Goal: Contribute content: Contribute content

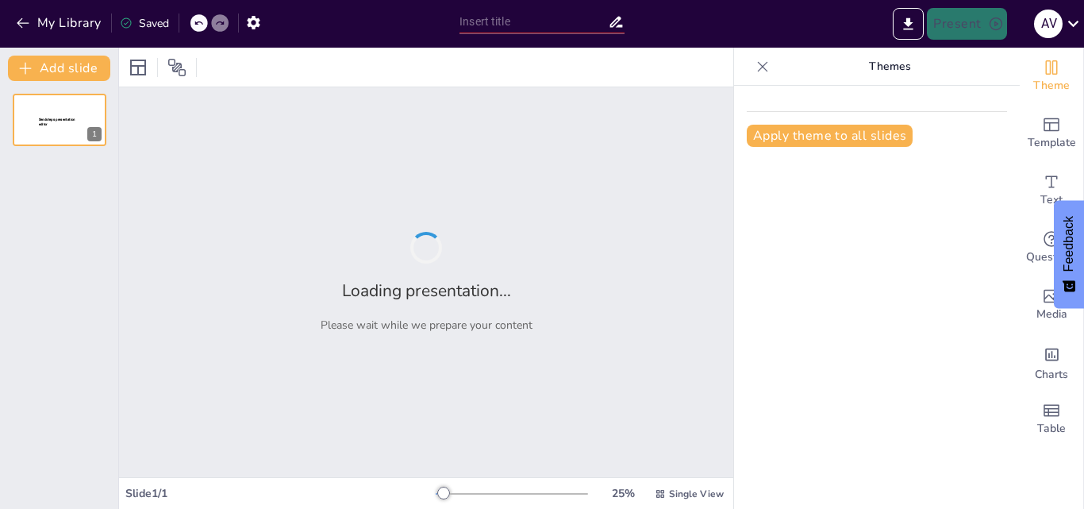
type input "Casos Reales de Maltrato Animal y sus Consecuencias"
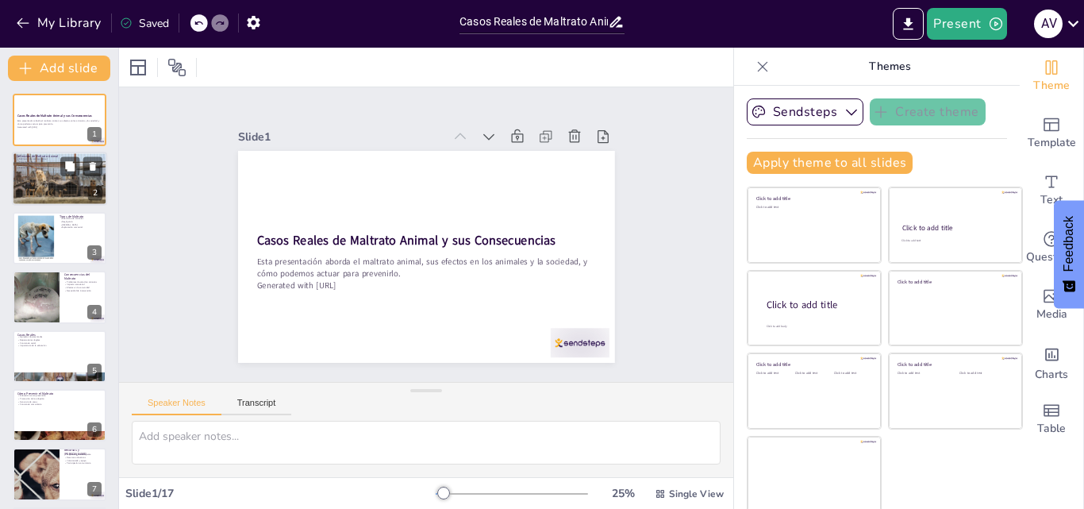
click at [53, 179] on div at bounding box center [59, 178] width 95 height 63
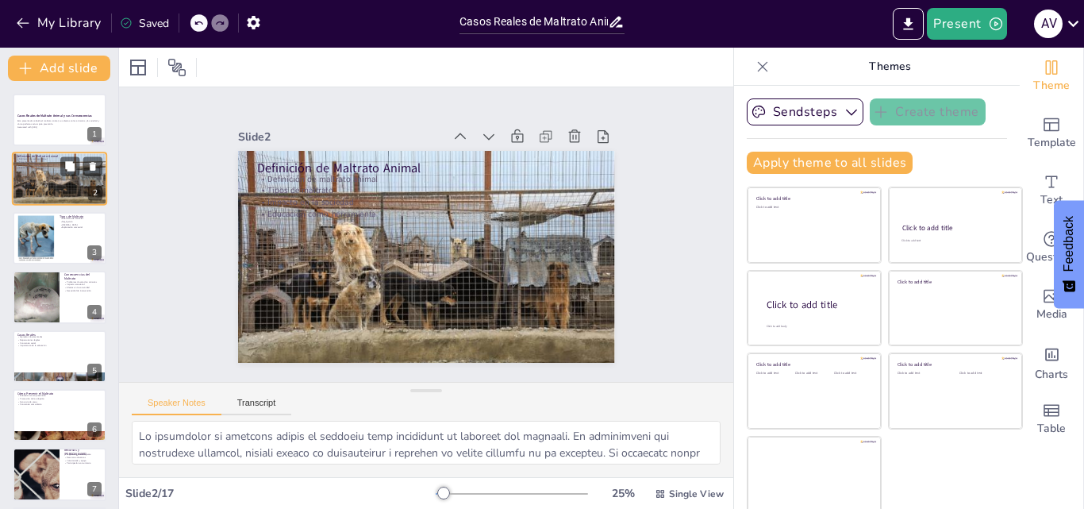
checkbox input "true"
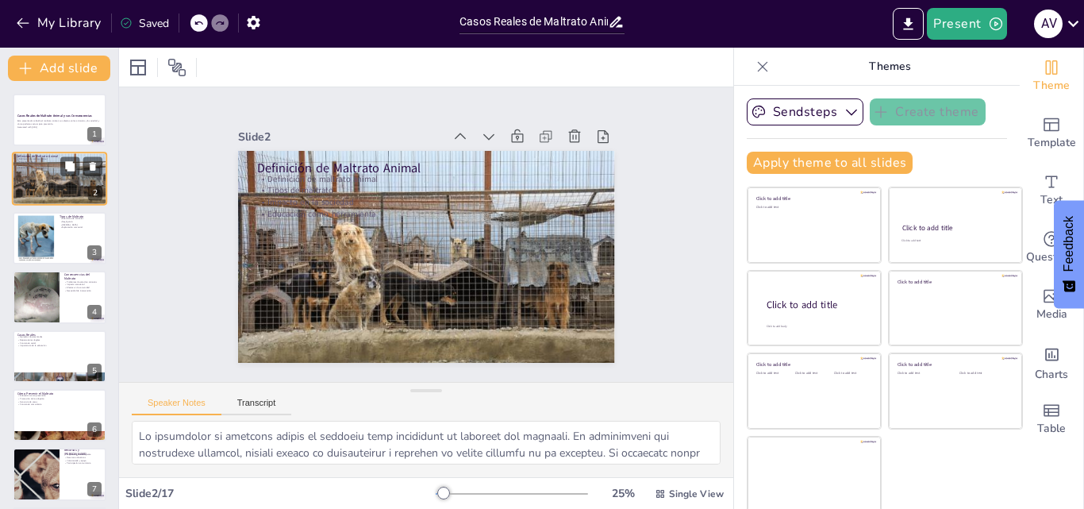
type textarea "La definición de maltrato animal es esencial para comprender la magnitud del pr…"
checkbox input "true"
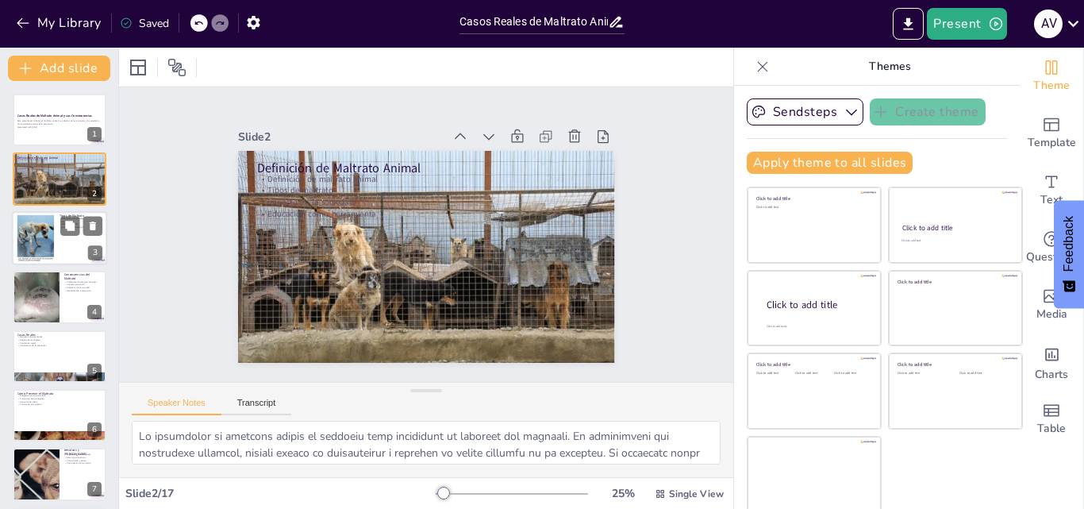
checkbox input "true"
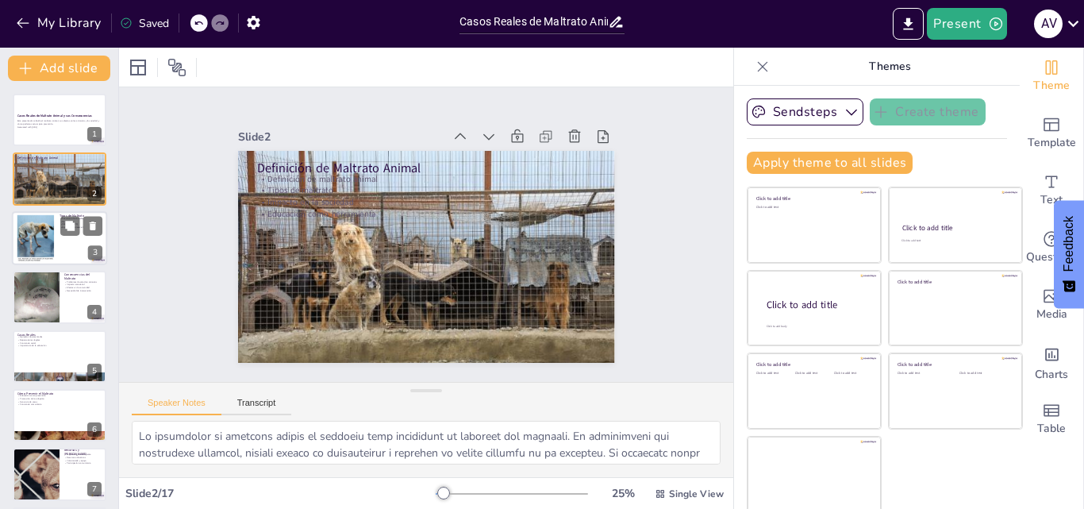
checkbox input "true"
click at [53, 242] on div at bounding box center [35, 237] width 39 height 48
checkbox input "true"
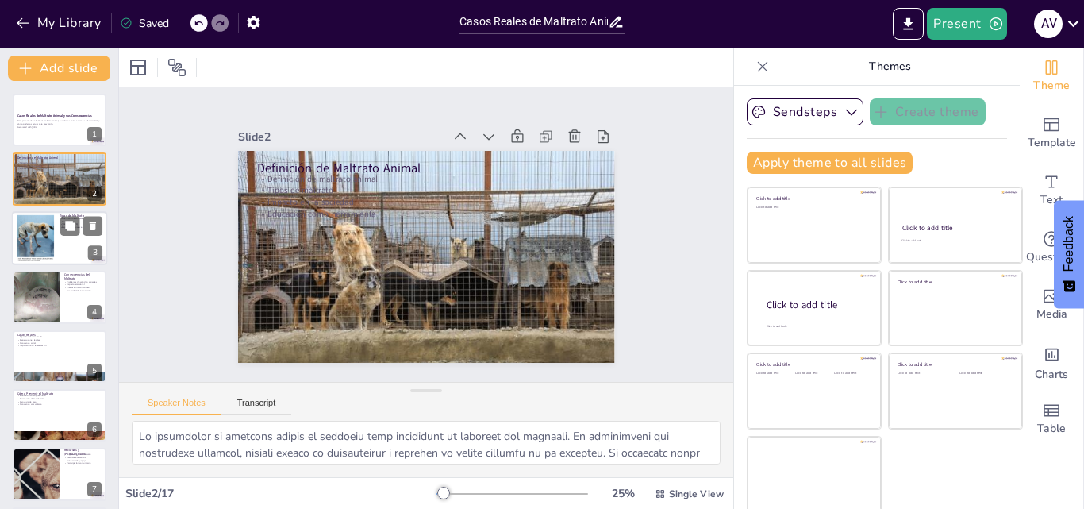
checkbox input "true"
type textarea "El abandono es una de las formas más visibles y tristes de maltrato animal. Los…"
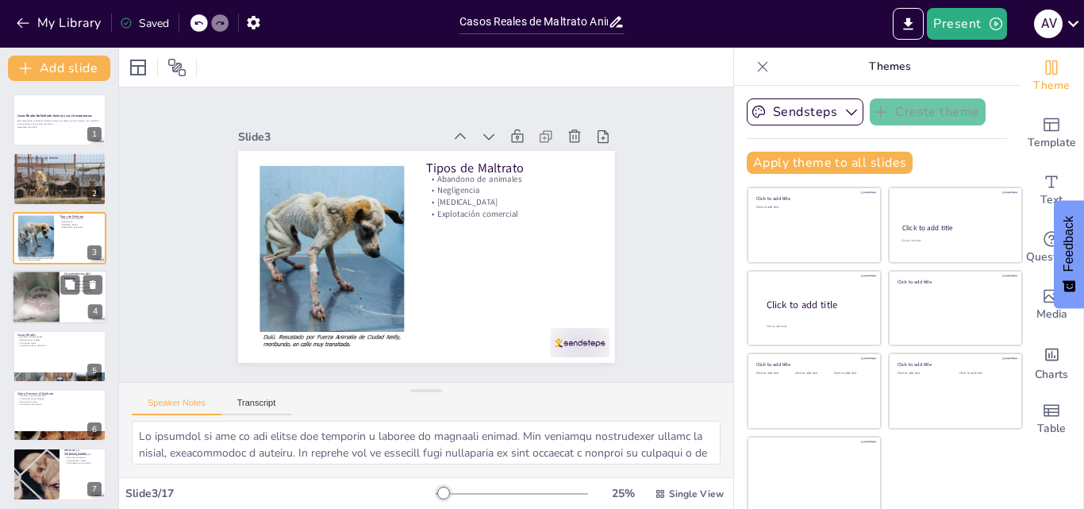
checkbox input "true"
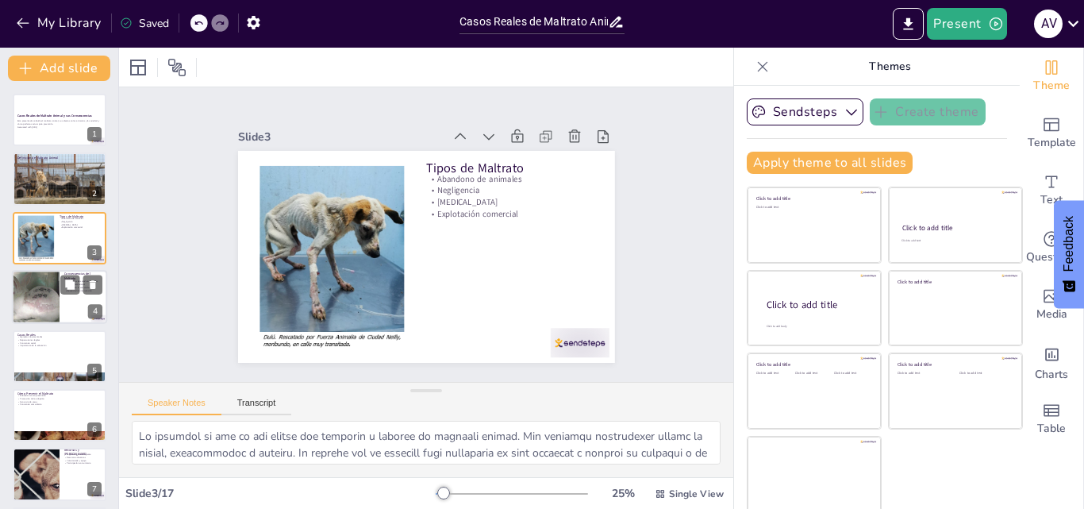
checkbox input "true"
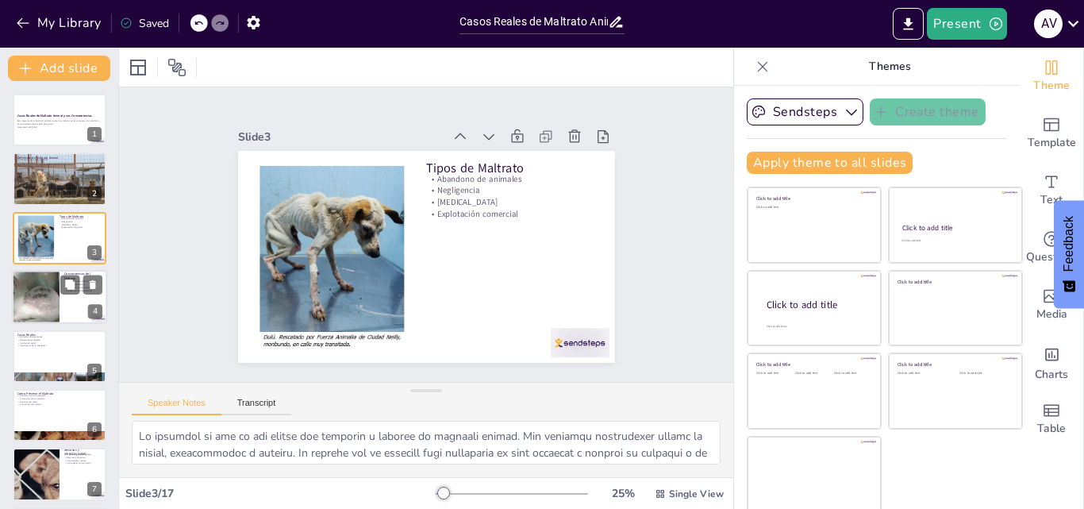
click at [44, 301] on div at bounding box center [35, 297] width 95 height 54
checkbox input "true"
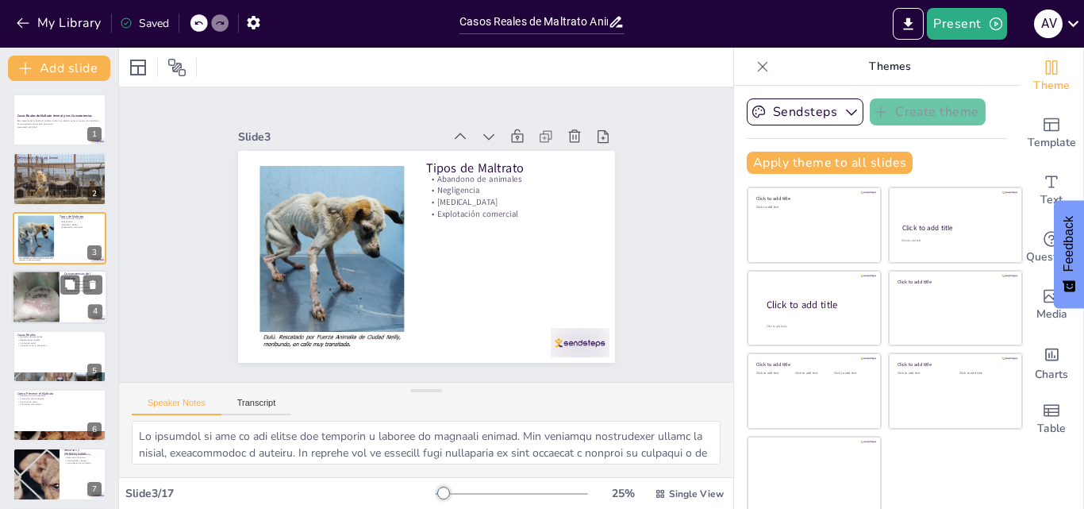
checkbox input "true"
type textarea "Los problemas de salud en los animales son una de las consecuencias más directa…"
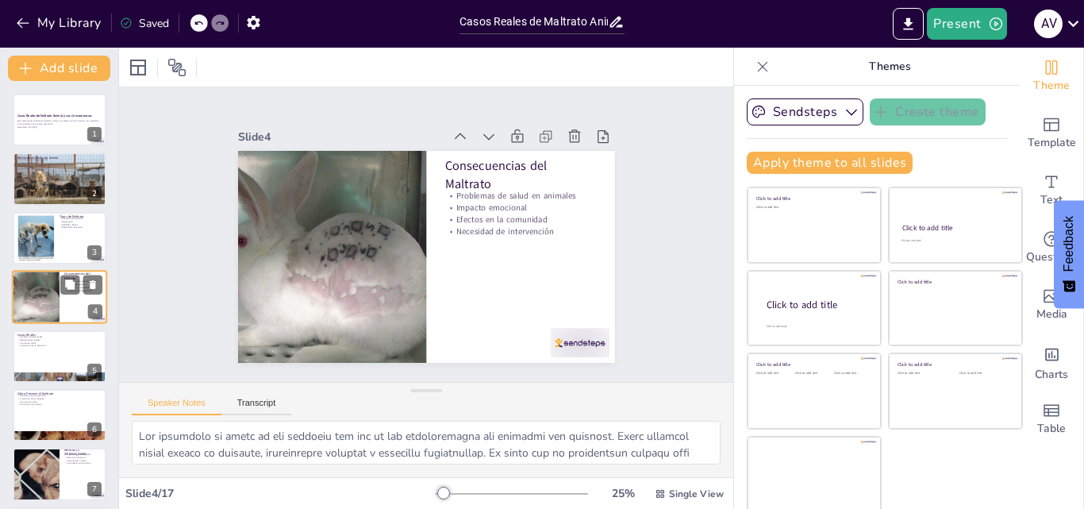
scroll to position [2, 0]
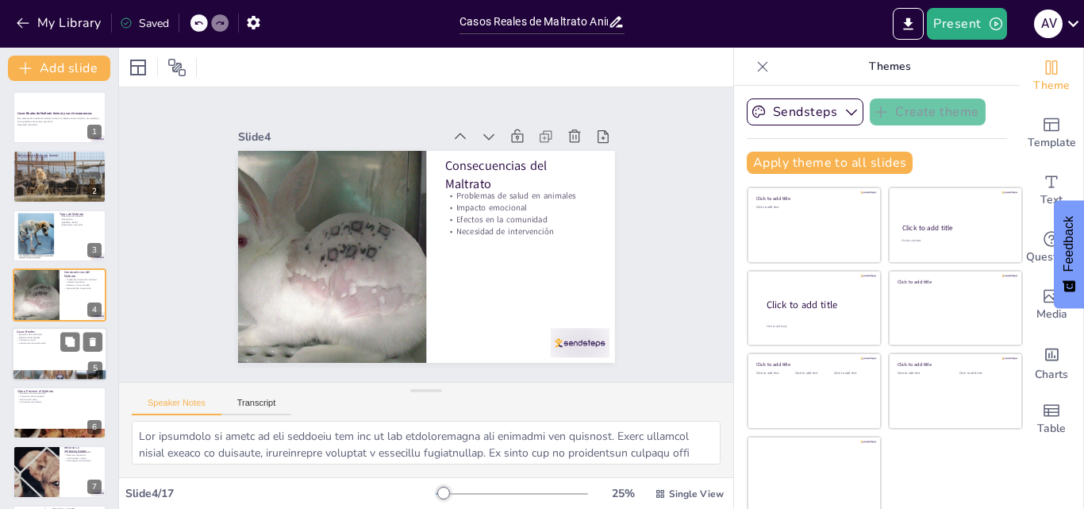
checkbox input "true"
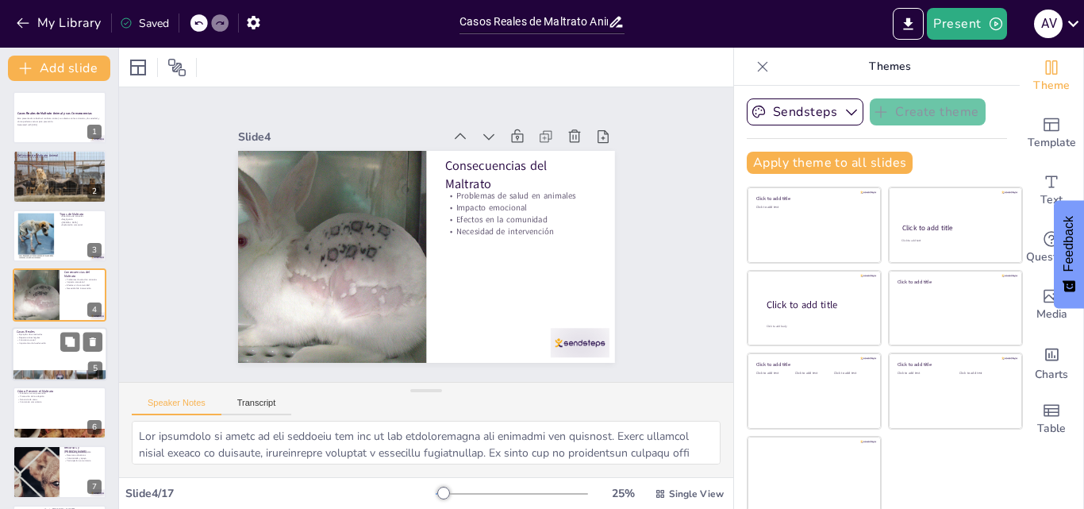
checkbox input "true"
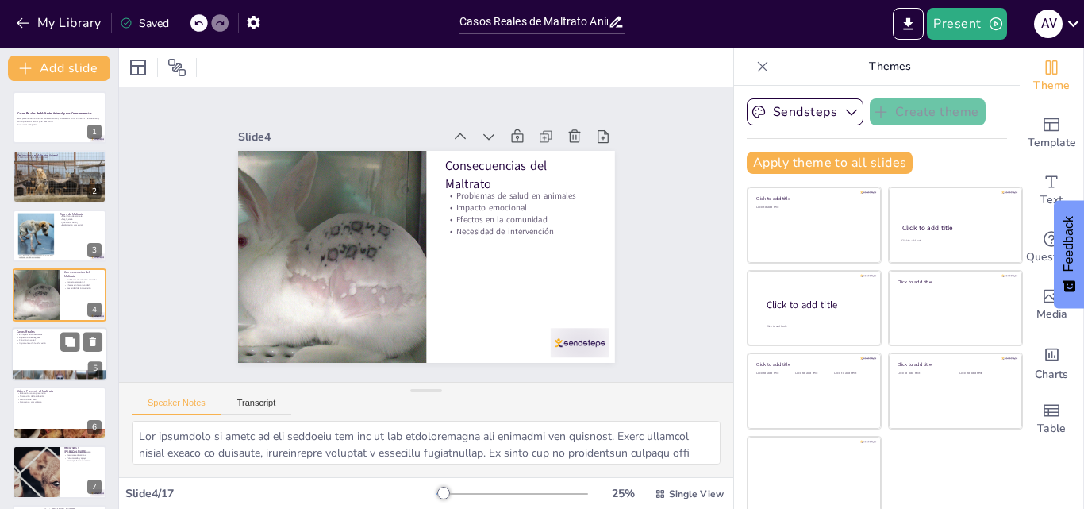
checkbox input "true"
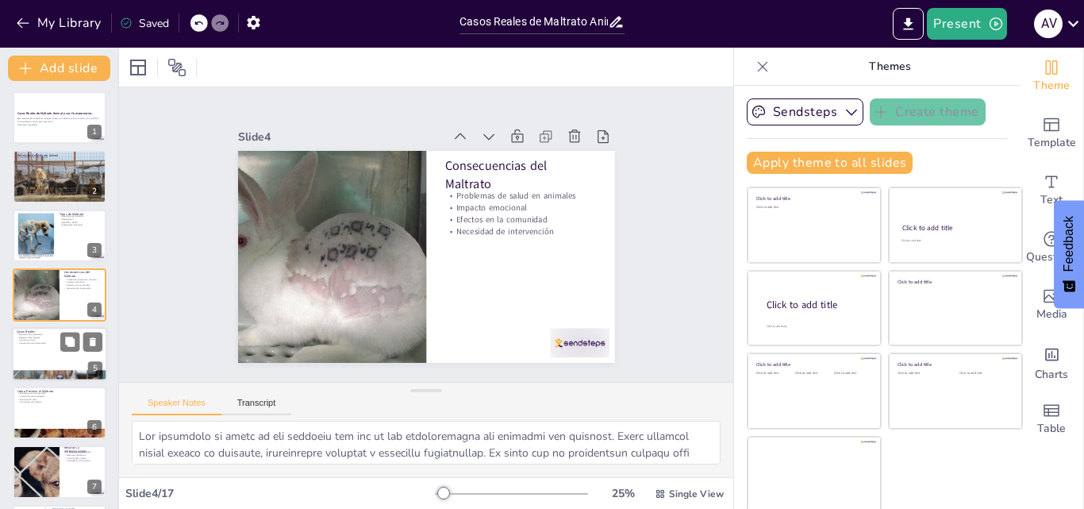
checkbox input "true"
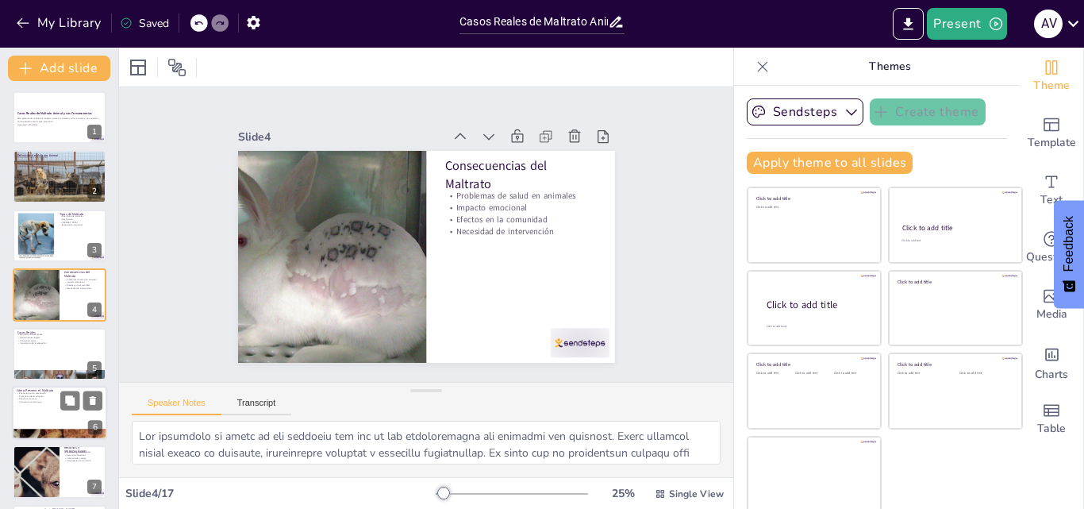
click at [44, 339] on p "Conciencia social" at bounding box center [59, 340] width 84 height 3
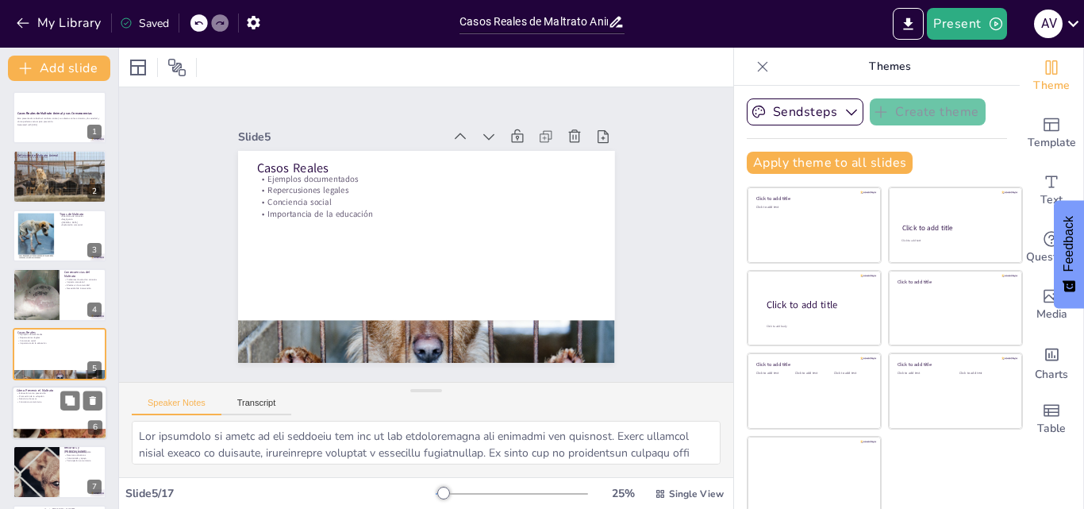
checkbox input "true"
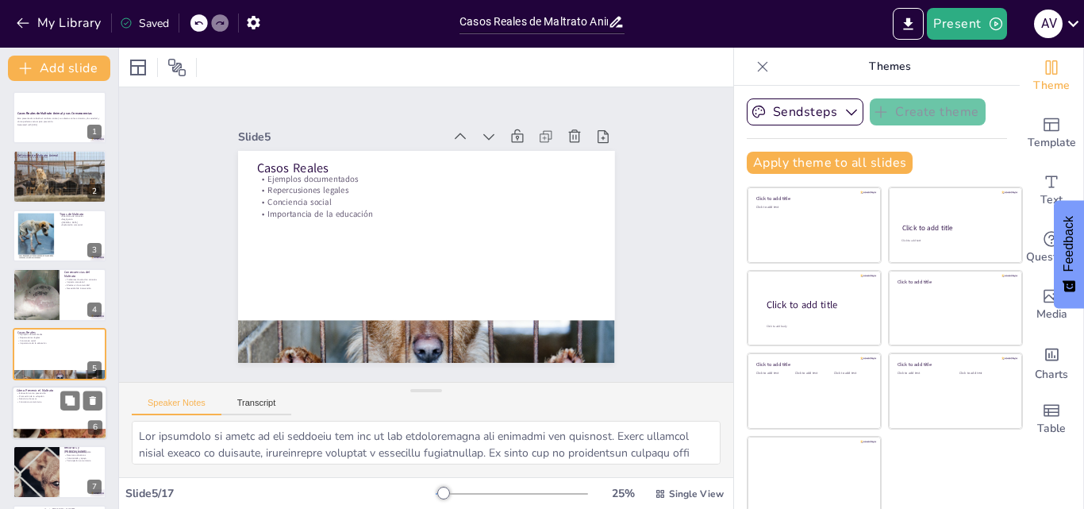
type textarea "Los ejemplos documentados de maltrato animal son cruciales para entender la mag…"
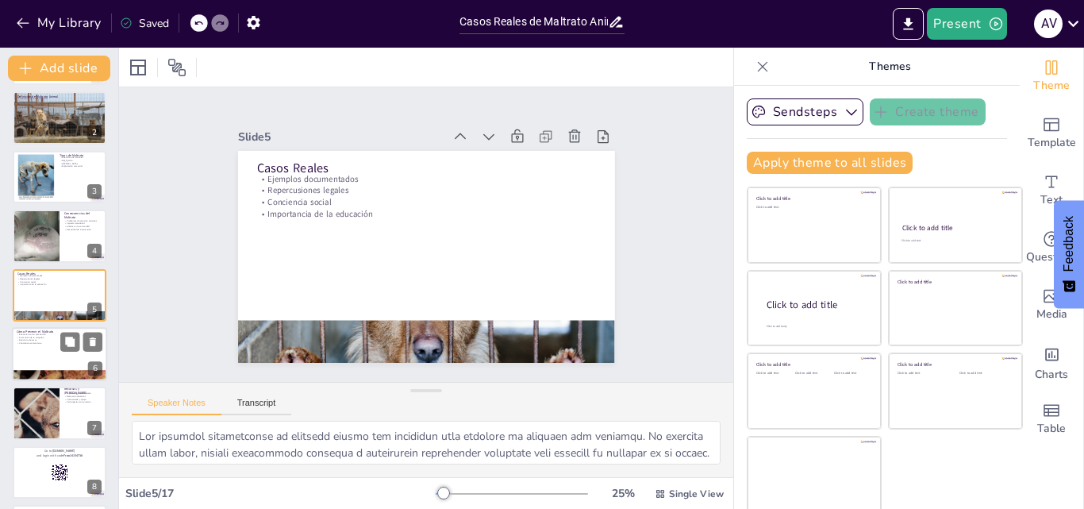
checkbox input "true"
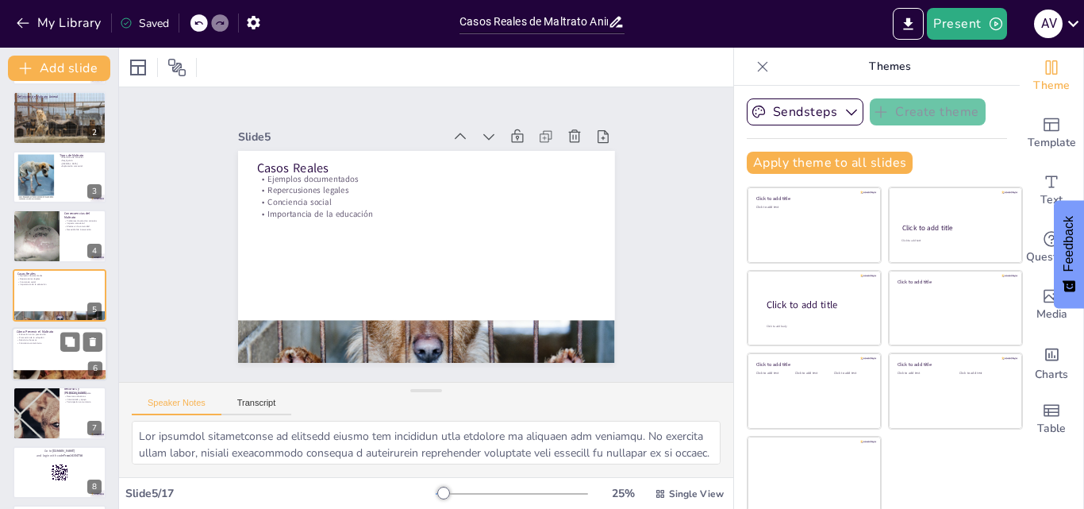
checkbox input "true"
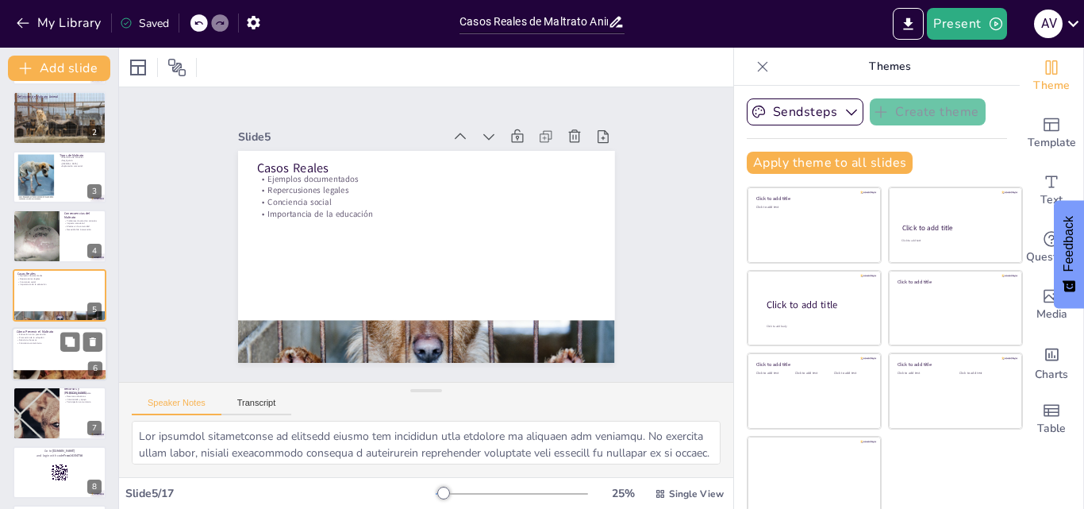
checkbox input "true"
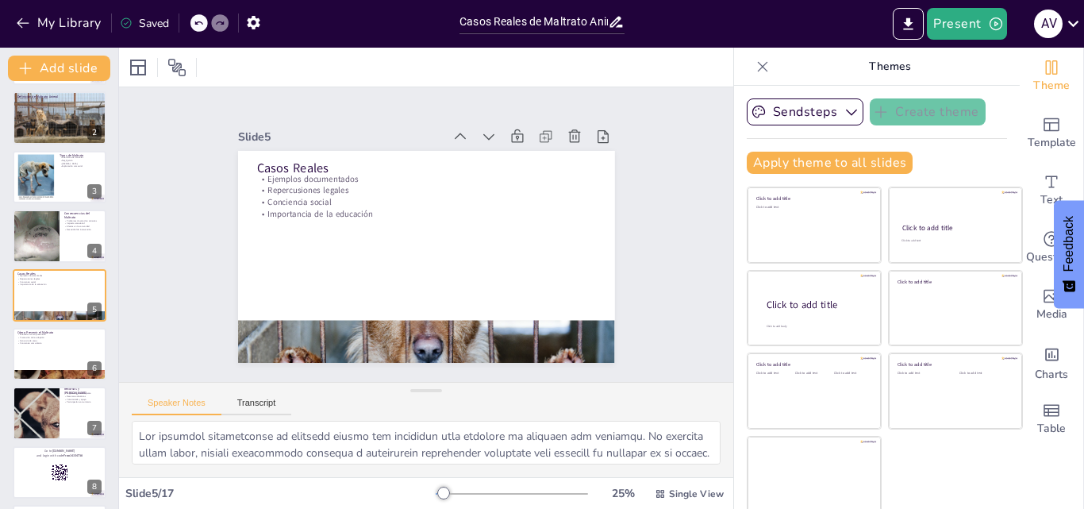
checkbox input "true"
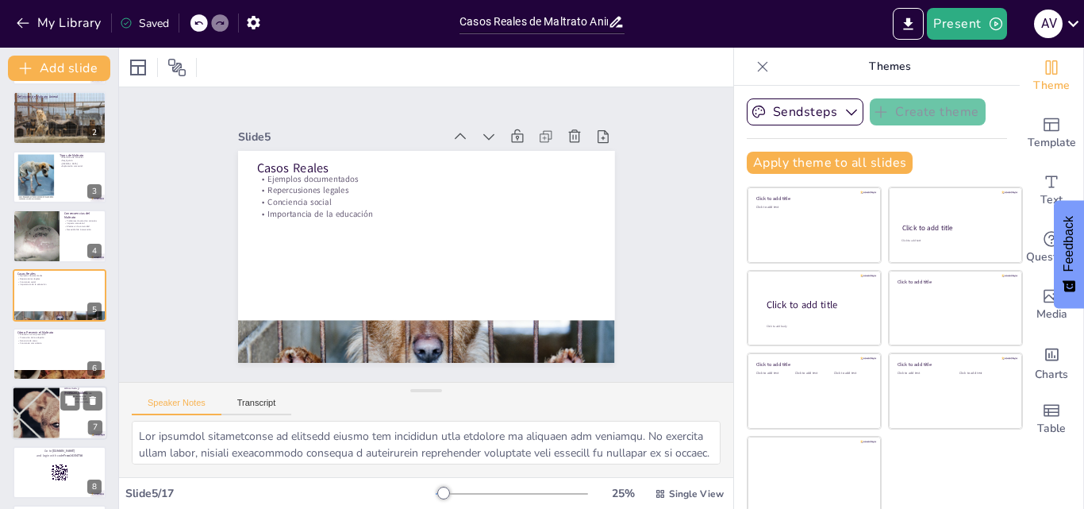
checkbox input "true"
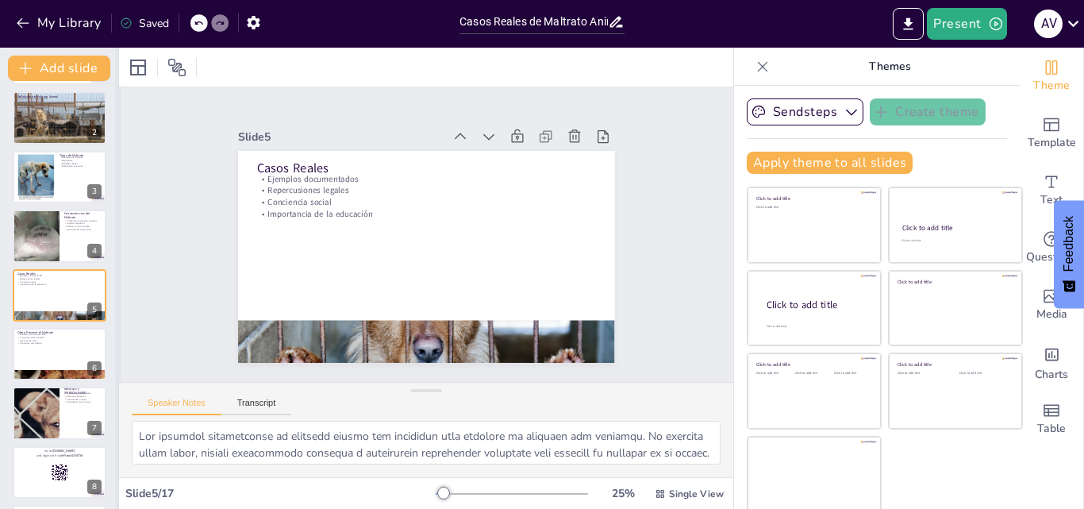
checkbox input "true"
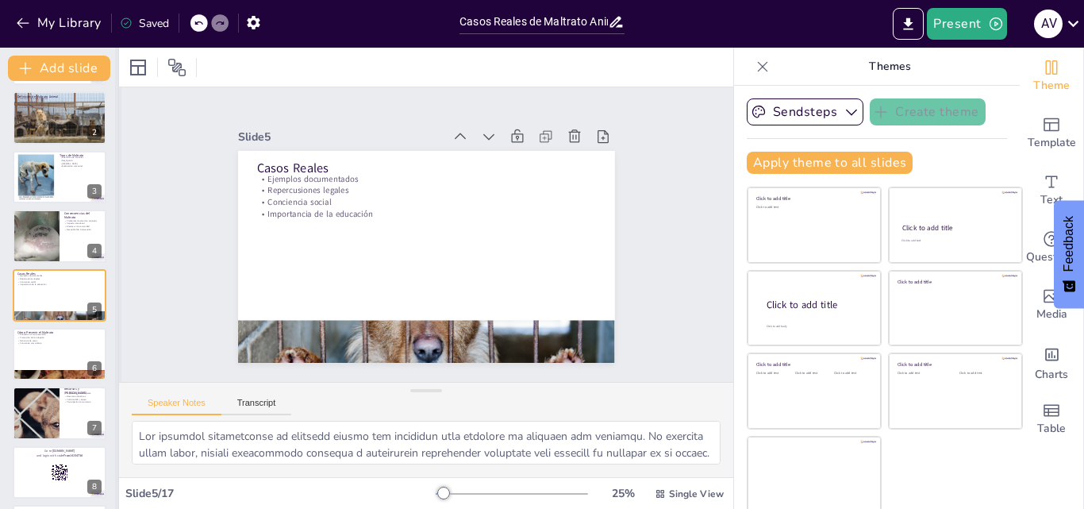
checkbox input "true"
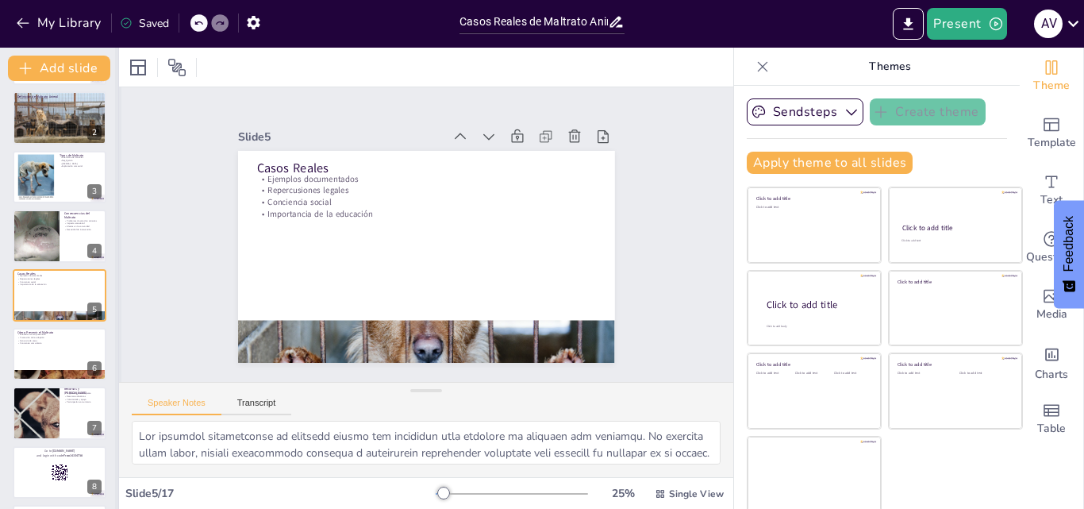
checkbox input "true"
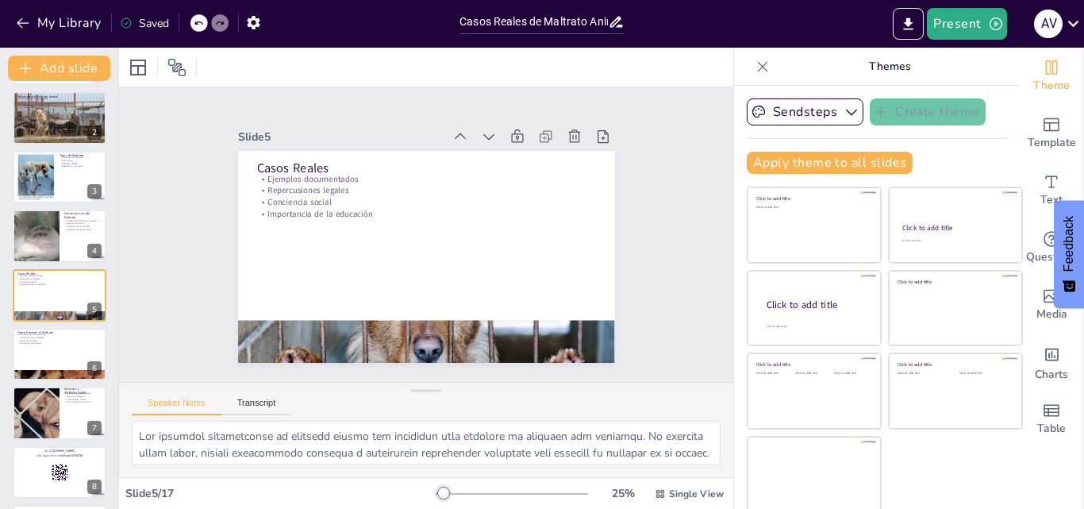
checkbox input "true"
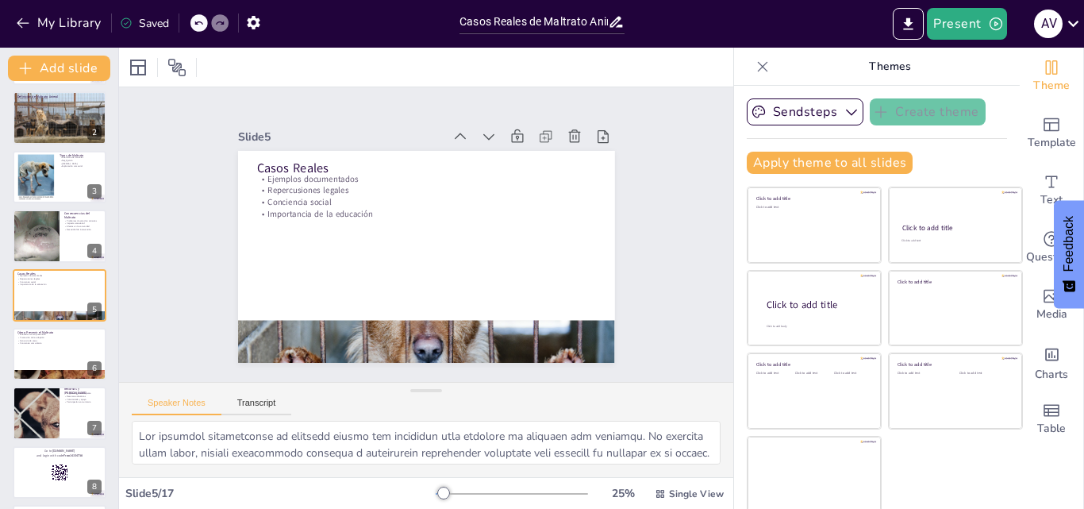
checkbox input "true"
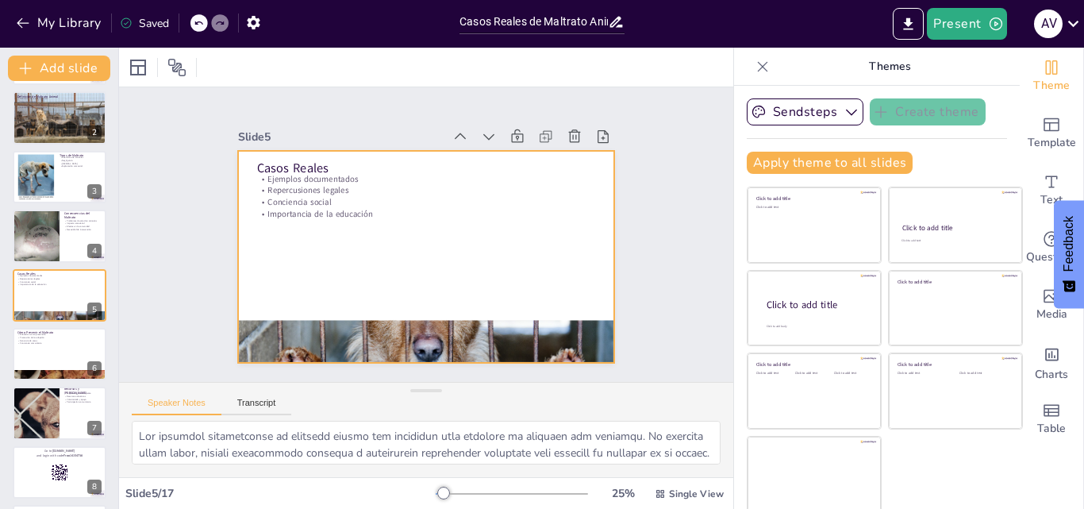
checkbox input "true"
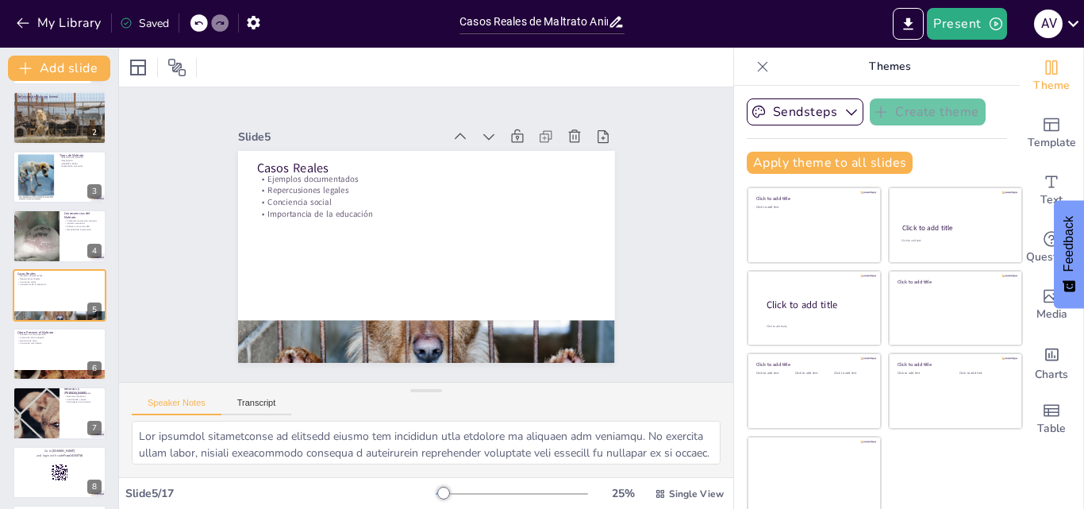
drag, startPoint x: 735, startPoint y: 64, endPoint x: 828, endPoint y: 11, distance: 107.0
click at [754, 64] on icon at bounding box center [762, 67] width 16 height 16
checkbox input "true"
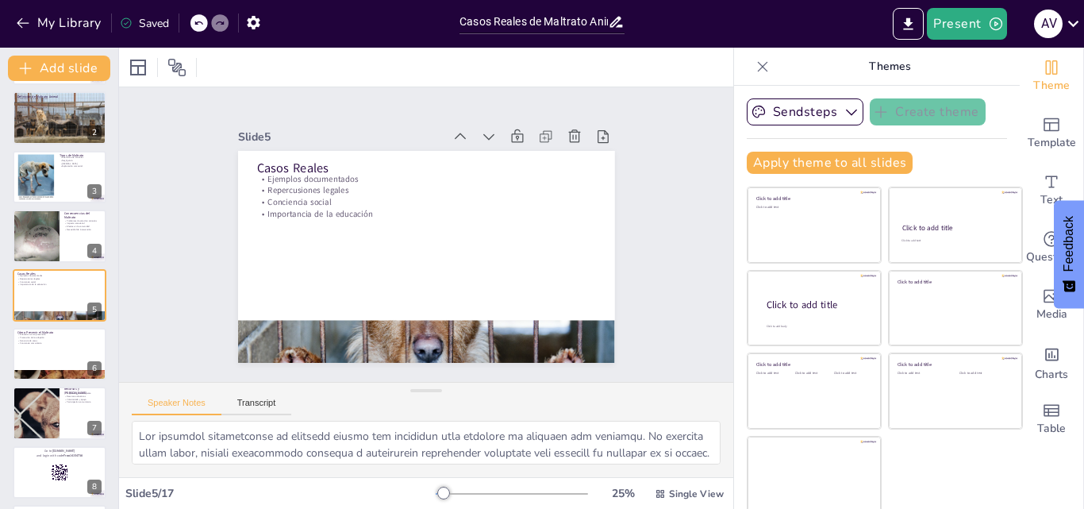
checkbox input "true"
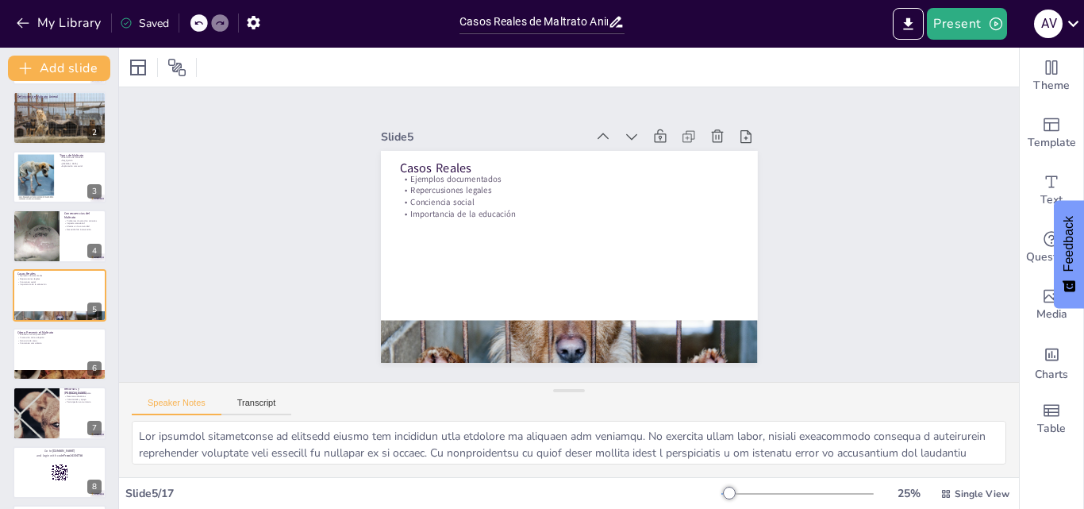
checkbox input "true"
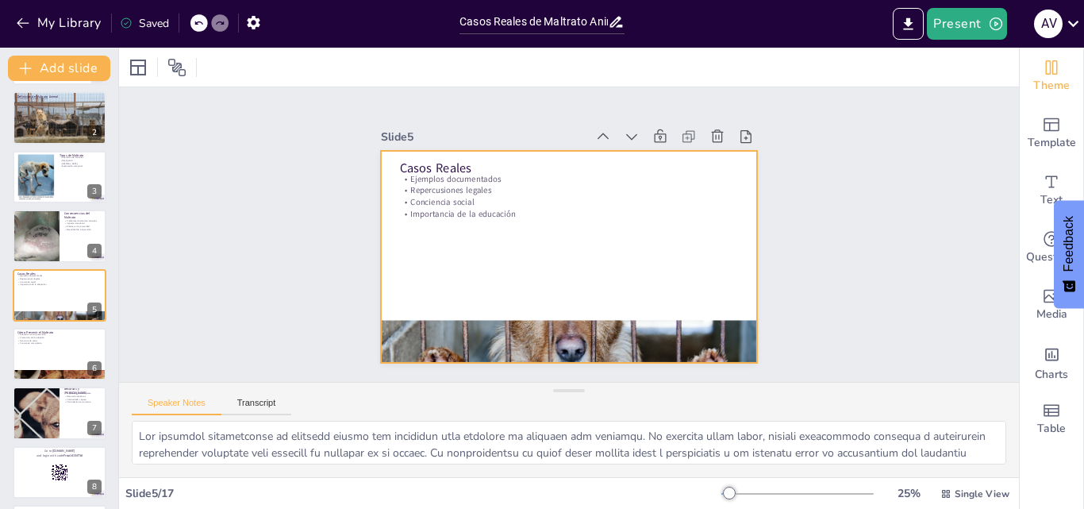
checkbox input "true"
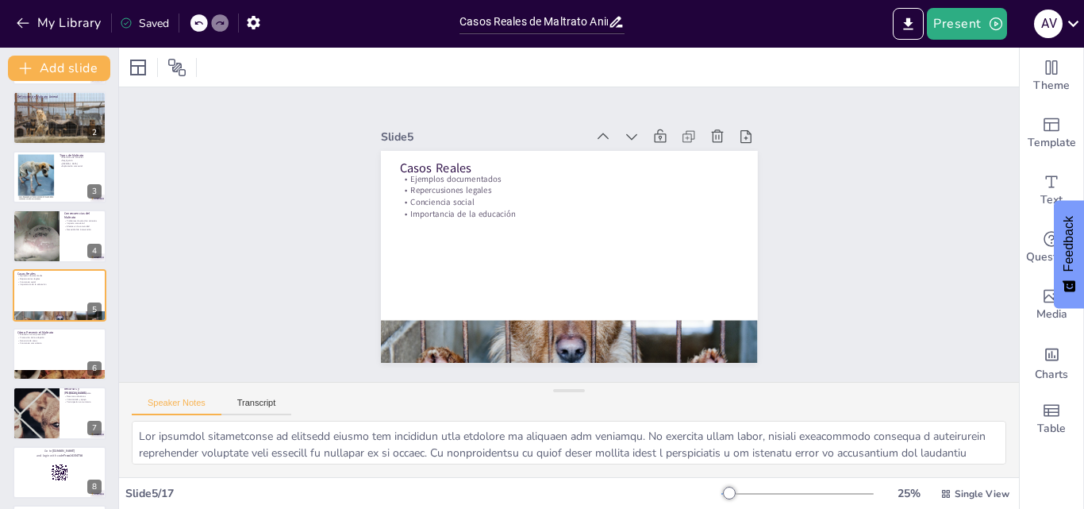
checkbox input "true"
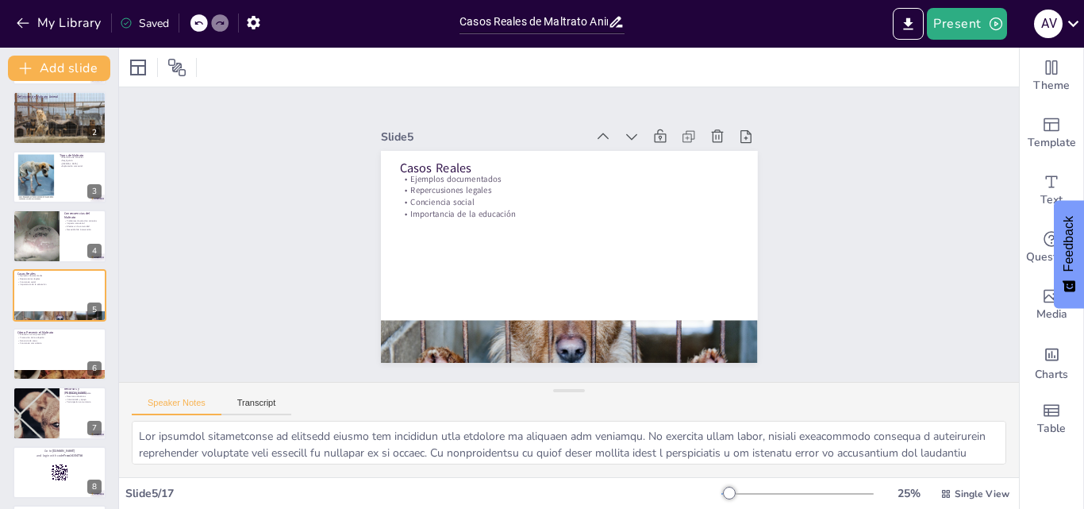
checkbox input "true"
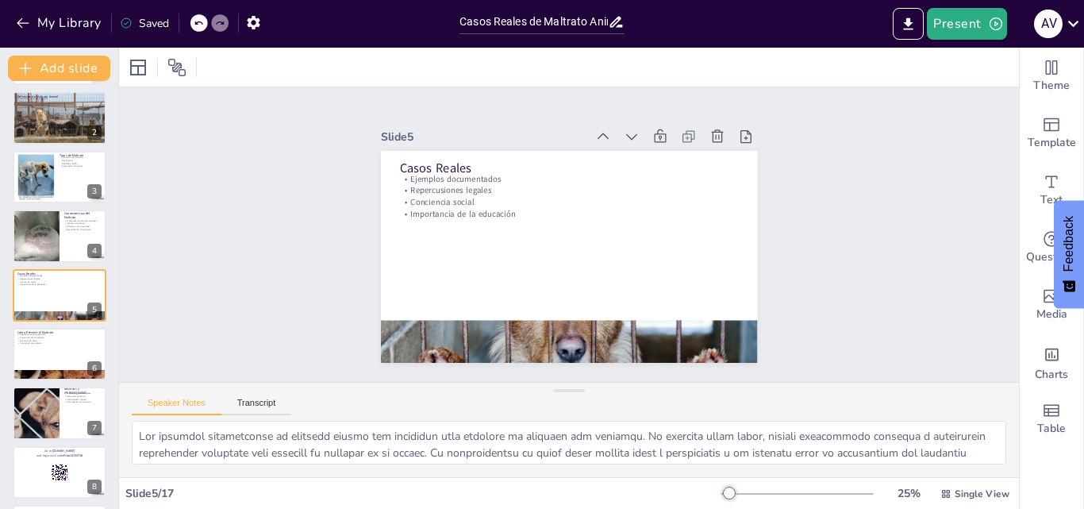
checkbox input "true"
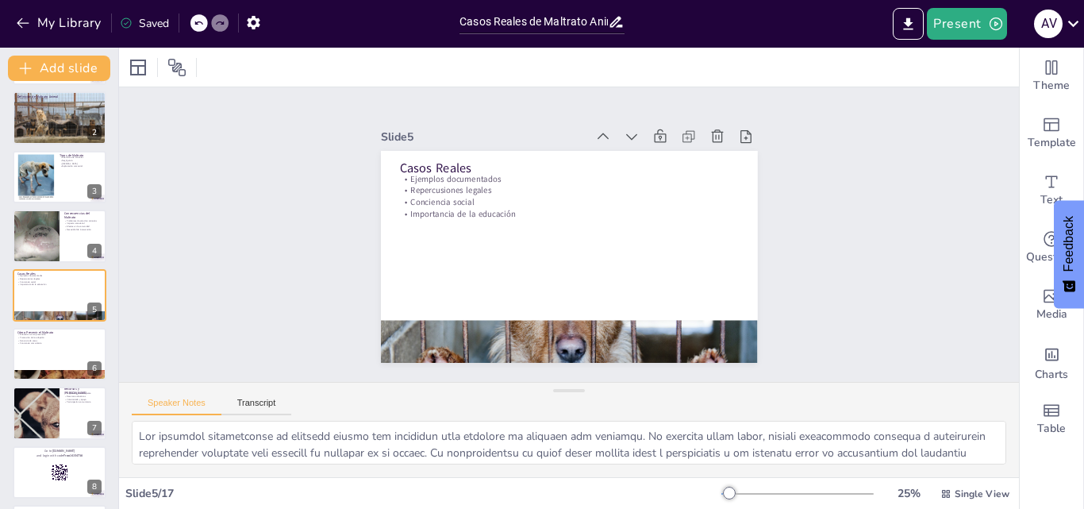
checkbox input "true"
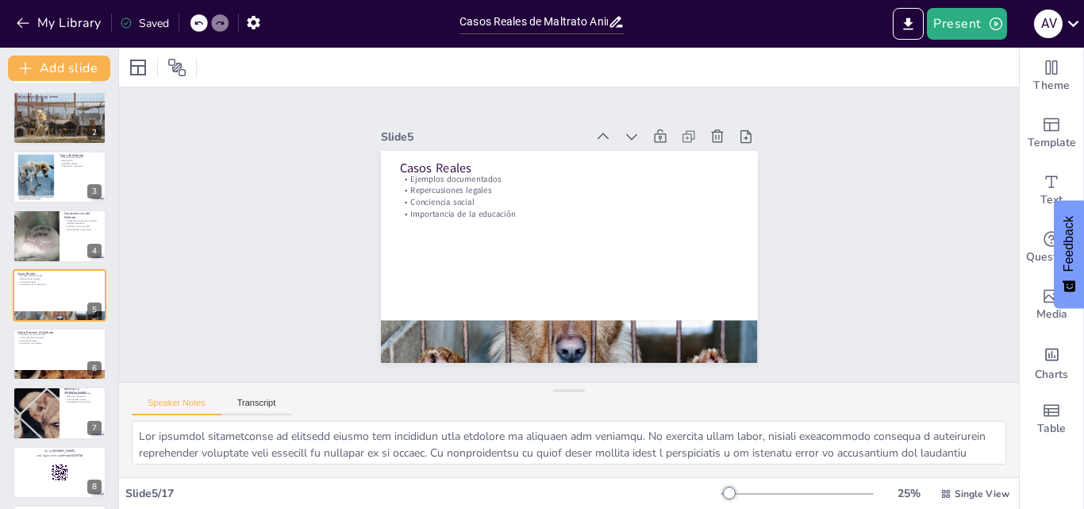
checkbox input "true"
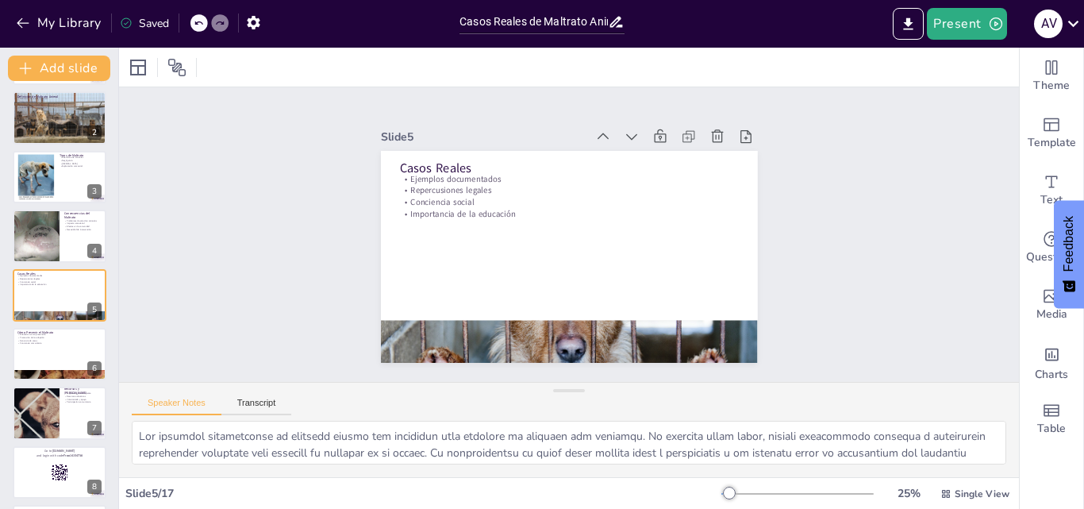
checkbox input "true"
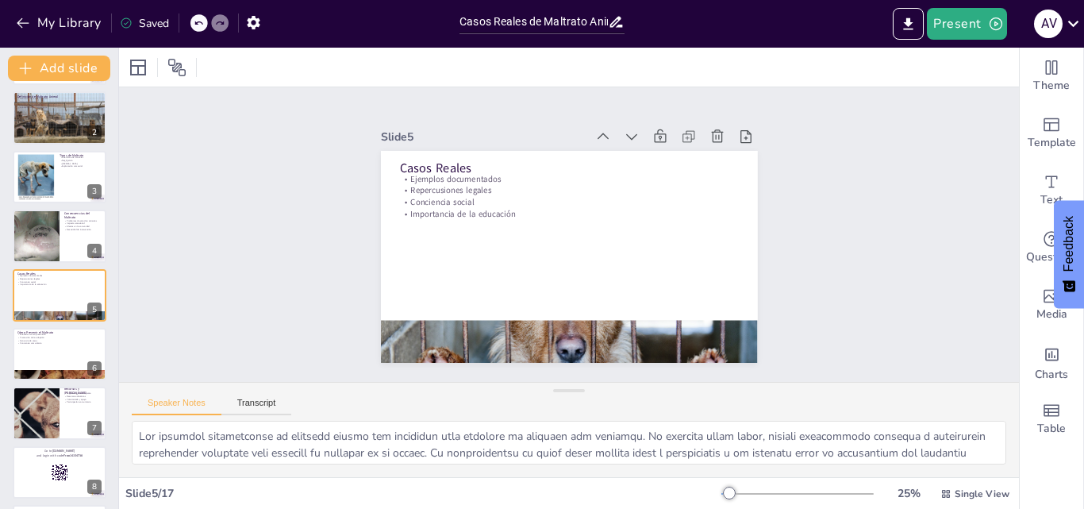
checkbox input "true"
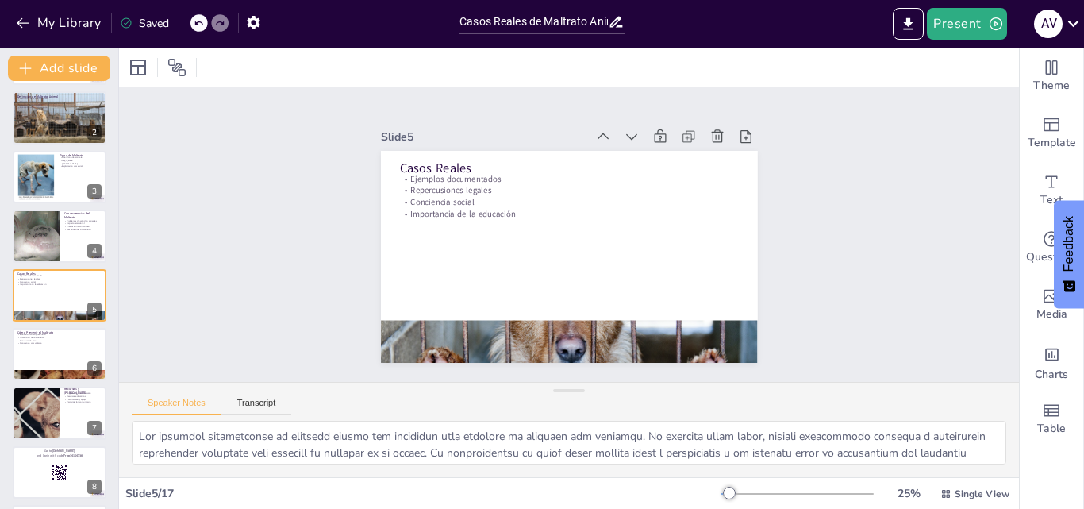
checkbox input "true"
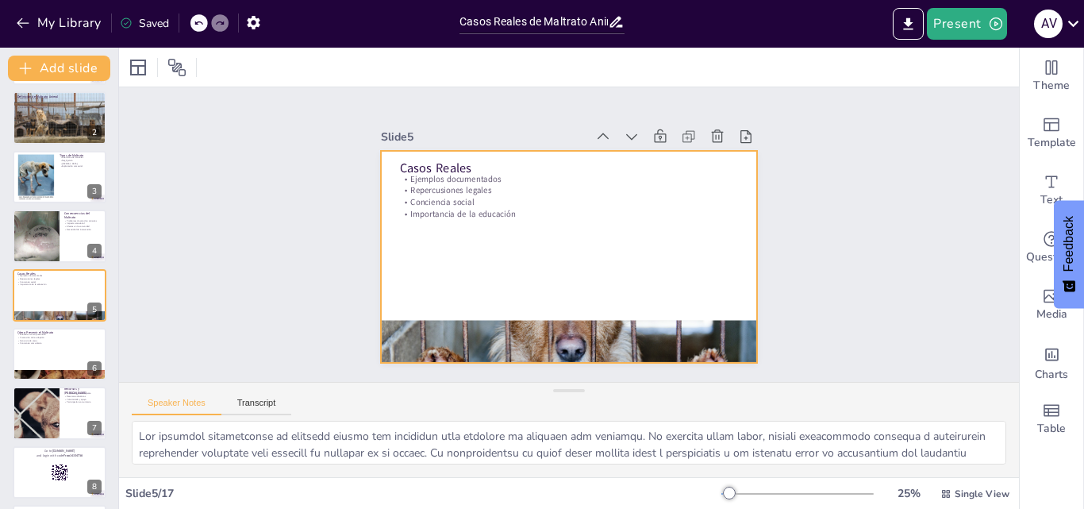
checkbox input "true"
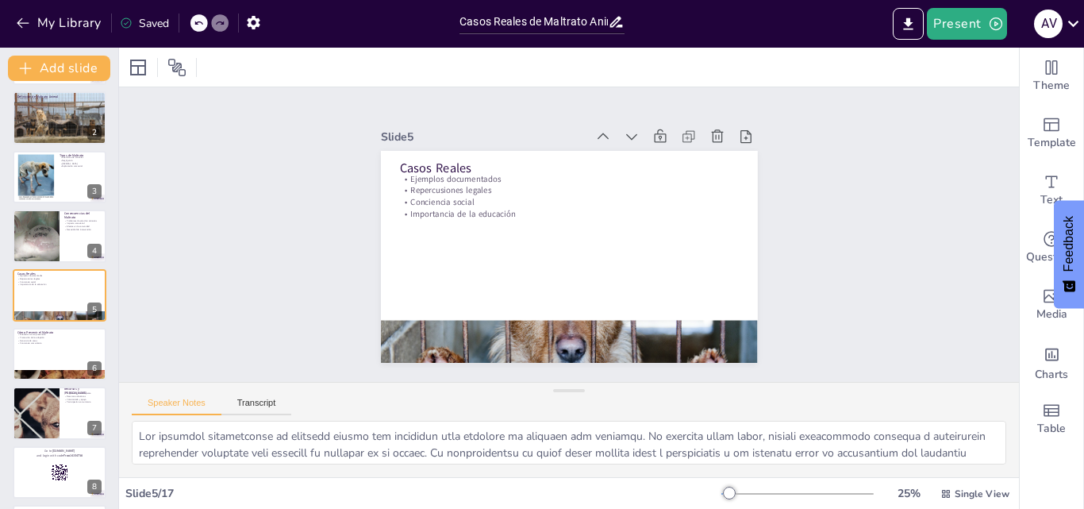
checkbox input "true"
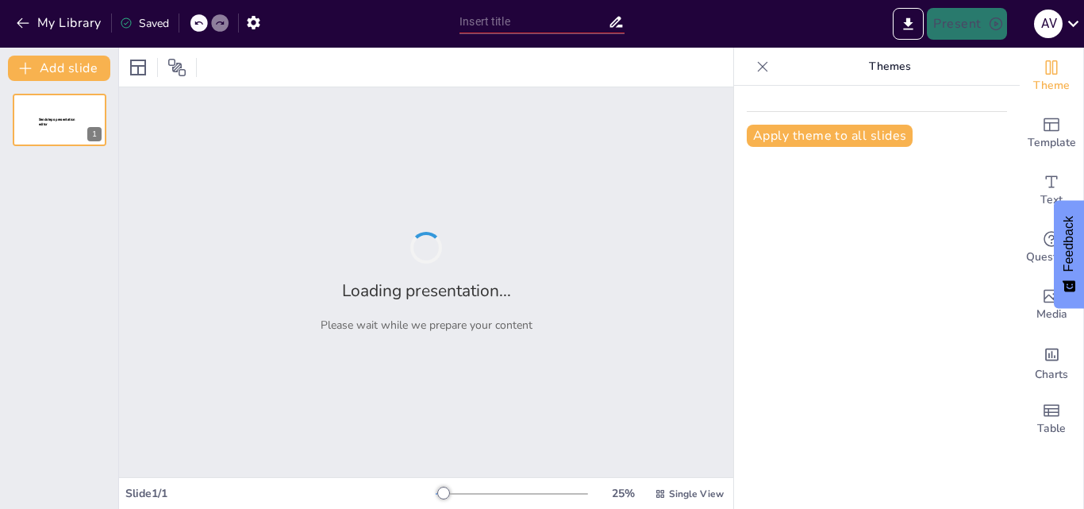
type input "Casos Reales de Maltrato Animal y sus Consecuencias"
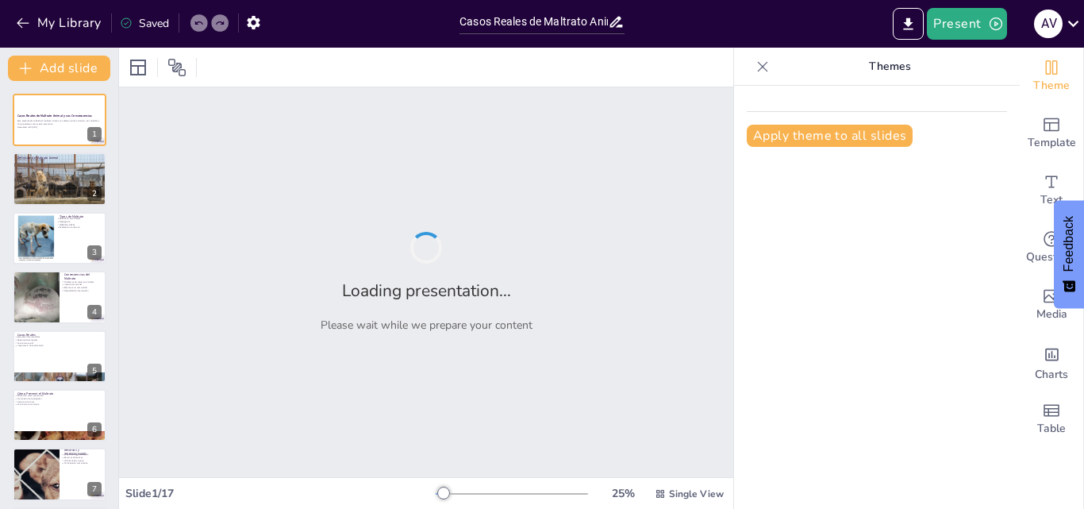
checkbox input "true"
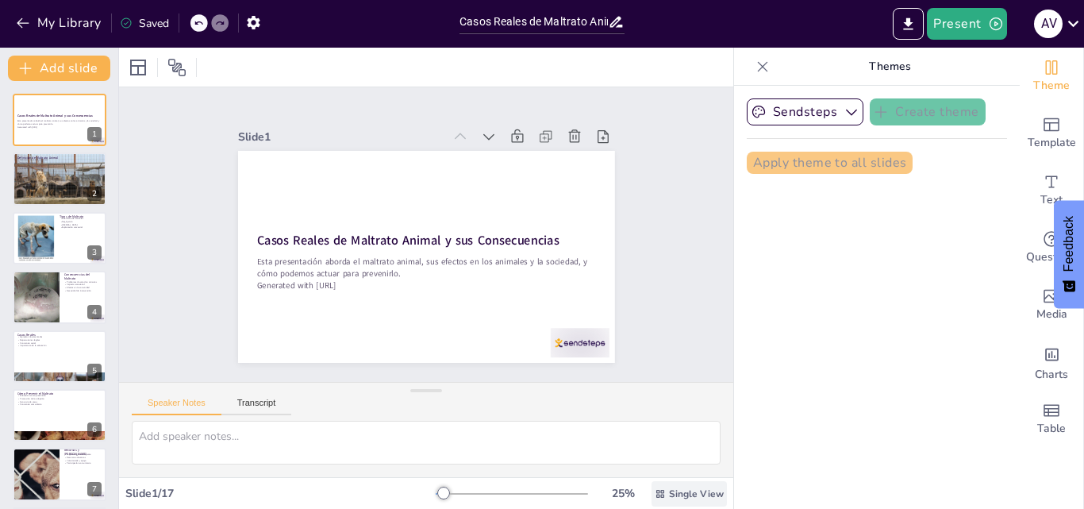
checkbox input "true"
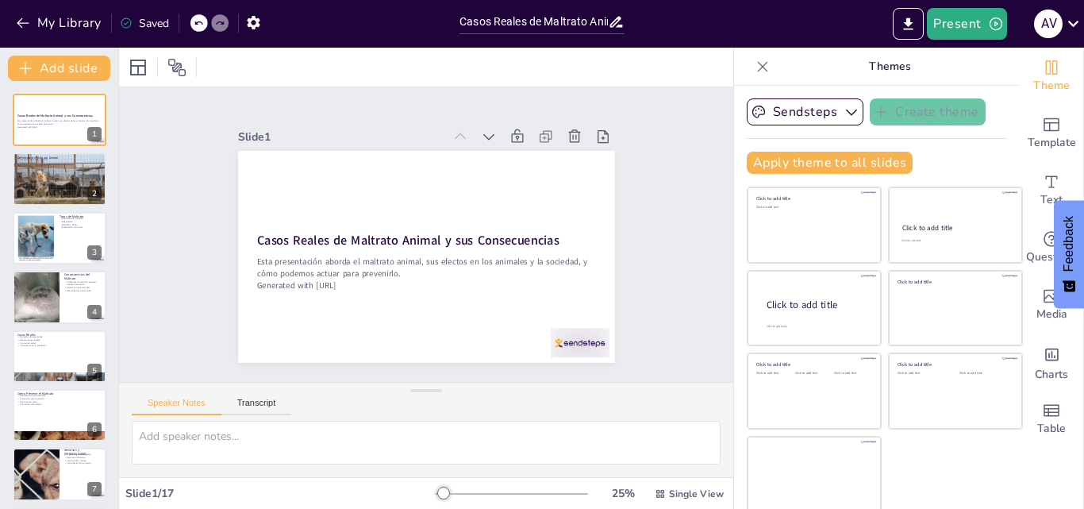
checkbox input "true"
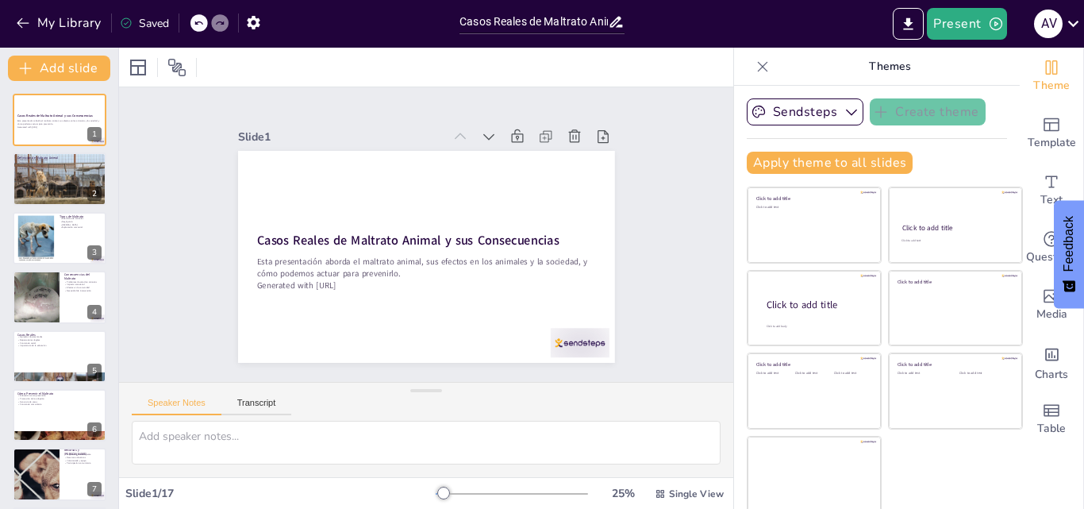
checkbox input "true"
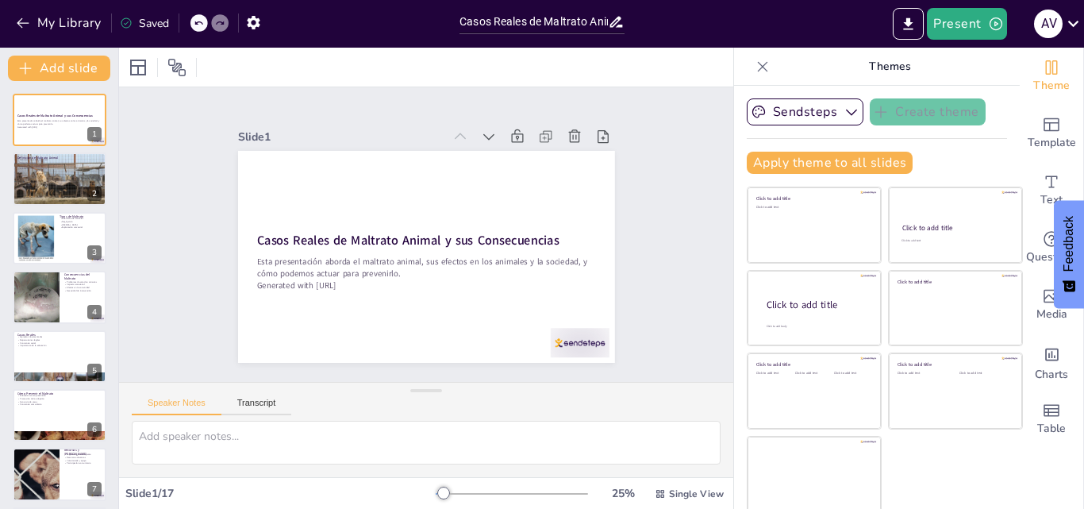
checkbox input "true"
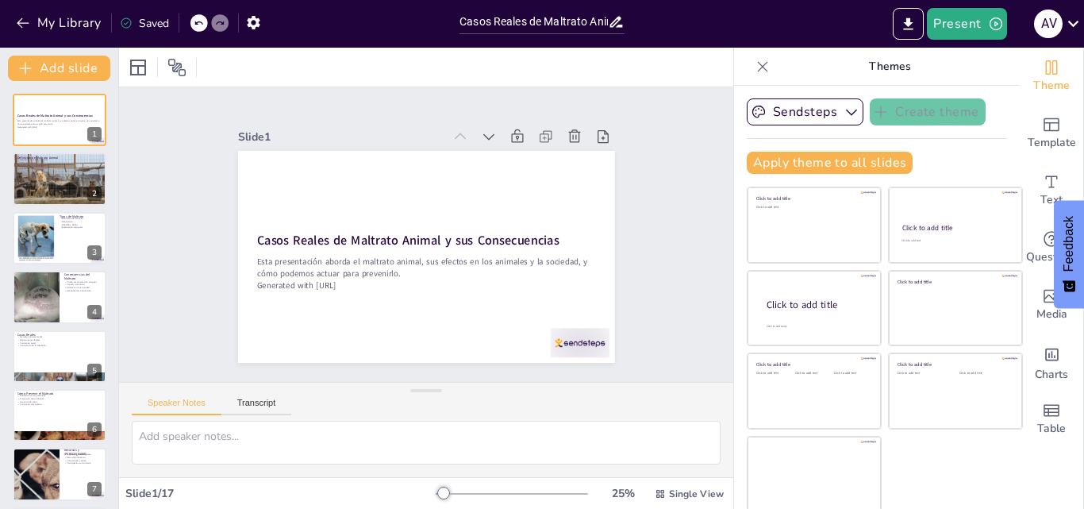
checkbox input "true"
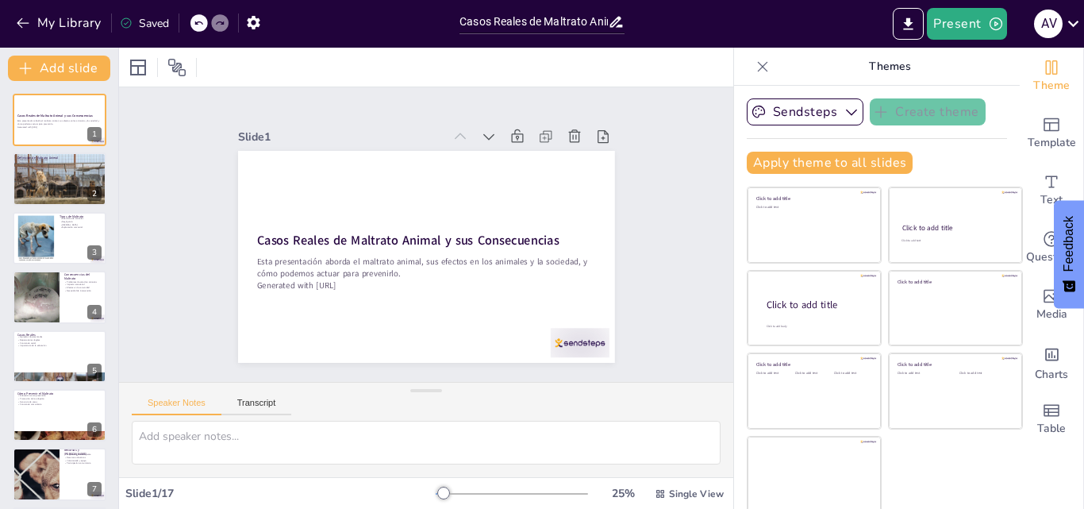
checkbox input "true"
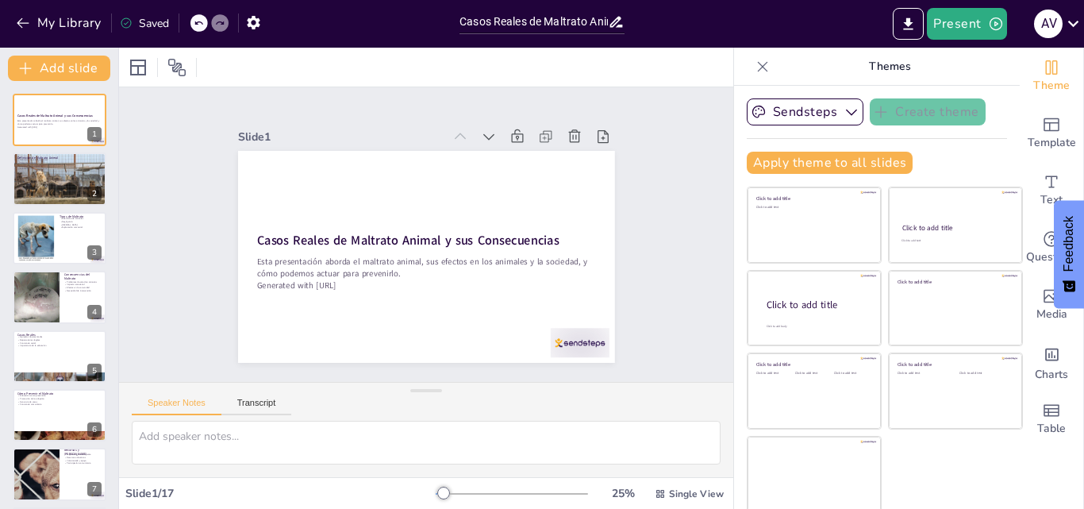
checkbox input "true"
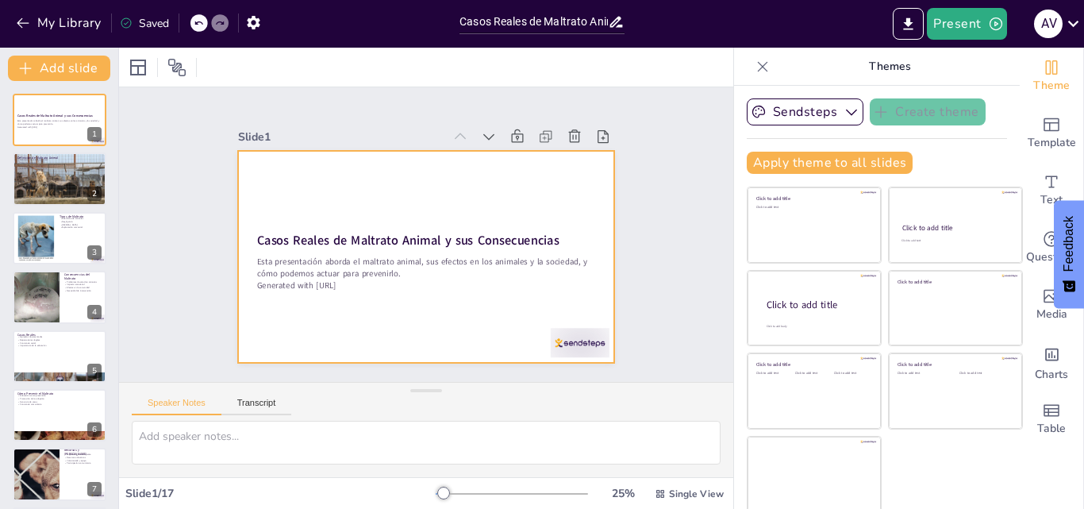
checkbox input "true"
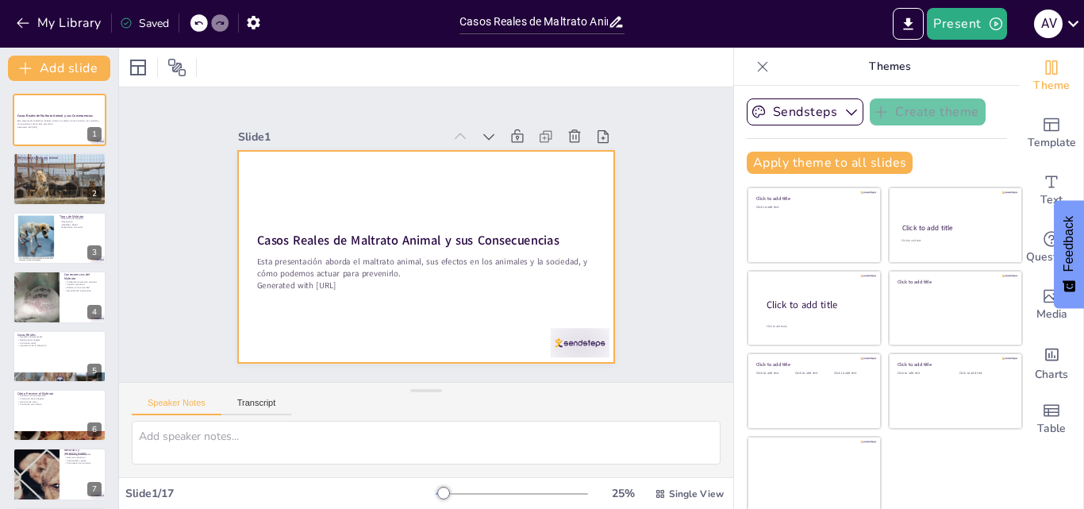
checkbox input "true"
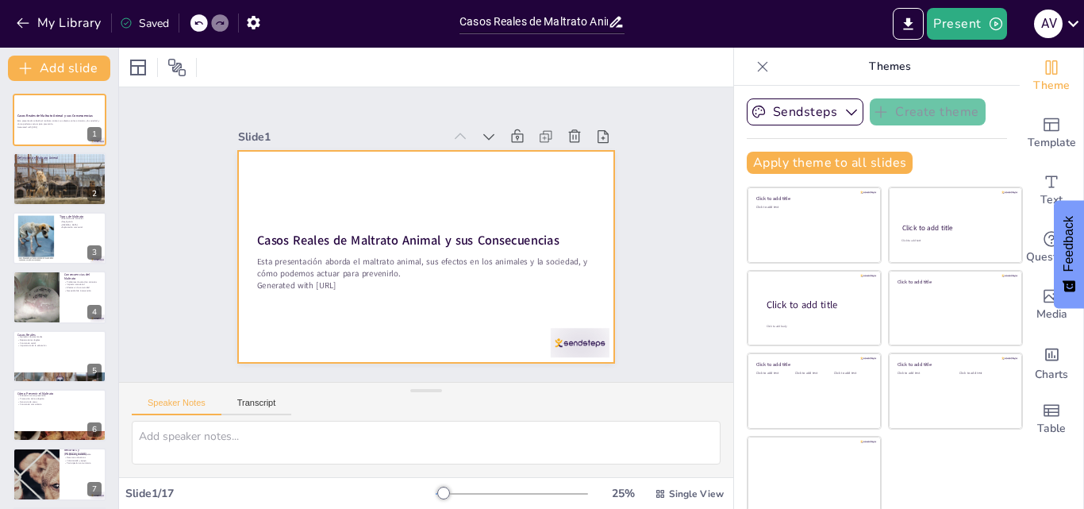
checkbox input "true"
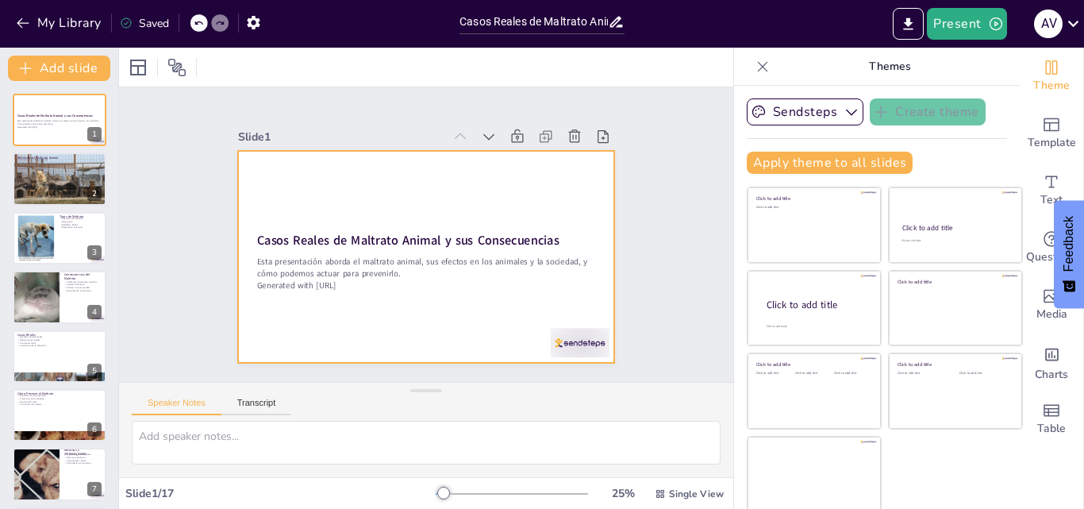
checkbox input "true"
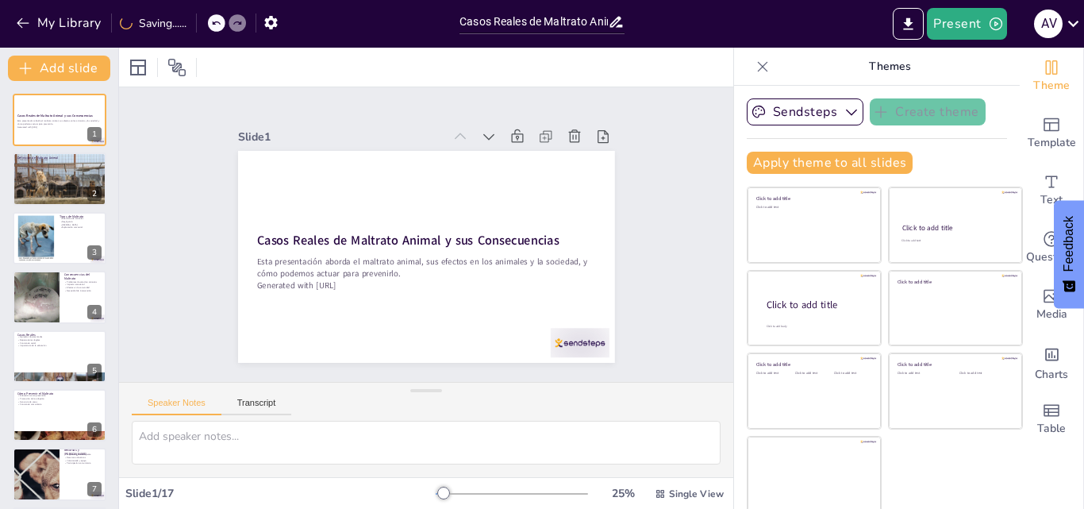
checkbox input "true"
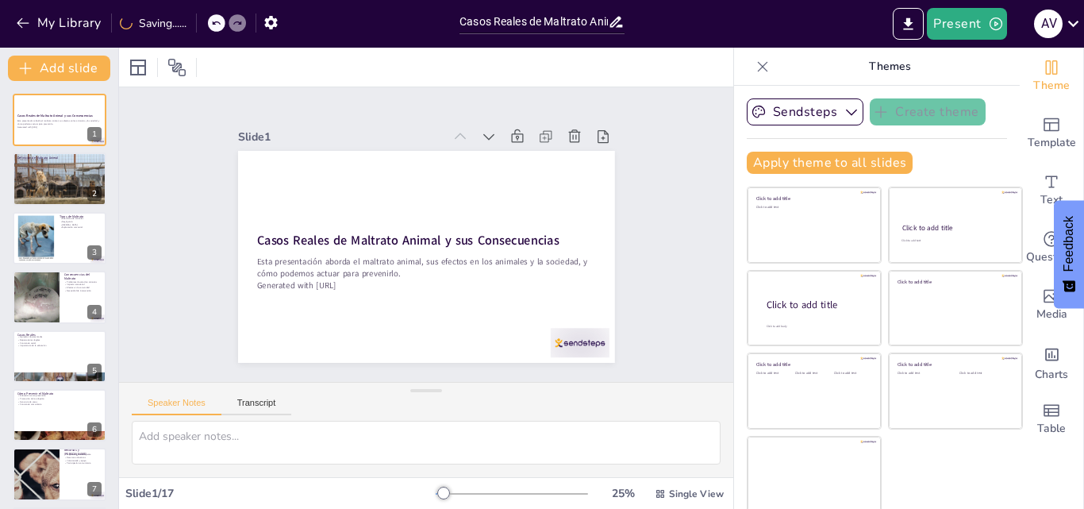
checkbox input "true"
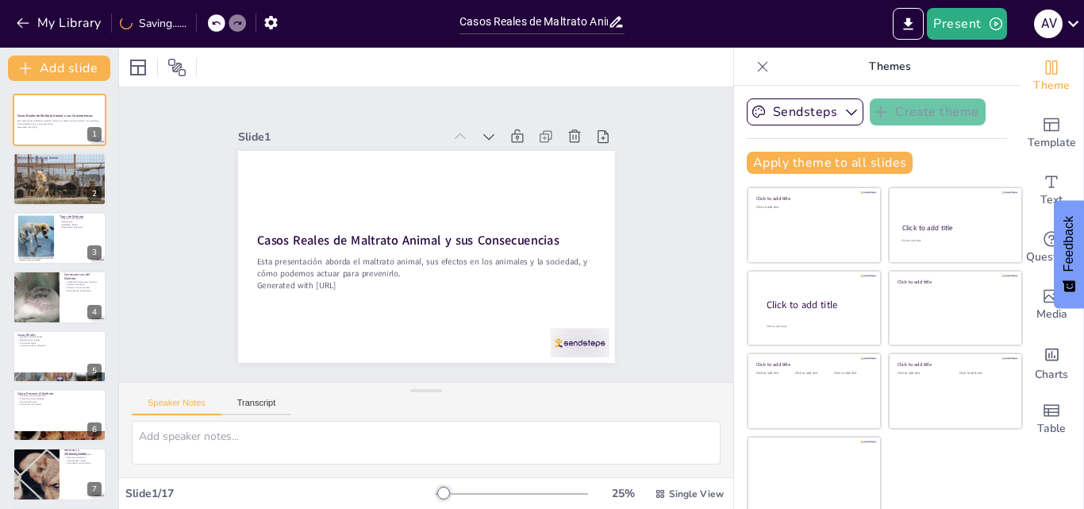
checkbox input "true"
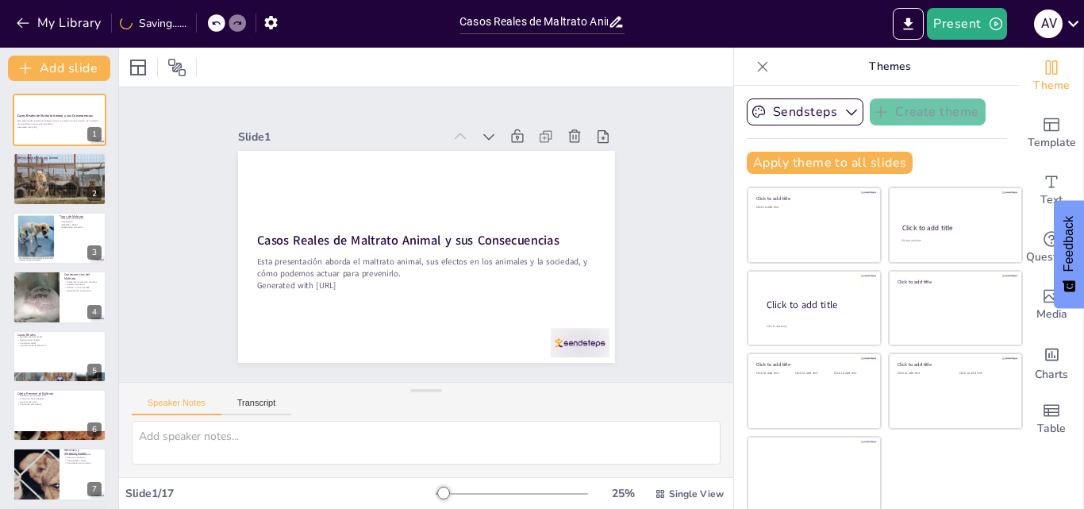
checkbox input "true"
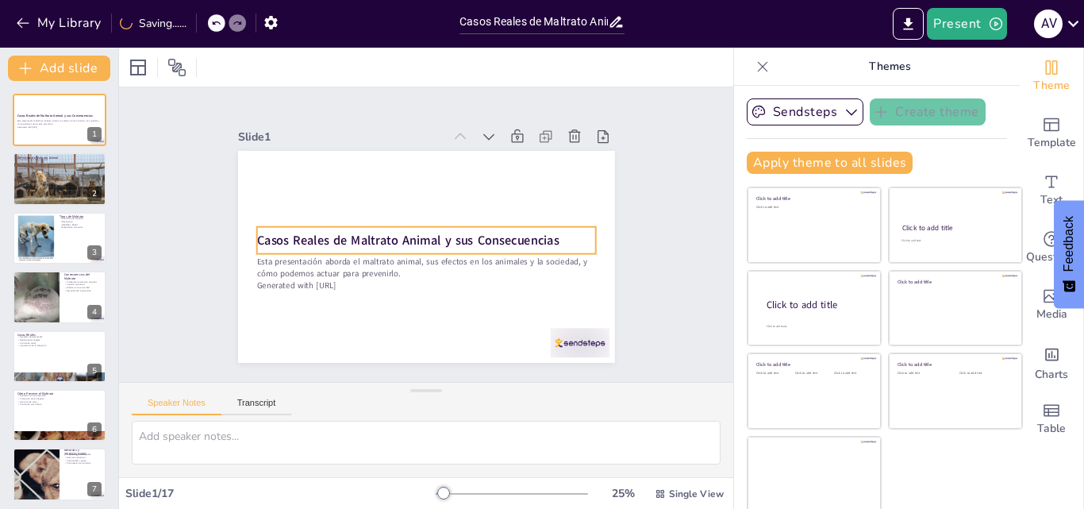
checkbox input "true"
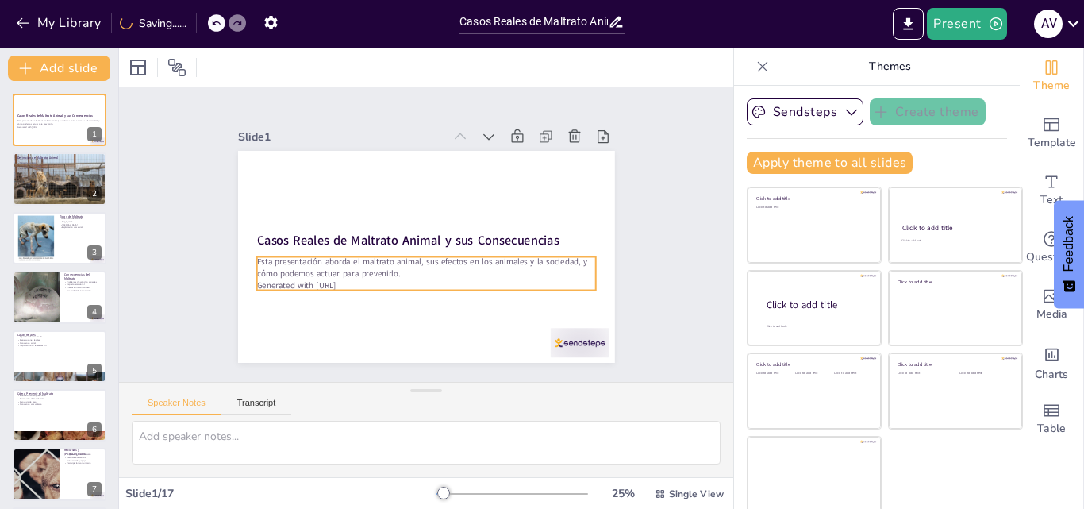
checkbox input "true"
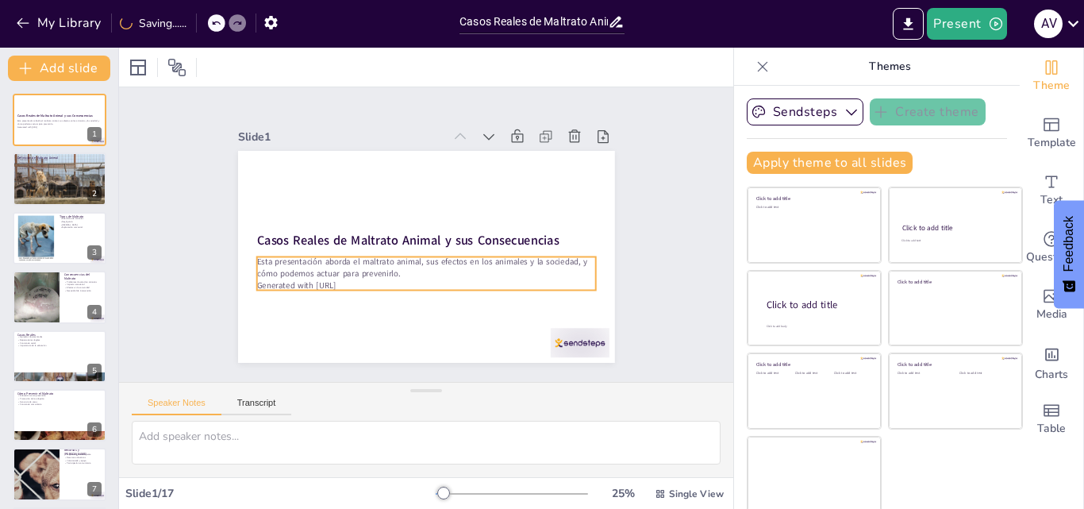
checkbox input "true"
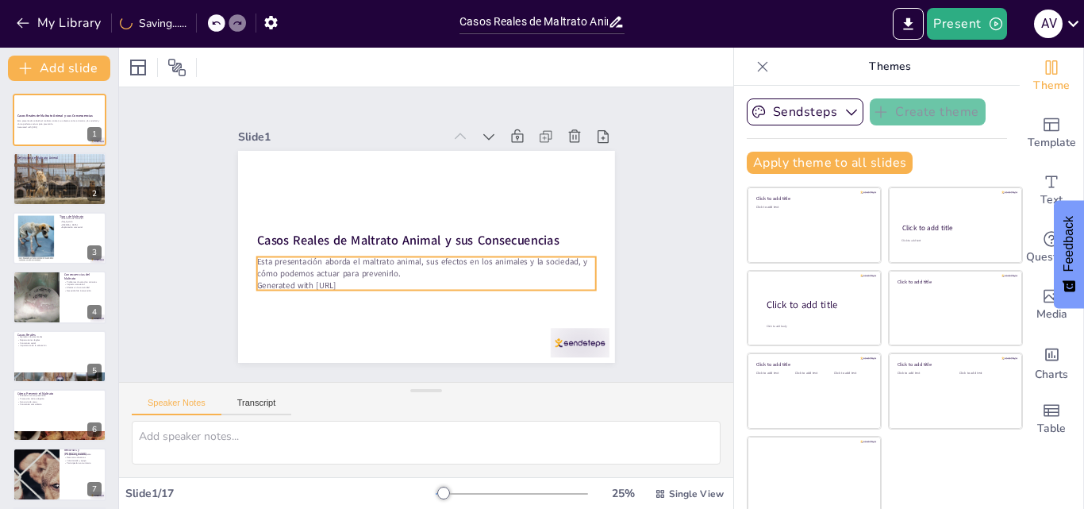
checkbox input "true"
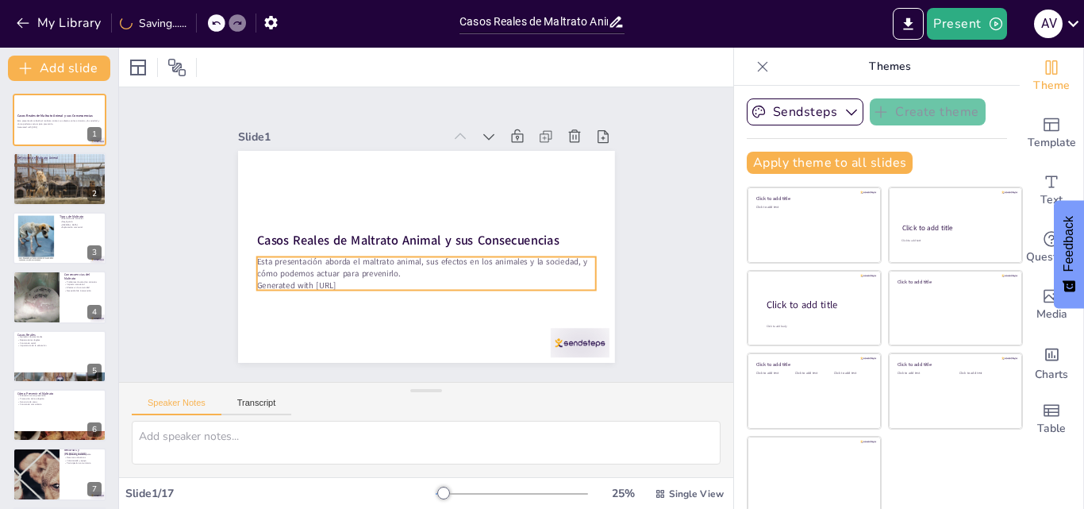
checkbox input "true"
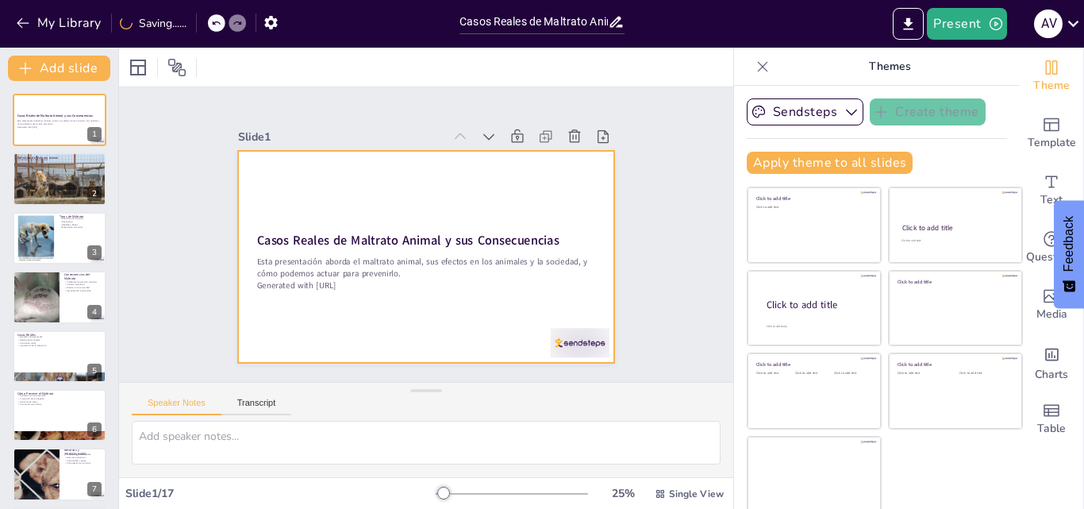
checkbox input "true"
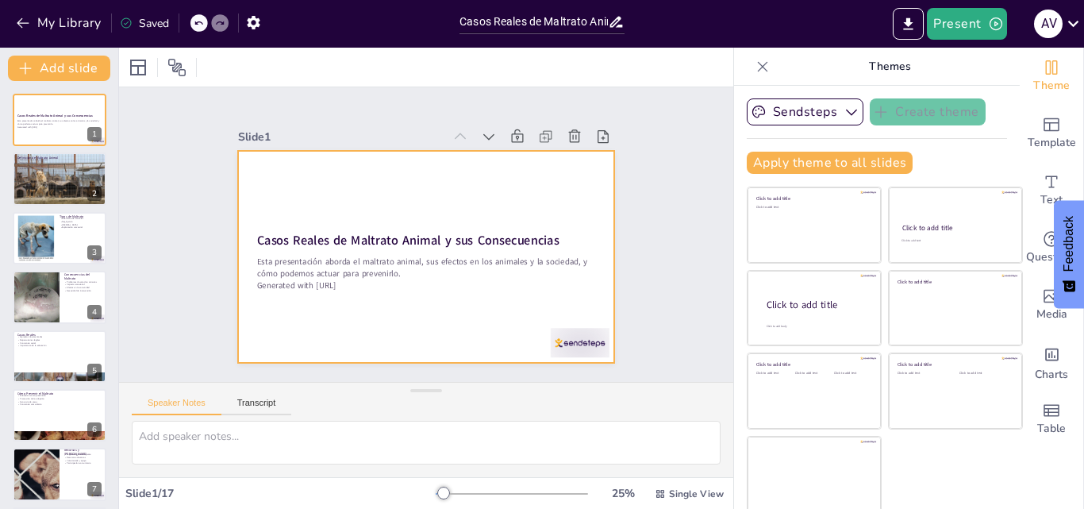
checkbox input "true"
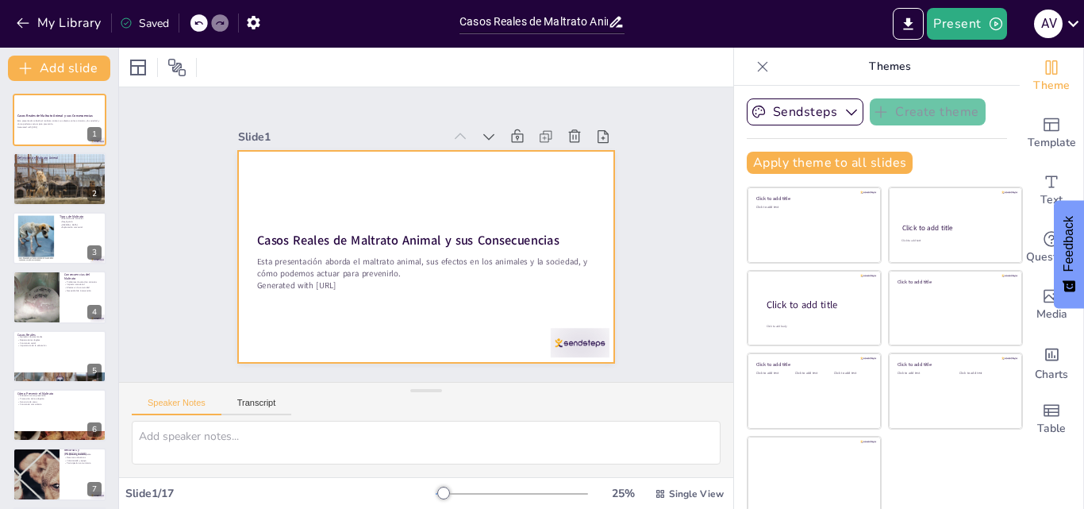
checkbox input "true"
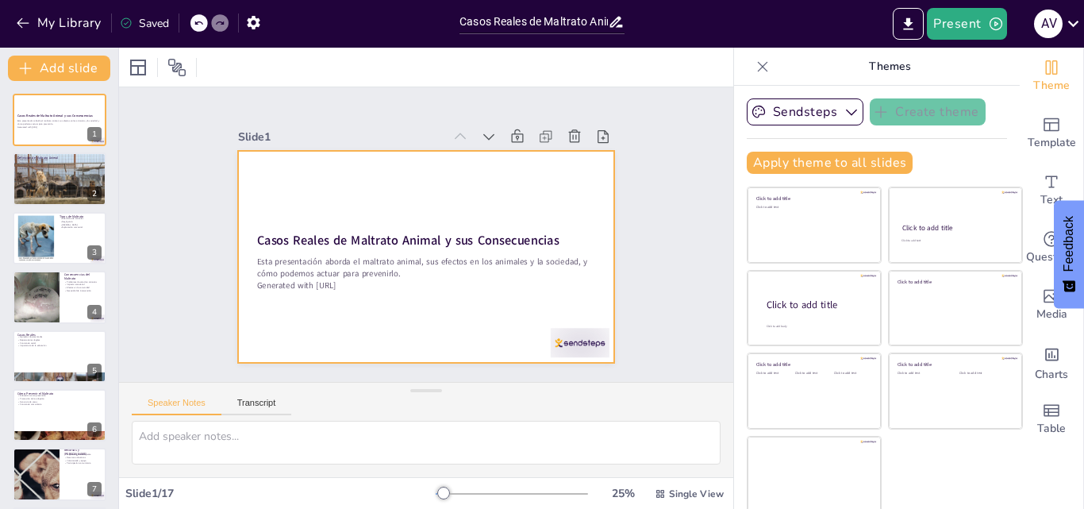
checkbox input "true"
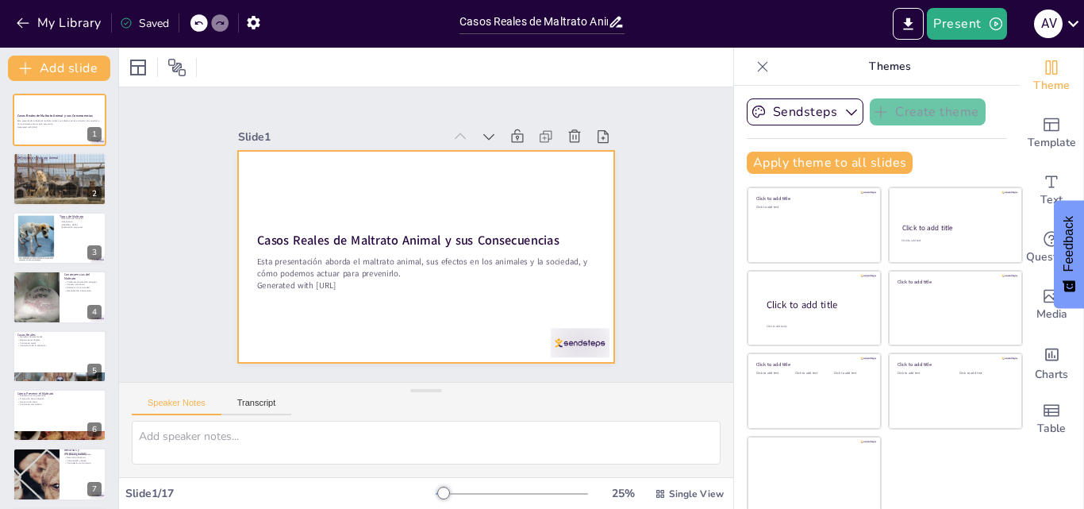
checkbox input "true"
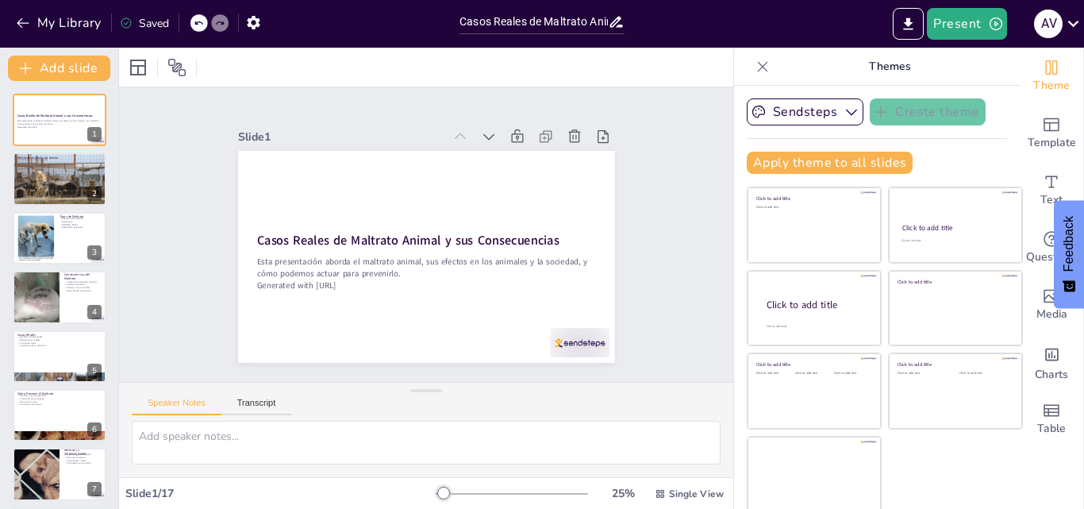
checkbox input "true"
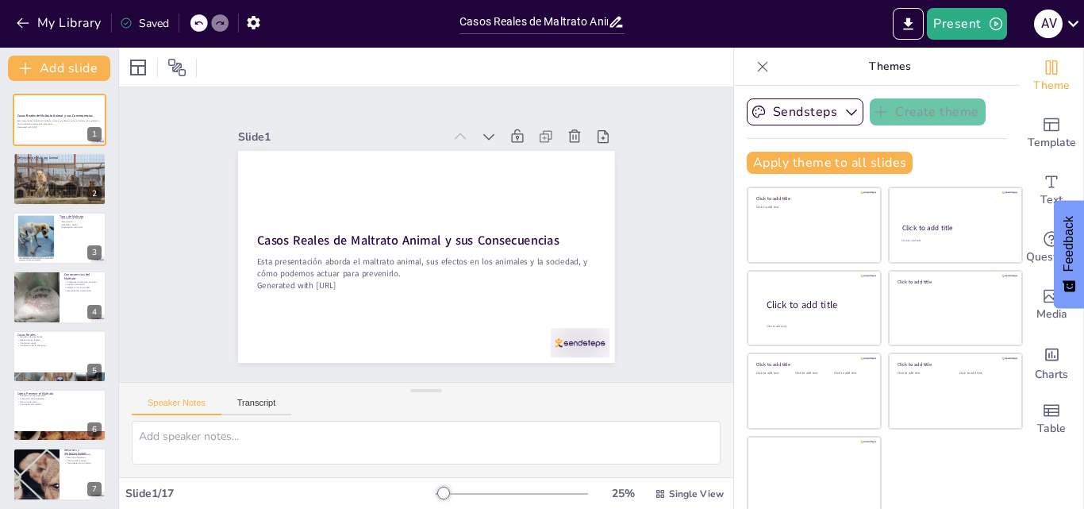
checkbox input "true"
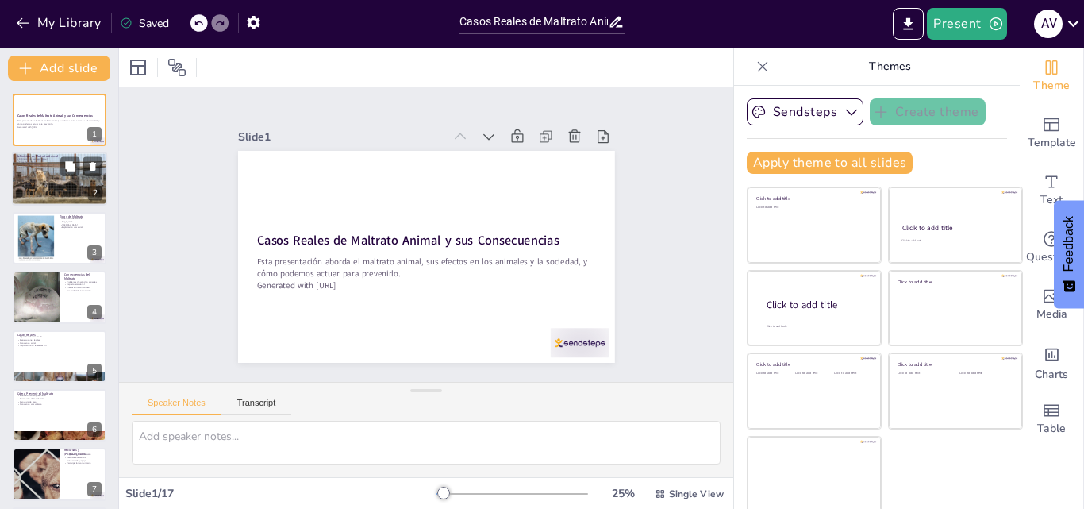
checkbox input "true"
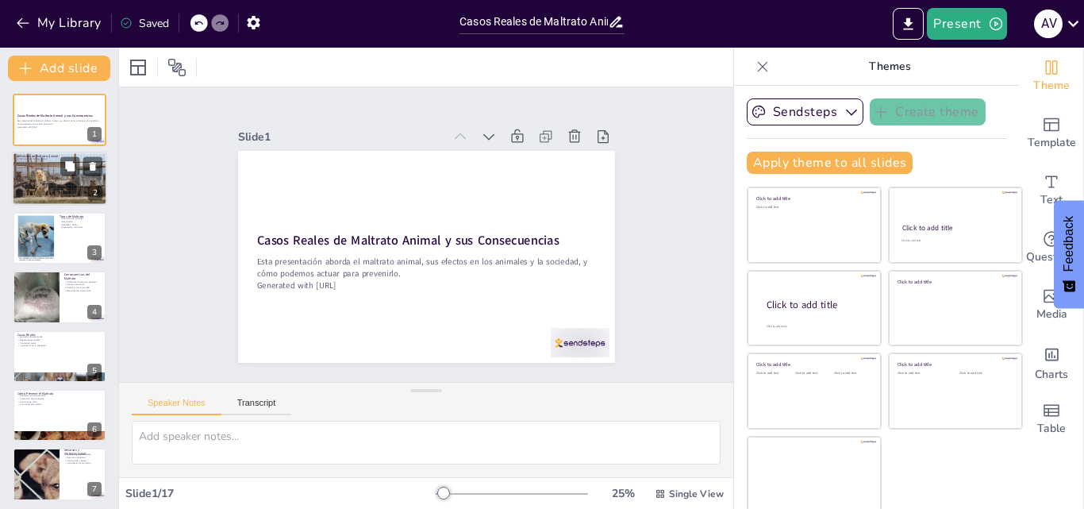
checkbox input "true"
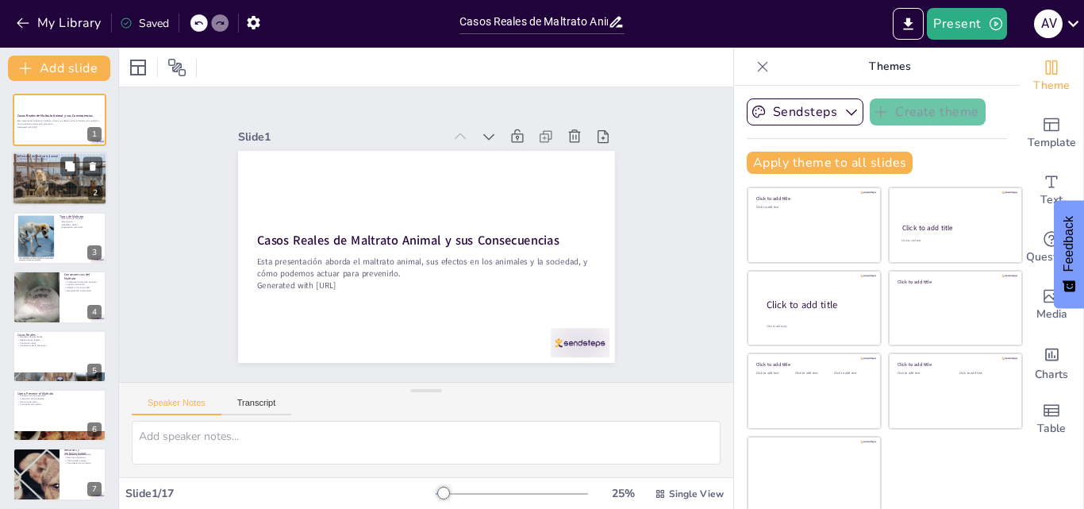
checkbox input "true"
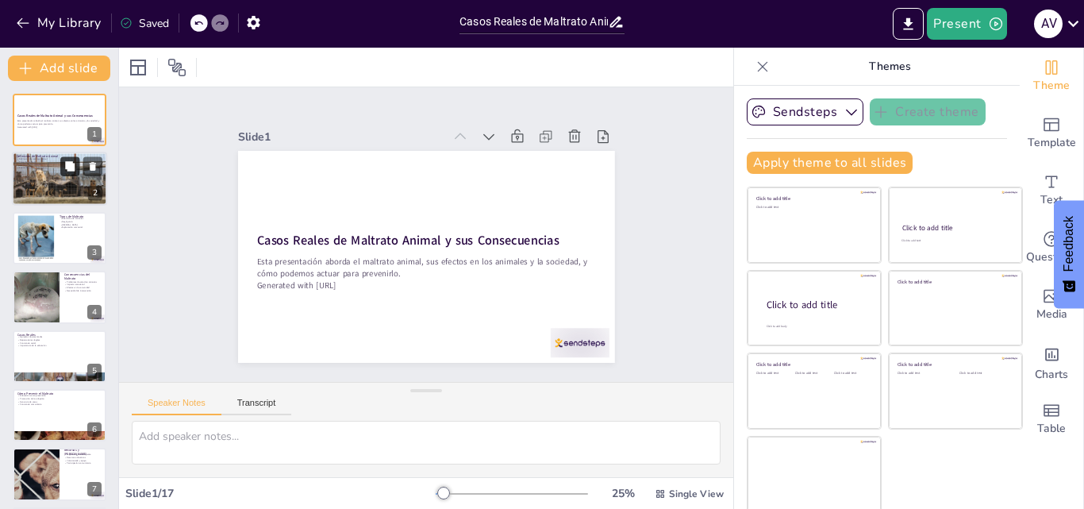
checkbox input "true"
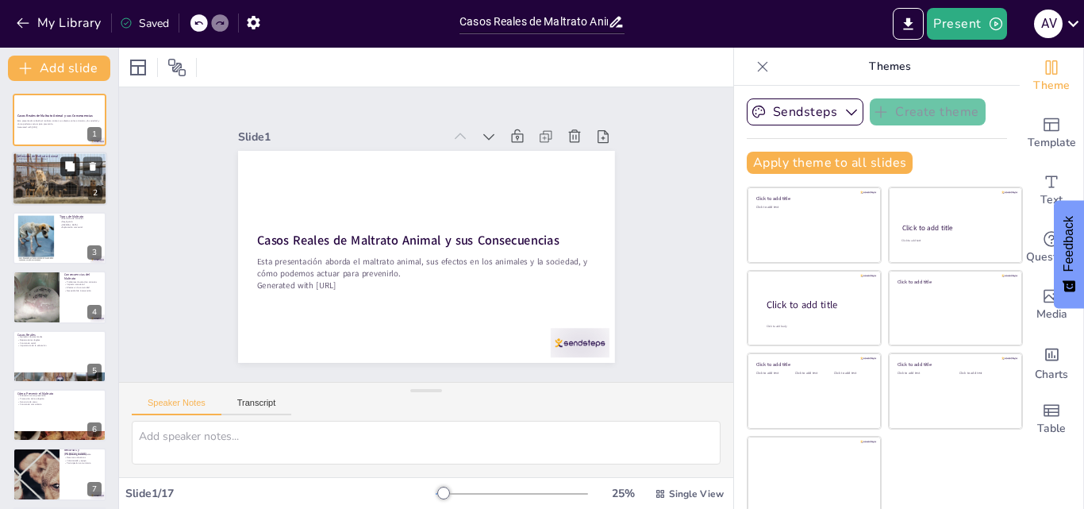
click at [64, 165] on icon at bounding box center [69, 166] width 11 height 11
type textarea "La definición de maltrato animal es esencial para comprender la magnitud del pr…"
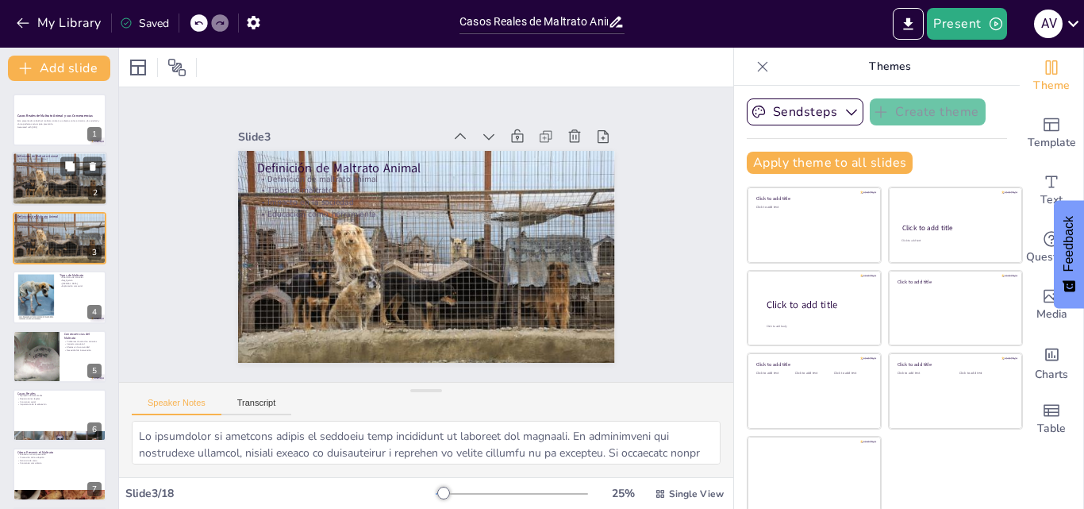
checkbox input "true"
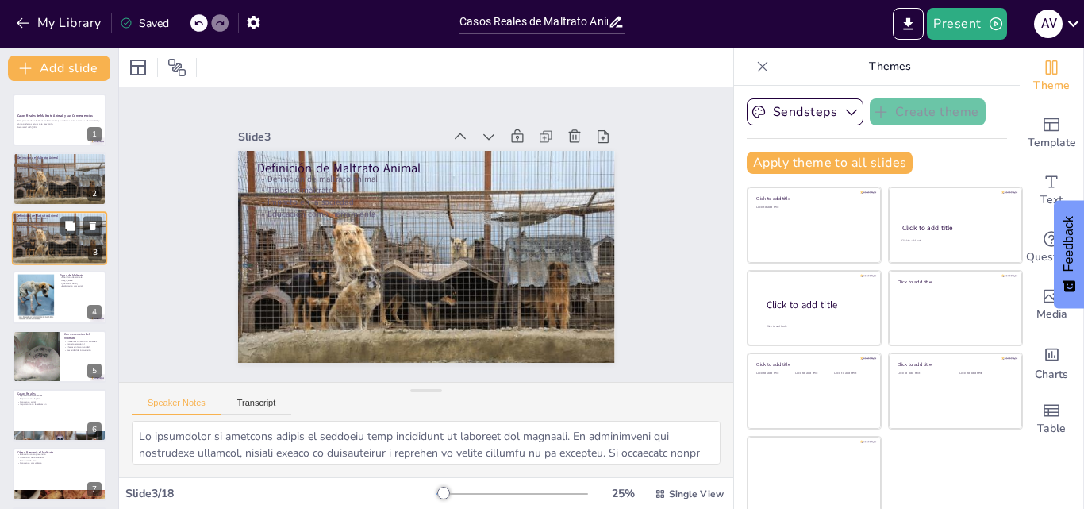
checkbox input "true"
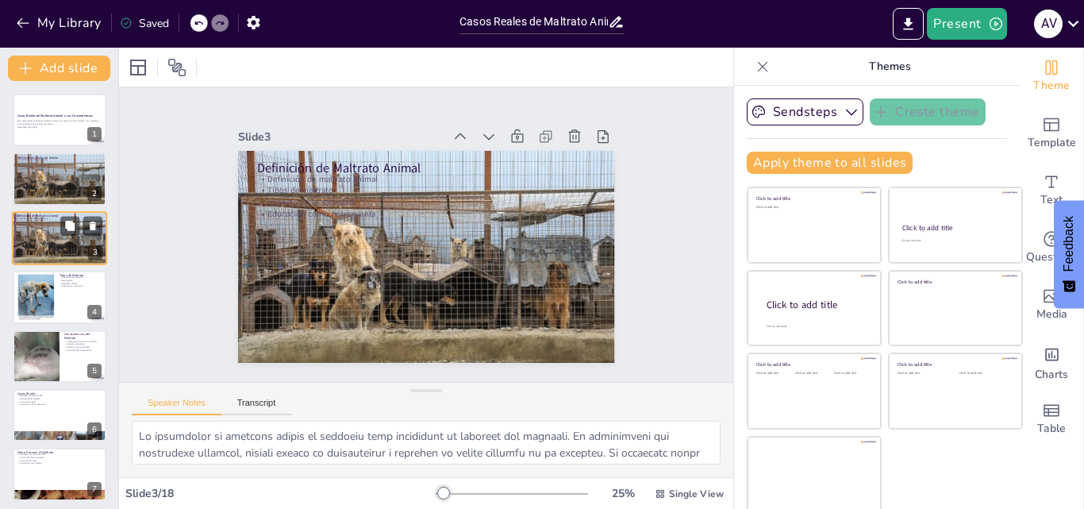
checkbox input "true"
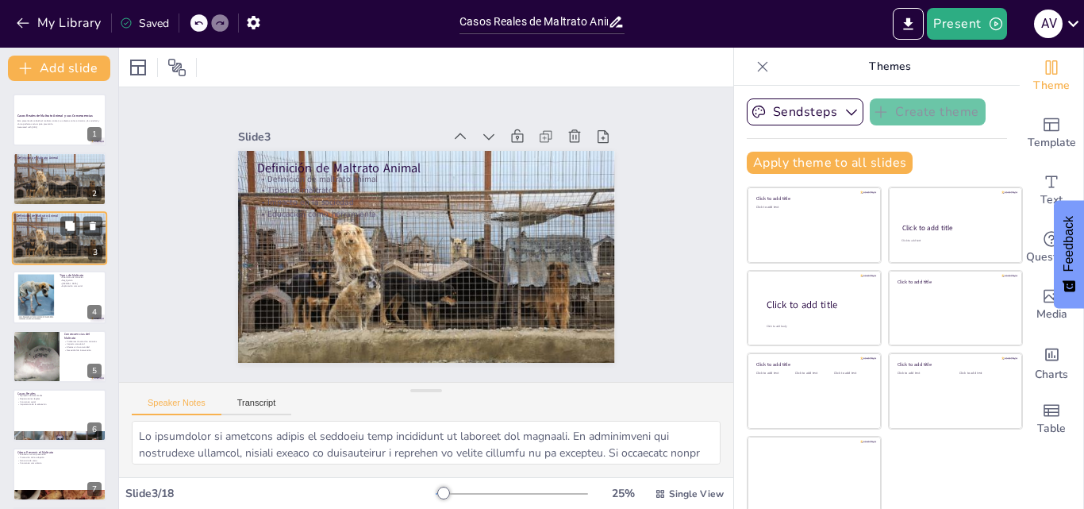
checkbox input "true"
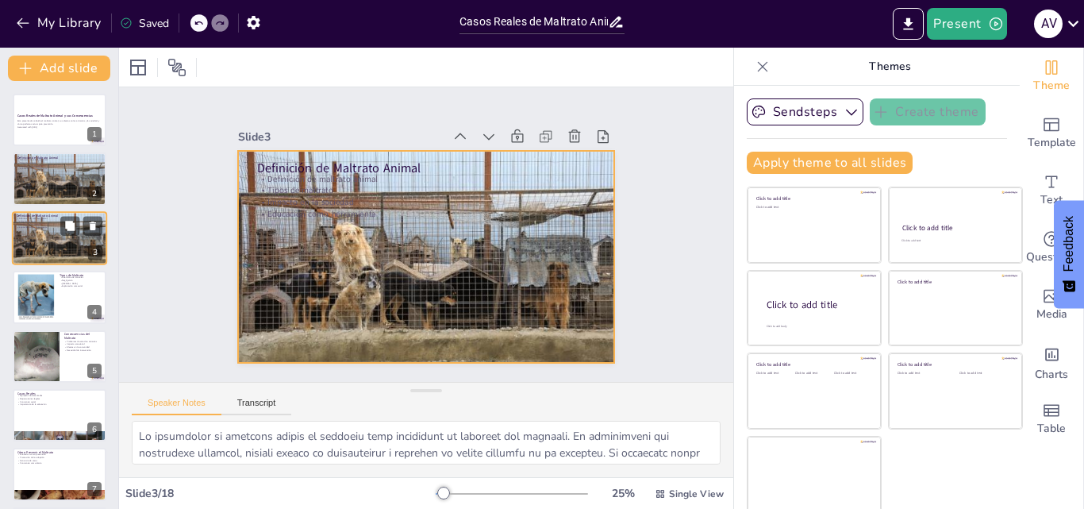
click at [55, 241] on div at bounding box center [59, 237] width 95 height 63
checkbox input "true"
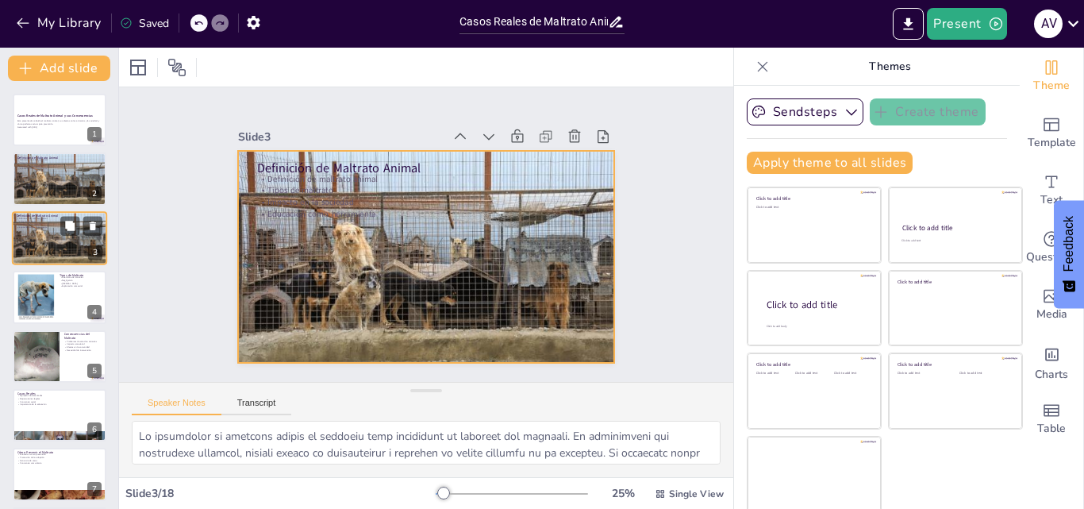
checkbox input "true"
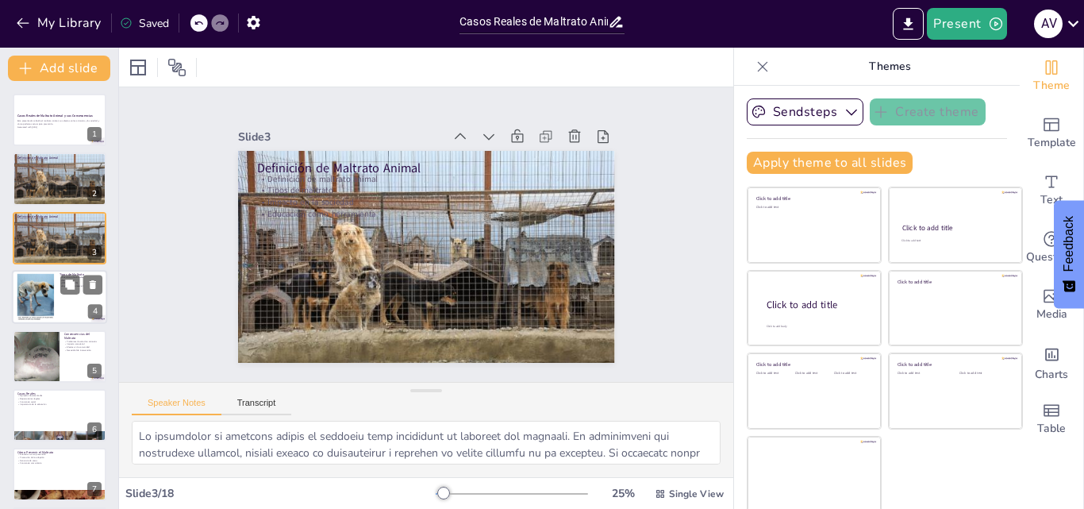
checkbox input "true"
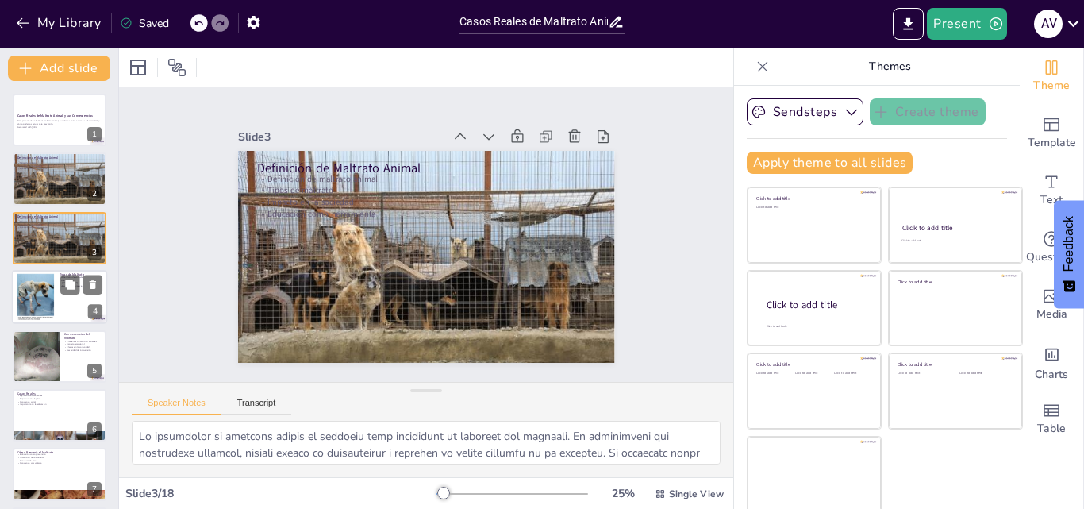
checkbox input "true"
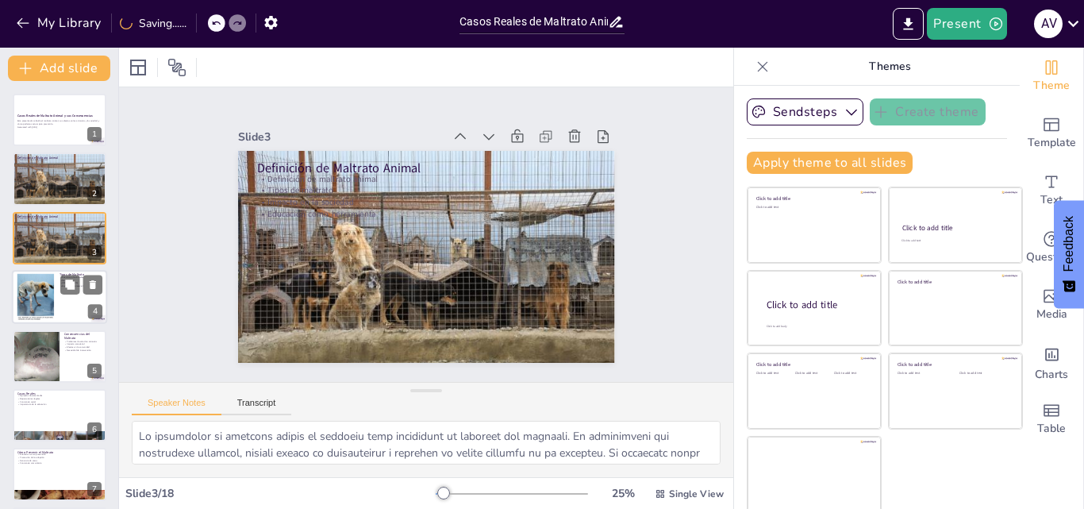
click at [52, 290] on div at bounding box center [35, 297] width 39 height 48
type textarea "El abandono es una de las formas más visibles y tristes de maltrato animal. Los…"
checkbox input "true"
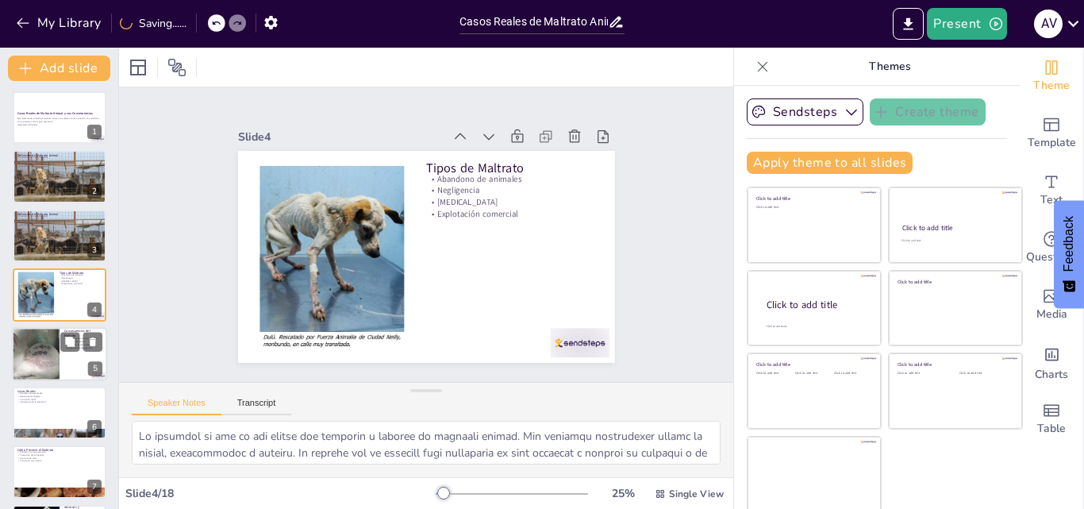
click at [55, 333] on div at bounding box center [35, 354] width 95 height 54
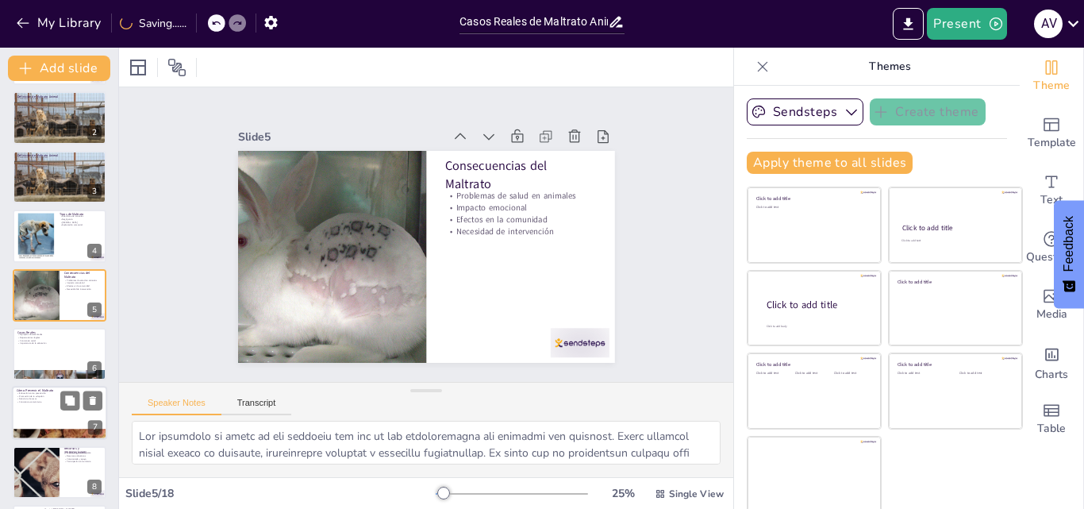
click at [40, 394] on p "Promoción de la adopción" at bounding box center [60, 395] width 86 height 3
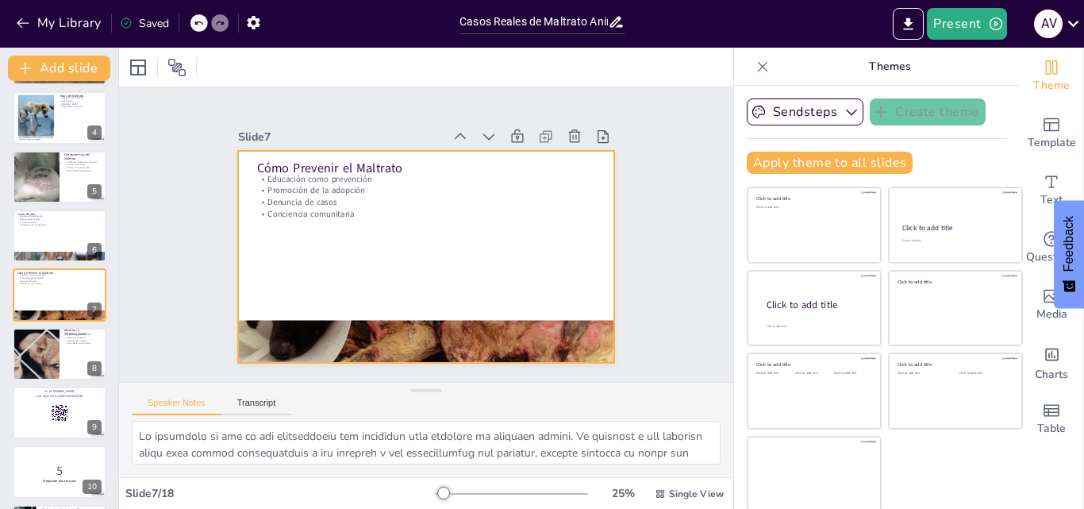
scroll to position [3, 0]
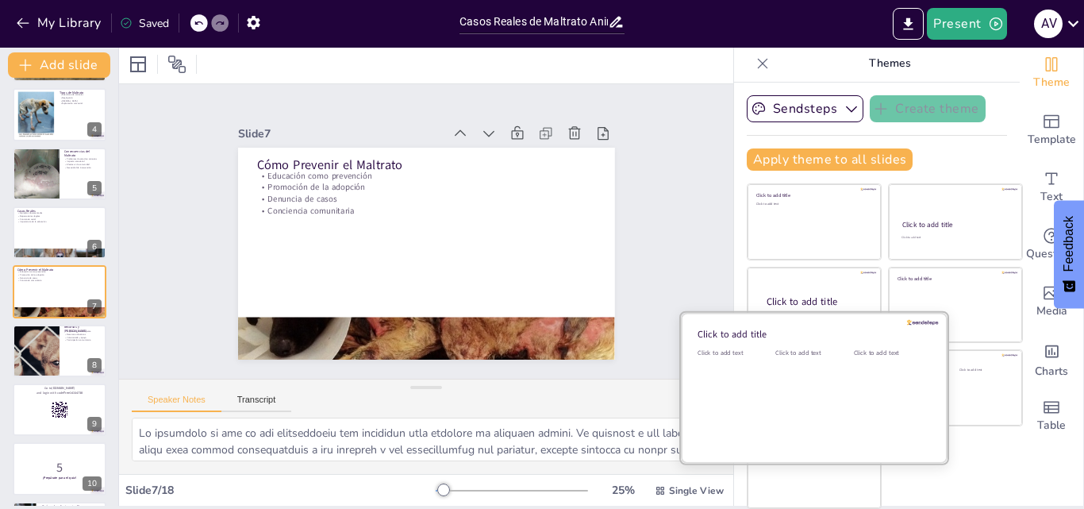
click at [725, 369] on div "Click to add text" at bounding box center [732, 397] width 71 height 98
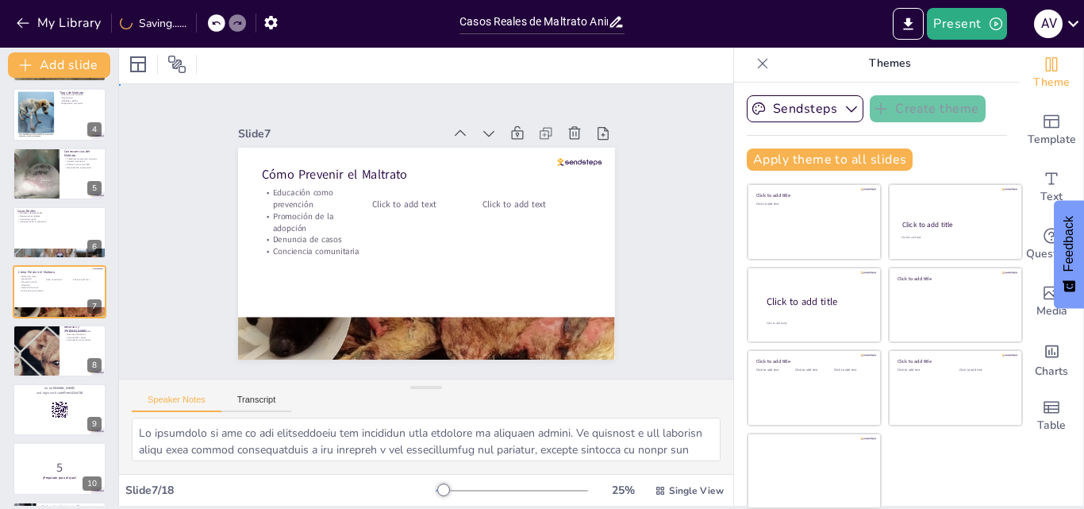
click at [607, 185] on div "Slide 1 Casos Reales de Maltrato Animal y sus Consecuencias Esta presentación a…" at bounding box center [426, 230] width 522 height 387
click at [51, 417] on icon at bounding box center [59, 409] width 17 height 17
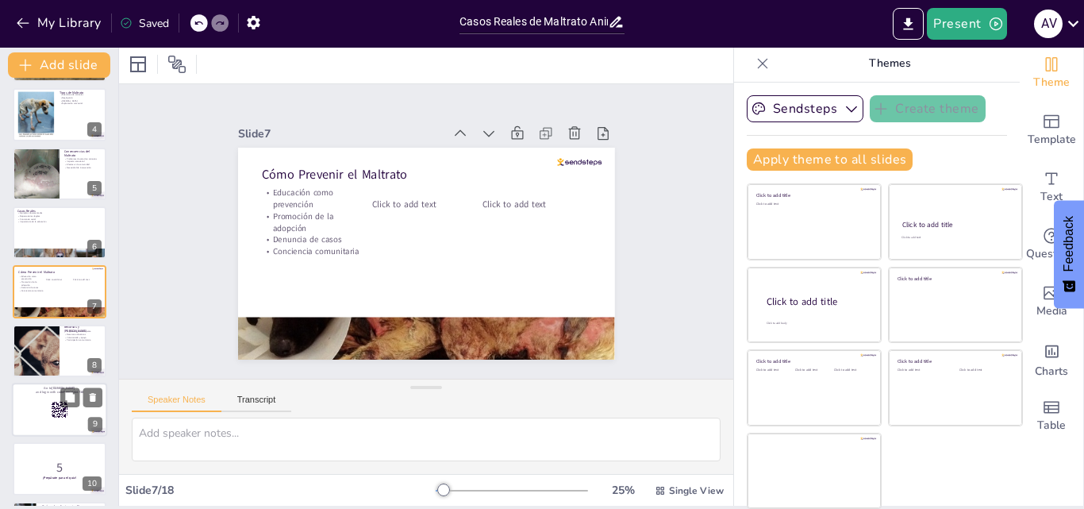
scroll to position [298, 0]
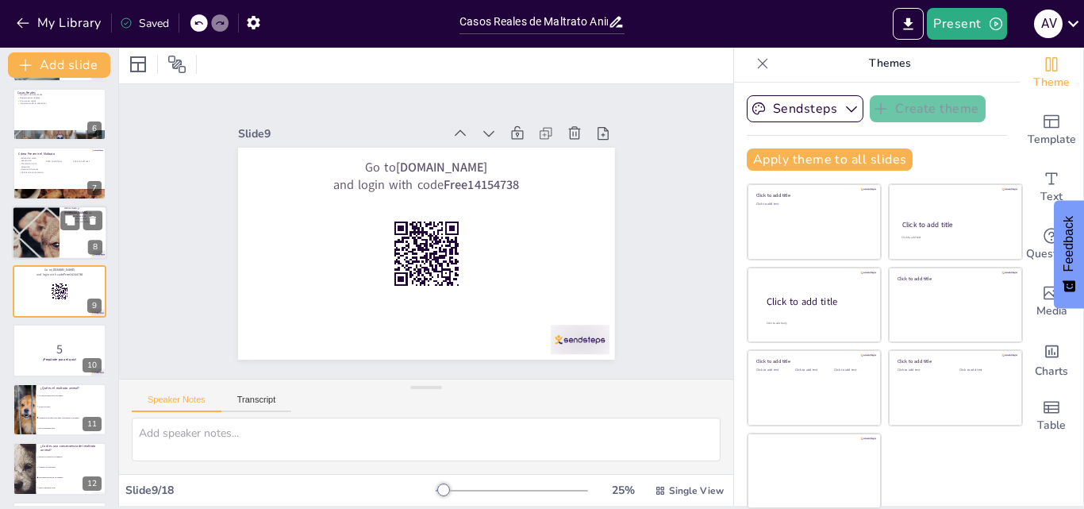
click at [33, 247] on div at bounding box center [35, 232] width 91 height 54
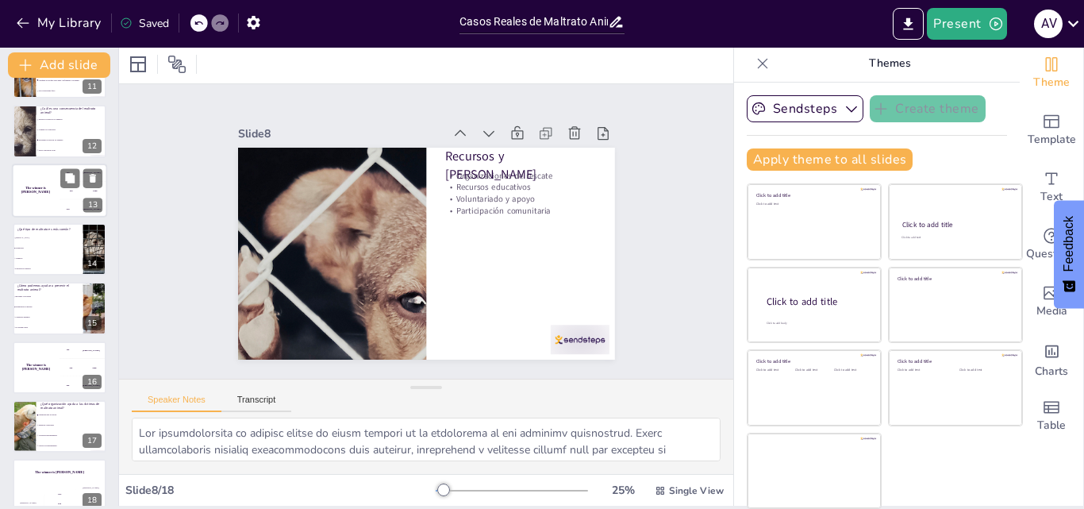
scroll to position [654, 0]
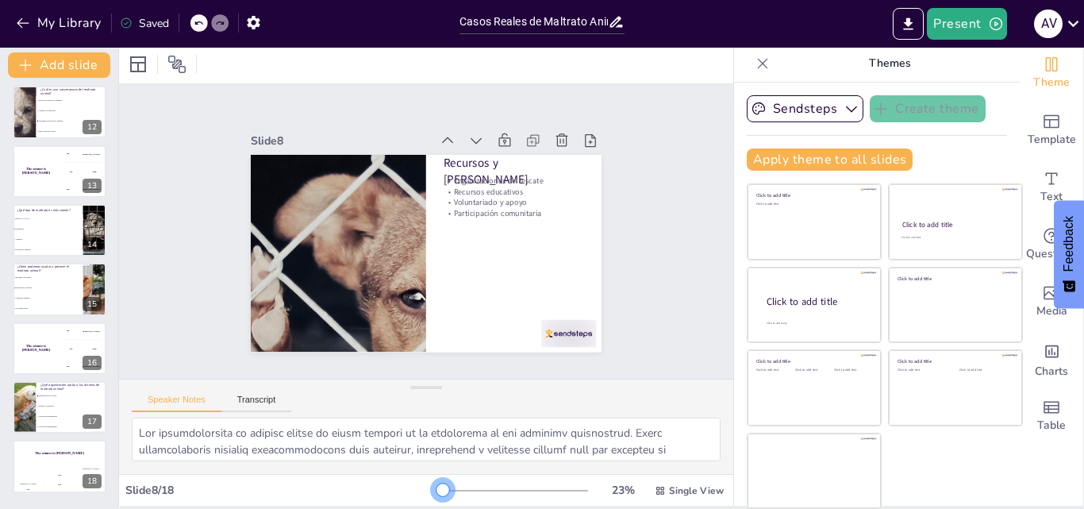
click at [436, 490] on div at bounding box center [442, 489] width 13 height 13
click at [77, 110] on span "Aumento de la adopción" at bounding box center [72, 111] width 68 height 2
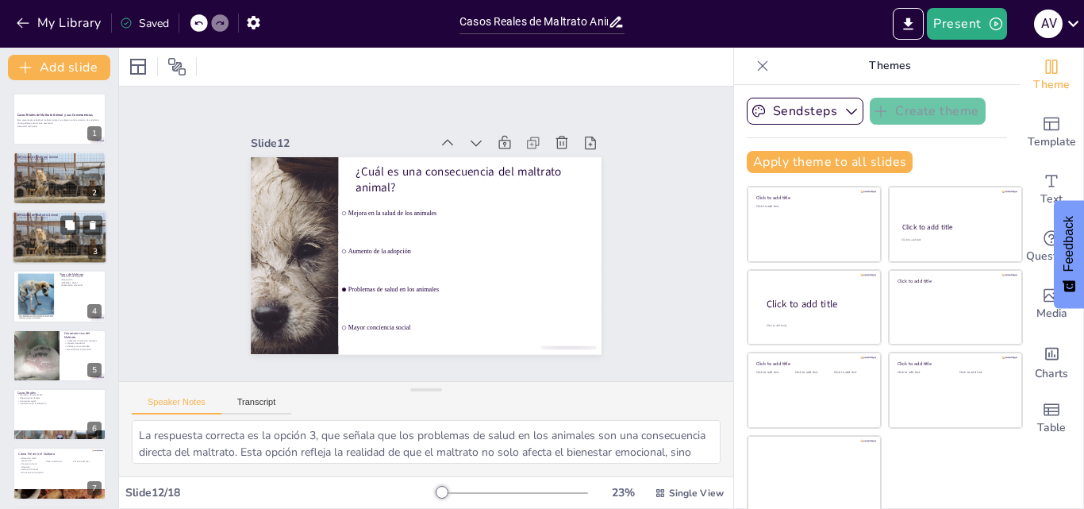
scroll to position [0, 0]
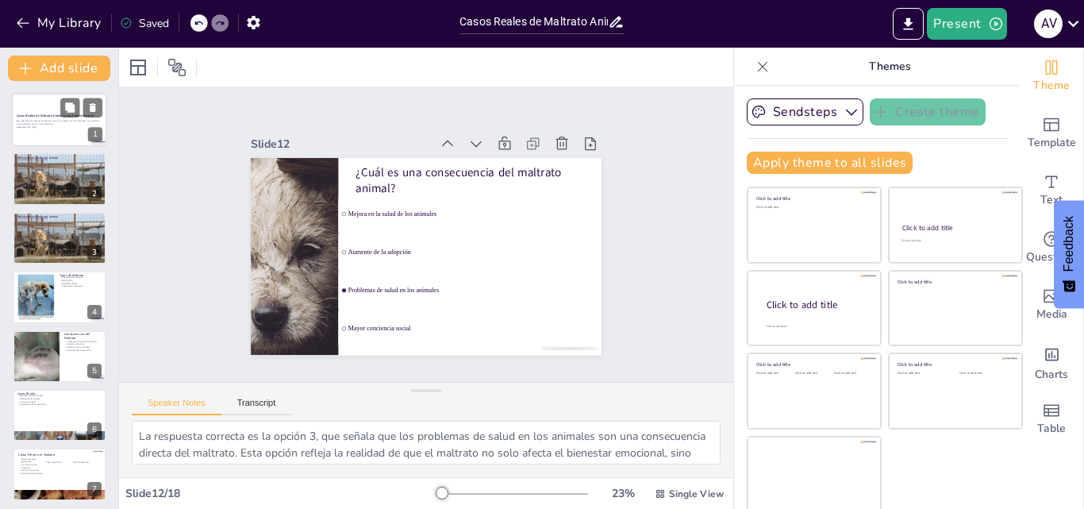
click at [29, 114] on strong "Casos Reales de Maltrato Animal y sus Consecuencias" at bounding box center [55, 115] width 77 height 4
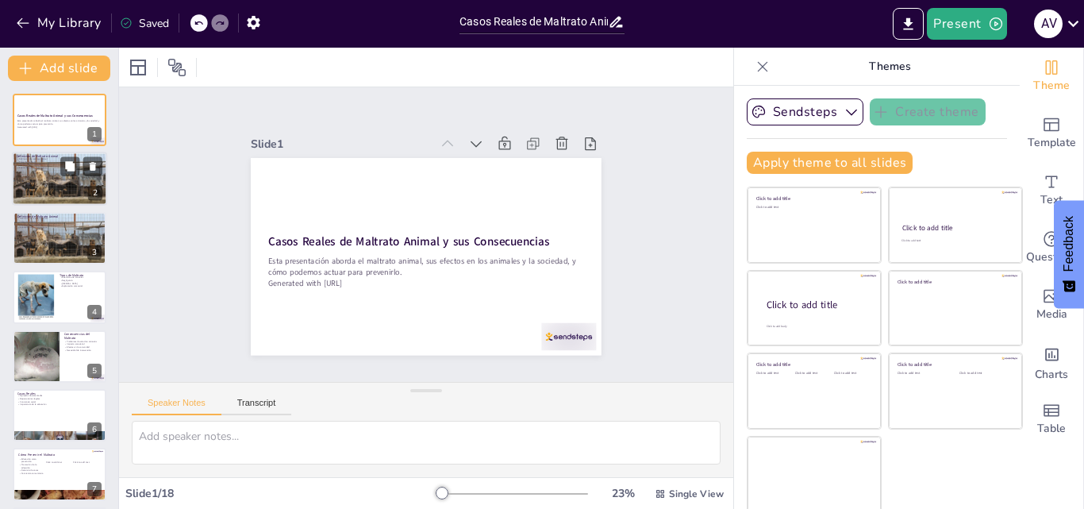
click at [33, 191] on div at bounding box center [59, 178] width 95 height 63
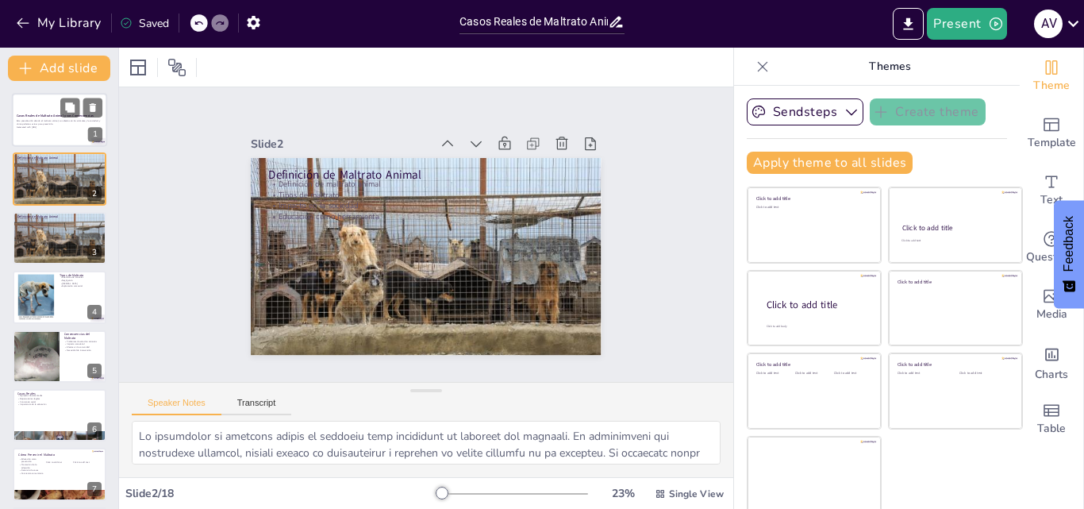
click at [30, 117] on strong "Casos Reales de Maltrato Animal y sus Consecuencias" at bounding box center [55, 115] width 77 height 4
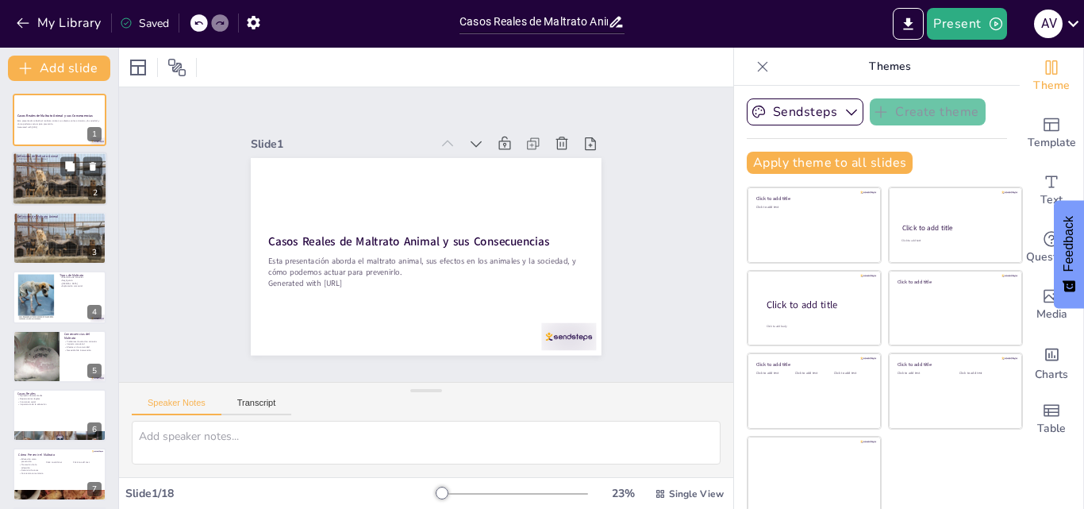
click at [36, 179] on div at bounding box center [59, 178] width 95 height 63
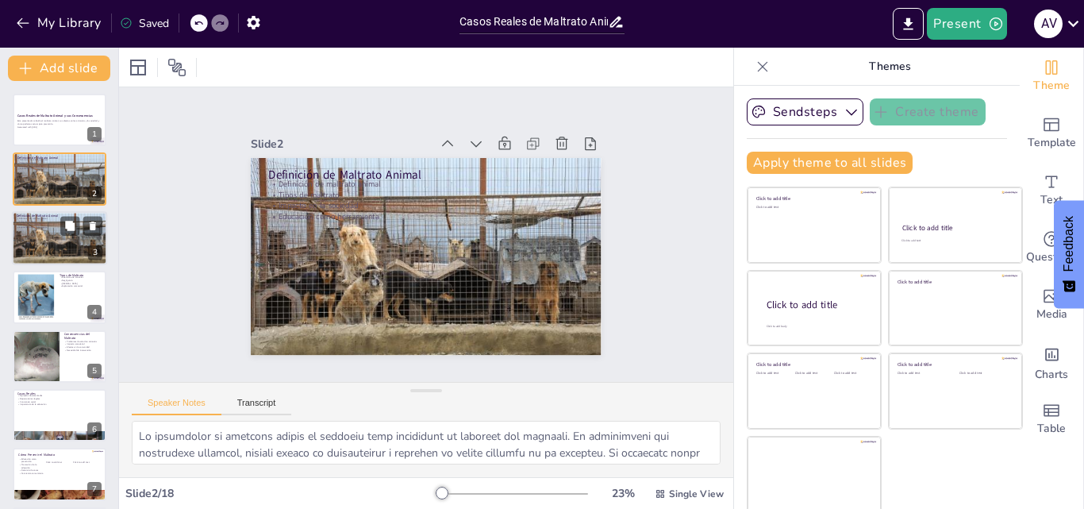
click at [33, 220] on p "Tipos de maltrato" at bounding box center [60, 221] width 86 height 3
click at [41, 294] on div at bounding box center [35, 297] width 39 height 48
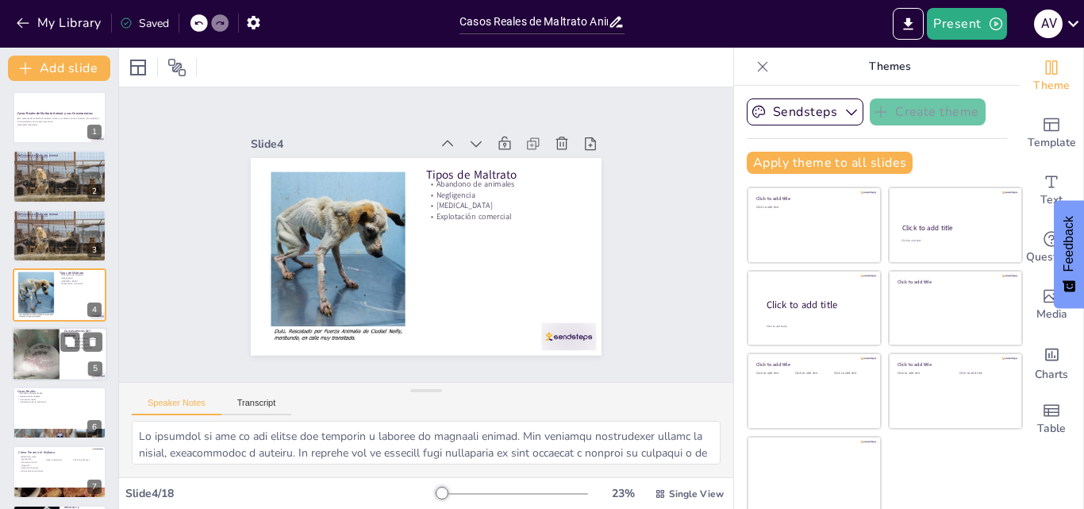
click at [42, 336] on div at bounding box center [35, 354] width 95 height 54
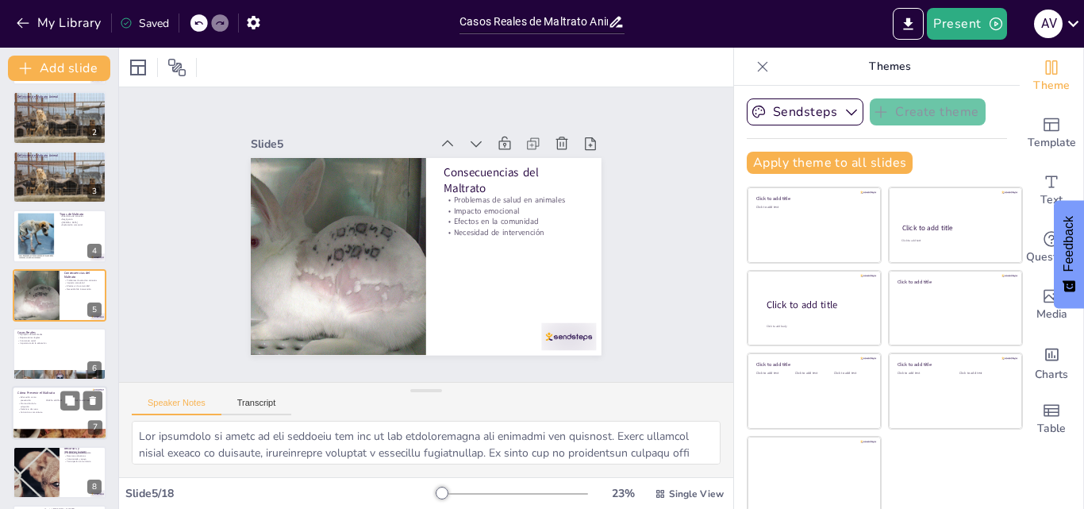
click at [40, 396] on p "Educación como prevención" at bounding box center [29, 399] width 25 height 6
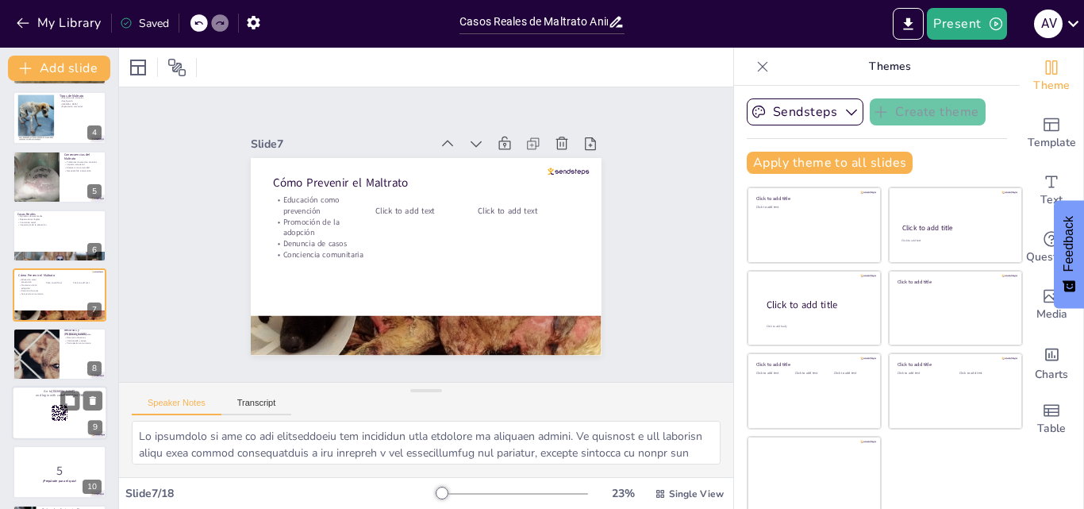
click at [40, 428] on div at bounding box center [59, 413] width 95 height 54
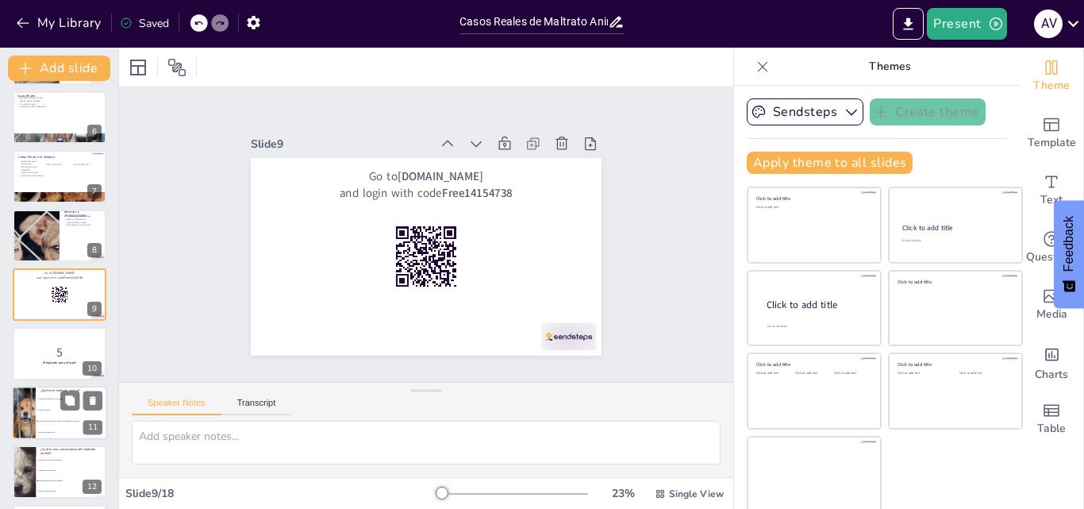
click at [36, 406] on li "Un tipo de abuso" at bounding box center [71, 409] width 71 height 11
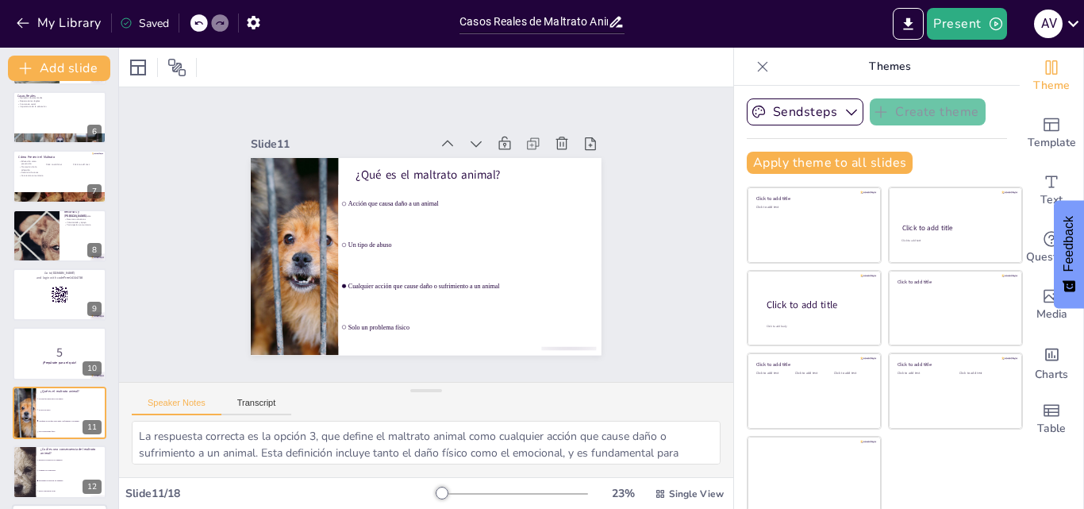
scroll to position [415, 0]
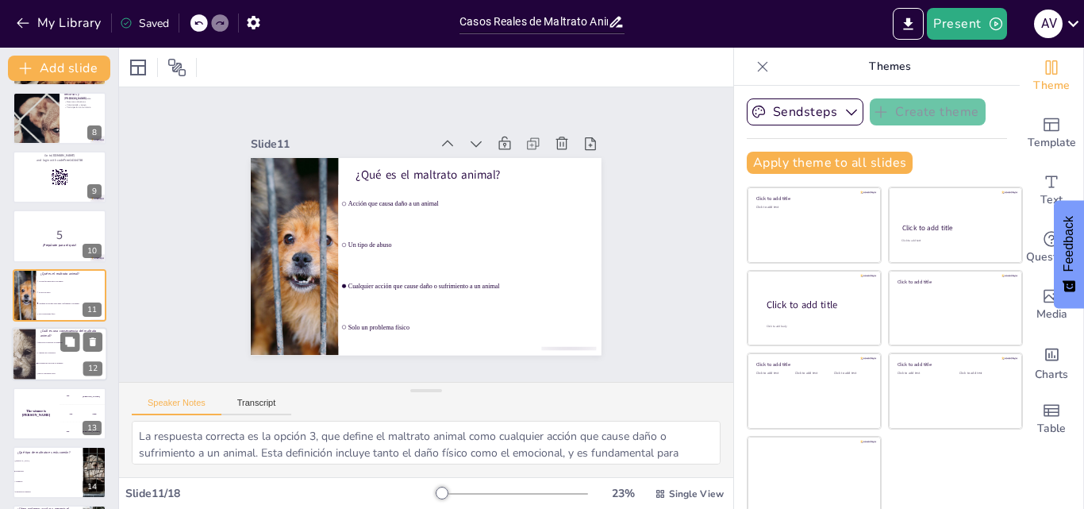
click at [31, 375] on div at bounding box center [24, 354] width 94 height 54
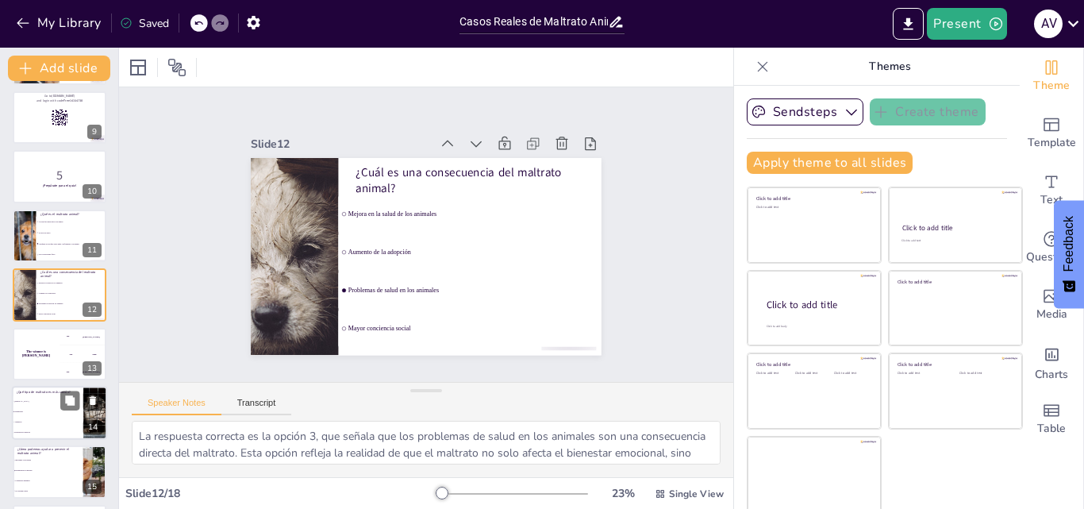
click at [29, 399] on li "Abuso físico" at bounding box center [47, 401] width 71 height 10
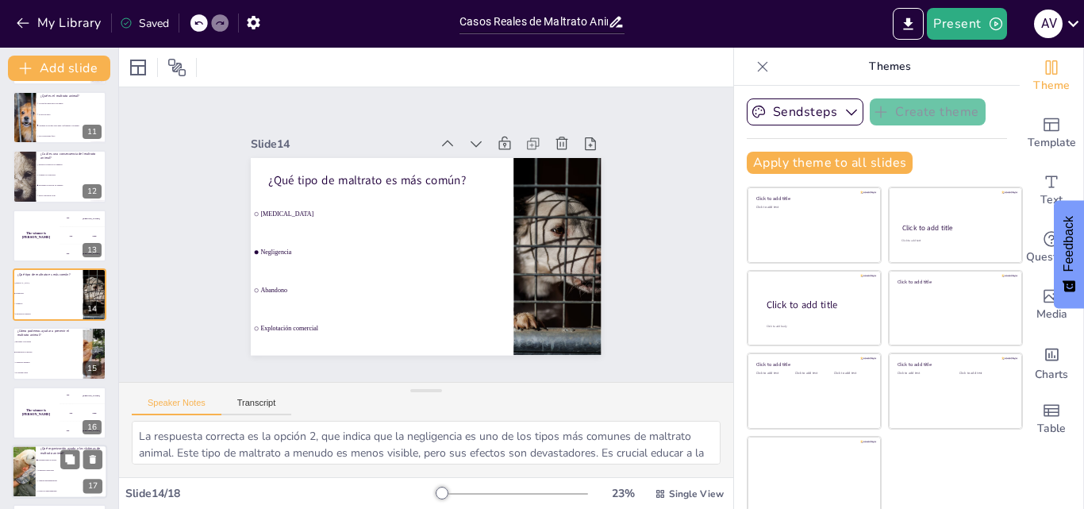
click at [40, 454] on p "¿Qué organización ayuda a las víctimas de maltrato animal?" at bounding box center [71, 450] width 62 height 9
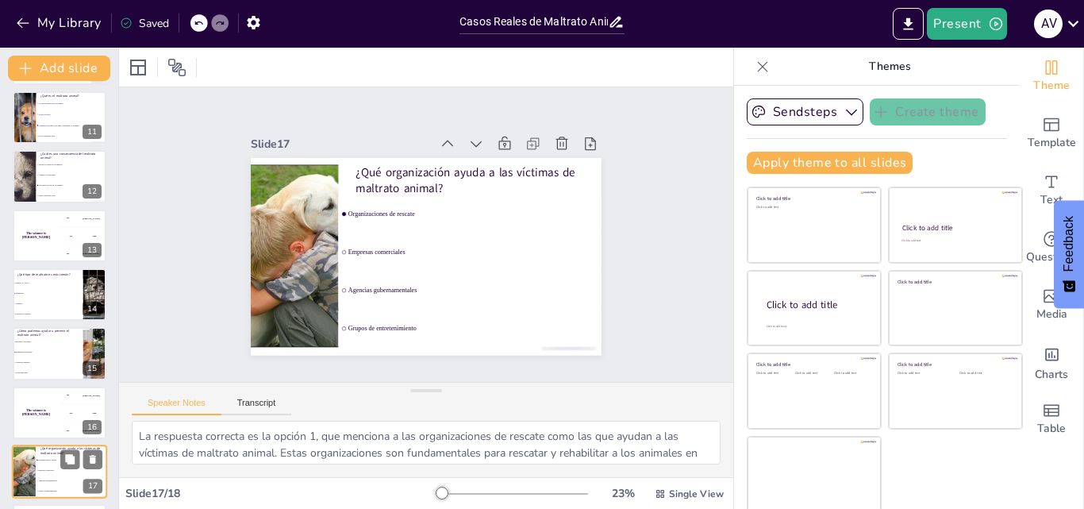
scroll to position [654, 0]
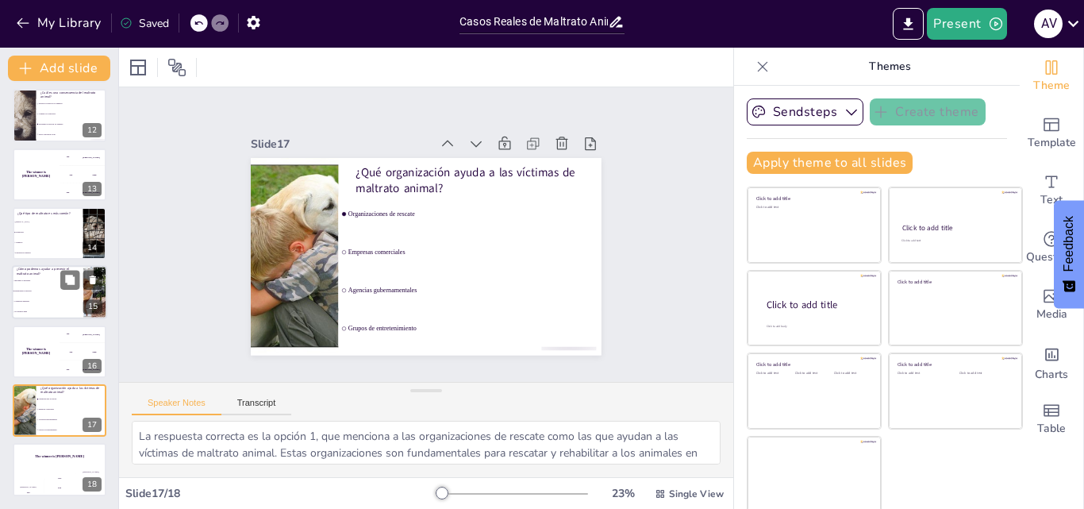
click at [56, 297] on li "Comprando animales" at bounding box center [47, 302] width 71 height 10
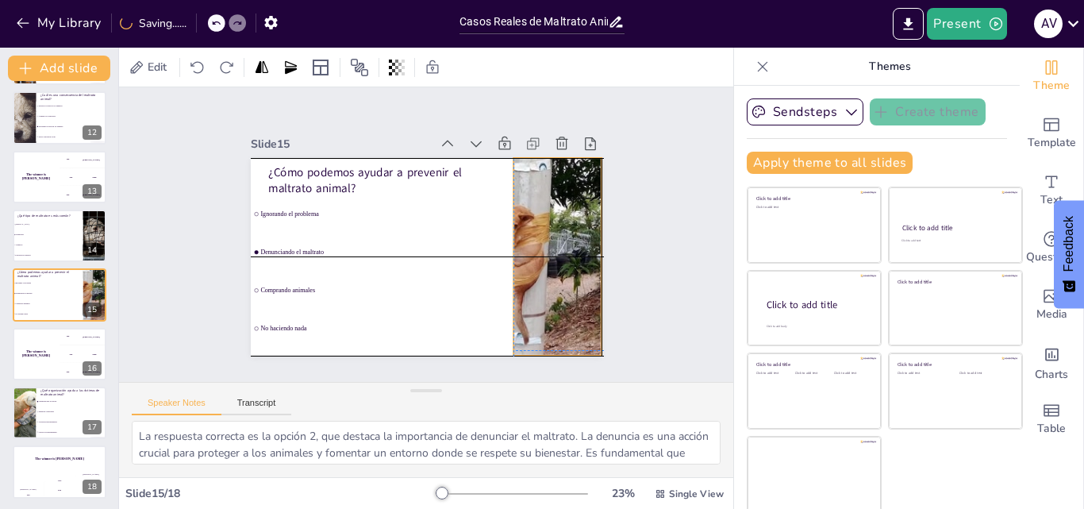
click at [585, 205] on div "Slide 1 Casos Reales de Maltrato Animal y sus Consecuencias Esta presentación a…" at bounding box center [426, 234] width 328 height 480
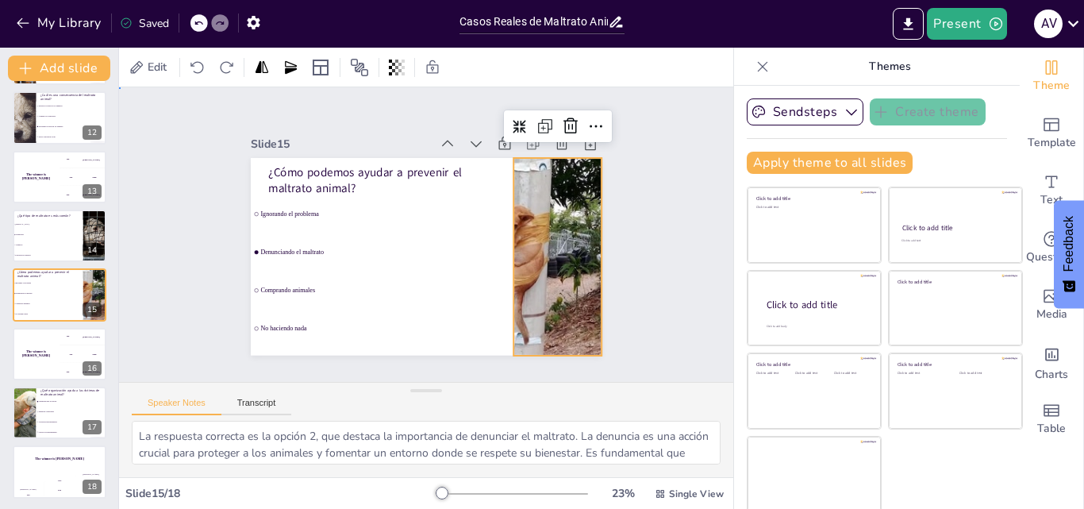
click at [226, 225] on div "Slide 1 Casos Reales de Maltrato Animal y sus Consecuencias Esta presentación a…" at bounding box center [426, 235] width 500 height 400
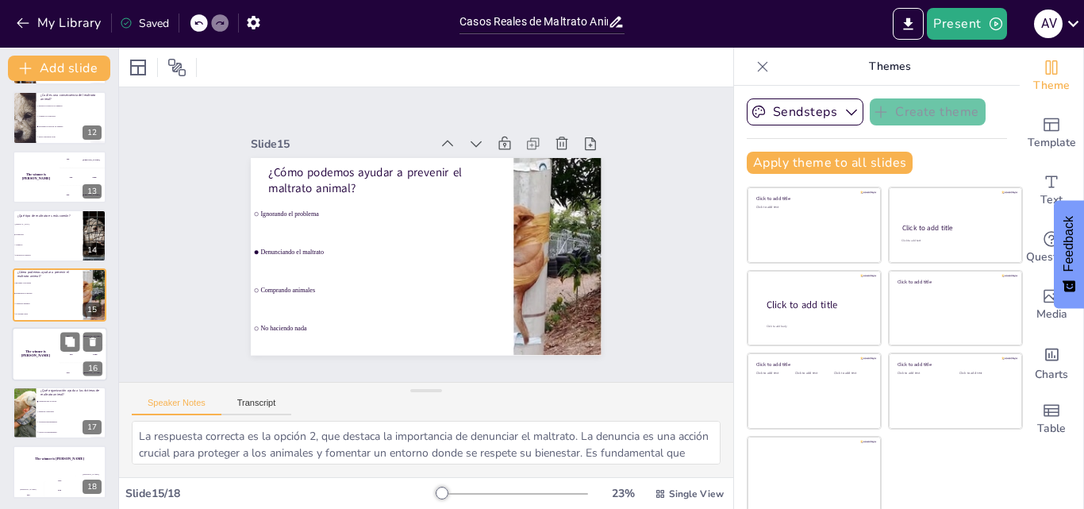
drag, startPoint x: 15, startPoint y: 353, endPoint x: 78, endPoint y: 360, distance: 63.1
click at [18, 353] on h4 "The winner is Niels 🏆" at bounding box center [36, 353] width 48 height 8
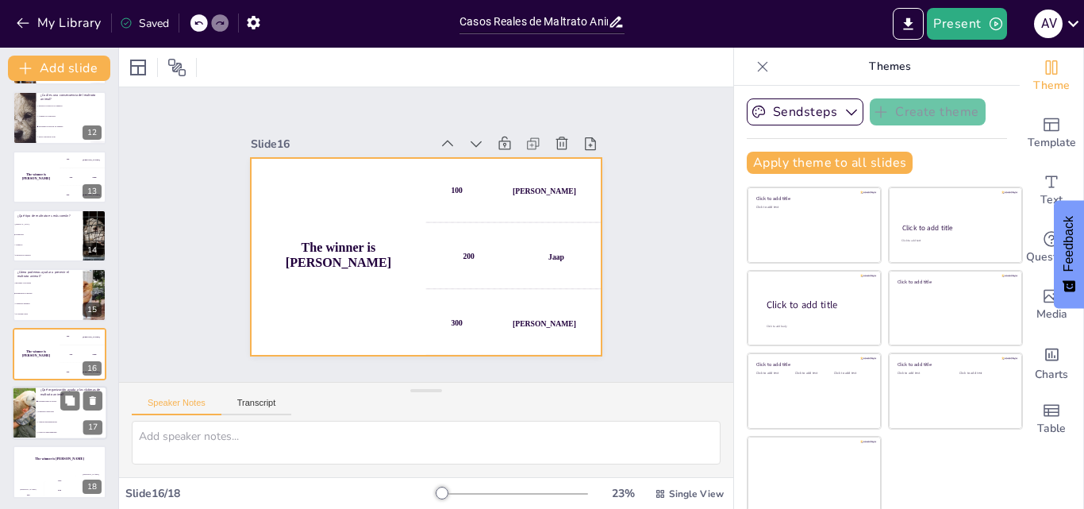
scroll to position [654, 0]
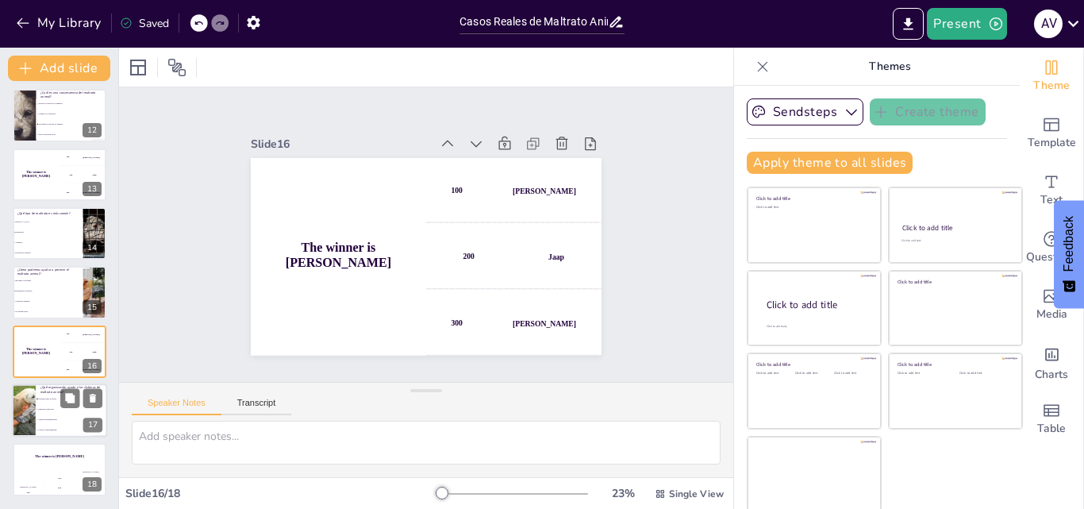
click at [52, 406] on li "Empresas comerciales" at bounding box center [71, 409] width 71 height 10
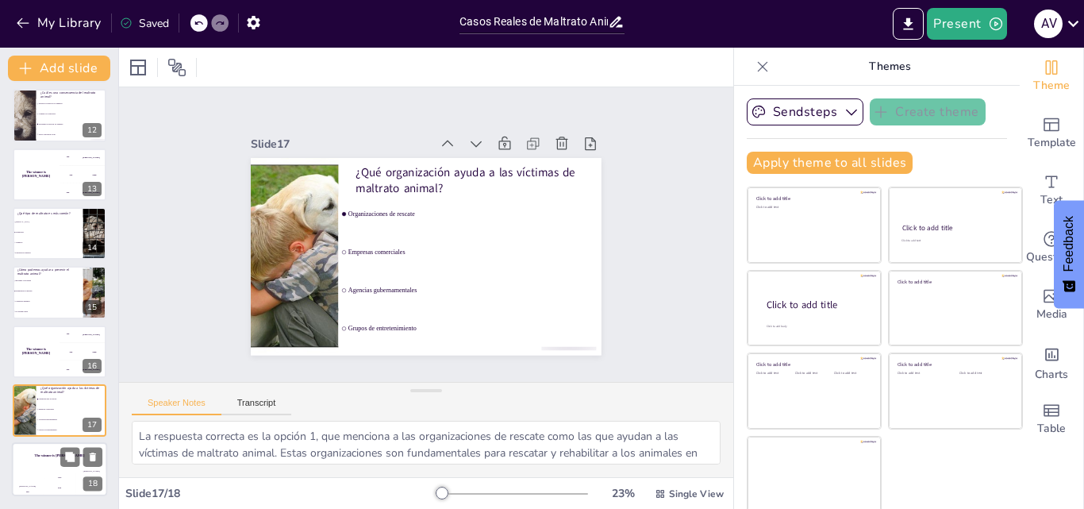
click at [22, 476] on div "Hasan 100" at bounding box center [28, 483] width 32 height 27
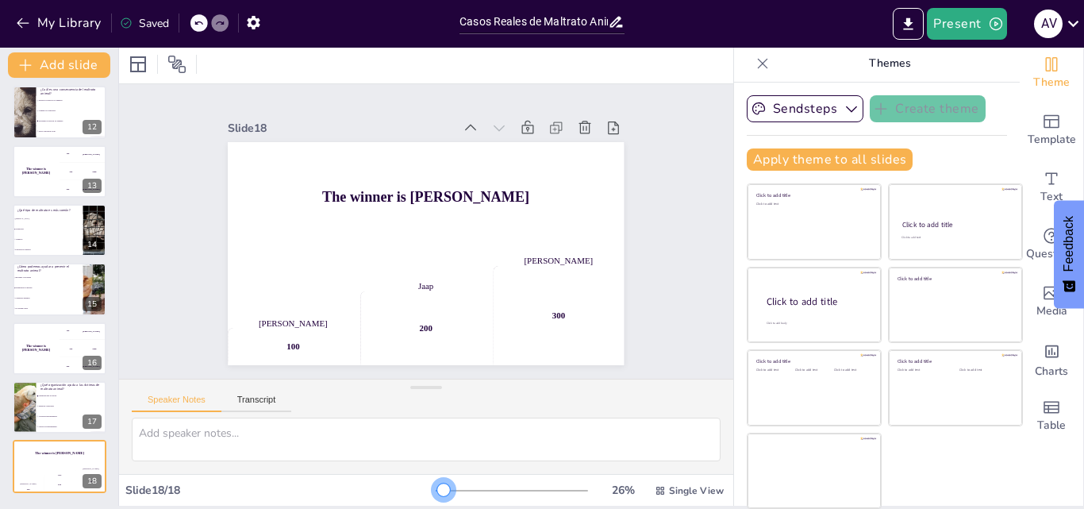
drag, startPoint x: 421, startPoint y: 487, endPoint x: 413, endPoint y: 484, distance: 8.5
click at [437, 496] on div at bounding box center [443, 489] width 13 height 13
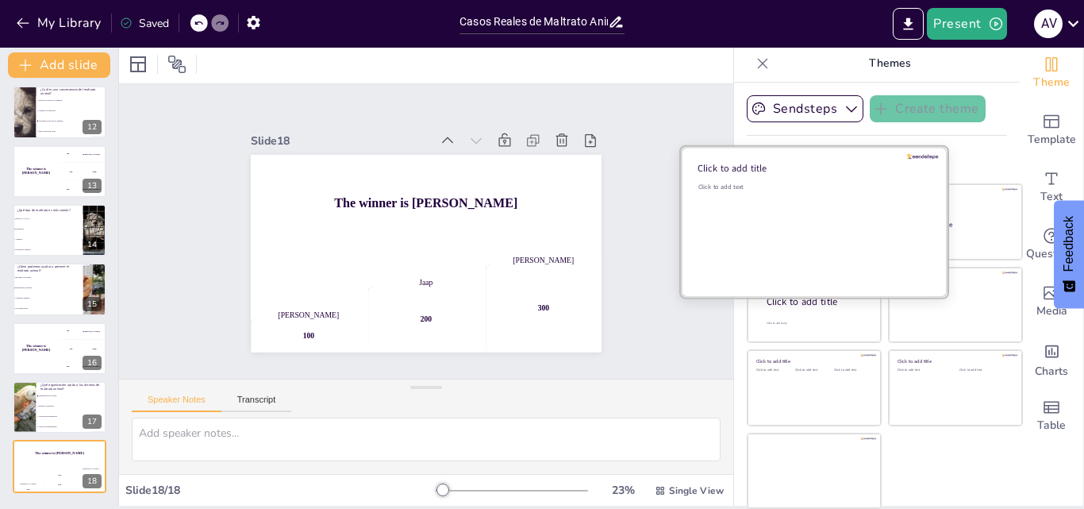
click at [731, 220] on div "Click to add text" at bounding box center [811, 231] width 227 height 98
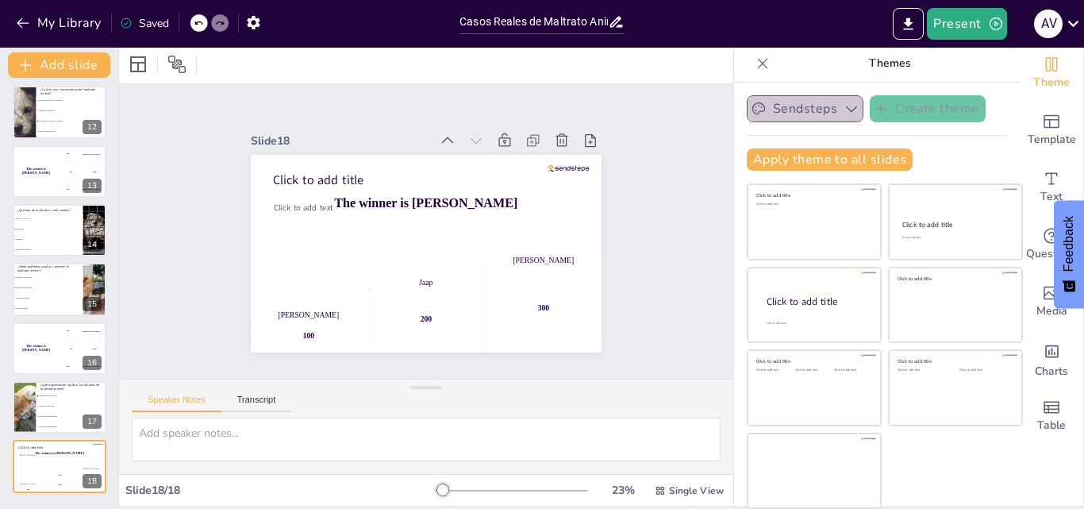
click at [787, 107] on button "Sendsteps" at bounding box center [805, 108] width 117 height 27
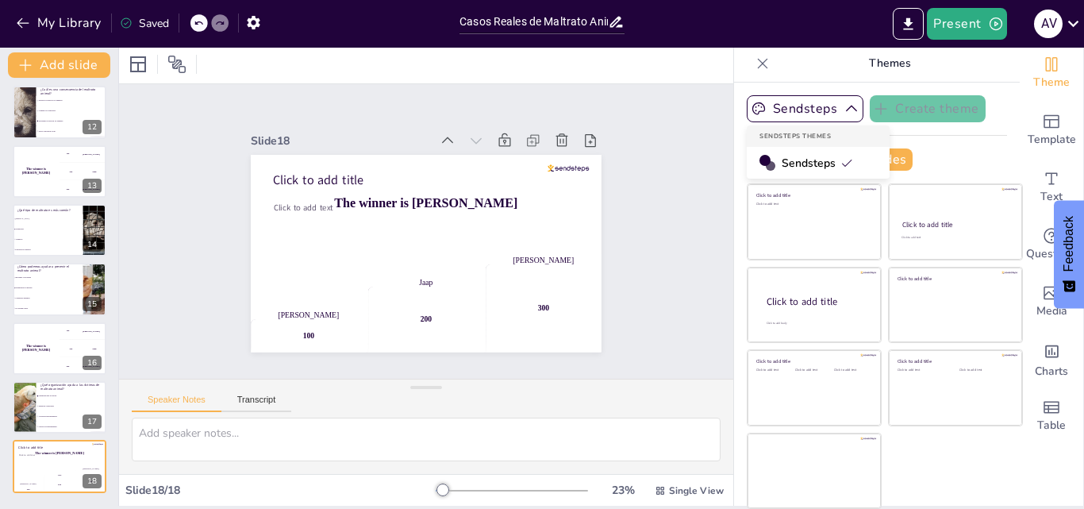
click at [793, 164] on span "Sendsteps" at bounding box center [816, 162] width 71 height 15
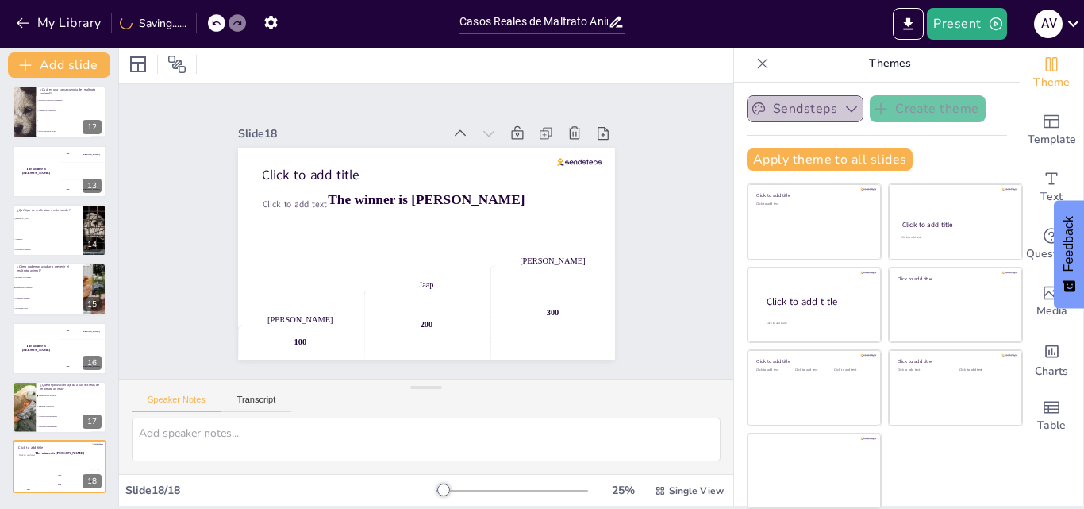
click at [788, 101] on button "Sendsteps" at bounding box center [805, 108] width 117 height 27
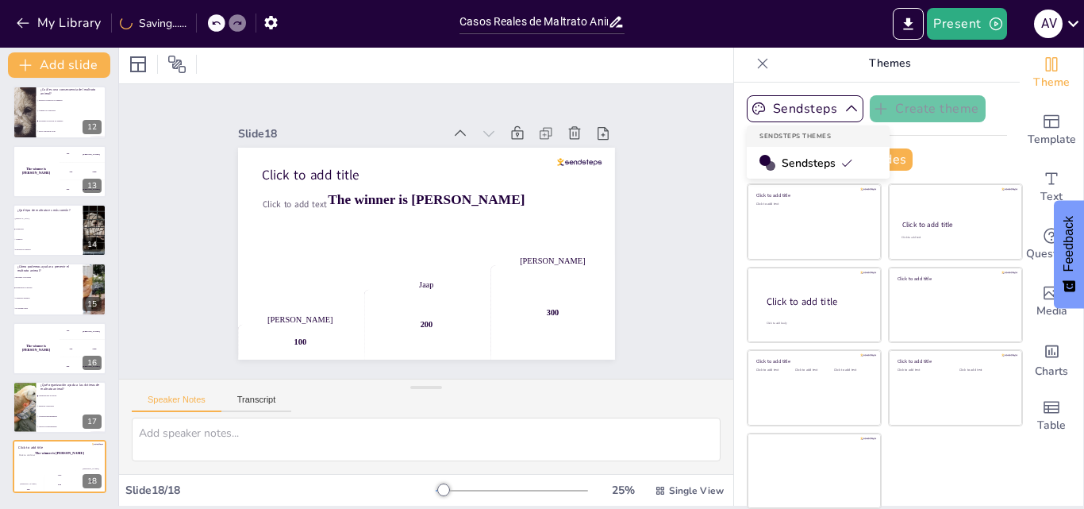
click at [774, 152] on div "Sendsteps" at bounding box center [818, 163] width 143 height 32
click at [803, 160] on button "Apply theme to all slides" at bounding box center [830, 159] width 166 height 22
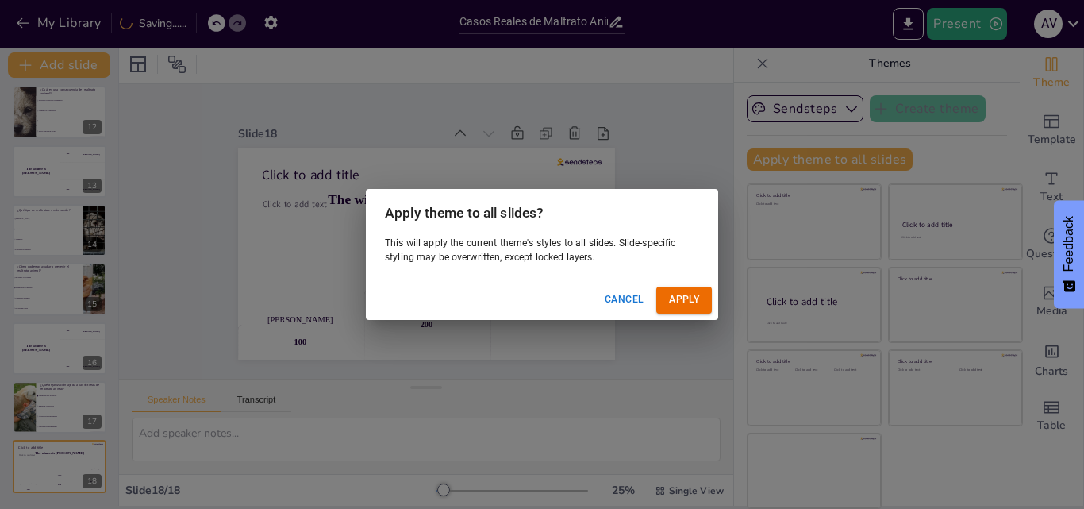
click at [697, 294] on button "Apply" at bounding box center [684, 299] width 56 height 26
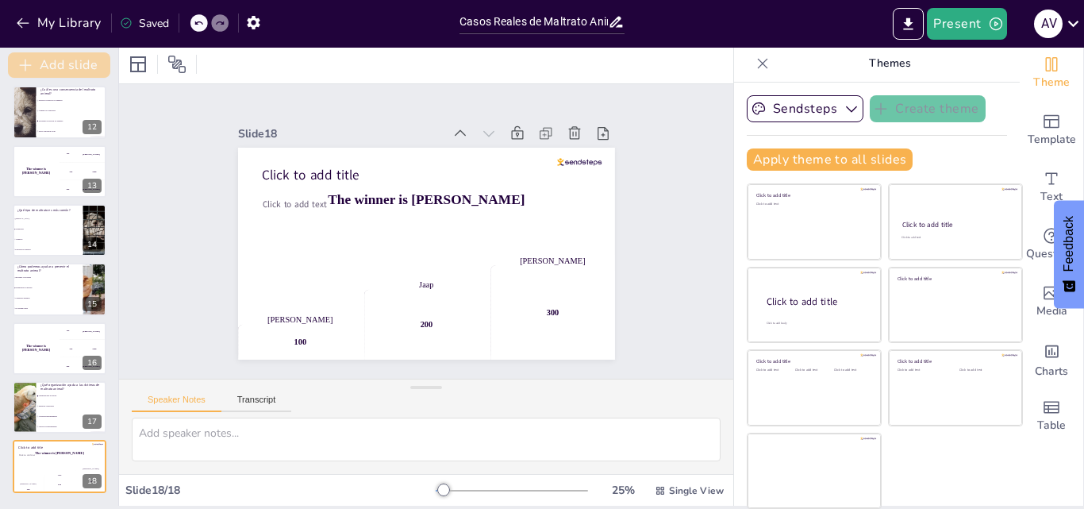
click at [62, 66] on button "Add slide" at bounding box center [59, 64] width 102 height 25
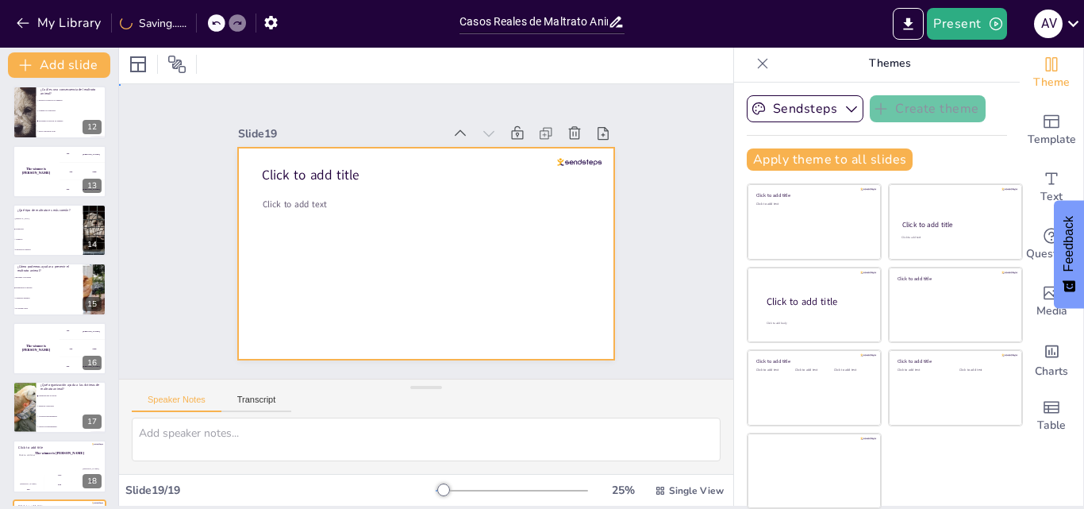
click at [427, 228] on div at bounding box center [446, 240] width 347 height 430
click at [410, 396] on icon at bounding box center [399, 407] width 22 height 22
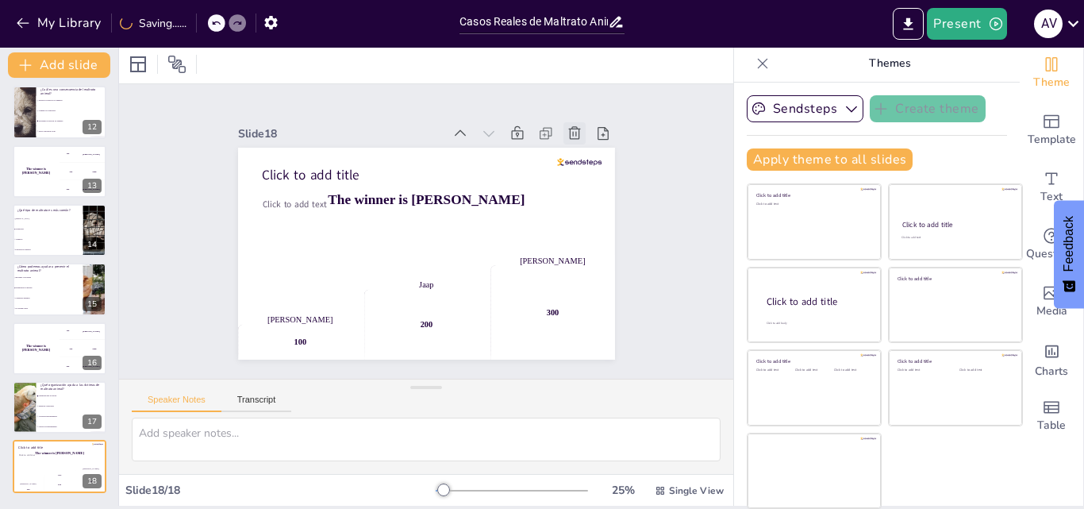
click at [407, 66] on icon at bounding box center [396, 55] width 21 height 21
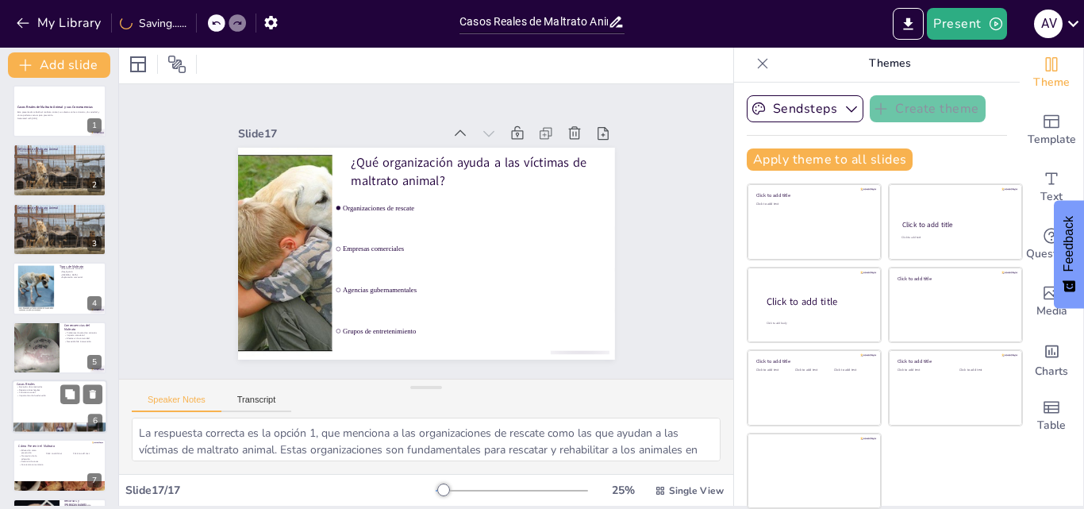
scroll to position [0, 0]
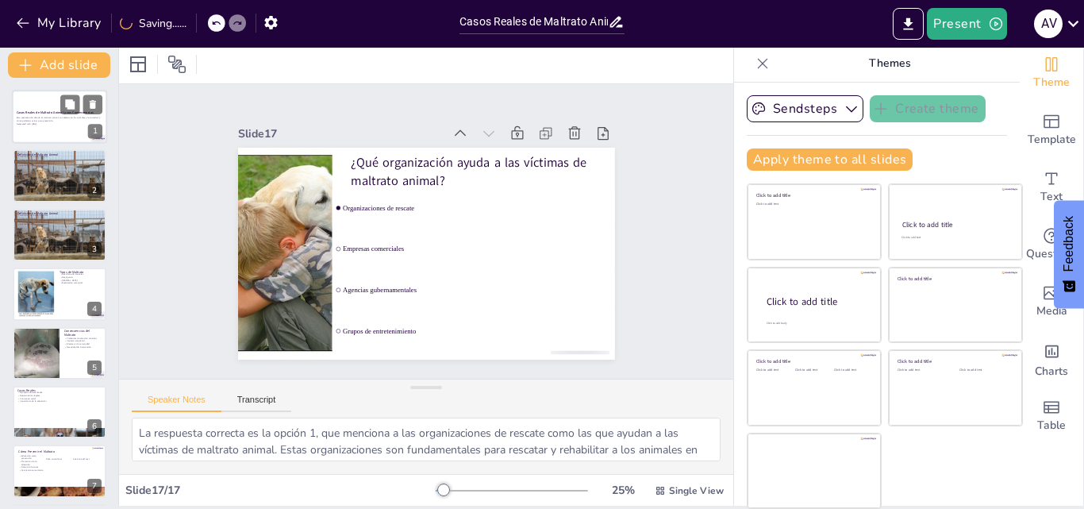
click at [60, 123] on p "Generated with [URL]" at bounding box center [60, 123] width 86 height 3
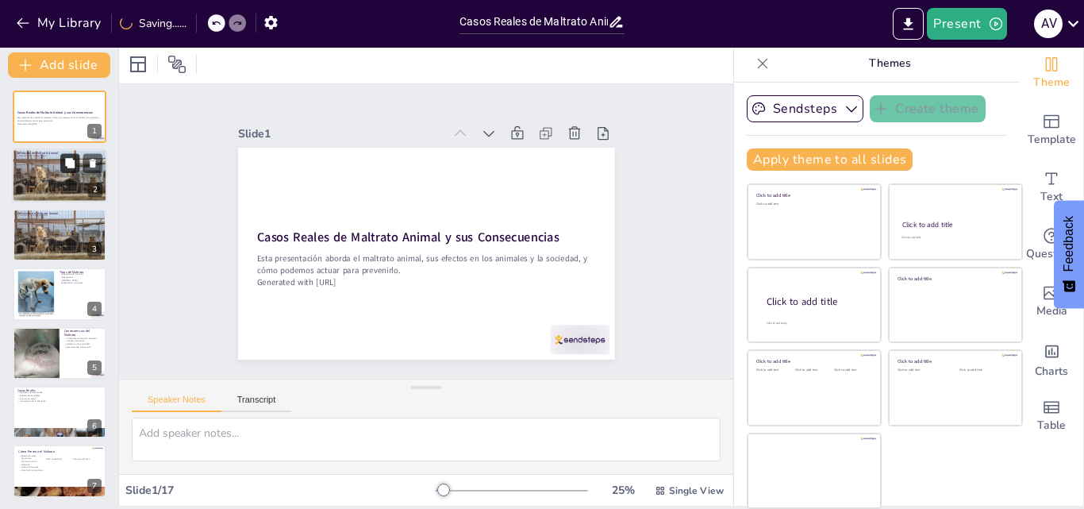
click at [62, 164] on button at bounding box center [69, 163] width 19 height 19
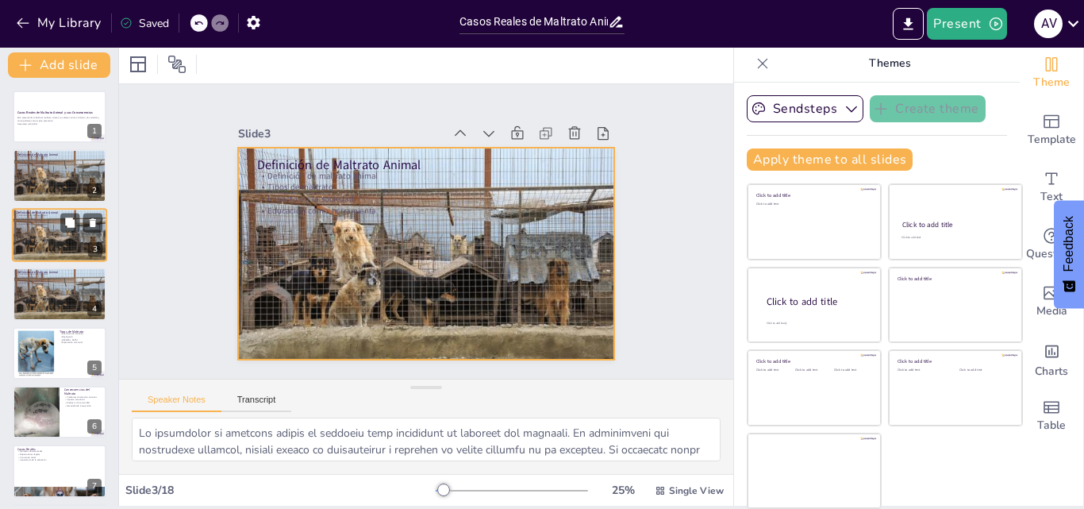
click at [39, 243] on div at bounding box center [59, 234] width 95 height 63
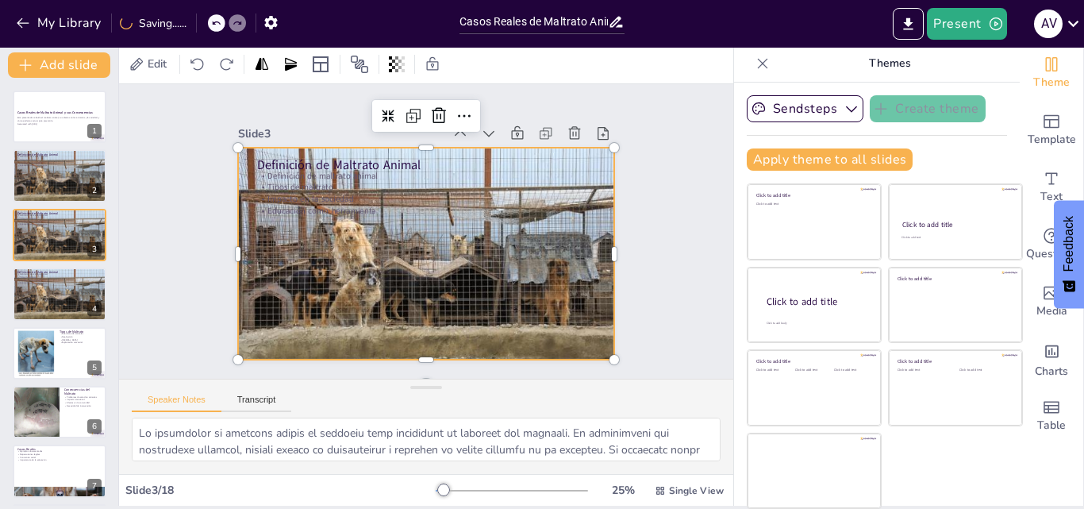
click at [574, 307] on div at bounding box center [446, 222] width 382 height 446
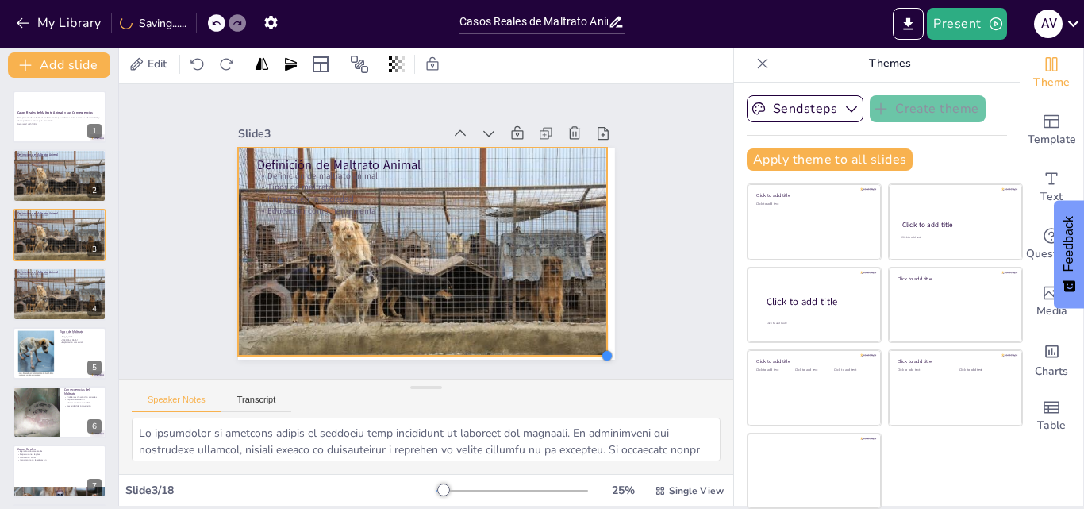
drag, startPoint x: 595, startPoint y: 351, endPoint x: 560, endPoint y: 347, distance: 35.1
click at [560, 347] on div "Definición de Maltrato Animal Definición de maltrato animal Tipos de maltrato I…" at bounding box center [435, 251] width 430 height 347
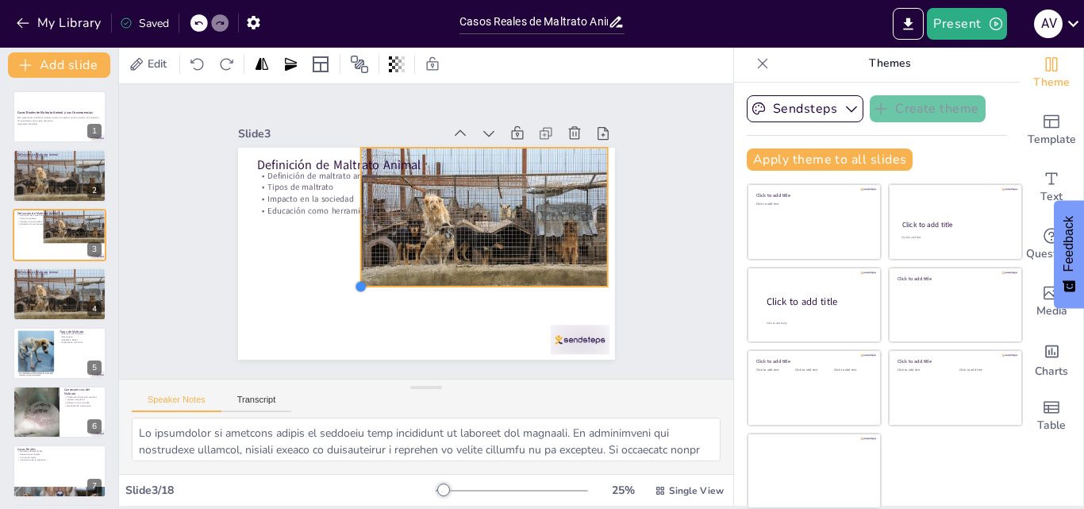
drag, startPoint x: 221, startPoint y: 351, endPoint x: 505, endPoint y: 282, distance: 292.3
click at [505, 282] on div "Definición de Maltrato Animal Definición de maltrato animal Tipos de maltrato I…" at bounding box center [409, 216] width 409 height 421
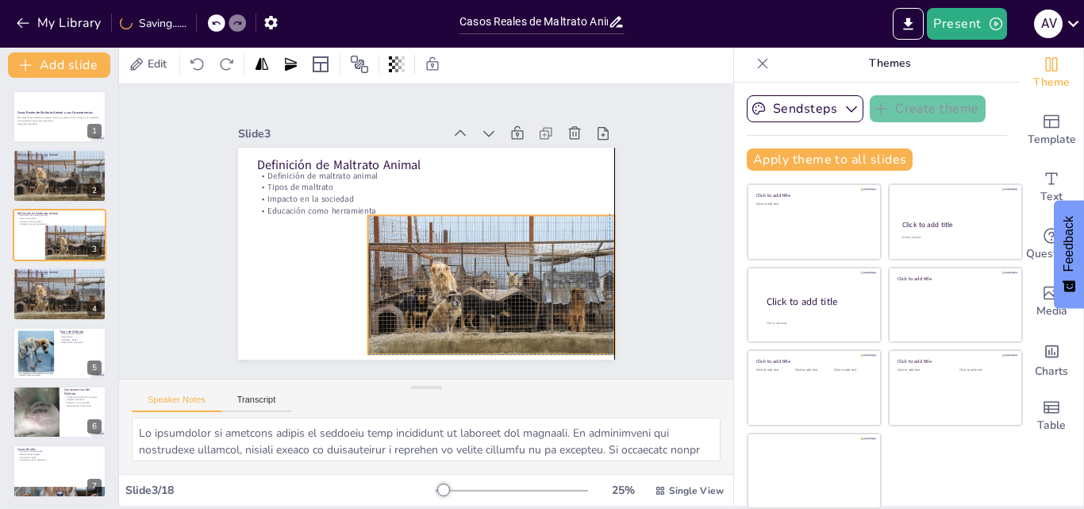
drag, startPoint x: 507, startPoint y: 251, endPoint x: 515, endPoint y: 317, distance: 66.3
click at [515, 317] on div at bounding box center [477, 297] width 275 height 212
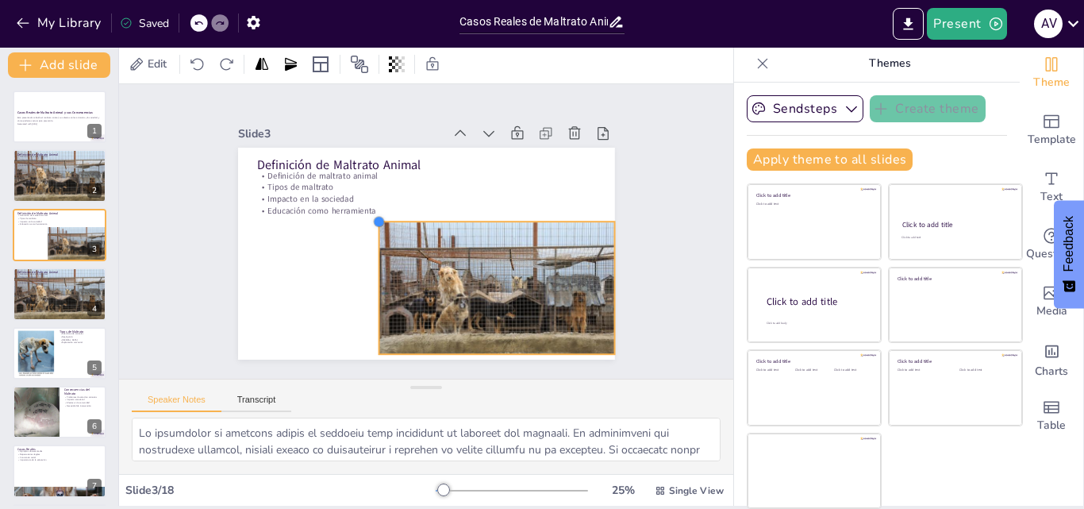
drag, startPoint x: 350, startPoint y: 211, endPoint x: 361, endPoint y: 230, distance: 22.0
click at [361, 230] on div "Definición de Maltrato Animal Definición de maltrato animal Tipos de maltrato I…" at bounding box center [405, 222] width 347 height 430
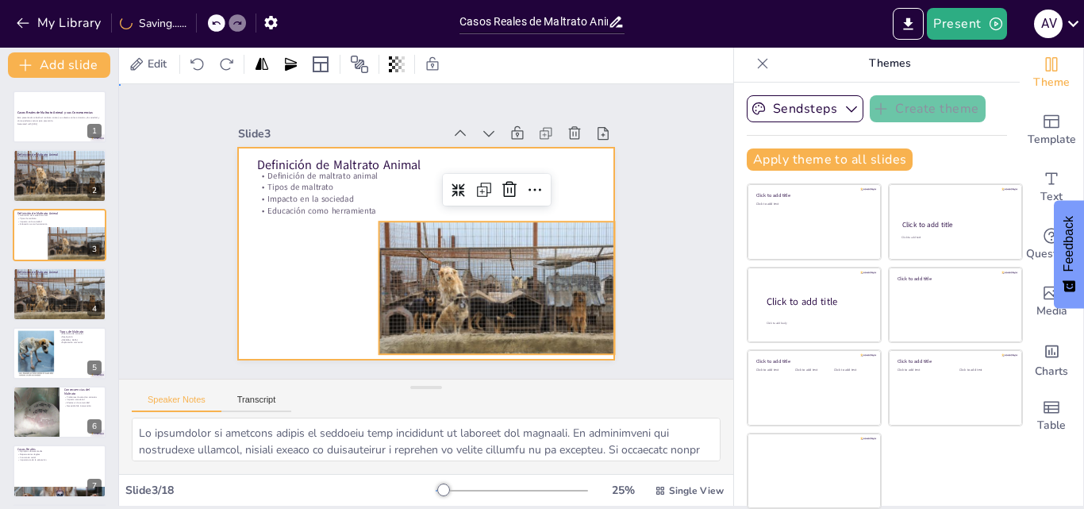
click at [296, 263] on div at bounding box center [426, 254] width 377 height 212
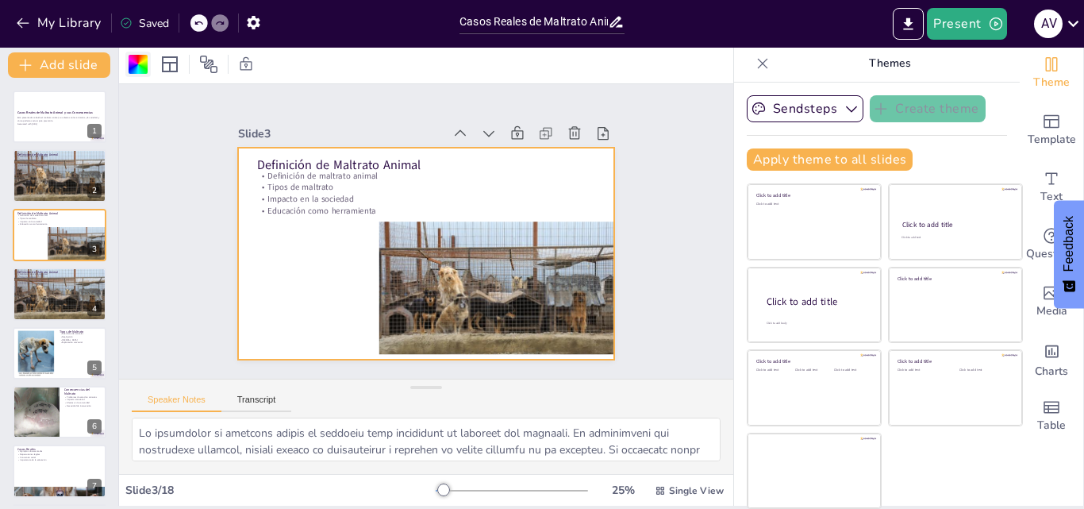
click at [139, 68] on div at bounding box center [138, 64] width 19 height 19
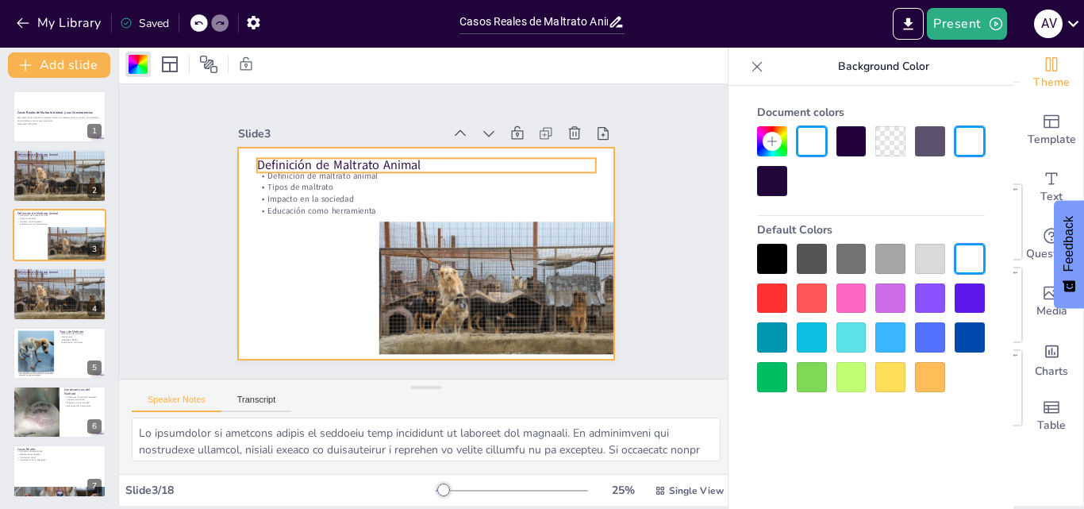
click at [405, 233] on p "Definición de Maltrato Animal" at bounding box center [446, 293] width 328 height 121
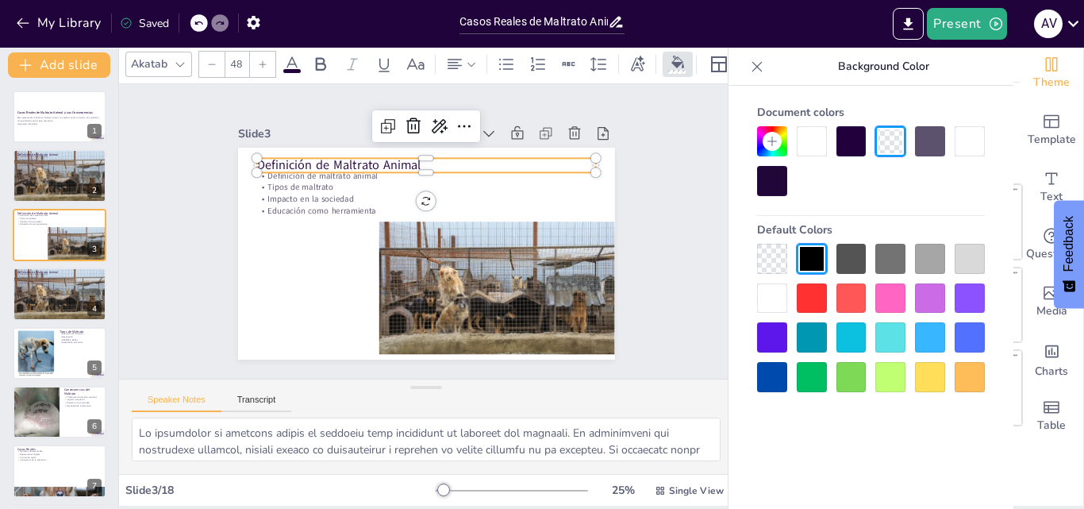
click at [813, 292] on div at bounding box center [812, 298] width 30 height 30
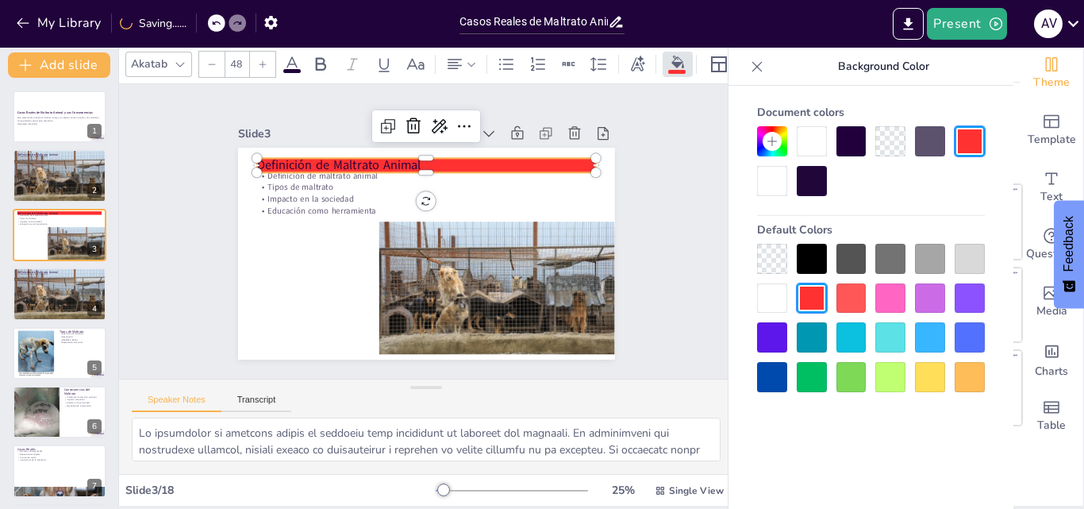
click at [761, 337] on div at bounding box center [772, 337] width 30 height 30
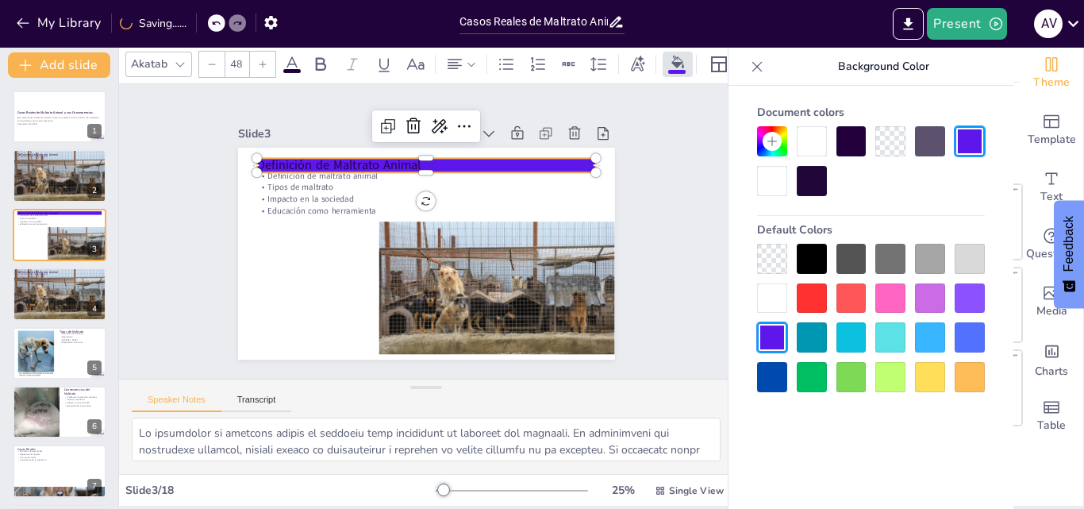
click at [893, 134] on div at bounding box center [890, 141] width 30 height 30
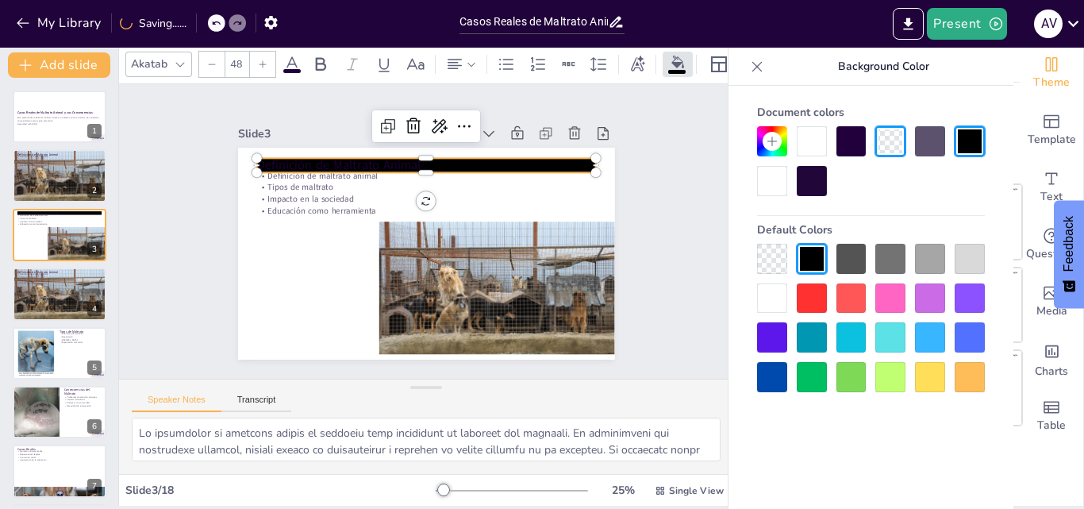
click at [932, 305] on div at bounding box center [930, 298] width 30 height 30
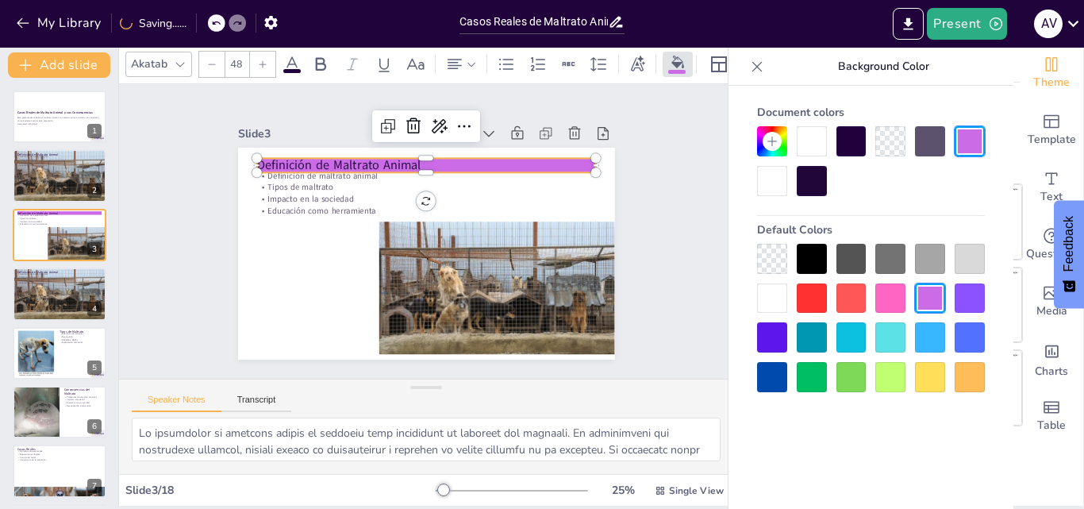
click at [777, 135] on icon at bounding box center [772, 141] width 13 height 13
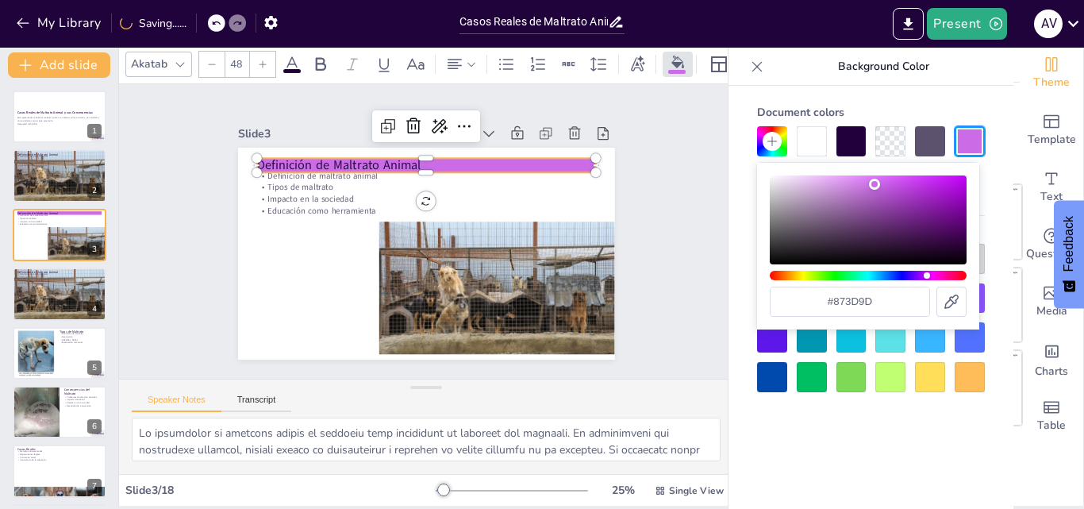
click at [890, 209] on div "Color" at bounding box center [868, 219] width 197 height 89
click at [908, 190] on div "Color" at bounding box center [868, 219] width 197 height 89
click at [856, 181] on div "Color" at bounding box center [868, 219] width 197 height 89
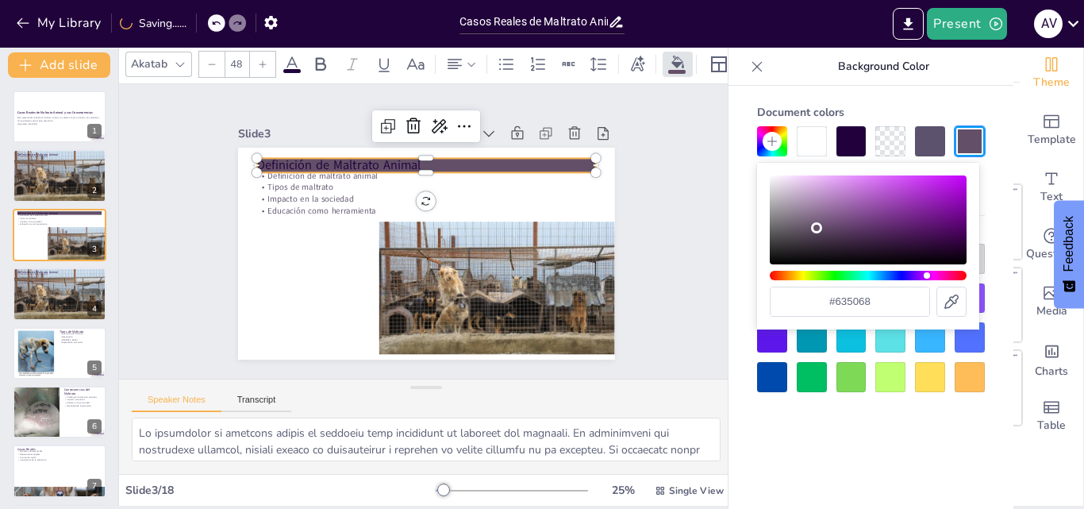
click at [816, 228] on div "Color" at bounding box center [868, 219] width 197 height 89
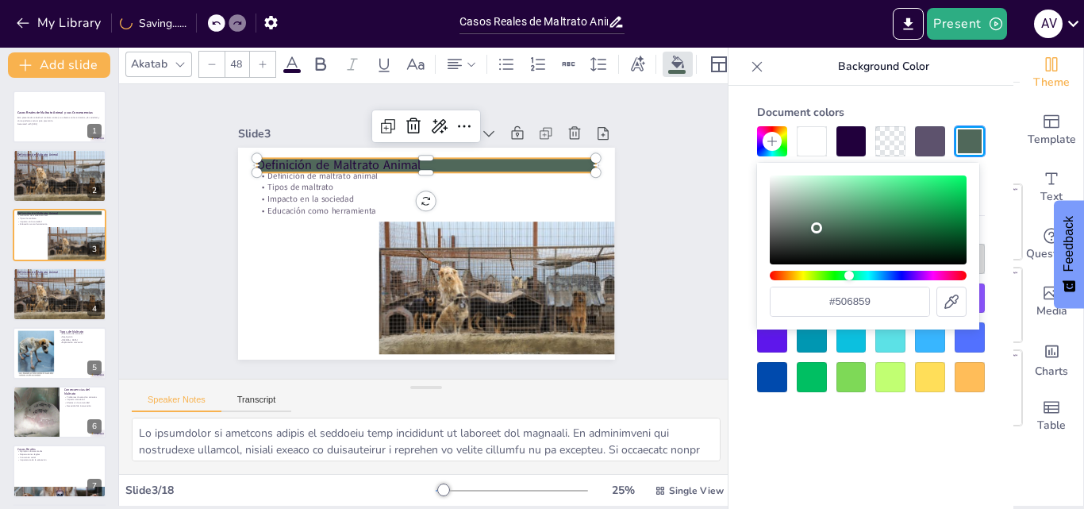
drag, startPoint x: 835, startPoint y: 277, endPoint x: 865, endPoint y: 227, distance: 58.4
click at [849, 267] on div "#506859" at bounding box center [868, 245] width 197 height 141
click at [885, 170] on div "#50685a" at bounding box center [868, 246] width 222 height 167
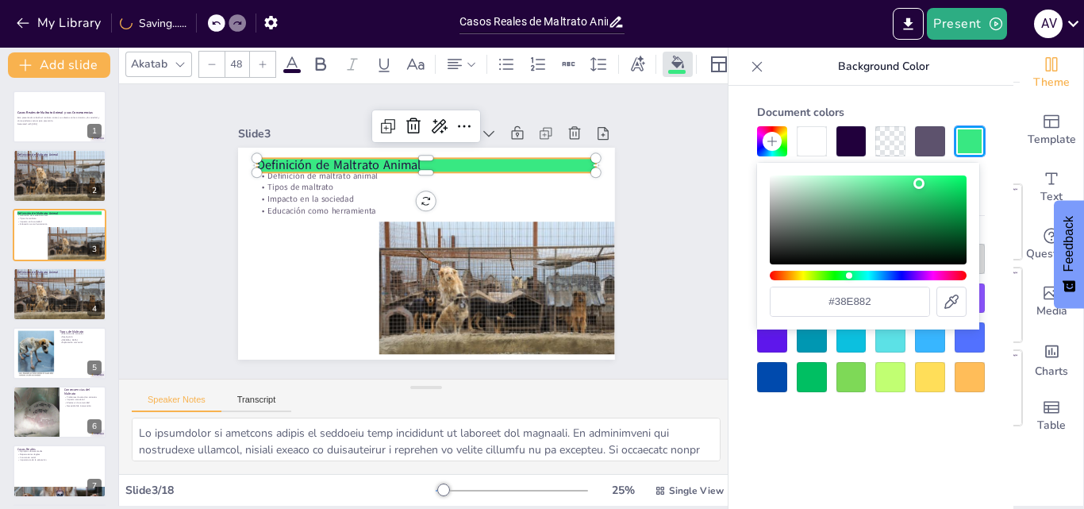
click at [919, 183] on div "Color" at bounding box center [868, 219] width 197 height 89
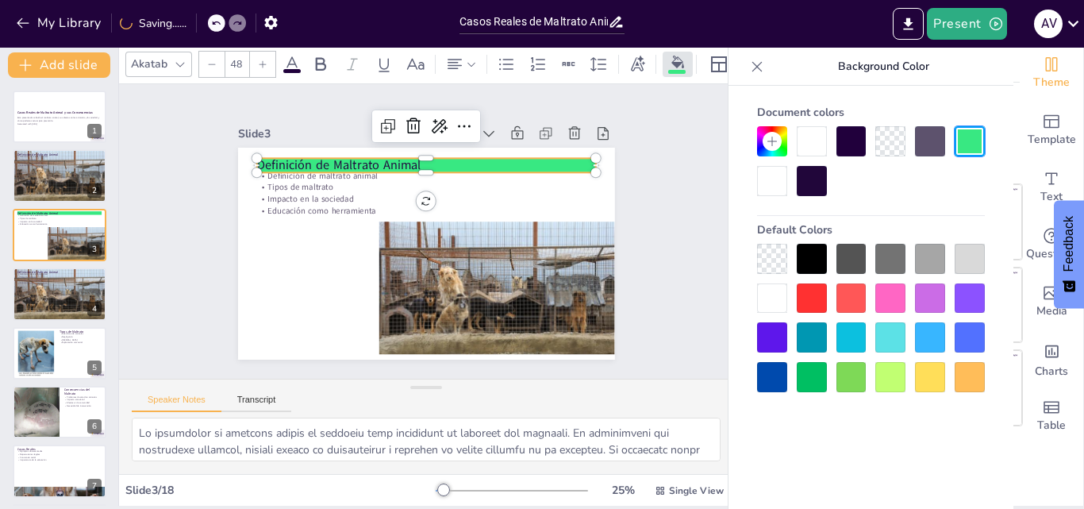
click at [759, 61] on icon at bounding box center [757, 67] width 16 height 16
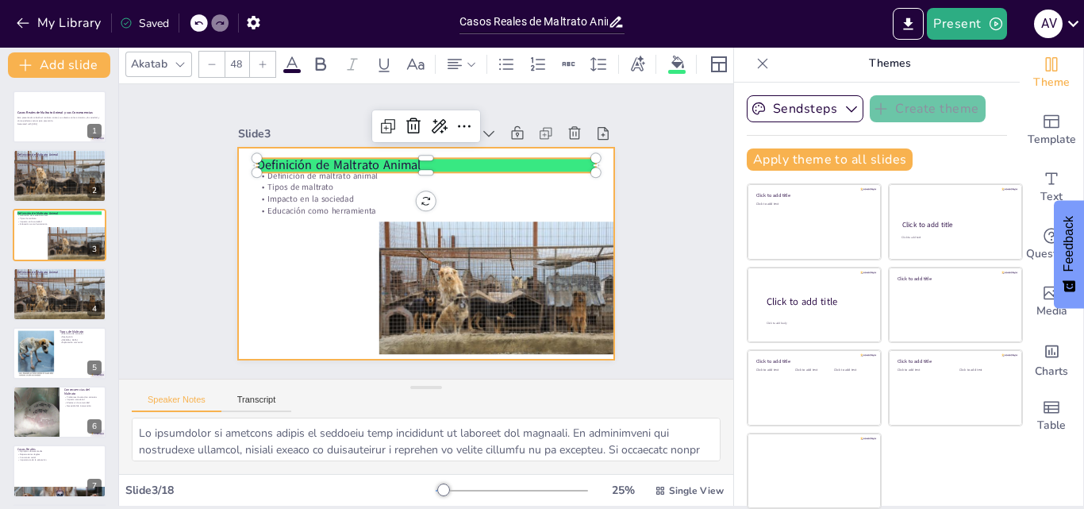
click at [301, 269] on div at bounding box center [417, 210] width 430 height 347
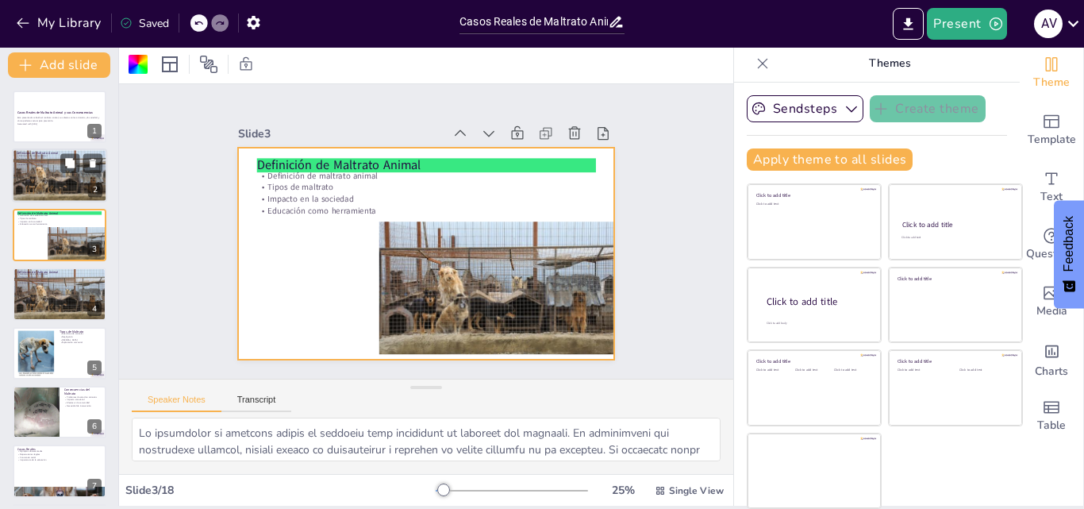
click at [72, 176] on div at bounding box center [59, 175] width 95 height 63
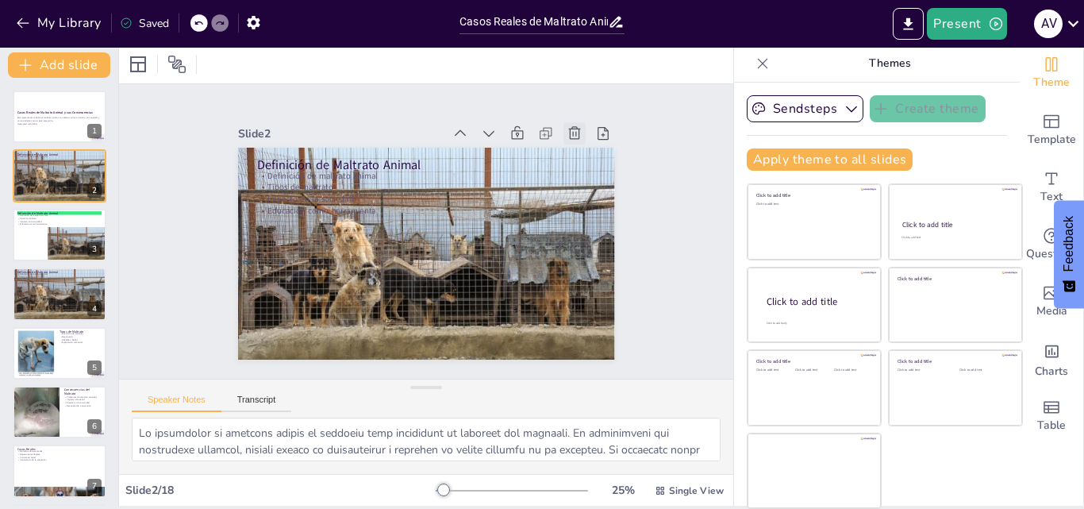
click at [306, 113] on icon at bounding box center [298, 106] width 15 height 14
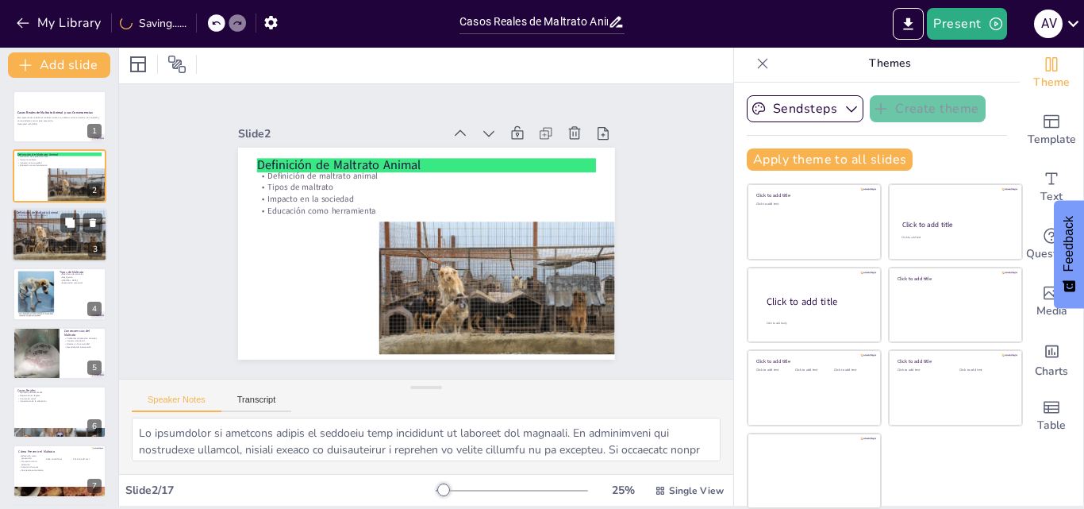
click at [38, 235] on div at bounding box center [59, 234] width 95 height 63
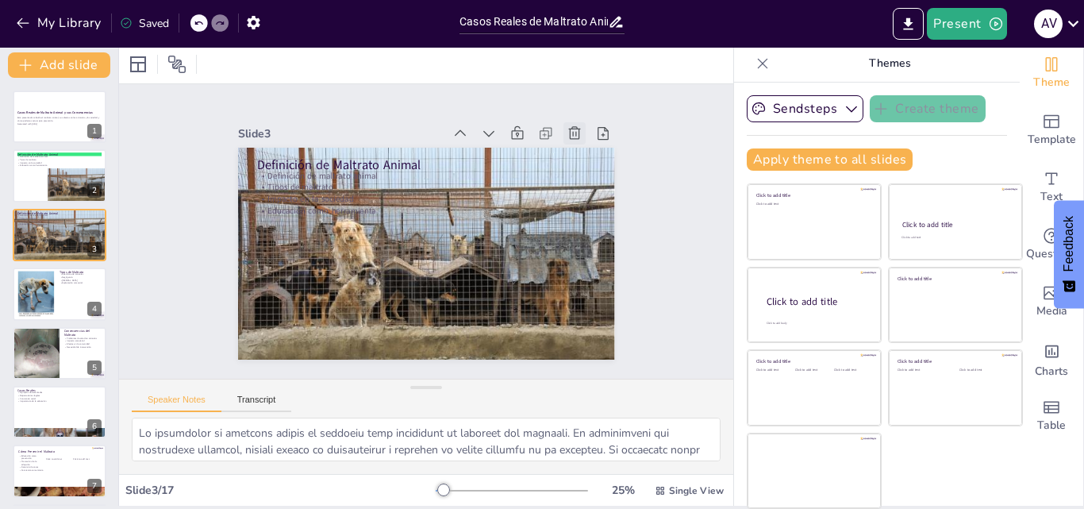
click at [429, 398] on icon at bounding box center [418, 409] width 22 height 22
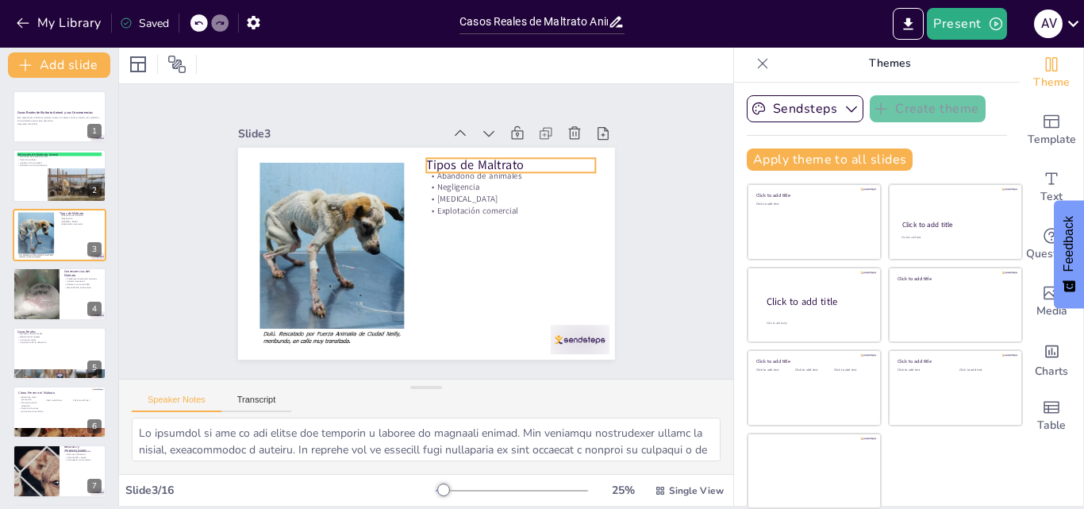
click at [420, 271] on p "Tipos de Maltrato" at bounding box center [335, 288] width 171 height 35
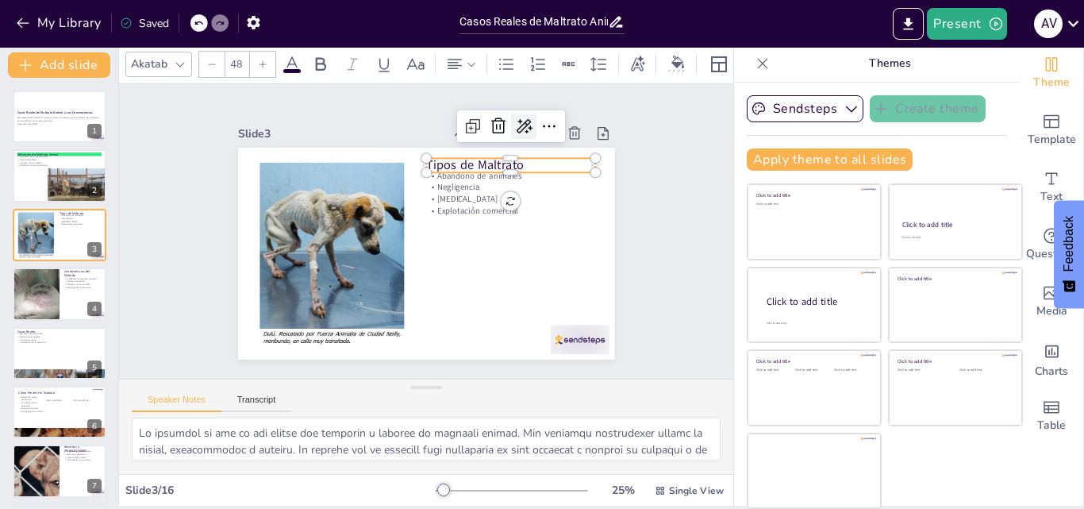
click at [550, 176] on icon at bounding box center [563, 189] width 26 height 26
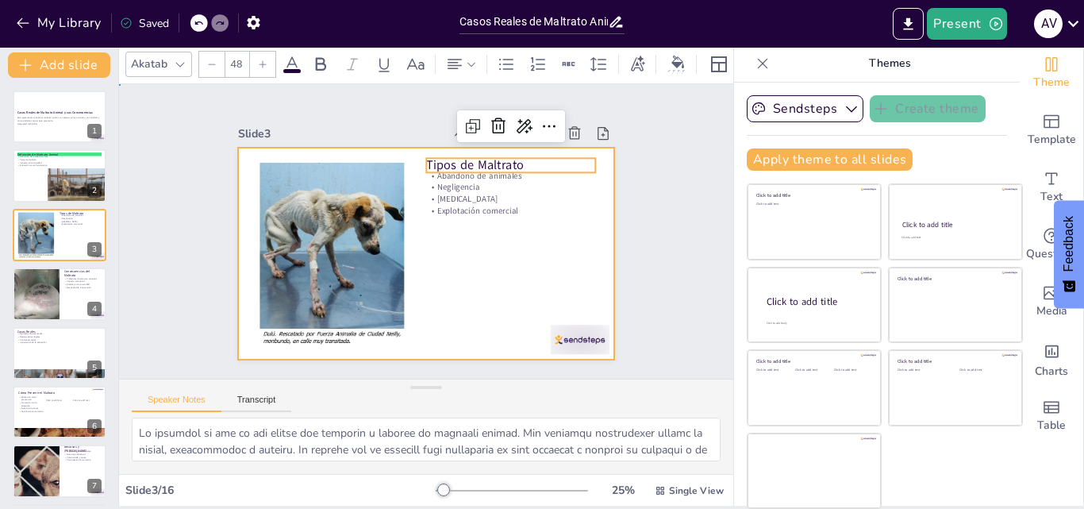
click at [464, 274] on div at bounding box center [412, 249] width 429 height 393
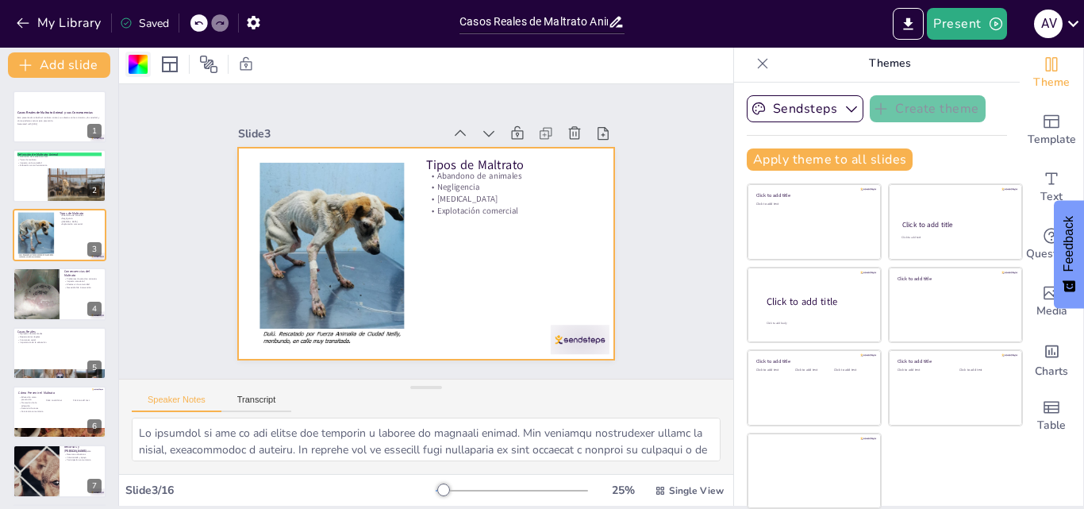
click at [135, 71] on div at bounding box center [138, 64] width 19 height 19
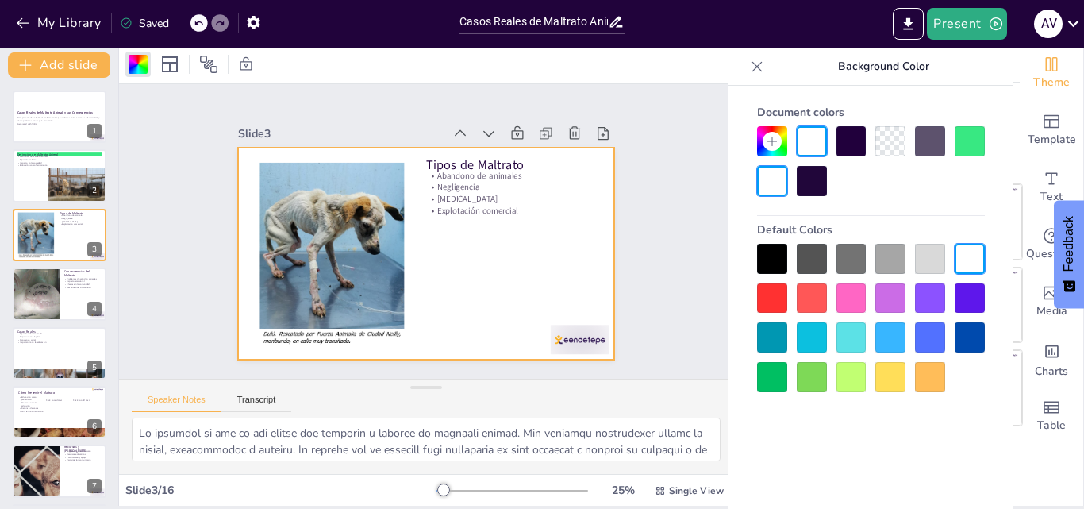
click at [965, 140] on div at bounding box center [969, 141] width 30 height 30
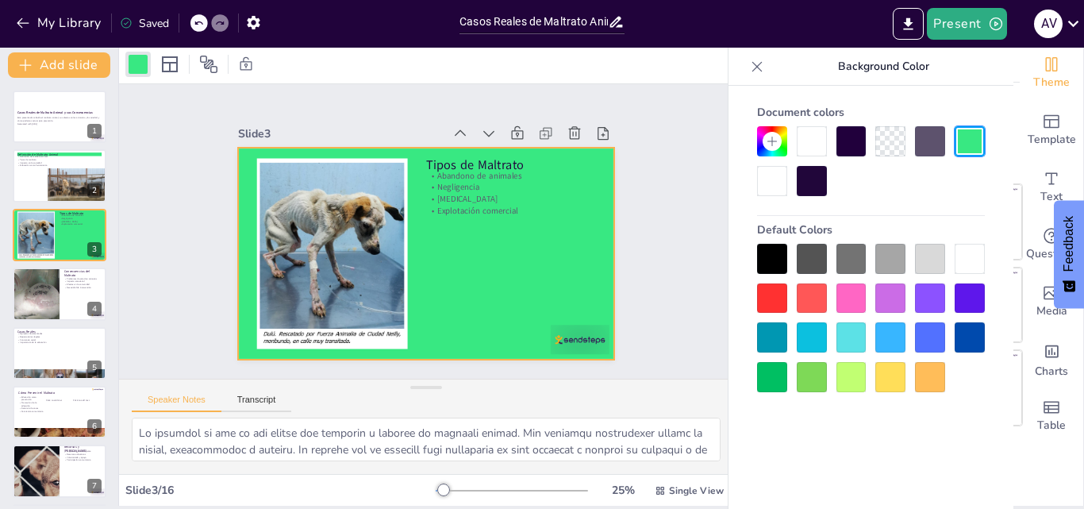
click at [967, 254] on div at bounding box center [969, 259] width 30 height 30
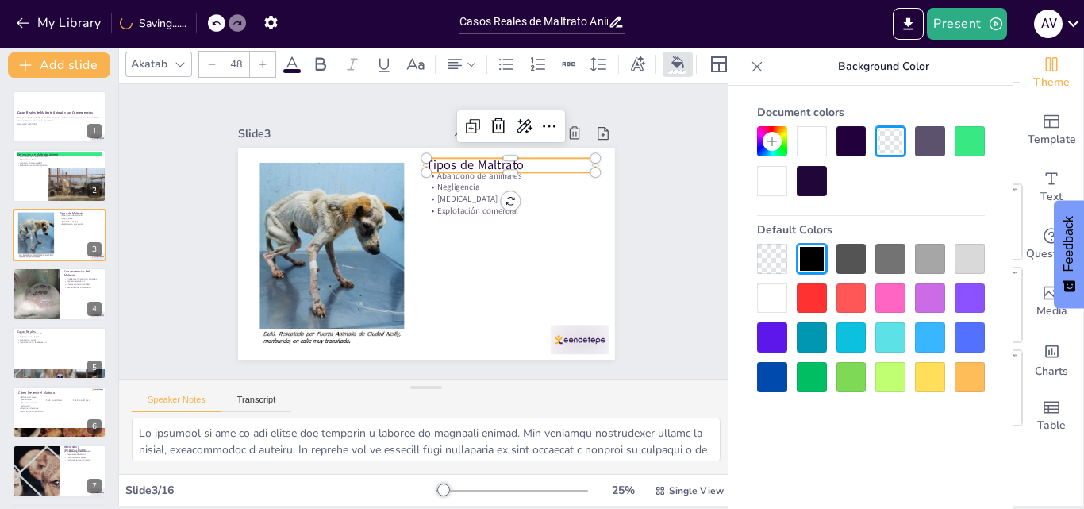
click at [434, 288] on p "Tipos de Maltrato" at bounding box center [348, 305] width 171 height 35
click at [965, 134] on div at bounding box center [969, 141] width 30 height 30
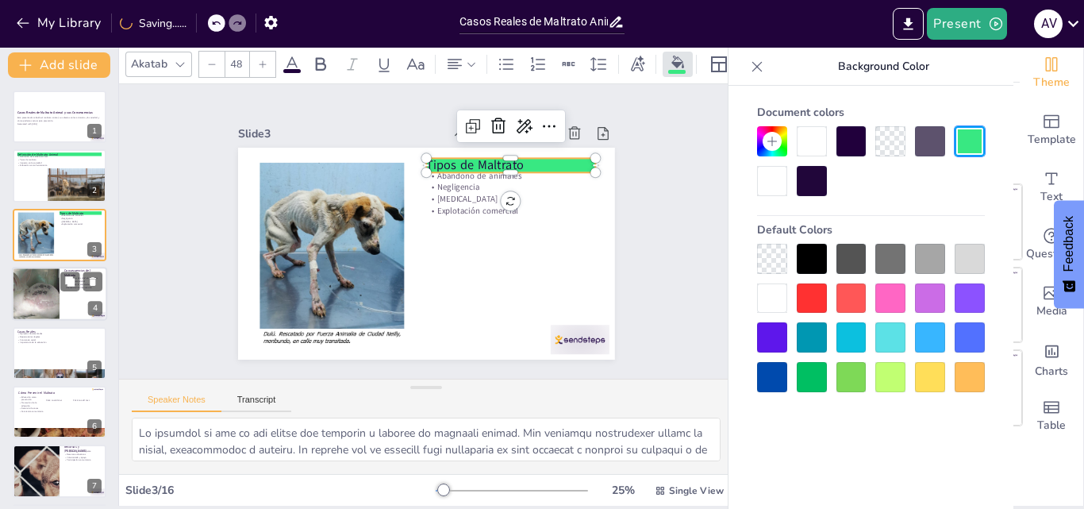
click at [21, 283] on div at bounding box center [35, 294] width 95 height 54
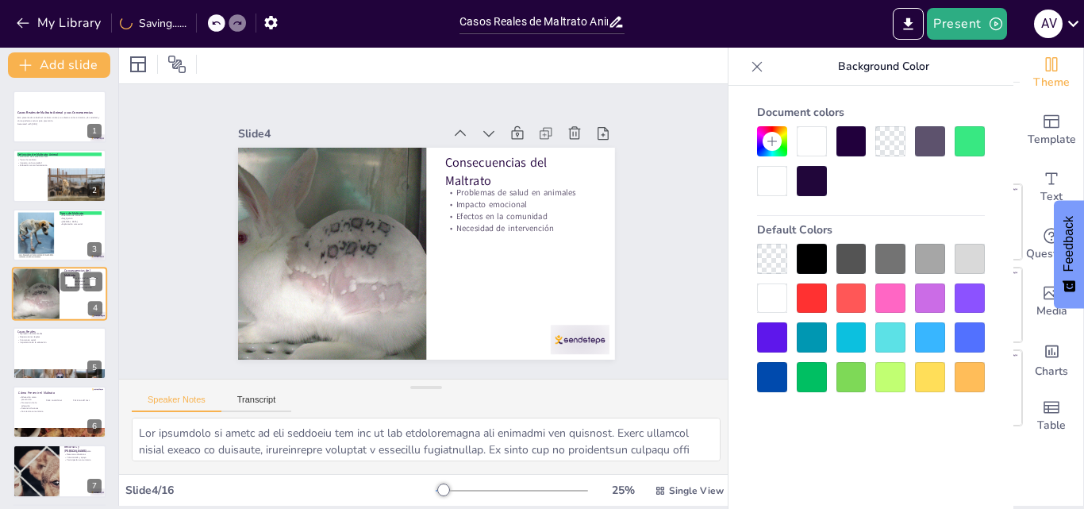
scroll to position [2, 0]
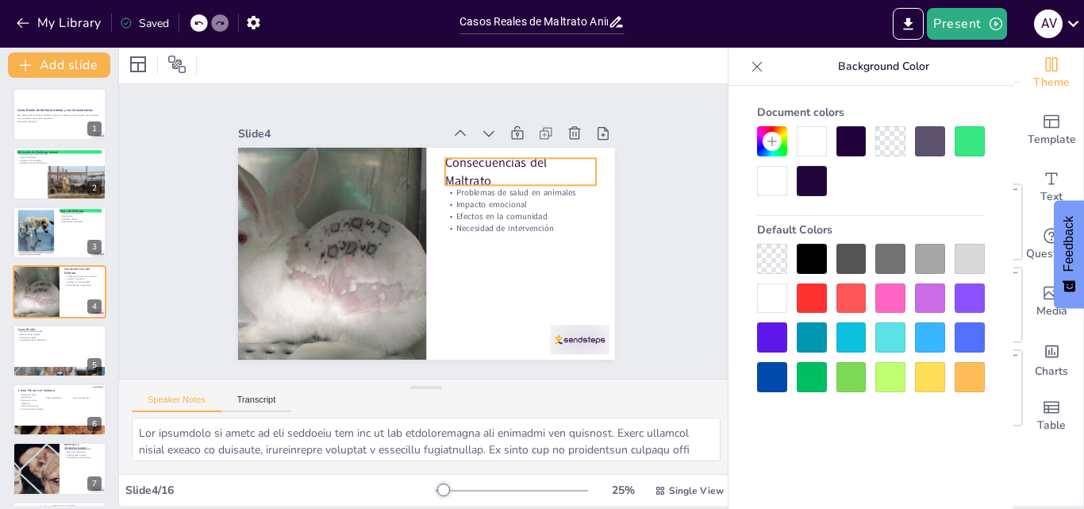
click at [402, 255] on p "Consecuencias del Maltrato" at bounding box center [325, 280] width 153 height 51
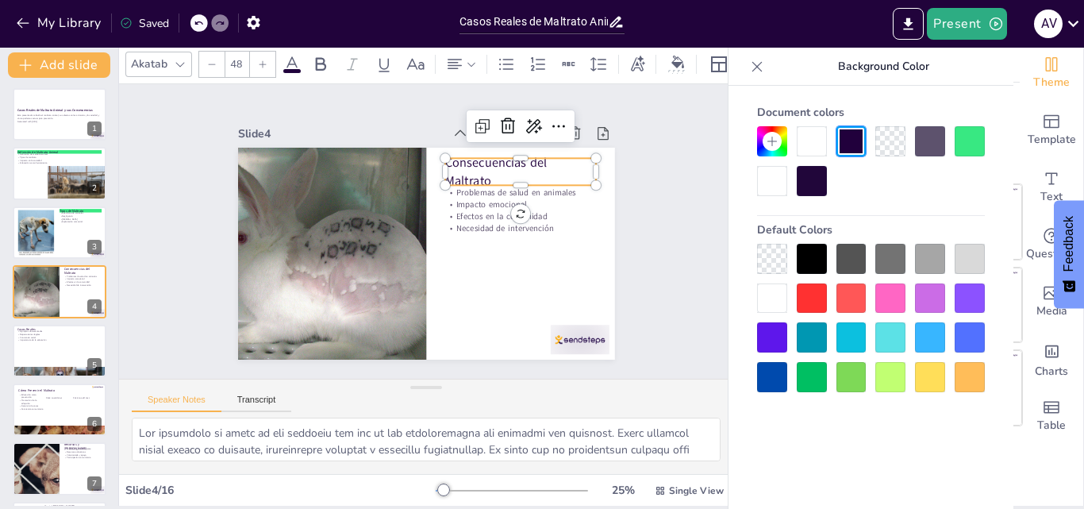
click at [973, 139] on div at bounding box center [969, 141] width 30 height 30
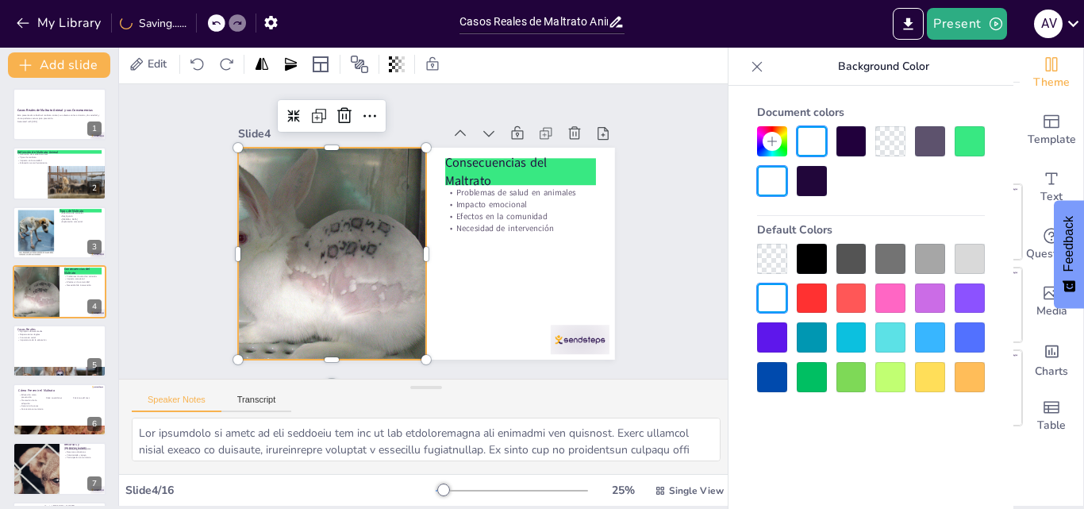
click at [298, 311] on div at bounding box center [349, 290] width 430 height 347
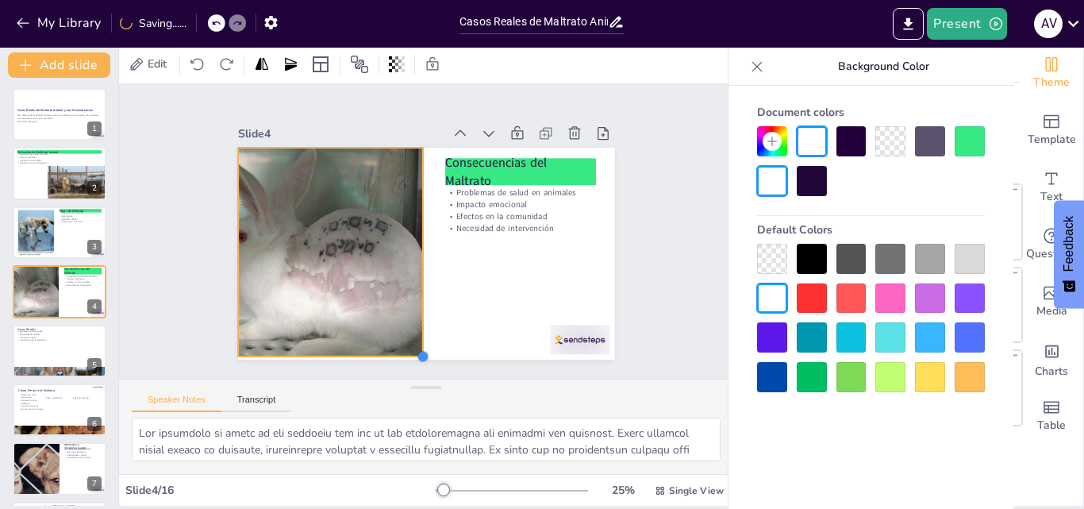
drag, startPoint x: 409, startPoint y: 351, endPoint x: 391, endPoint y: 332, distance: 25.8
click at [405, 343] on div "Consecuencias del Maltrato Problemas de salud en animales Impacto emocional Efe…" at bounding box center [440, 247] width 421 height 409
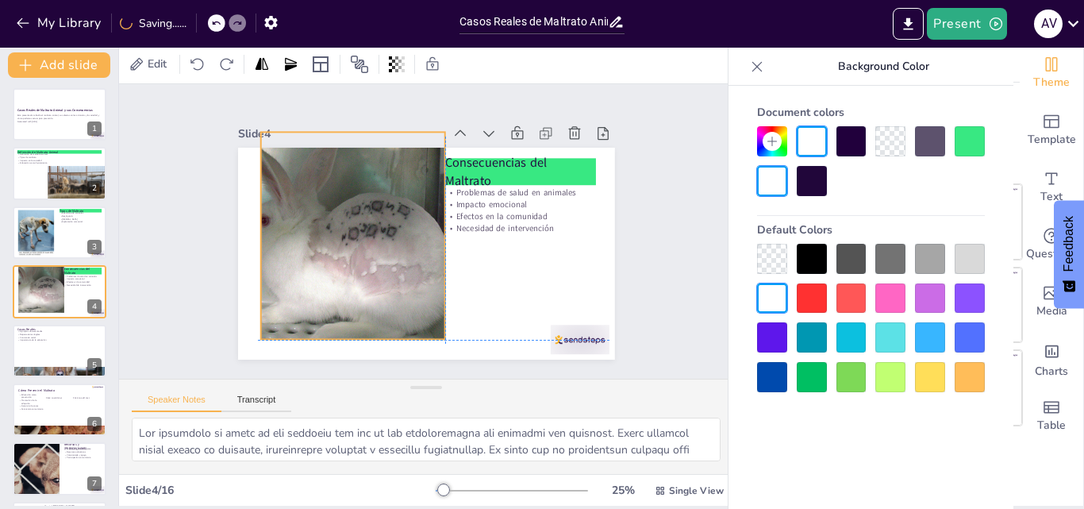
drag, startPoint x: 363, startPoint y: 316, endPoint x: 383, endPoint y: 305, distance: 22.7
click at [383, 305] on div at bounding box center [483, 184] width 420 height 385
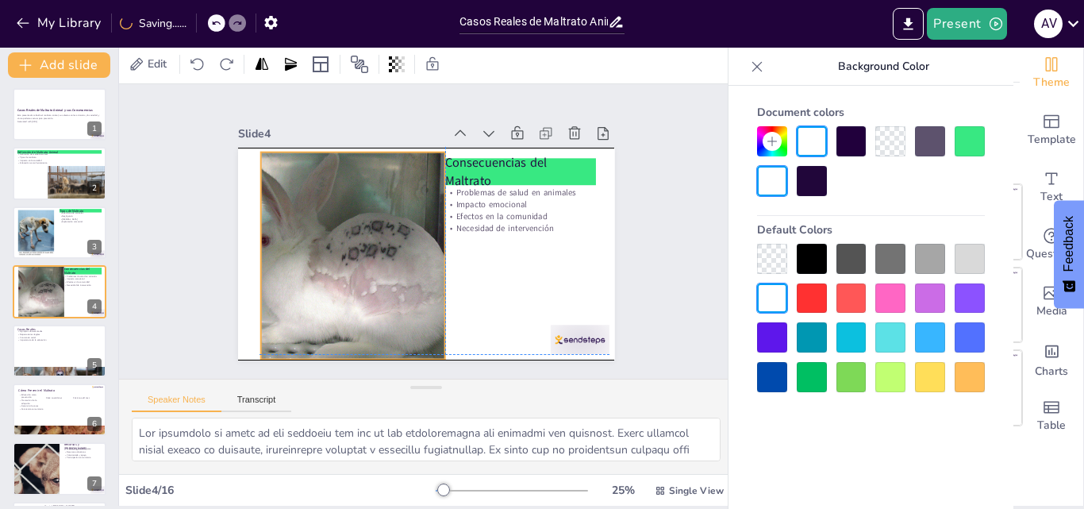
drag, startPoint x: 367, startPoint y: 303, endPoint x: 366, endPoint y: 318, distance: 15.1
click at [366, 318] on div at bounding box center [374, 289] width 423 height 364
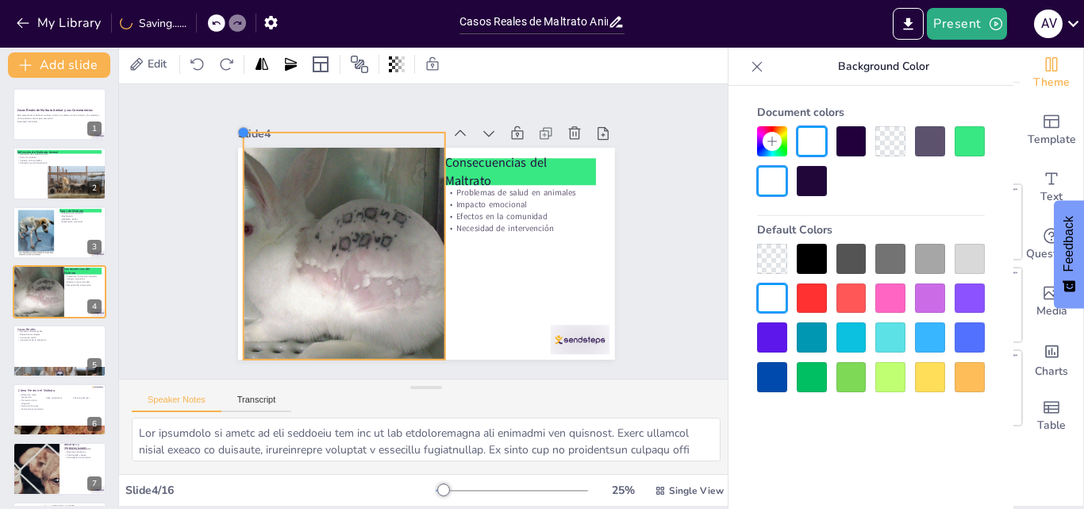
drag, startPoint x: 245, startPoint y: 146, endPoint x: 228, endPoint y: 144, distance: 17.5
click at [228, 144] on div "Consecuencias del Maltrato Problemas de salud en animales Impacto emocional Efe…" at bounding box center [411, 247] width 421 height 409
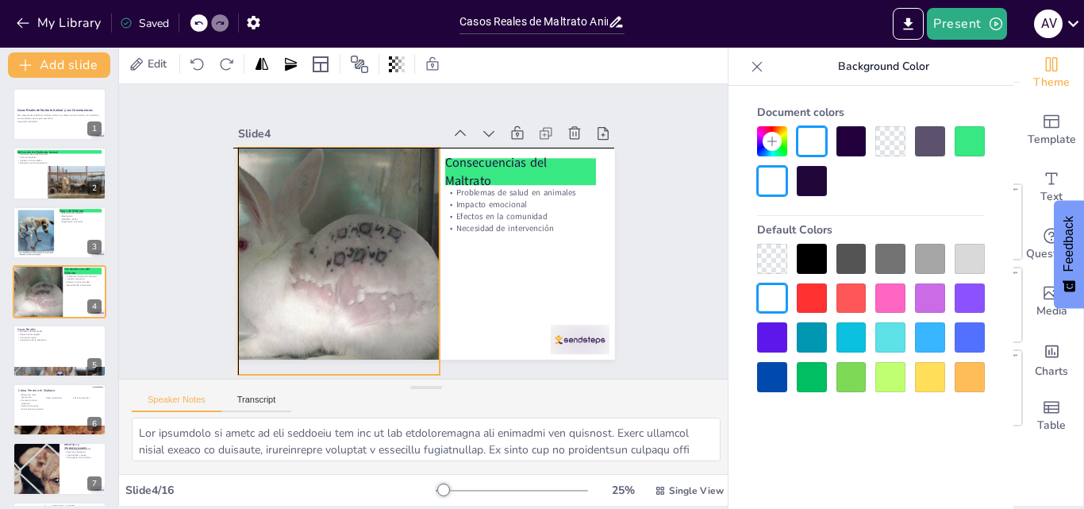
drag, startPoint x: 301, startPoint y: 163, endPoint x: 291, endPoint y: 178, distance: 17.8
click at [291, 178] on div at bounding box center [334, 222] width 461 height 371
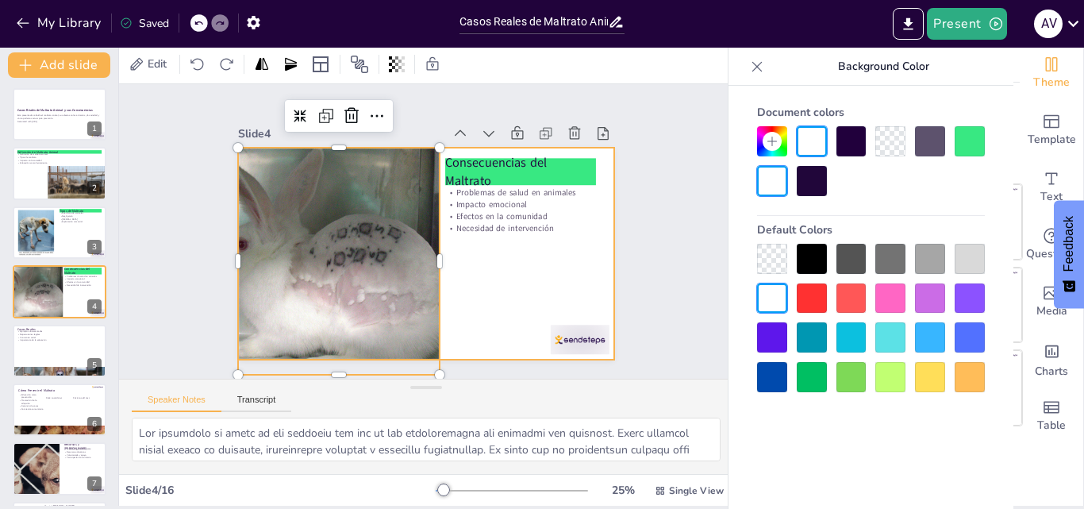
click at [515, 285] on div at bounding box center [405, 225] width 318 height 424
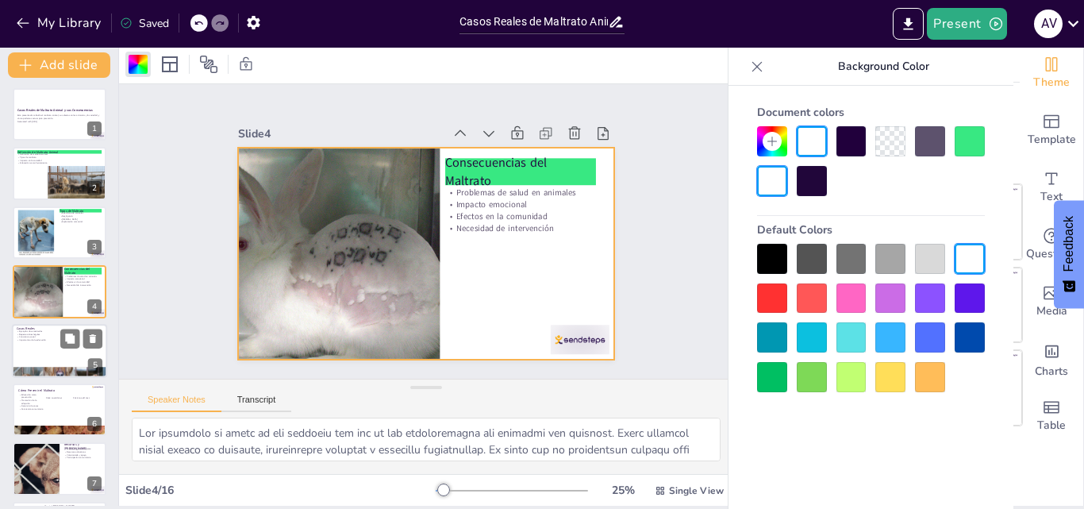
click at [39, 342] on div at bounding box center [59, 351] width 95 height 54
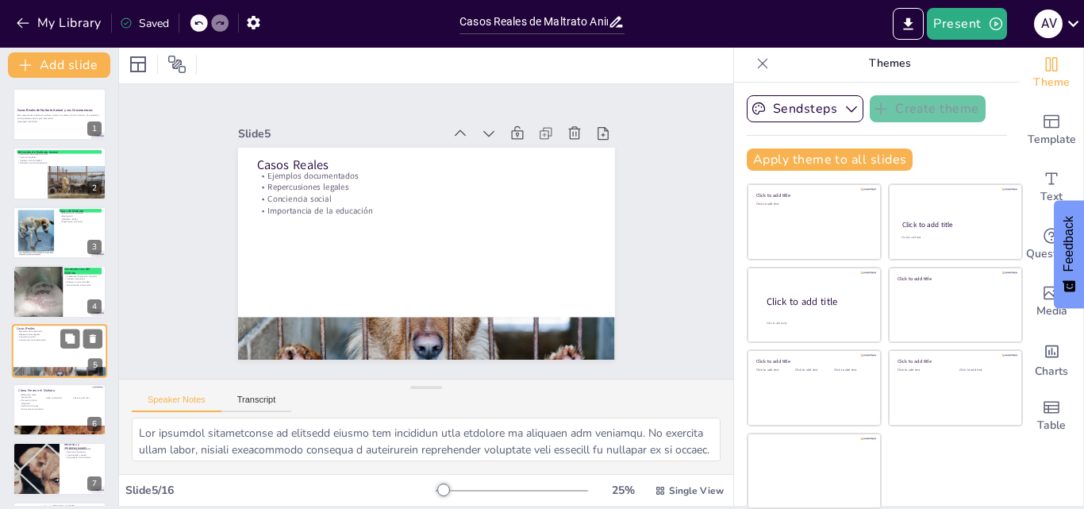
scroll to position [61, 0]
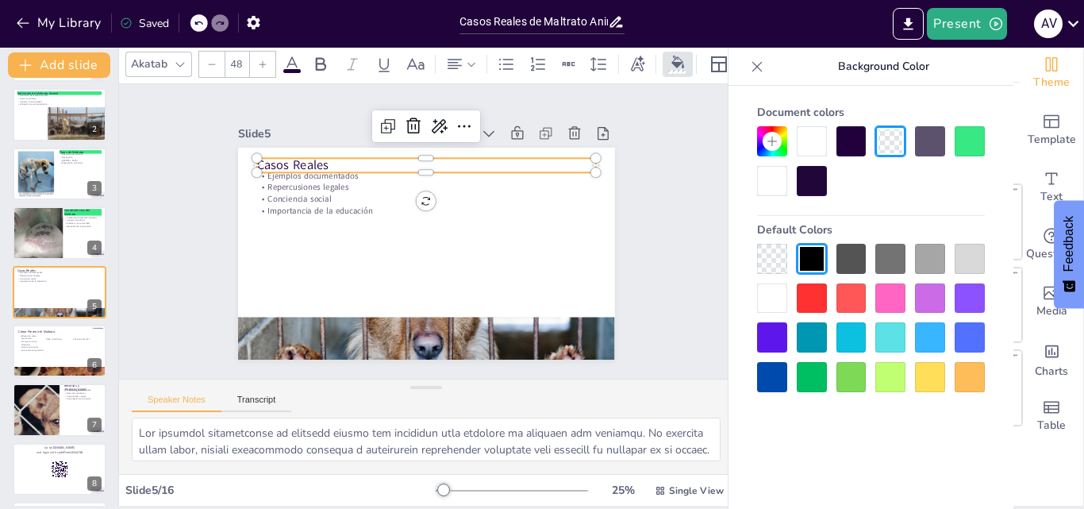
click at [391, 154] on p "Casos Reales" at bounding box center [483, 198] width 185 height 302
click at [959, 139] on div at bounding box center [969, 141] width 30 height 30
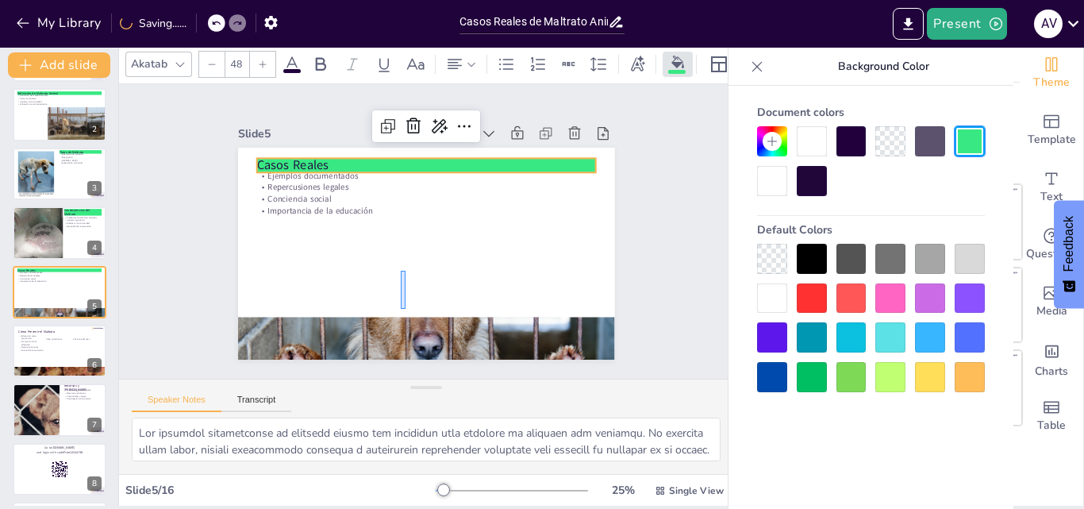
drag, startPoint x: 405, startPoint y: 309, endPoint x: 401, endPoint y: 271, distance: 38.4
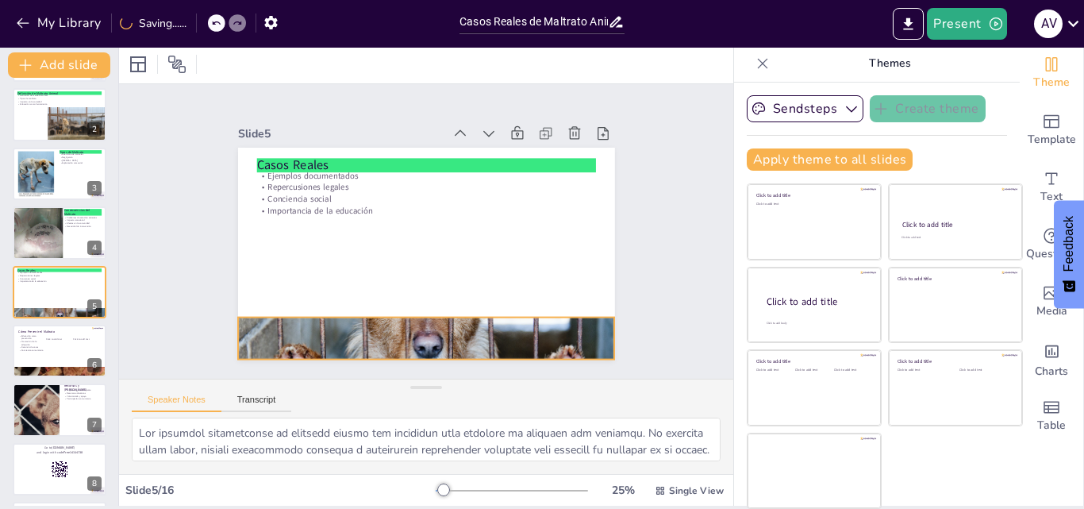
click at [458, 333] on div at bounding box center [373, 138] width 446 height 396
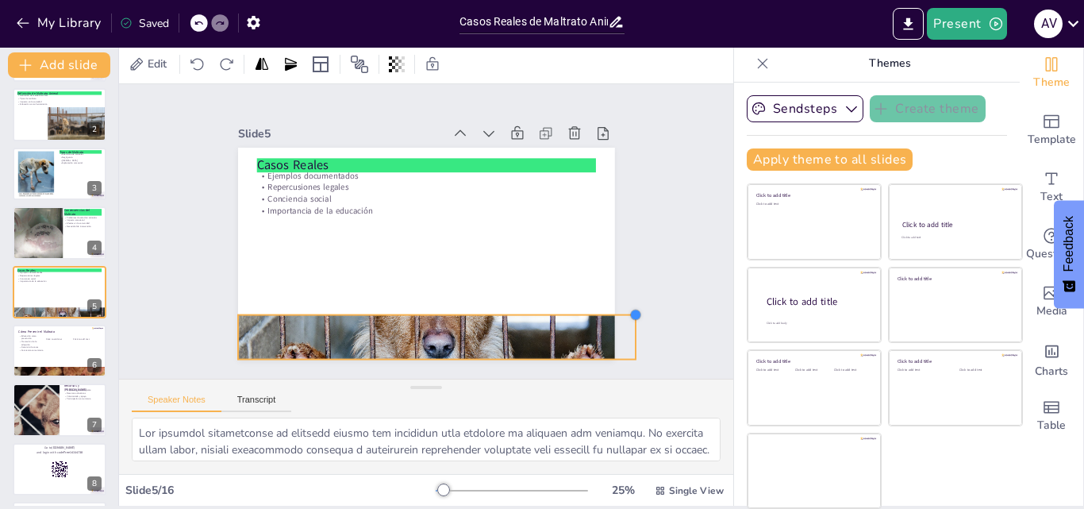
drag, startPoint x: 601, startPoint y: 310, endPoint x: 361, endPoint y: 308, distance: 240.4
click at [361, 308] on div "Casos Reales Ejemplos documentados Repercusiones legales Conciencia social Impo…" at bounding box center [409, 246] width 409 height 421
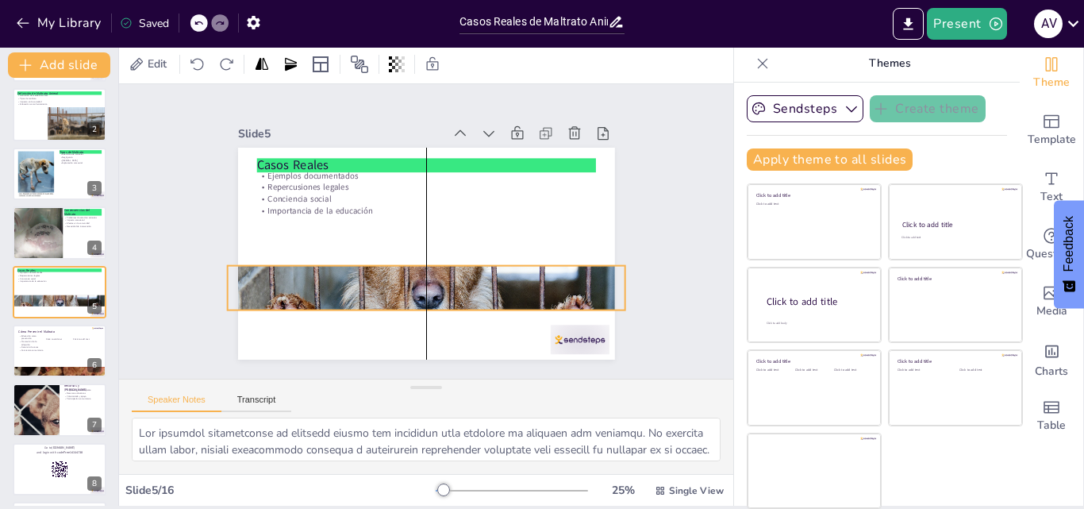
drag, startPoint x: 359, startPoint y: 324, endPoint x: 351, endPoint y: 275, distance: 49.8
click at [351, 275] on div at bounding box center [472, 264] width 438 height 470
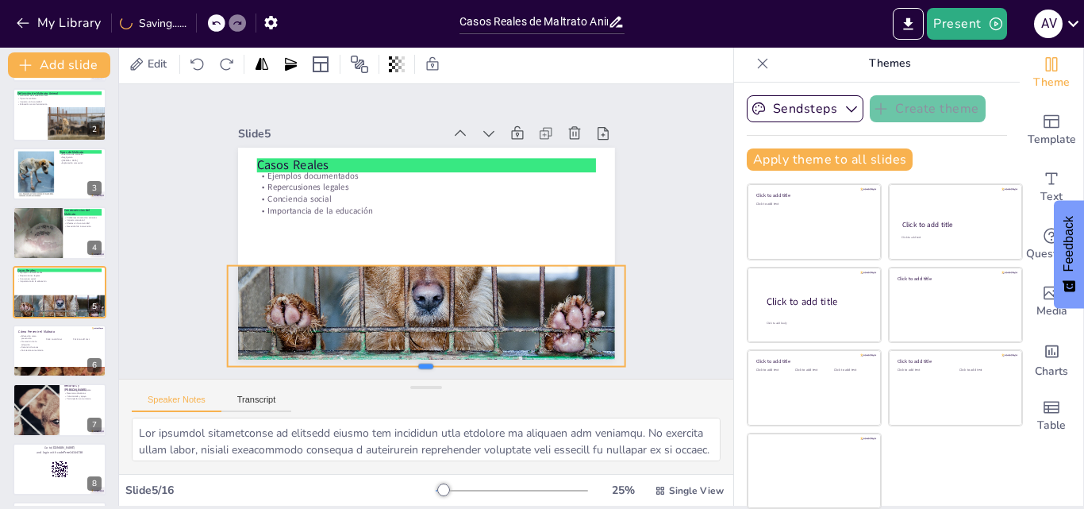
drag, startPoint x: 406, startPoint y: 306, endPoint x: 412, endPoint y: 363, distance: 56.6
click at [383, 359] on div at bounding box center [296, 174] width 173 height 369
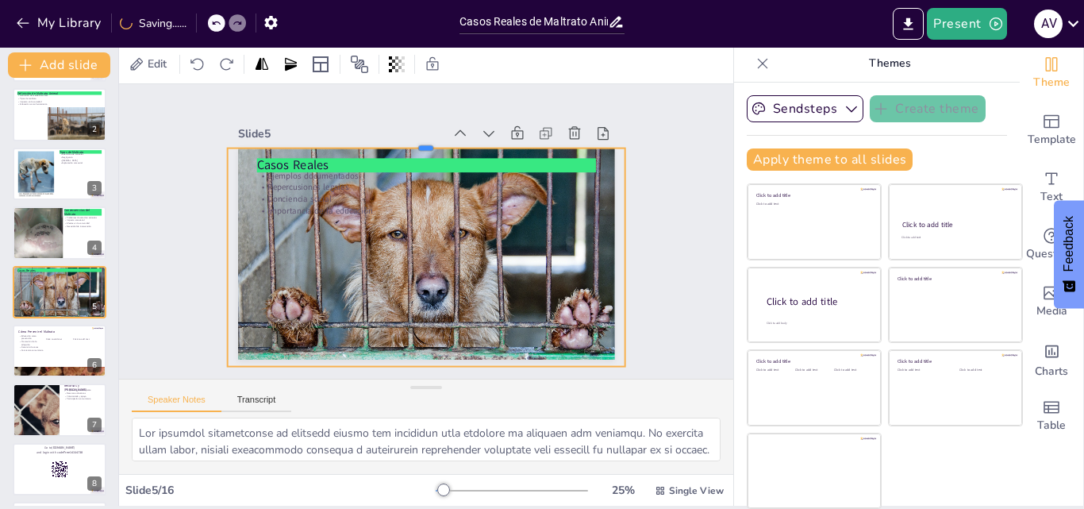
drag, startPoint x: 409, startPoint y: 258, endPoint x: 455, endPoint y: 158, distance: 110.0
click at [443, 140] on div at bounding box center [498, 178] width 244 height 329
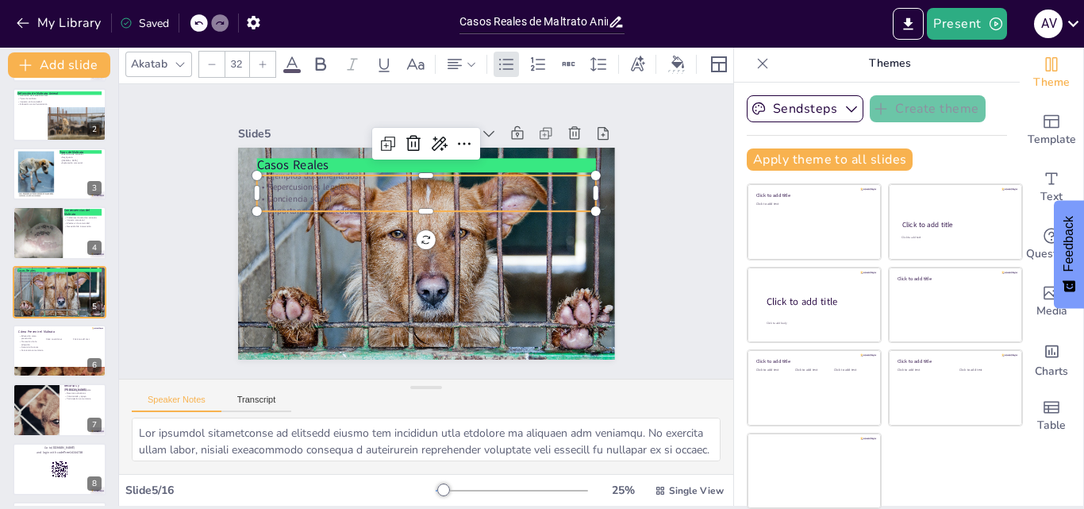
click at [277, 181] on p "Repercusiones legales" at bounding box center [440, 190] width 326 height 116
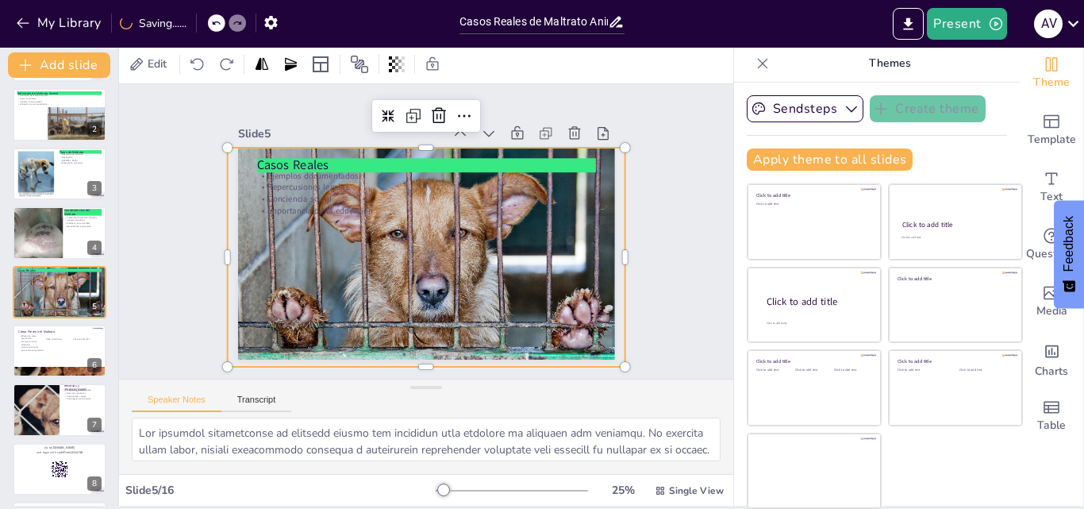
click at [317, 259] on div at bounding box center [376, 224] width 345 height 453
click at [337, 197] on p "Conciencia social" at bounding box center [395, 221] width 116 height 326
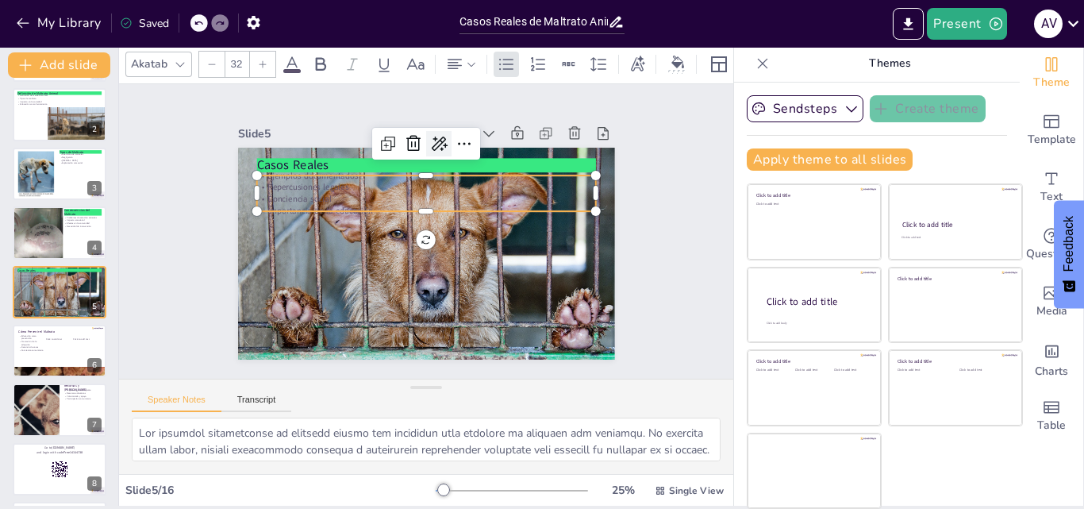
click at [389, 296] on icon at bounding box center [378, 306] width 21 height 20
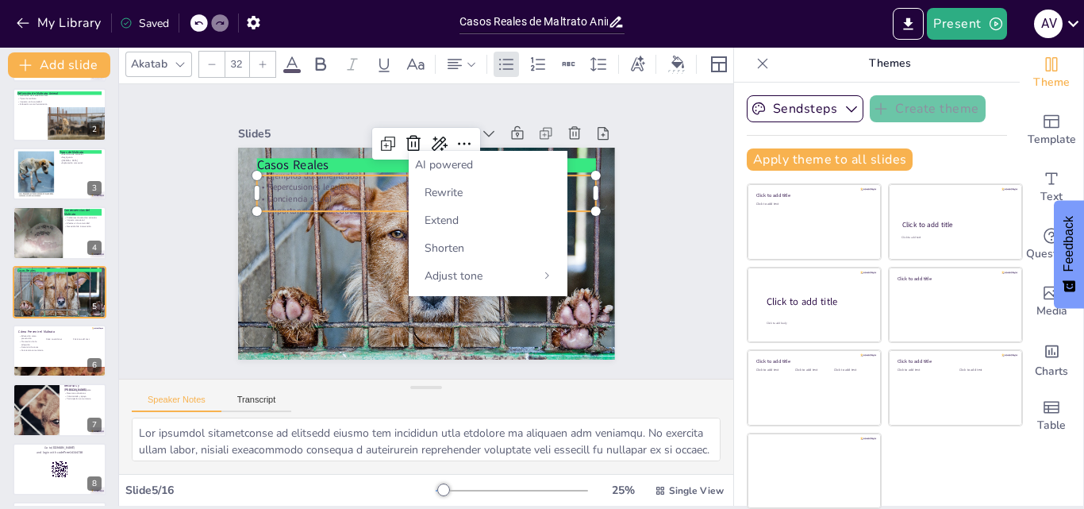
click at [370, 204] on p "Importancia de la educación" at bounding box center [444, 223] width 149 height 314
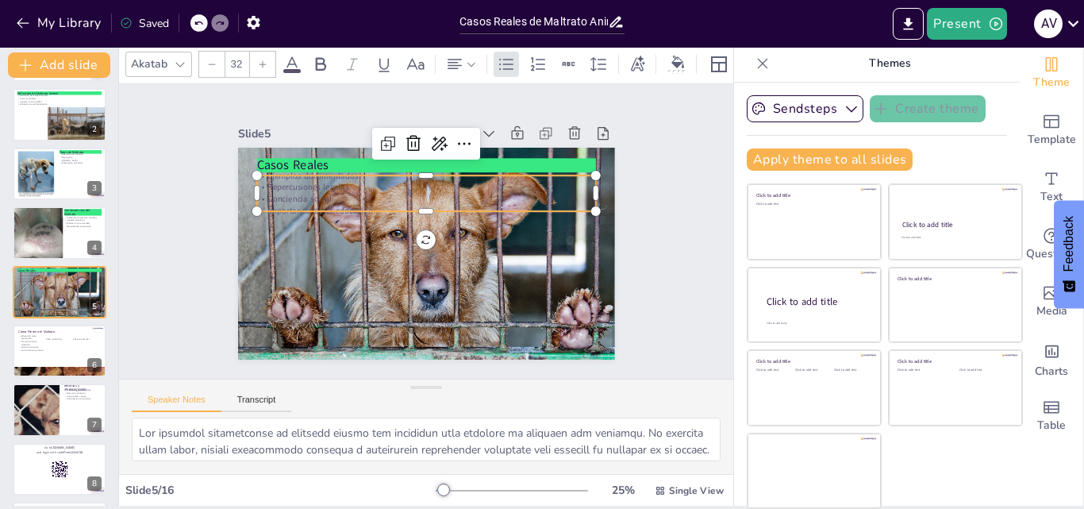
click at [289, 184] on p "Repercusiones legales" at bounding box center [435, 189] width 334 height 82
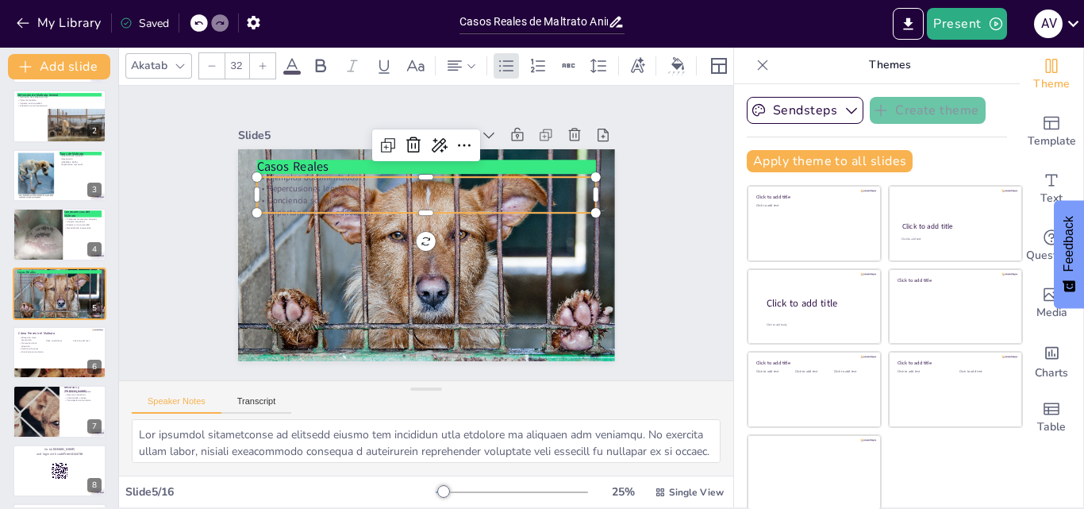
scroll to position [0, 0]
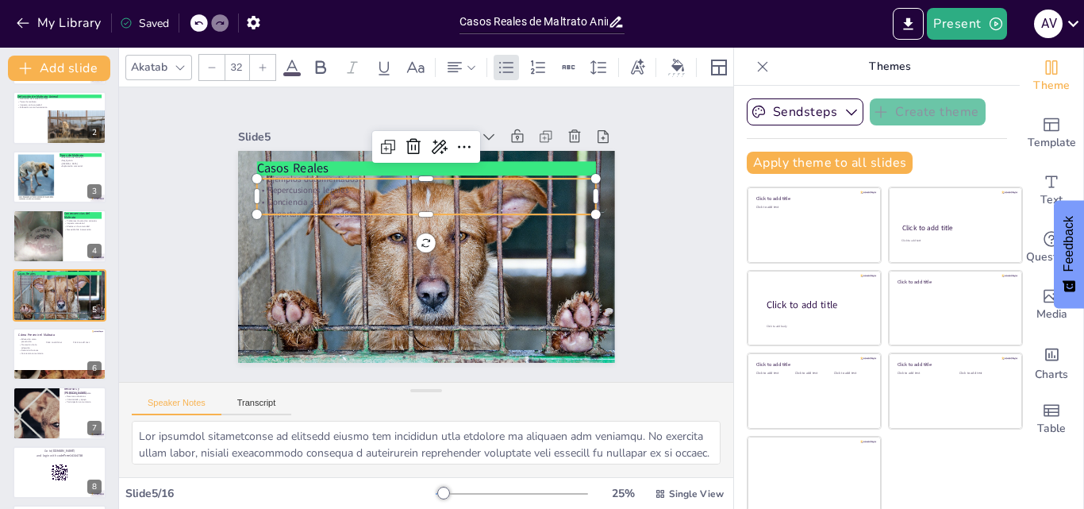
click at [750, 55] on div at bounding box center [762, 66] width 25 height 25
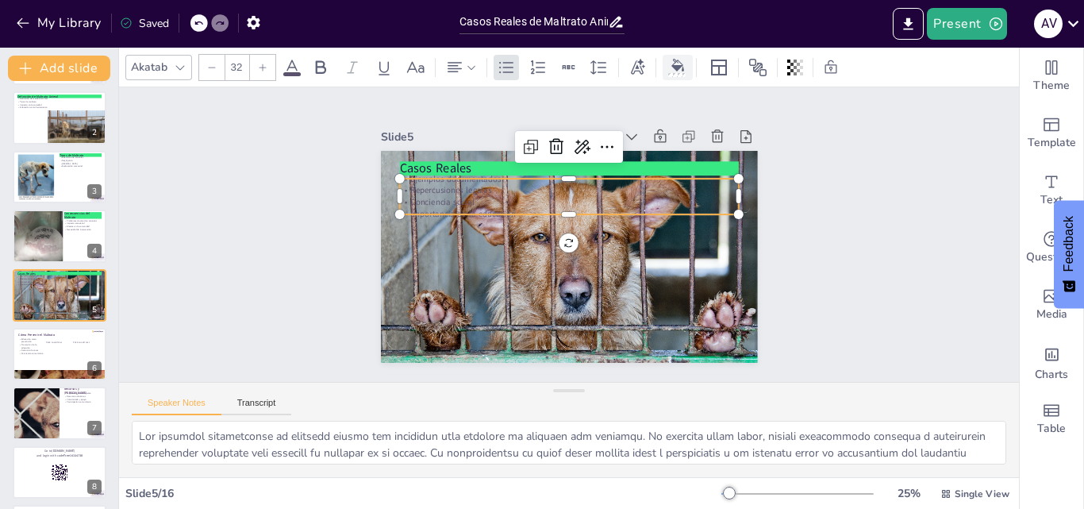
click at [663, 67] on div at bounding box center [677, 67] width 30 height 25
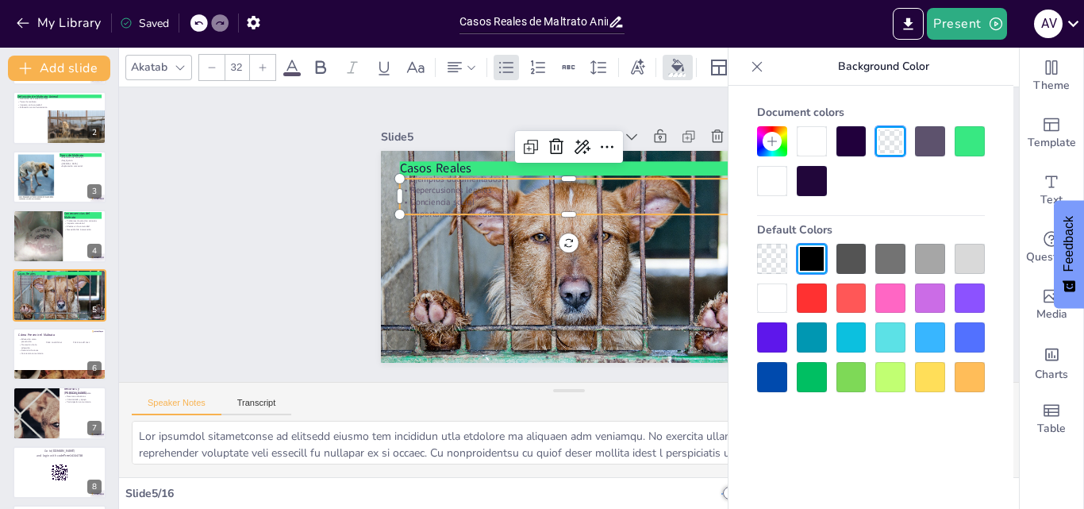
click at [973, 149] on div at bounding box center [969, 141] width 30 height 30
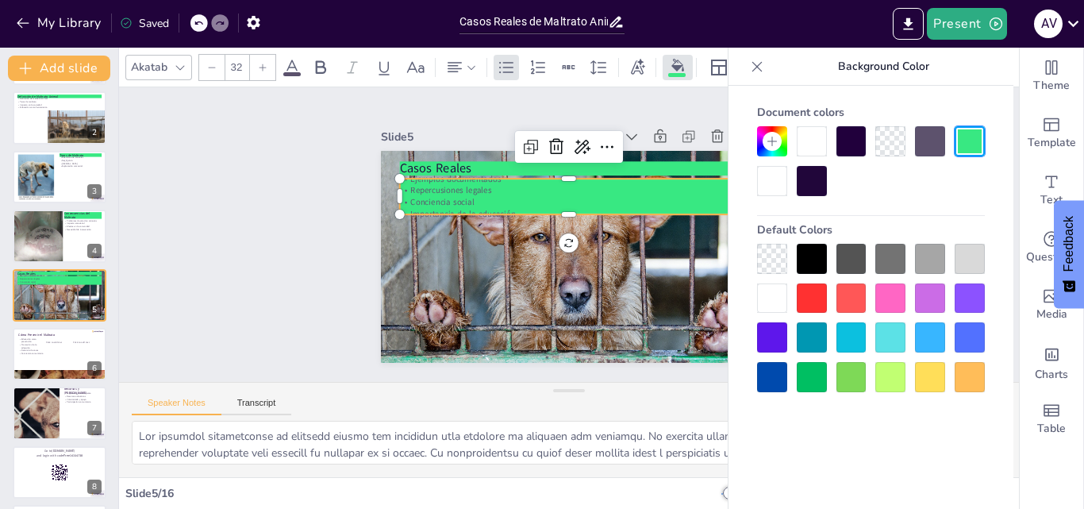
click at [775, 340] on div at bounding box center [772, 337] width 30 height 30
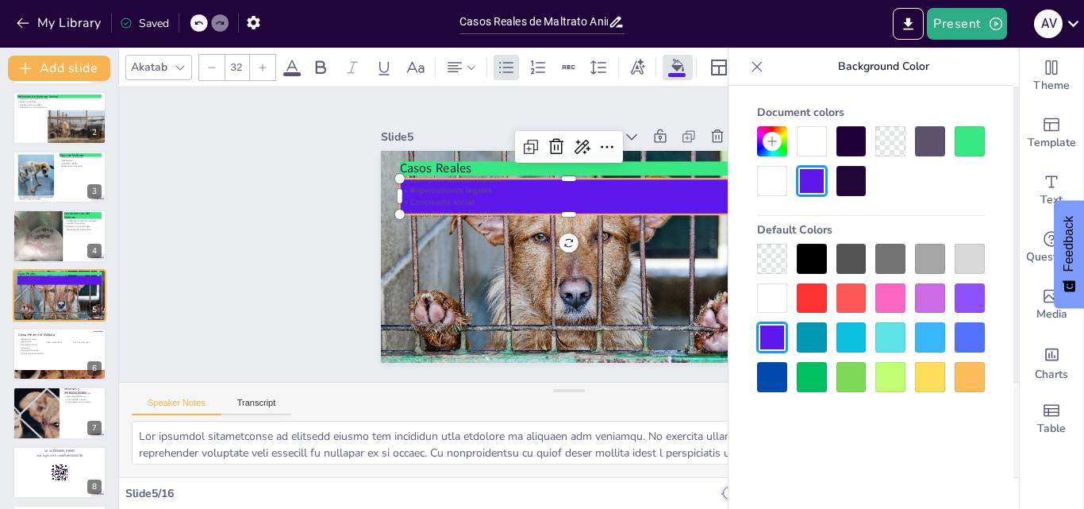
click at [904, 333] on div at bounding box center [890, 337] width 30 height 30
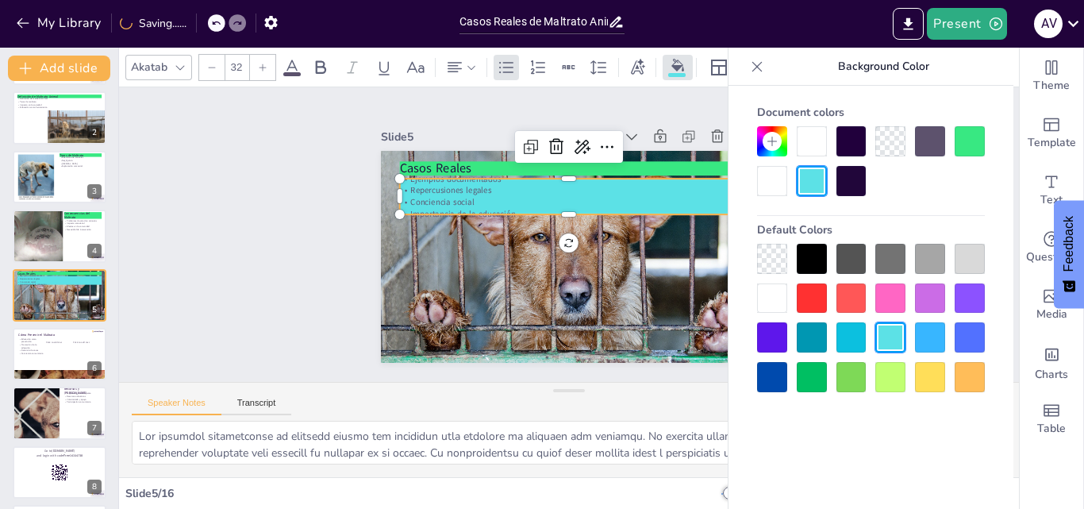
click at [894, 370] on div at bounding box center [890, 377] width 30 height 30
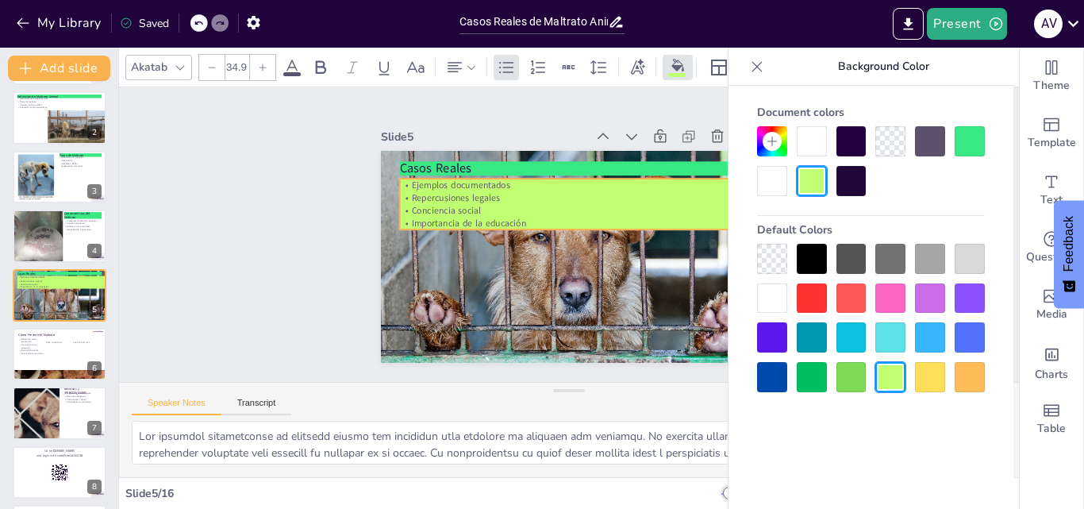
drag, startPoint x: 726, startPoint y: 206, endPoint x: 797, endPoint y: 192, distance: 72.0
click at [758, 186] on body "My Library Saved Casos Reales de Maltrato Animal y sus Consecuencias Present A …" at bounding box center [542, 254] width 1084 height 509
click at [773, 291] on div at bounding box center [772, 298] width 30 height 30
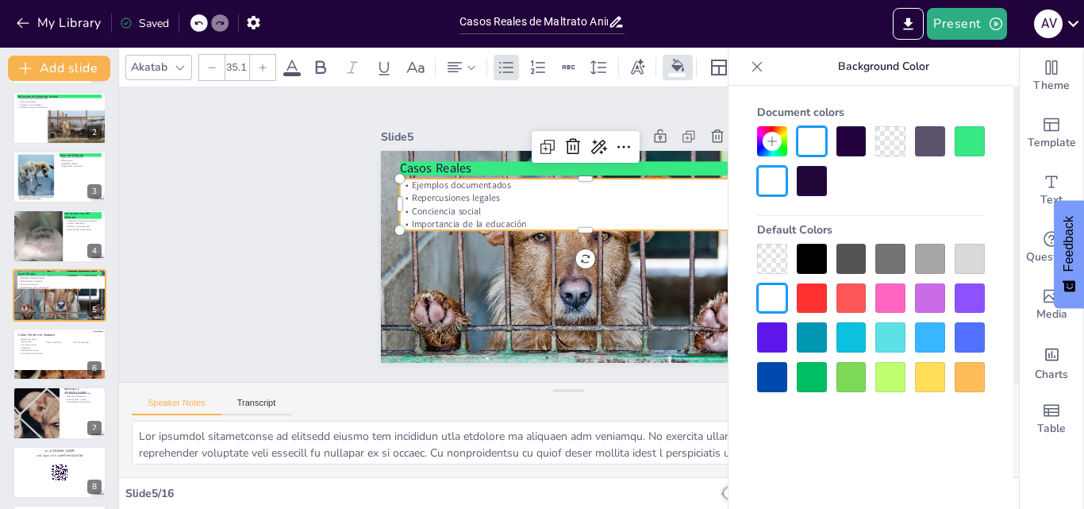
click at [760, 268] on div at bounding box center [772, 259] width 30 height 30
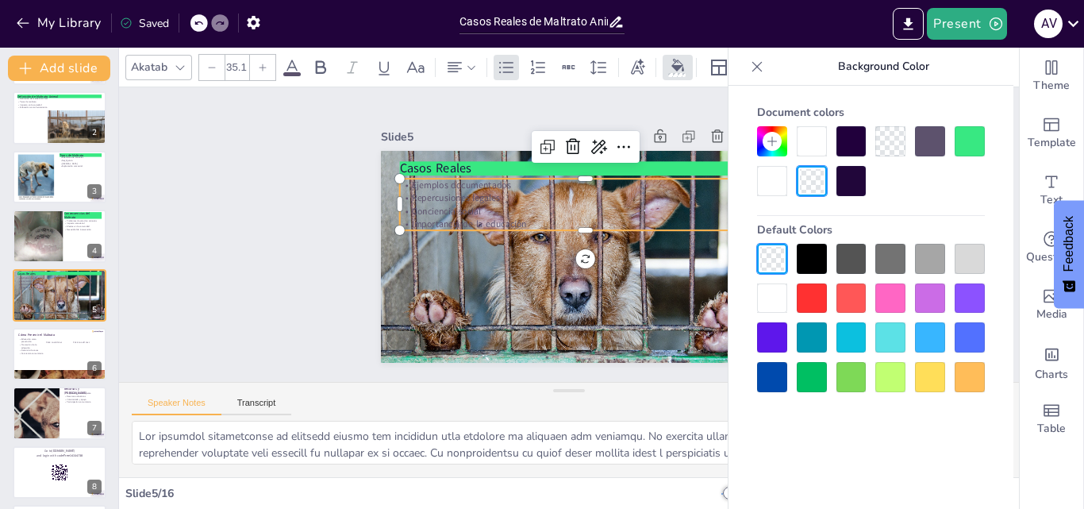
click at [851, 136] on div at bounding box center [851, 141] width 30 height 30
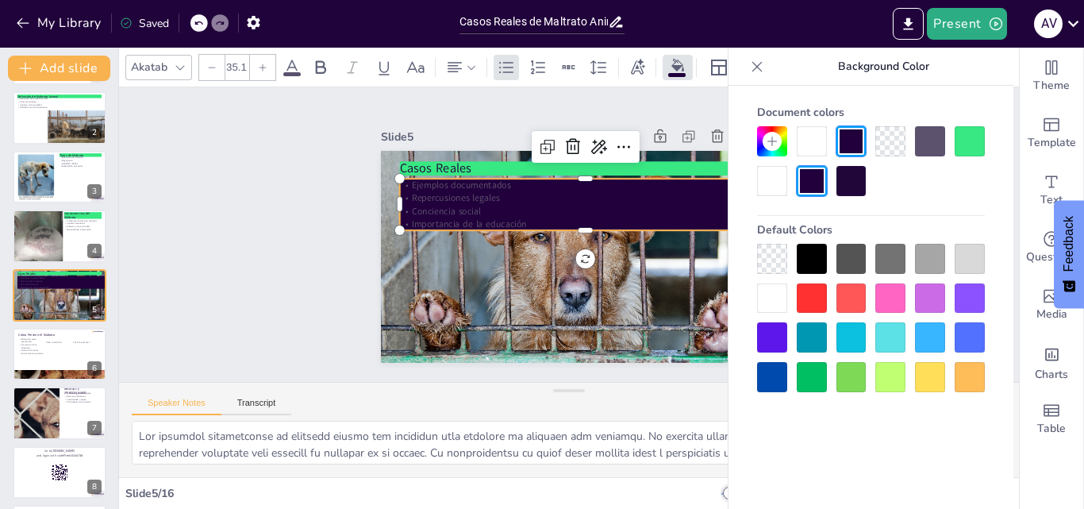
drag, startPoint x: 759, startPoint y: 251, endPoint x: 770, endPoint y: 257, distance: 11.7
click at [760, 253] on div at bounding box center [772, 259] width 30 height 30
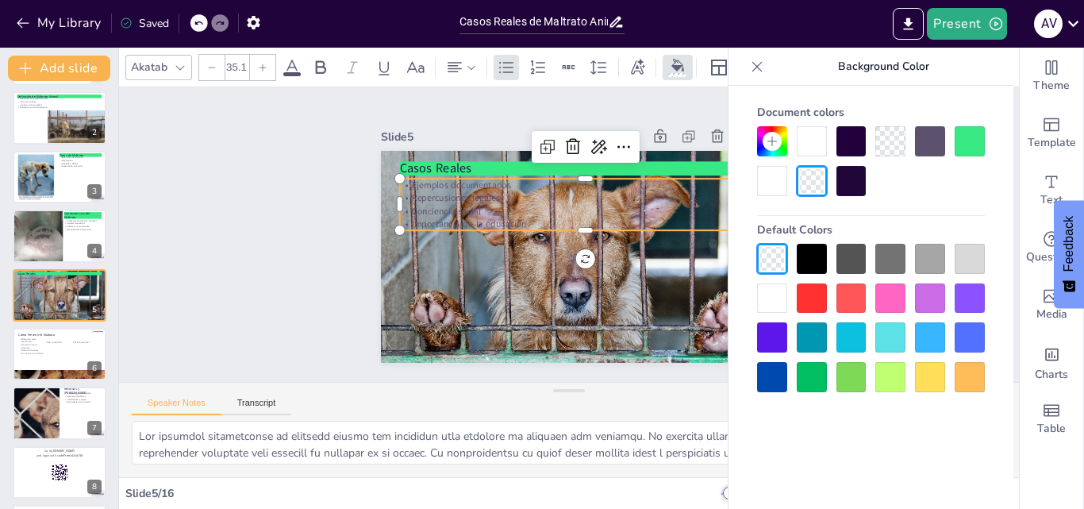
click at [968, 258] on div at bounding box center [969, 259] width 30 height 30
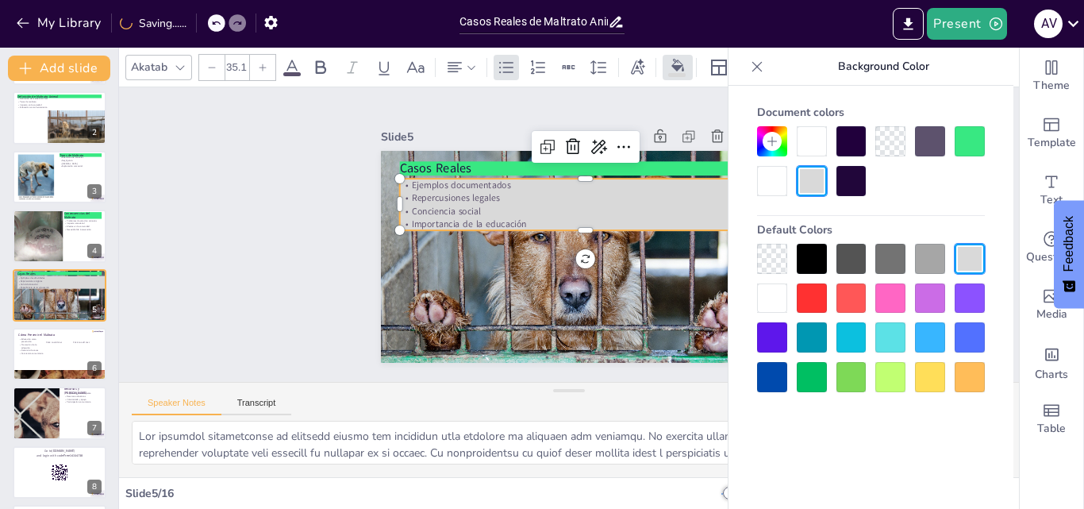
click at [940, 258] on div at bounding box center [930, 259] width 30 height 30
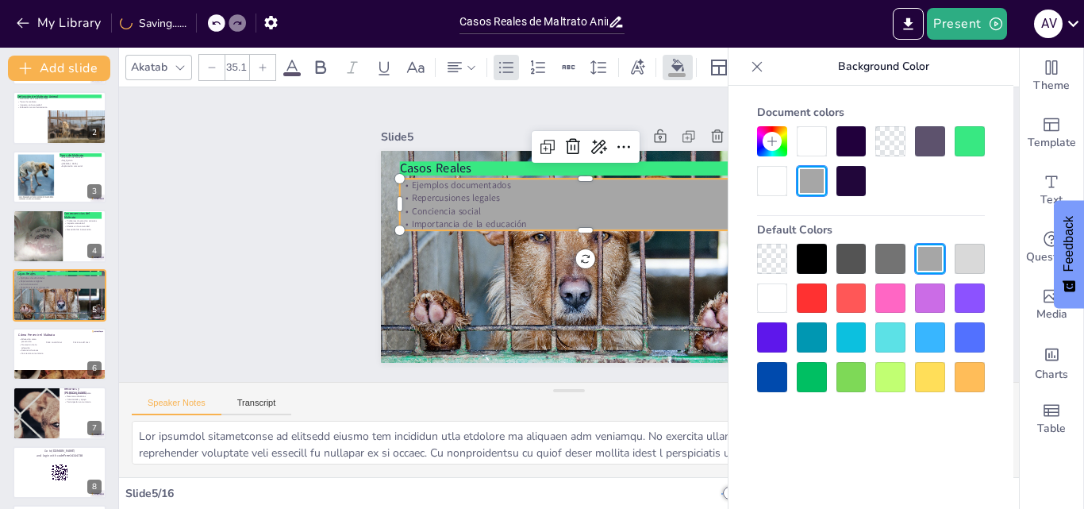
click at [887, 249] on div at bounding box center [890, 259] width 30 height 30
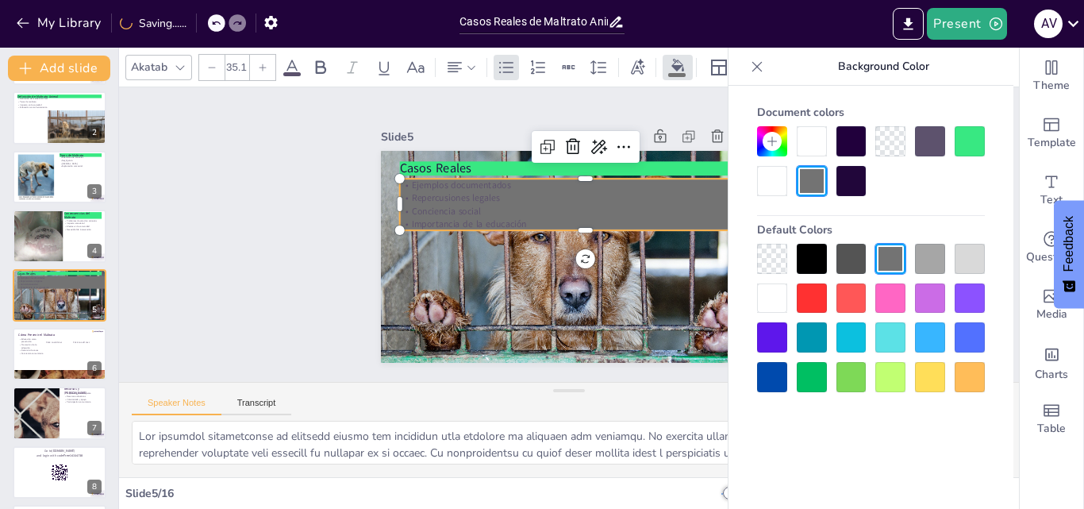
click at [893, 147] on div at bounding box center [890, 141] width 30 height 30
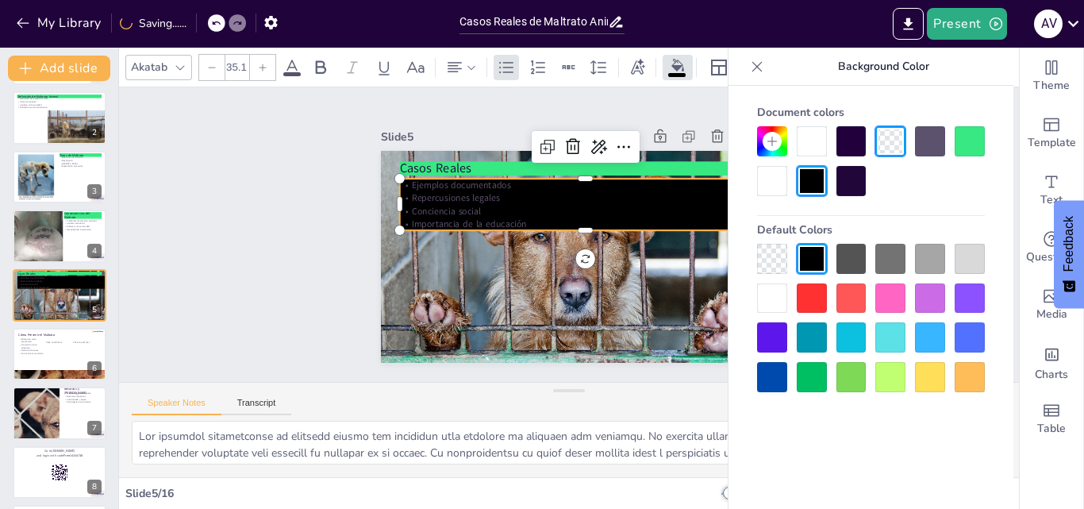
click at [774, 261] on div at bounding box center [772, 259] width 30 height 30
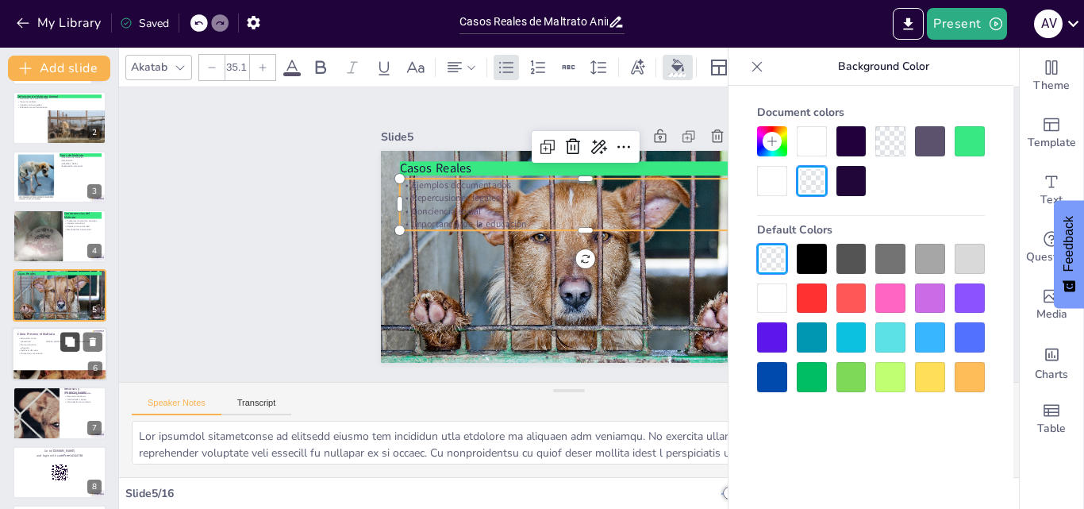
click at [66, 336] on icon at bounding box center [69, 341] width 11 height 11
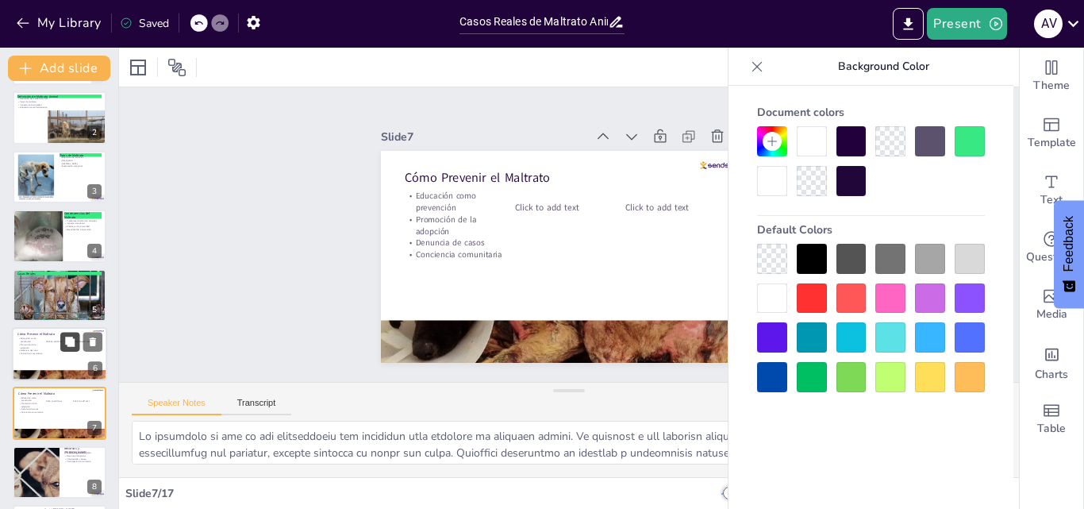
scroll to position [179, 0]
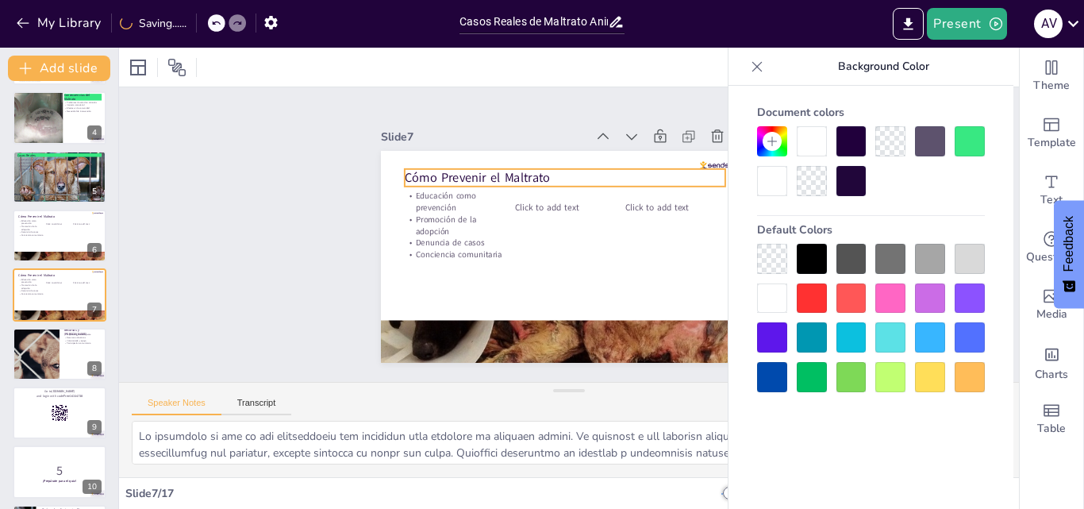
click at [528, 167] on p "Cómo Prevenir el Maltrato" at bounding box center [615, 203] width 175 height 286
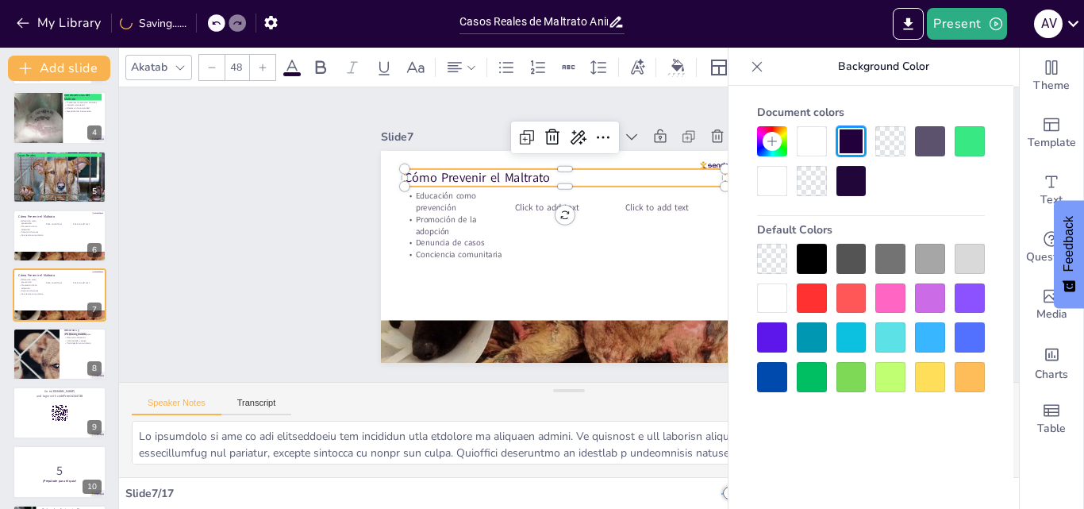
click at [973, 140] on div at bounding box center [969, 141] width 30 height 30
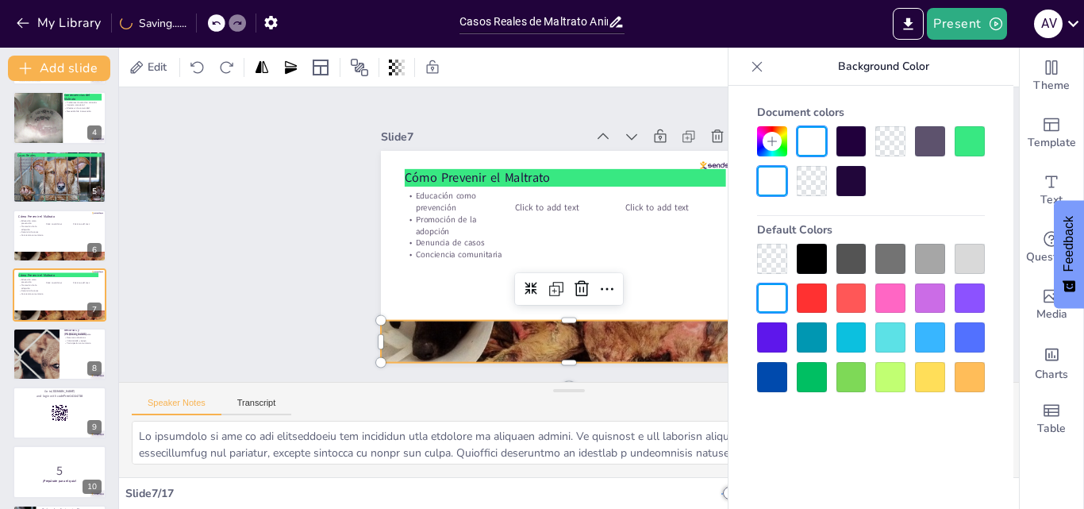
click at [525, 317] on div at bounding box center [536, 132] width 440 height 369
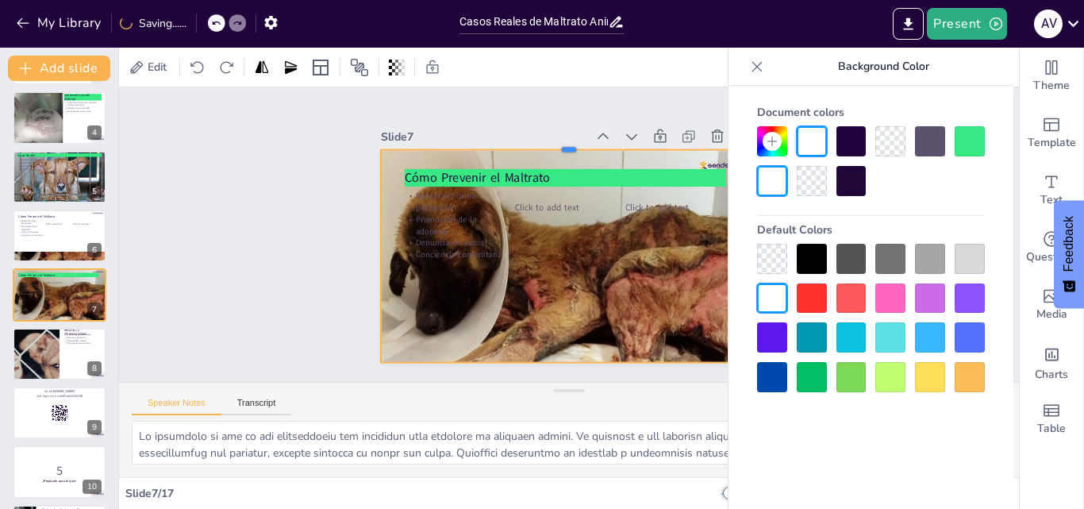
drag, startPoint x: 556, startPoint y: 311, endPoint x: 559, endPoint y: 140, distance: 170.6
click at [559, 213] on div at bounding box center [523, 312] width 332 height 199
click at [532, 300] on p "Educación como prevención" at bounding box center [549, 351] width 34 height 102
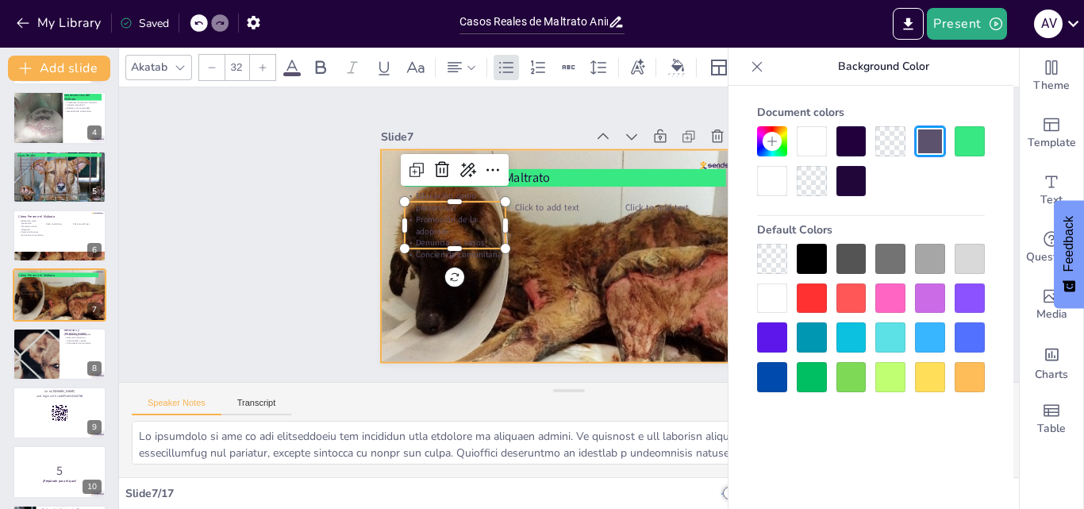
click at [559, 246] on div at bounding box center [630, 184] width 466 height 514
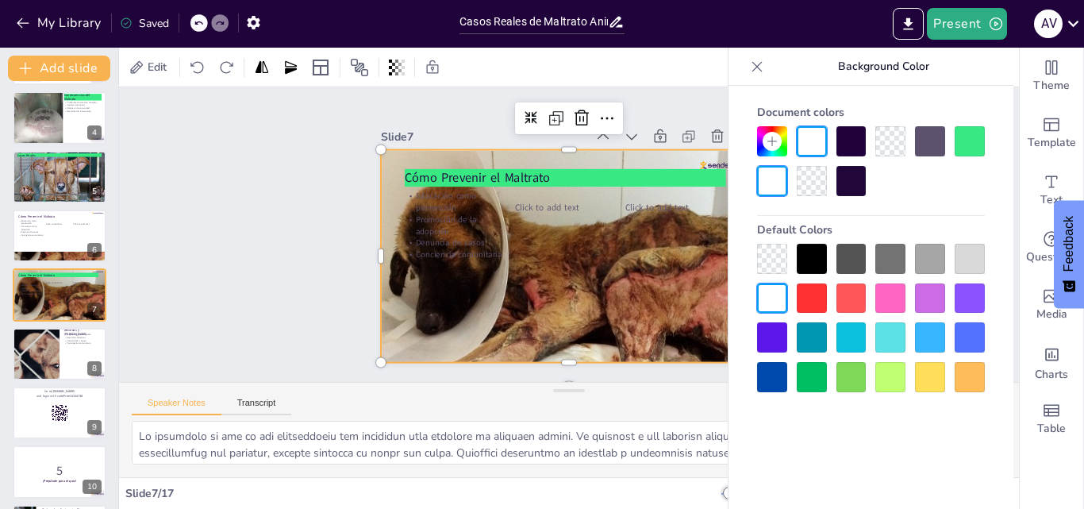
drag, startPoint x: 749, startPoint y: 67, endPoint x: 766, endPoint y: 59, distance: 18.8
click at [754, 64] on icon at bounding box center [757, 67] width 16 height 16
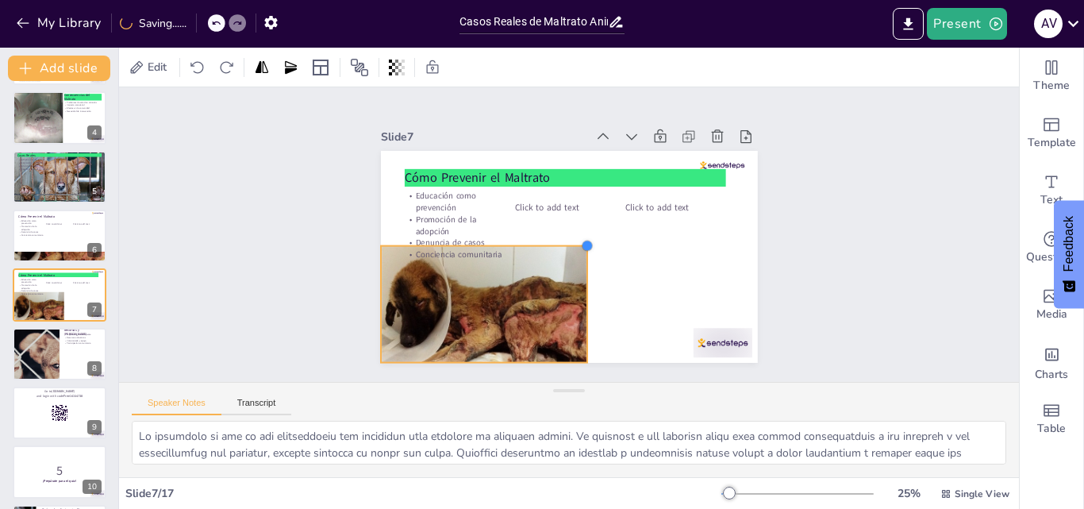
drag, startPoint x: 744, startPoint y: 144, endPoint x: 574, endPoint y: 259, distance: 205.1
click at [574, 259] on div "Cómo Prevenir el Maltrato Educación como prevención Promoción de la adopción De…" at bounding box center [569, 257] width 377 height 212
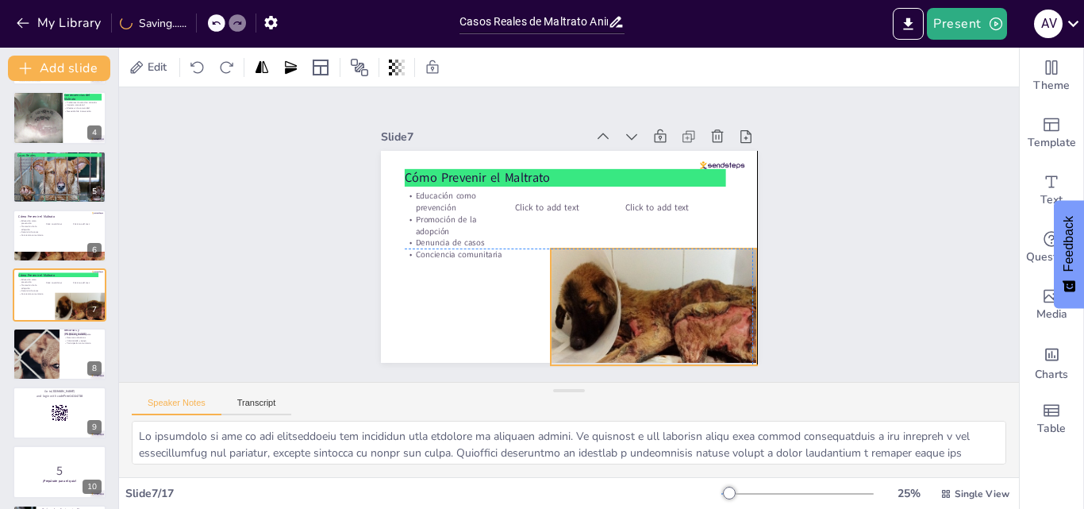
drag, startPoint x: 528, startPoint y: 281, endPoint x: 691, endPoint y: 272, distance: 163.7
click at [578, 280] on div at bounding box center [477, 340] width 202 height 247
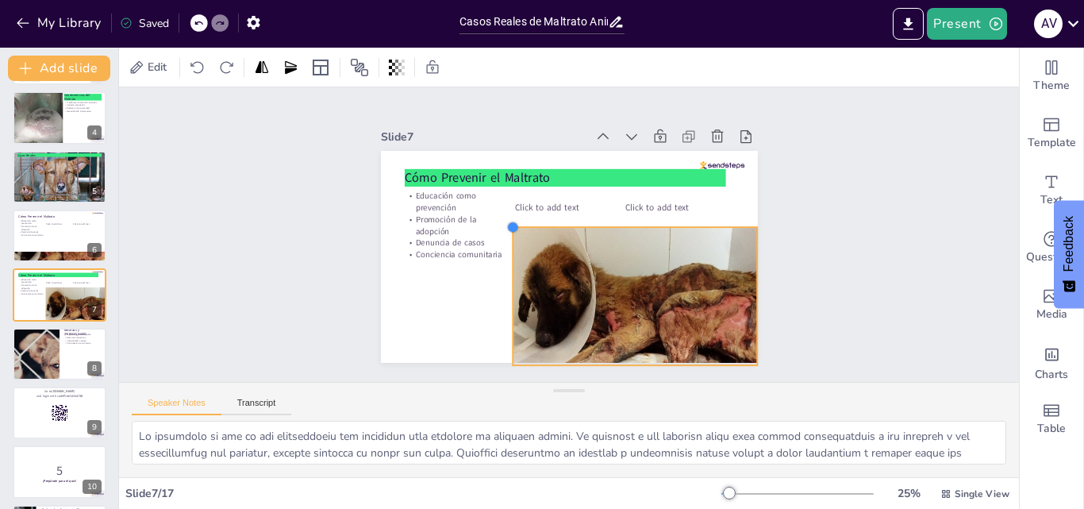
drag, startPoint x: 538, startPoint y: 237, endPoint x: 508, endPoint y: 216, distance: 37.0
click at [508, 216] on div "Cómo Prevenir el Maltrato Educación como prevención Promoción de la adopción De…" at bounding box center [571, 257] width 397 height 250
click at [55, 358] on div at bounding box center [35, 354] width 91 height 54
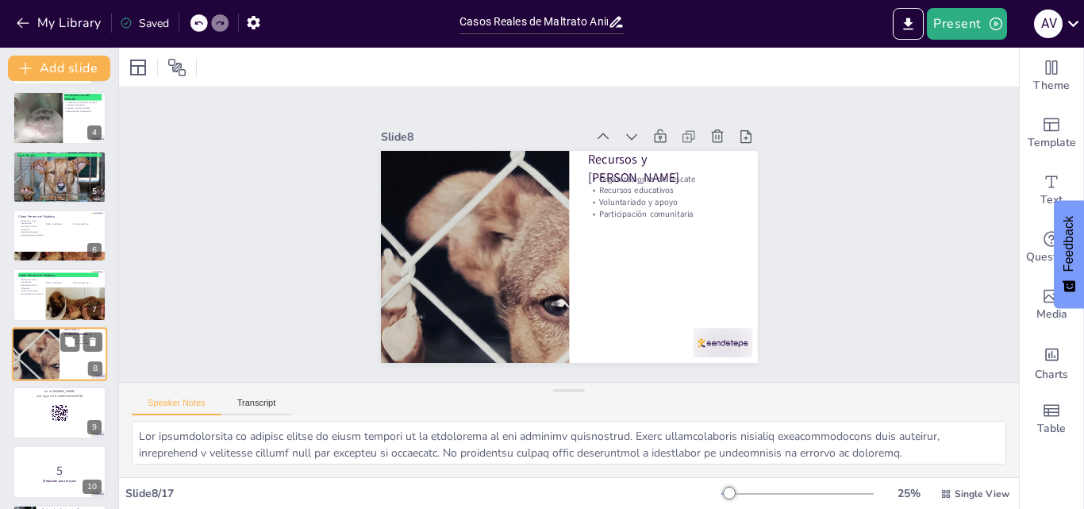
scroll to position [238, 0]
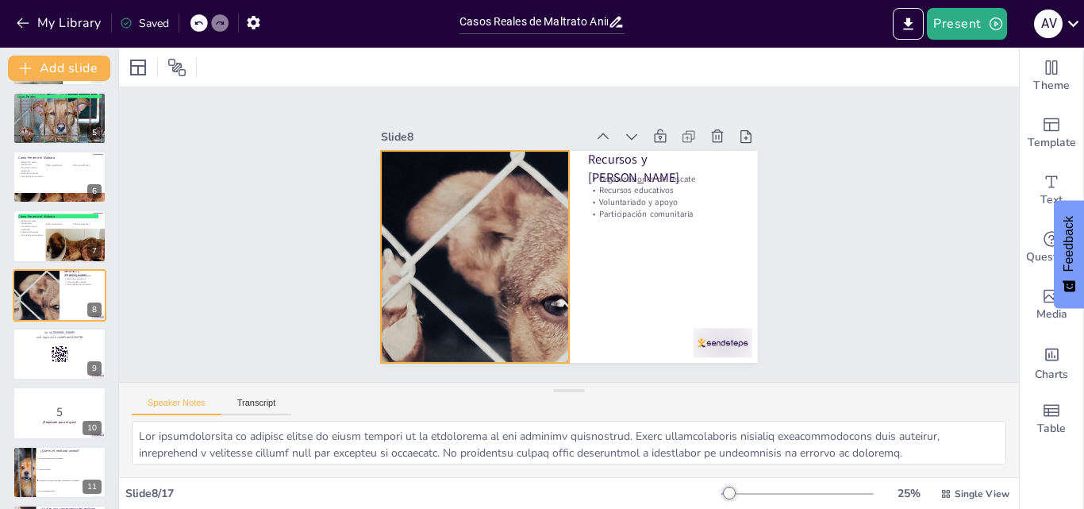
click at [536, 271] on div at bounding box center [635, 304] width 363 height 417
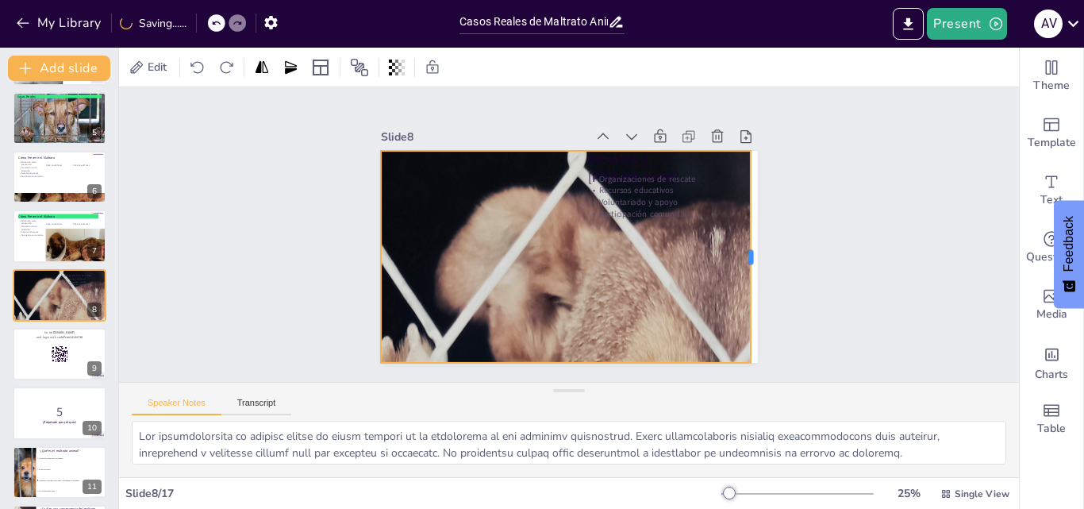
drag, startPoint x: 559, startPoint y: 251, endPoint x: 685, endPoint y: 255, distance: 126.2
click at [730, 254] on div "Recursos y Ayuda Organizaciones de rescate Recursos educativos Voluntariado y a…" at bounding box center [560, 255] width 430 height 347
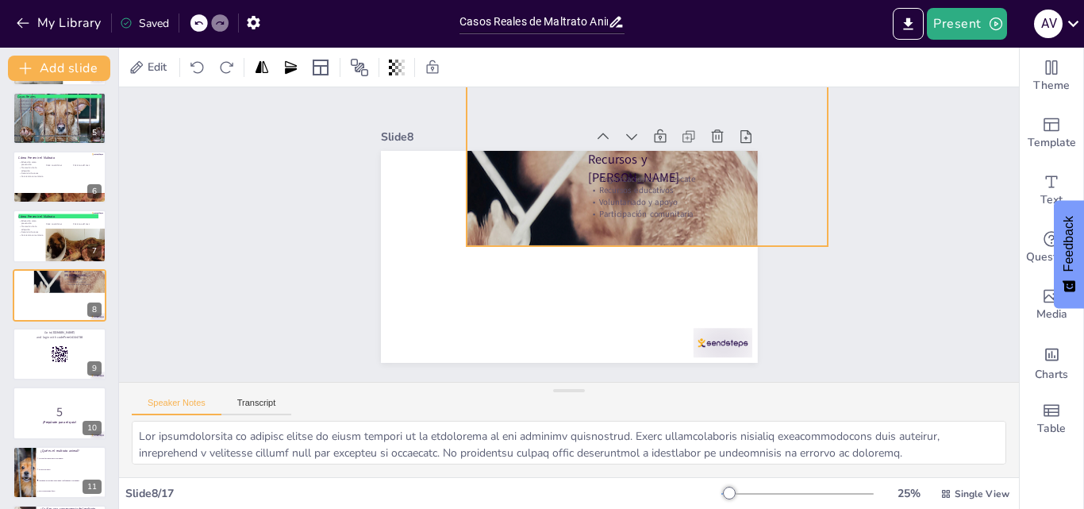
drag, startPoint x: 546, startPoint y: 351, endPoint x: 637, endPoint y: 238, distance: 145.0
click at [633, 234] on div at bounding box center [564, 194] width 510 height 555
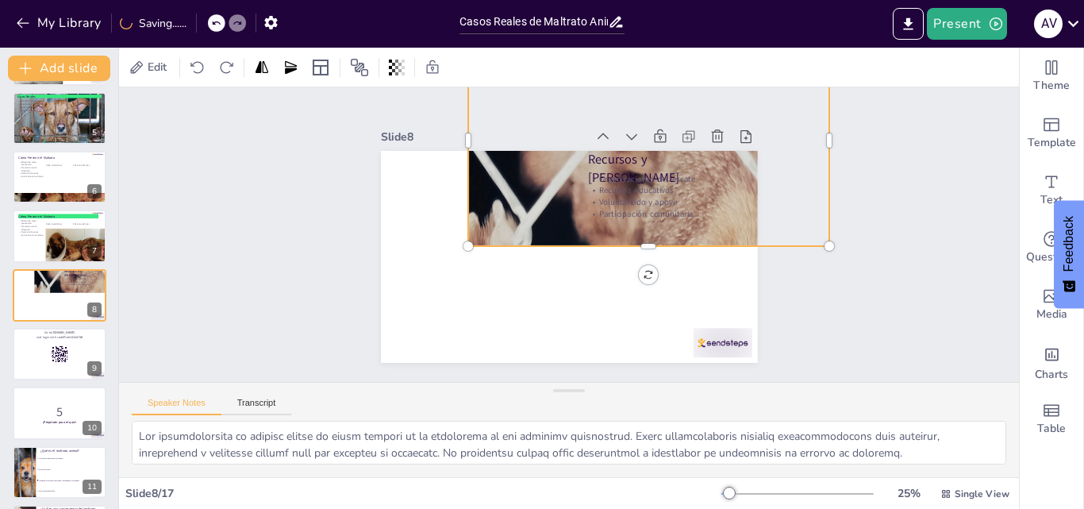
click at [633, 239] on div at bounding box center [590, 199] width 567 height 536
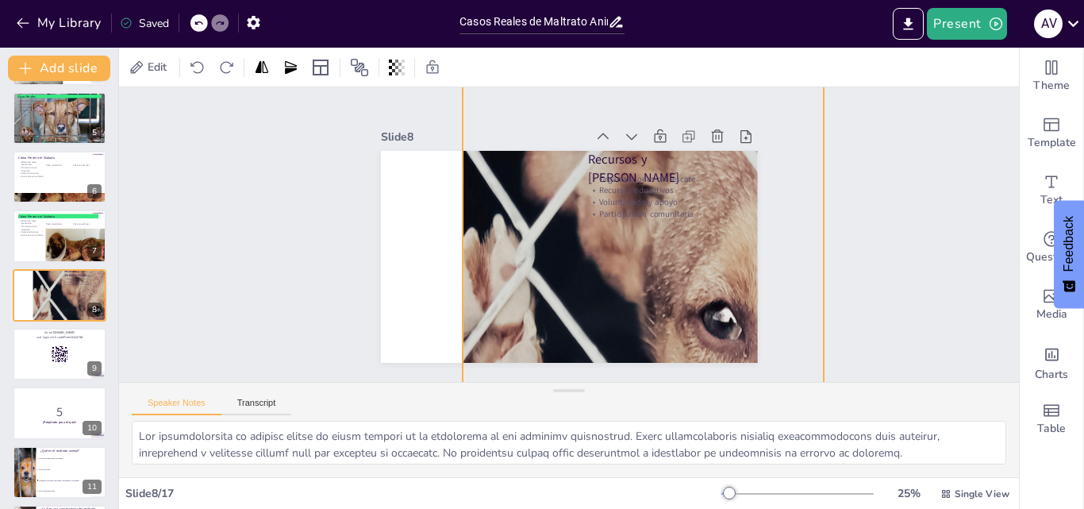
drag, startPoint x: 637, startPoint y: 242, endPoint x: 657, endPoint y: 421, distance: 180.4
click at [657, 421] on div "Slide 1 Casos Reales de Maltrato Animal y sus Consecuencias Esta presentación a…" at bounding box center [569, 282] width 900 height 390
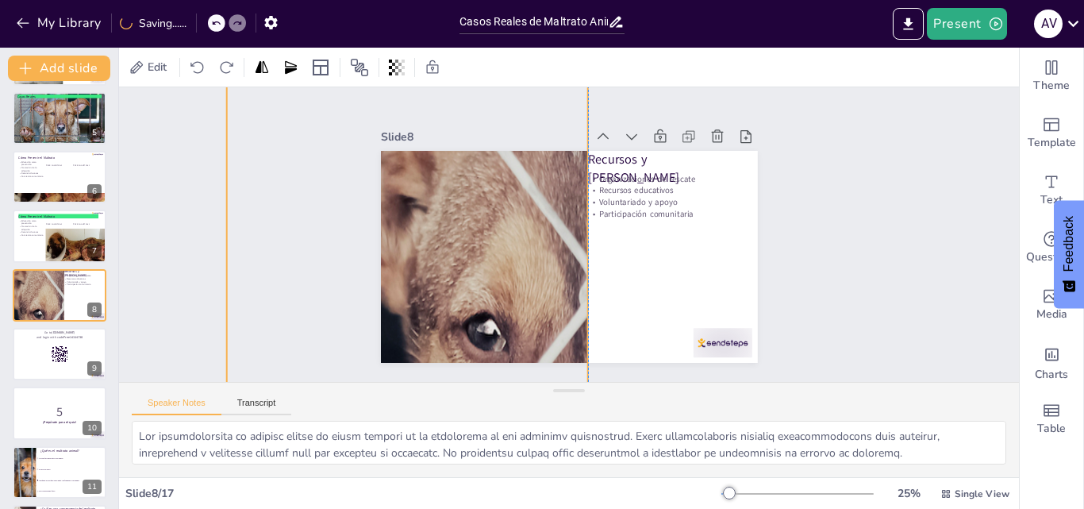
drag, startPoint x: 810, startPoint y: 219, endPoint x: 574, endPoint y: 231, distance: 236.7
click at [574, 231] on div "Slide 1 Casos Reales de Maltrato Animal y sus Consecuencias Esta presentación a…" at bounding box center [569, 234] width 558 height 946
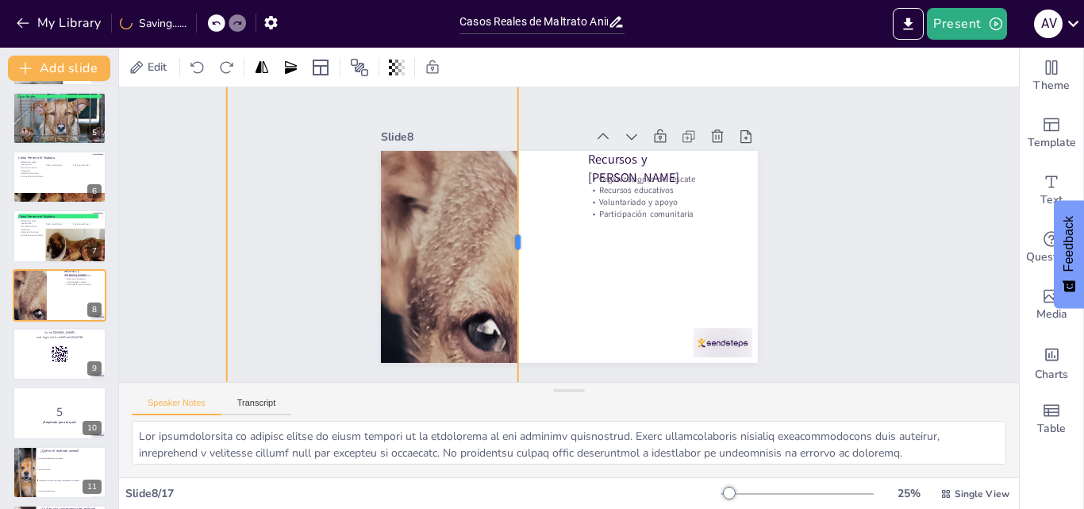
drag, startPoint x: 581, startPoint y: 235, endPoint x: 511, endPoint y: 225, distance: 70.5
click at [511, 225] on div at bounding box center [606, 258] width 271 height 299
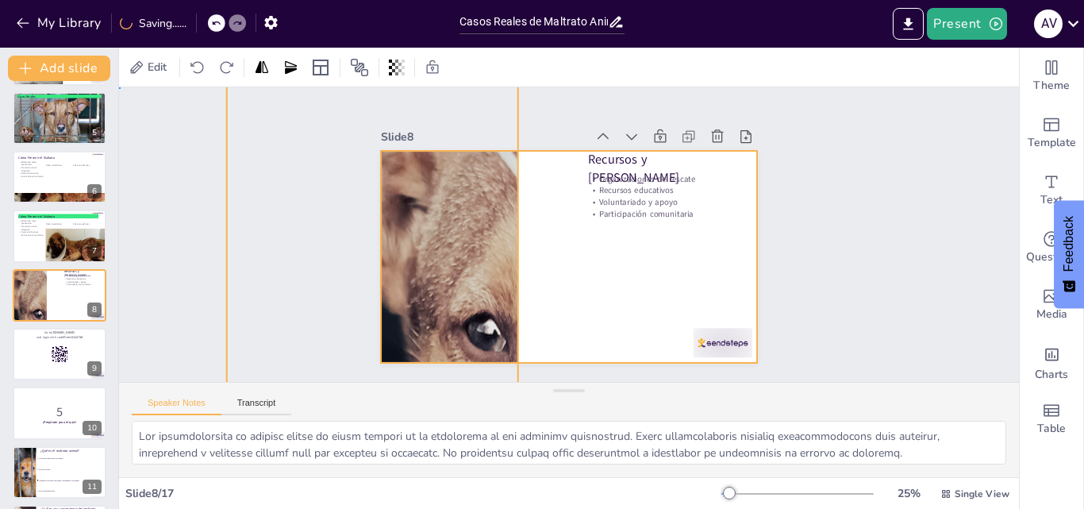
click at [570, 225] on div at bounding box center [559, 213] width 430 height 347
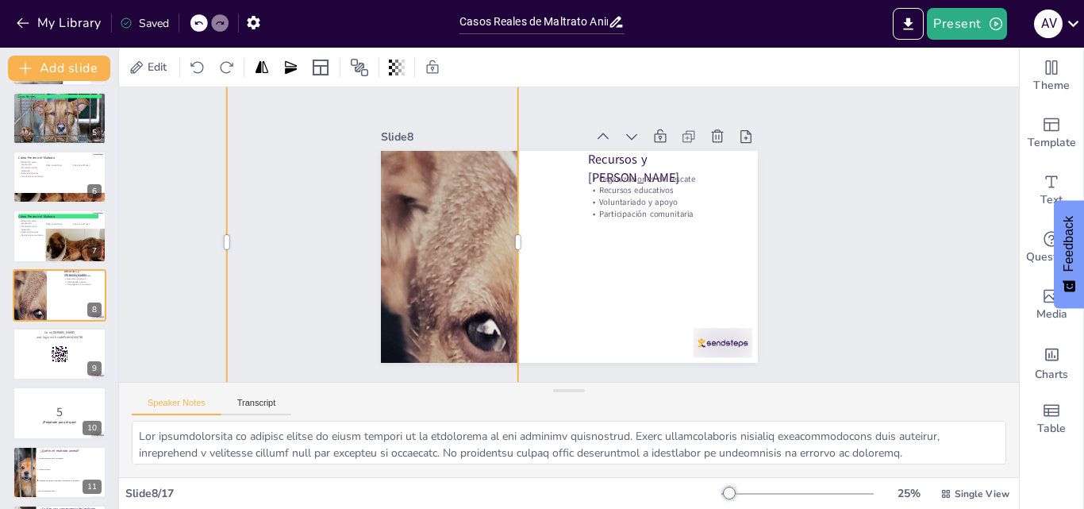
click at [489, 218] on div at bounding box center [671, 397] width 574 height 605
click at [486, 175] on div at bounding box center [707, 100] width 612 height 606
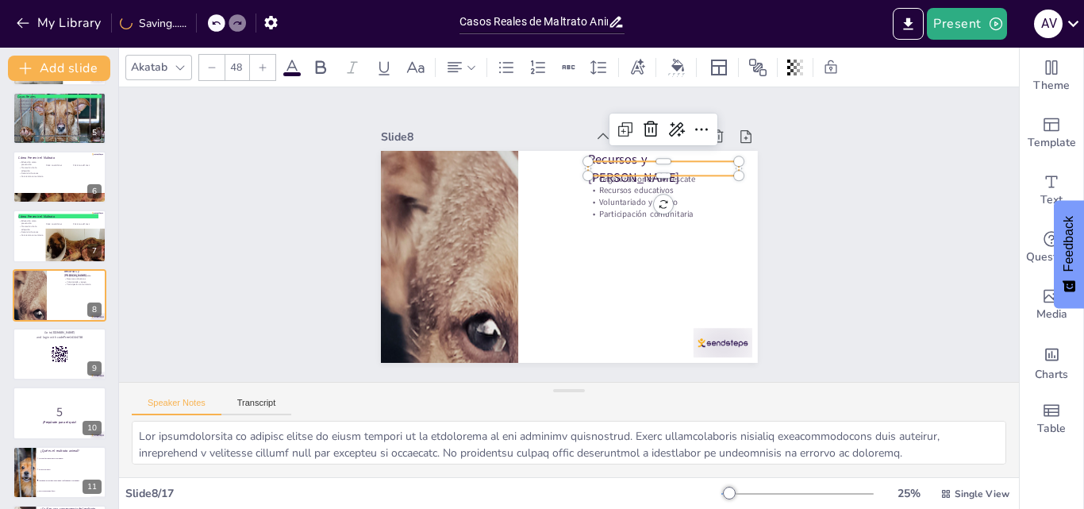
click at [640, 217] on p "Recursos y Ayuda" at bounding box center [667, 293] width 94 height 152
click at [680, 75] on div at bounding box center [676, 75] width 17 height 4
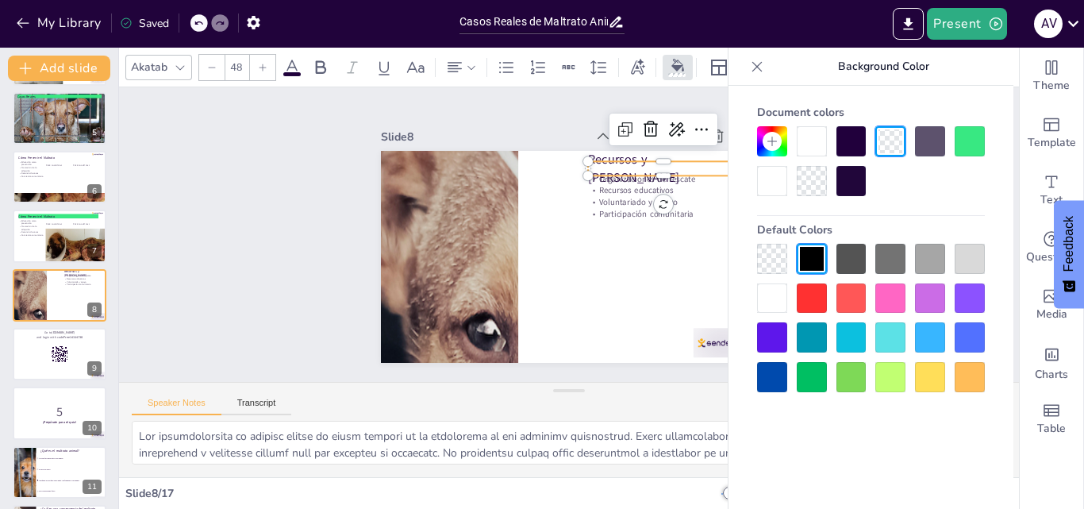
click at [962, 138] on div at bounding box center [969, 141] width 30 height 30
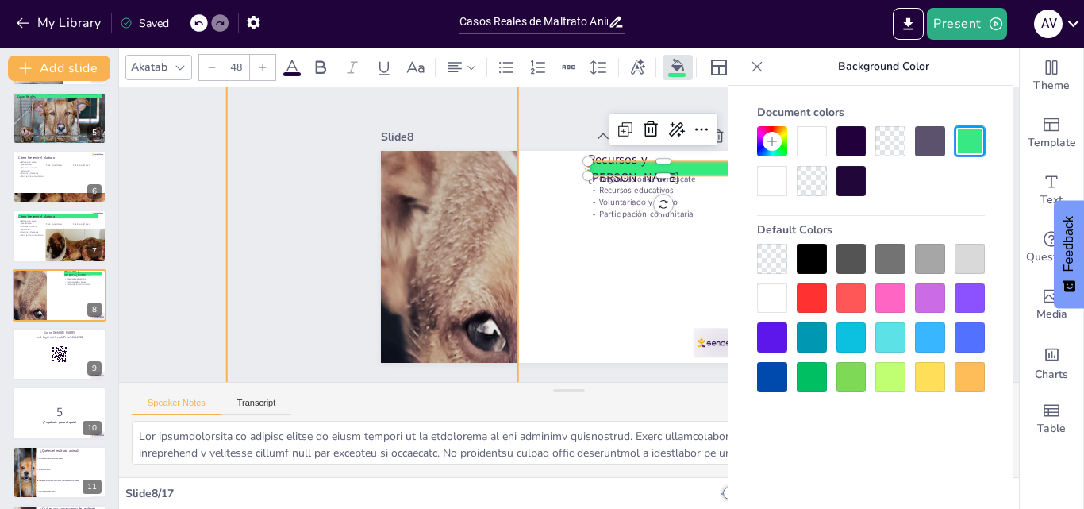
click at [484, 232] on div at bounding box center [755, 187] width 543 height 481
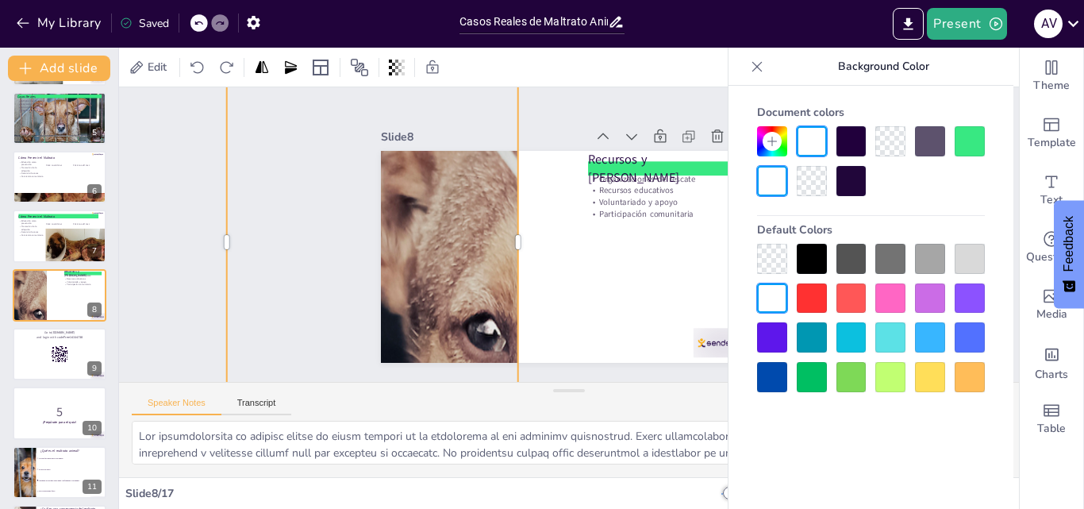
click at [430, 232] on div at bounding box center [720, 115] width 612 height 593
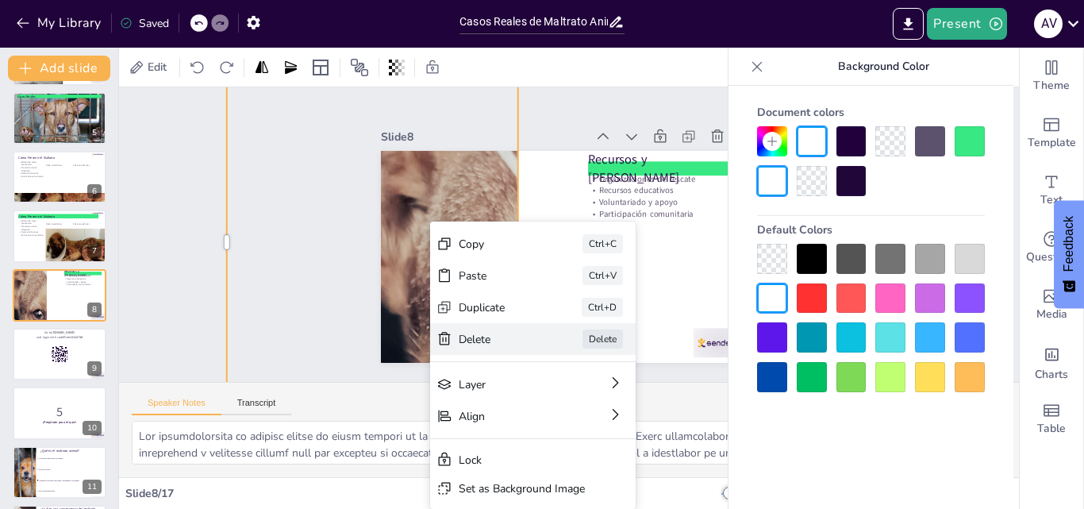
click at [386, 282] on div "Delete" at bounding box center [370, 242] width 31 height 81
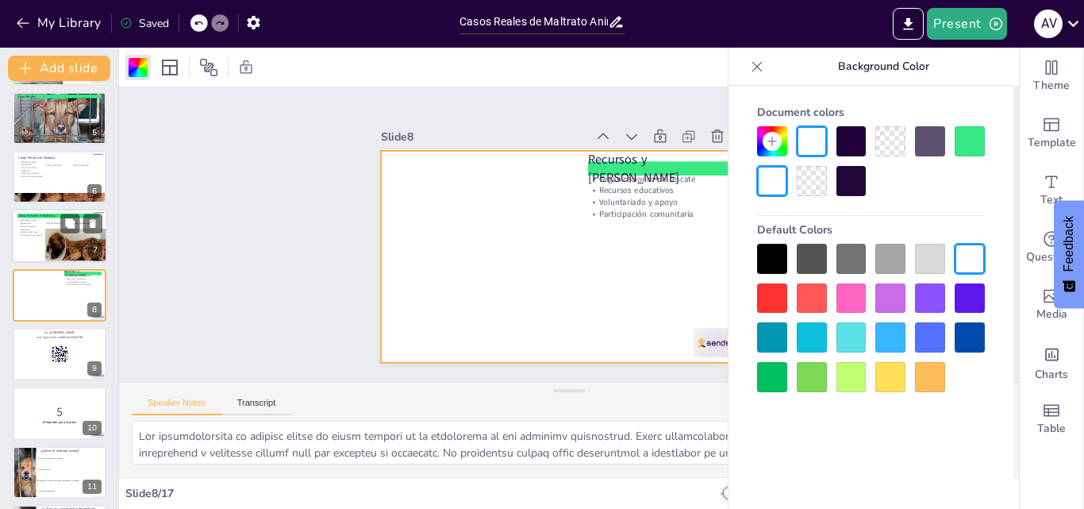
click at [46, 253] on div at bounding box center [79, 254] width 69 height 53
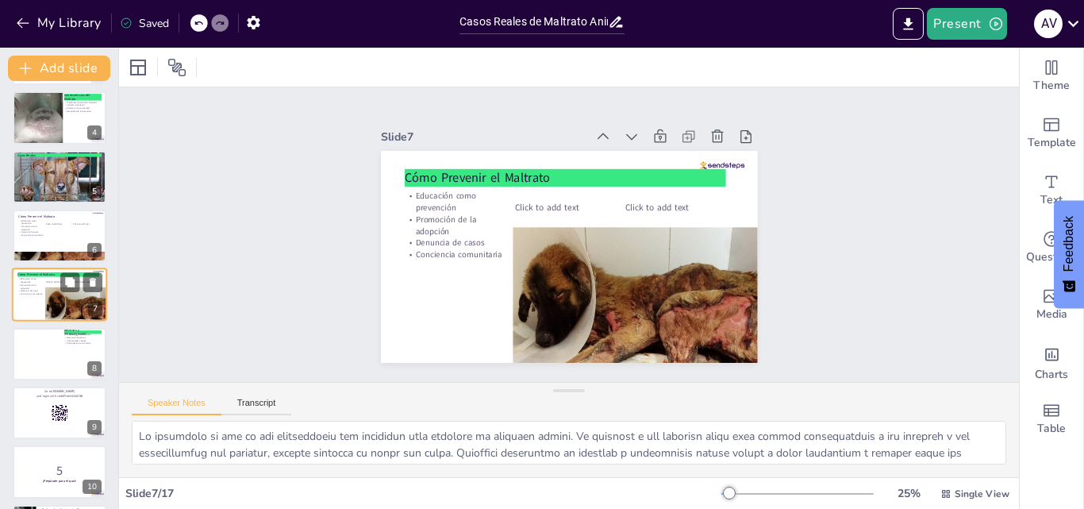
scroll to position [100, 0]
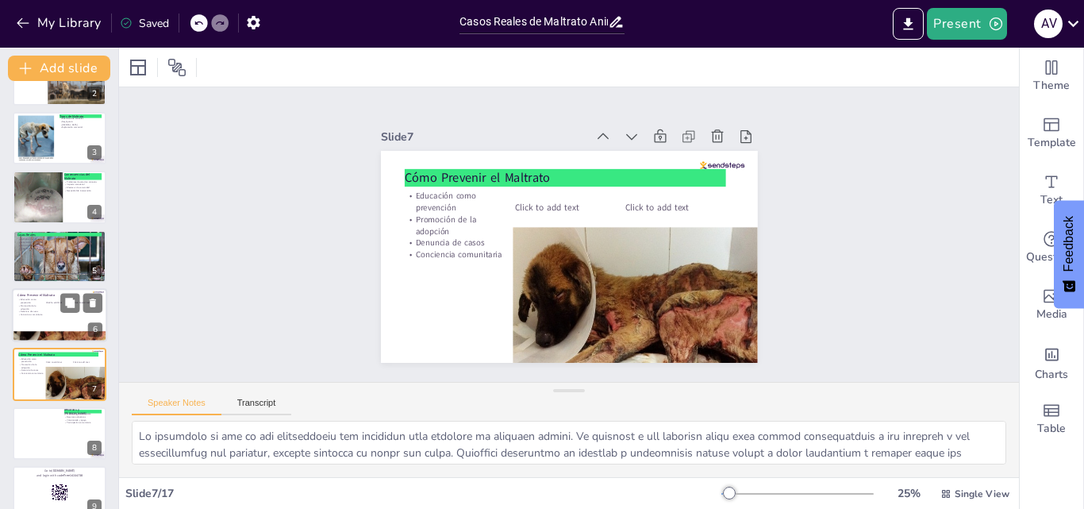
click at [39, 312] on p "Denuncia de casos" at bounding box center [29, 311] width 25 height 3
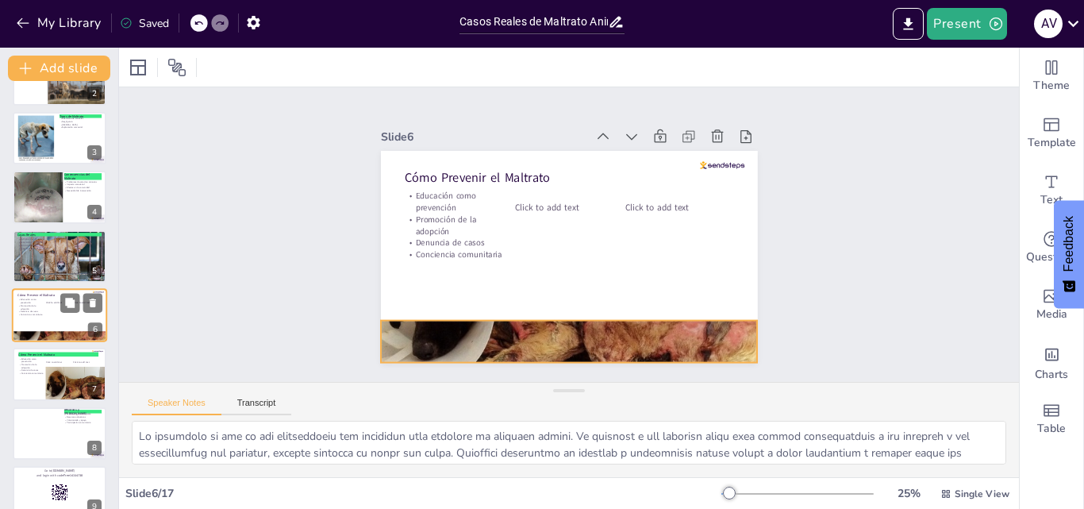
scroll to position [121, 0]
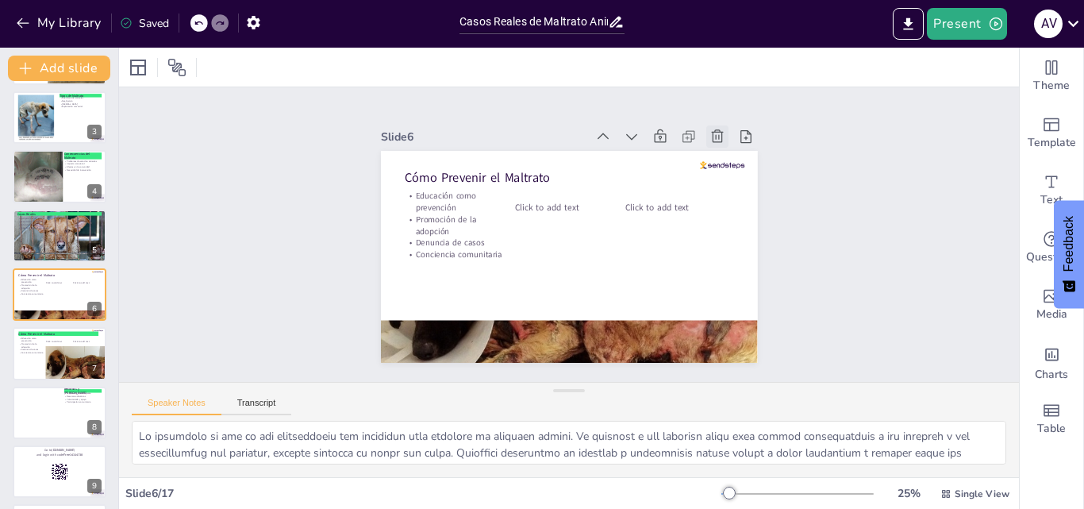
click at [399, 237] on icon at bounding box center [390, 245] width 17 height 17
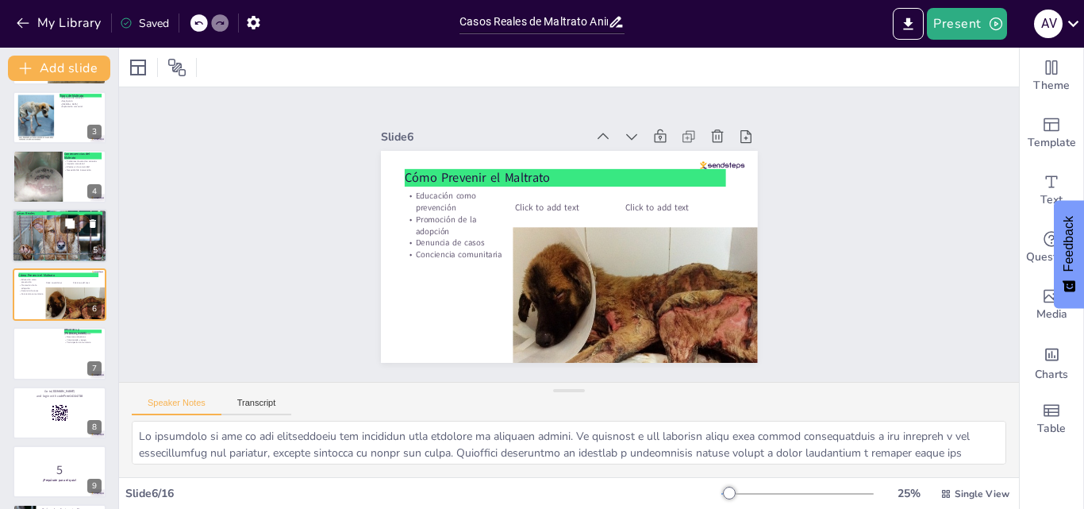
scroll to position [0, 0]
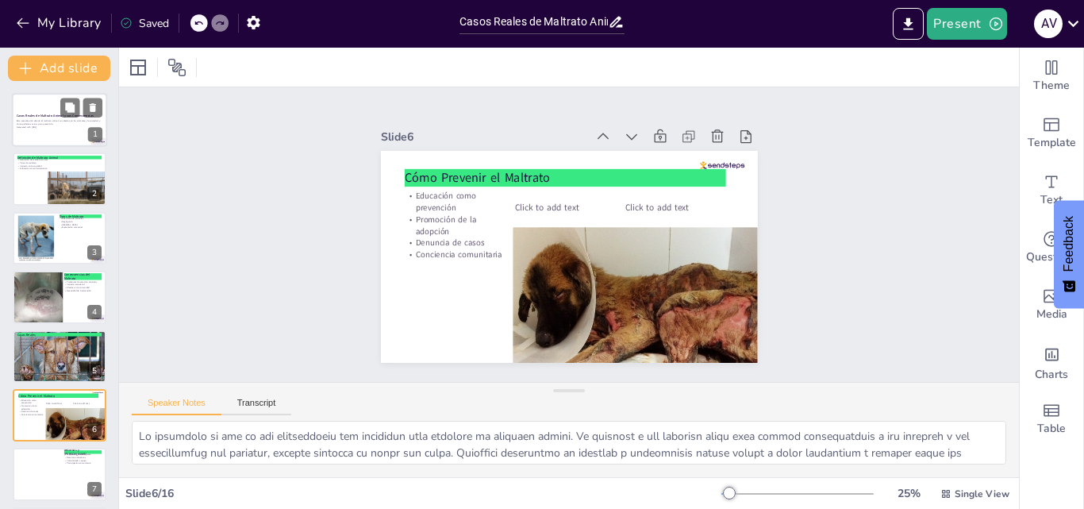
click at [62, 131] on div at bounding box center [59, 120] width 95 height 54
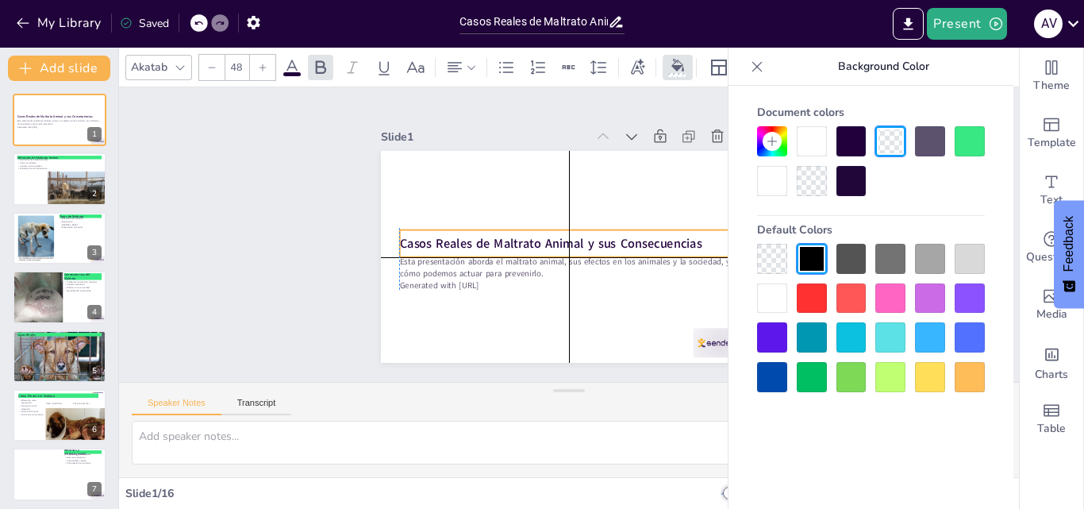
click at [519, 231] on strong "Casos Reales de Maltrato Animal y sus Consecuencias" at bounding box center [552, 246] width 299 height 79
click at [985, 139] on div "Document colors Default Colors" at bounding box center [870, 245] width 259 height 294
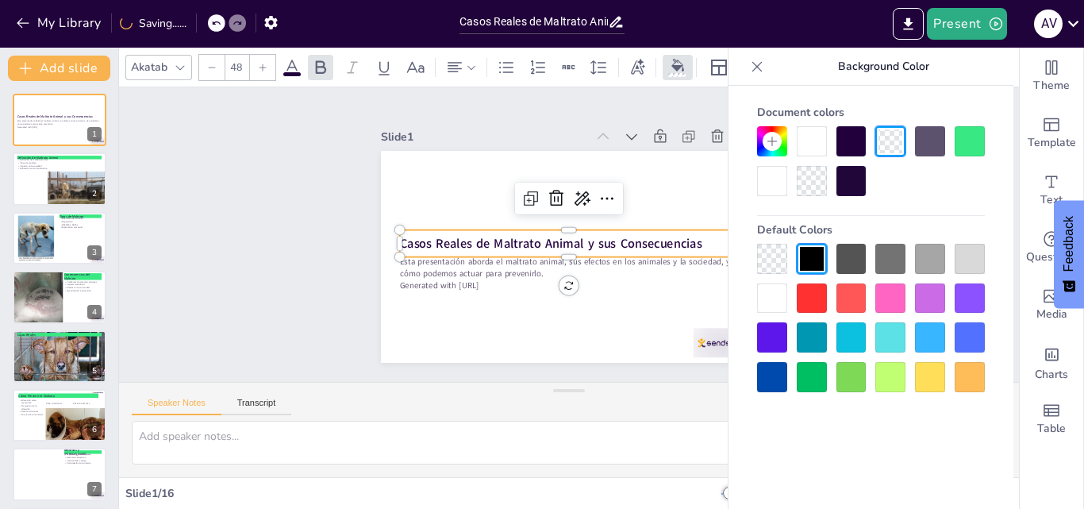
click at [973, 134] on div at bounding box center [969, 141] width 30 height 30
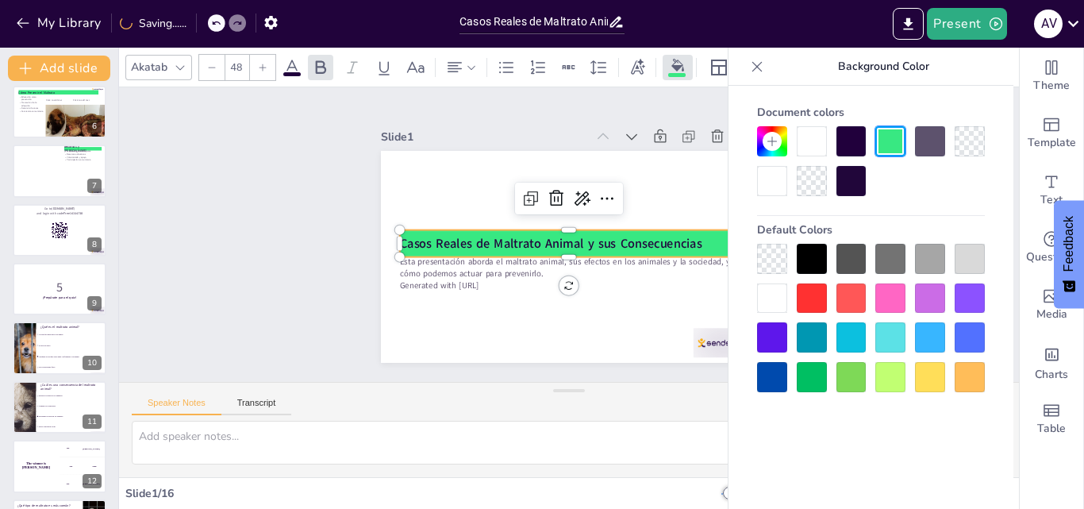
scroll to position [317, 0]
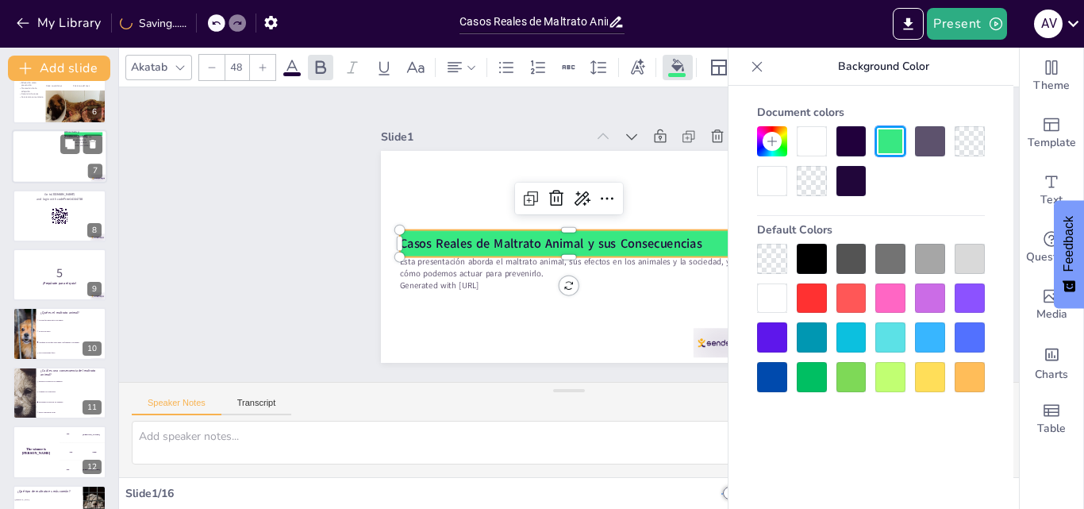
click at [40, 146] on div at bounding box center [59, 157] width 95 height 54
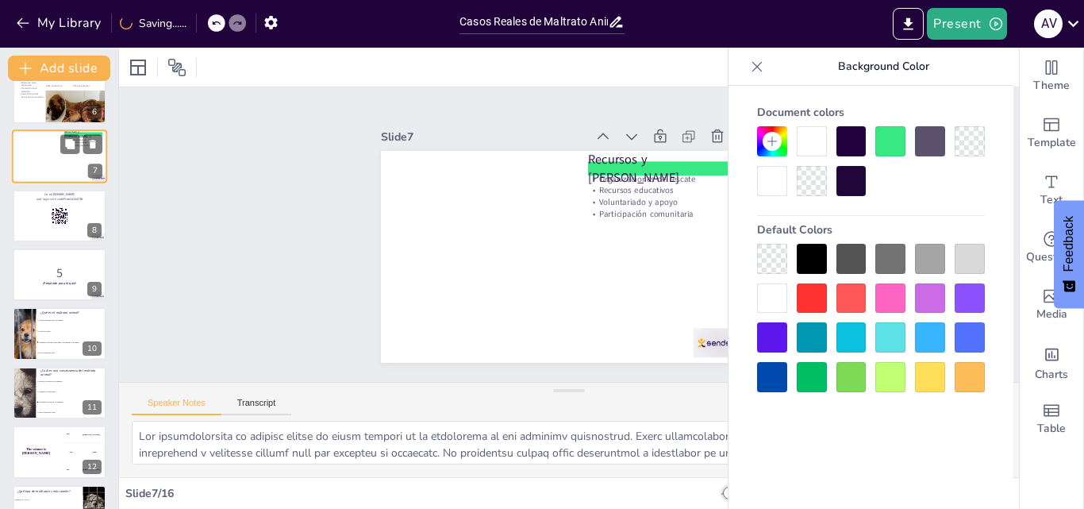
scroll to position [179, 0]
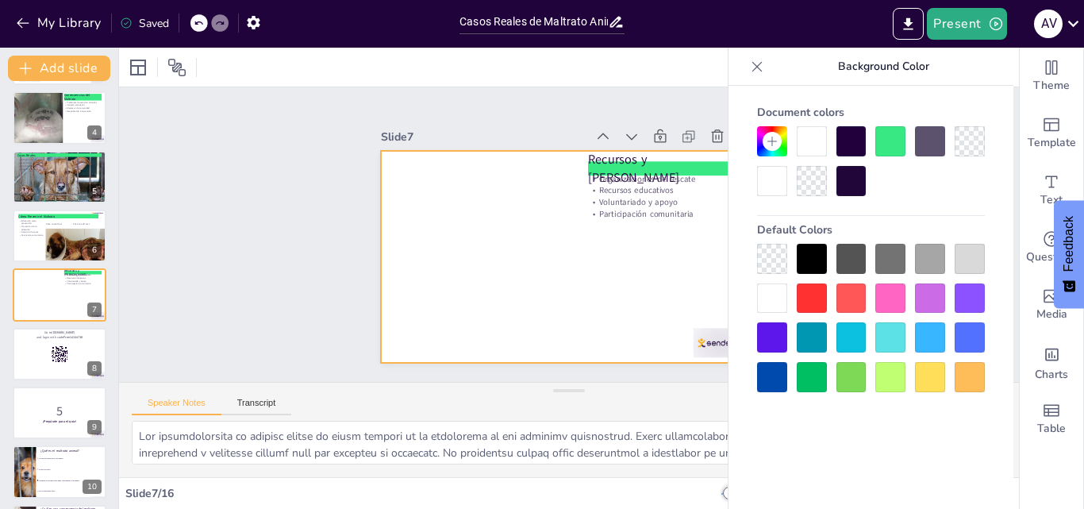
click at [520, 305] on div at bounding box center [549, 223] width 372 height 432
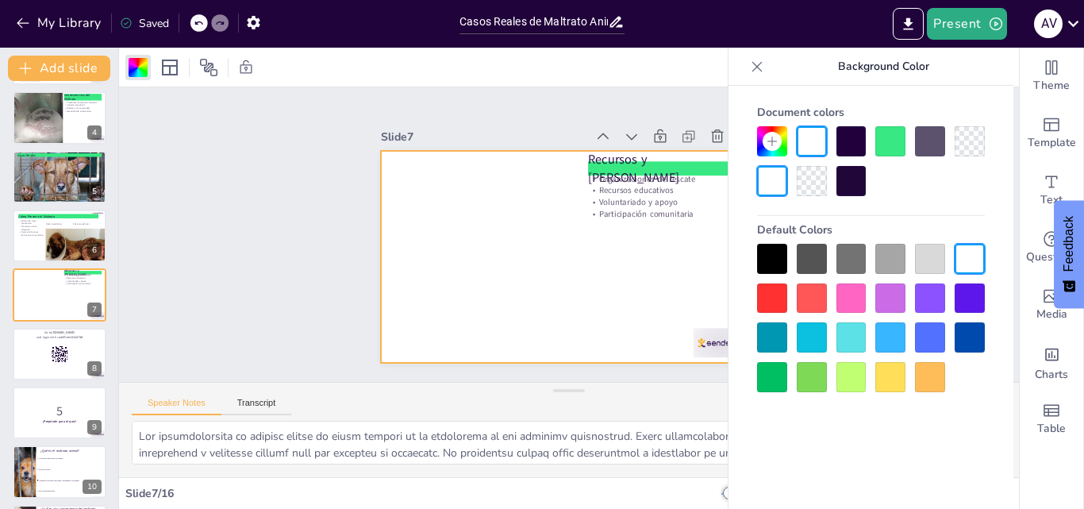
click at [762, 65] on icon at bounding box center [757, 67] width 16 height 16
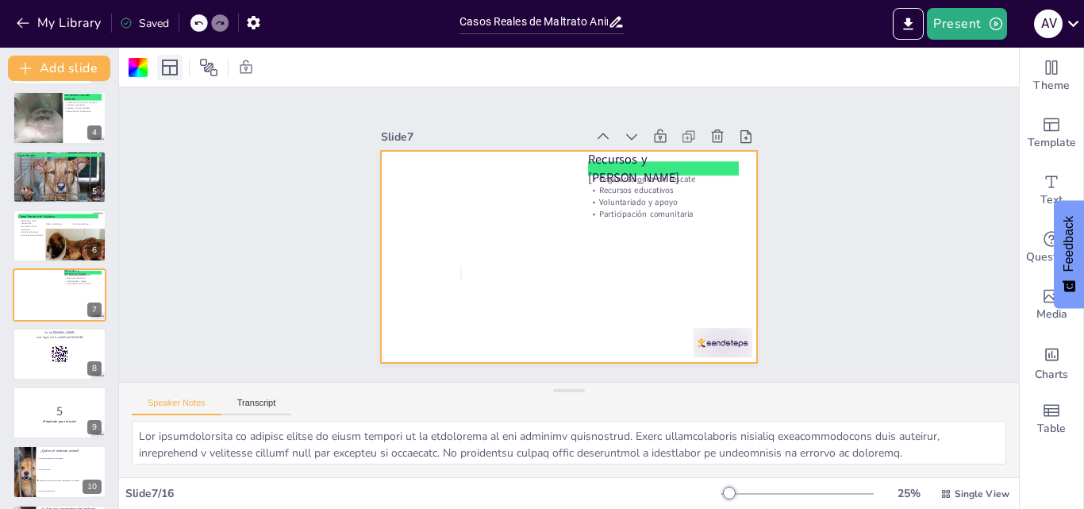
click at [176, 61] on icon at bounding box center [170, 68] width 16 height 16
click at [549, 272] on div at bounding box center [551, 221] width 393 height 429
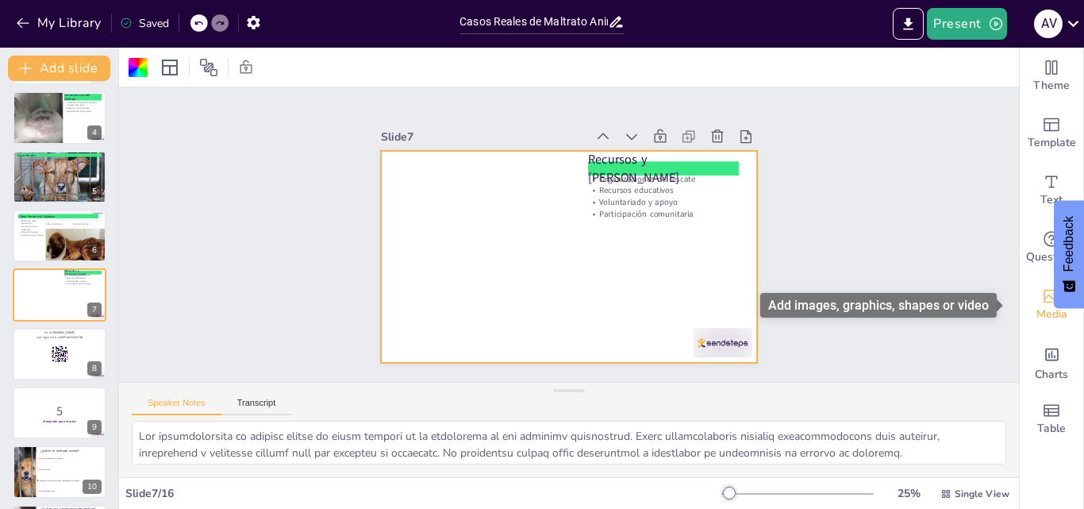
click at [1036, 307] on span "Media" at bounding box center [1051, 313] width 31 height 17
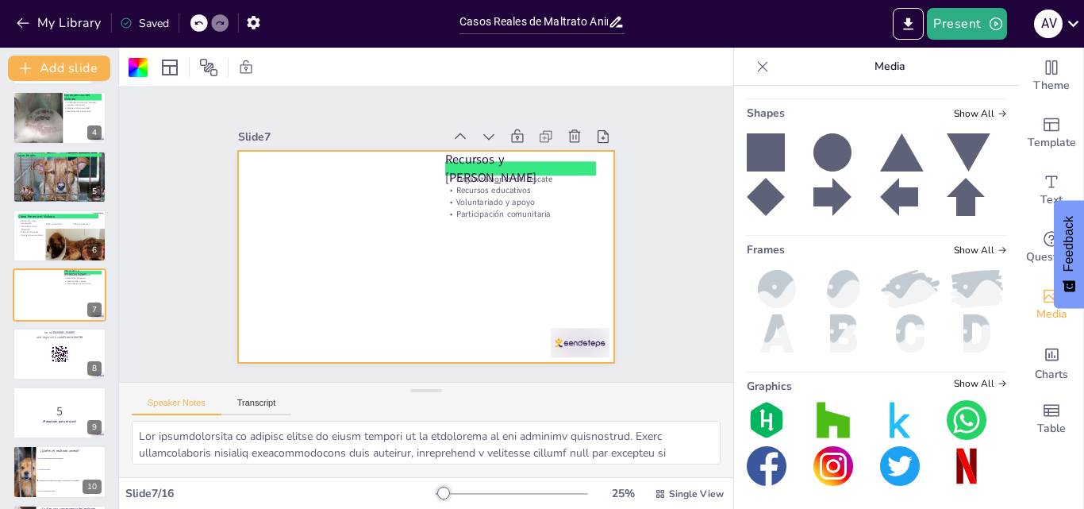
scroll to position [320, 0]
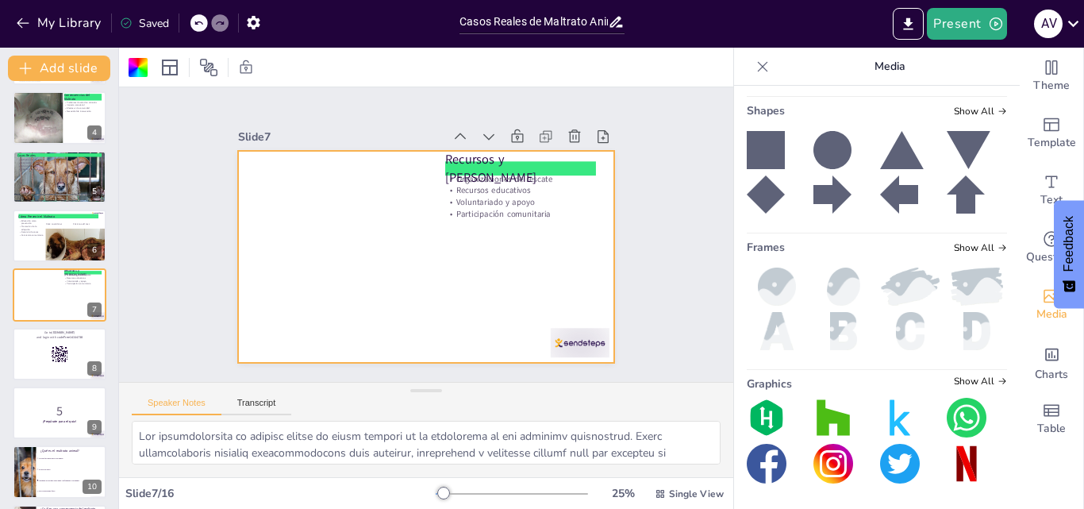
click at [754, 60] on icon at bounding box center [762, 67] width 16 height 16
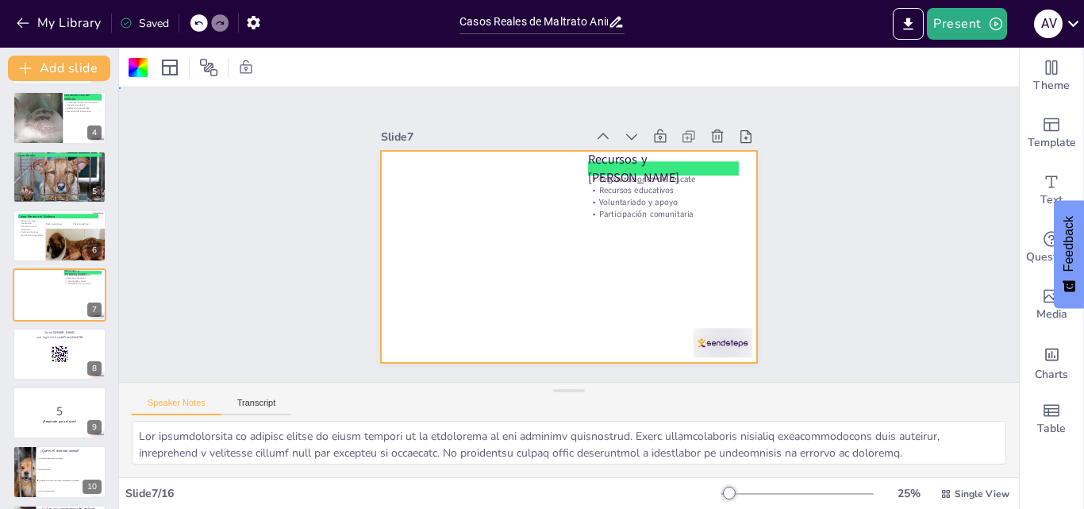
click at [544, 317] on div at bounding box center [566, 212] width 397 height 250
drag, startPoint x: 544, startPoint y: 317, endPoint x: 593, endPoint y: 508, distance: 197.2
click at [593, 508] on div "Slide 1 Casos Reales de Maltrato Animal y sus Consecuencias Esta presentación a…" at bounding box center [569, 278] width 900 height 461
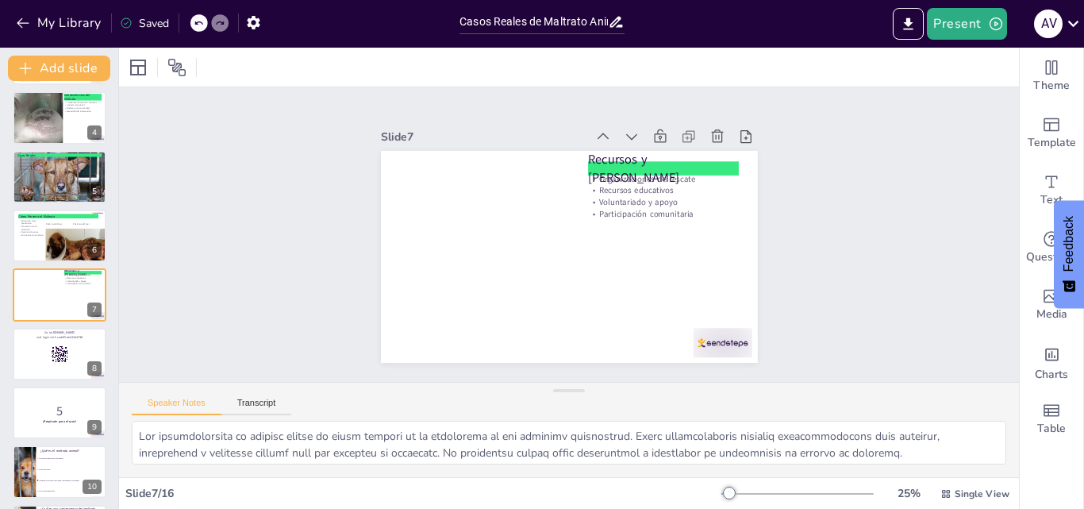
click at [593, 508] on html "My Library Saved Casos Reales de Maltrato Animal y sus Consecuencias Present A …" at bounding box center [542, 254] width 1084 height 509
click at [52, 420] on strong "¡Prepárate para el quiz!" at bounding box center [60, 421] width 34 height 4
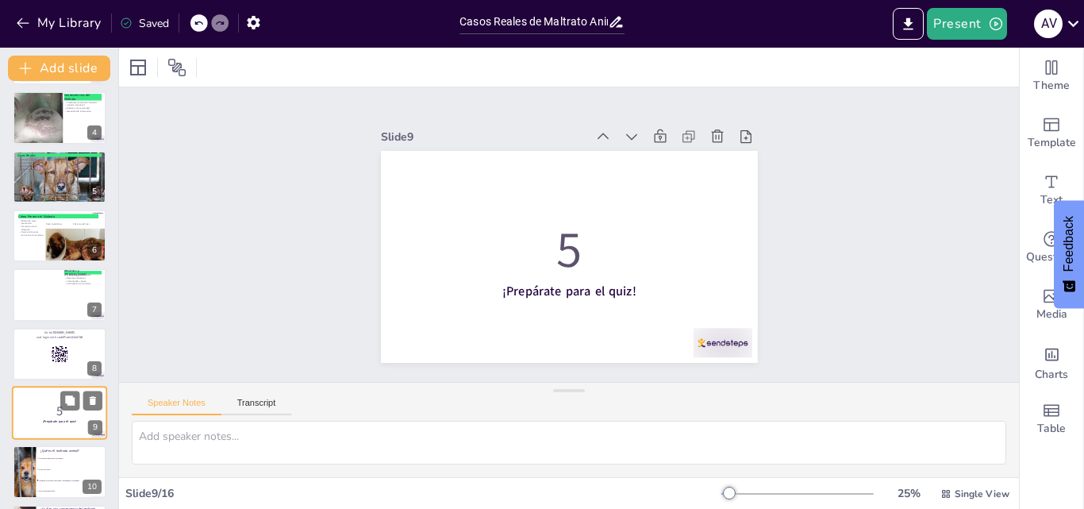
scroll to position [298, 0]
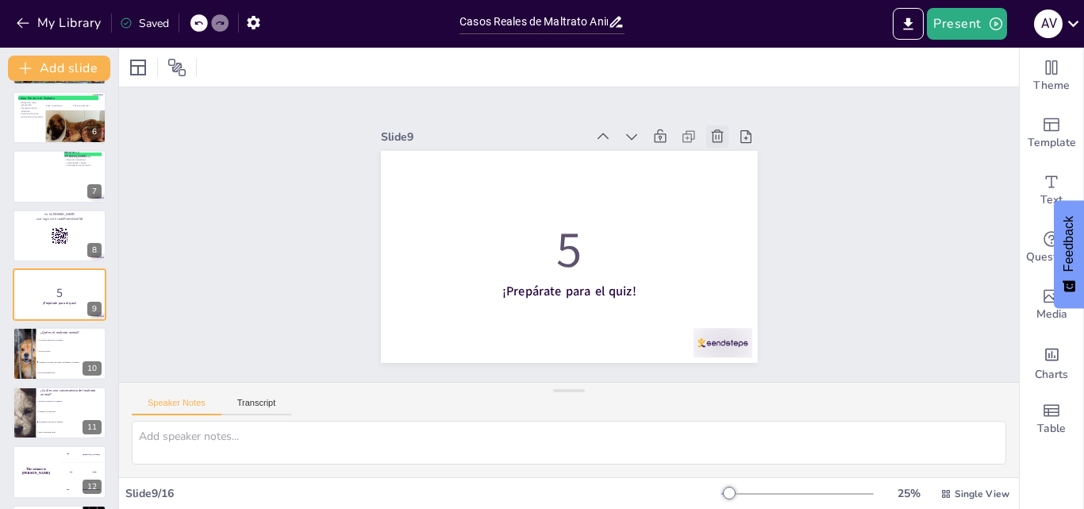
click at [517, 390] on icon at bounding box center [506, 401] width 22 height 22
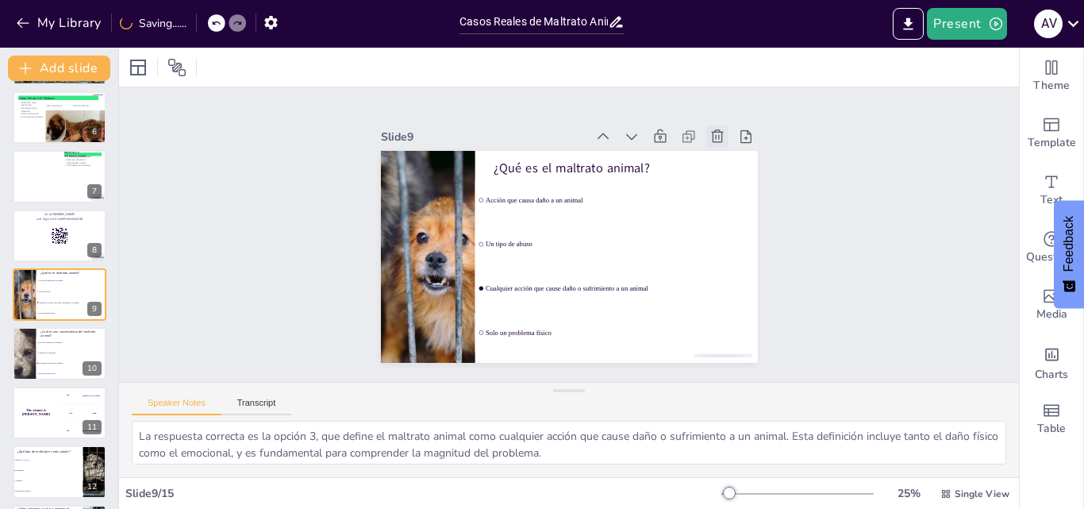
click at [624, 73] on icon at bounding box center [613, 62] width 22 height 22
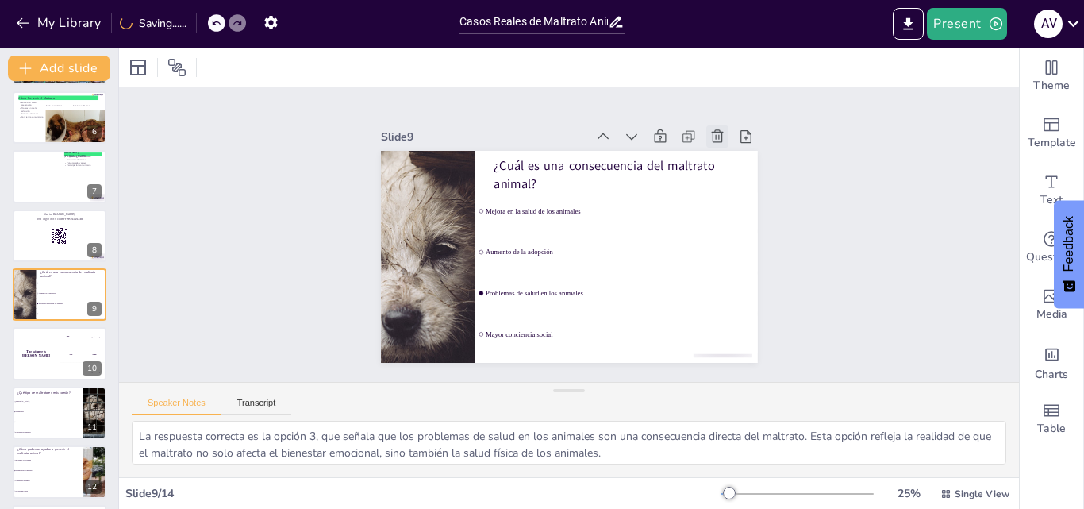
click at [588, 67] on icon at bounding box center [577, 56] width 22 height 22
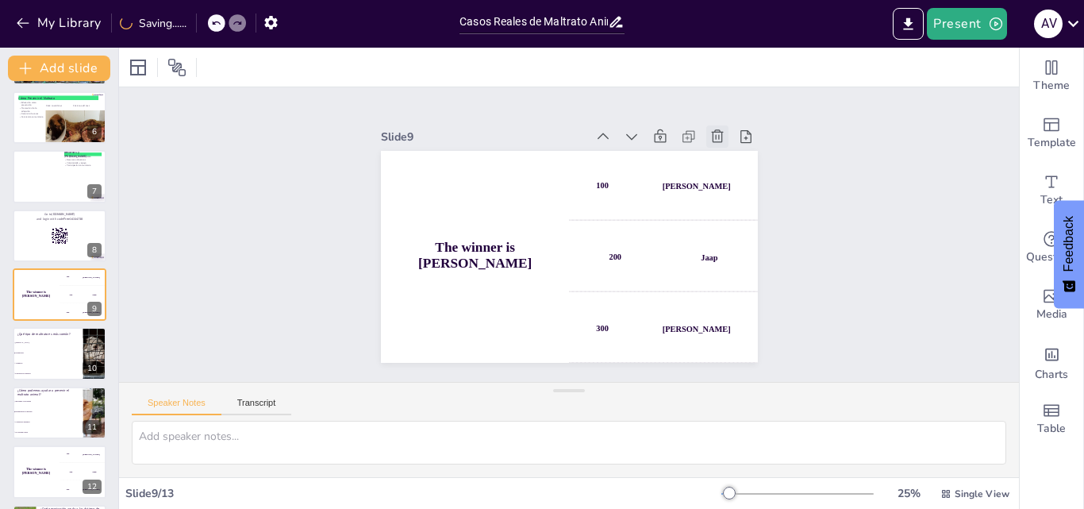
click at [675, 375] on icon at bounding box center [667, 383] width 16 height 16
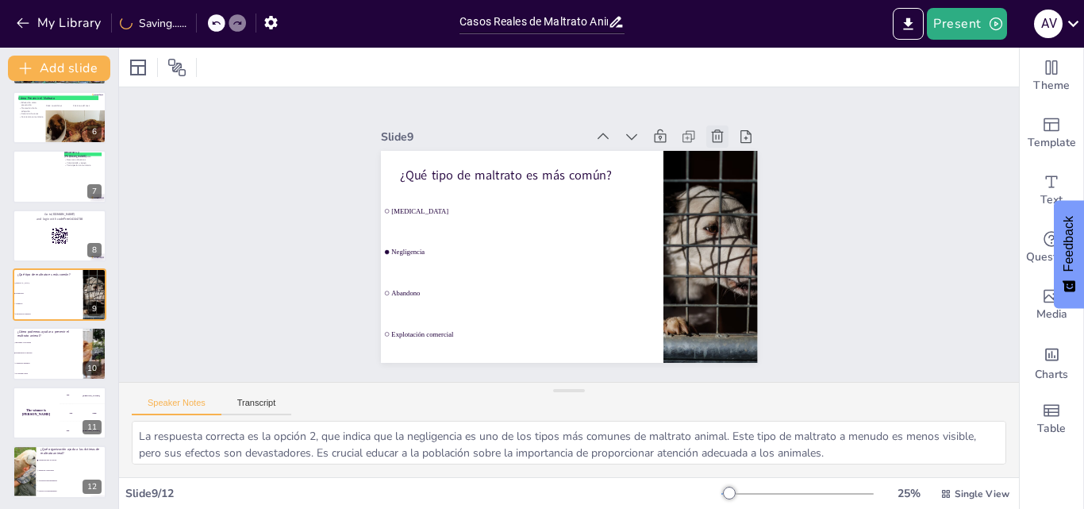
click at [708, 320] on icon at bounding box center [718, 330] width 21 height 21
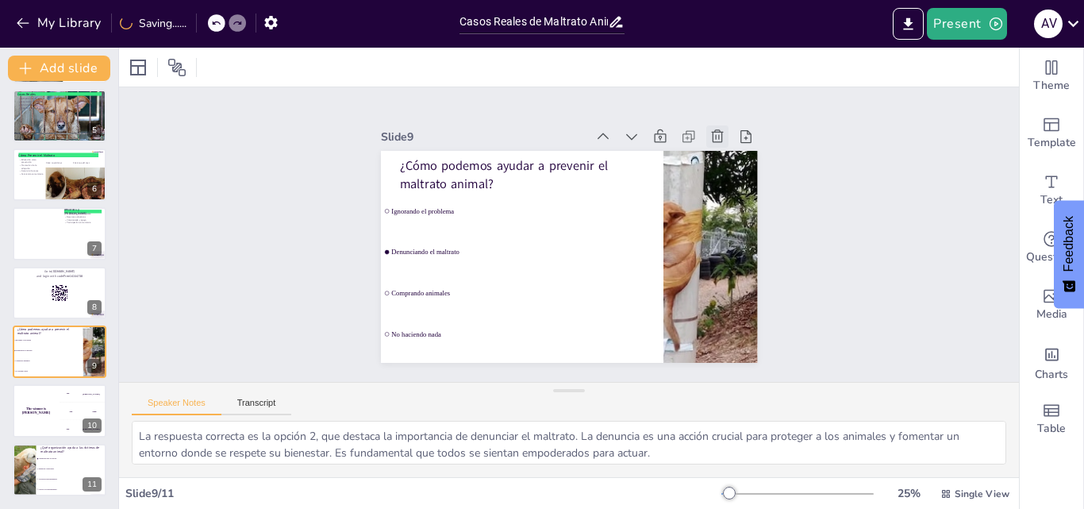
click at [440, 131] on icon at bounding box center [430, 123] width 20 height 20
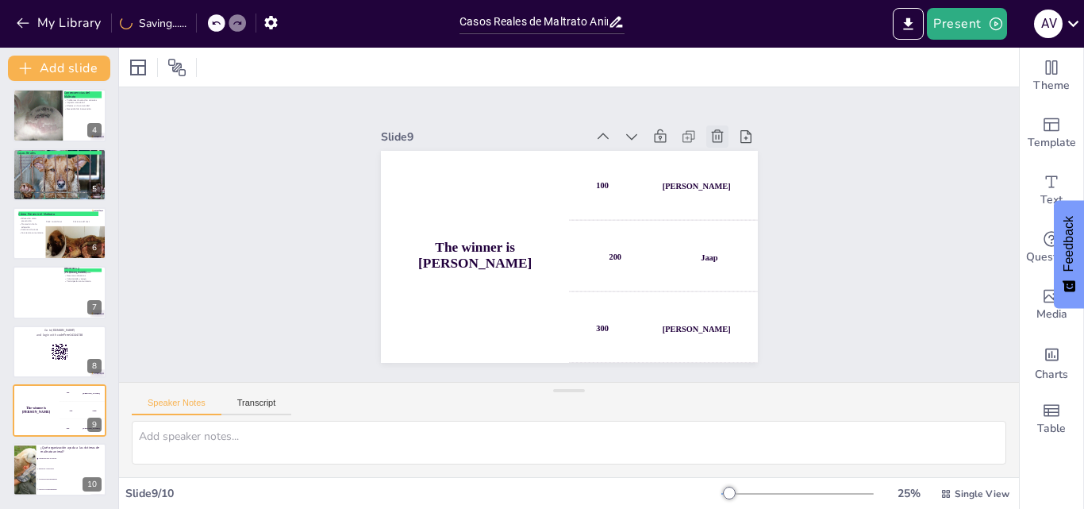
click at [479, 94] on icon at bounding box center [471, 86] width 16 height 16
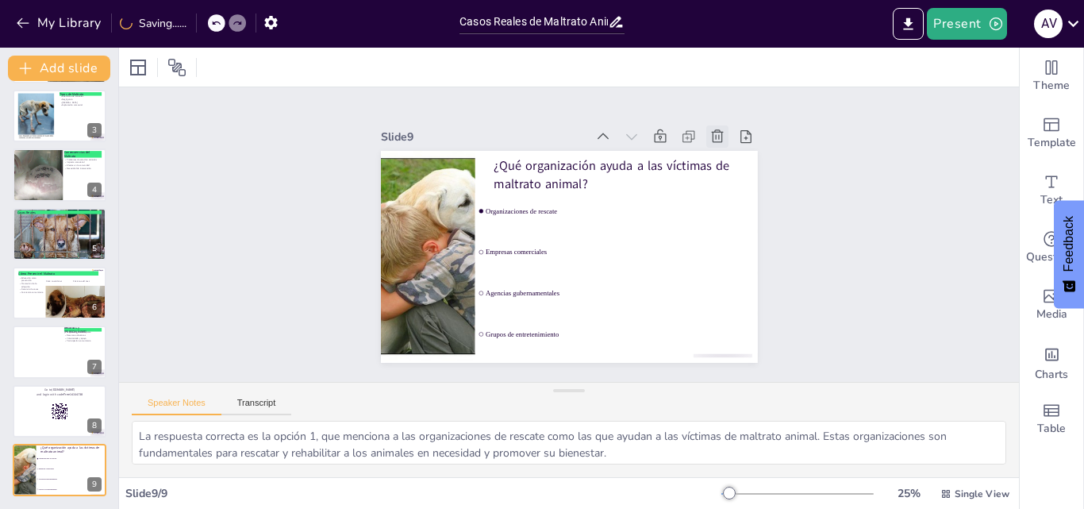
click at [702, 130] on icon at bounding box center [705, 121] width 17 height 17
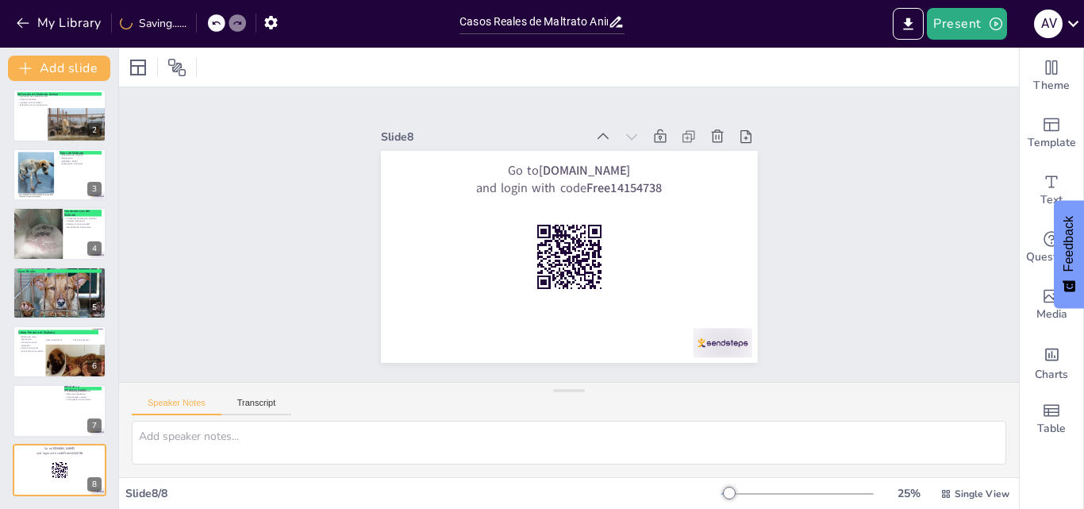
click at [420, 308] on icon at bounding box center [410, 316] width 17 height 17
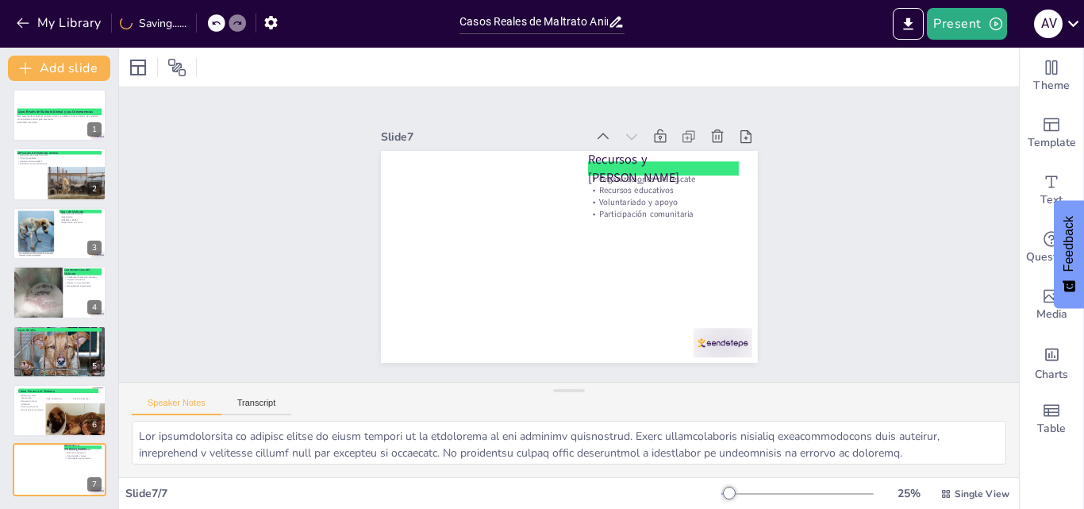
scroll to position [5, 0]
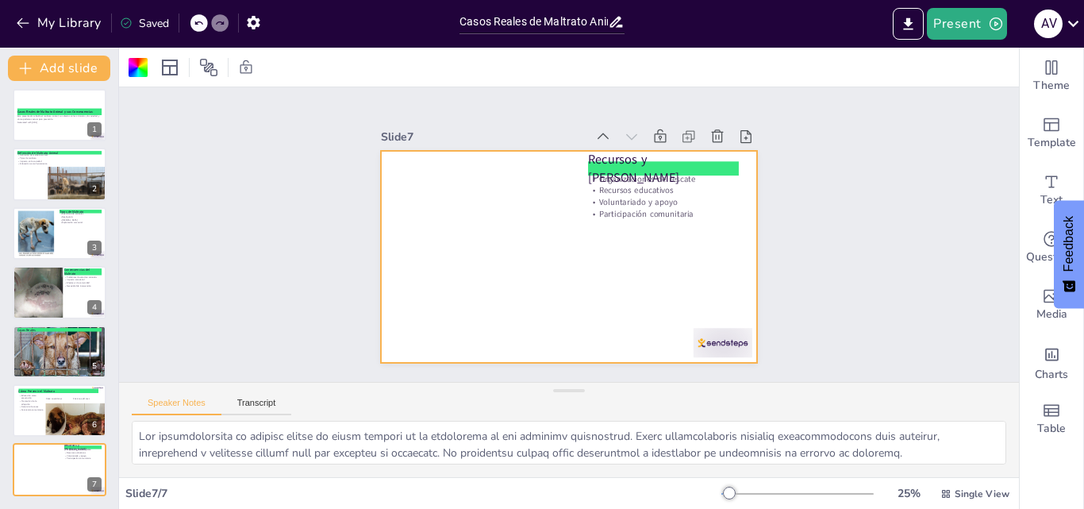
drag, startPoint x: 478, startPoint y: 232, endPoint x: 473, endPoint y: 249, distance: 17.3
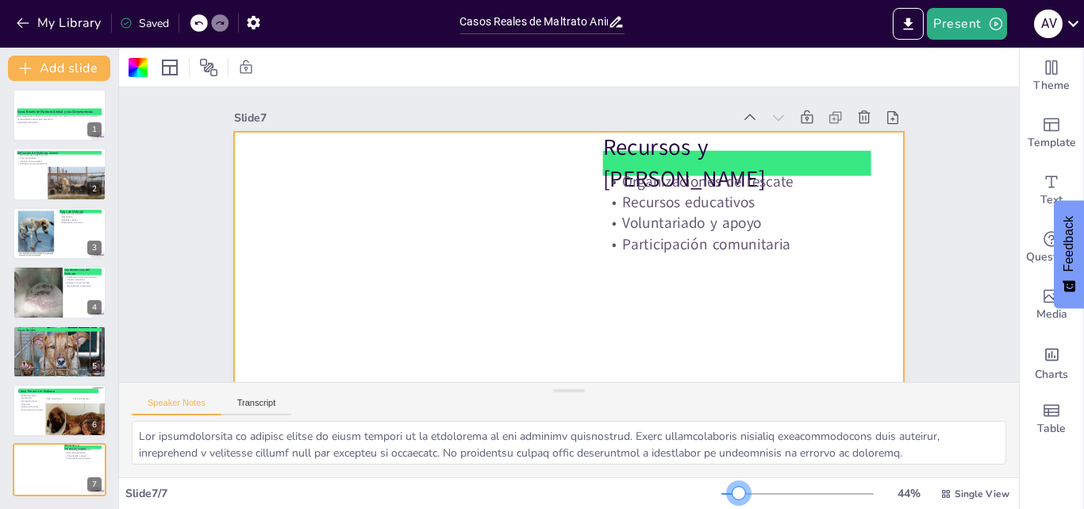
drag, startPoint x: 720, startPoint y: 488, endPoint x: 730, endPoint y: 432, distance: 57.1
click at [730, 434] on div "Slide 1 Casos Reales de Maltrato Animal y sus Consecuencias Esta presentación a…" at bounding box center [569, 278] width 900 height 461
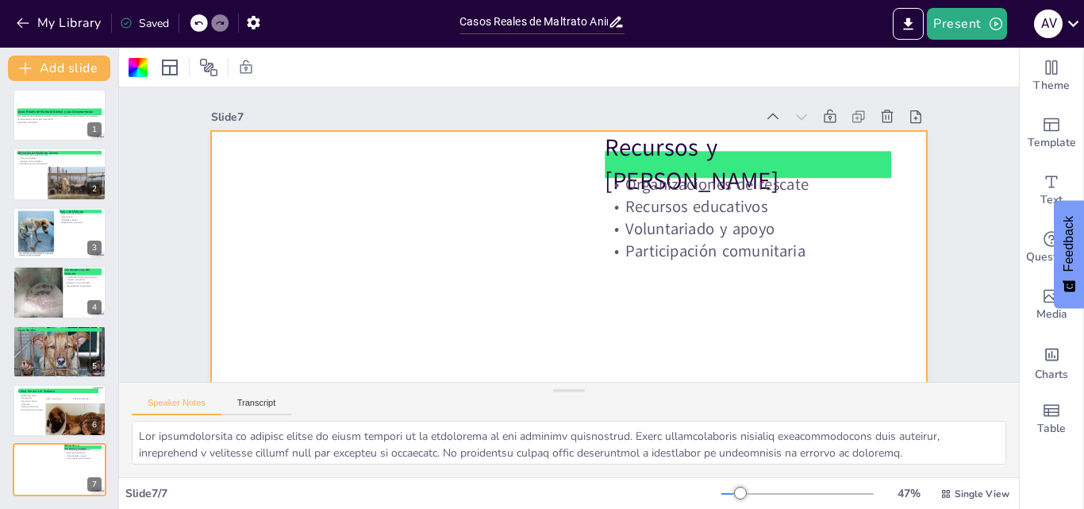
scroll to position [0, 0]
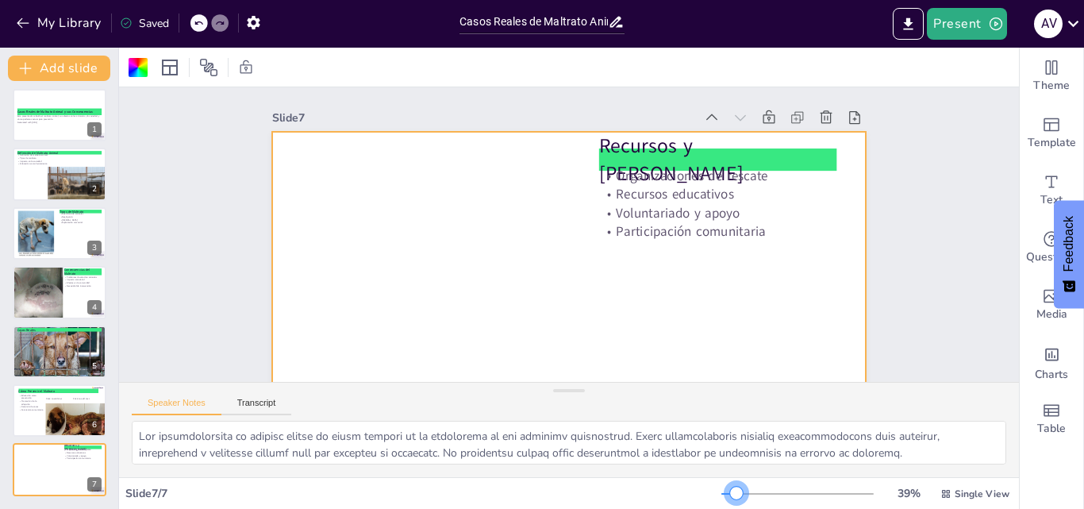
click at [730, 492] on div at bounding box center [736, 492] width 13 height 13
click at [44, 103] on div at bounding box center [59, 115] width 95 height 54
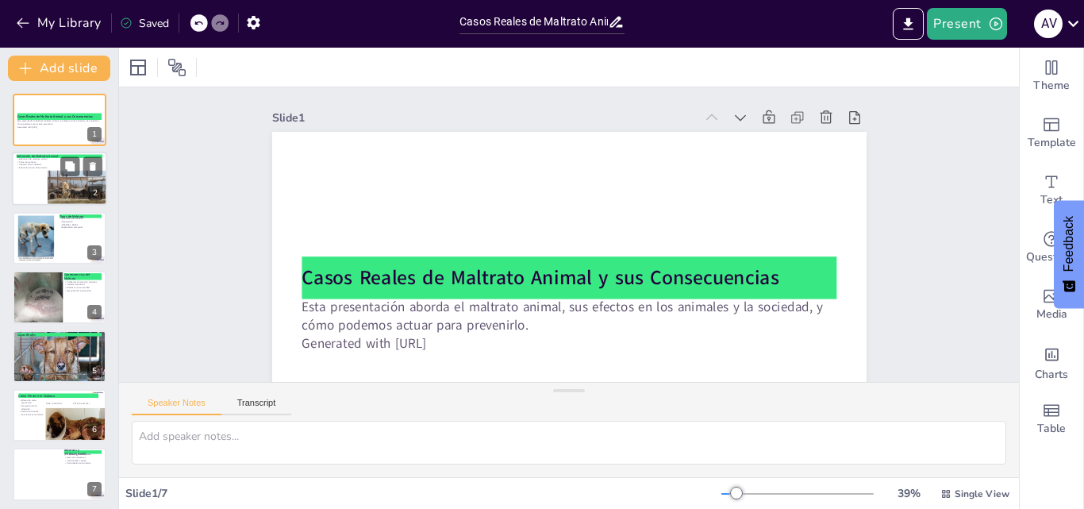
click at [48, 177] on div at bounding box center [78, 187] width 60 height 40
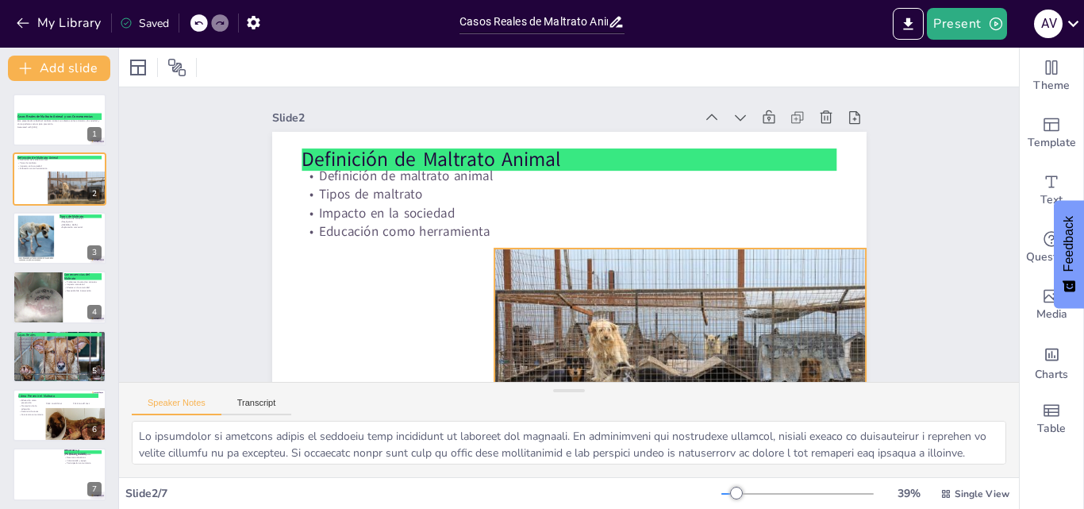
click at [501, 285] on div at bounding box center [718, 298] width 440 height 378
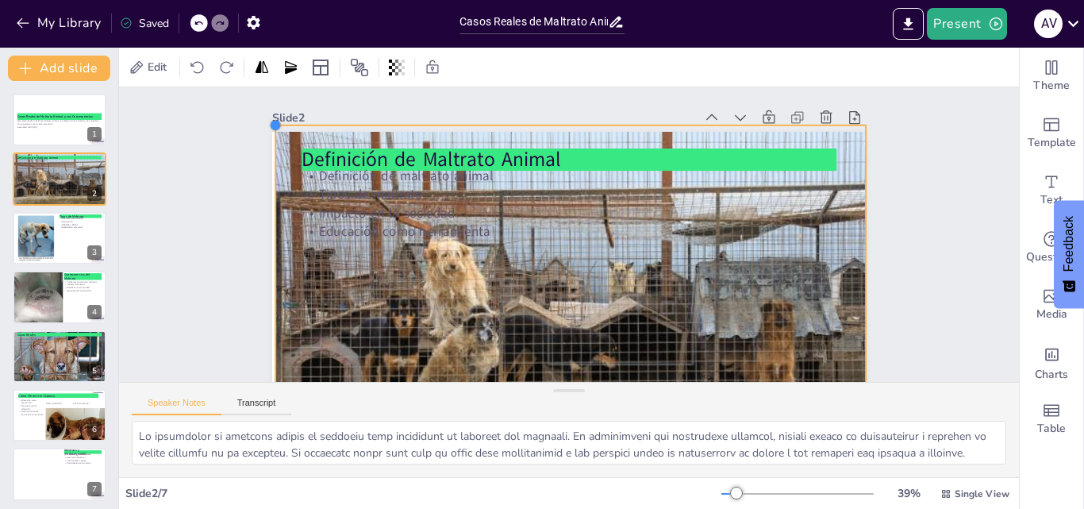
drag, startPoint x: 482, startPoint y: 249, endPoint x: 263, endPoint y: 137, distance: 245.9
click at [407, 137] on div "Definición de Maltrato Animal Definición de maltrato animal Tipos de maltrato I…" at bounding box center [632, 247] width 450 height 651
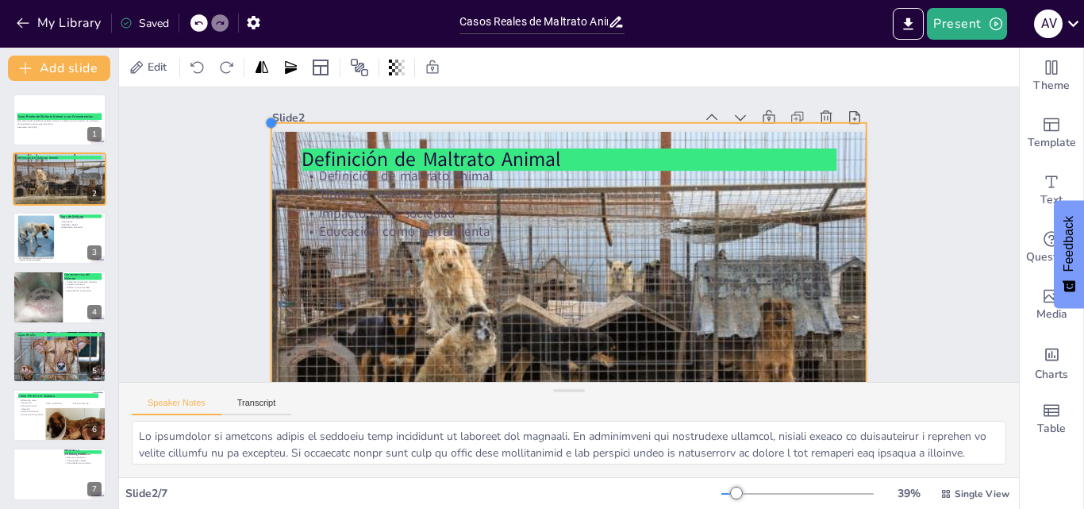
click at [787, 449] on div at bounding box center [795, 457] width 17 height 17
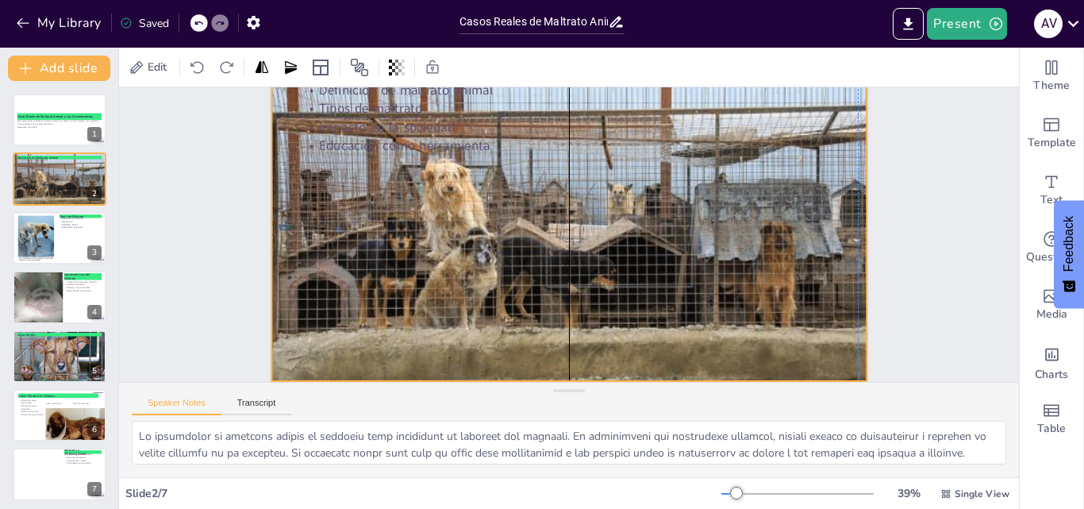
scroll to position [126, 0]
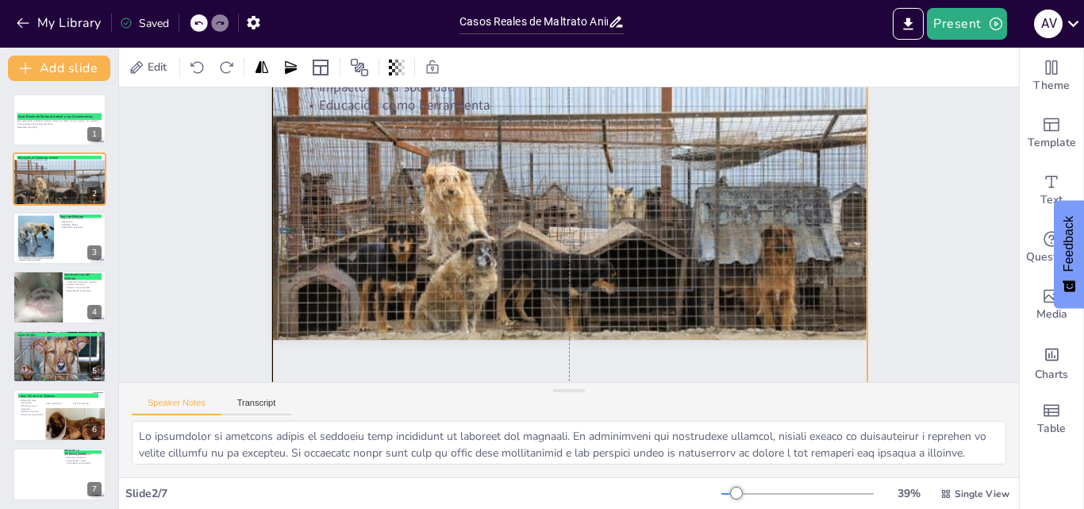
drag, startPoint x: 745, startPoint y: 321, endPoint x: 748, endPoint y: 375, distance: 54.8
click at [748, 375] on div "Slide 1 Casos Reales de Maltrato Animal y sus Consecuencias Esta presentación a…" at bounding box center [569, 234] width 927 height 704
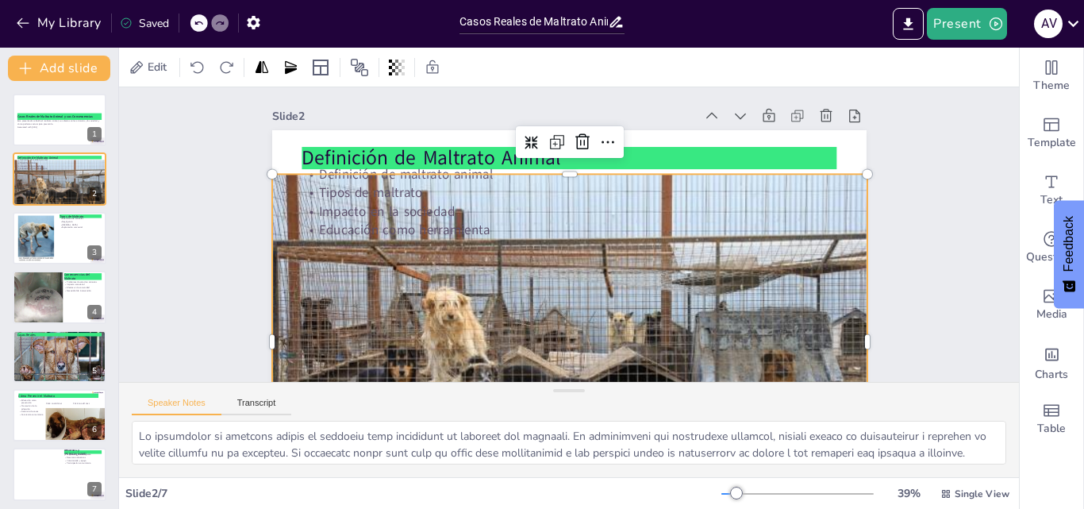
scroll to position [0, 0]
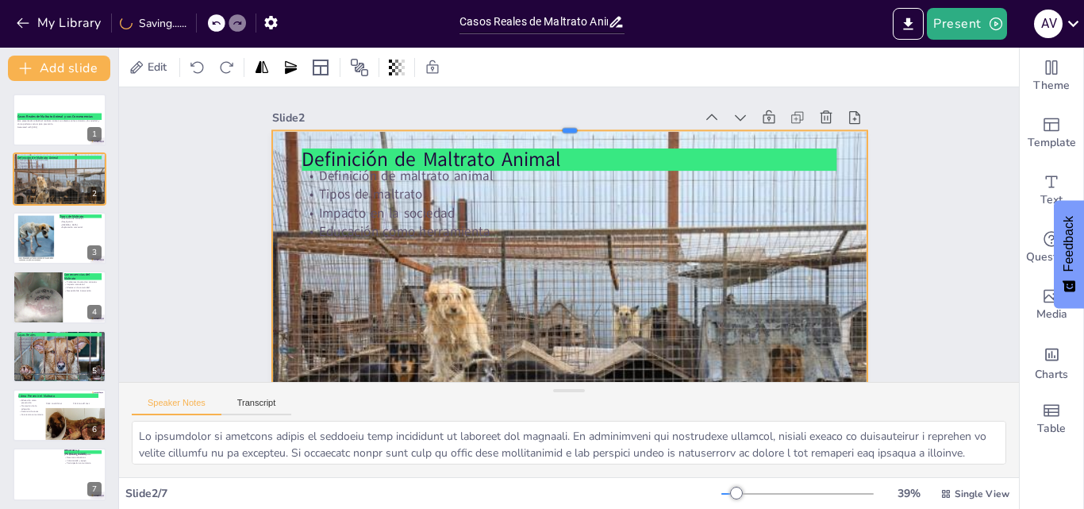
drag, startPoint x: 562, startPoint y: 172, endPoint x: 555, endPoint y: 127, distance: 45.7
click at [497, 127] on div at bounding box center [459, 222] width 75 height 593
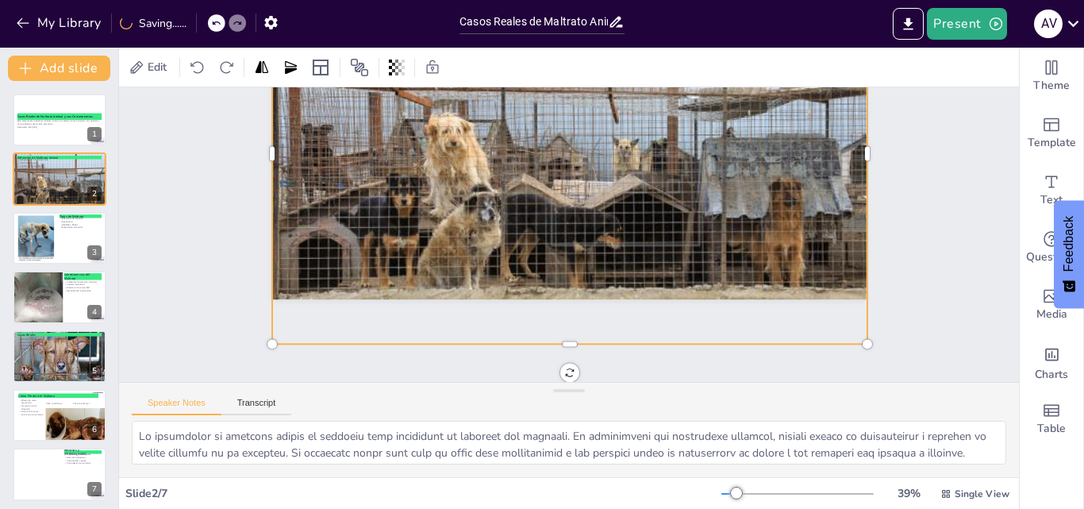
scroll to position [179, 0]
click at [36, 232] on div at bounding box center [35, 237] width 39 height 48
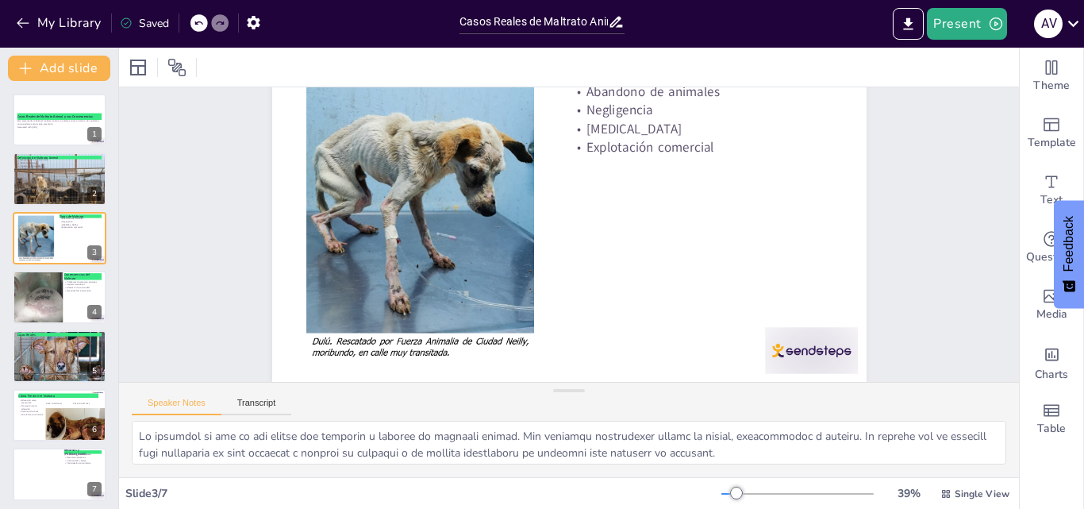
scroll to position [96, 0]
click at [53, 294] on div at bounding box center [38, 299] width 102 height 58
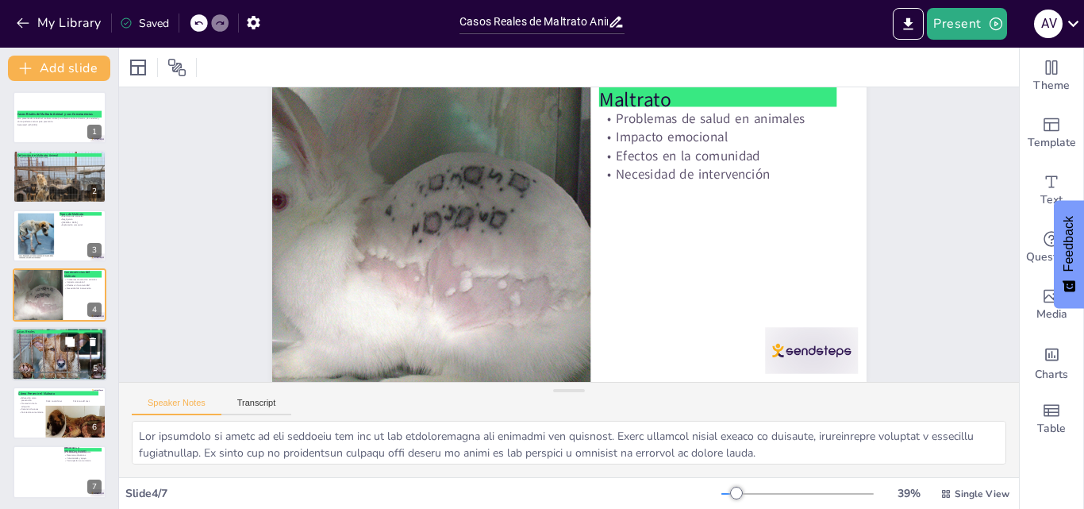
click at [47, 346] on p "Importancia de la educación" at bounding box center [64, 345] width 94 height 3
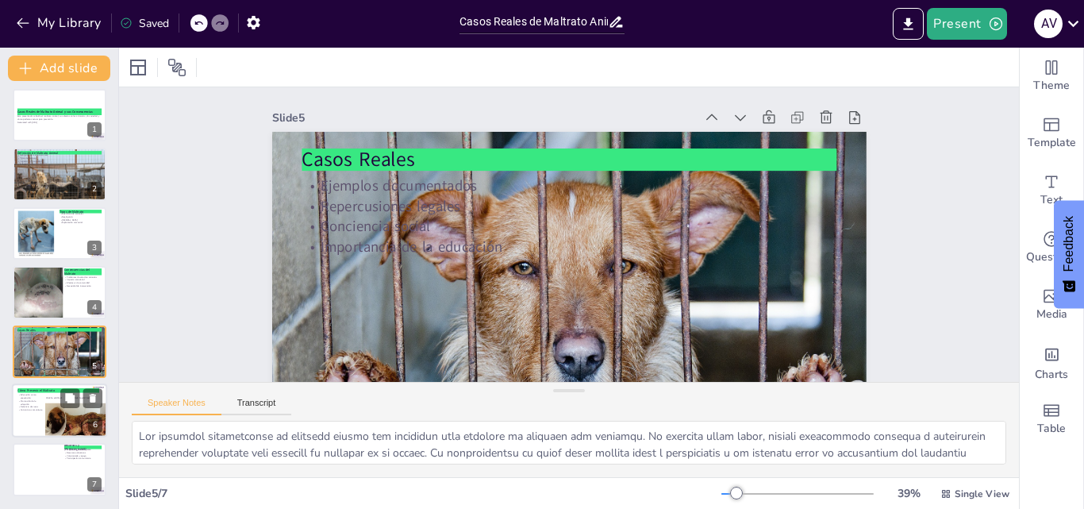
click at [44, 401] on div at bounding box center [59, 410] width 95 height 54
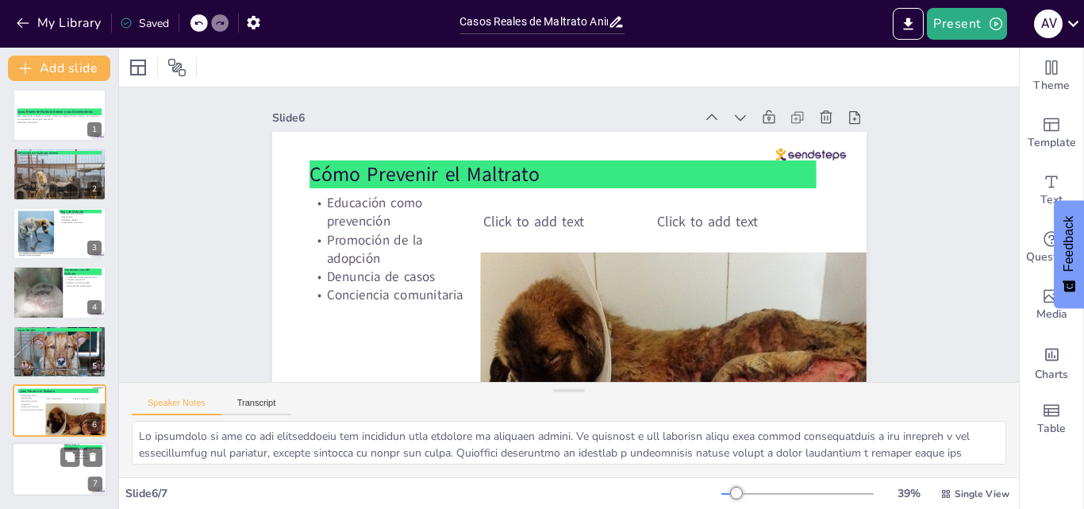
click at [44, 444] on div at bounding box center [59, 470] width 95 height 54
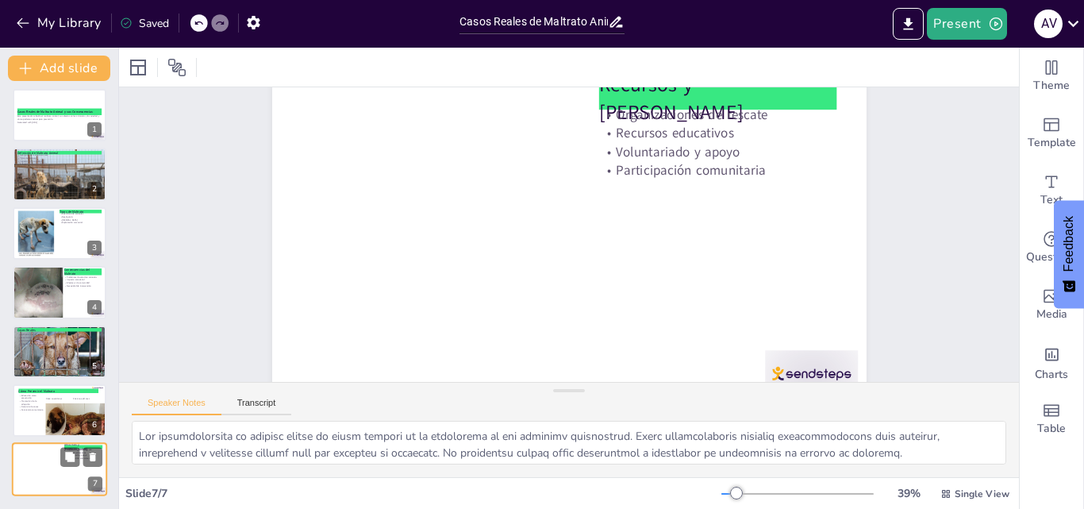
scroll to position [64, 0]
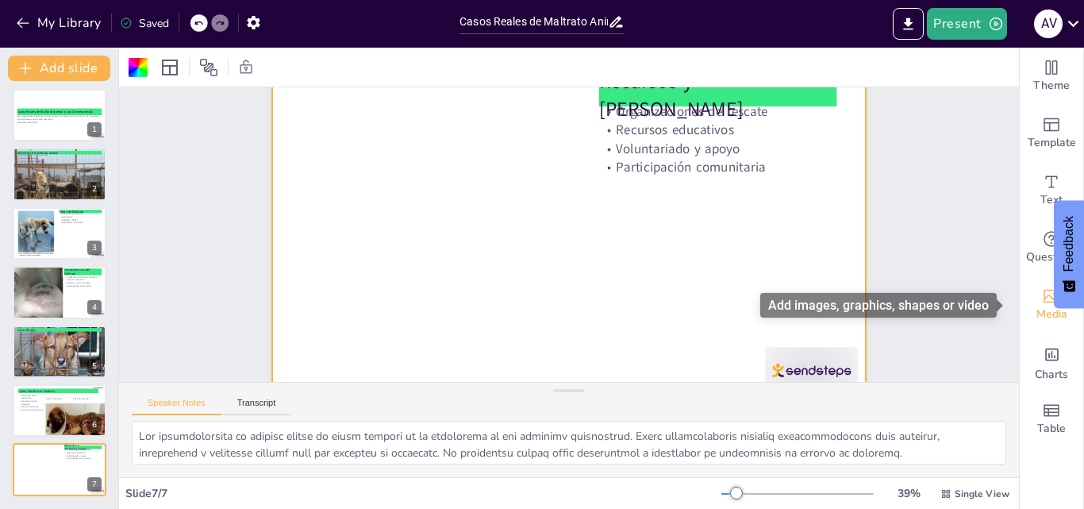
click at [1036, 305] on span "Media" at bounding box center [1051, 313] width 31 height 17
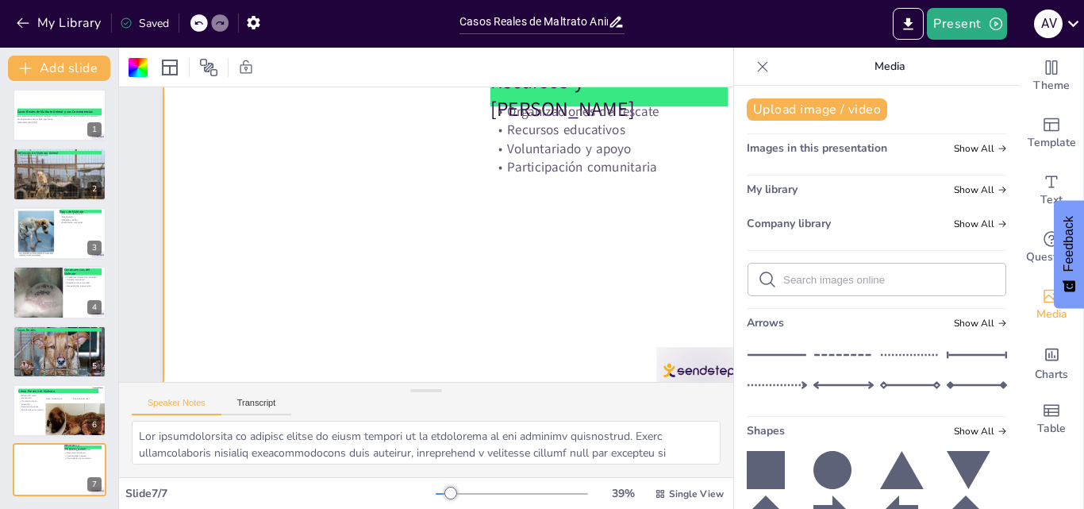
click at [912, 272] on form at bounding box center [889, 279] width 213 height 15
click at [825, 279] on input "text" at bounding box center [889, 280] width 213 height 12
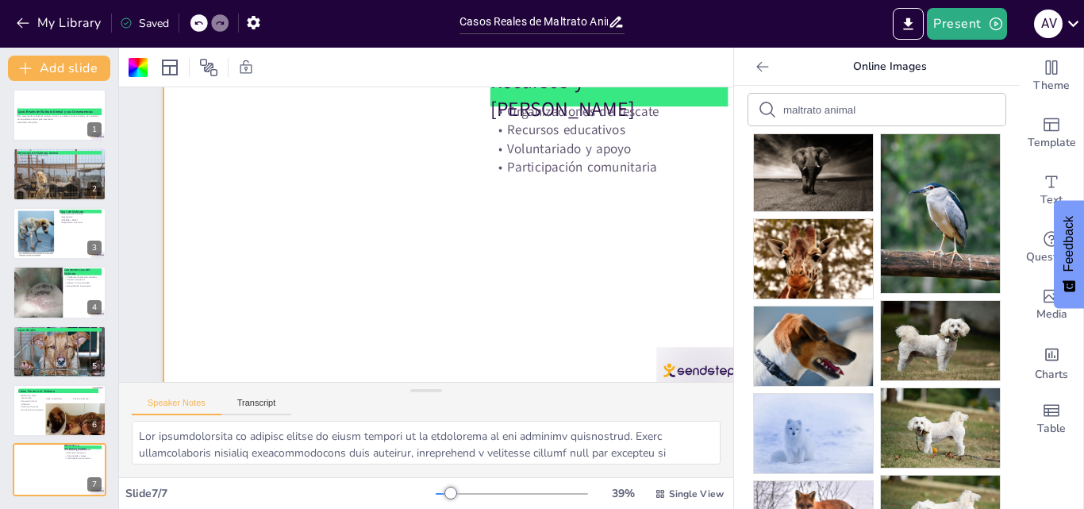
scroll to position [0, 0]
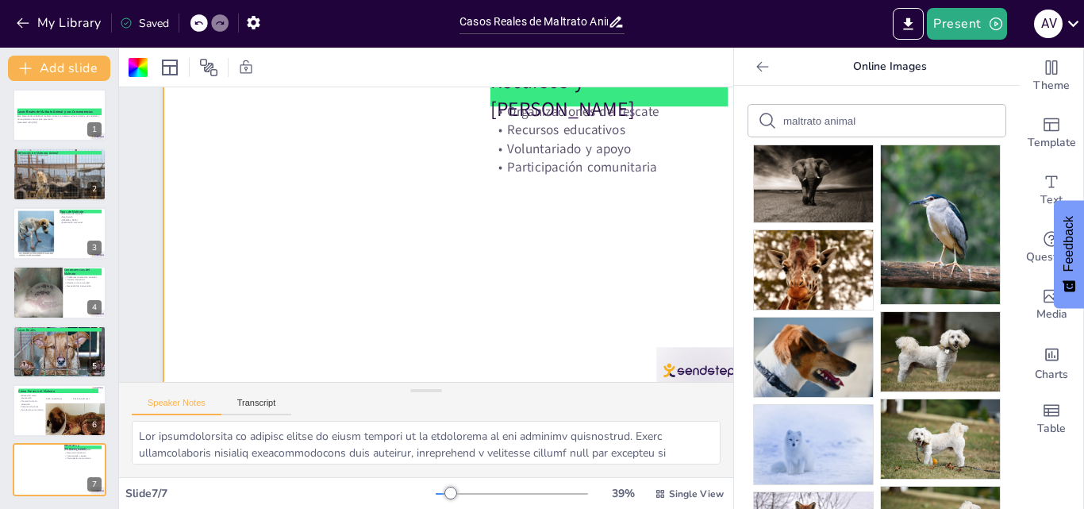
click at [852, 121] on input "maltrato animal" at bounding box center [850, 121] width 134 height 12
click at [770, 118] on div "maltrato animal" at bounding box center [876, 121] width 257 height 32
click at [783, 117] on input "maltrato animal" at bounding box center [850, 121] width 134 height 12
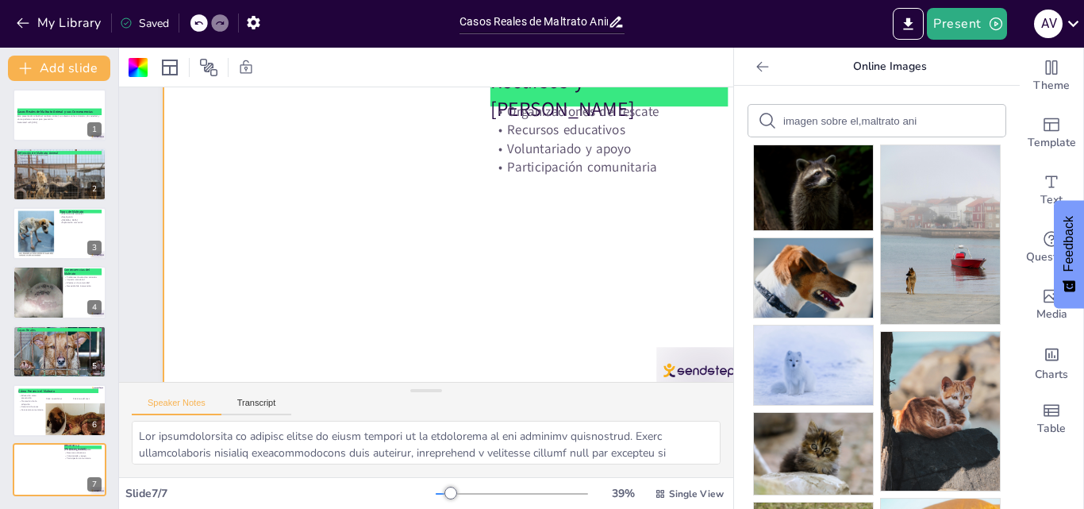
click at [927, 122] on div "imagen sobre el,maltrato animal" at bounding box center [876, 121] width 257 height 32
drag, startPoint x: 922, startPoint y: 123, endPoint x: 912, endPoint y: 121, distance: 10.4
click at [919, 123] on div "imagen sobre el,maltrato animal" at bounding box center [876, 121] width 257 height 32
click at [908, 117] on div "imagen sobre el,maltrato animal" at bounding box center [876, 121] width 257 height 32
click at [900, 121] on input "imagen sobre el,maltrato animal" at bounding box center [850, 121] width 134 height 12
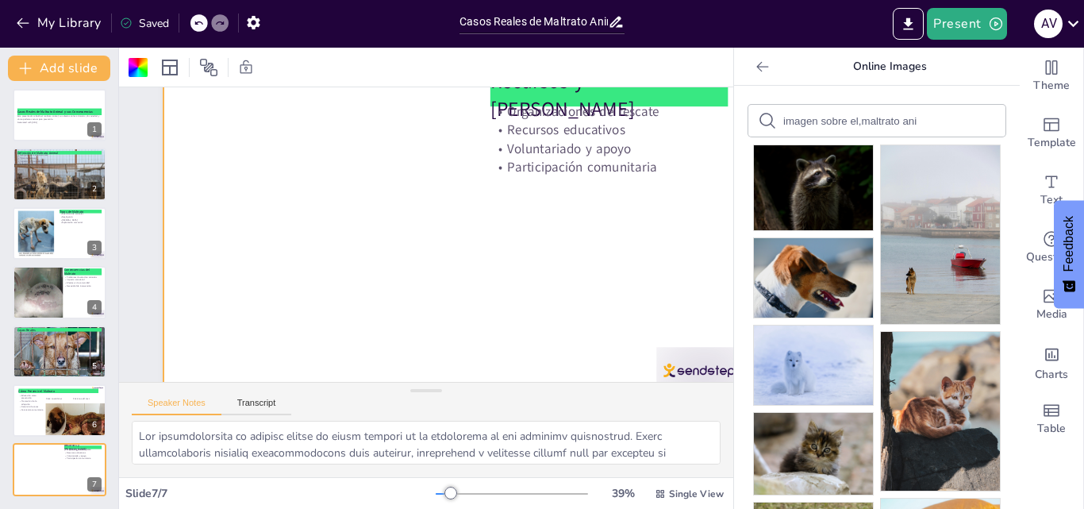
click at [904, 120] on input "imagen sobre el,maltrato animal" at bounding box center [850, 121] width 134 height 12
click at [808, 120] on input "imal" at bounding box center [850, 121] width 134 height 12
click at [808, 120] on input "text" at bounding box center [850, 121] width 134 height 12
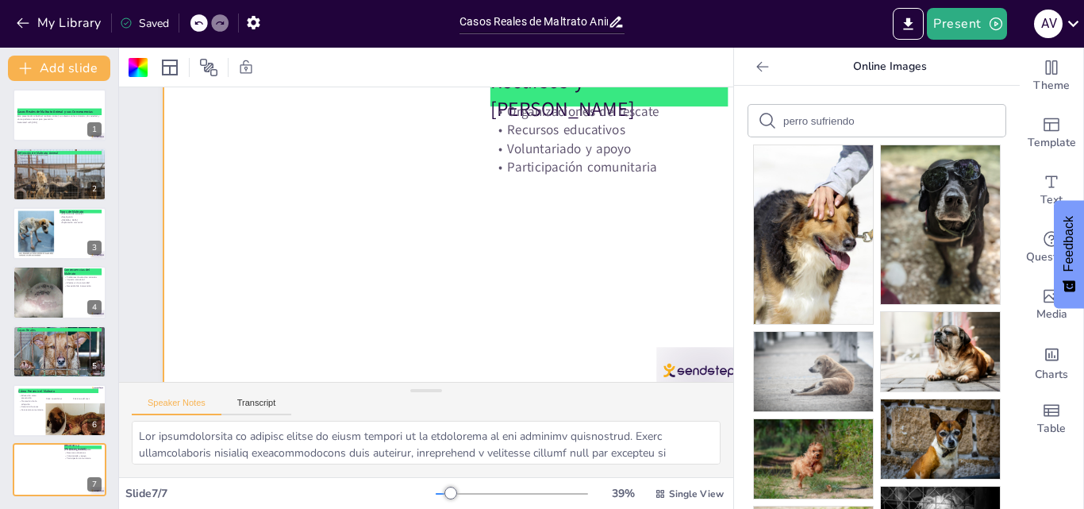
click at [889, 111] on div "perro sufriendo" at bounding box center [876, 121] width 257 height 32
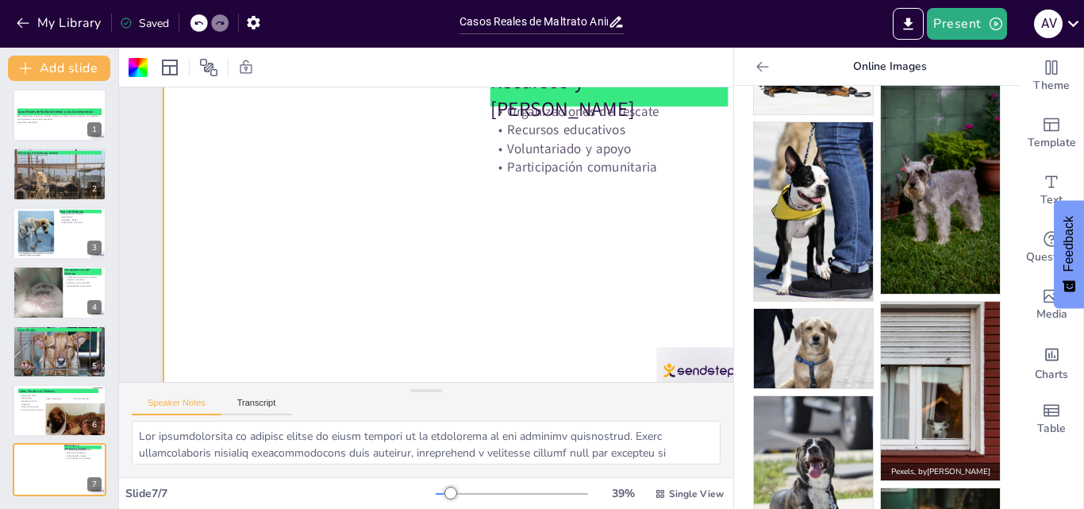
scroll to position [919, 0]
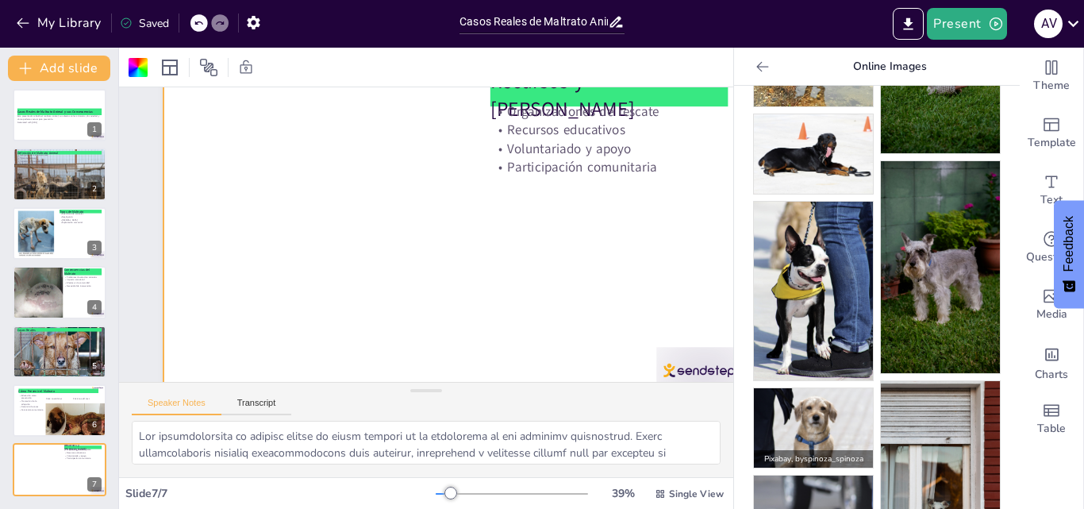
drag, startPoint x: 830, startPoint y: 384, endPoint x: 845, endPoint y: 405, distance: 26.2
click at [804, 389] on img at bounding box center [813, 427] width 119 height 79
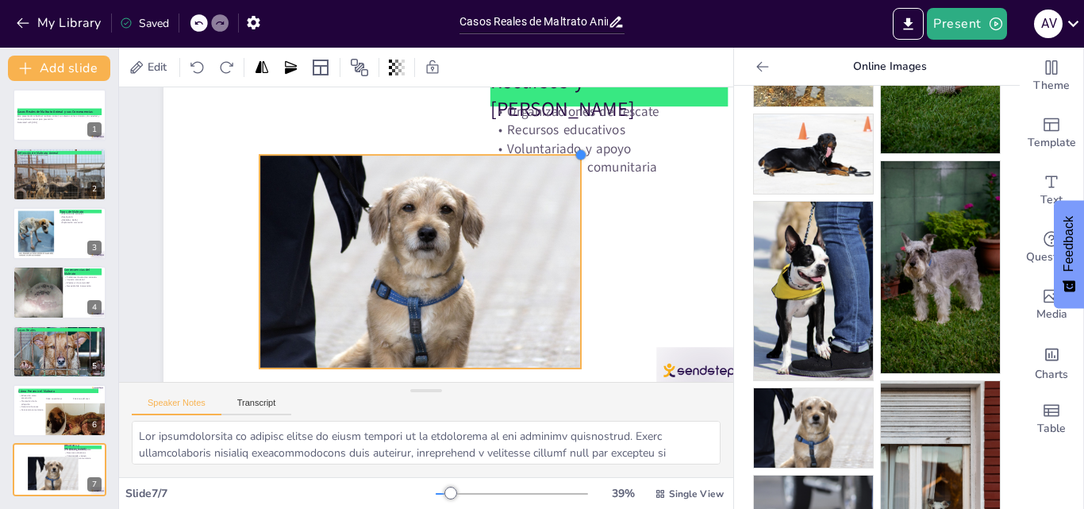
drag, startPoint x: 660, startPoint y: 102, endPoint x: 455, endPoint y: 156, distance: 211.7
click at [455, 156] on div "Recursos y Ayuda Organizaciones de rescate Recursos educativos Voluntariado y a…" at bounding box center [426, 200] width 334 height 594
click at [754, 65] on icon at bounding box center [762, 67] width 16 height 16
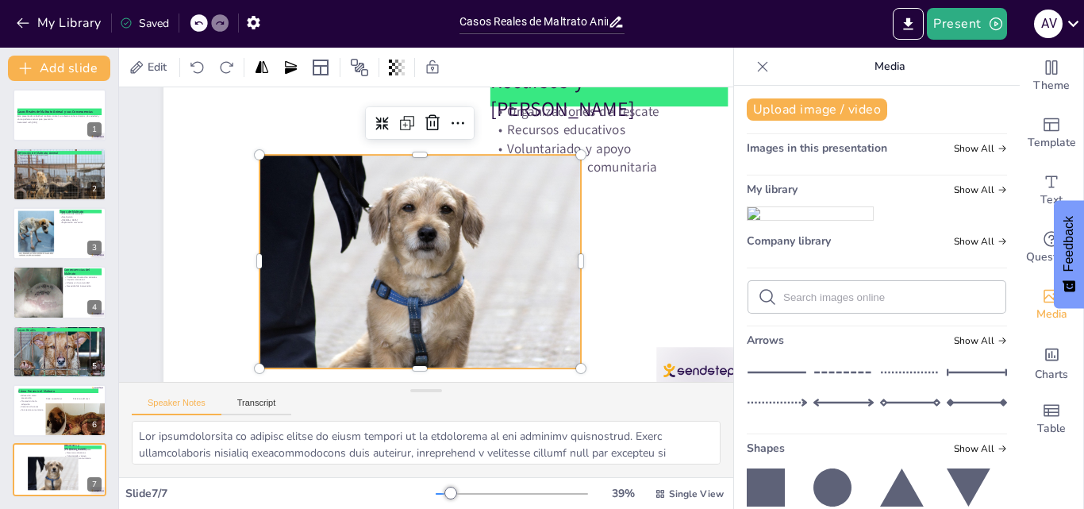
click at [754, 65] on icon at bounding box center [762, 67] width 16 height 16
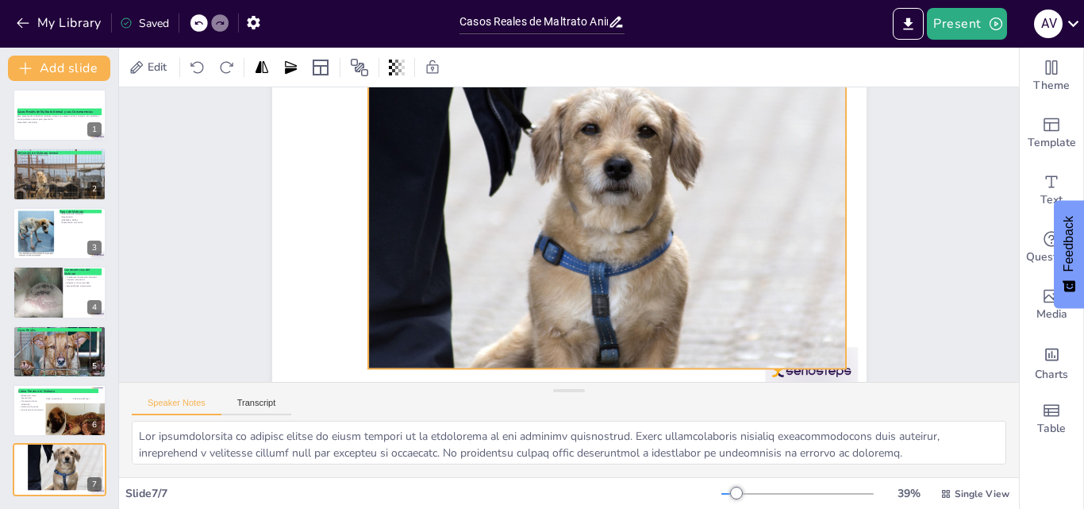
drag, startPoint x: 678, startPoint y: 154, endPoint x: 836, endPoint y: 94, distance: 168.7
click at [836, 94] on div "Recursos y Ayuda Organizaciones de rescate Recursos educativos Voluntariado y a…" at bounding box center [569, 234] width 620 height 677
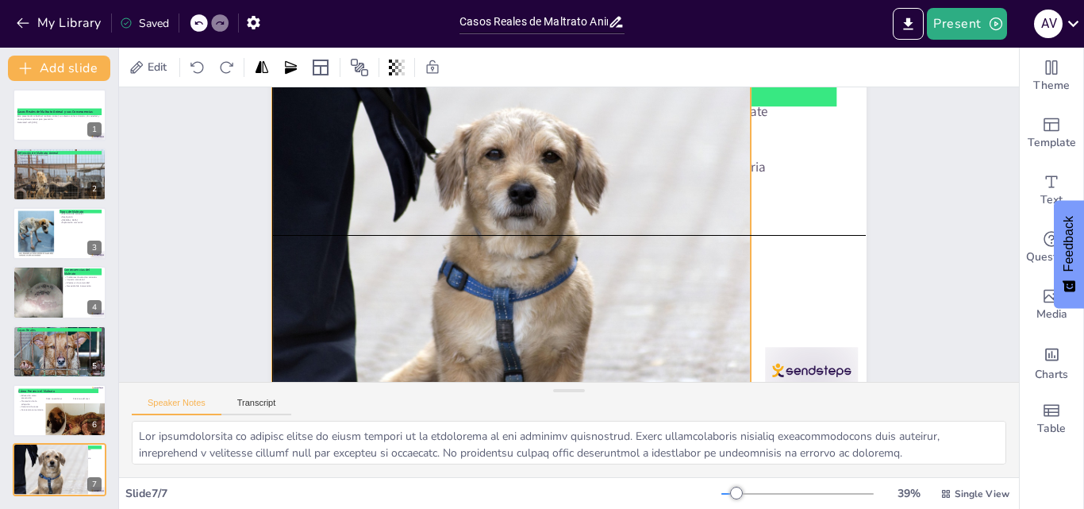
drag, startPoint x: 512, startPoint y: 235, endPoint x: 428, endPoint y: 251, distance: 84.8
click at [418, 255] on div at bounding box center [611, 195] width 569 height 557
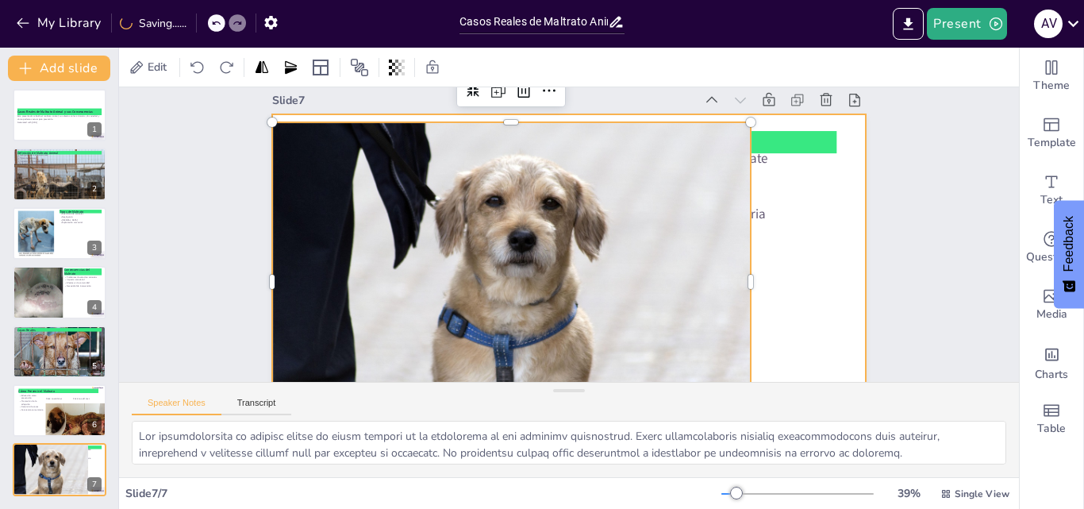
scroll to position [0, 0]
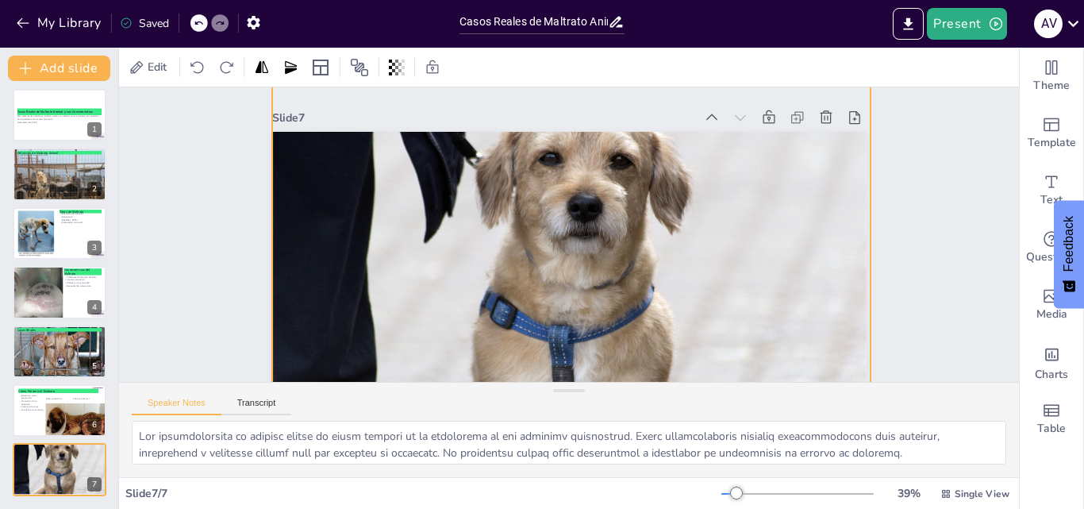
drag, startPoint x: 738, startPoint y: 136, endPoint x: 858, endPoint y: 163, distance: 122.8
click at [858, 163] on div "Slide 1 Casos Reales de Maltrato Animal y sus Consecuencias Esta presentación a…" at bounding box center [537, 205] width 739 height 761
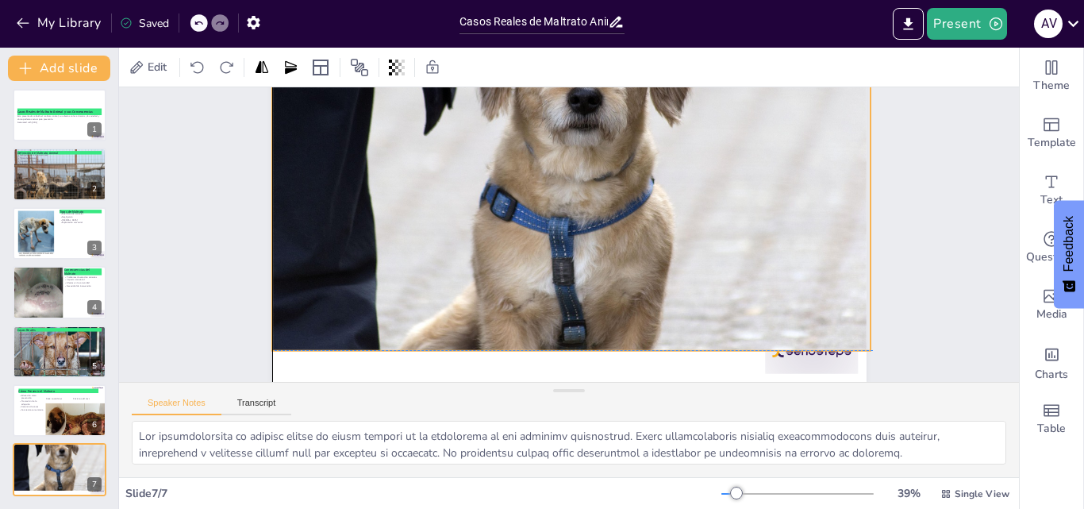
scroll to position [96, 0]
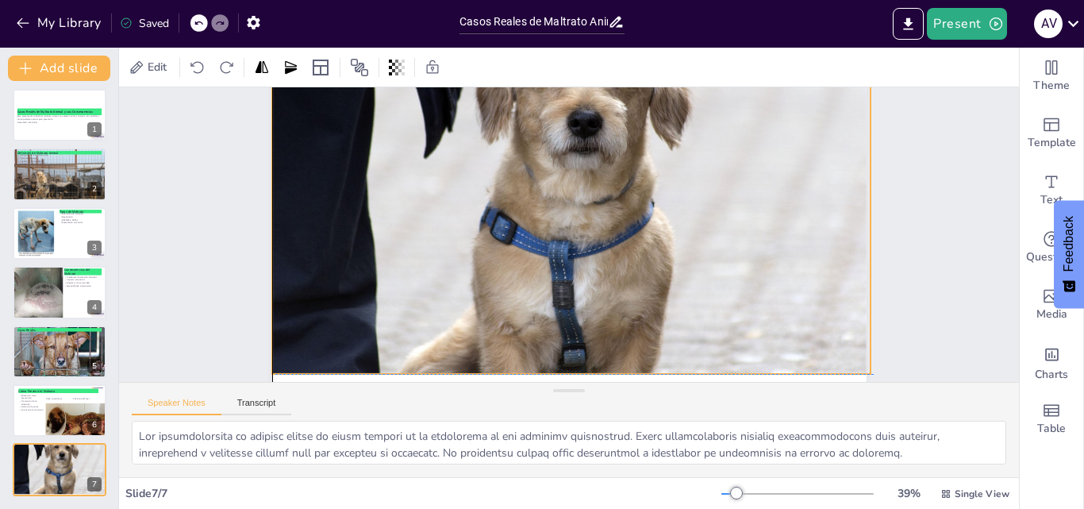
drag, startPoint x: 576, startPoint y: 313, endPoint x: 579, endPoint y: 336, distance: 24.0
click at [579, 336] on div at bounding box center [522, 197] width 674 height 718
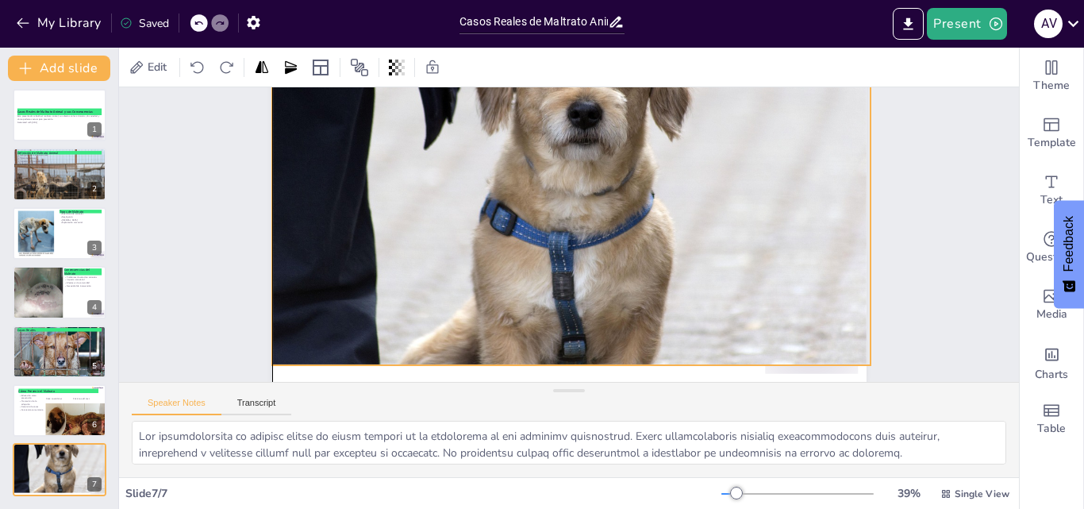
drag, startPoint x: 562, startPoint y: 328, endPoint x: 560, endPoint y: 349, distance: 21.6
click at [560, 349] on div at bounding box center [592, 169] width 692 height 563
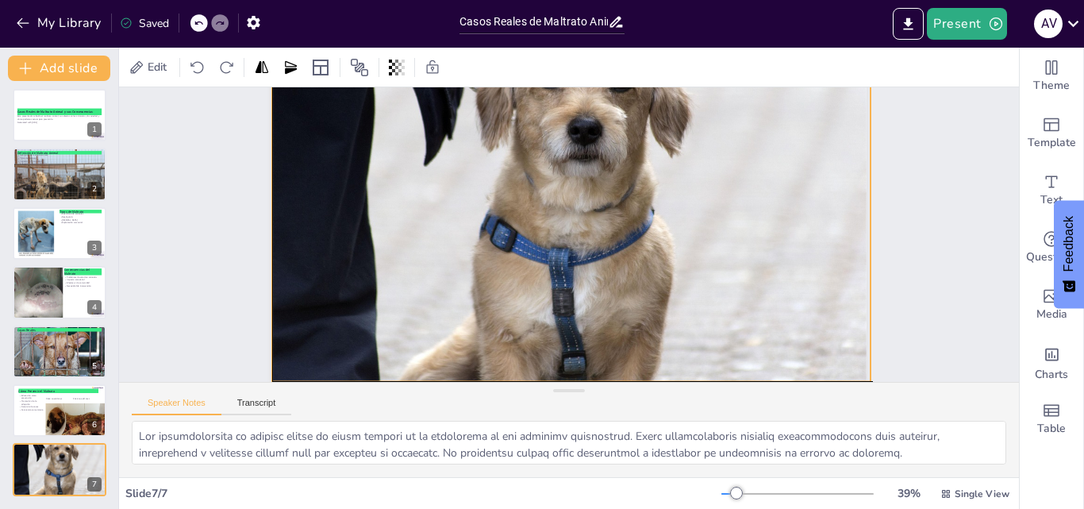
scroll to position [126, 0]
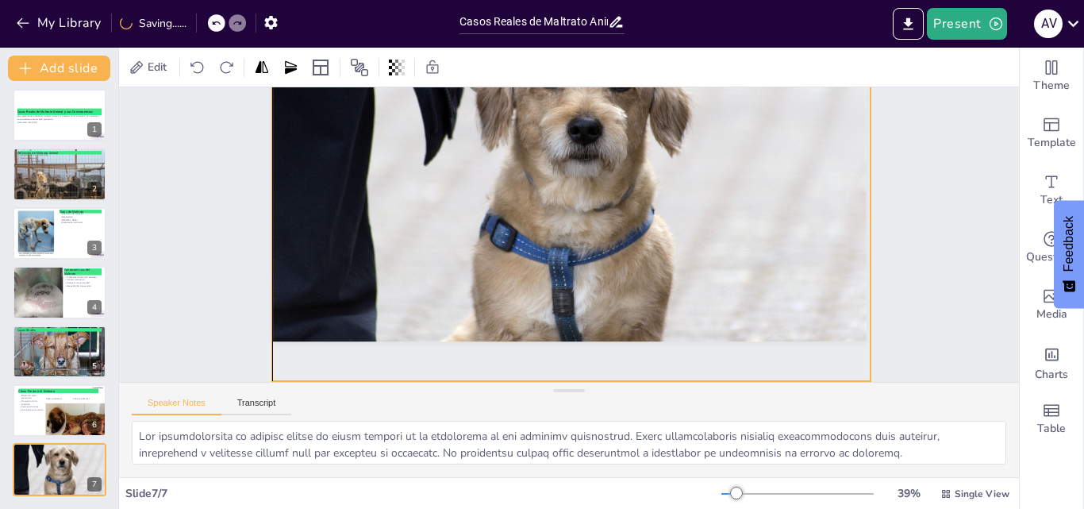
drag, startPoint x: 562, startPoint y: 329, endPoint x: 562, endPoint y: 377, distance: 47.6
click at [562, 377] on div "Slide 1 Casos Reales de Maltrato Animal y sus Consecuencias Esta presentación a…" at bounding box center [569, 234] width 558 height 946
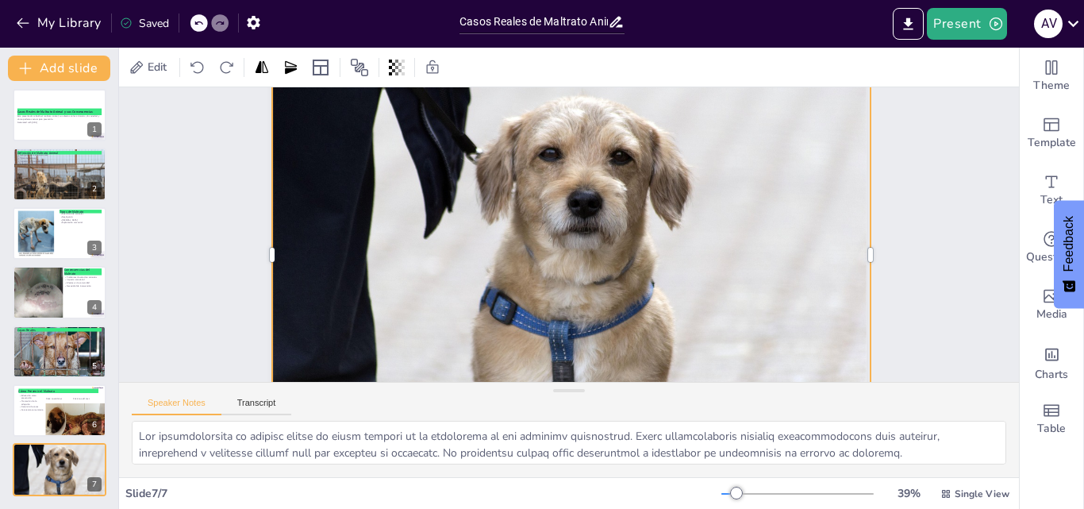
scroll to position [0, 0]
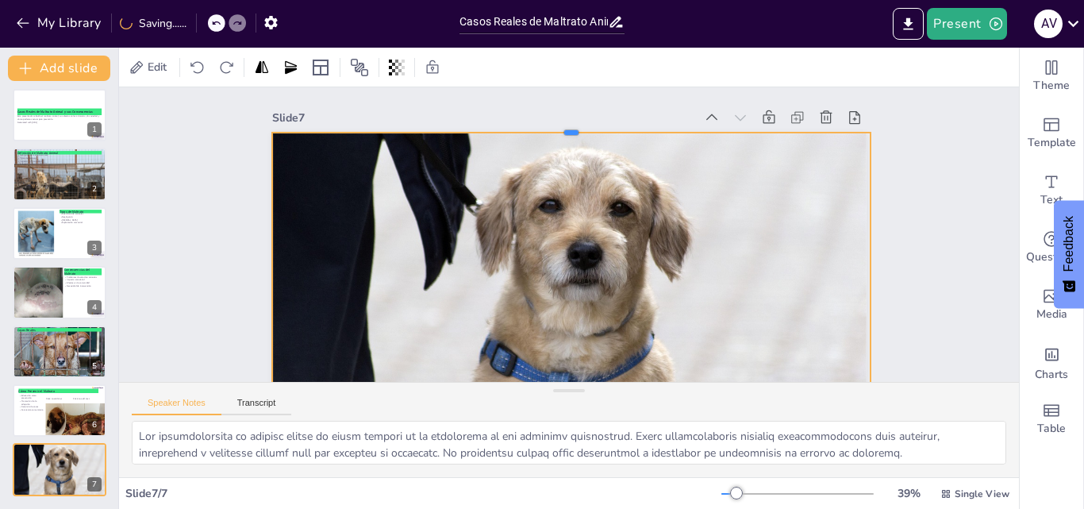
drag, startPoint x: 555, startPoint y: 105, endPoint x: 564, endPoint y: 130, distance: 27.1
click at [564, 271] on div at bounding box center [544, 339] width 588 height 136
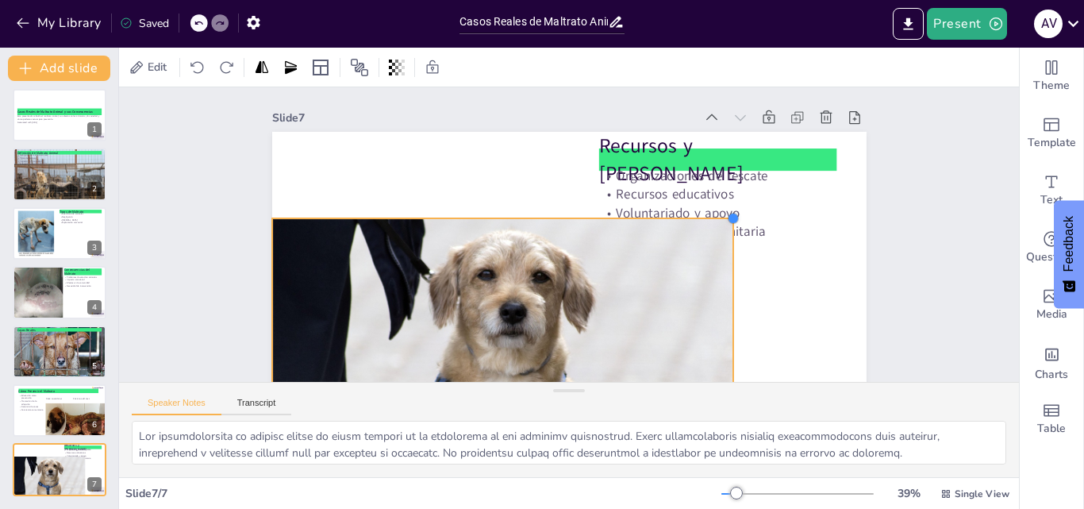
drag, startPoint x: 858, startPoint y: 136, endPoint x: 589, endPoint y: 222, distance: 281.5
click at [589, 222] on div "Recursos y Ayuda Organizaciones de rescate Recursos educativos Voluntariado y a…" at bounding box center [594, 293] width 678 height 547
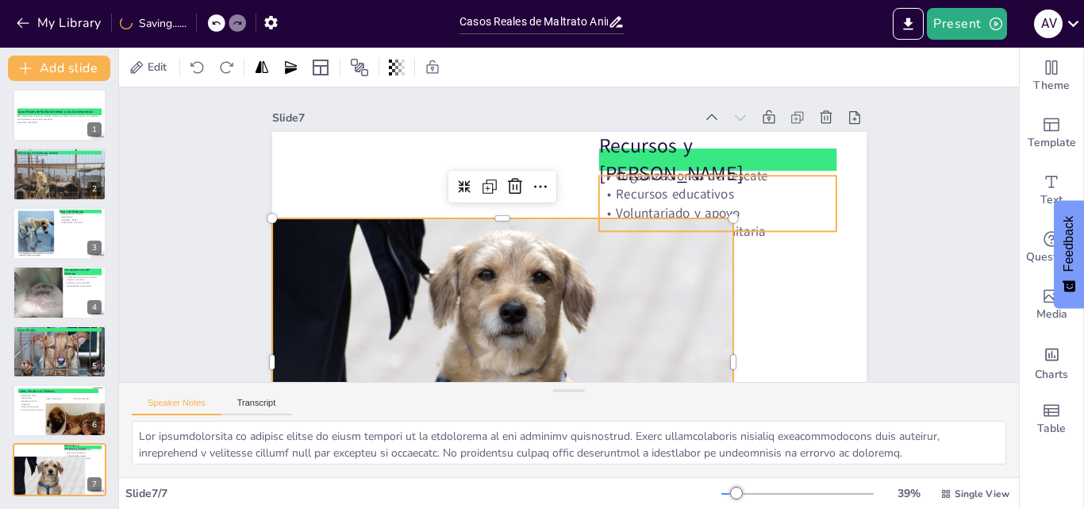
click at [577, 292] on p "Organizaciones de rescate" at bounding box center [469, 359] width 215 height 135
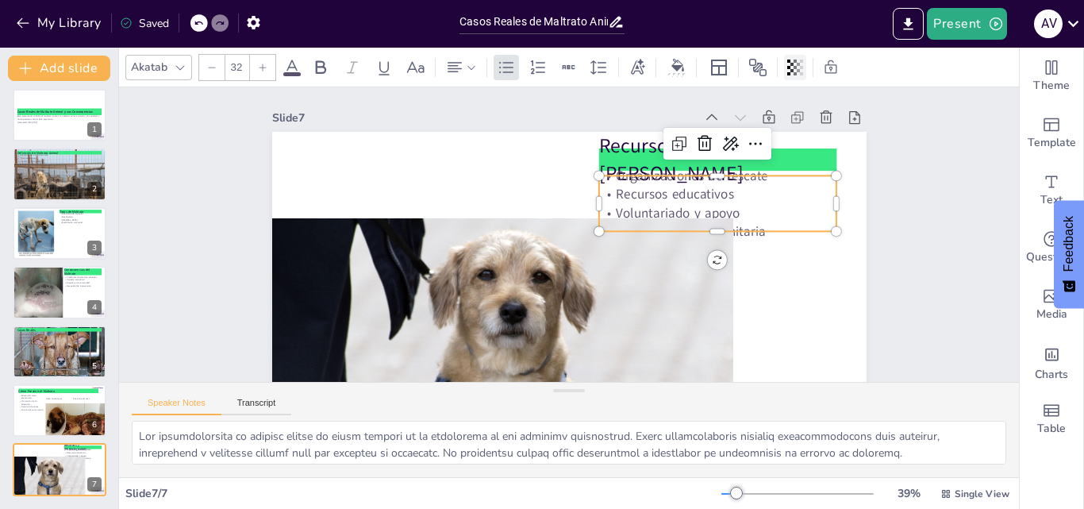
click at [797, 70] on icon at bounding box center [798, 68] width 3 height 10
click at [793, 136] on div at bounding box center [791, 130] width 13 height 13
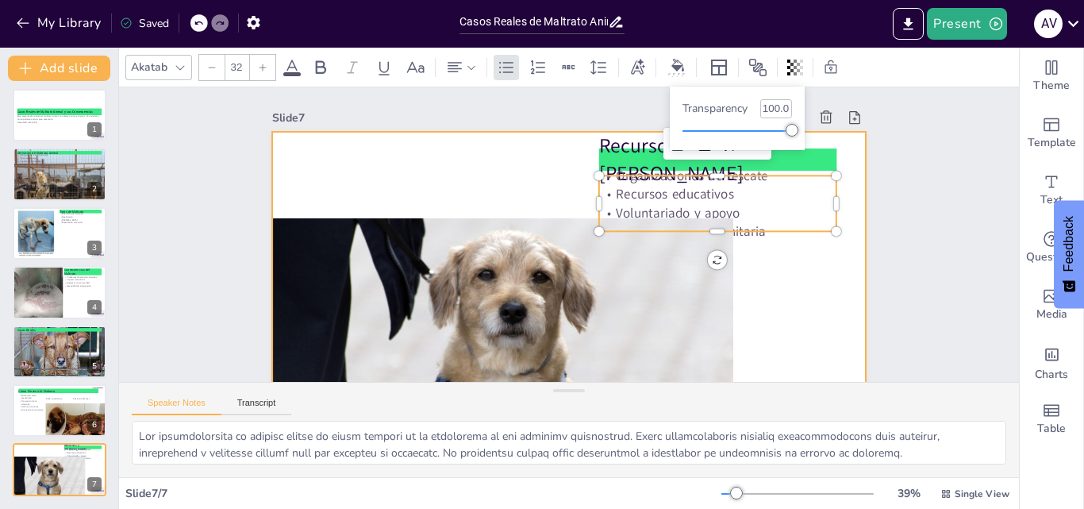
click at [702, 280] on div at bounding box center [505, 242] width 394 height 626
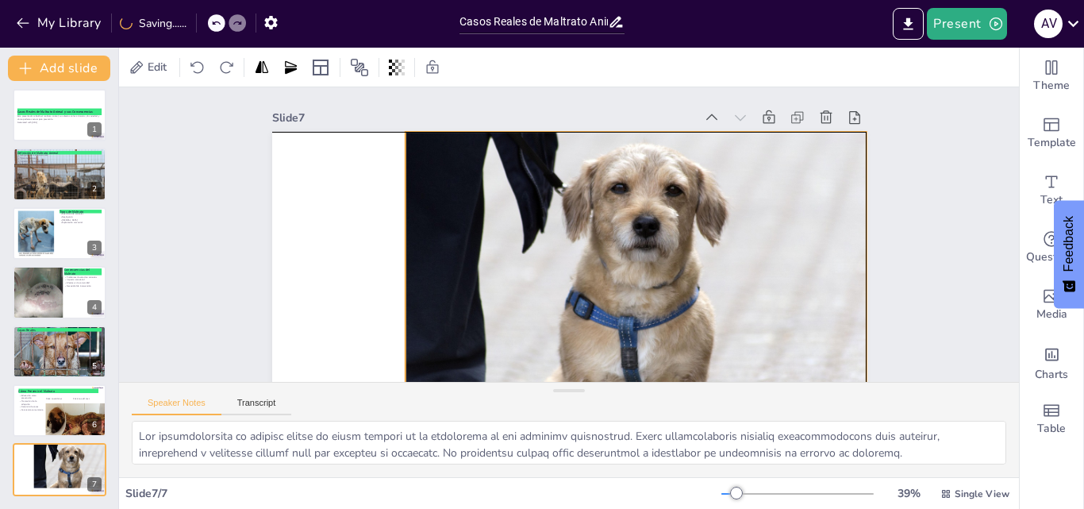
drag, startPoint x: 715, startPoint y: 227, endPoint x: 847, endPoint y: 141, distance: 157.8
click at [751, 141] on div at bounding box center [506, 197] width 490 height 352
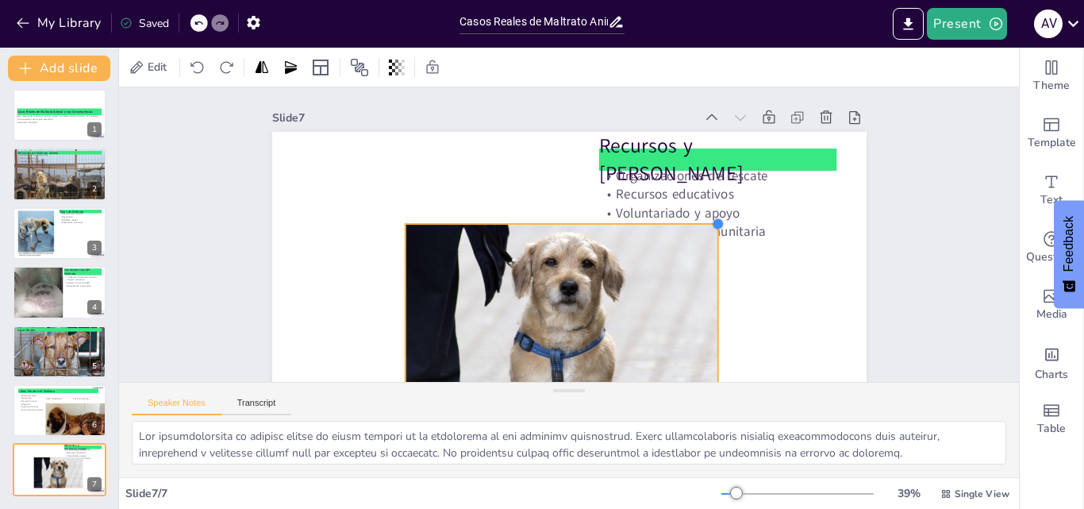
drag, startPoint x: 853, startPoint y: 133, endPoint x: 598, endPoint y: 225, distance: 270.8
click at [598, 225] on div "Recursos y Ayuda Organizaciones de rescate Recursos educativos Voluntariado y a…" at bounding box center [542, 293] width 678 height 547
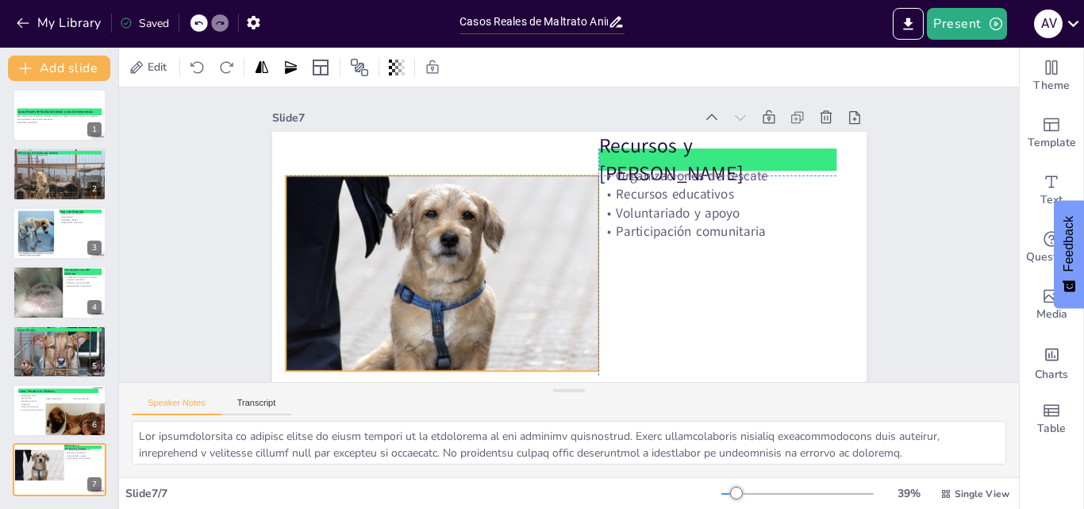
drag, startPoint x: 561, startPoint y: 263, endPoint x: 458, endPoint y: 226, distance: 109.7
click at [456, 225] on div at bounding box center [563, 104] width 269 height 350
drag, startPoint x: 478, startPoint y: 225, endPoint x: 463, endPoint y: 220, distance: 15.1
click at [518, 220] on div at bounding box center [699, 243] width 362 height 294
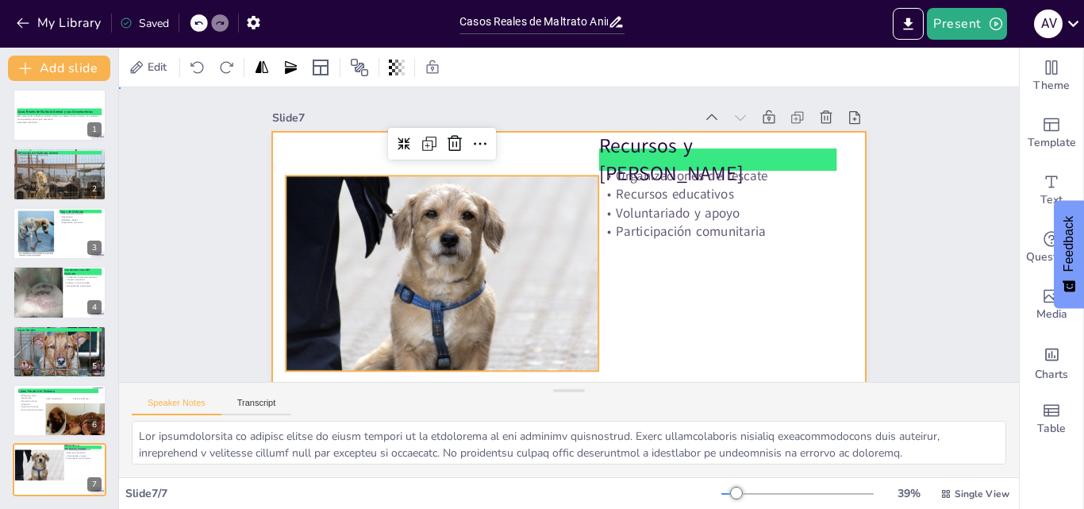
click at [763, 263] on div at bounding box center [536, 290] width 681 height 586
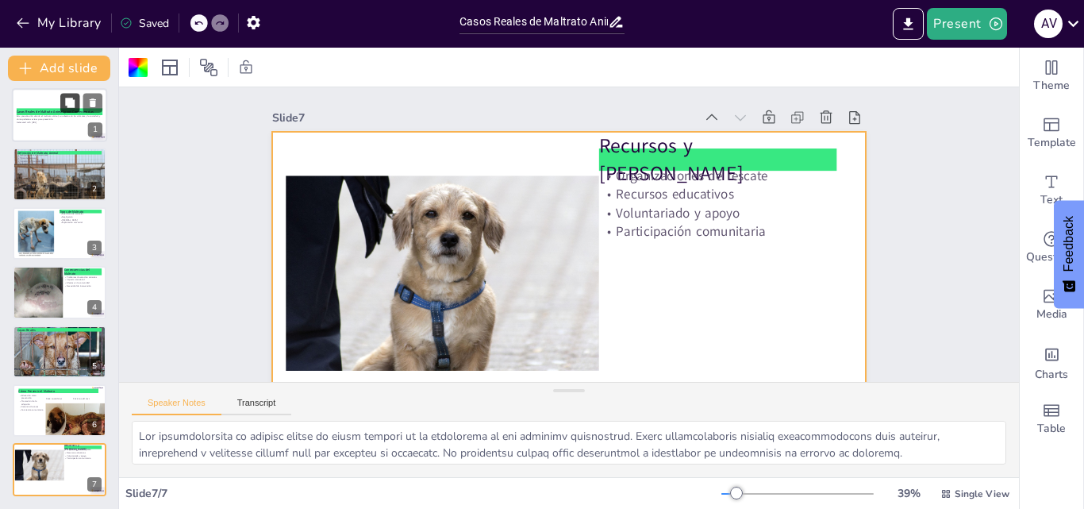
click at [70, 112] on button at bounding box center [69, 102] width 19 height 19
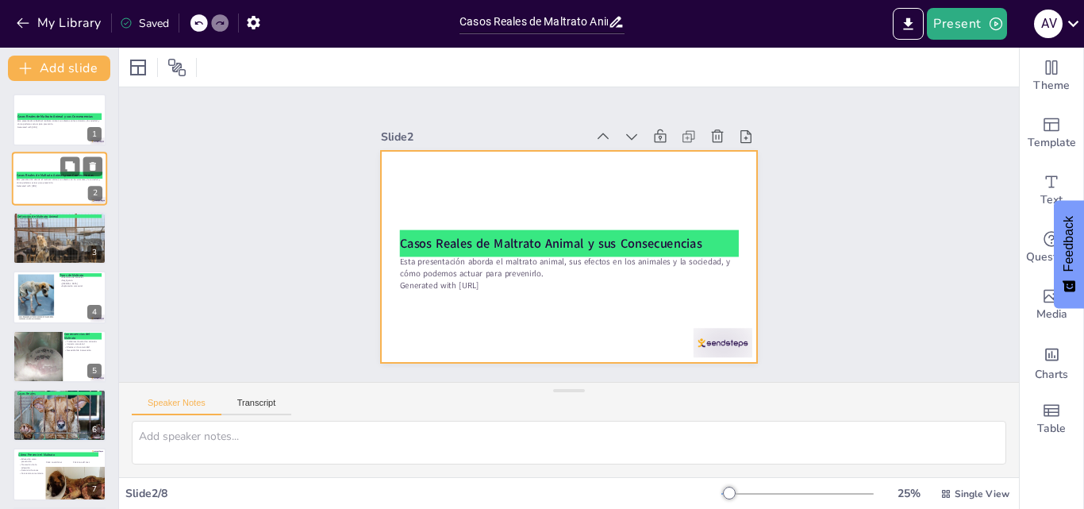
click at [29, 165] on div at bounding box center [59, 179] width 95 height 54
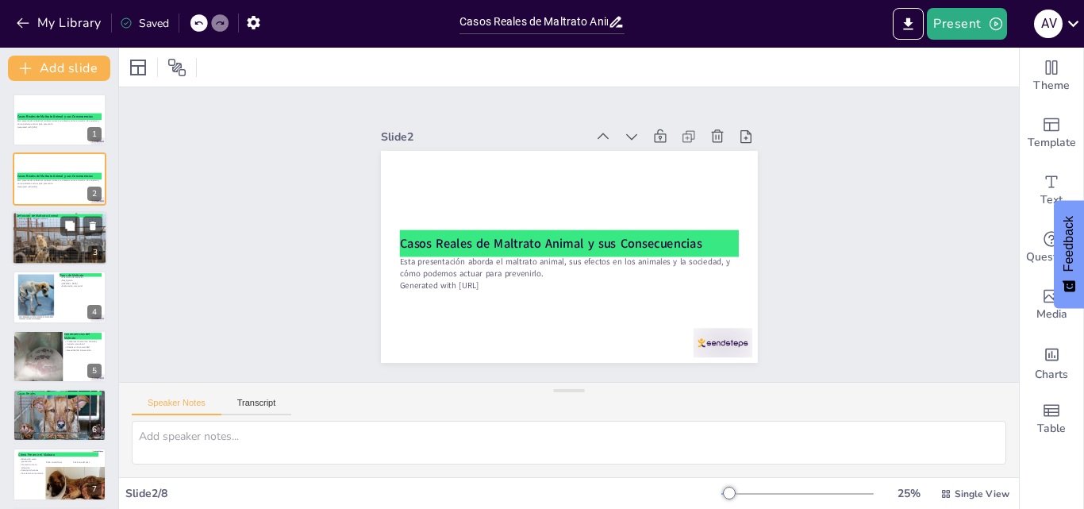
click at [38, 245] on div at bounding box center [60, 244] width 97 height 66
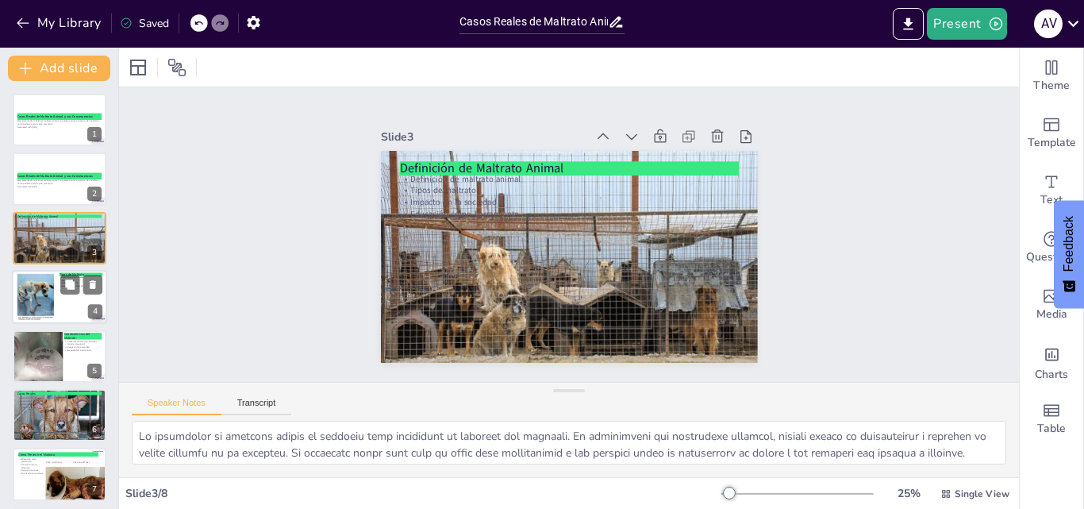
click at [43, 291] on div at bounding box center [35, 297] width 39 height 48
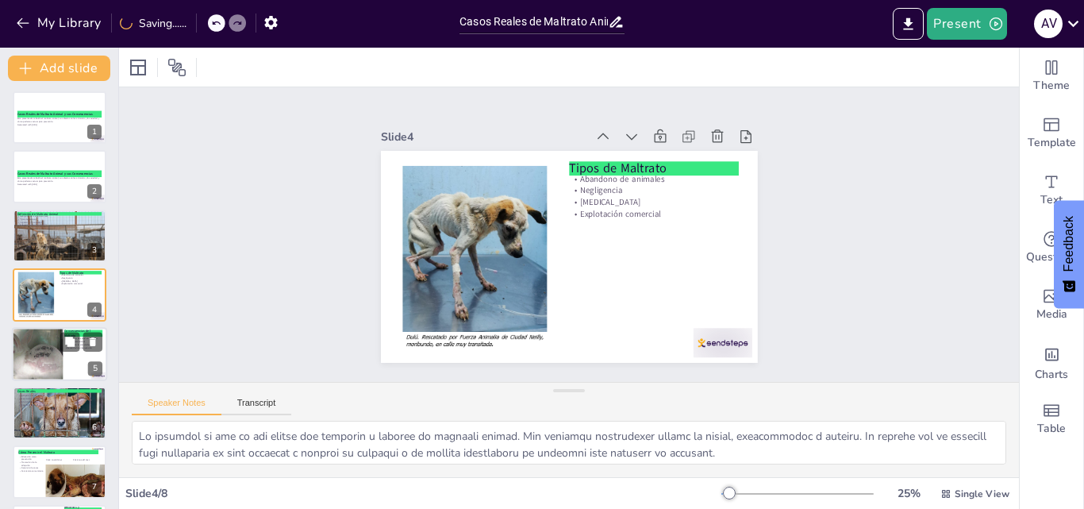
click at [33, 342] on div at bounding box center [38, 356] width 102 height 58
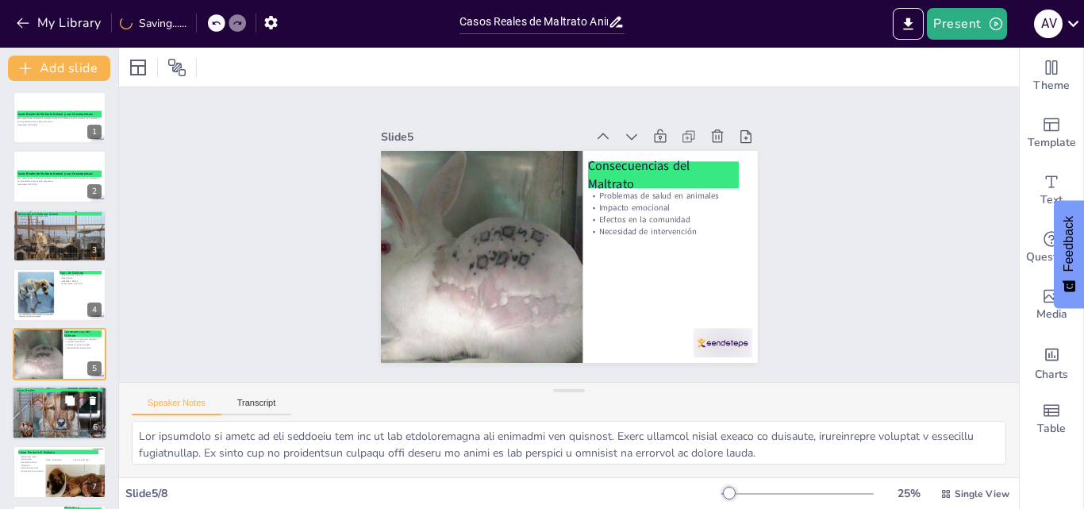
scroll to position [61, 0]
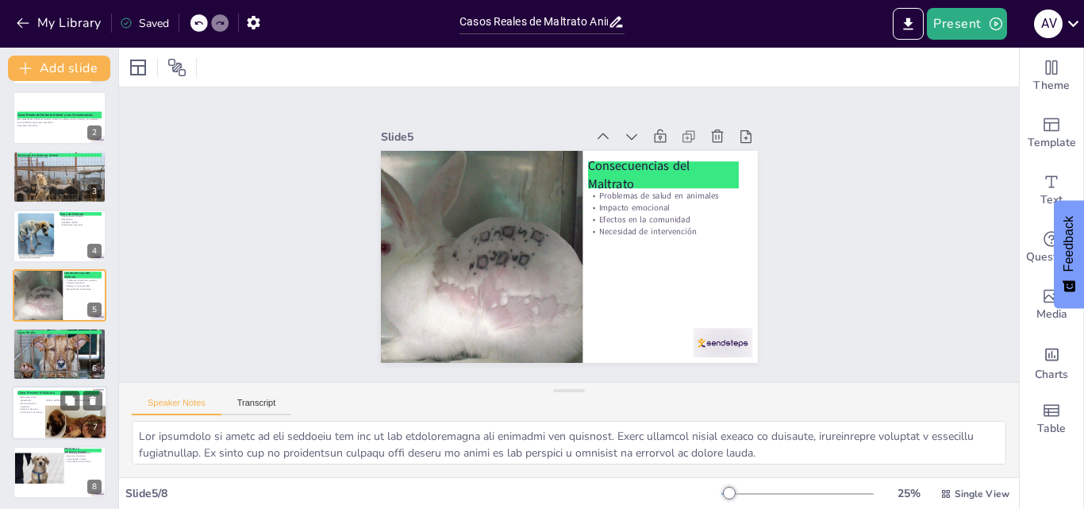
click at [32, 400] on p "Educación como prevención" at bounding box center [29, 399] width 25 height 6
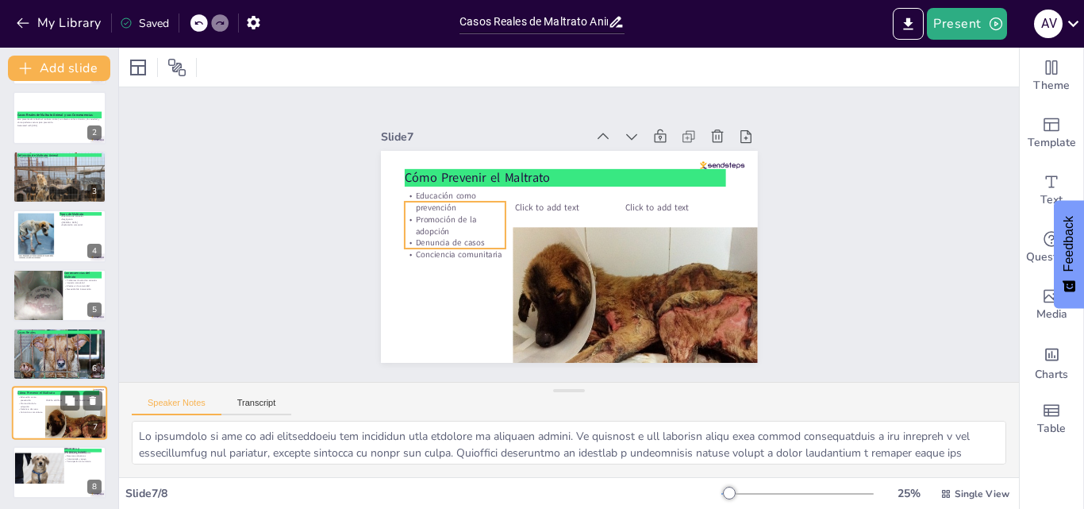
scroll to position [63, 0]
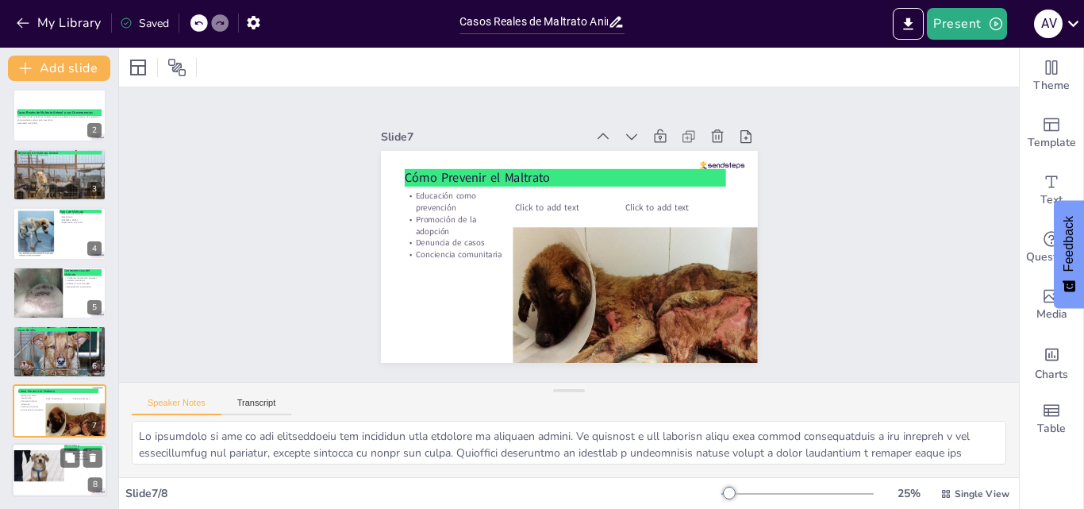
click at [39, 459] on div at bounding box center [39, 463] width 50 height 33
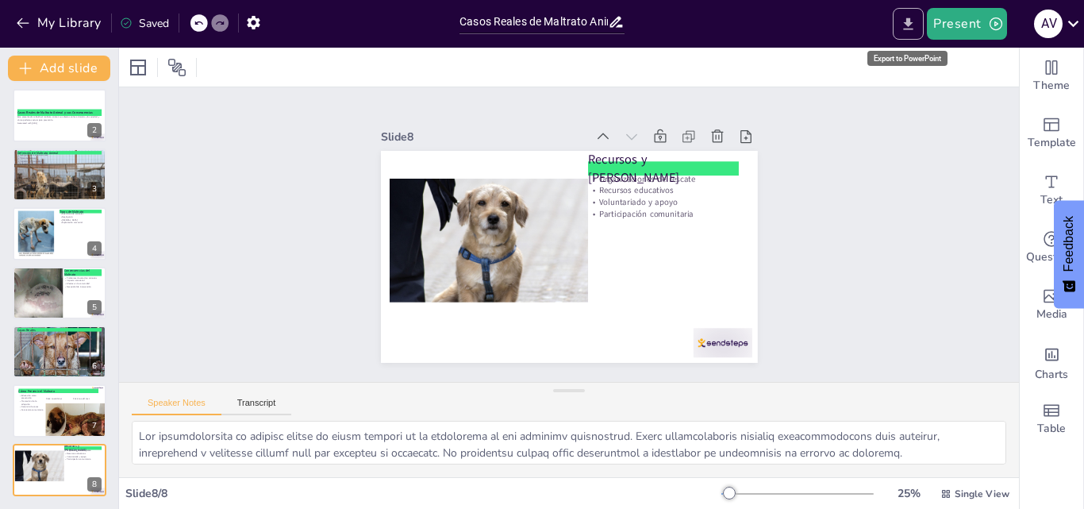
click at [911, 25] on icon "Export to PowerPoint" at bounding box center [909, 23] width 10 height 12
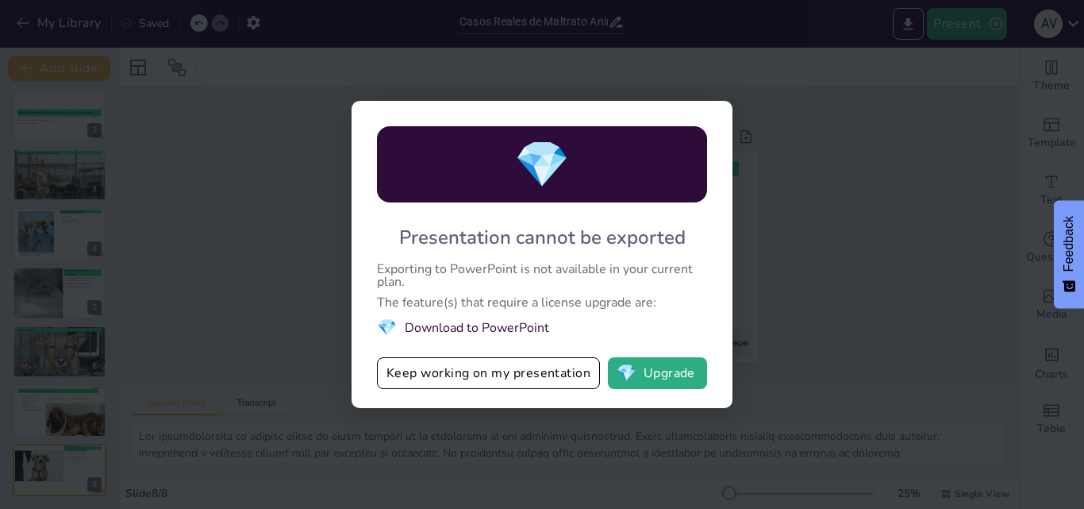
click at [835, 185] on div "💎 Presentation cannot be exported Exporting to PowerPoint is not available in y…" at bounding box center [542, 254] width 1084 height 509
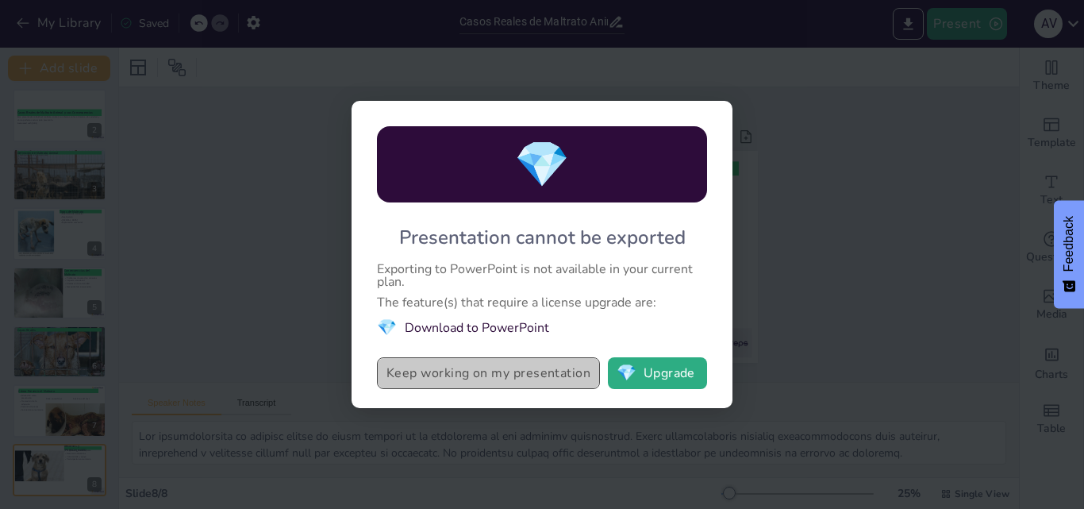
click at [539, 372] on button "Keep working on my presentation" at bounding box center [488, 373] width 223 height 32
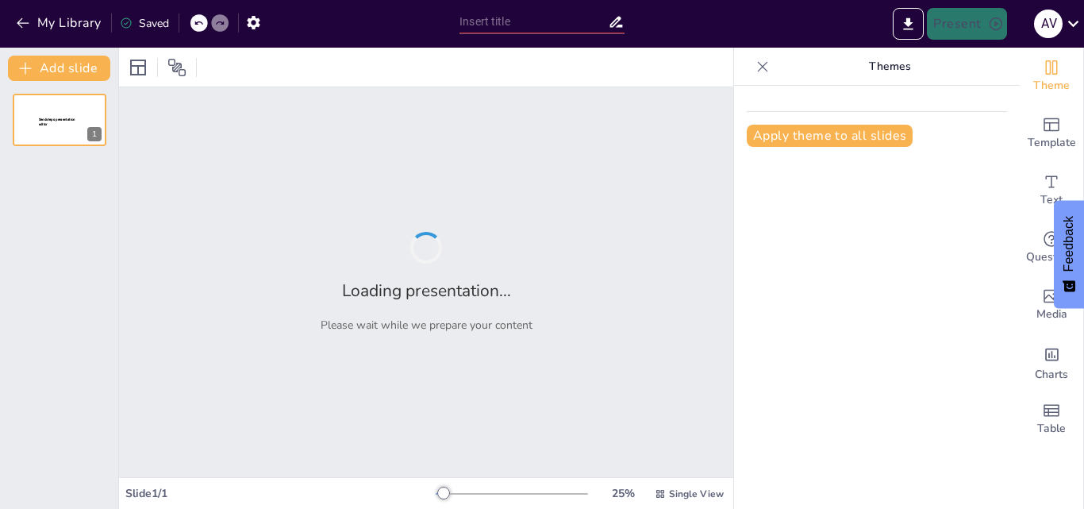
type input "Casos Reales de Maltrato Animal y sus Consecuencias"
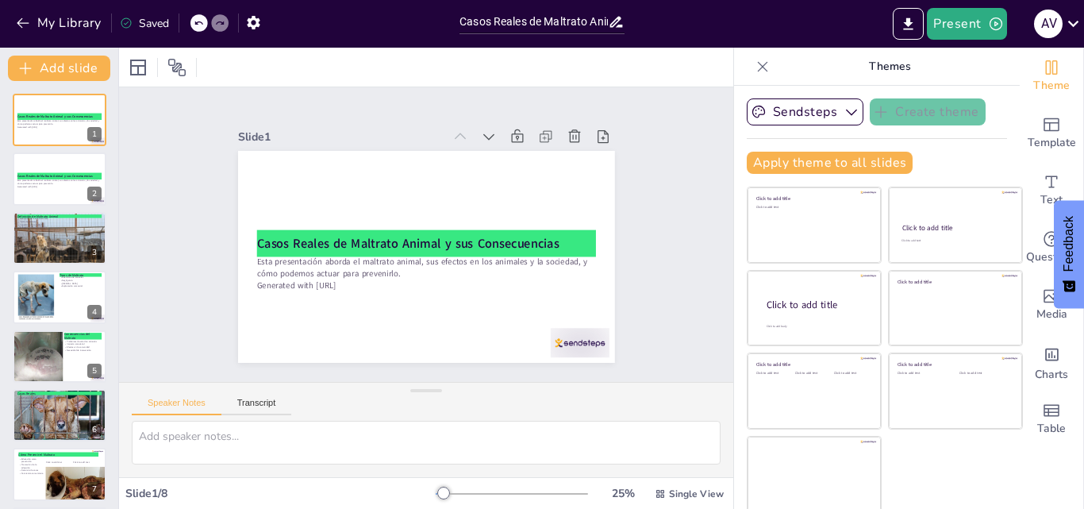
click at [754, 61] on icon at bounding box center [762, 67] width 16 height 16
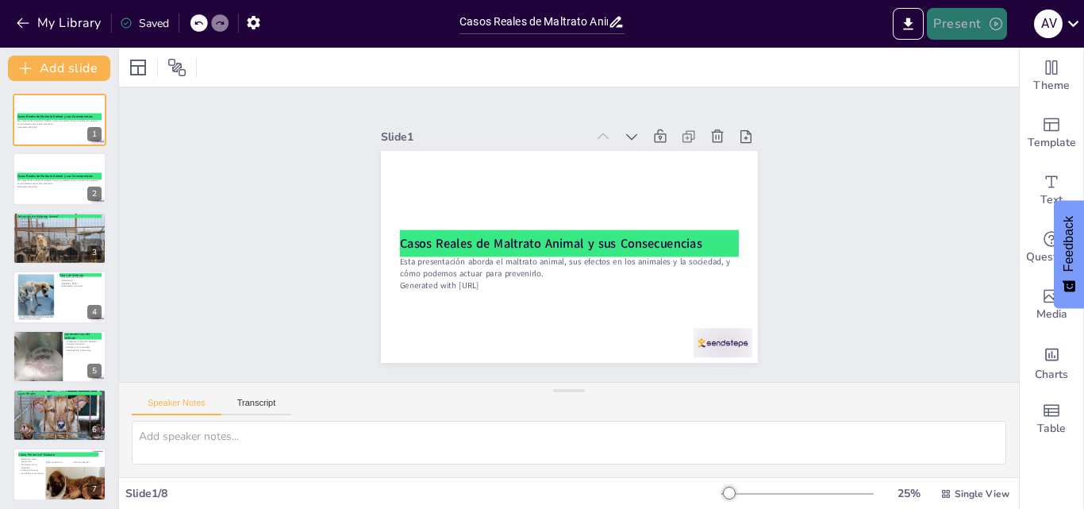
click at [960, 15] on button "Present" at bounding box center [966, 24] width 79 height 32
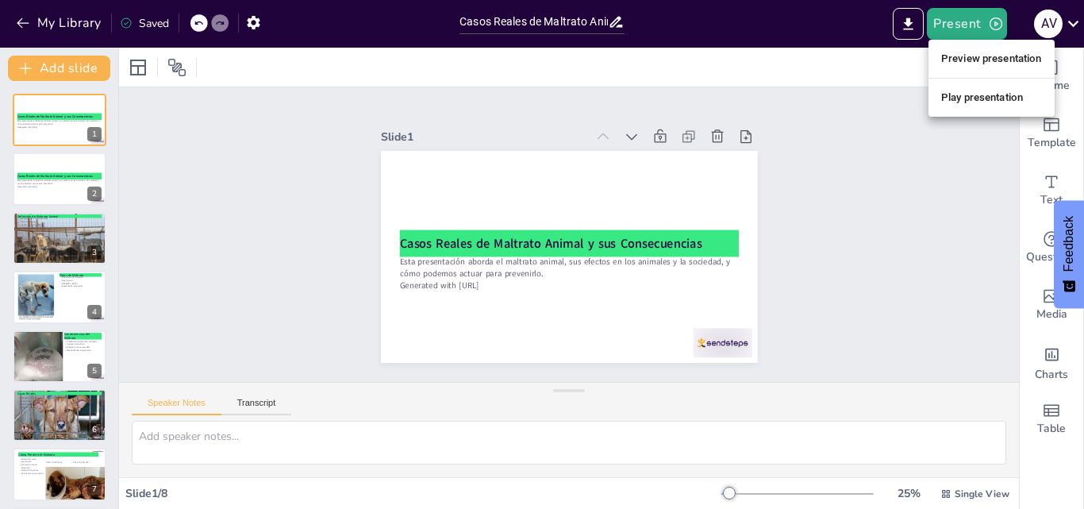
click at [979, 88] on li "Play presentation" at bounding box center [991, 97] width 126 height 25
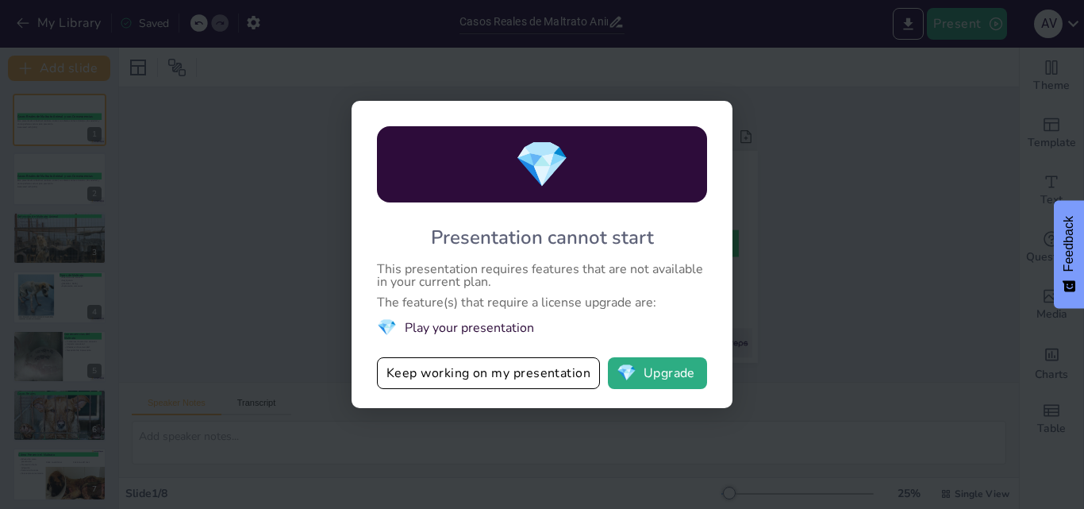
click at [847, 195] on div "💎 Presentation cannot start This presentation requires features that are not av…" at bounding box center [542, 254] width 1084 height 509
click at [354, 441] on div "💎 Presentation cannot start This presentation requires features that are not av…" at bounding box center [542, 254] width 1084 height 509
click at [162, 396] on div "💎 Presentation cannot start This presentation requires features that are not av…" at bounding box center [542, 254] width 1084 height 509
click at [162, 394] on div "💎 Presentation cannot start This presentation requires features that are not av…" at bounding box center [542, 254] width 1084 height 509
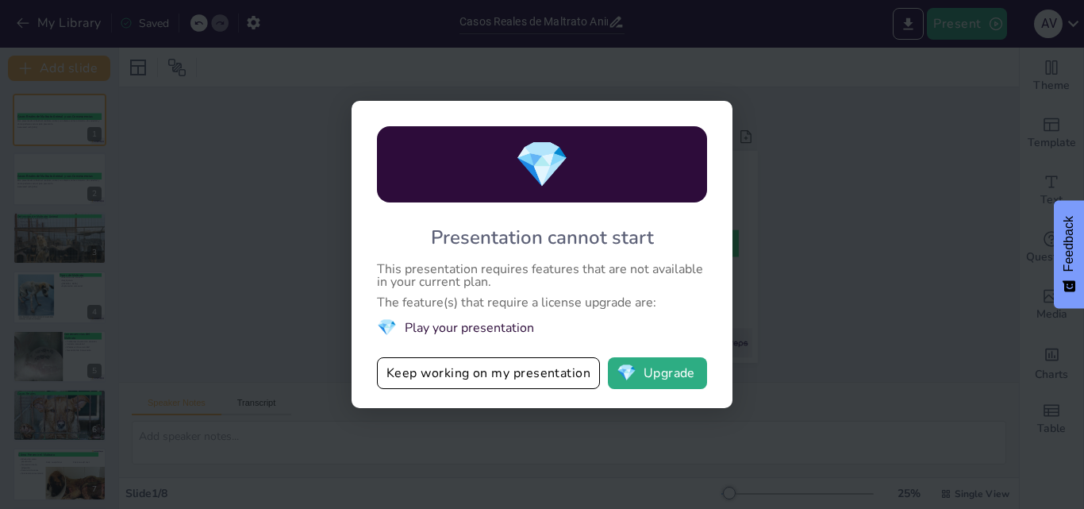
click at [162, 394] on div "💎 Presentation cannot start This presentation requires features that are not av…" at bounding box center [542, 254] width 1084 height 509
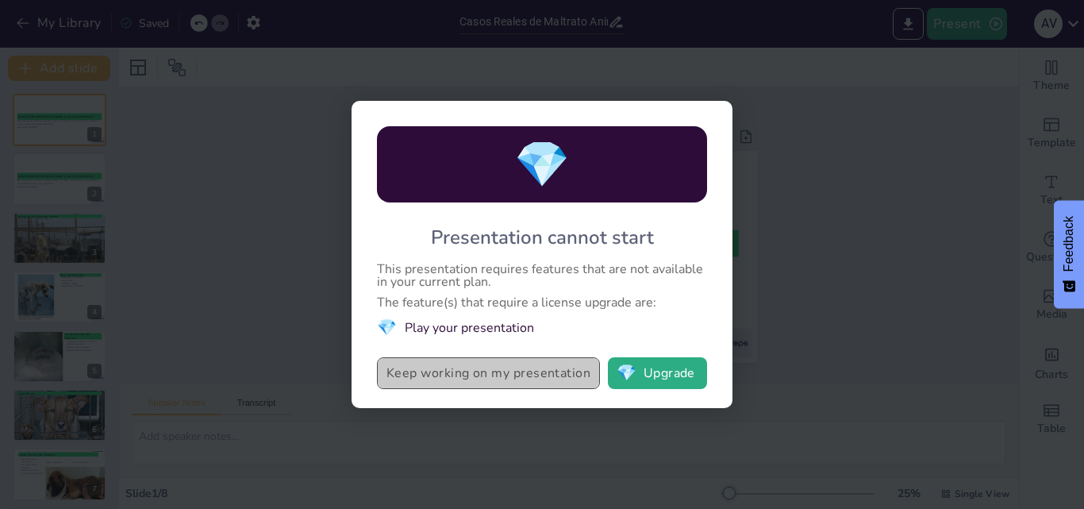
click at [451, 367] on button "Keep working on my presentation" at bounding box center [488, 373] width 223 height 32
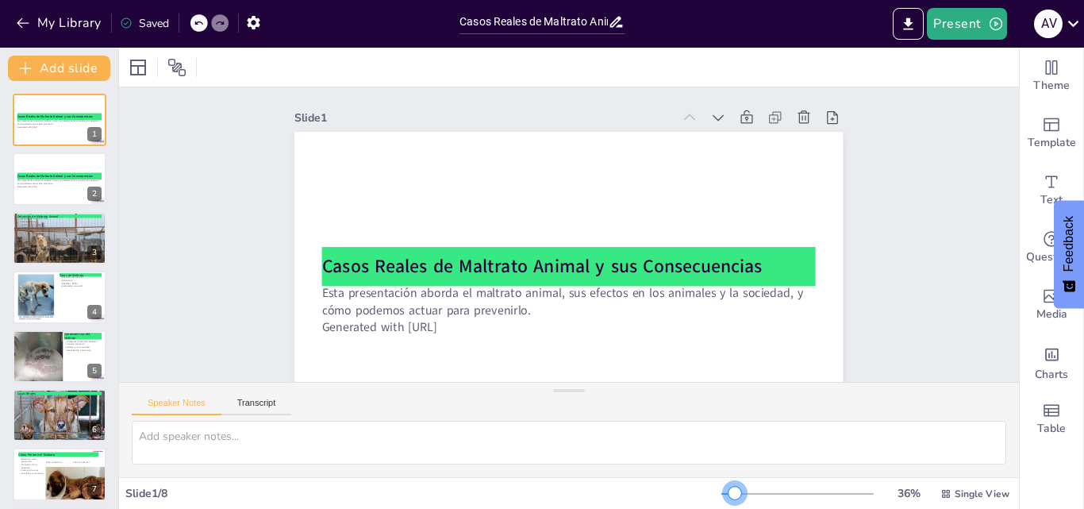
drag, startPoint x: 718, startPoint y: 492, endPoint x: 721, endPoint y: 482, distance: 10.8
click at [728, 486] on div at bounding box center [734, 492] width 13 height 13
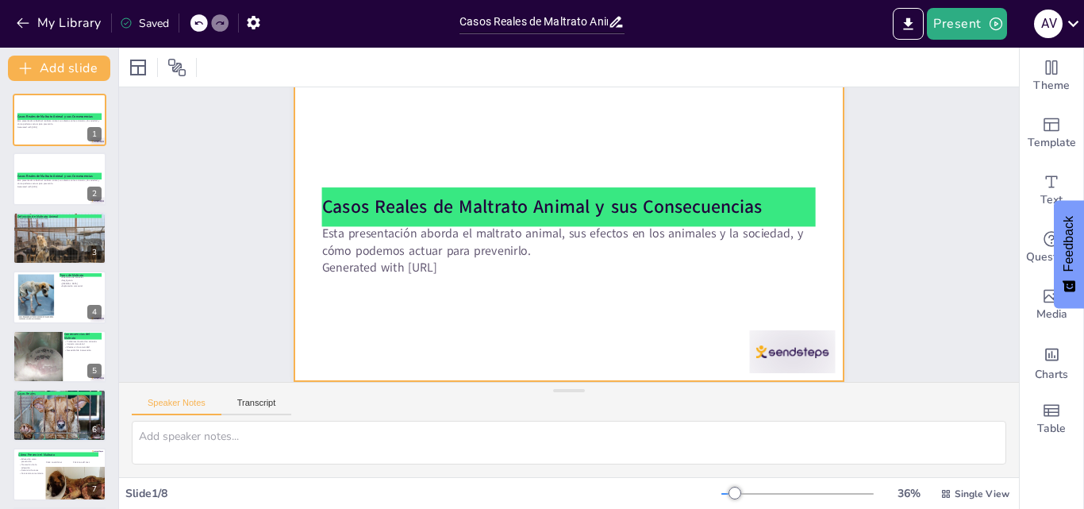
scroll to position [71, 0]
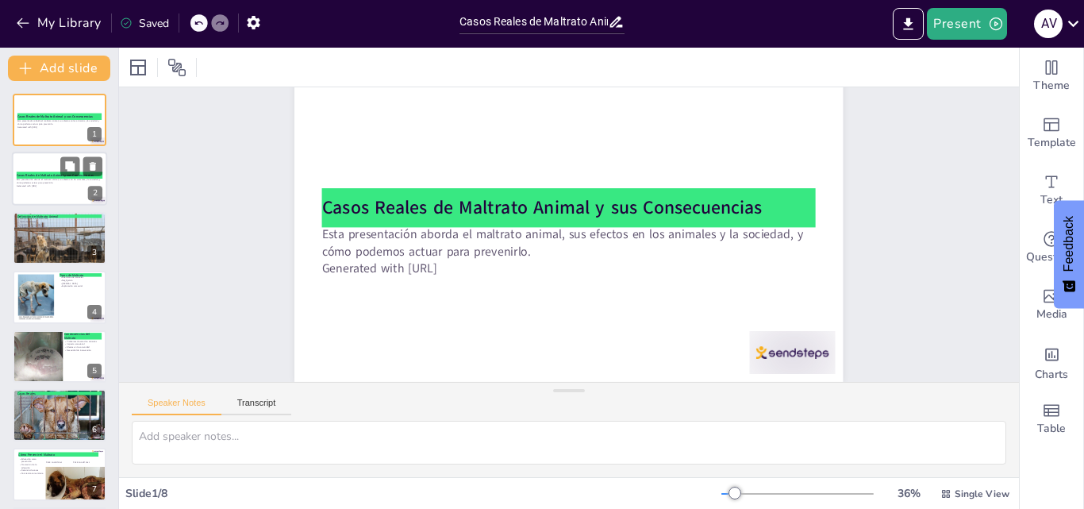
click at [44, 179] on p "Esta presentación aborda el maltrato animal, sus efectos en los animales y la s…" at bounding box center [60, 182] width 86 height 6
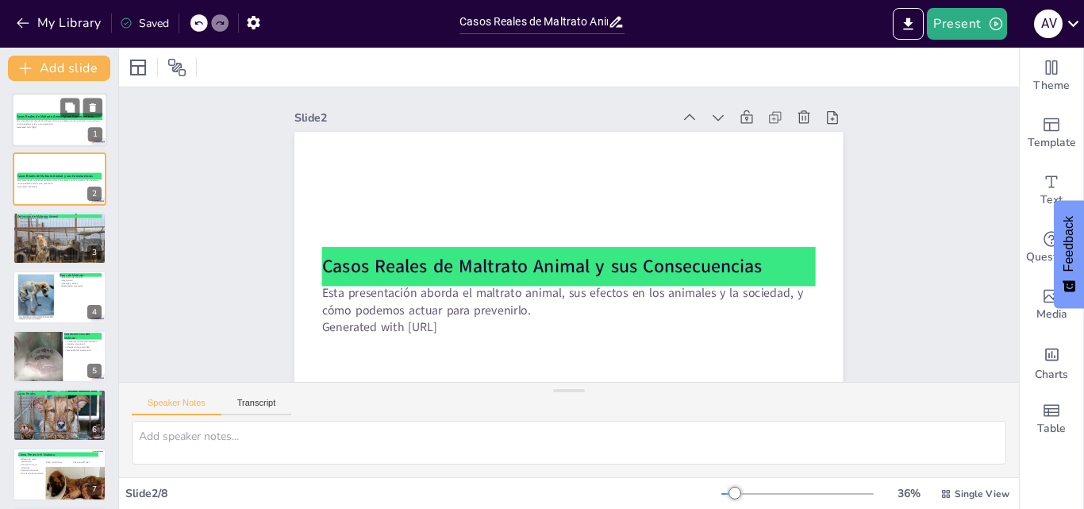
click at [67, 124] on p "Esta presentación aborda el maltrato animal, sus efectos en los animales y la s…" at bounding box center [60, 123] width 86 height 6
click at [50, 125] on p "Esta presentación aborda el maltrato animal, sus efectos en los animales y la s…" at bounding box center [60, 123] width 86 height 6
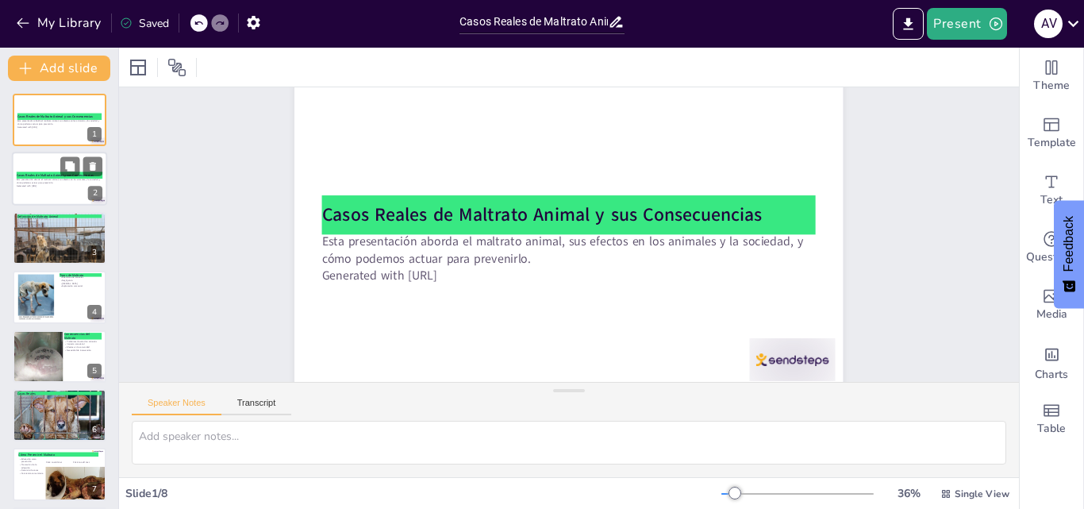
click at [40, 167] on div at bounding box center [59, 179] width 95 height 54
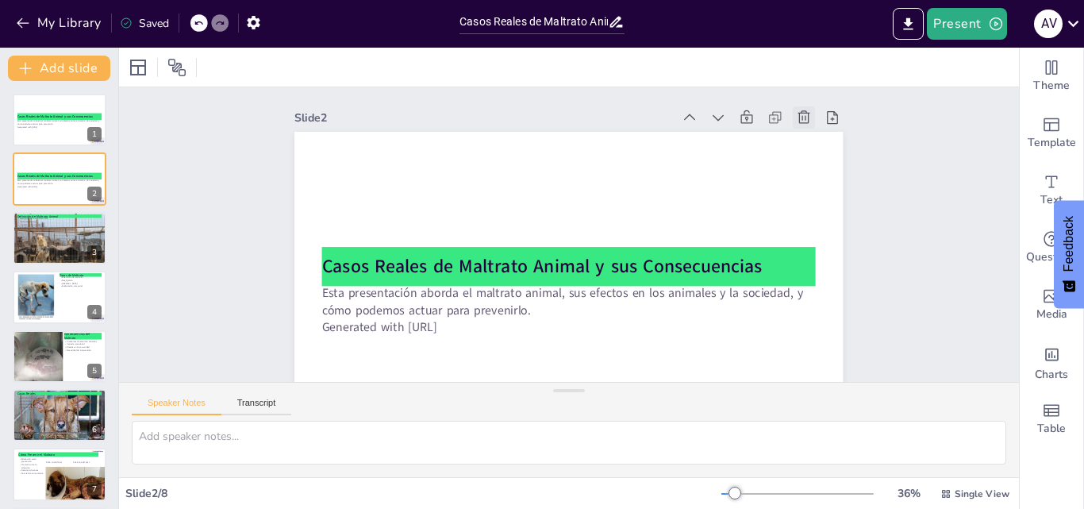
click at [805, 134] on icon at bounding box center [813, 142] width 17 height 17
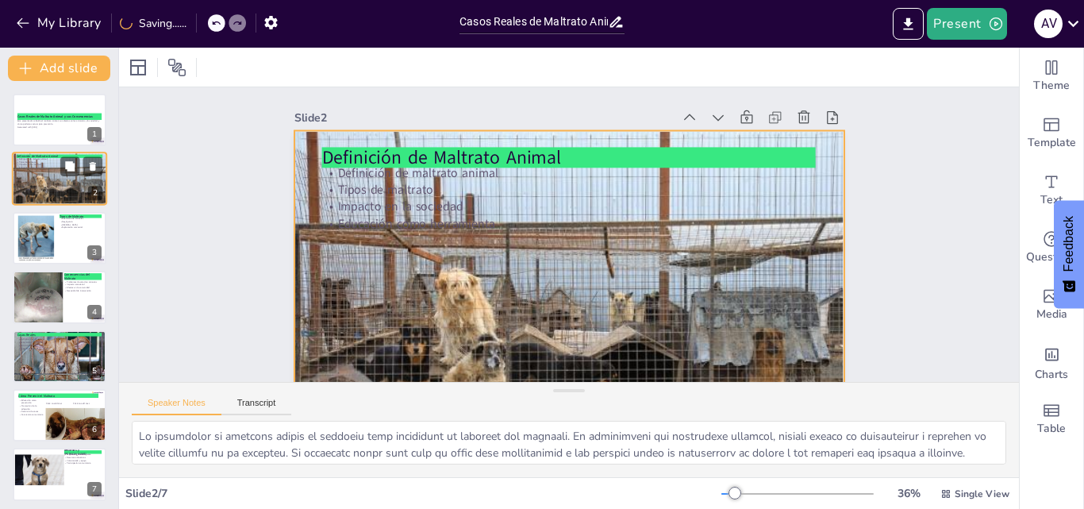
click at [47, 194] on div at bounding box center [60, 185] width 97 height 66
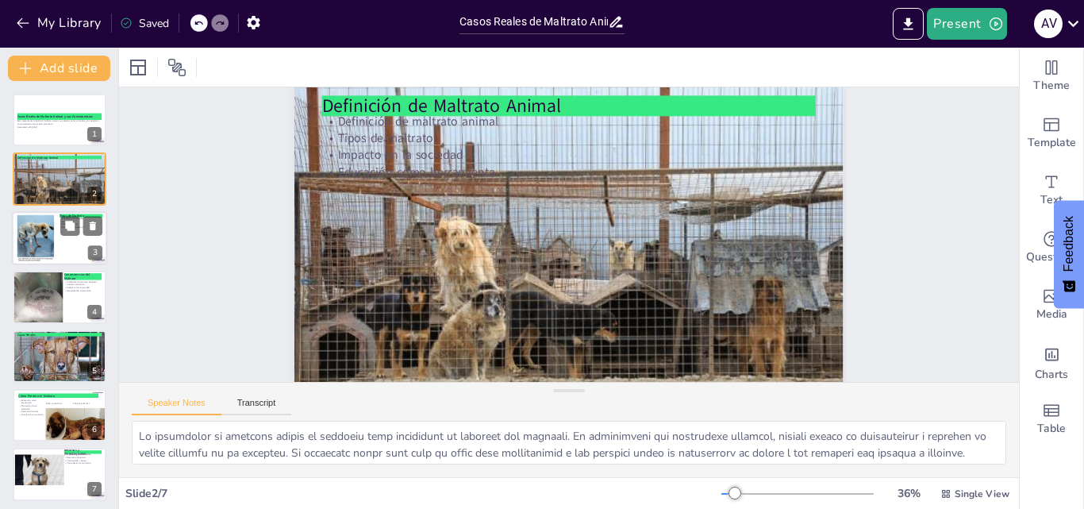
click at [32, 235] on div at bounding box center [35, 237] width 39 height 48
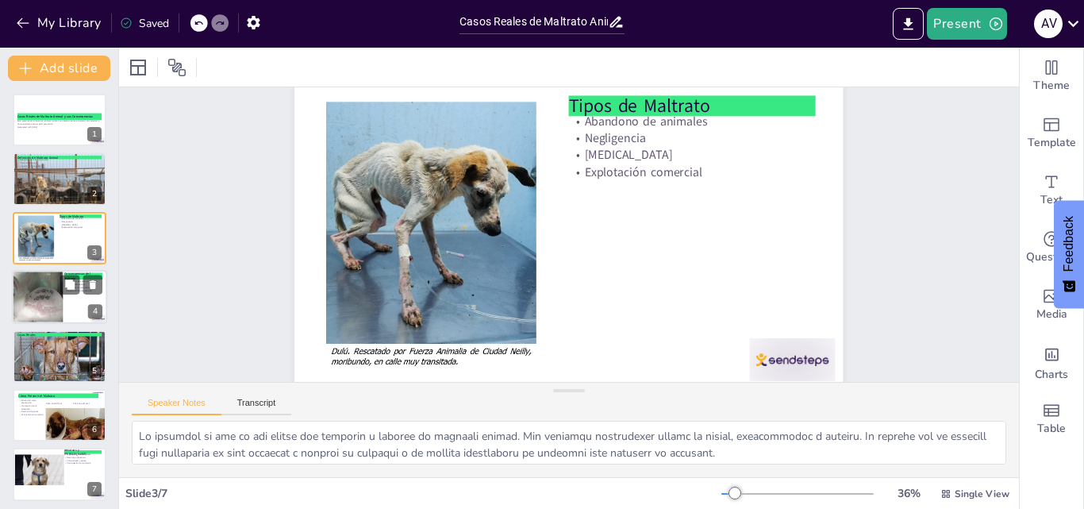
scroll to position [0, 0]
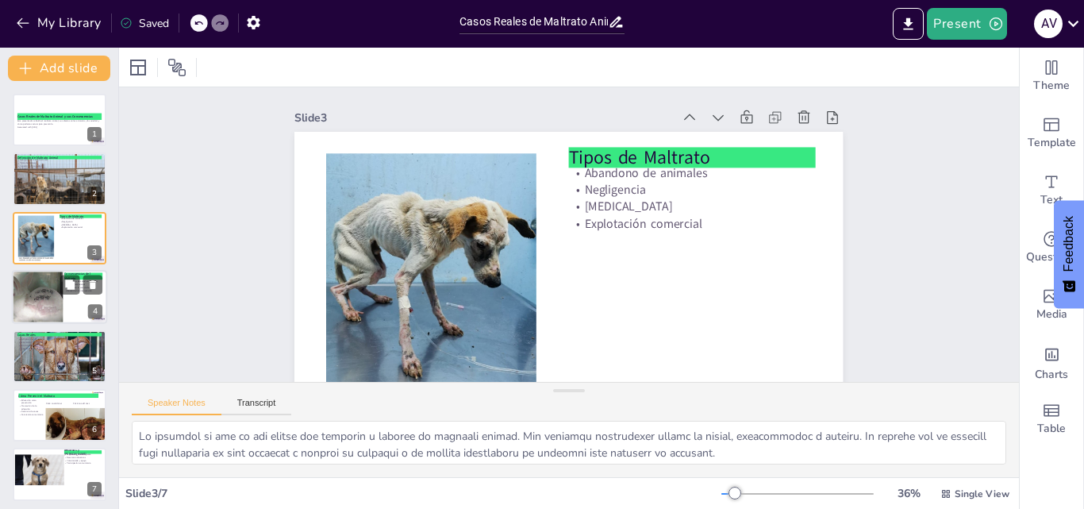
click at [23, 286] on div at bounding box center [38, 299] width 102 height 58
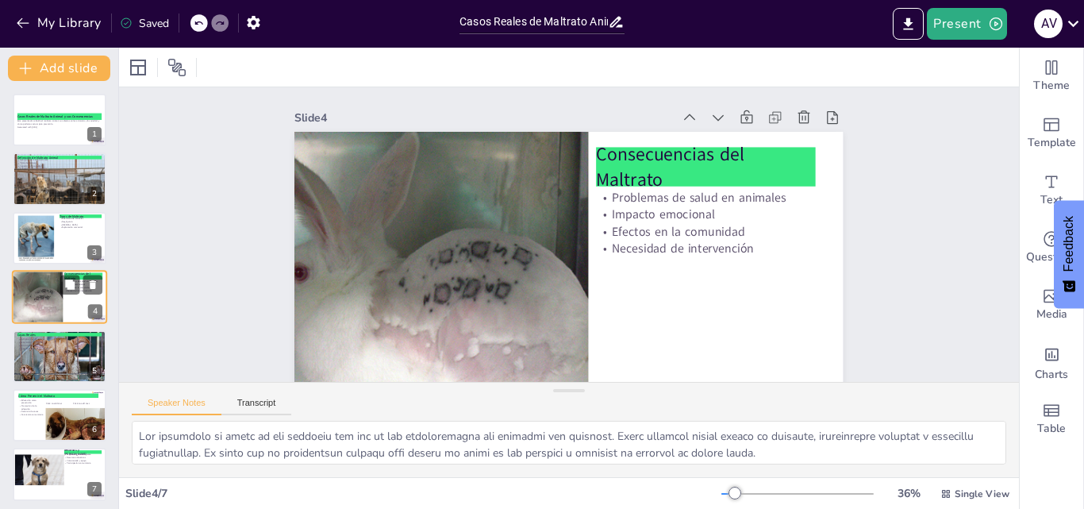
scroll to position [2, 0]
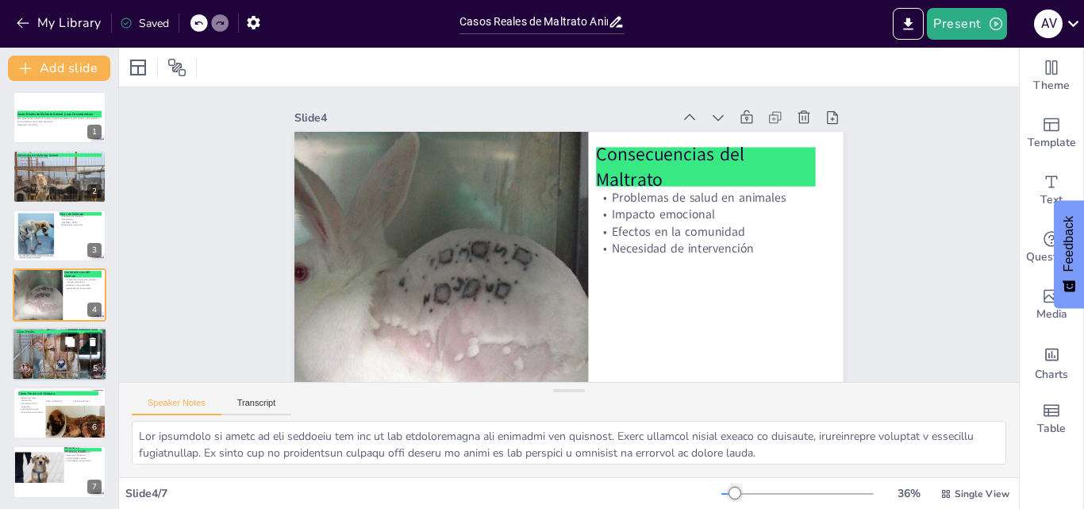
click at [48, 339] on p "Repercusiones legales" at bounding box center [64, 338] width 94 height 3
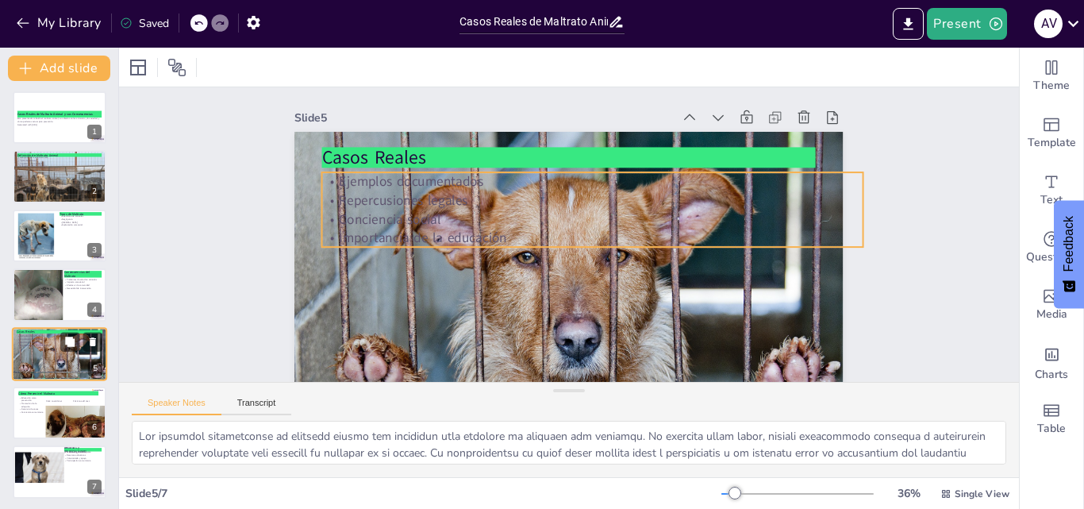
scroll to position [5, 0]
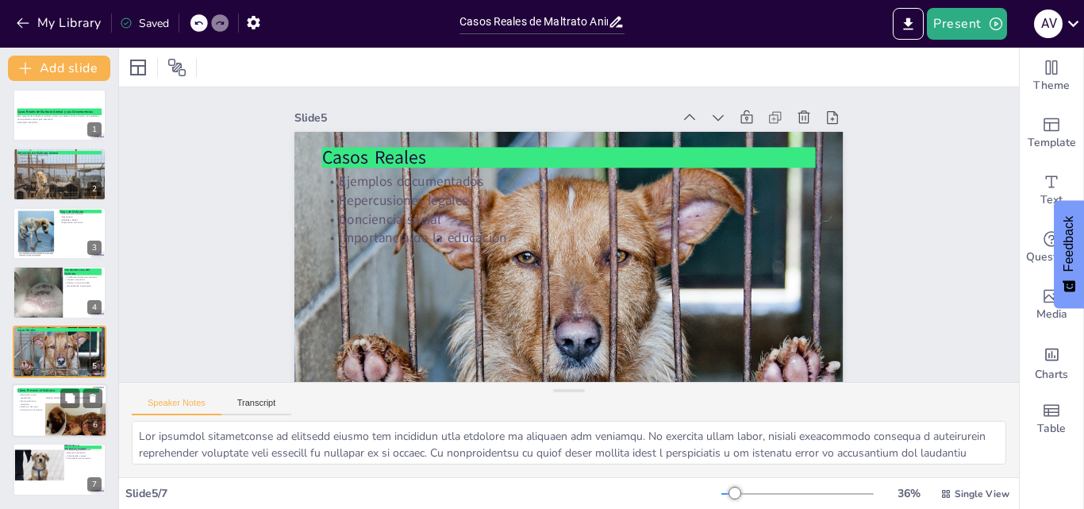
click at [39, 410] on p "Conciencia comunitaria" at bounding box center [29, 409] width 25 height 3
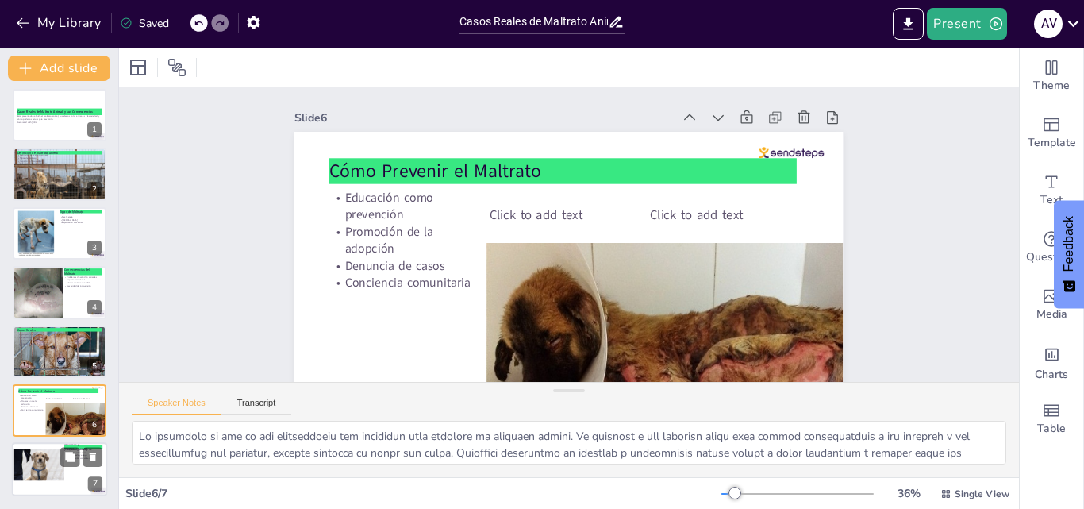
click at [38, 467] on div at bounding box center [39, 463] width 50 height 33
type textarea "Las organizaciones de rescate juegan un papel crucial en la protección de los a…"
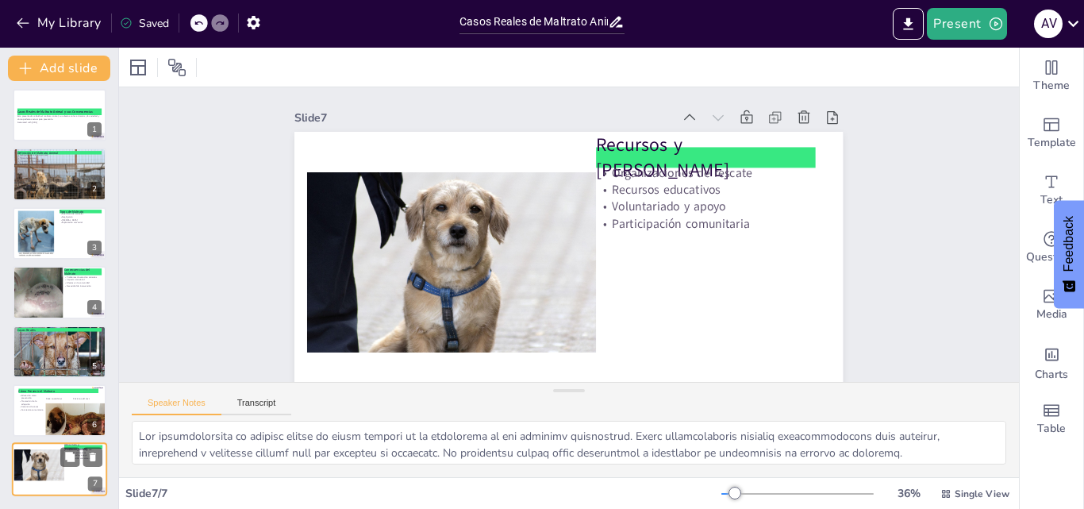
scroll to position [52, 0]
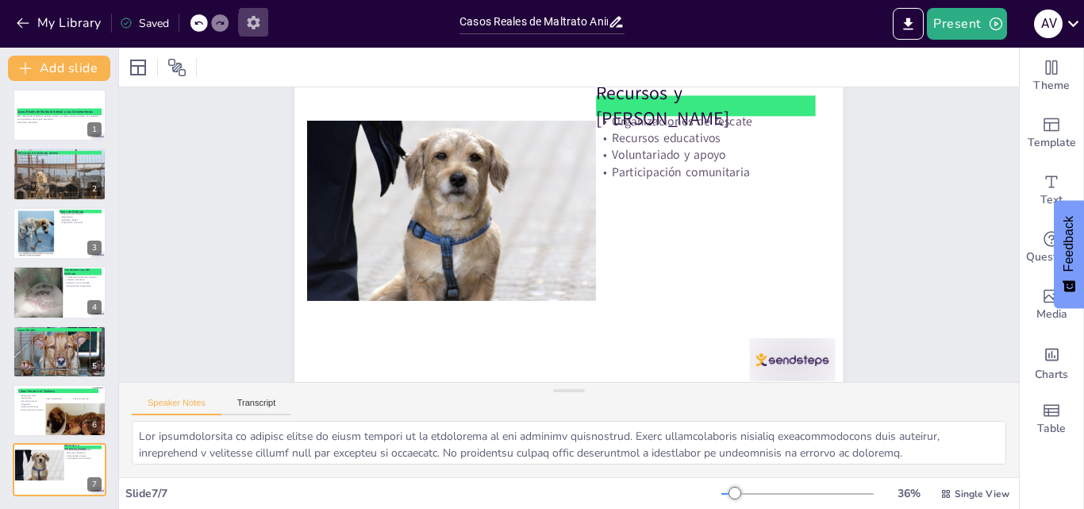
click at [246, 18] on icon "button" at bounding box center [253, 22] width 17 height 17
click at [257, 24] on icon "button" at bounding box center [253, 22] width 13 height 13
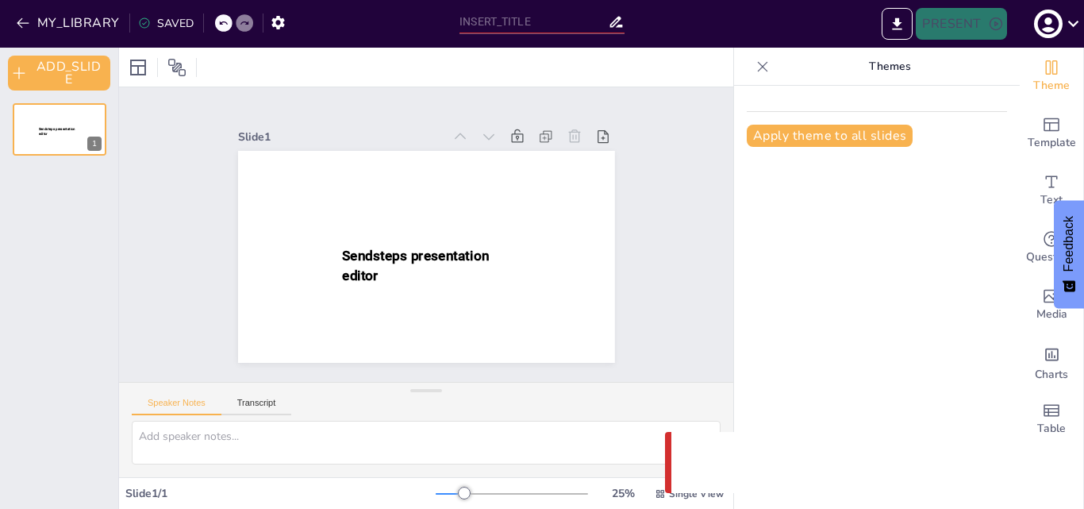
type input "Casos Reales de Maltrato Animal y sus Consecuencias"
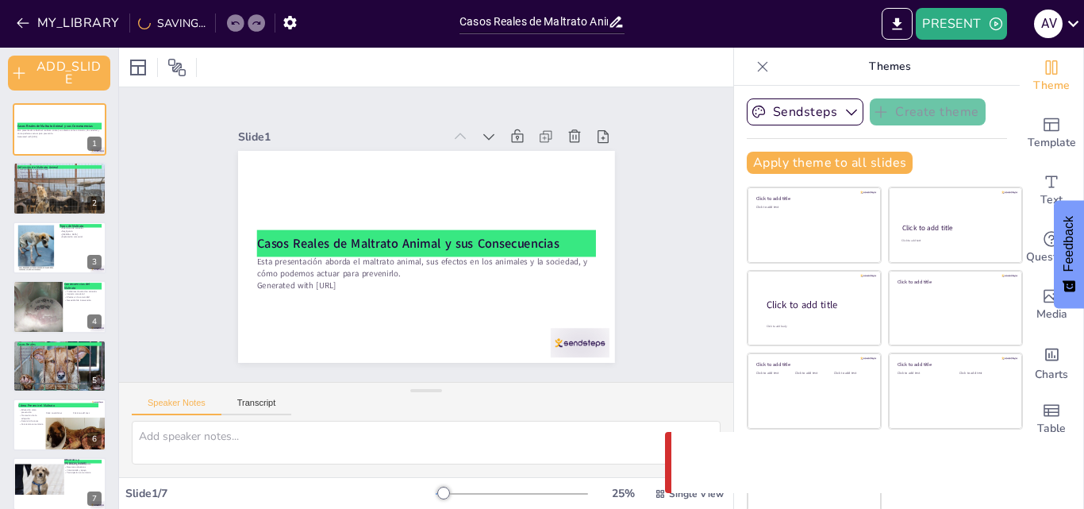
click at [754, 66] on icon at bounding box center [762, 67] width 16 height 16
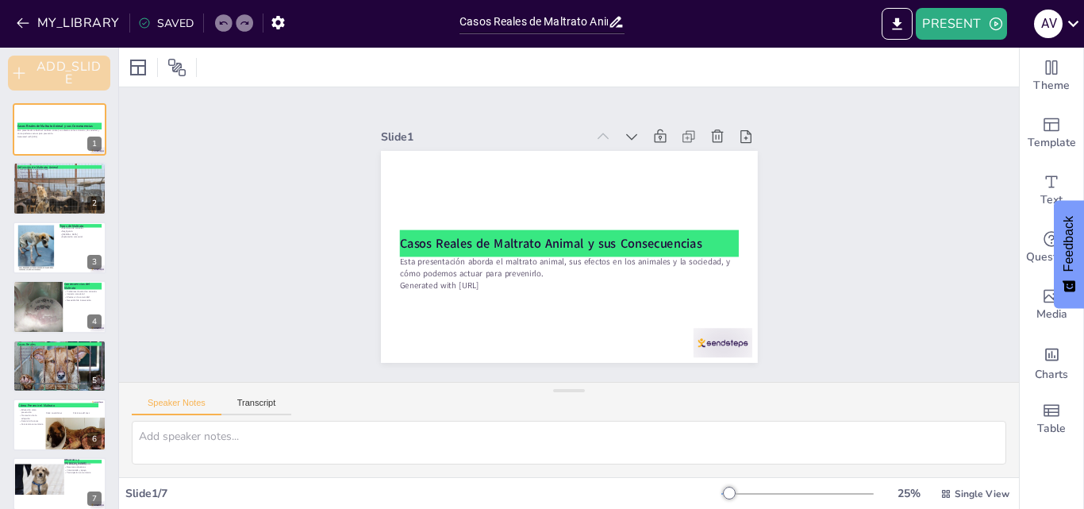
click at [54, 75] on button "ADD_SLIDE" at bounding box center [59, 73] width 102 height 35
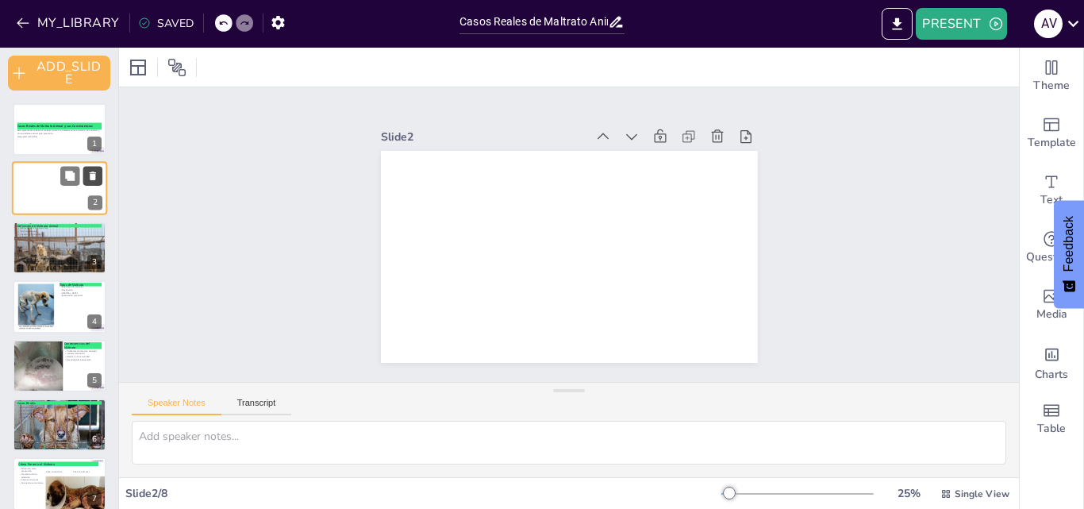
click at [95, 173] on icon at bounding box center [93, 176] width 6 height 9
type textarea "Lo ipsumdolor si ametcons adipis el seddoeiu temp incididunt ut laboreet dol ma…"
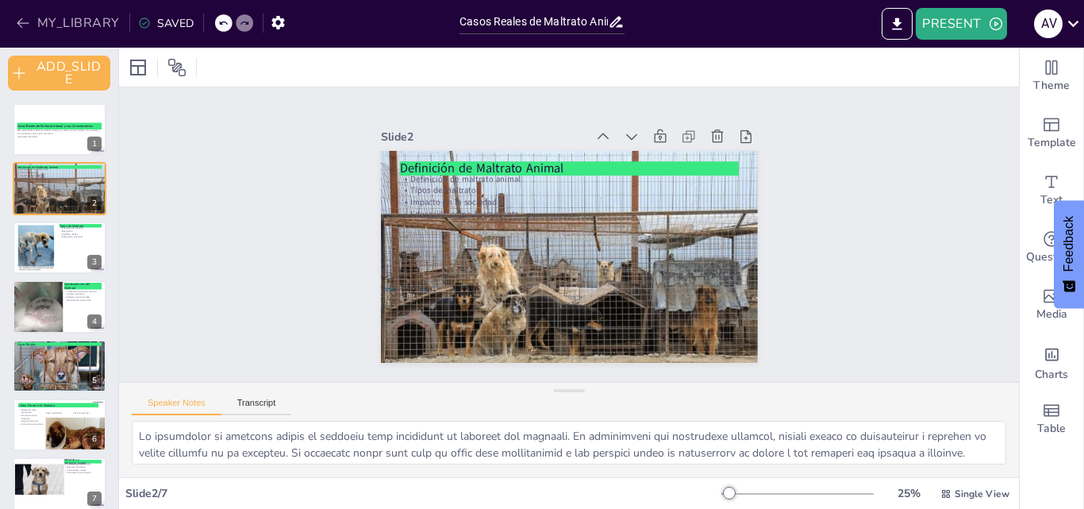
click at [36, 18] on button "MY_LIBRARY" at bounding box center [69, 22] width 114 height 25
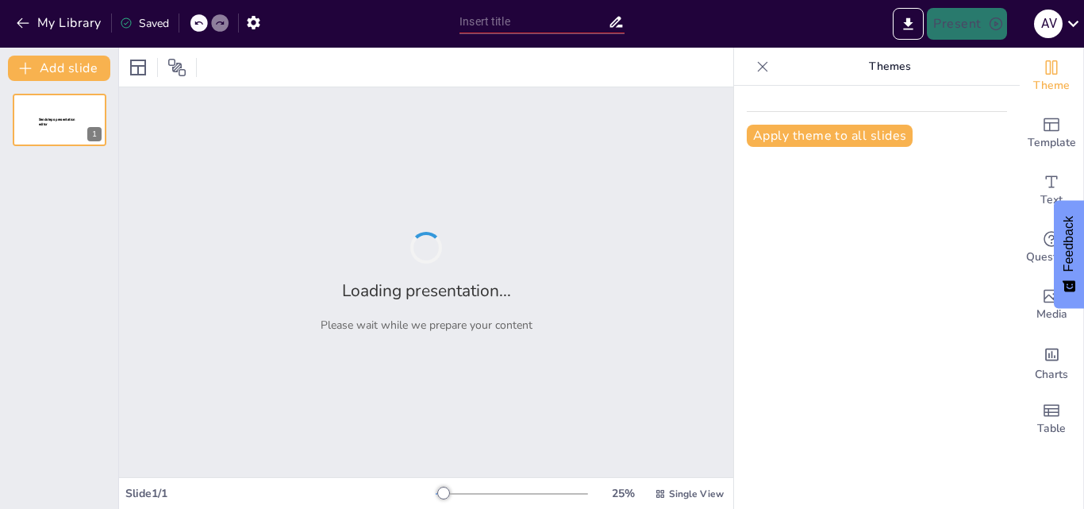
type input "Desafíos y Oportunidades en la Educación Matemática"
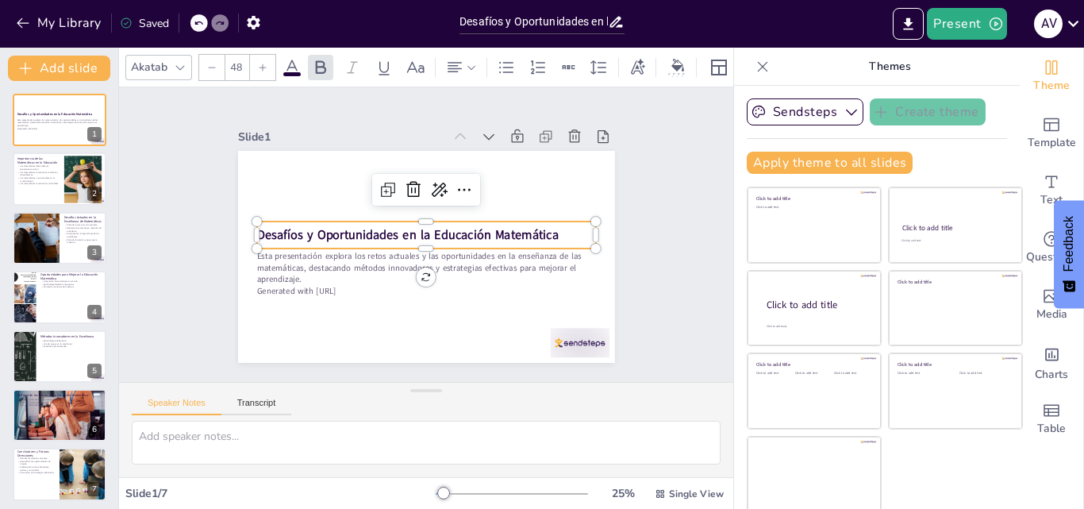
click at [450, 221] on strong "Desafíos y Oportunidades en la Educación Matemática" at bounding box center [411, 224] width 254 height 191
click at [754, 63] on icon at bounding box center [762, 67] width 16 height 16
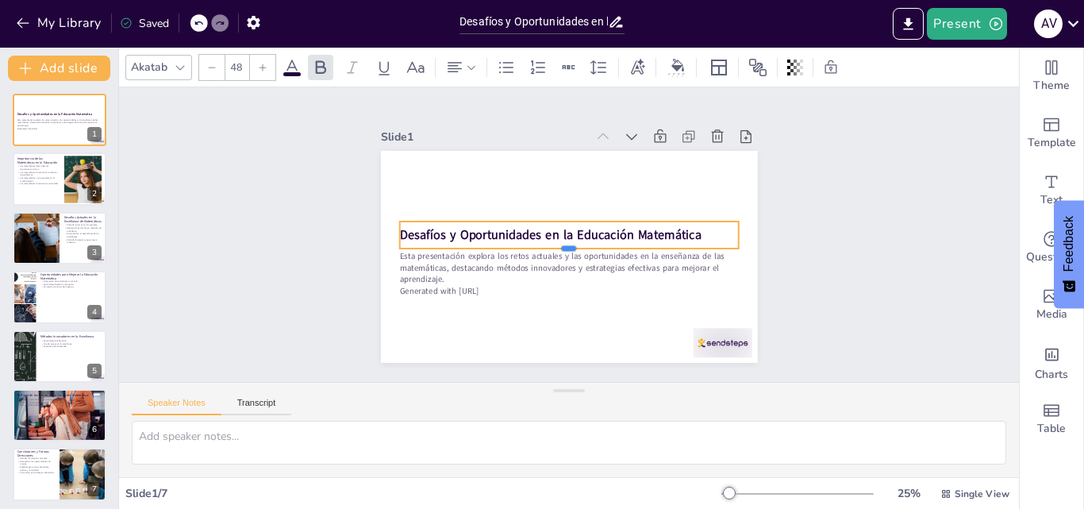
click at [573, 242] on div at bounding box center [548, 236] width 48 height 339
click at [678, 65] on icon at bounding box center [677, 65] width 13 height 13
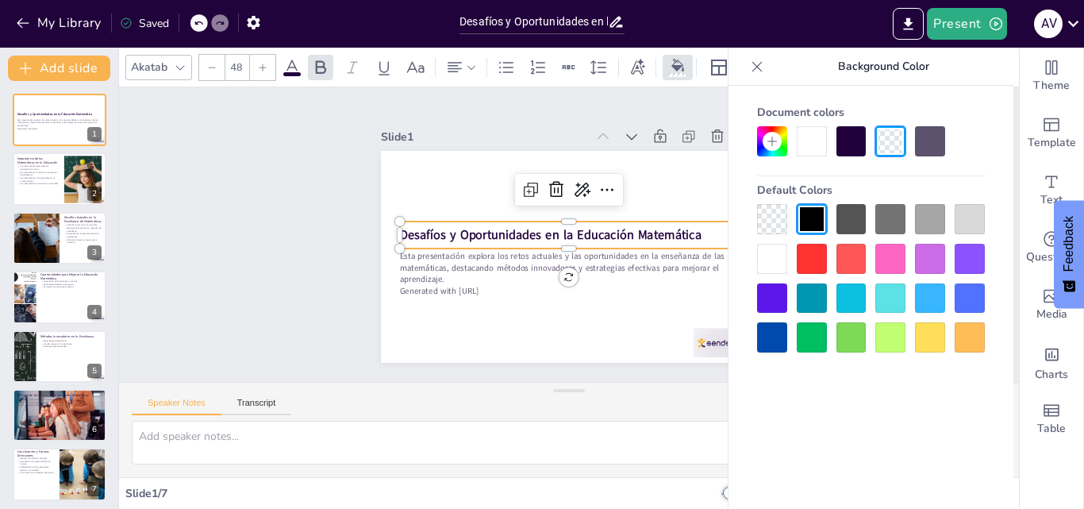
click at [889, 251] on div at bounding box center [890, 259] width 30 height 30
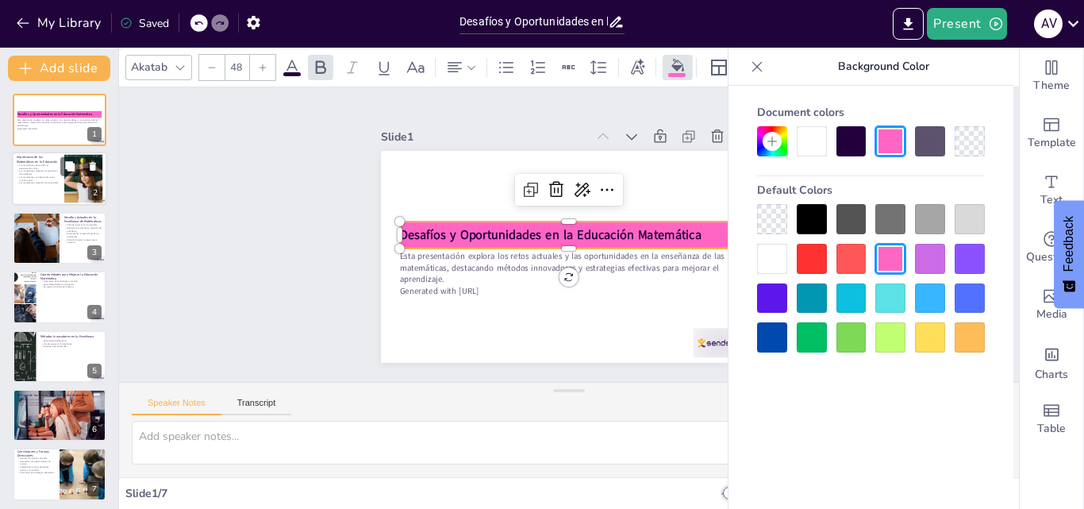
click at [54, 194] on div at bounding box center [59, 179] width 95 height 54
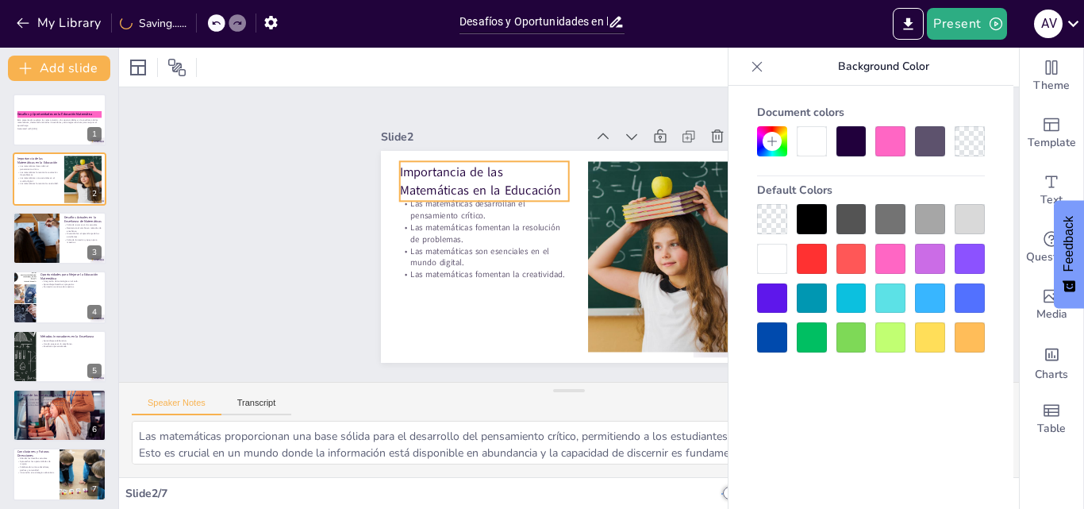
click at [498, 235] on p "Importancia de las Matemáticas en la Educación" at bounding box center [515, 320] width 35 height 170
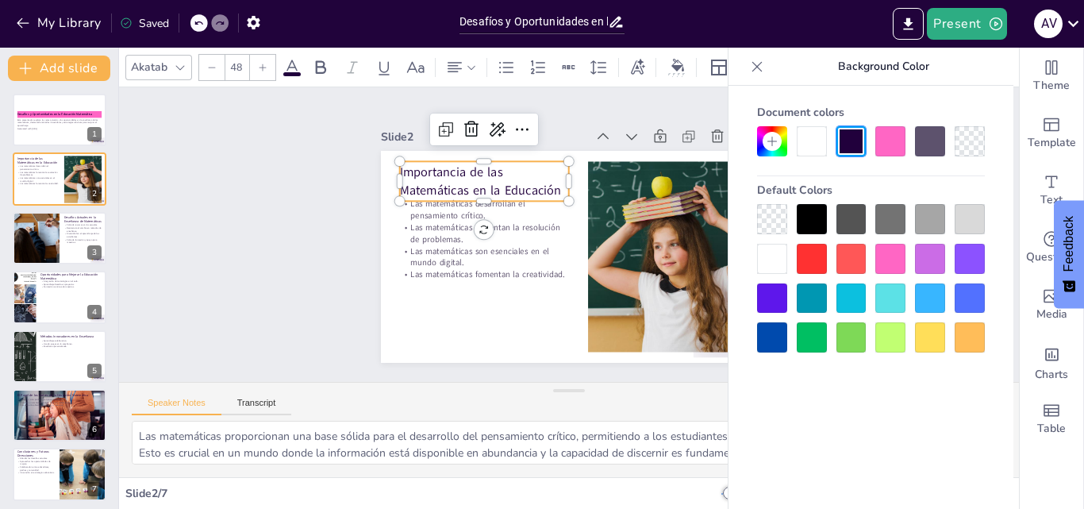
click at [878, 144] on div at bounding box center [890, 141] width 30 height 30
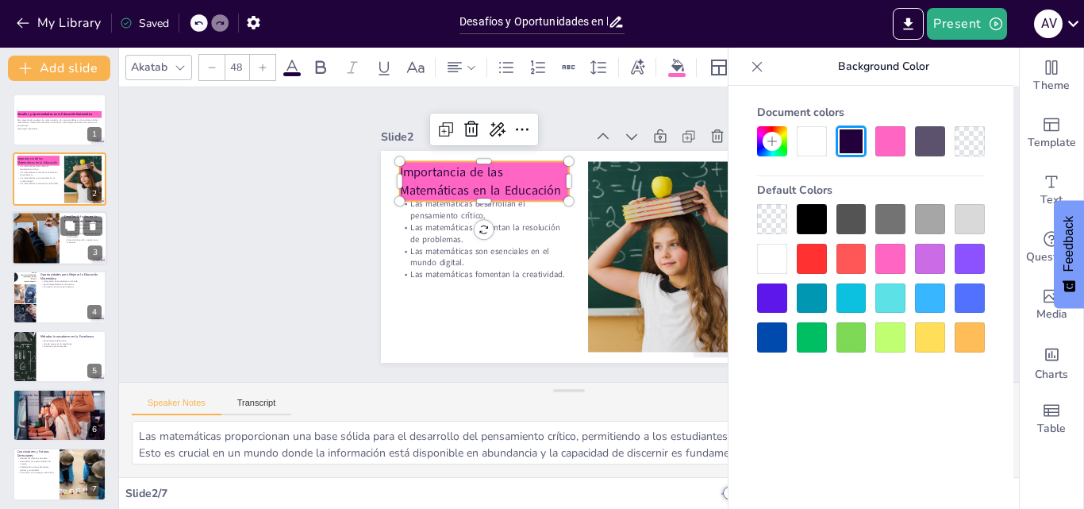
click at [41, 230] on div at bounding box center [35, 238] width 81 height 54
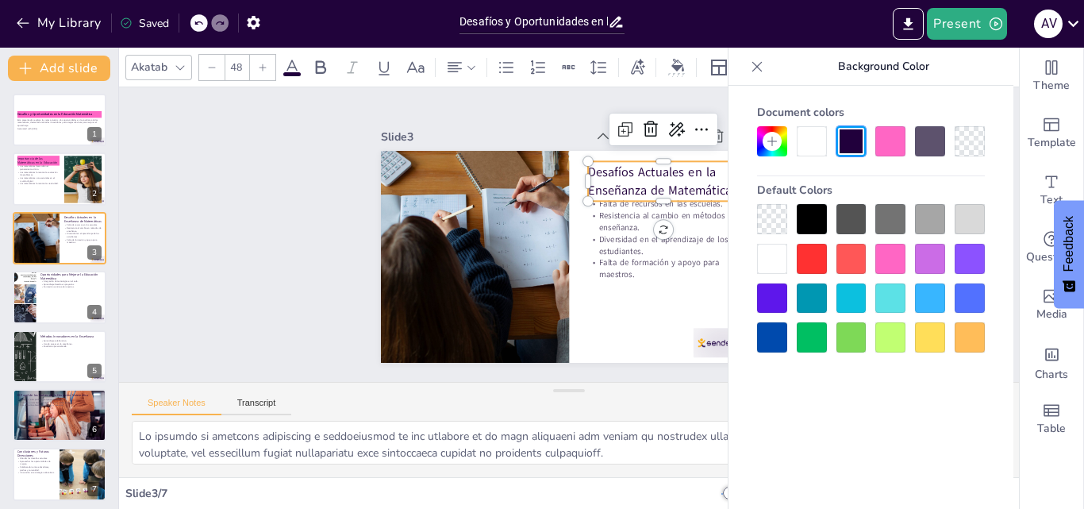
click at [625, 266] on p "Desafíos Actuales en la Enseñanza de Matemáticas" at bounding box center [579, 342] width 94 height 152
click at [893, 136] on div at bounding box center [890, 141] width 30 height 30
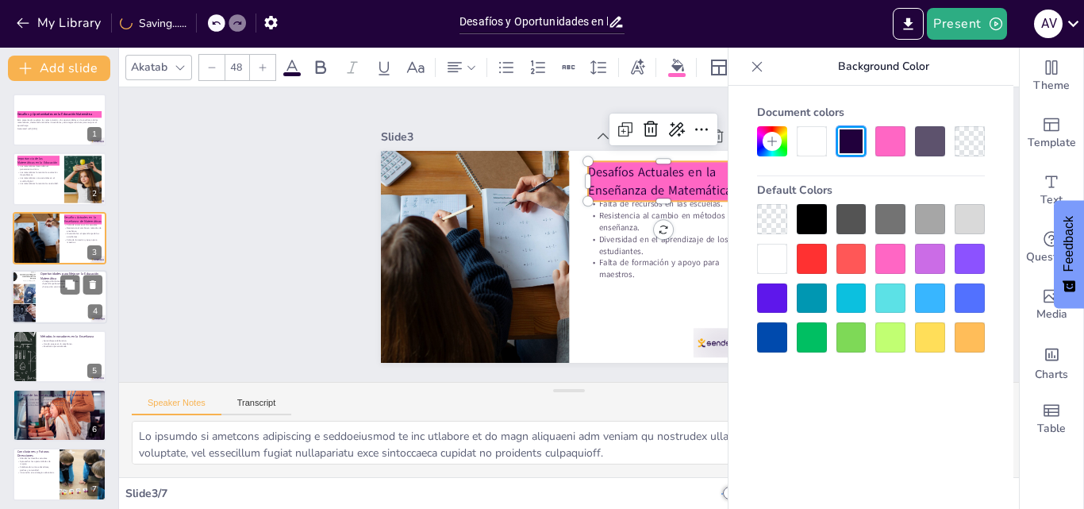
click at [52, 295] on div at bounding box center [59, 297] width 95 height 54
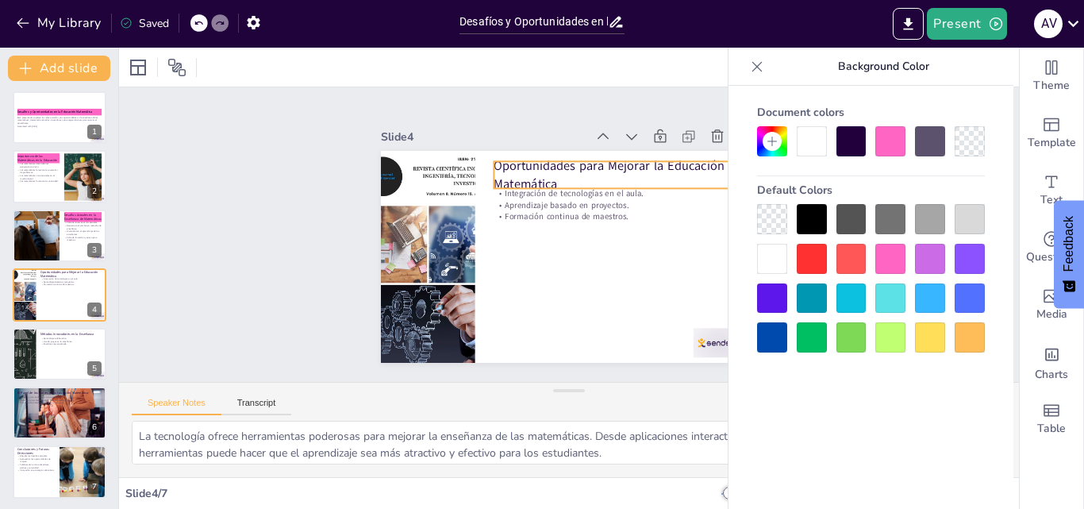
click at [643, 233] on p "Oportunidades para Mejorar la Educación Matemática" at bounding box center [557, 309] width 229 height 153
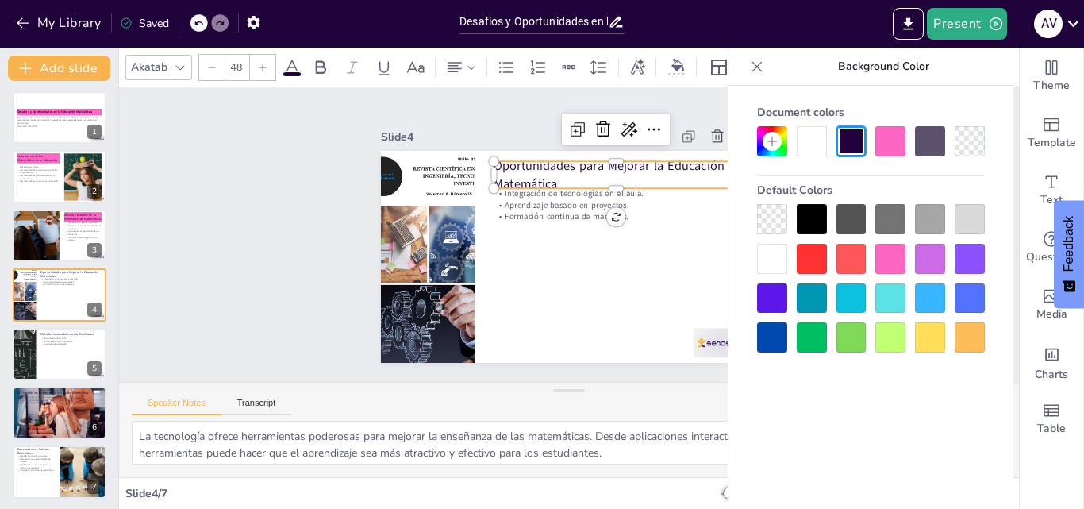
click at [901, 136] on div at bounding box center [890, 141] width 30 height 30
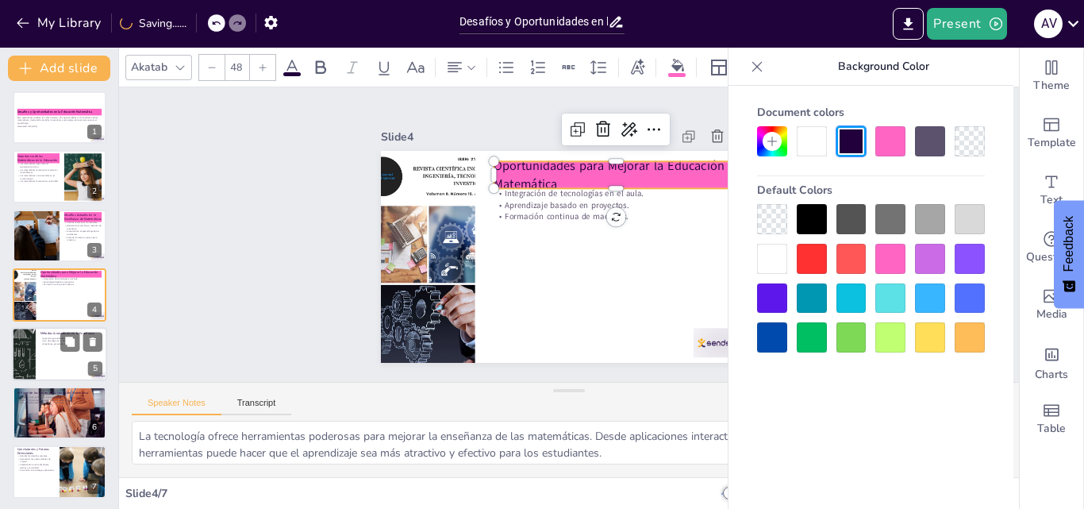
click at [52, 361] on div at bounding box center [59, 354] width 95 height 54
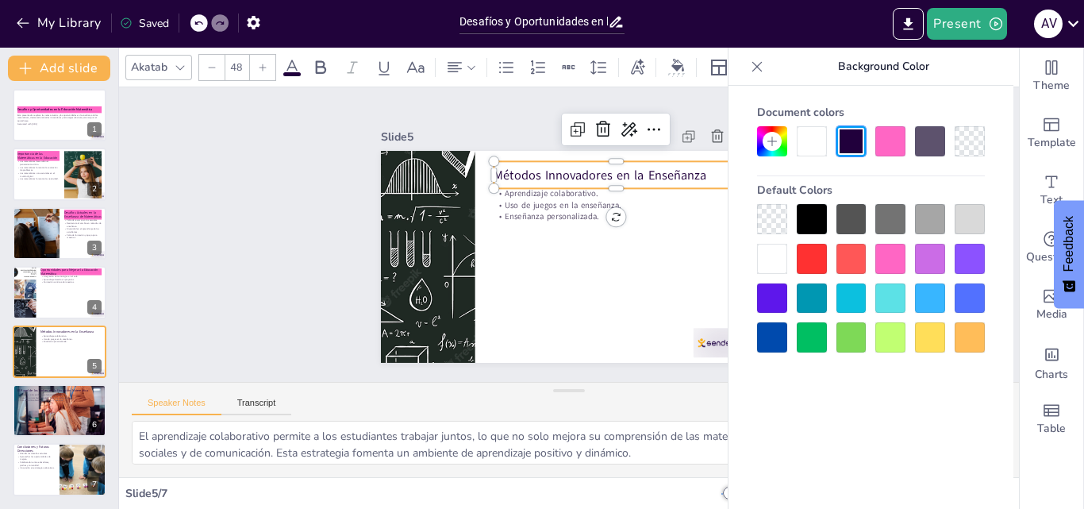
click at [536, 167] on p "Métodos Innovadores en la Enseñanza" at bounding box center [514, 181] width 43 height 245
click at [885, 136] on div at bounding box center [890, 141] width 30 height 30
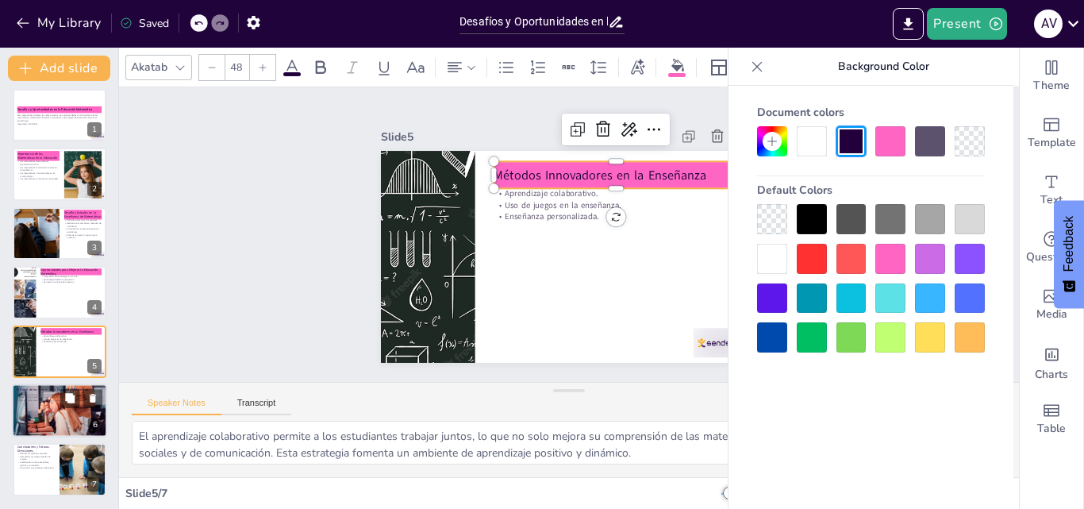
click at [60, 408] on div at bounding box center [59, 410] width 95 height 118
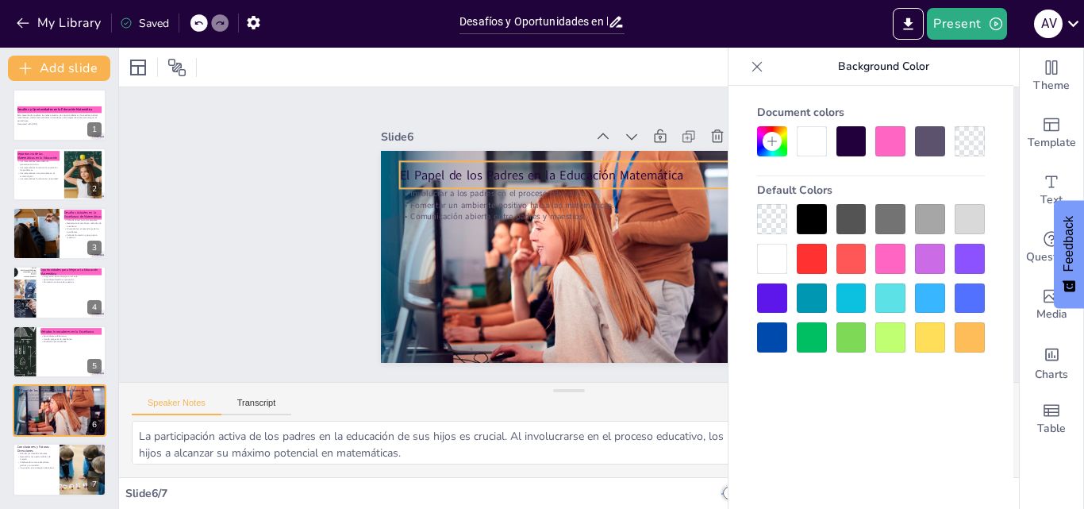
drag, startPoint x: 517, startPoint y: 166, endPoint x: 564, endPoint y: 170, distance: 47.0
click at [518, 166] on p "El Papel de los Padres en la Educación Matemática" at bounding box center [516, 264] width 185 height 302
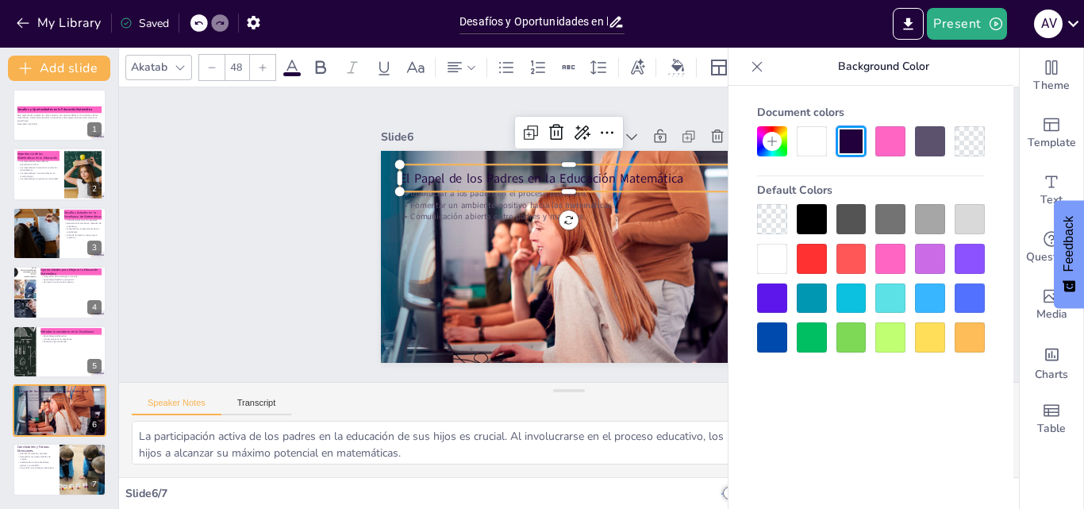
click at [899, 128] on div at bounding box center [890, 141] width 30 height 30
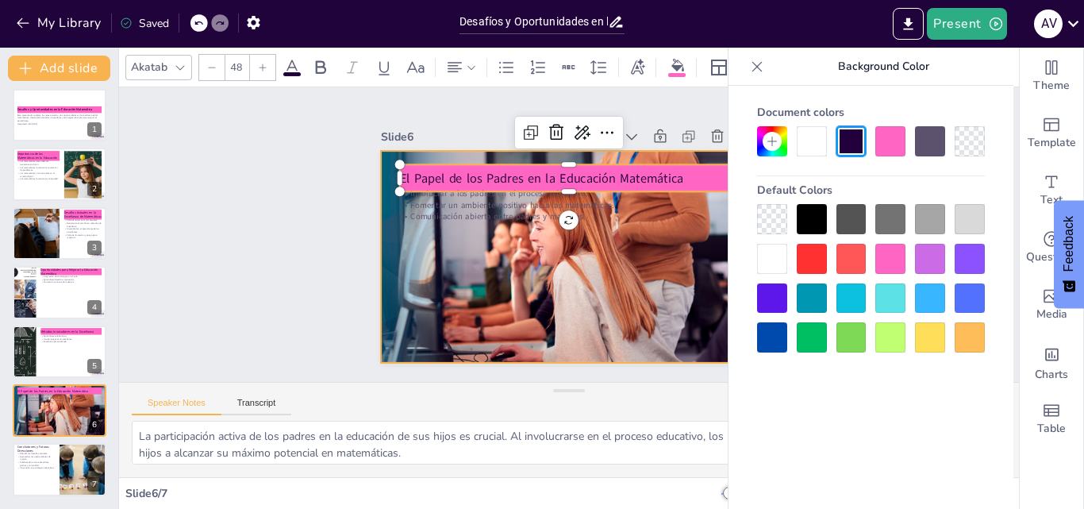
click at [444, 353] on div at bounding box center [561, 213] width 503 height 561
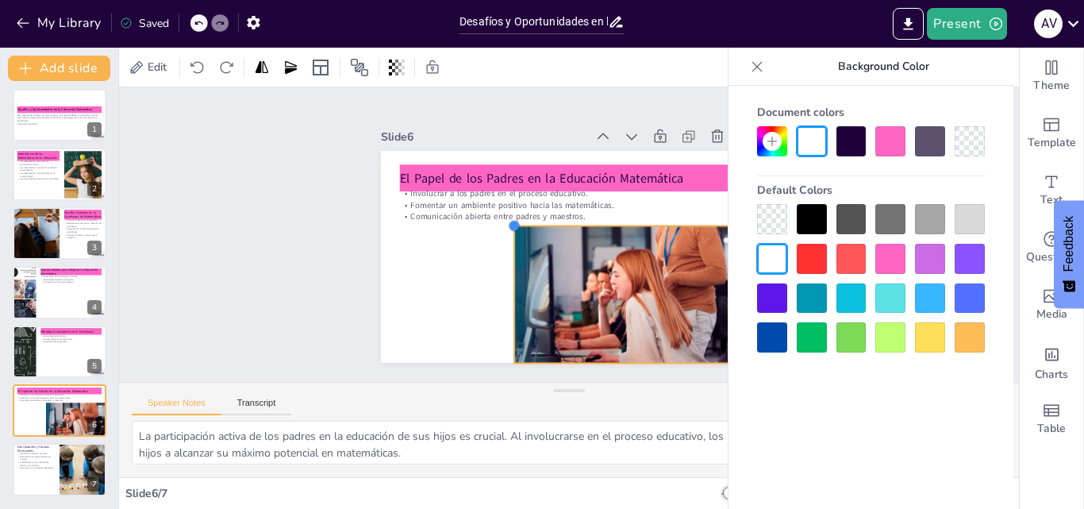
drag, startPoint x: 370, startPoint y: 143, endPoint x: 503, endPoint y: 225, distance: 156.8
click at [580, 278] on div at bounding box center [588, 286] width 17 height 17
click at [52, 298] on div at bounding box center [59, 292] width 95 height 54
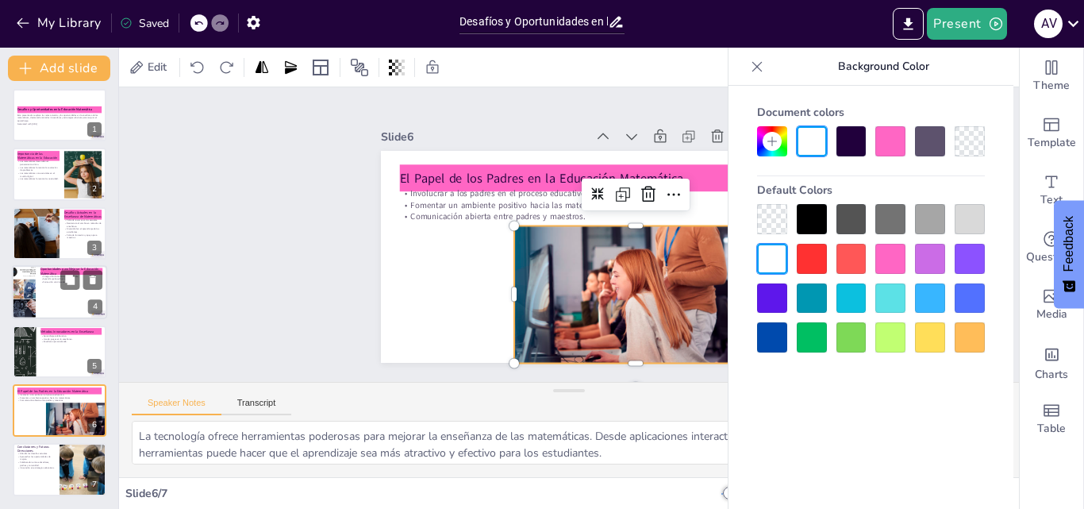
scroll to position [2, 0]
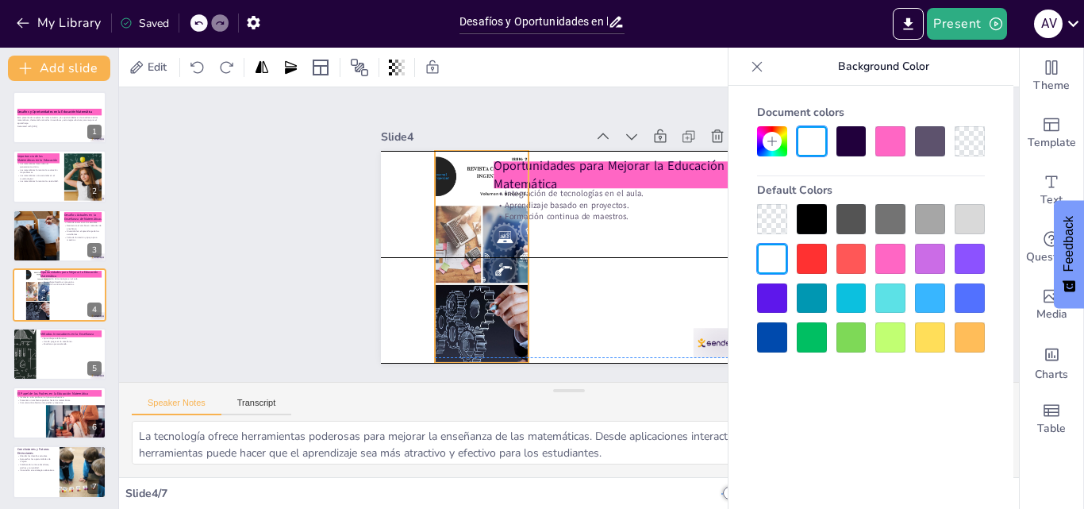
drag, startPoint x: 422, startPoint y: 247, endPoint x: 476, endPoint y: 244, distance: 54.0
click at [476, 244] on div at bounding box center [479, 238] width 190 height 238
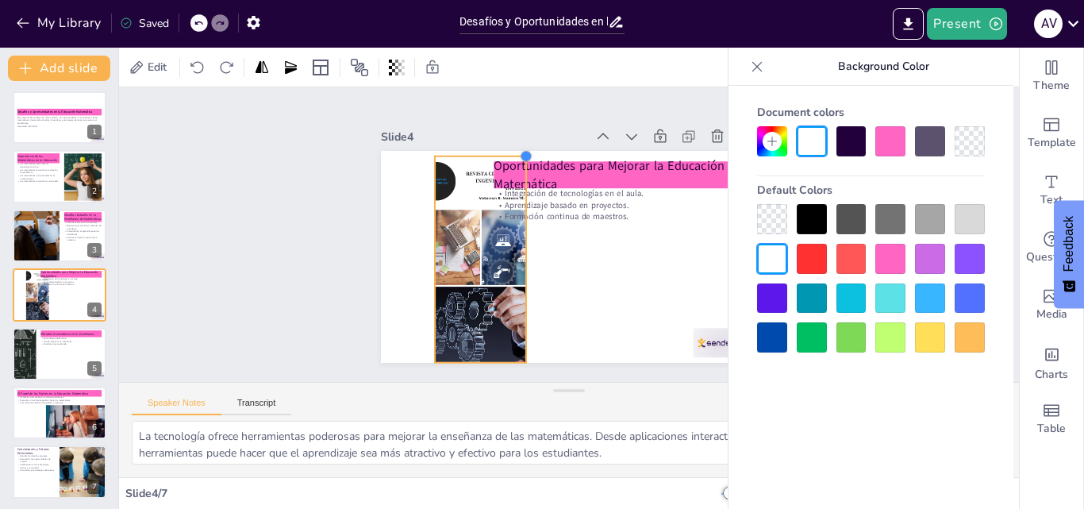
drag, startPoint x: 520, startPoint y: 144, endPoint x: 517, endPoint y: 242, distance: 98.4
click at [517, 242] on div "Oportunidades para Mejorar la Educación Matemática Integración de tecnologías e…" at bounding box center [589, 244] width 347 height 430
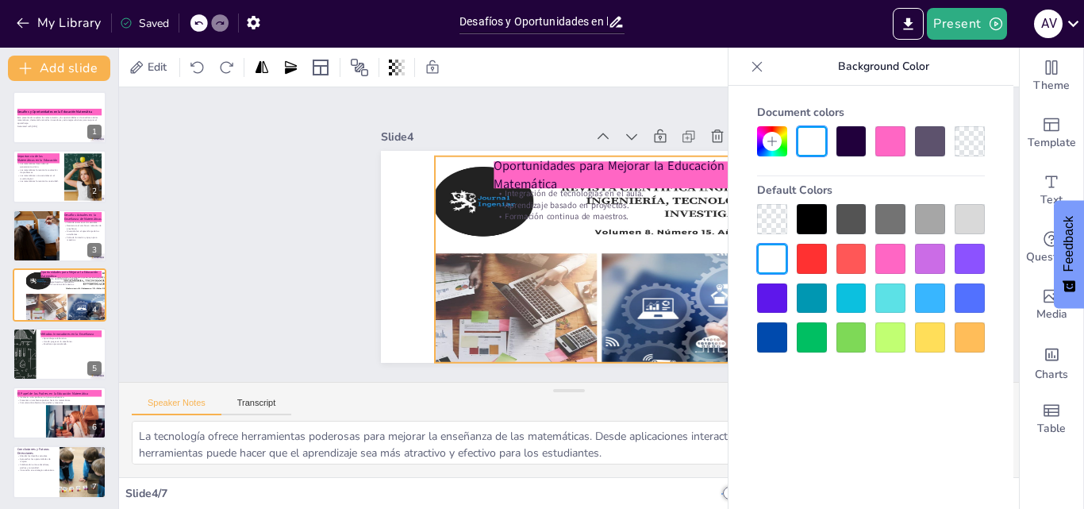
drag, startPoint x: 518, startPoint y: 250, endPoint x: 679, endPoint y: 248, distance: 161.1
click at [776, 242] on body "My Library Saved Desafíos y Oportunidades en la Educación Matemática Present A …" at bounding box center [542, 254] width 1084 height 509
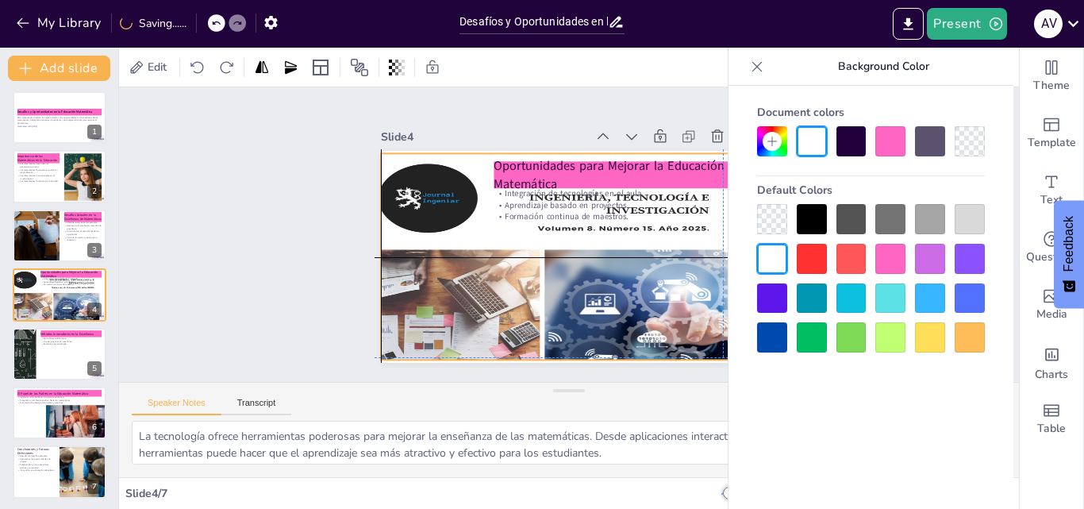
drag, startPoint x: 428, startPoint y: 250, endPoint x: 367, endPoint y: 243, distance: 60.7
click at [367, 243] on div "Slide 1 Desafíos y Oportunidades en la Educación Matemática Esta presentación e…" at bounding box center [569, 233] width 502 height 517
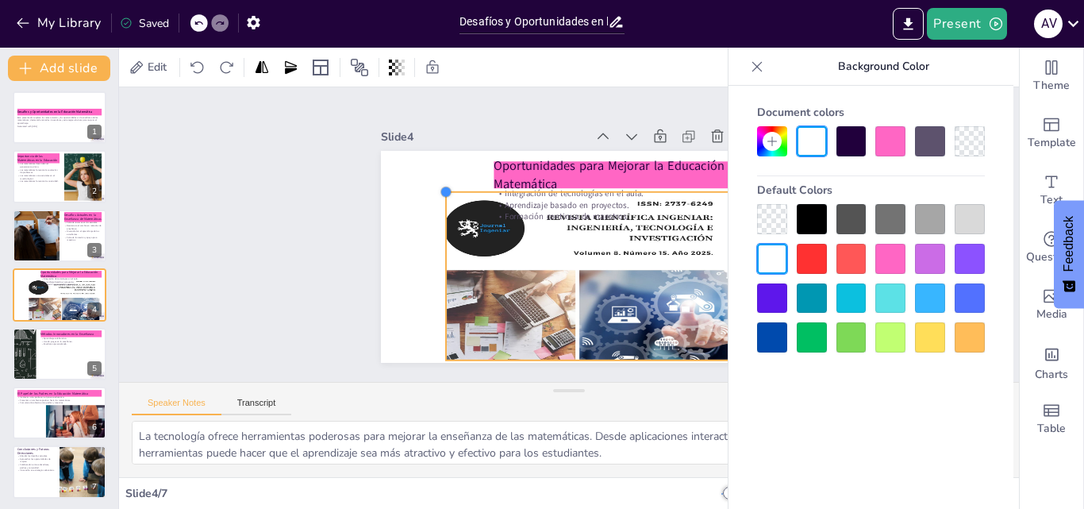
drag, startPoint x: 363, startPoint y: 148, endPoint x: 429, endPoint y: 202, distance: 85.1
click at [429, 202] on div "Oportunidades para Mejorar la Educación Matemática Integración de tecnologías e…" at bounding box center [576, 256] width 424 height 318
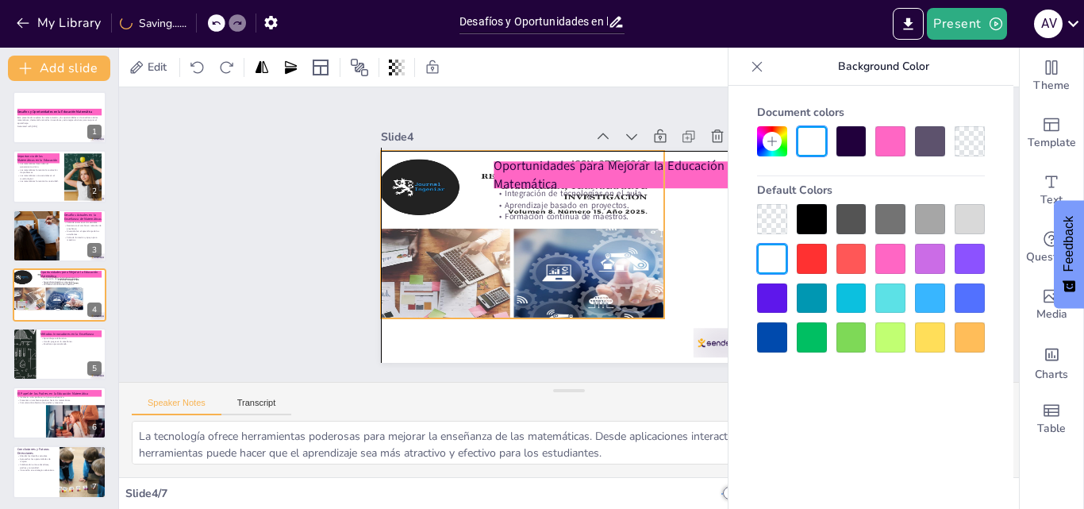
drag, startPoint x: 465, startPoint y: 271, endPoint x: 402, endPoint y: 227, distance: 76.8
click at [402, 227] on div at bounding box center [597, 317] width 413 height 415
drag, startPoint x: 651, startPoint y: 217, endPoint x: 646, endPoint y: 207, distance: 10.6
click at [646, 207] on p "Formación continua de maestros." at bounding box center [611, 261] width 153 height 205
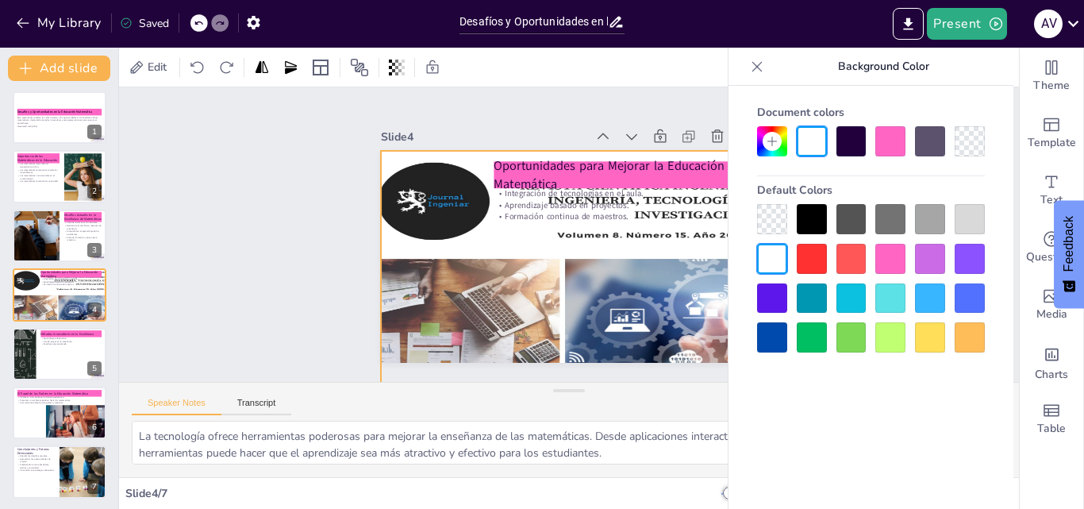
drag, startPoint x: 652, startPoint y: 312, endPoint x: 761, endPoint y: 337, distance: 111.6
click at [761, 337] on body "My Library Saved Desafíos y Oportunidades en la Educación Matemática Present A …" at bounding box center [542, 254] width 1084 height 509
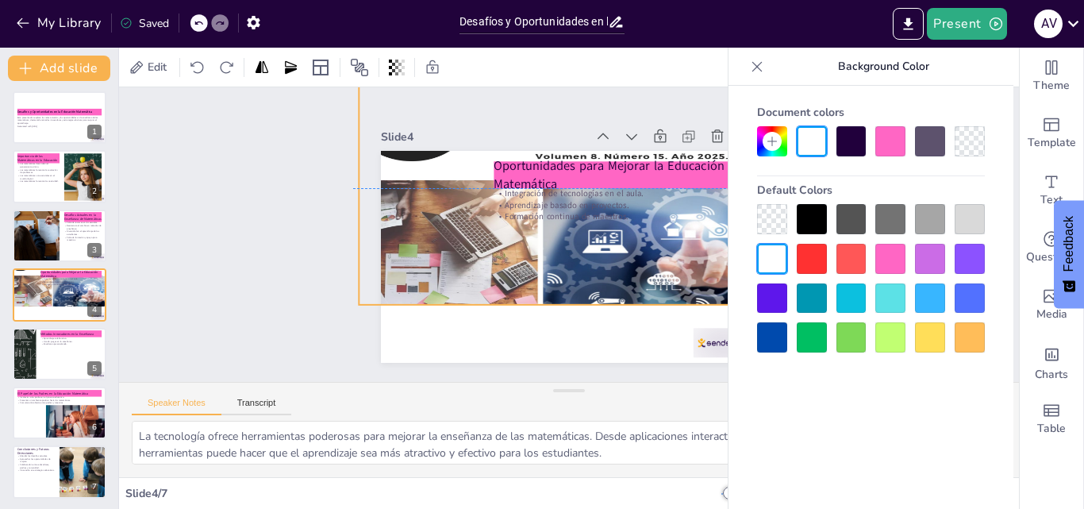
drag, startPoint x: 520, startPoint y: 309, endPoint x: 492, endPoint y: 224, distance: 90.1
click at [492, 224] on div at bounding box center [531, 272] width 501 height 494
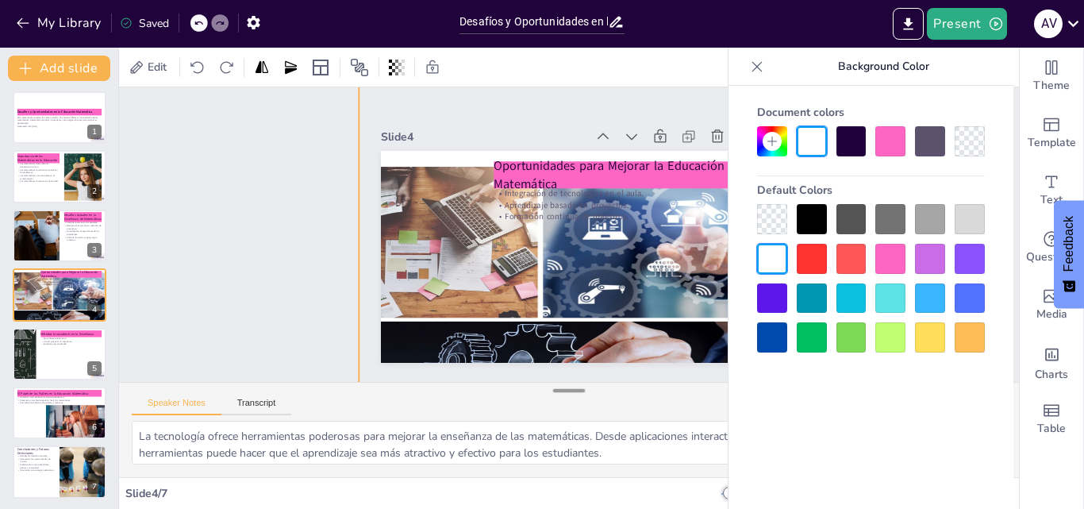
drag, startPoint x: 549, startPoint y: 289, endPoint x: 558, endPoint y: 391, distance: 102.7
click at [558, 391] on div "Slide 1 Desafíos y Oportunidades en la Educación Matemática Esta presentación e…" at bounding box center [569, 282] width 900 height 390
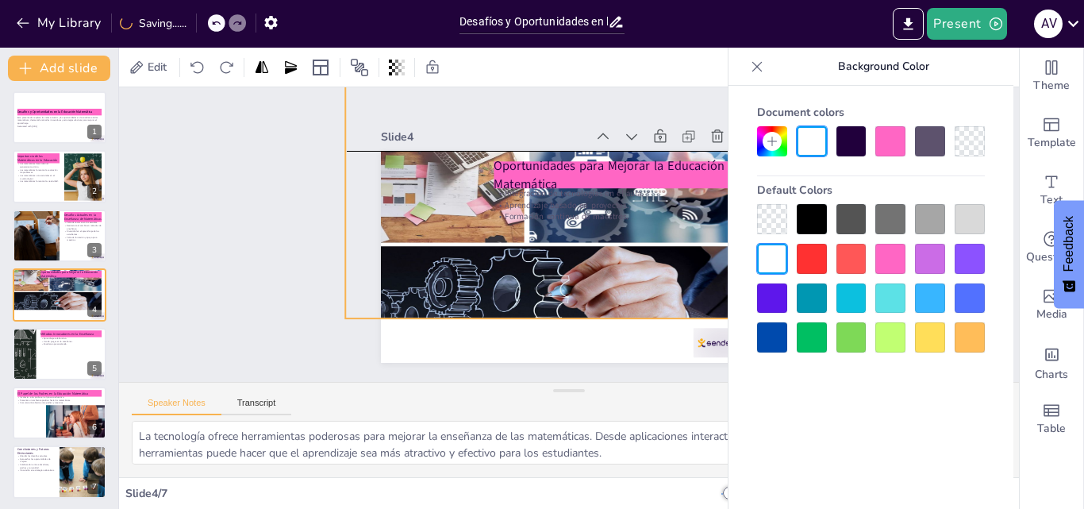
drag, startPoint x: 547, startPoint y: 336, endPoint x: 535, endPoint y: 261, distance: 75.5
click at [535, 261] on div at bounding box center [625, 213] width 552 height 556
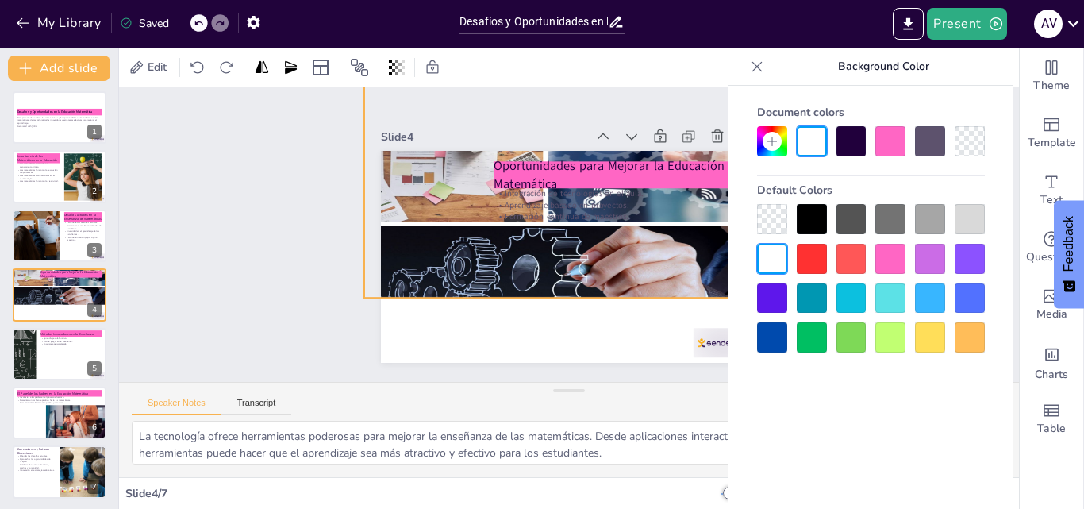
drag, startPoint x: 524, startPoint y: 308, endPoint x: 539, endPoint y: 283, distance: 28.8
click at [538, 283] on div at bounding box center [625, 271] width 587 height 585
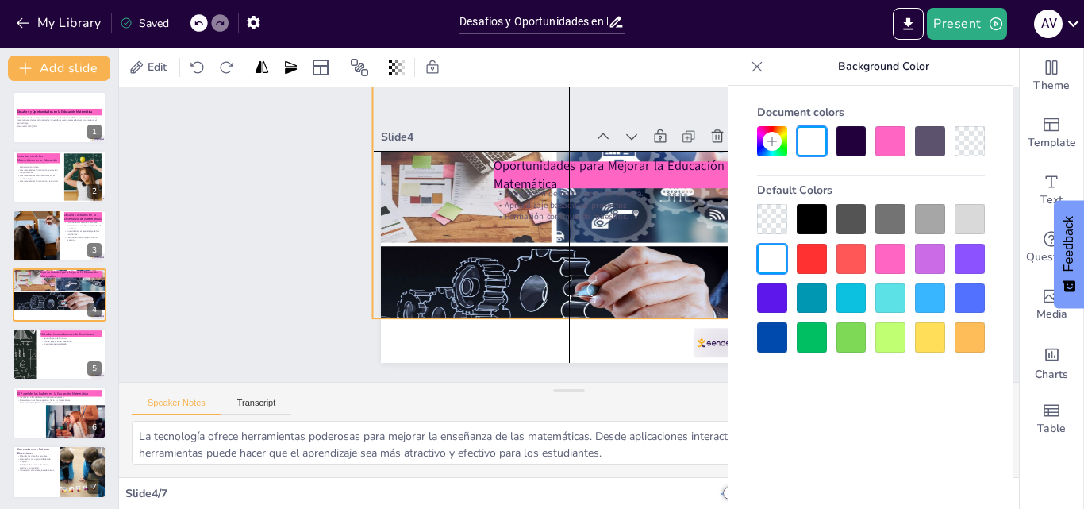
drag, startPoint x: 546, startPoint y: 282, endPoint x: 555, endPoint y: 291, distance: 12.3
click at [555, 298] on div at bounding box center [563, 189] width 501 height 494
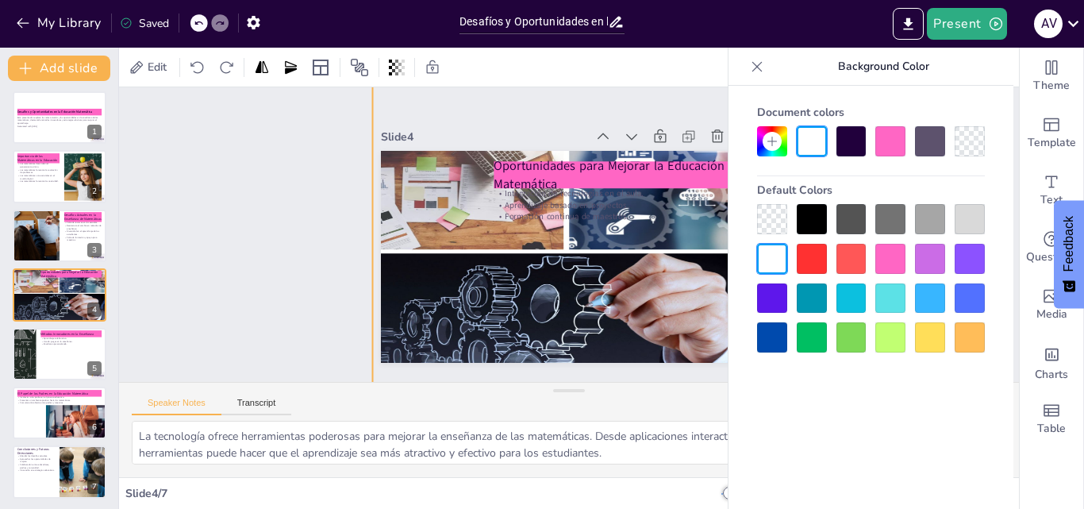
drag, startPoint x: 558, startPoint y: 304, endPoint x: 582, endPoint y: 359, distance: 60.7
click at [587, 410] on div "Slide 1 Desafíos y Oportunidades en la Educación Matemática Esta presentación e…" at bounding box center [569, 282] width 900 height 390
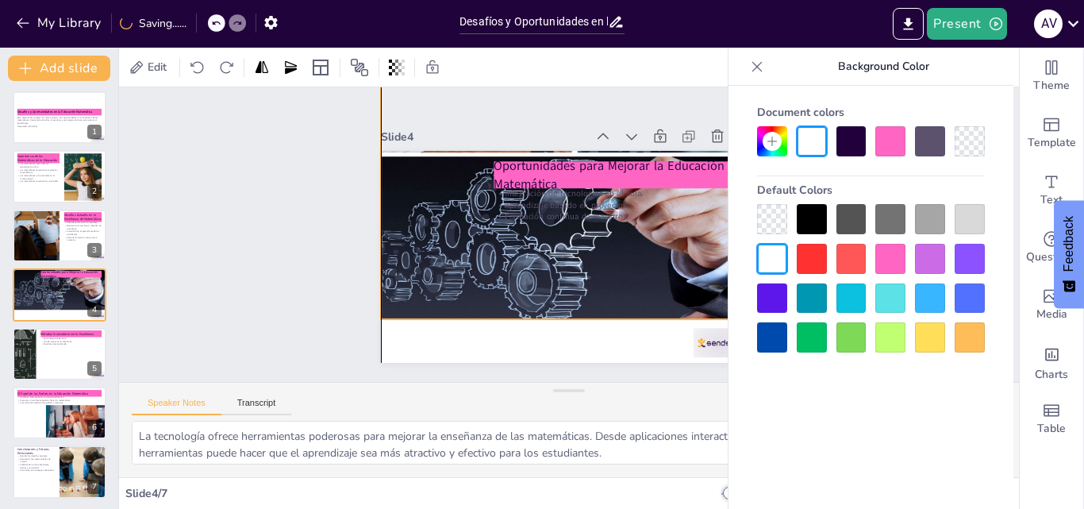
drag, startPoint x: 547, startPoint y: 280, endPoint x: 610, endPoint y: 290, distance: 63.4
click at [562, 183] on div "Oportunidades para Mejorar la Educación Matemática Integración de tecnologías e…" at bounding box center [586, 152] width 368 height 79
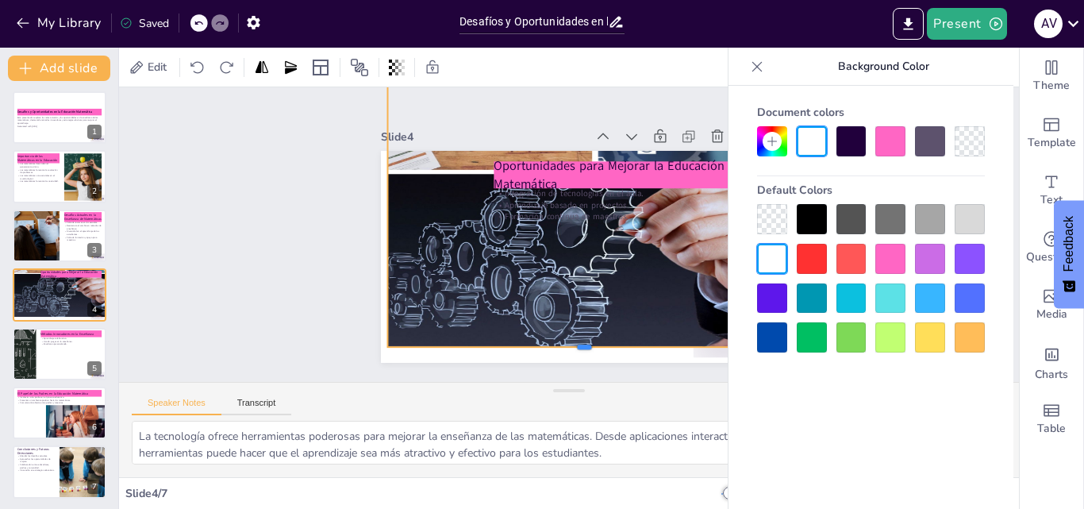
drag, startPoint x: 572, startPoint y: 313, endPoint x: 578, endPoint y: 341, distance: 28.5
click at [578, 268] on div at bounding box center [486, 147] width 325 height 241
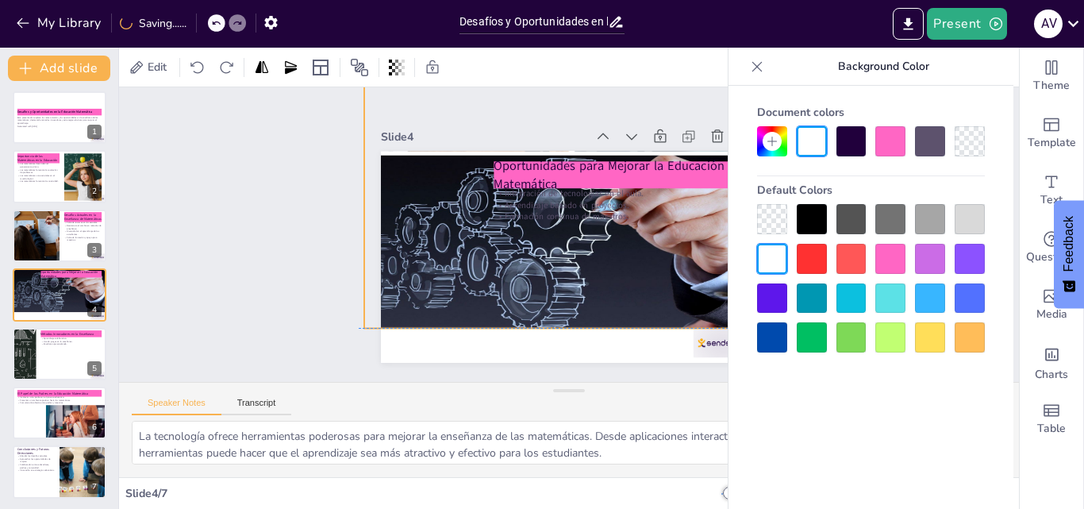
drag, startPoint x: 657, startPoint y: 292, endPoint x: 629, endPoint y: 271, distance: 35.1
click at [629, 271] on div at bounding box center [440, 175] width 621 height 625
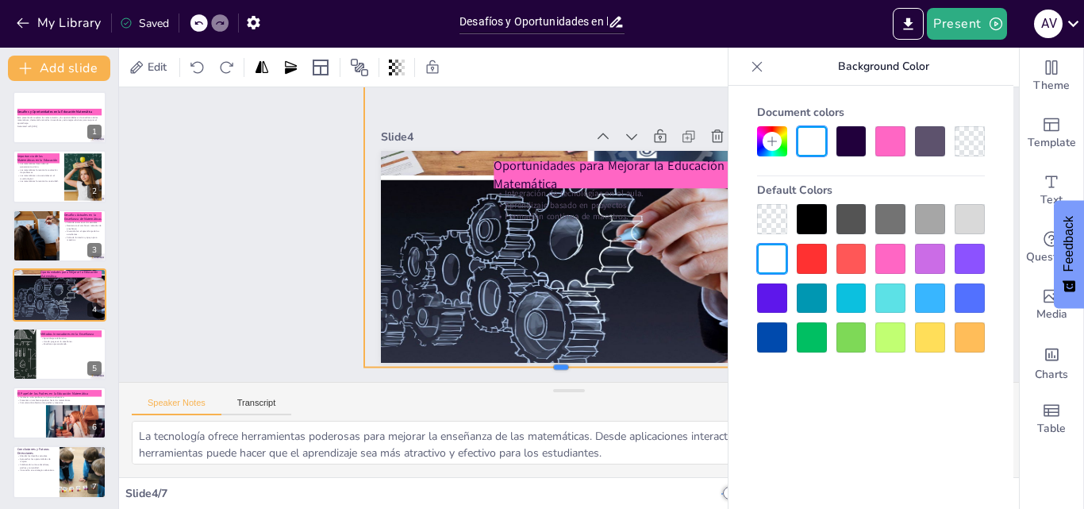
drag, startPoint x: 551, startPoint y: 326, endPoint x: 559, endPoint y: 365, distance: 39.8
click at [559, 167] on div at bounding box center [534, 100] width 378 height 134
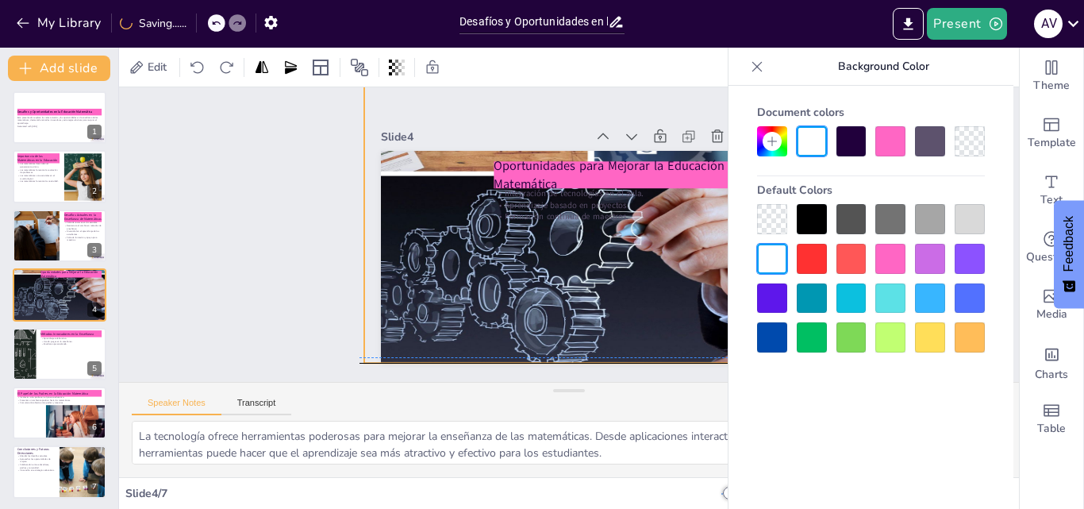
drag, startPoint x: 433, startPoint y: 231, endPoint x: 428, endPoint y: 222, distance: 9.9
click at [428, 222] on div at bounding box center [478, 323] width 714 height 712
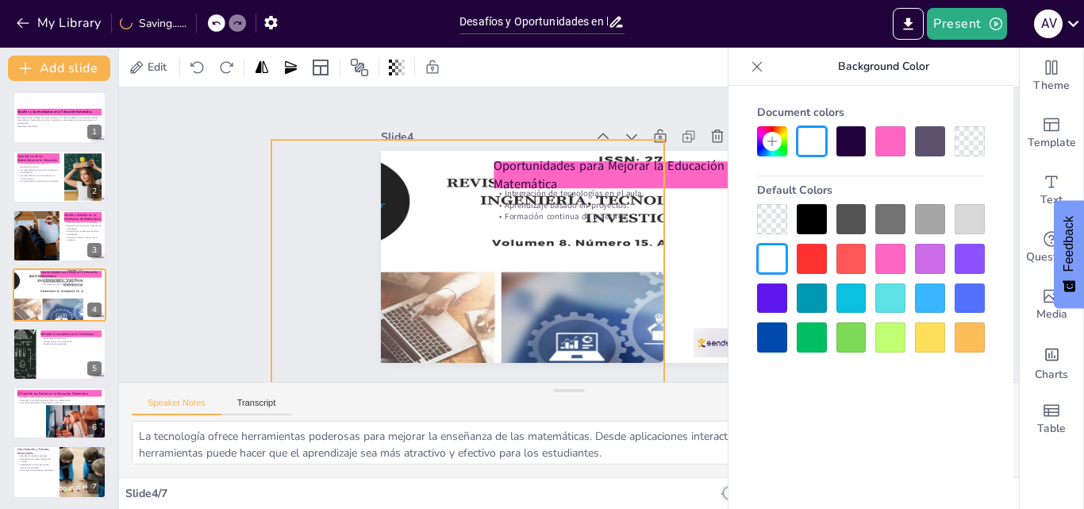
drag, startPoint x: 690, startPoint y: 255, endPoint x: 597, endPoint y: 539, distance: 299.6
click at [597, 508] on html "My Library Saving...... Desafíos y Oportunidades en la Educación Matemática Pre…" at bounding box center [542, 254] width 1084 height 509
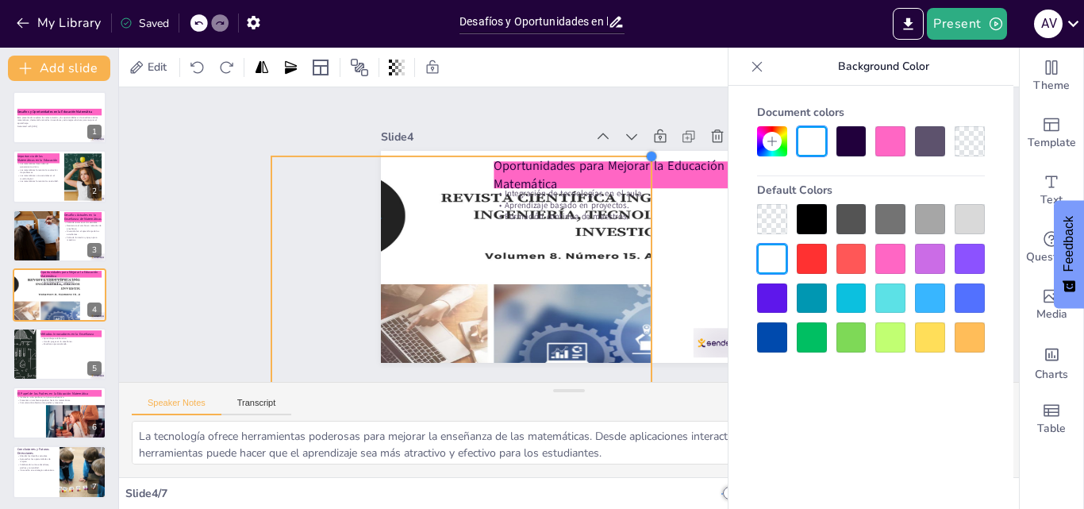
drag, startPoint x: 654, startPoint y: 136, endPoint x: 639, endPoint y: 213, distance: 77.6
click at [639, 213] on div "Oportunidades para Mejorar la Educación Matemática Integración de tecnologías e…" at bounding box center [551, 247] width 393 height 429
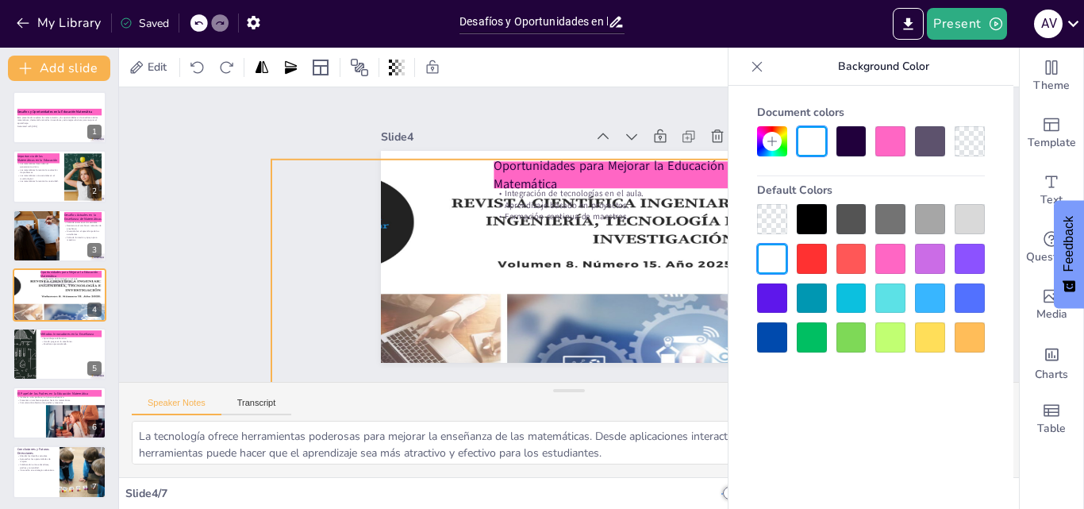
drag, startPoint x: 643, startPoint y: 255, endPoint x: 759, endPoint y: 250, distance: 116.0
click at [759, 250] on body "My Library Saved Desafíos y Oportunidades en la Educación Matemática Present A …" at bounding box center [542, 254] width 1084 height 509
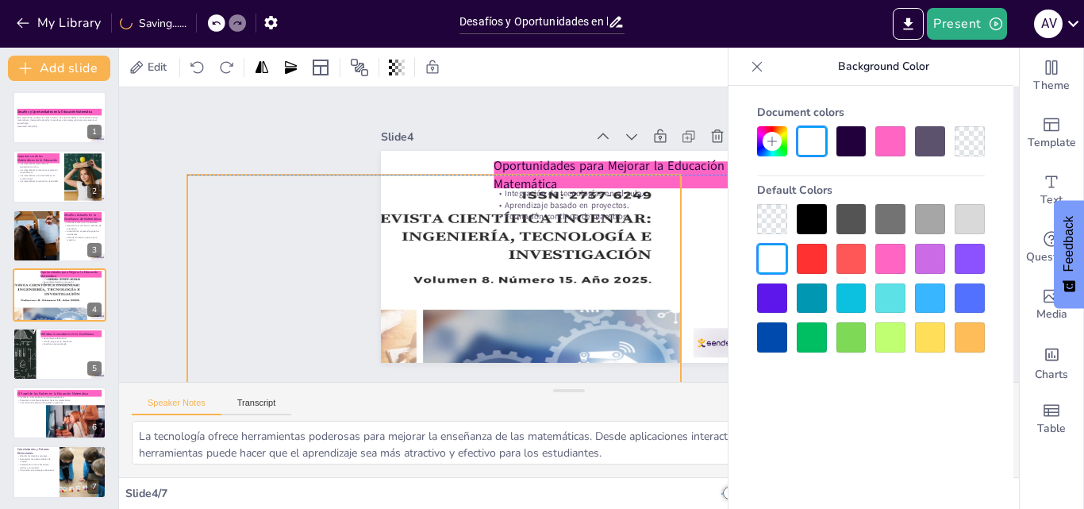
drag, startPoint x: 599, startPoint y: 293, endPoint x: 515, endPoint y: 310, distance: 85.9
click at [515, 310] on div at bounding box center [325, 178] width 685 height 689
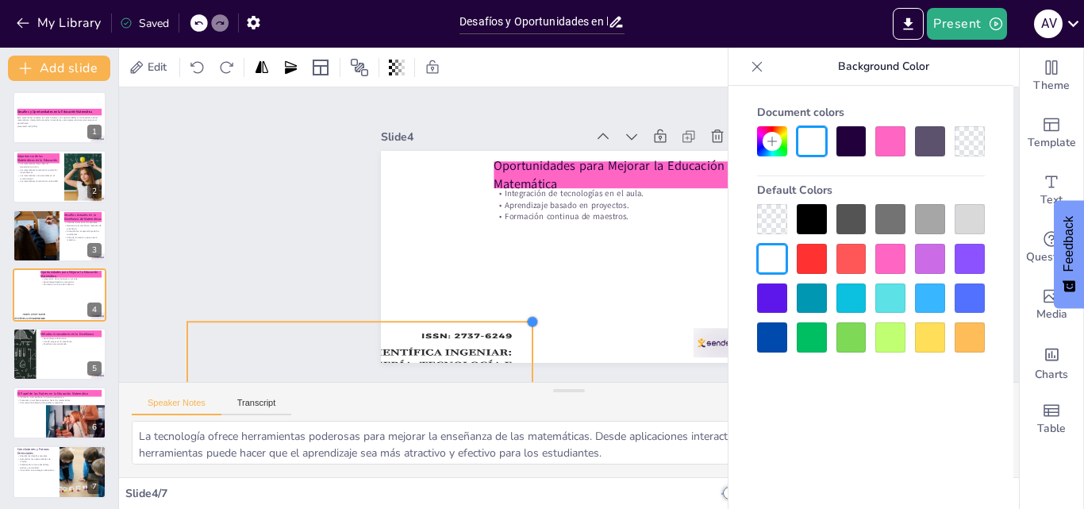
drag, startPoint x: 668, startPoint y: 169, endPoint x: 489, endPoint y: 316, distance: 231.1
click at [489, 316] on div "Oportunidades para Mejorar la Educación Matemática Integración de tecnologías e…" at bounding box center [590, 239] width 286 height 413
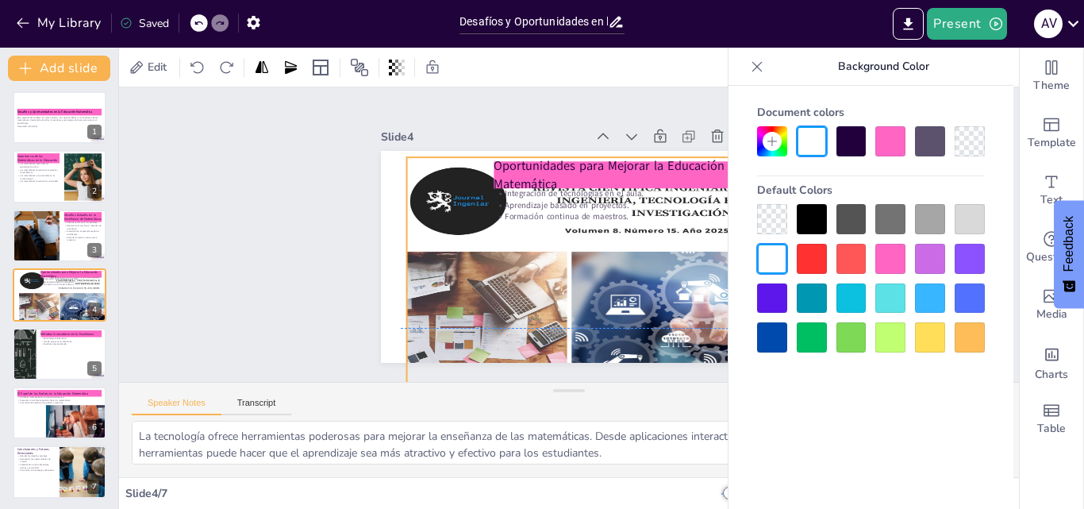
drag, startPoint x: 455, startPoint y: 329, endPoint x: 668, endPoint y: 159, distance: 273.2
click at [668, 159] on div "Oportunidades para Mejorar la Educación Matemática Integración de tecnologías e…" at bounding box center [527, 161] width 326 height 188
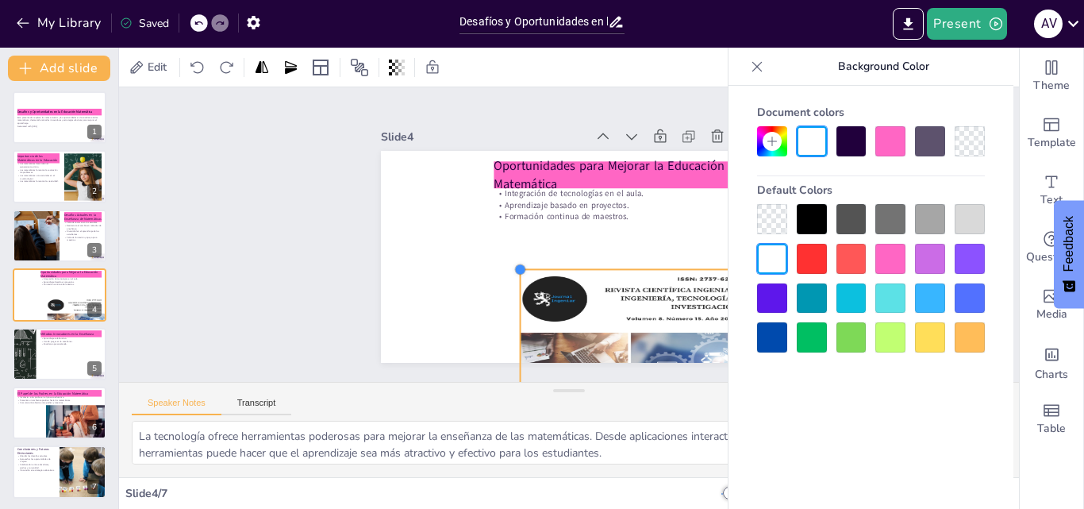
drag, startPoint x: 394, startPoint y: 152, endPoint x: 547, endPoint y: 313, distance: 222.2
click at [509, 282] on div "Oportunidades para Mejorar la Educación Matemática Integración de tecnologías e…" at bounding box center [585, 249] width 409 height 422
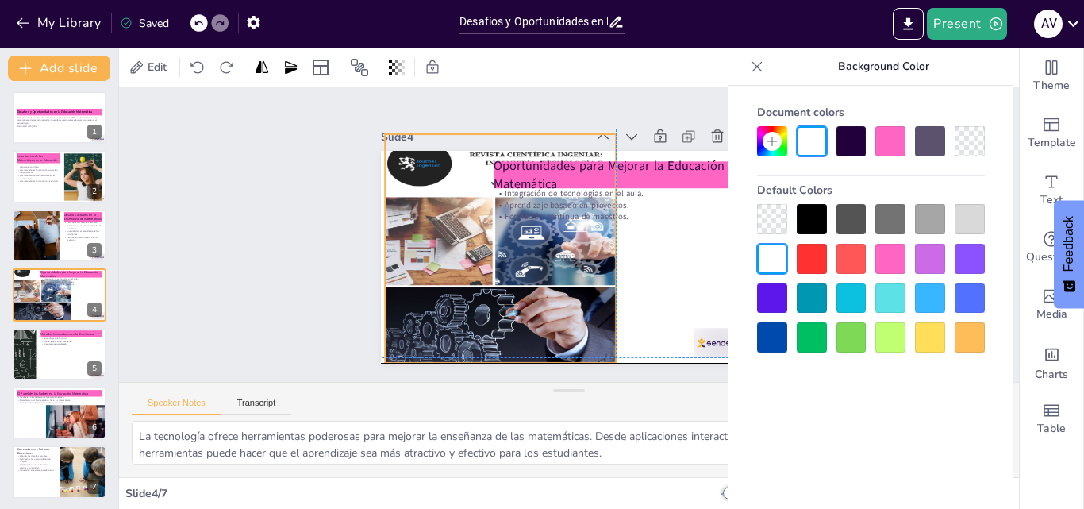
drag, startPoint x: 579, startPoint y: 340, endPoint x: 440, endPoint y: 203, distance: 194.7
click at [459, 203] on div at bounding box center [612, 300] width 306 height 308
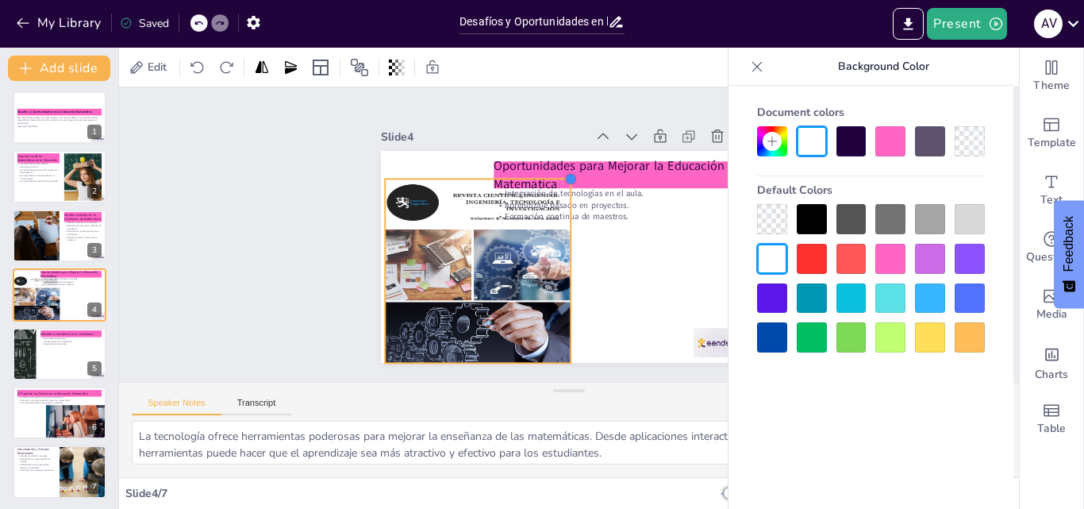
drag, startPoint x: 605, startPoint y: 129, endPoint x: 556, endPoint y: 184, distance: 73.1
click at [556, 184] on div "Oportunidades para Mejorar la Educación Matemática Integración de tecnologías e…" at bounding box center [562, 256] width 424 height 318
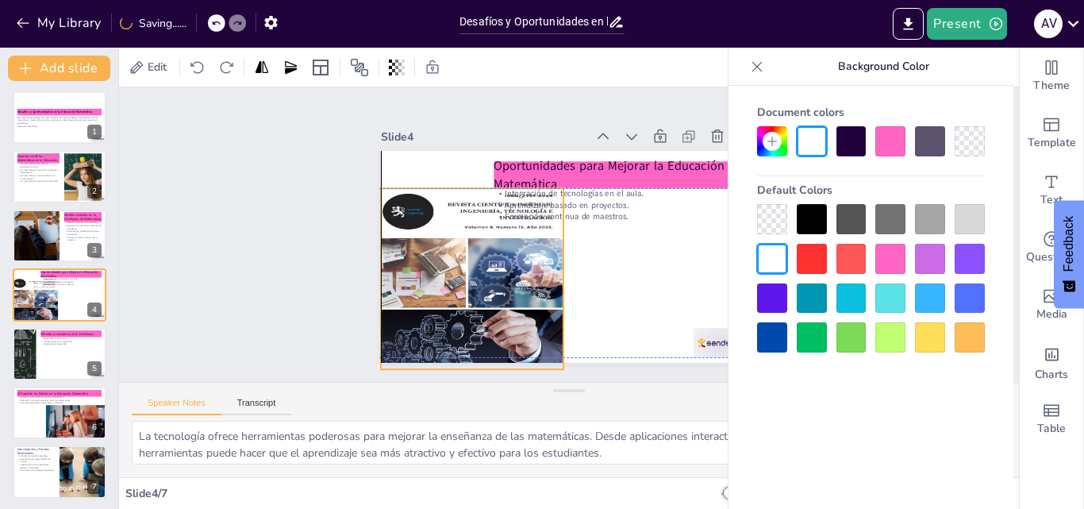
click at [489, 240] on div at bounding box center [468, 180] width 269 height 269
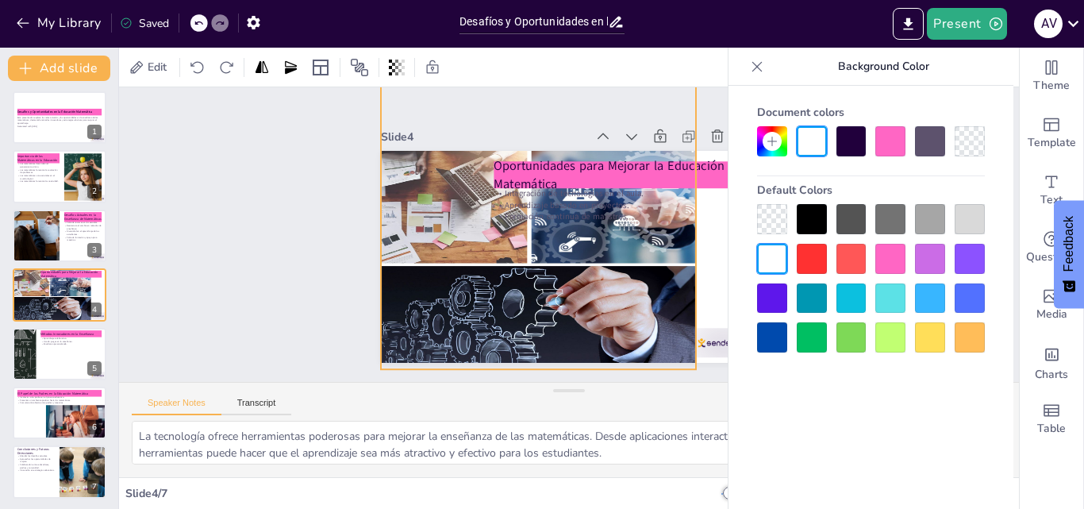
drag, startPoint x: 555, startPoint y: 182, endPoint x: 689, endPoint y: 78, distance: 169.6
click at [689, 78] on div "Edit Slide 1 Desafíos y Oportunidades en la Educación Matemática Esta presentac…" at bounding box center [569, 278] width 900 height 461
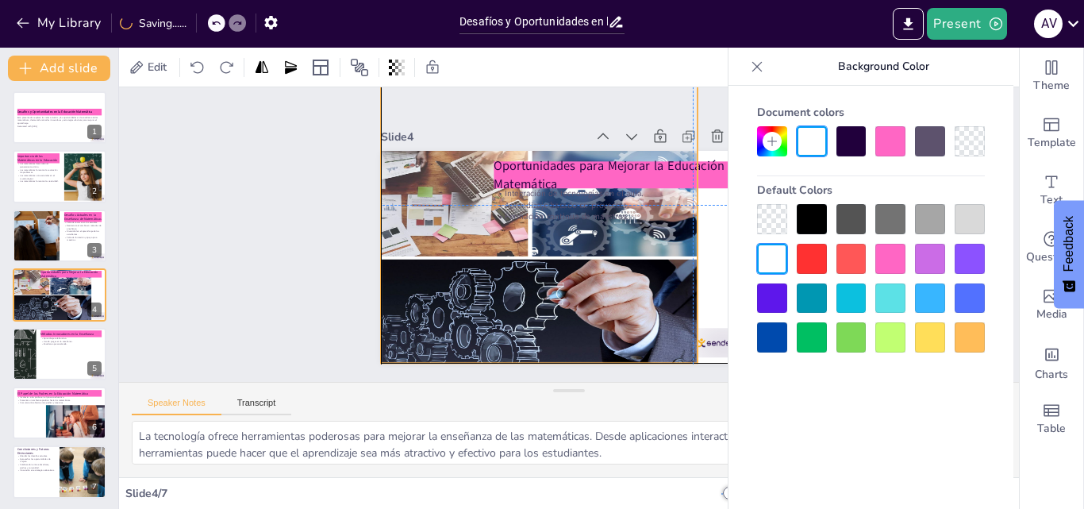
click at [653, 236] on div at bounding box center [550, 274] width 332 height 336
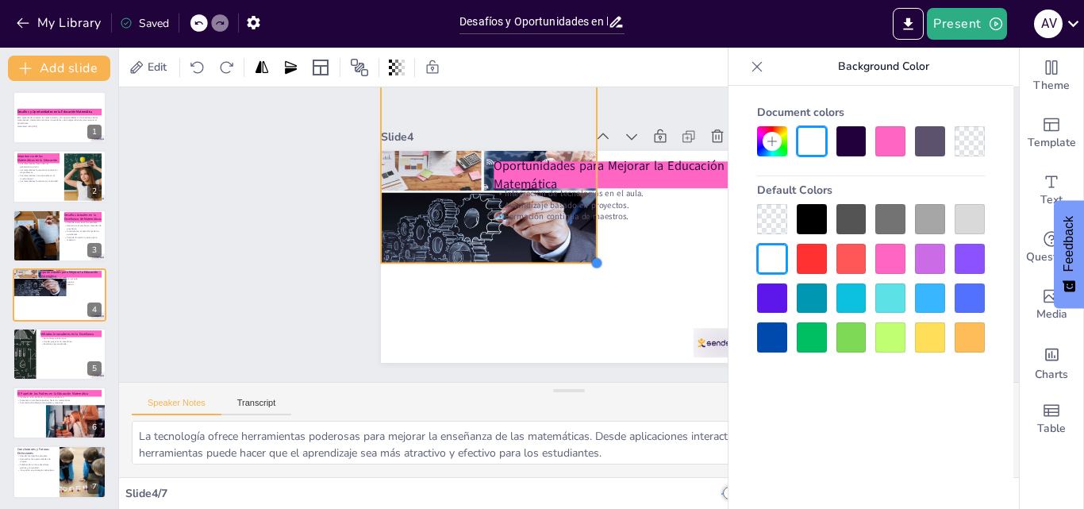
drag, startPoint x: 684, startPoint y: 354, endPoint x: 583, endPoint y: 196, distance: 187.3
click at [583, 196] on div "Oportunidades para Mejorar la Educación Matemática Integración de tecnologías e…" at bounding box center [548, 244] width 347 height 430
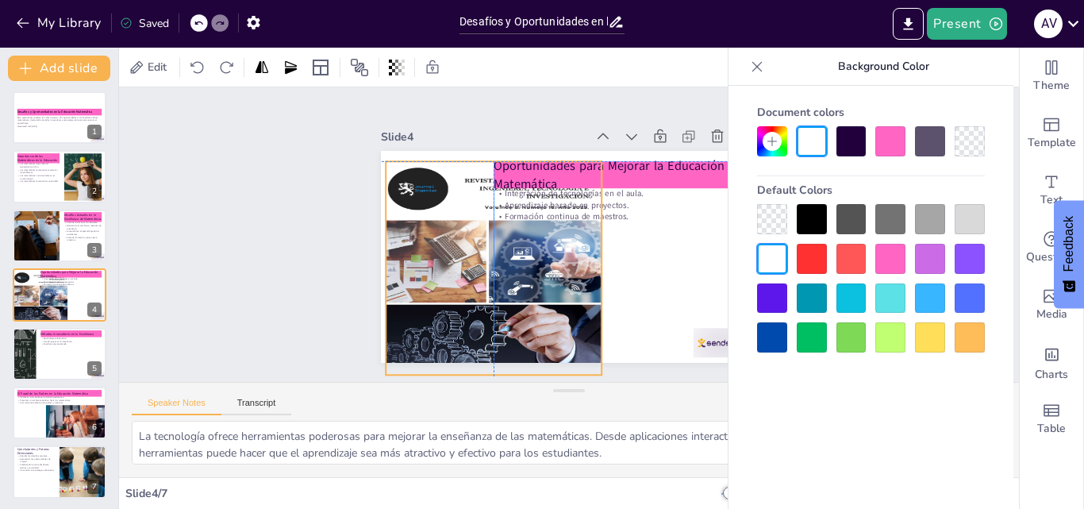
drag, startPoint x: 497, startPoint y: 238, endPoint x: 498, endPoint y: 351, distance: 112.7
click at [498, 351] on div at bounding box center [519, 310] width 312 height 310
click at [585, 200] on div at bounding box center [518, 230] width 136 height 180
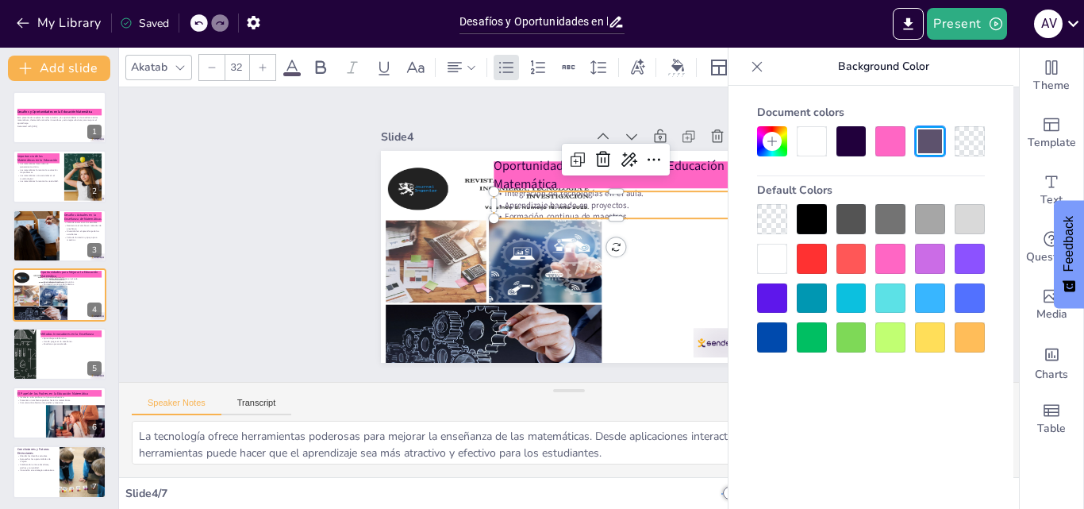
drag, startPoint x: 600, startPoint y: 192, endPoint x: 601, endPoint y: 200, distance: 8.1
click at [601, 194] on div "Integración de tecnologías en el aula. Aprendizaje basado en proyectos. Formaci…" at bounding box center [584, 181] width 205 height 190
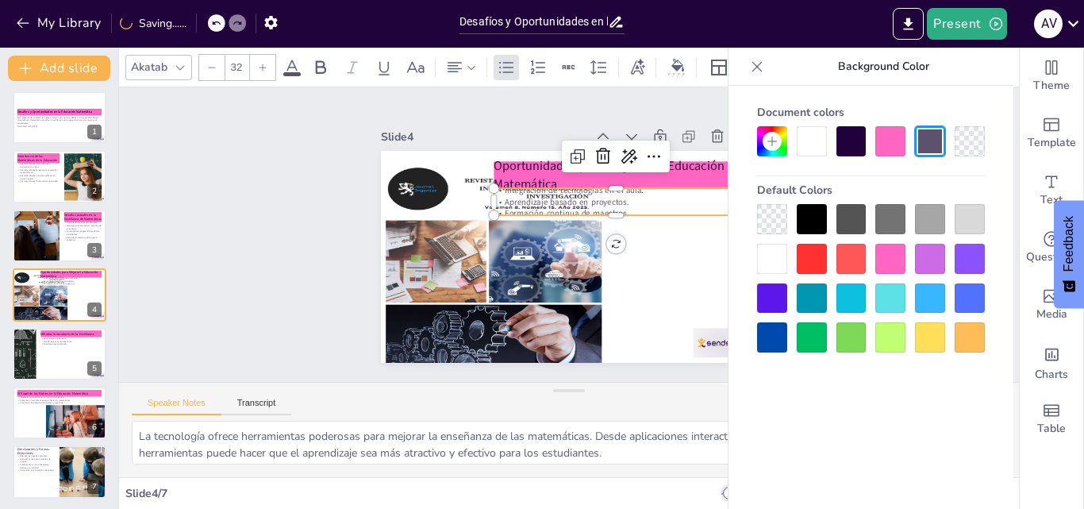
click at [853, 151] on div at bounding box center [851, 141] width 30 height 30
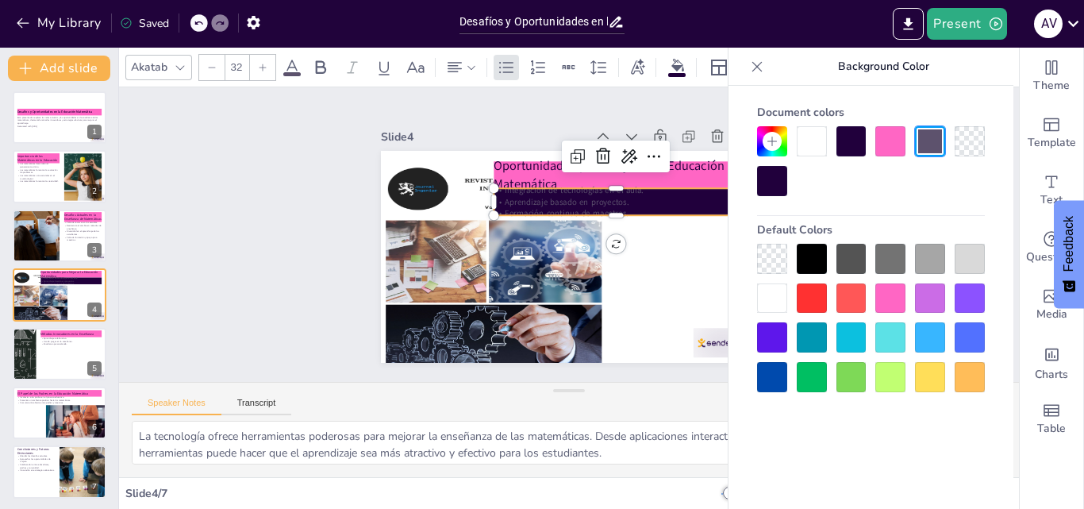
drag, startPoint x: 805, startPoint y: 248, endPoint x: 810, endPoint y: 259, distance: 11.4
click at [806, 250] on div at bounding box center [812, 259] width 30 height 30
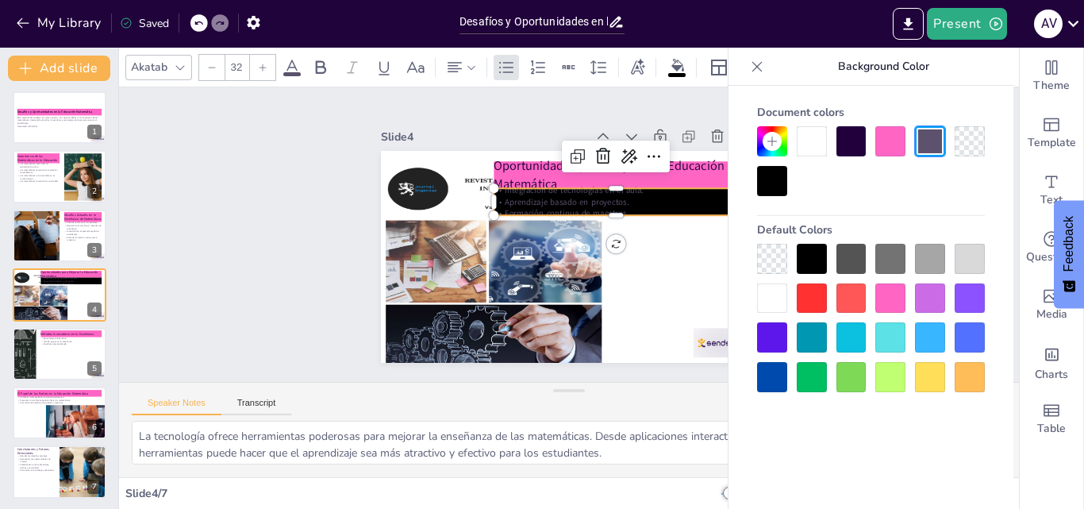
click at [884, 258] on div at bounding box center [890, 259] width 30 height 30
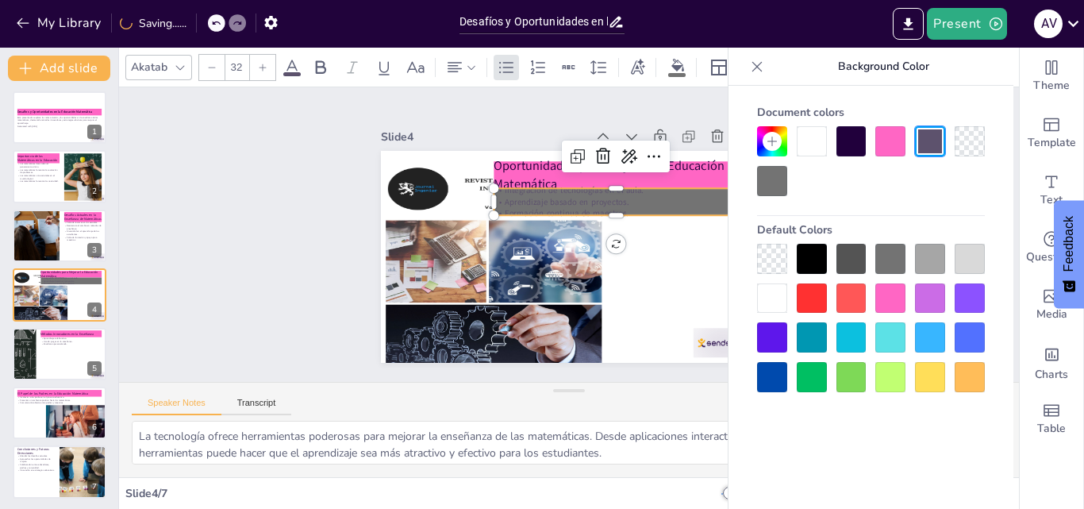
click at [960, 258] on div at bounding box center [969, 259] width 30 height 30
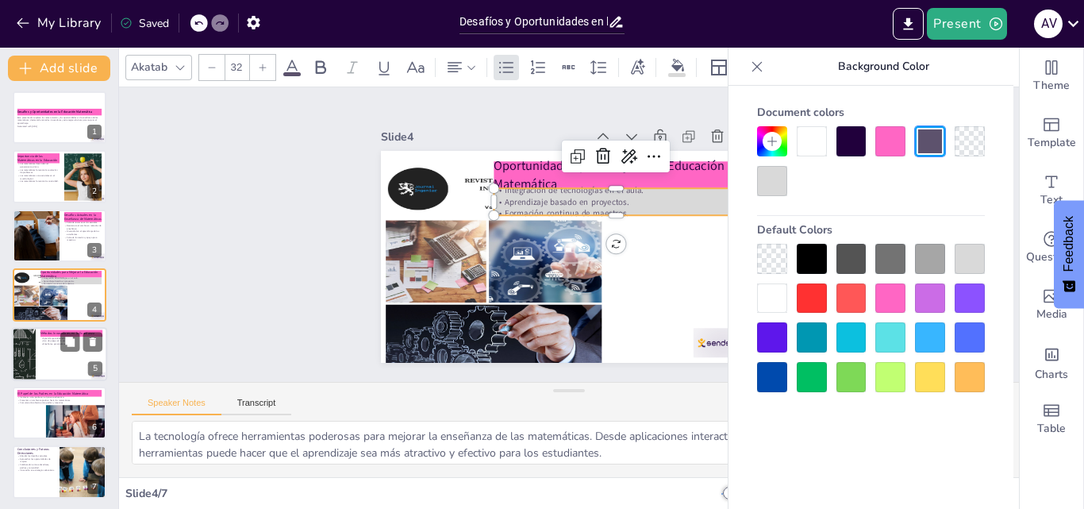
click at [50, 353] on div at bounding box center [59, 354] width 95 height 54
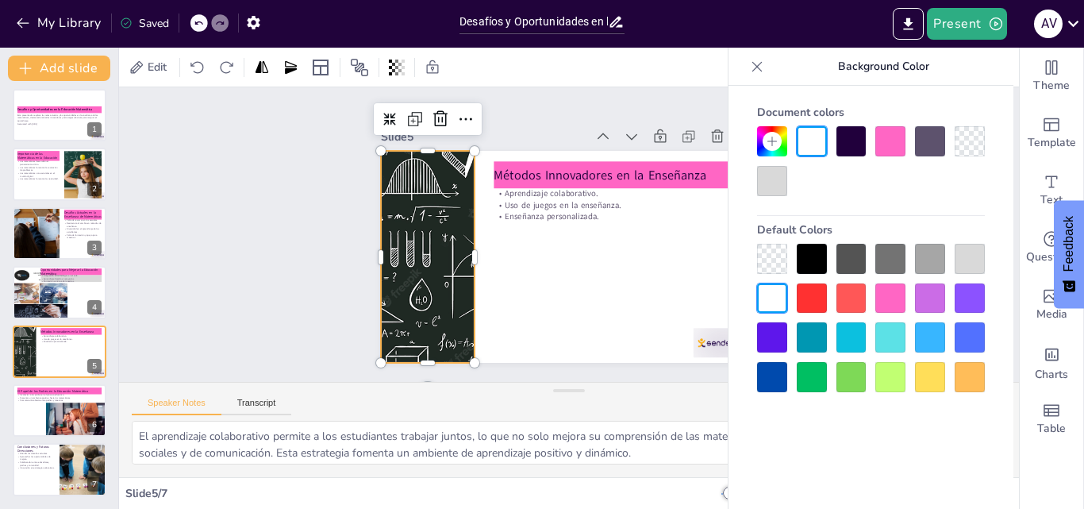
click at [416, 240] on div at bounding box center [468, 133] width 396 height 434
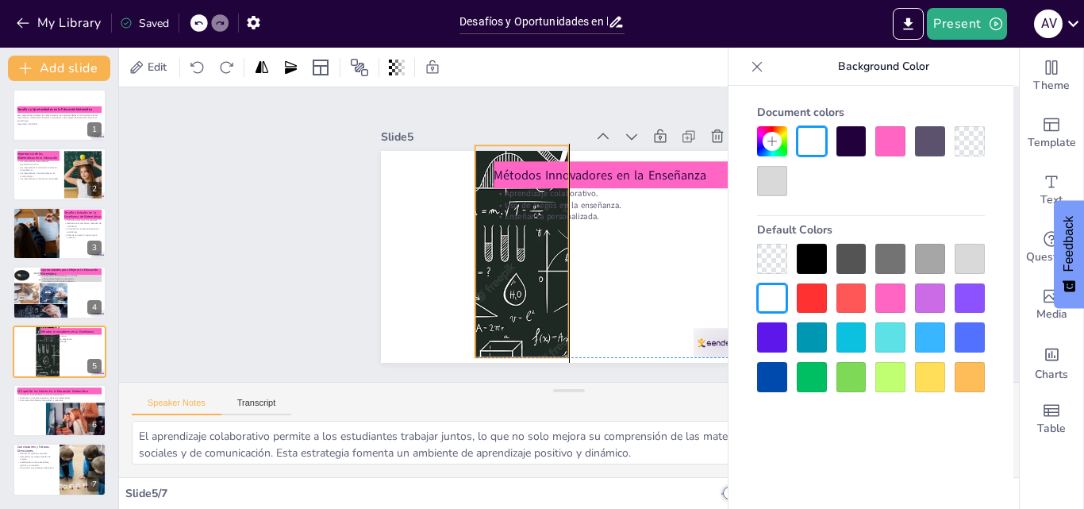
drag, startPoint x: 462, startPoint y: 251, endPoint x: 528, endPoint y: 252, distance: 65.9
click at [536, 251] on div at bounding box center [527, 206] width 396 height 434
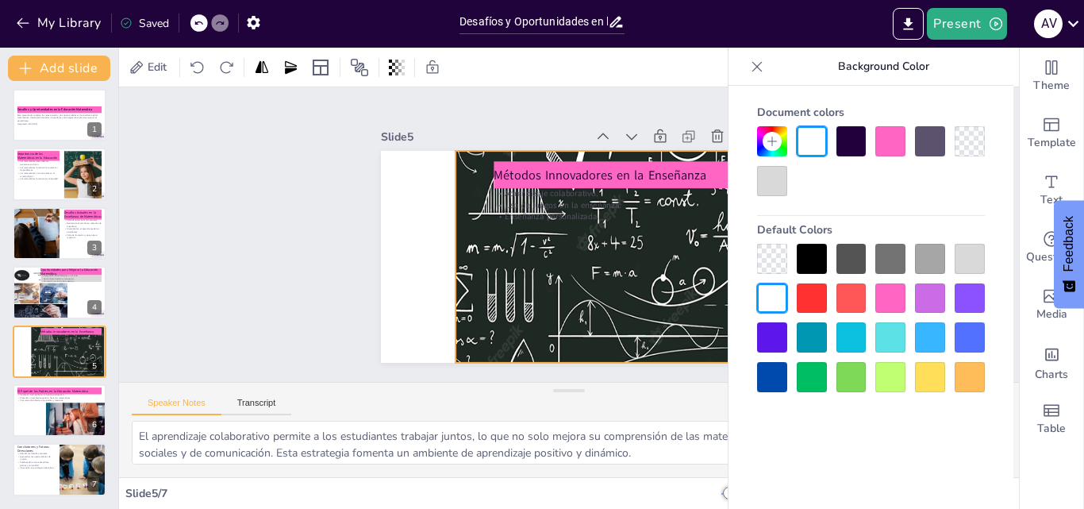
drag, startPoint x: 538, startPoint y: 252, endPoint x: 699, endPoint y: 241, distance: 161.4
click at [739, 239] on body "My Library Saved Desafíos y Oportunidades en la Educación Matemática Present A …" at bounding box center [542, 254] width 1084 height 509
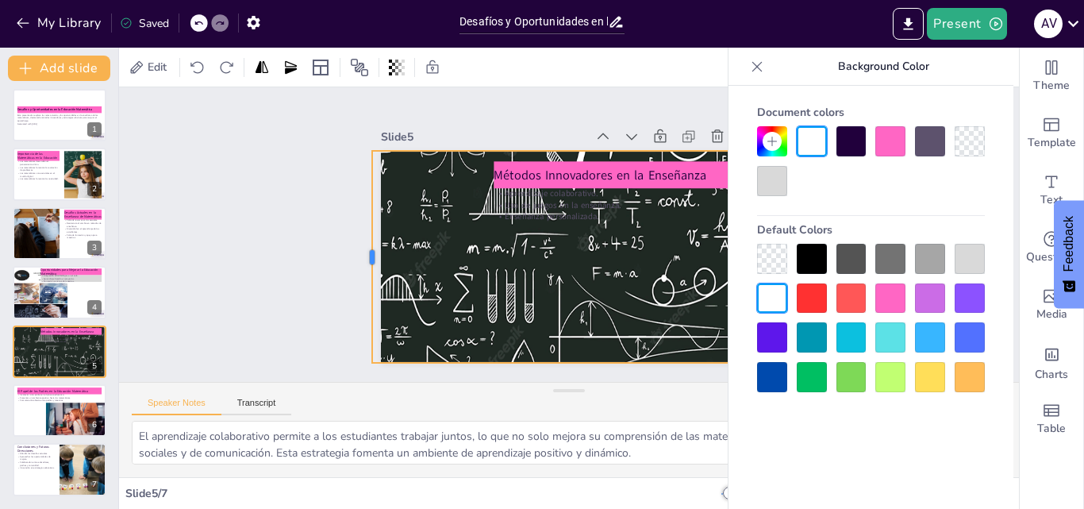
drag, startPoint x: 443, startPoint y: 250, endPoint x: 359, endPoint y: 264, distance: 84.5
click at [697, 264] on div at bounding box center [755, 317] width 117 height 190
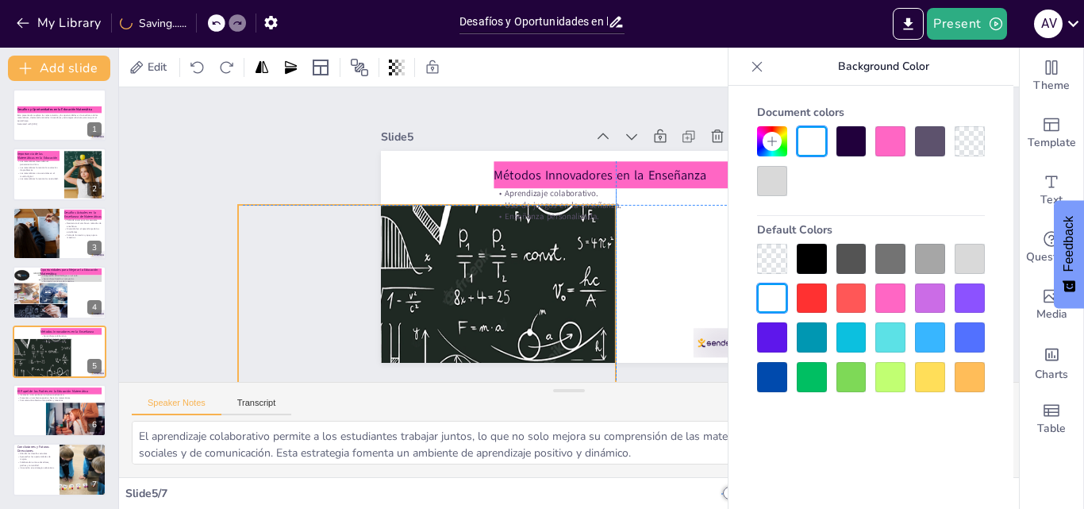
drag, startPoint x: 582, startPoint y: 246, endPoint x: 452, endPoint y: 295, distance: 138.4
click at [452, 295] on div at bounding box center [463, 421] width 529 height 466
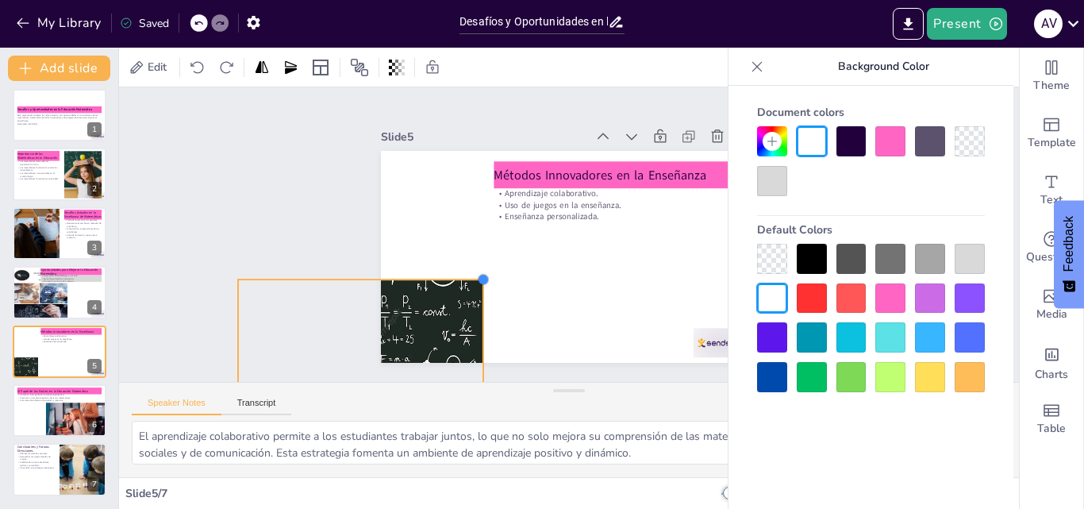
drag, startPoint x: 604, startPoint y: 198, endPoint x: 455, endPoint y: 273, distance: 166.0
click at [455, 273] on div "Métodos Innovadores en la Enseñanza Aprendizaje colaborativo. Uso de juegos en …" at bounding box center [546, 234] width 212 height 377
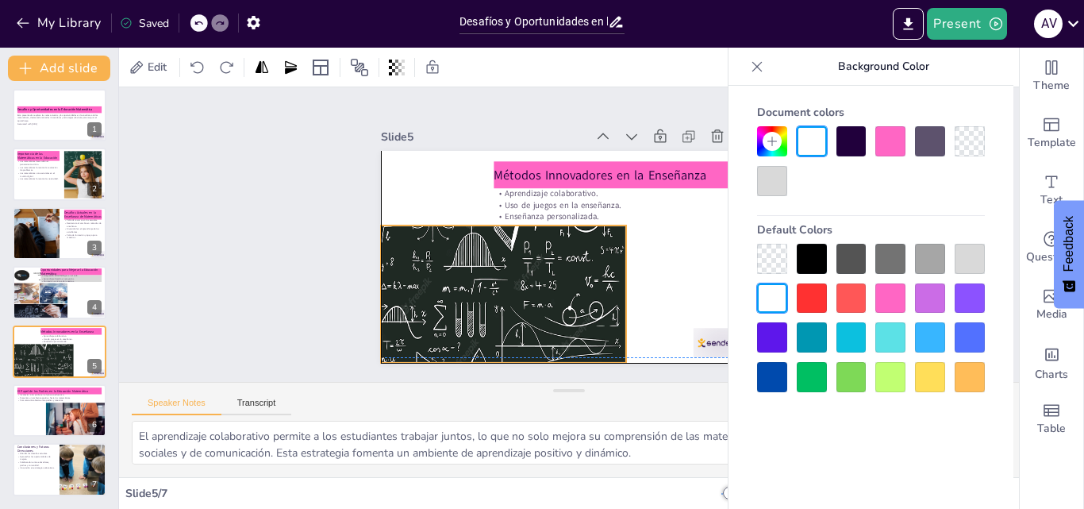
drag, startPoint x: 432, startPoint y: 308, endPoint x: 579, endPoint y: 249, distance: 158.1
click at [579, 249] on div at bounding box center [518, 119] width 301 height 343
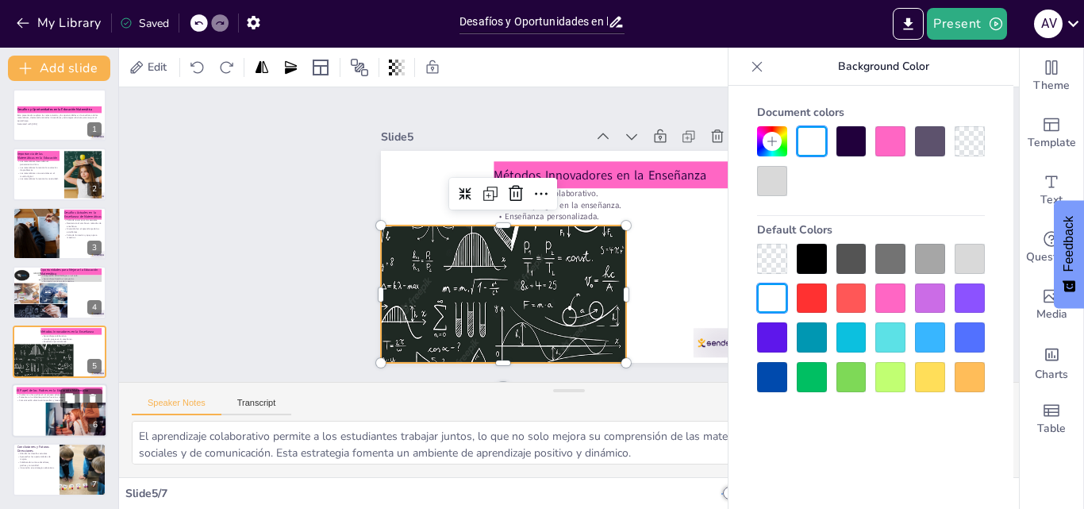
click at [44, 406] on div at bounding box center [59, 410] width 95 height 54
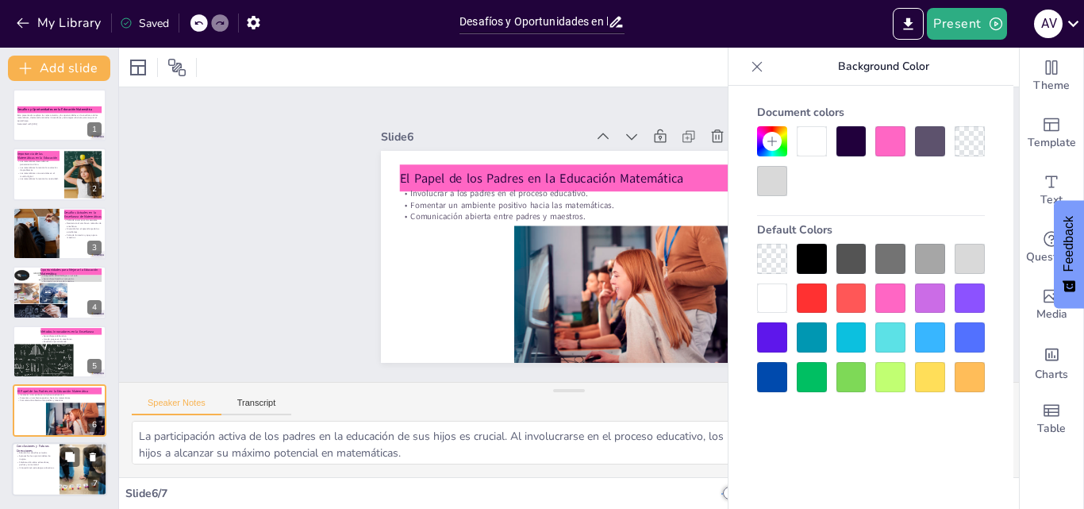
click at [39, 486] on div at bounding box center [59, 470] width 95 height 54
type textarea "Es fundamental que los educadores y responsables de políticas aborden los desaf…"
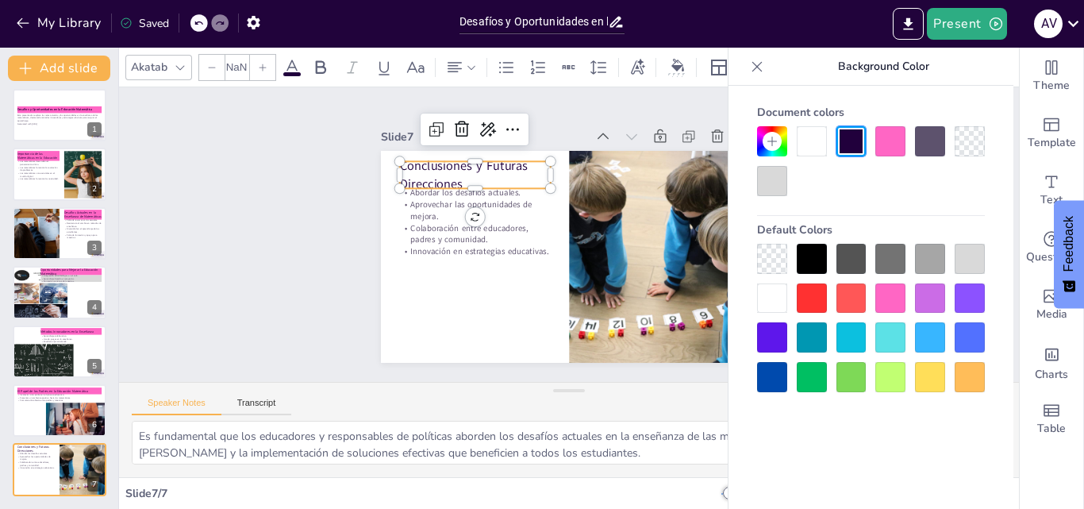
type input "48"
click at [588, 277] on p "Conclusiones y Futuras Direcciones" at bounding box center [663, 294] width 151 height 35
drag, startPoint x: 892, startPoint y: 140, endPoint x: 883, endPoint y: 139, distance: 8.8
click at [893, 140] on div at bounding box center [890, 141] width 30 height 30
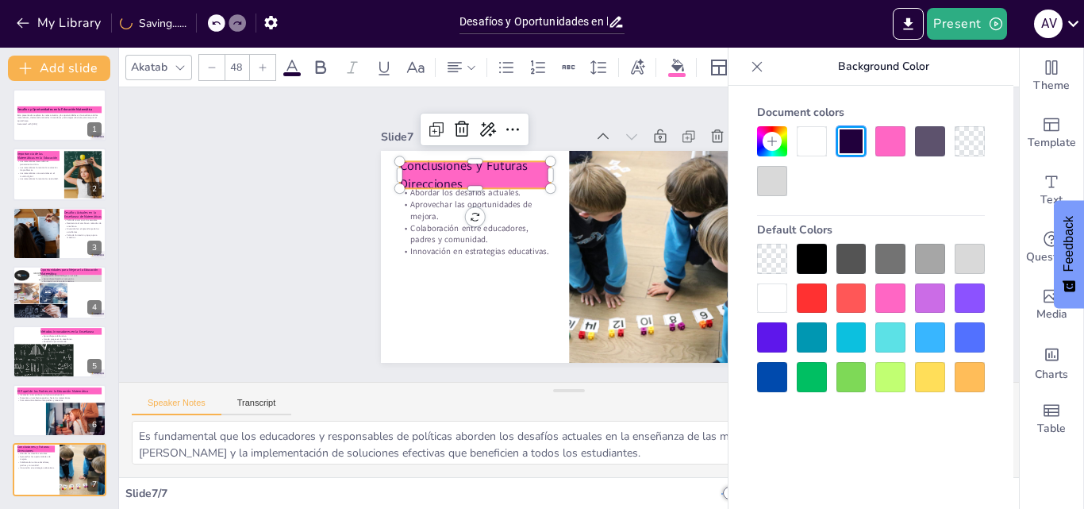
click at [755, 60] on icon at bounding box center [757, 67] width 16 height 16
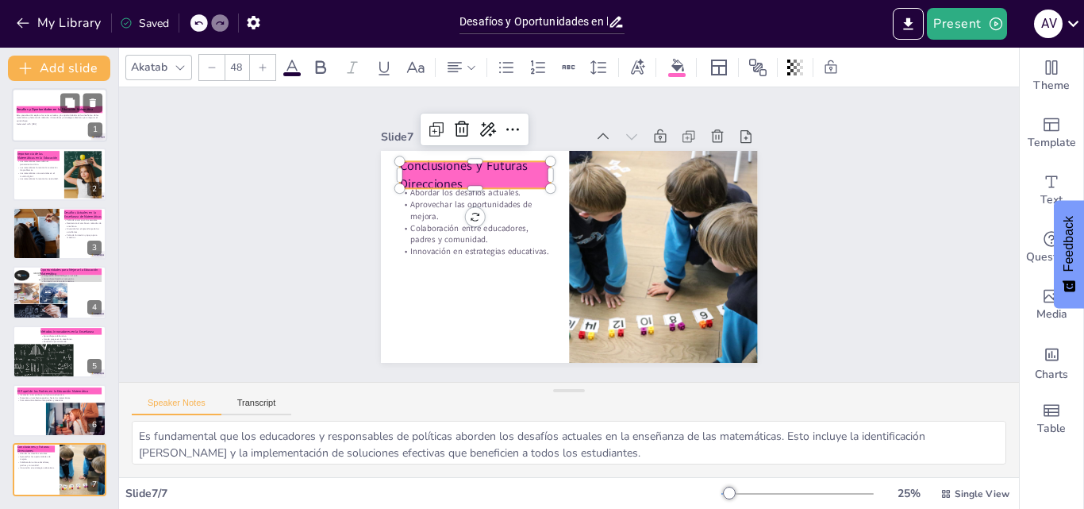
click at [33, 114] on p "Esta presentación explora los retos actuales y las oportunidades en la enseñanz…" at bounding box center [60, 117] width 86 height 9
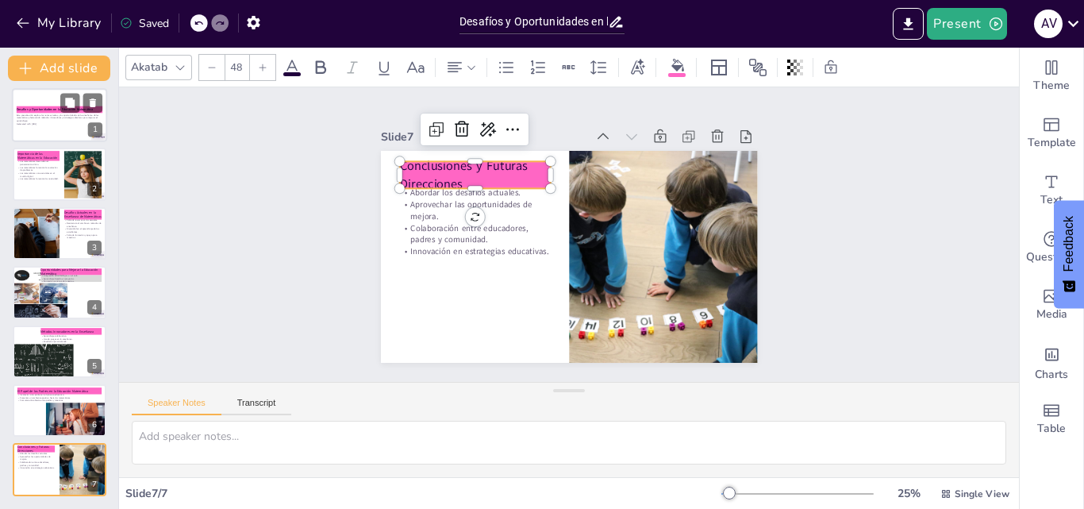
scroll to position [0, 0]
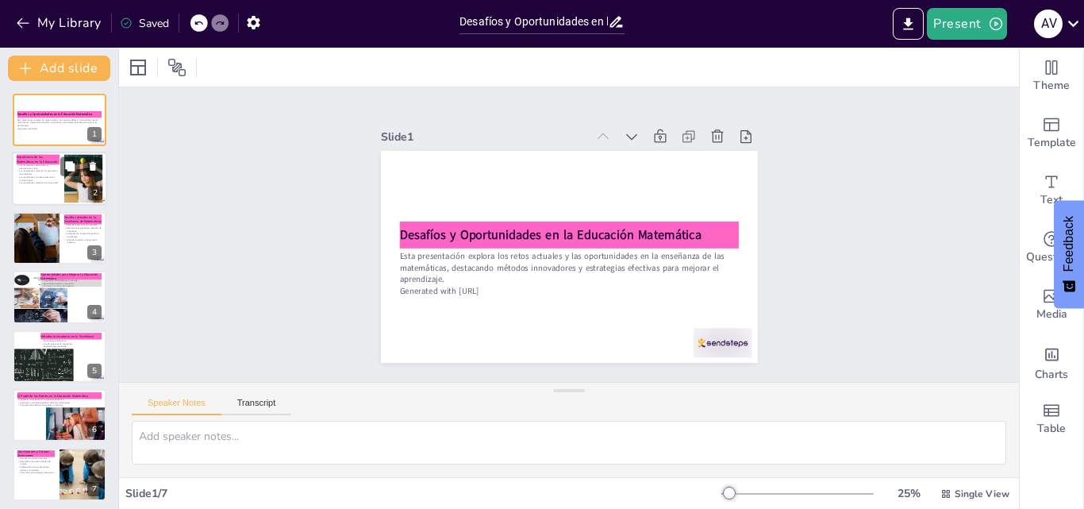
click at [40, 175] on p "Las matemáticas fomentan la resolución de problemas." at bounding box center [38, 173] width 43 height 6
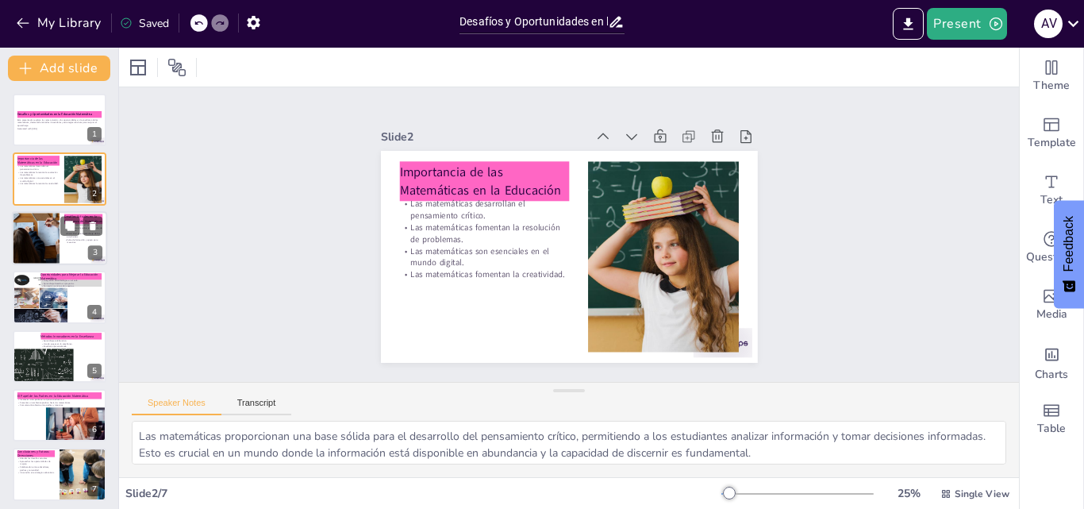
click at [30, 226] on div at bounding box center [35, 238] width 81 height 54
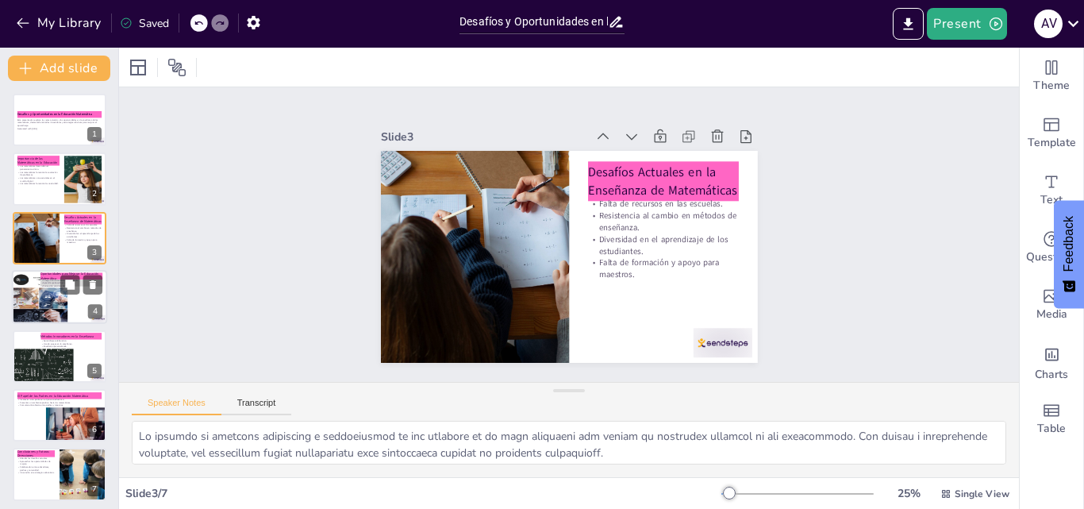
click at [26, 287] on div at bounding box center [39, 301] width 58 height 57
type textarea "La tecnología ofrece herramientas poderosas para mejorar la enseñanza de las ma…"
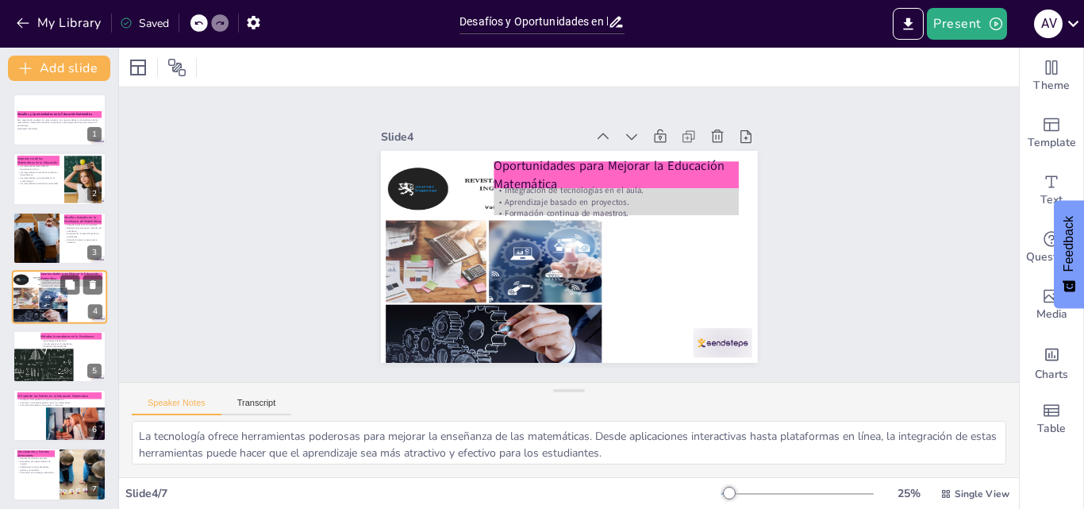
scroll to position [2, 0]
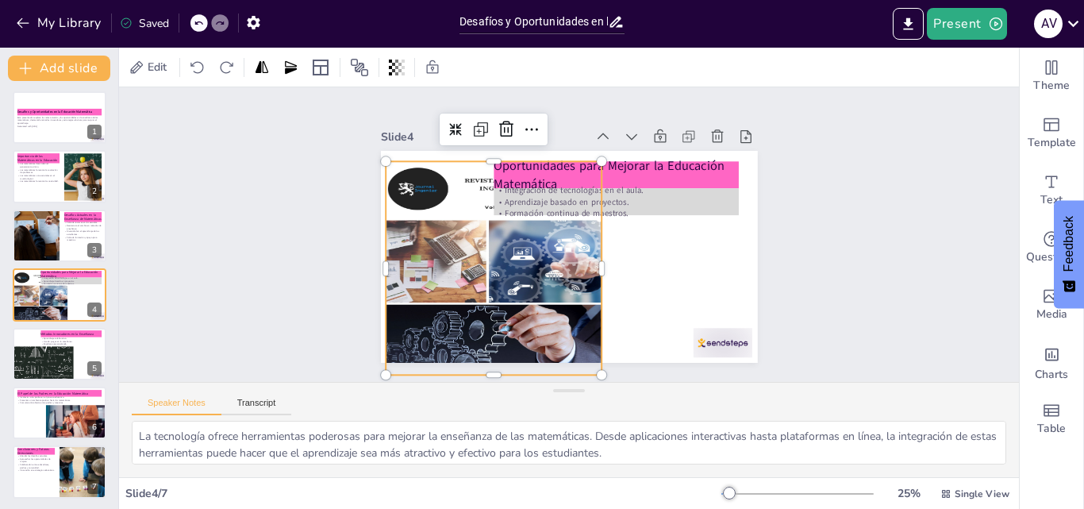
click at [554, 256] on div at bounding box center [537, 148] width 249 height 251
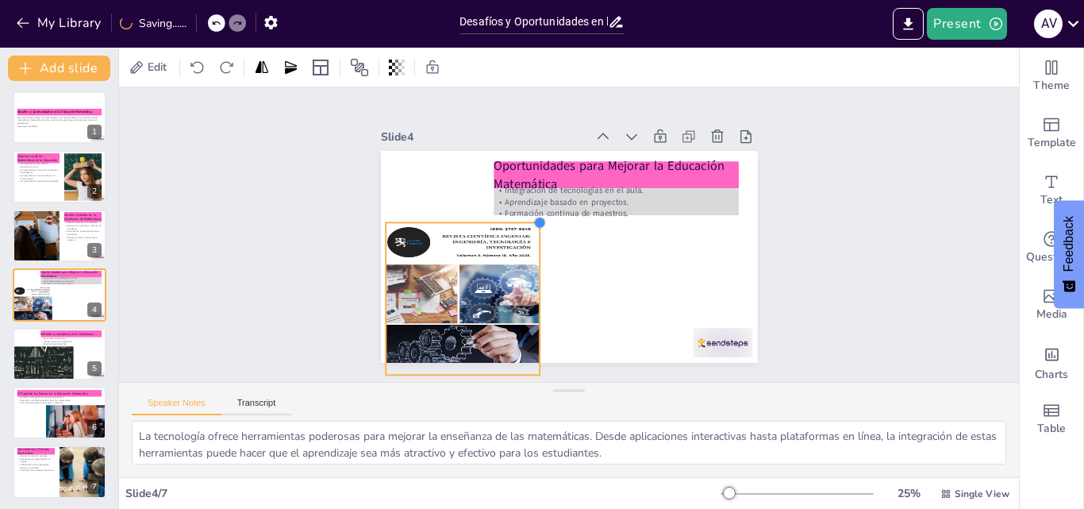
drag, startPoint x: 590, startPoint y: 154, endPoint x: 528, endPoint y: 232, distance: 100.0
click at [528, 232] on div "Oportunidades para Mejorar la Educación Matemática Integración de tecnologías e…" at bounding box center [580, 253] width 432 height 372
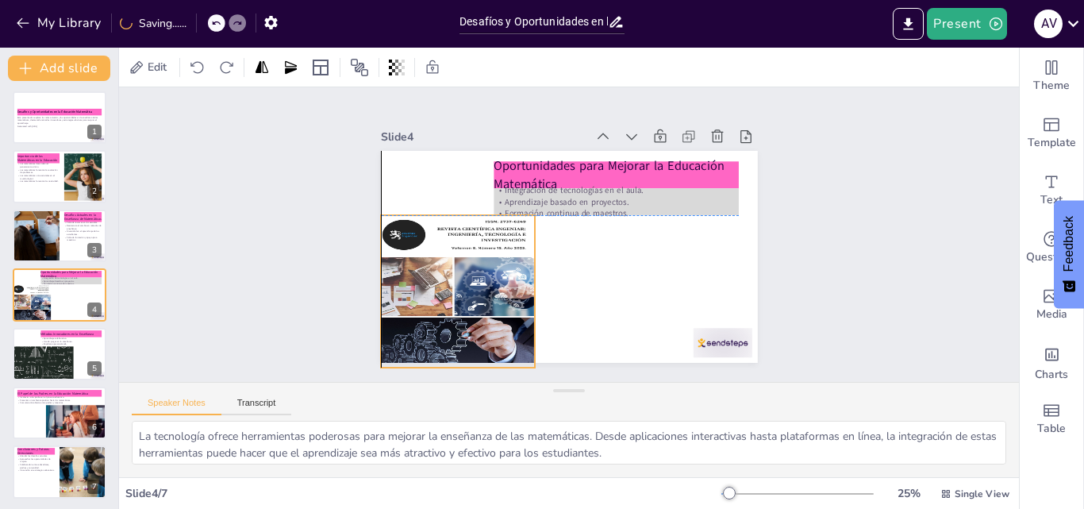
drag, startPoint x: 493, startPoint y: 268, endPoint x: 488, endPoint y: 261, distance: 9.0
click at [489, 261] on div at bounding box center [591, 363] width 204 height 205
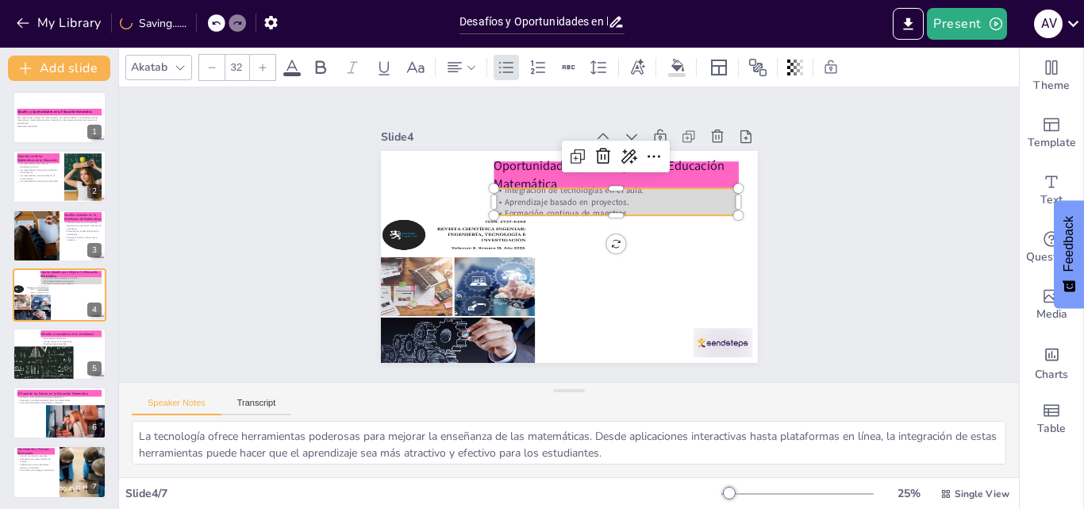
click at [542, 194] on p "Aprendizaje basado en proyectos." at bounding box center [536, 187] width 12 height 245
click at [794, 64] on div at bounding box center [795, 67] width 22 height 25
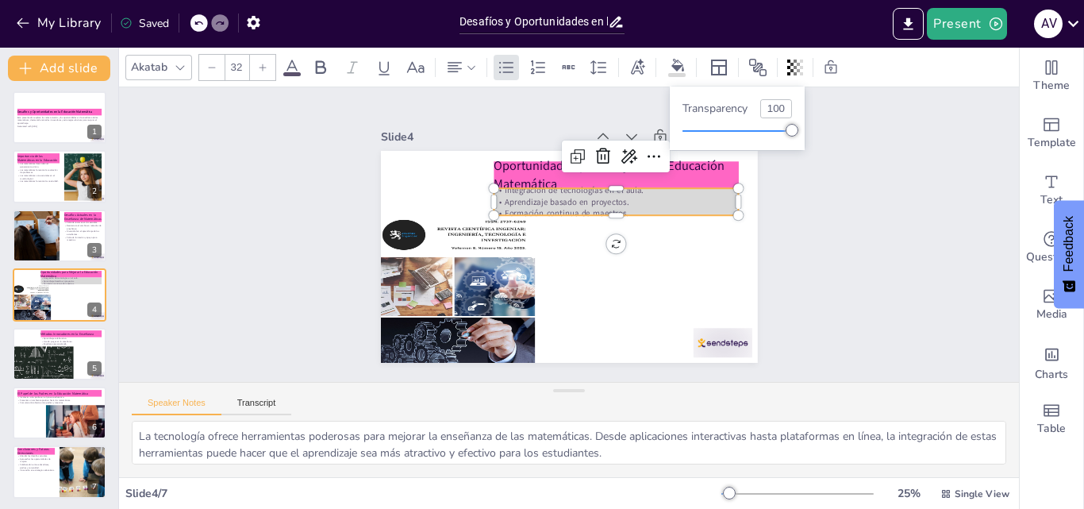
type input "96"
click at [789, 125] on div at bounding box center [791, 130] width 13 height 13
click at [674, 67] on icon at bounding box center [677, 65] width 13 height 13
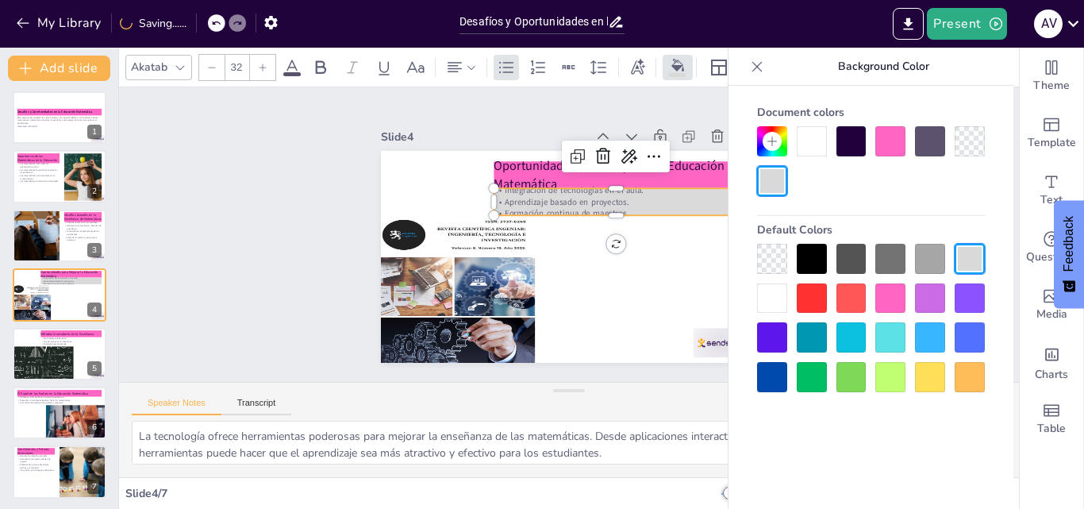
click at [971, 135] on div at bounding box center [969, 141] width 30 height 30
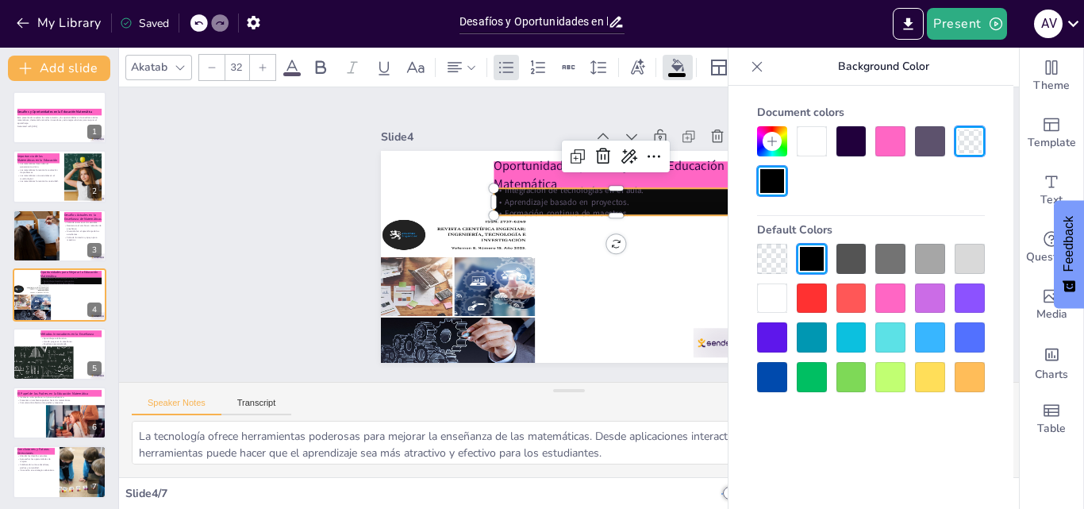
click at [778, 267] on div at bounding box center [772, 259] width 30 height 30
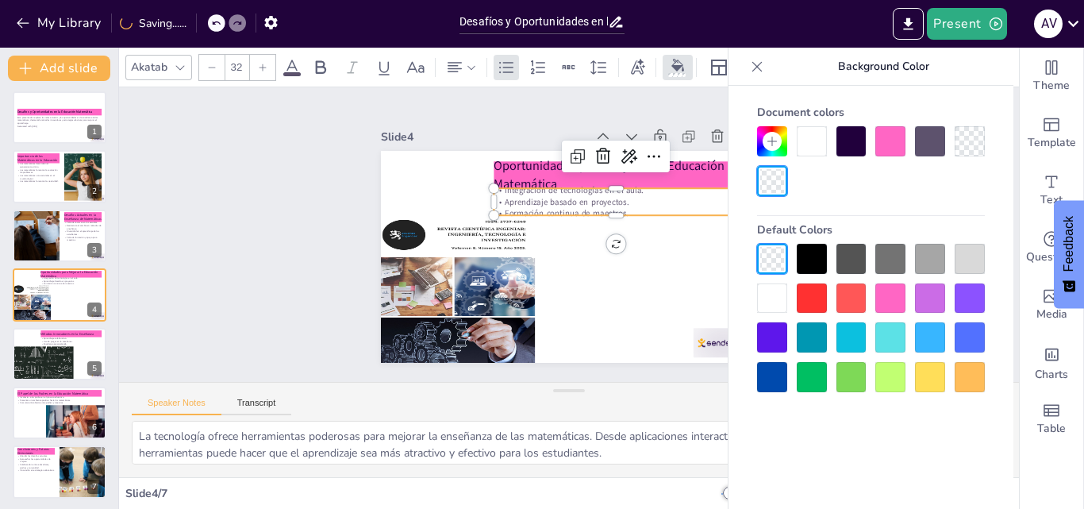
click at [754, 59] on icon at bounding box center [757, 67] width 16 height 16
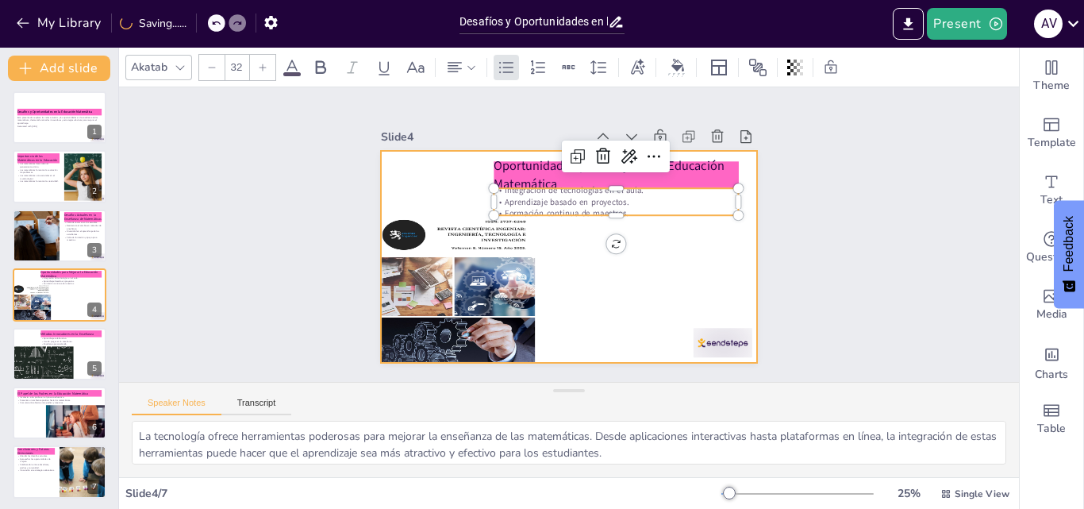
click at [689, 279] on div at bounding box center [590, 230] width 286 height 413
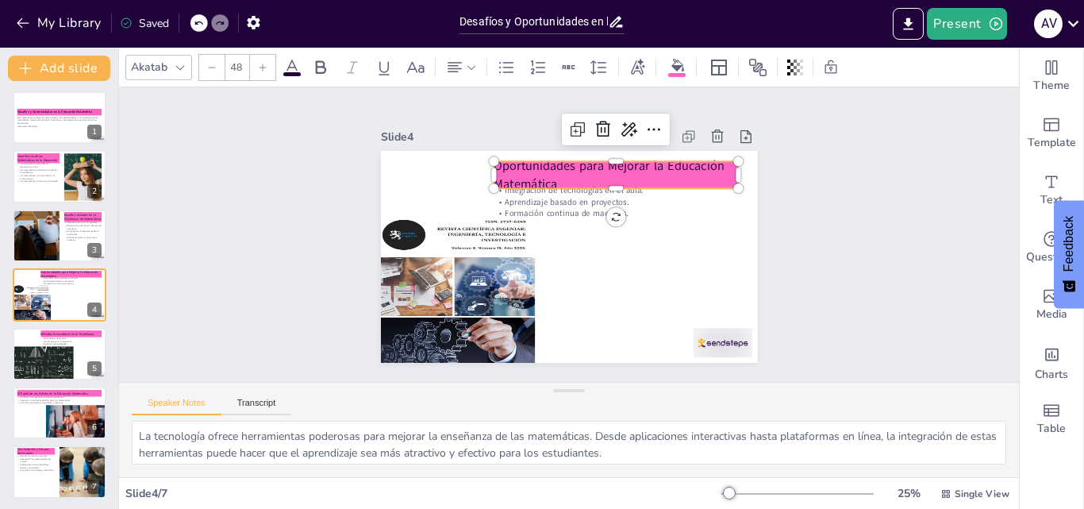
click at [677, 206] on p "Oportunidades para Mejorar la Educación Matemática" at bounding box center [582, 308] width 190 height 205
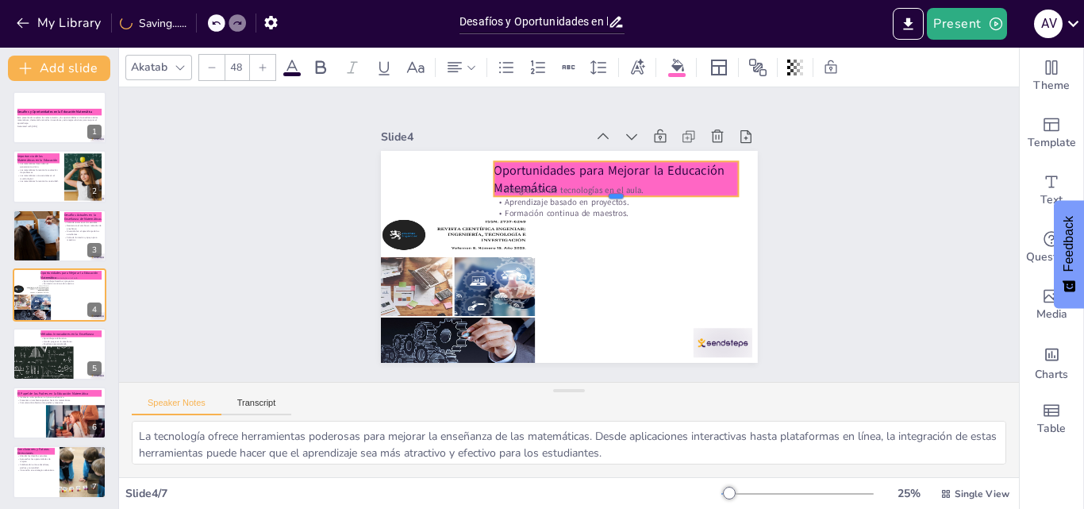
drag, startPoint x: 602, startPoint y: 185, endPoint x: 601, endPoint y: 161, distance: 23.8
click at [601, 161] on div "Oportunidades para Mejorar la Educación Matemática Integración de tecnologías e…" at bounding box center [549, 245] width 372 height 432
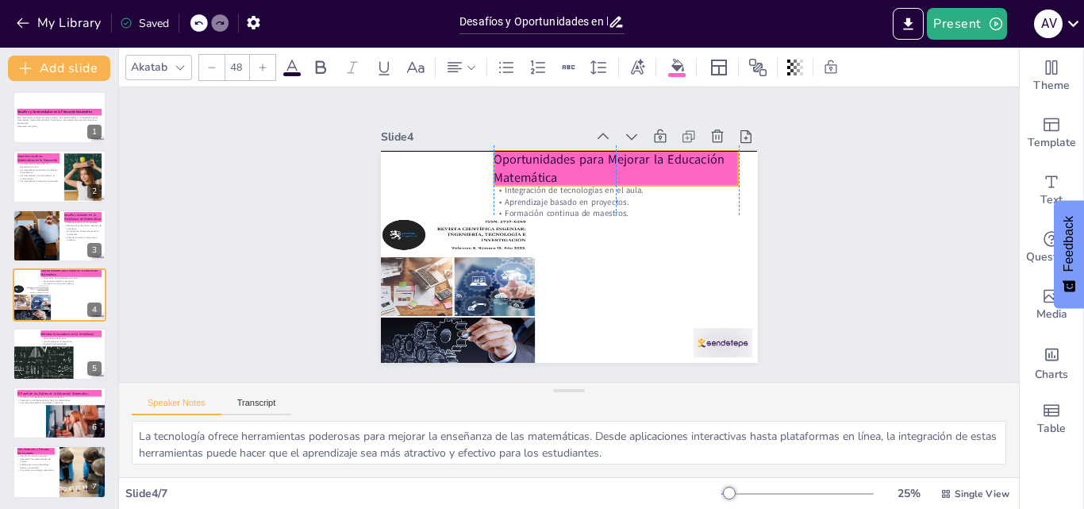
drag, startPoint x: 605, startPoint y: 186, endPoint x: 607, endPoint y: 171, distance: 16.0
click at [607, 171] on div "Oportunidades para Mejorar la Educación Matemática Integración de tecnologías e…" at bounding box center [610, 161] width 326 height 188
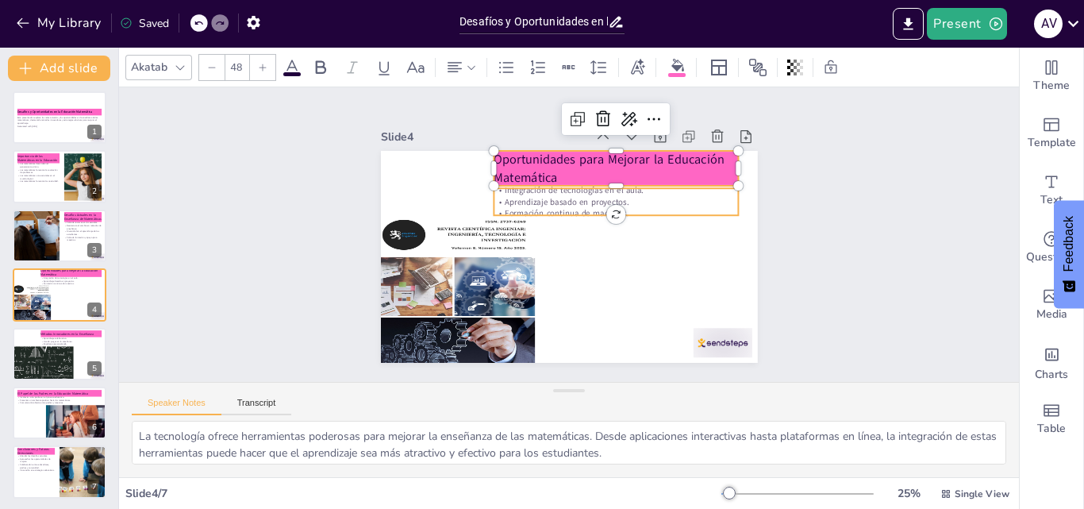
type input "32"
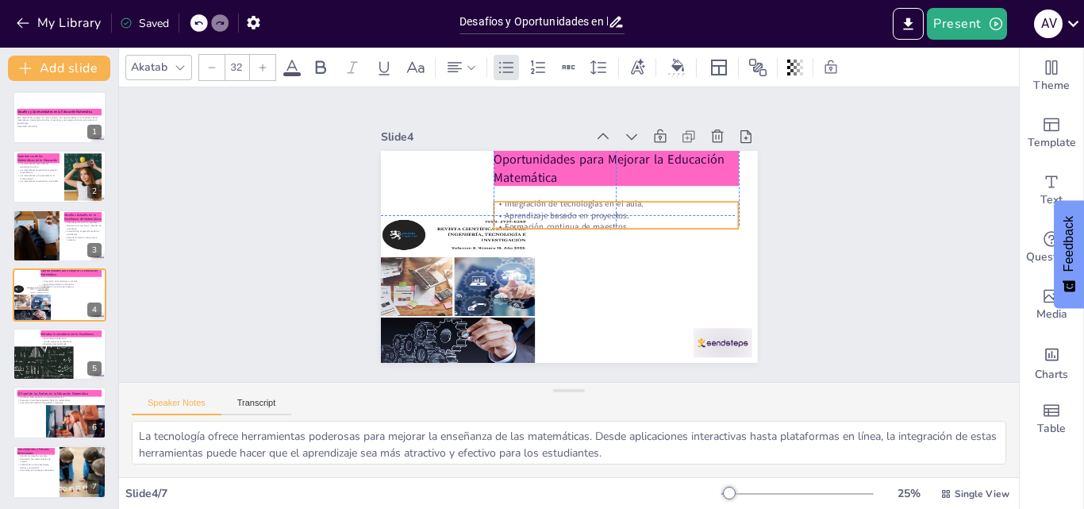
drag, startPoint x: 491, startPoint y: 209, endPoint x: 487, endPoint y: 220, distance: 11.0
click at [536, 220] on p "Formación continua de maestros." at bounding box center [567, 282] width 62 height 242
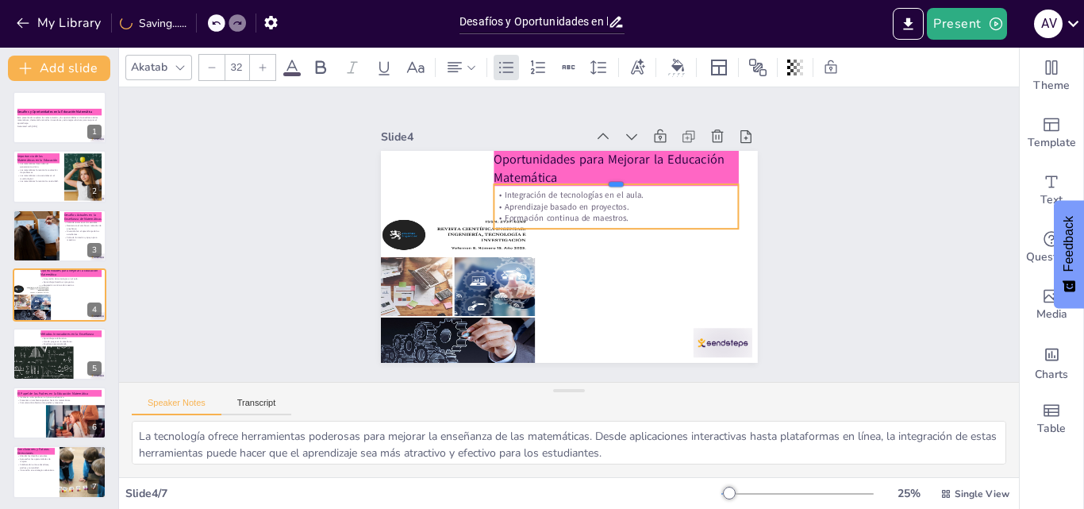
drag, startPoint x: 601, startPoint y: 194, endPoint x: 598, endPoint y: 176, distance: 17.7
click at [598, 176] on div at bounding box center [543, 165] width 133 height 218
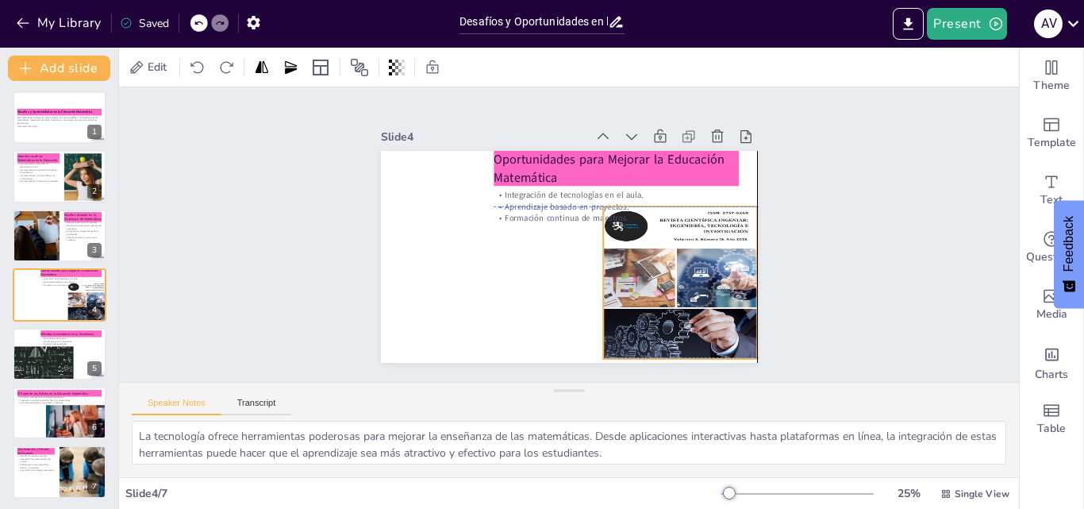
drag, startPoint x: 483, startPoint y: 257, endPoint x: 636, endPoint y: 240, distance: 154.1
click at [547, 250] on div at bounding box center [456, 193] width 179 height 178
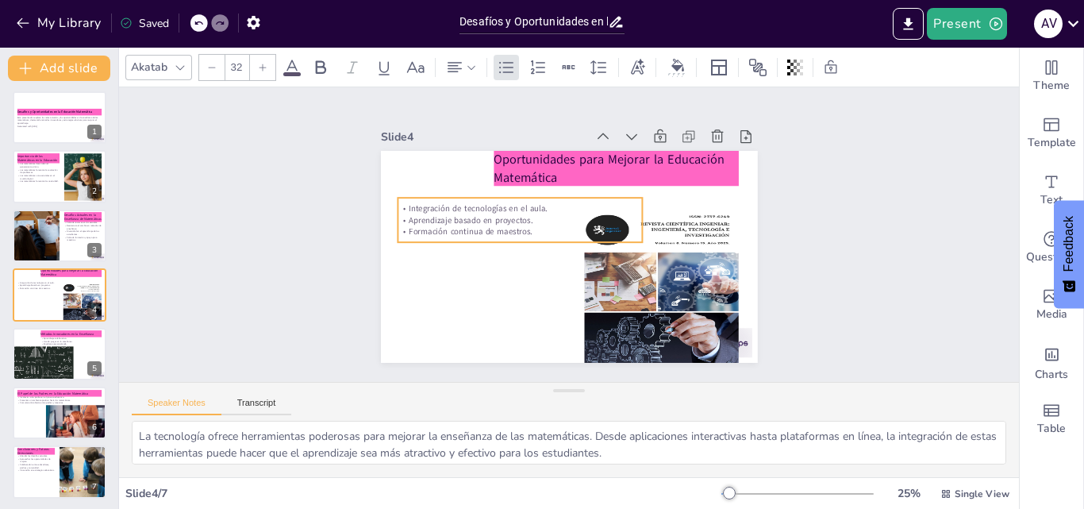
drag, startPoint x: 501, startPoint y: 197, endPoint x: 405, endPoint y: 210, distance: 96.9
click at [531, 210] on p "Aprendizaje basado en proyectos." at bounding box center [549, 281] width 37 height 244
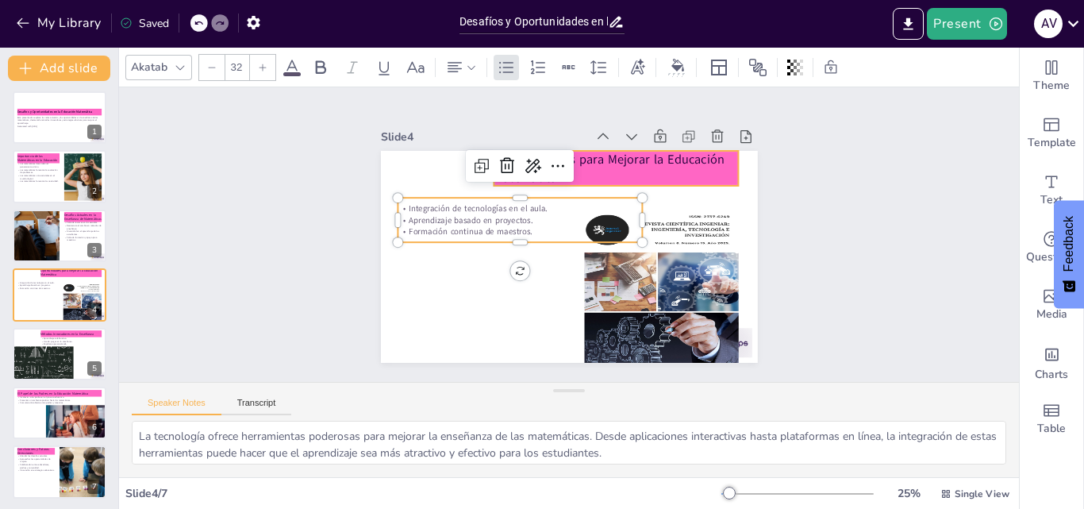
type input "48"
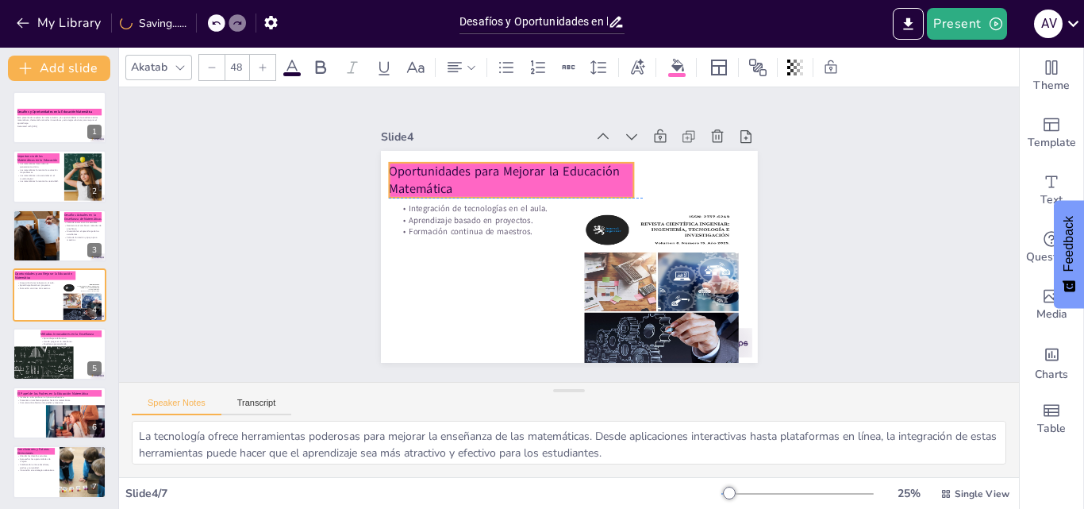
drag, startPoint x: 611, startPoint y: 169, endPoint x: 506, endPoint y: 179, distance: 105.2
click at [567, 179] on p "Oportunidades para Mejorar la Educación Matemática" at bounding box center [609, 167] width 85 height 247
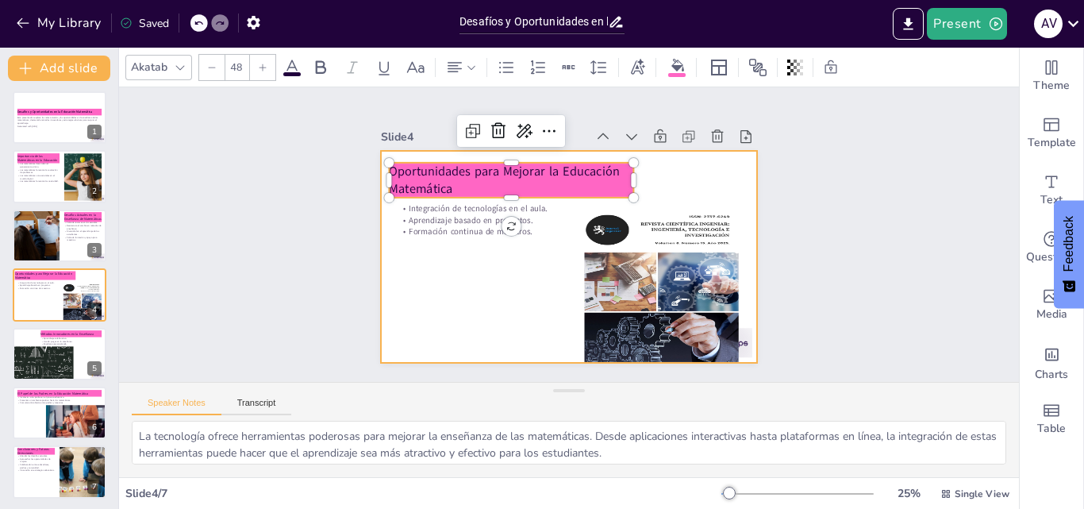
click at [500, 321] on div at bounding box center [590, 228] width 318 height 424
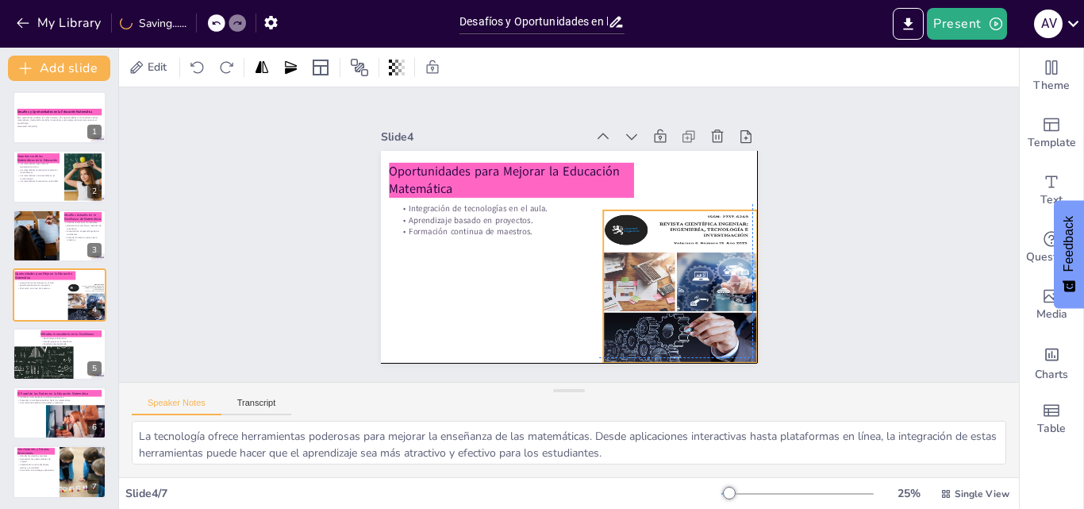
drag, startPoint x: 685, startPoint y: 300, endPoint x: 698, endPoint y: 291, distance: 16.1
click at [632, 293] on div at bounding box center [536, 351] width 192 height 194
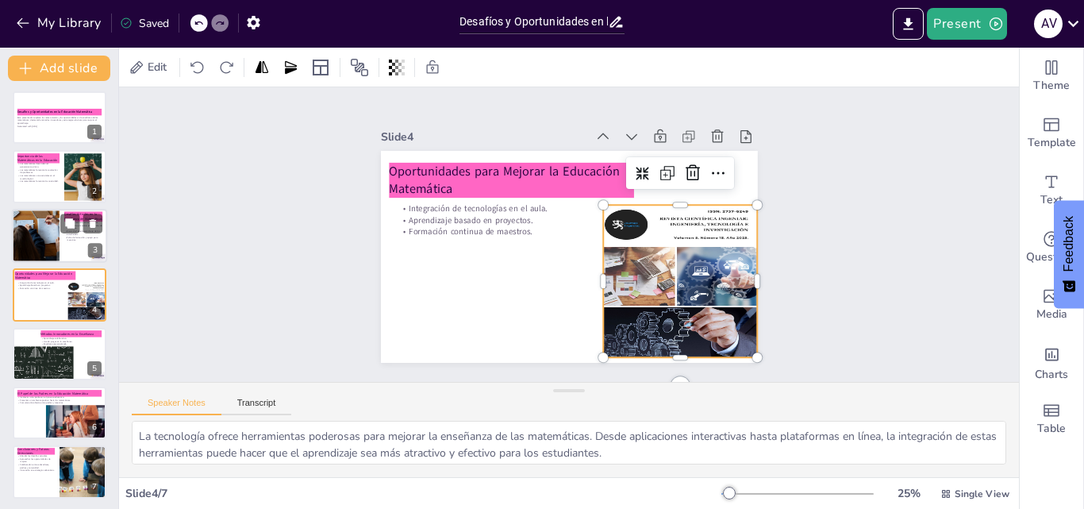
click at [49, 251] on div at bounding box center [35, 236] width 81 height 54
type textarea "La escasez de recursos materiales y tecnológicos en las escuelas es un gran obs…"
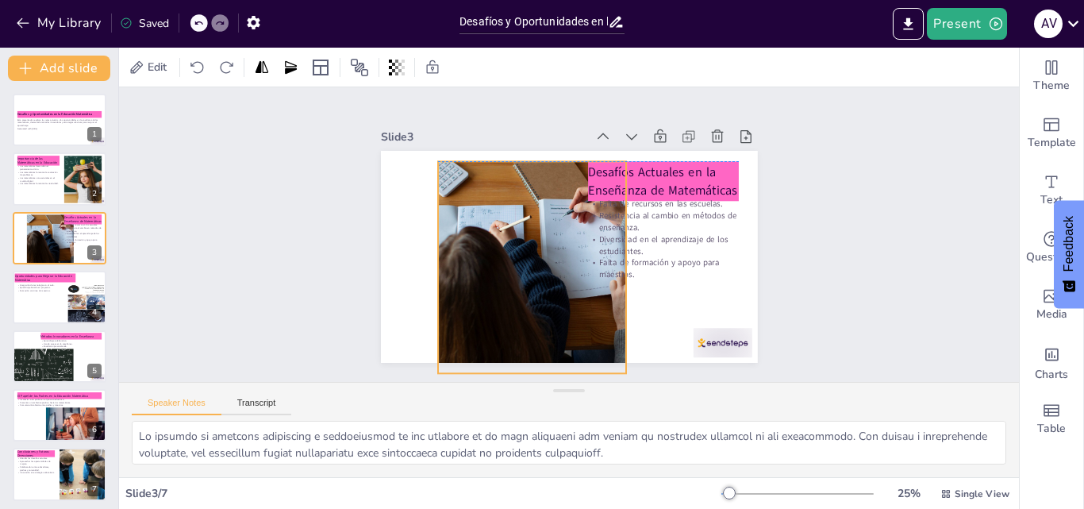
drag, startPoint x: 487, startPoint y: 224, endPoint x: 546, endPoint y: 234, distance: 59.6
click at [546, 234] on div at bounding box center [615, 250] width 343 height 381
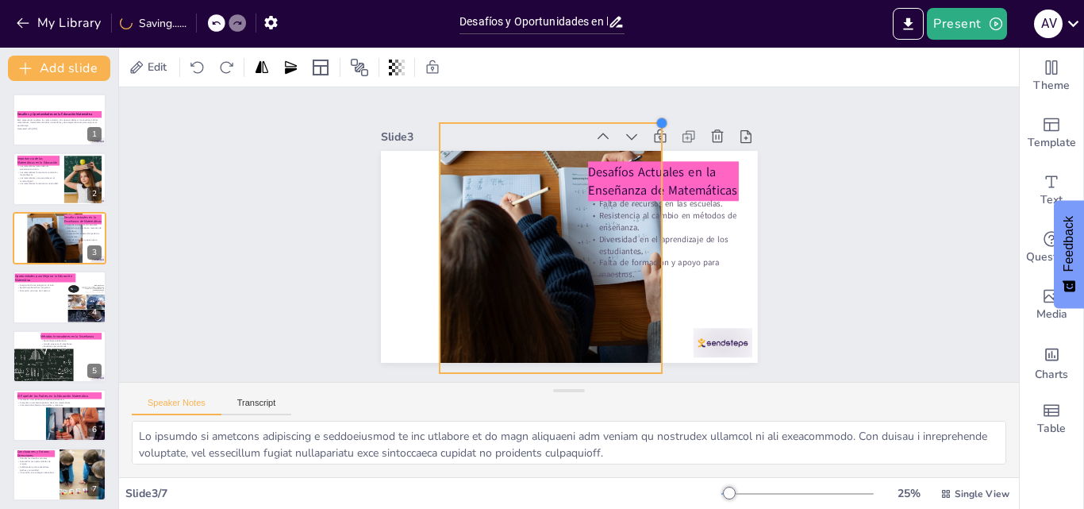
drag, startPoint x: 612, startPoint y: 159, endPoint x: 548, endPoint y: 240, distance: 103.3
click at [620, 220] on div "Desafíos Actuales en la Enseñanza de Matemáticas Falta de recursos en las escue…" at bounding box center [590, 239] width 286 height 413
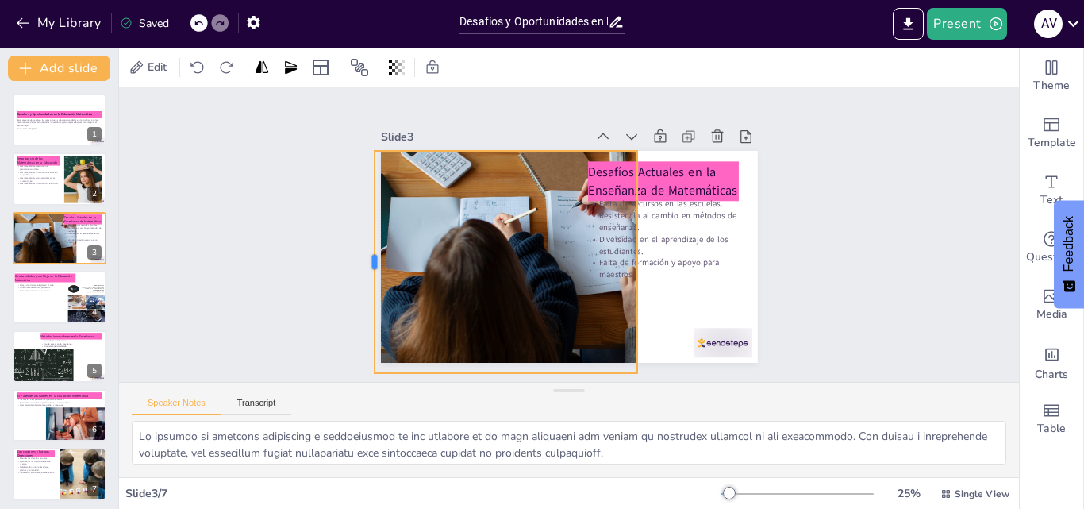
drag, startPoint x: 424, startPoint y: 252, endPoint x: 359, endPoint y: 265, distance: 66.3
click at [451, 49] on div at bounding box center [562, 31] width 222 height 36
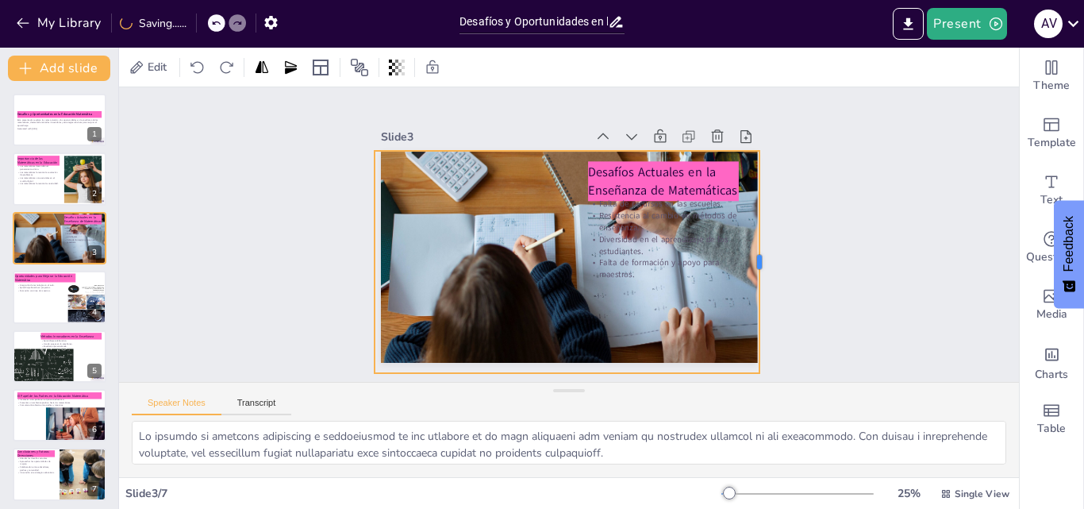
drag, startPoint x: 628, startPoint y: 240, endPoint x: 750, endPoint y: 264, distance: 124.5
click at [544, 149] on div at bounding box center [457, 69] width 174 height 159
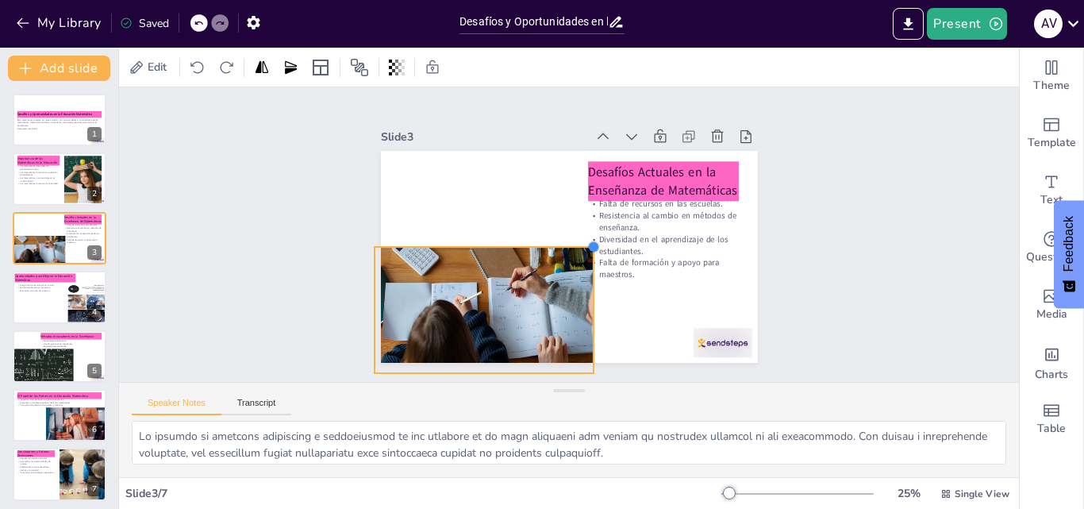
drag, startPoint x: 751, startPoint y: 148, endPoint x: 489, endPoint y: 261, distance: 285.3
click at [497, 247] on div "Desafíos Actuales en la Enseñanza de Matemáticas Falta de recursos en las escue…" at bounding box center [558, 253] width 432 height 371
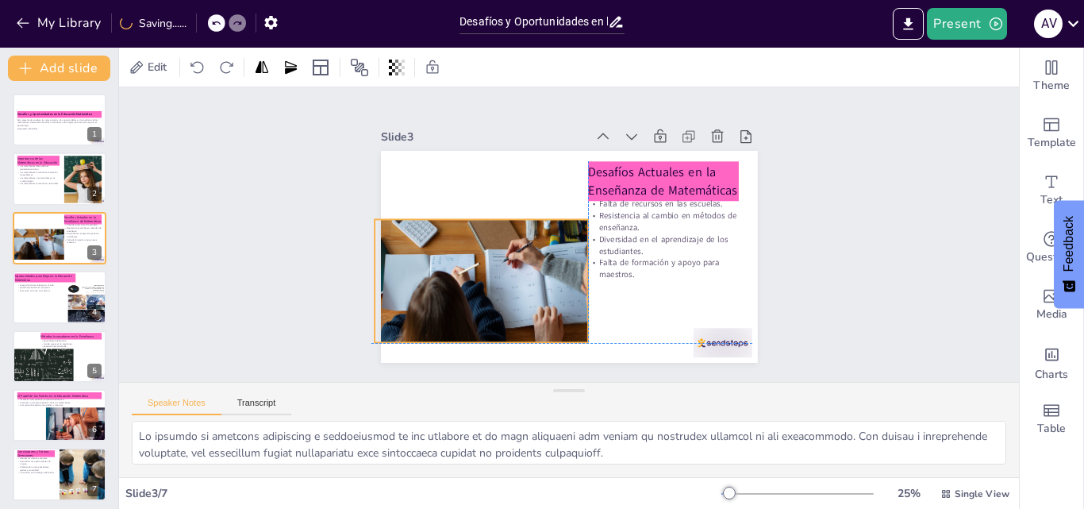
drag, startPoint x: 475, startPoint y: 288, endPoint x: 472, endPoint y: 256, distance: 31.9
click at [472, 256] on div at bounding box center [460, 261] width 265 height 241
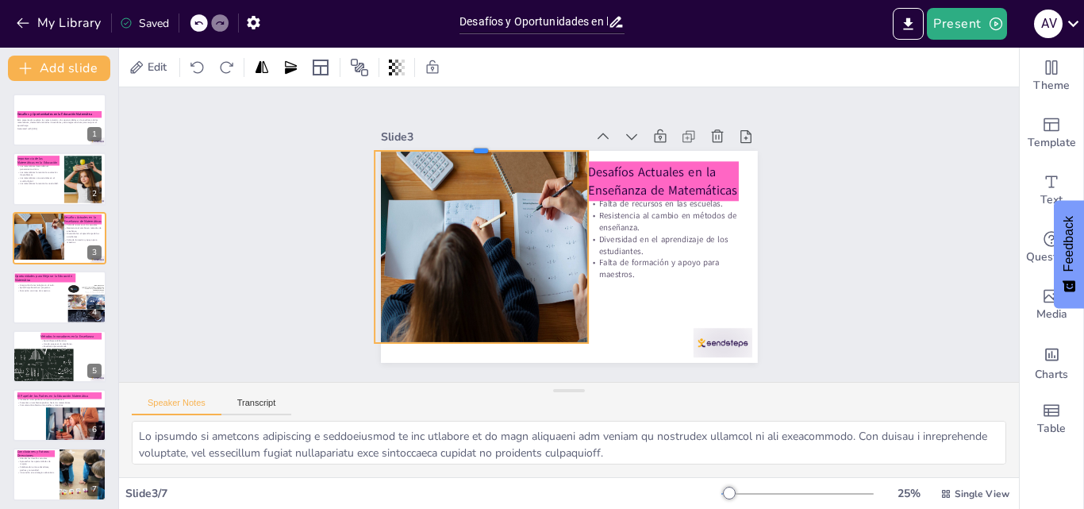
drag, startPoint x: 468, startPoint y: 212, endPoint x: 464, endPoint y: 144, distance: 68.3
click at [464, 178] on div at bounding box center [450, 278] width 98 height 200
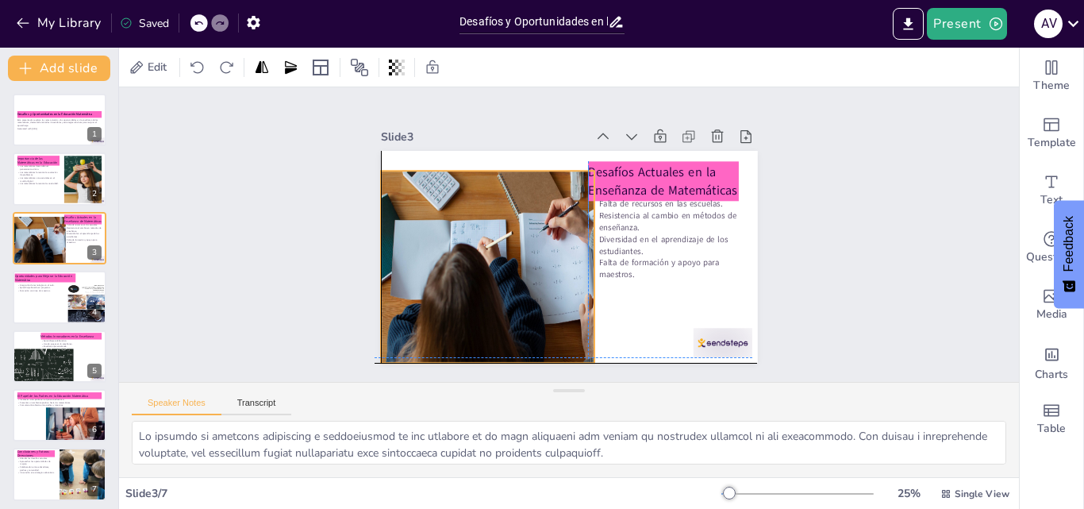
drag, startPoint x: 469, startPoint y: 330, endPoint x: 469, endPoint y: 346, distance: 15.9
click at [484, 346] on div at bounding box center [638, 270] width 309 height 328
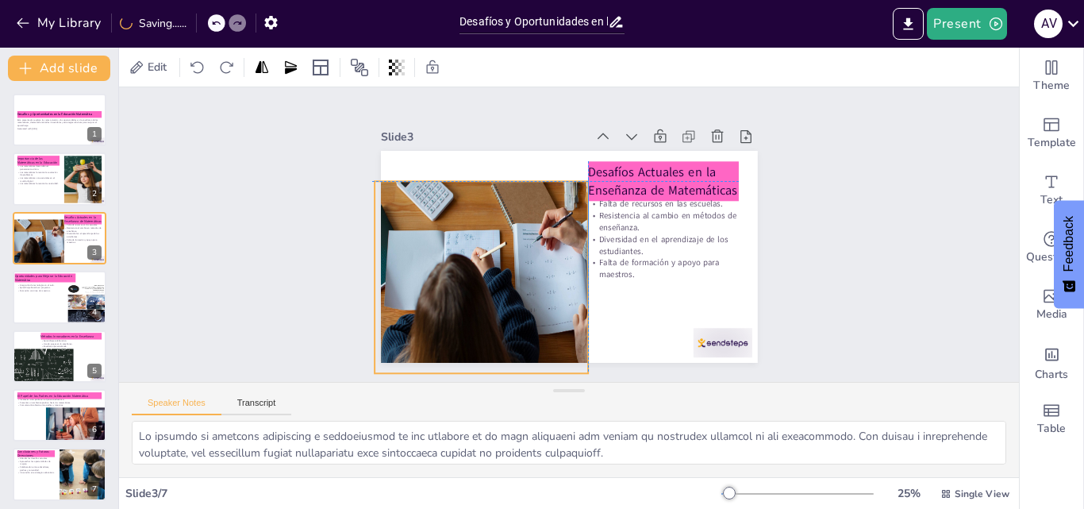
drag, startPoint x: 483, startPoint y: 310, endPoint x: 474, endPoint y: 319, distance: 12.3
click at [474, 316] on div at bounding box center [518, 160] width 288 height 312
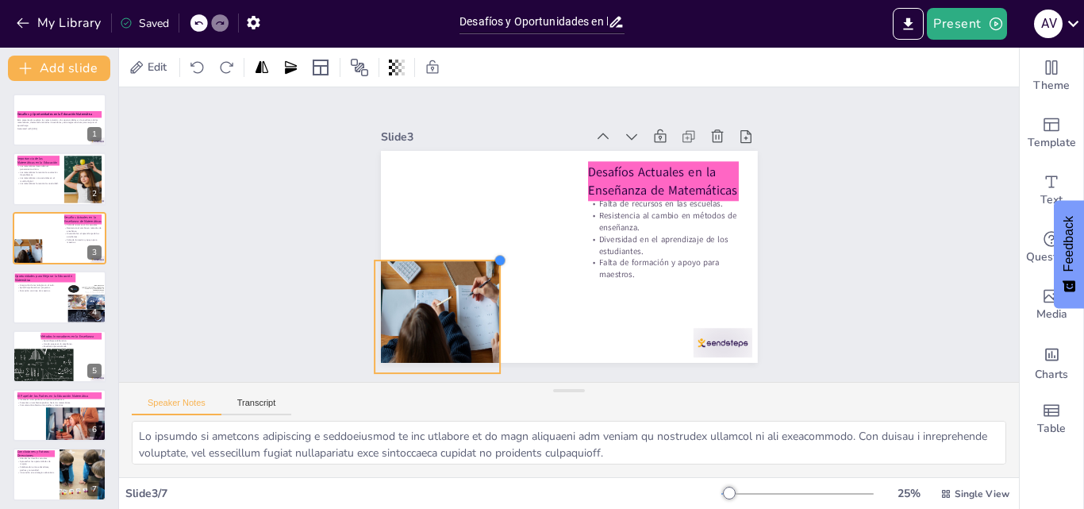
drag, startPoint x: 574, startPoint y: 175, endPoint x: 486, endPoint y: 265, distance: 125.7
click at [486, 265] on div "Desafíos Actuales en la Enseñanza de Matemáticas Falta de recursos en las escue…" at bounding box center [548, 230] width 286 height 413
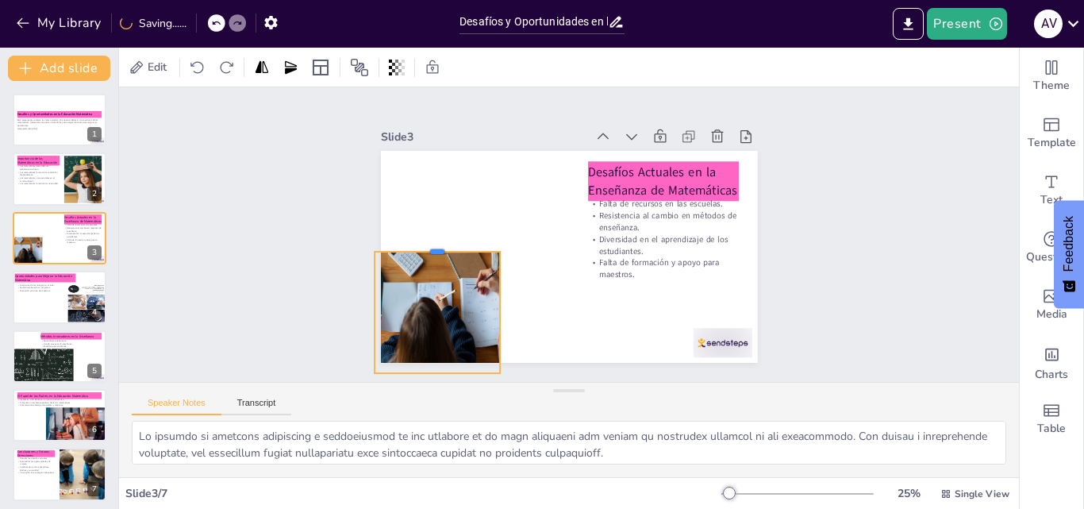
drag, startPoint x: 427, startPoint y: 246, endPoint x: 409, endPoint y: 245, distance: 18.3
click at [409, 245] on div at bounding box center [436, 245] width 125 height 13
drag, startPoint x: 489, startPoint y: 303, endPoint x: 520, endPoint y: 303, distance: 31.7
click at [520, 205] on div at bounding box center [510, 174] width 116 height 61
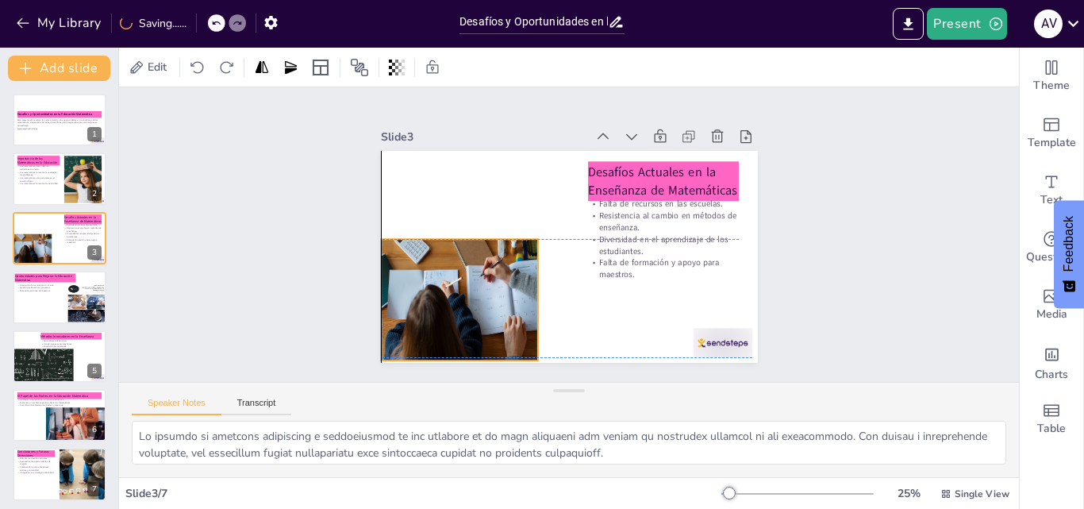
drag, startPoint x: 516, startPoint y: 358, endPoint x: 524, endPoint y: 340, distance: 19.2
click at [524, 340] on div "Slide 1 Desafíos y Oportunidades en la Educación Matemática Esta presentación e…" at bounding box center [569, 235] width 704 height 927
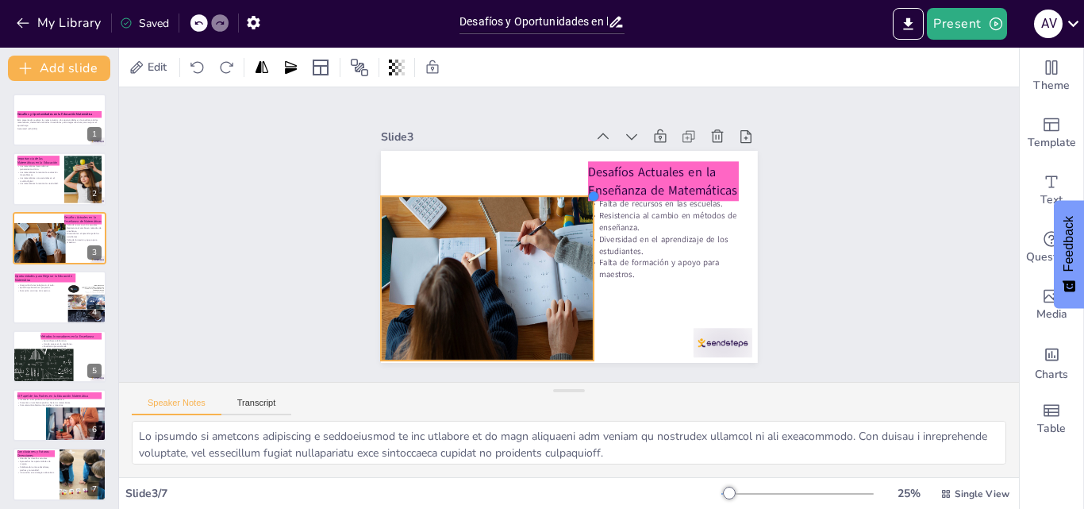
drag, startPoint x: 532, startPoint y: 234, endPoint x: 584, endPoint y: 208, distance: 58.5
click at [584, 208] on div "Desafíos Actuales en la Enseñanza de Matemáticas Falta de recursos en las escue…" at bounding box center [586, 247] width 393 height 429
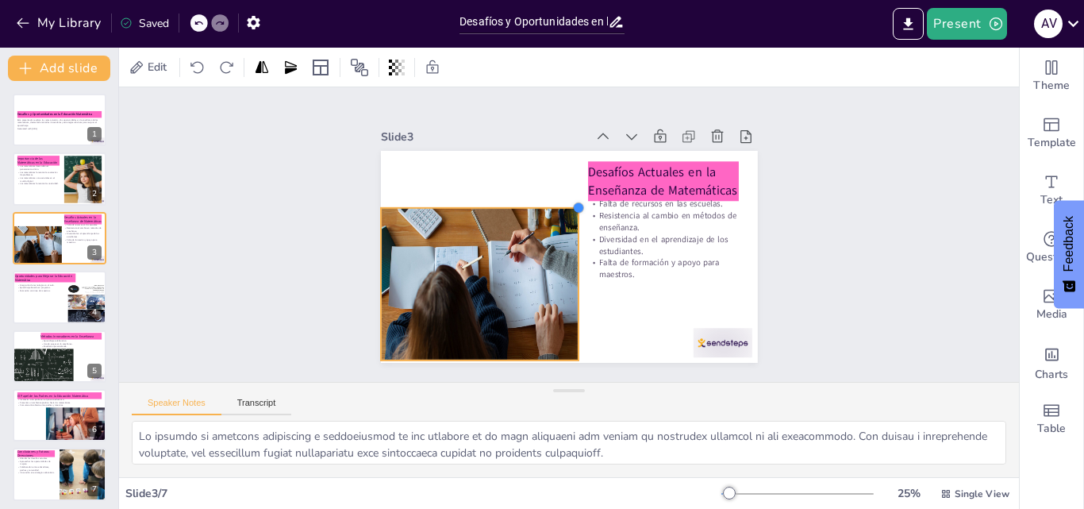
drag, startPoint x: 582, startPoint y: 189, endPoint x: 567, endPoint y: 205, distance: 21.9
click at [550, 231] on div at bounding box center [540, 239] width 17 height 17
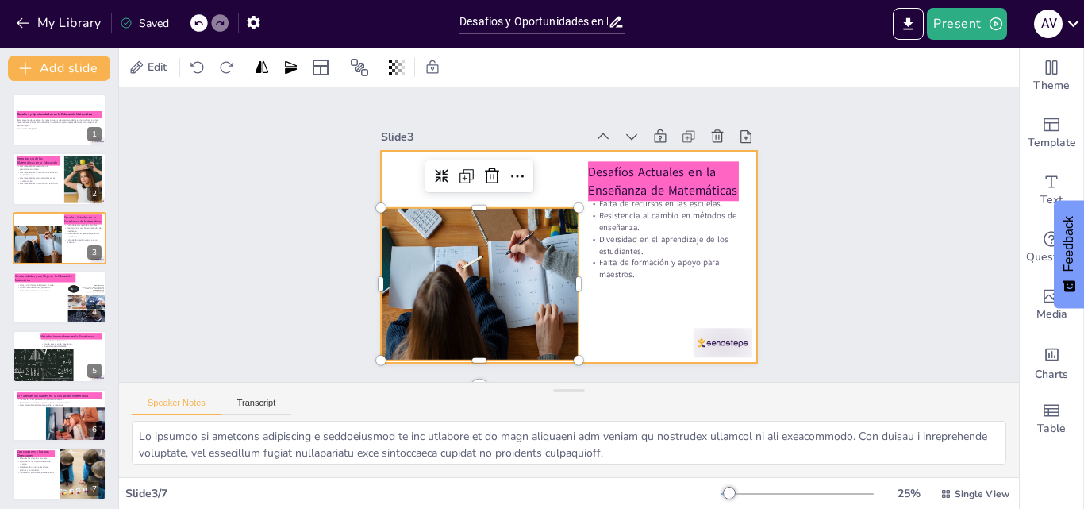
click at [608, 318] on div at bounding box center [554, 217] width 421 height 409
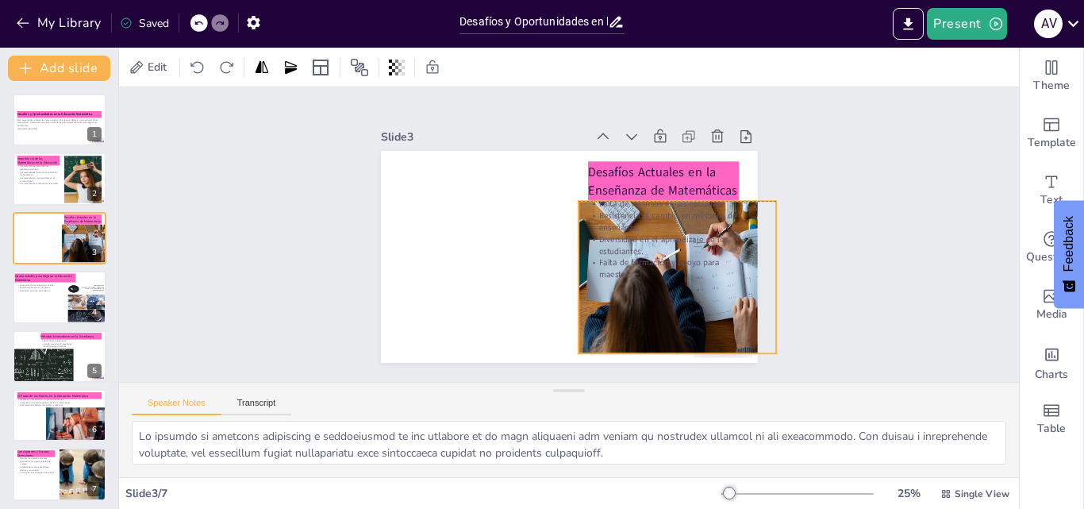
drag, startPoint x: 515, startPoint y: 286, endPoint x: 712, endPoint y: 275, distance: 197.9
click at [602, 275] on div at bounding box center [510, 347] width 186 height 208
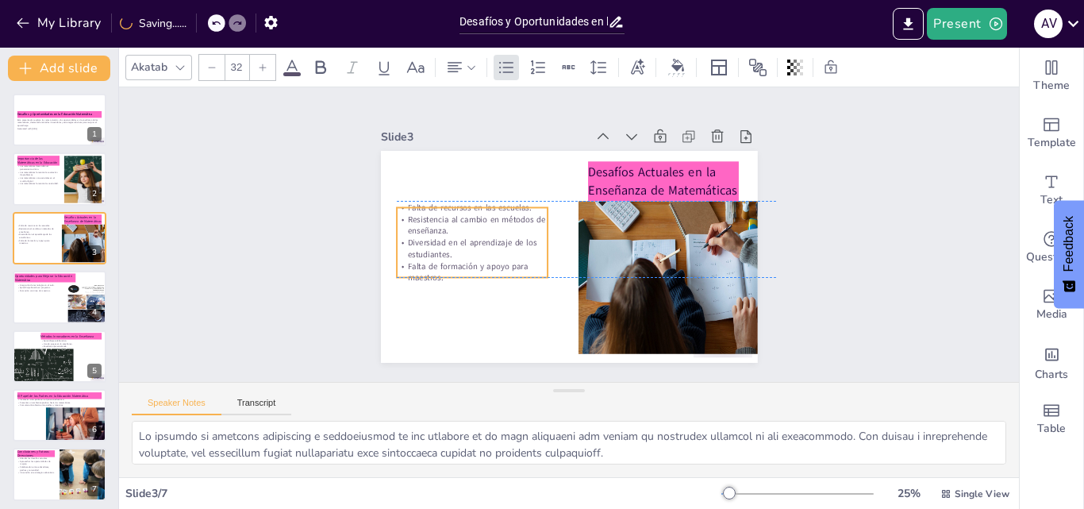
drag, startPoint x: 649, startPoint y: 232, endPoint x: 458, endPoint y: 233, distance: 191.2
click at [458, 252] on p "Diversidad en el aprendizaje de los estudiantes." at bounding box center [514, 316] width 118 height 128
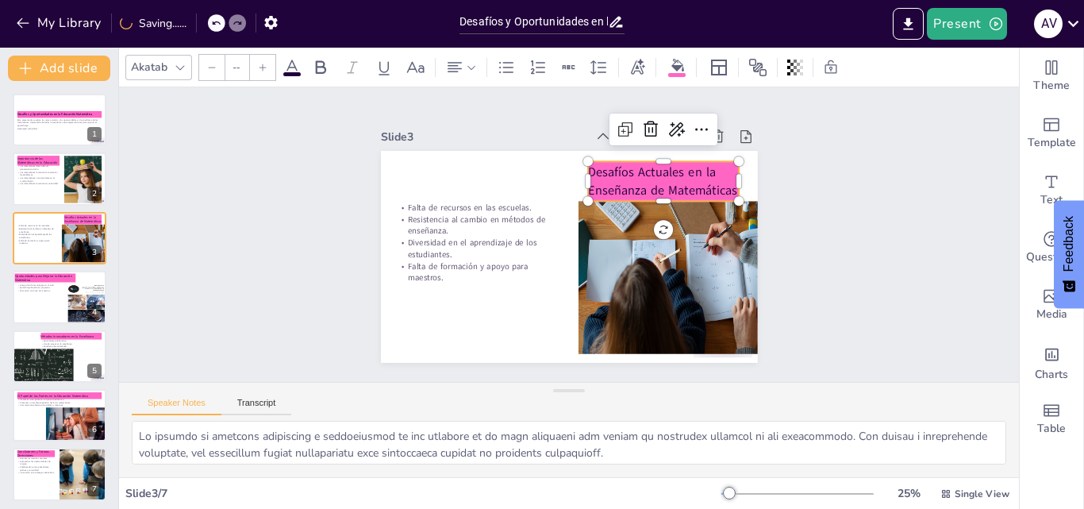
type input "48"
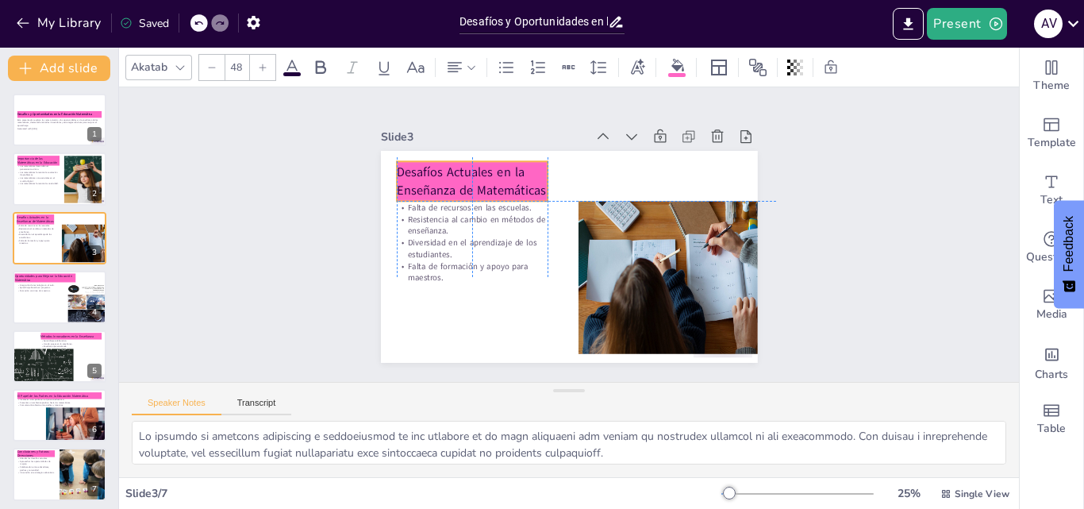
drag, startPoint x: 637, startPoint y: 180, endPoint x: 447, endPoint y: 176, distance: 189.7
click at [497, 176] on p "Desafíos Actuales en la Enseñanza de Matemáticas" at bounding box center [555, 124] width 117 height 143
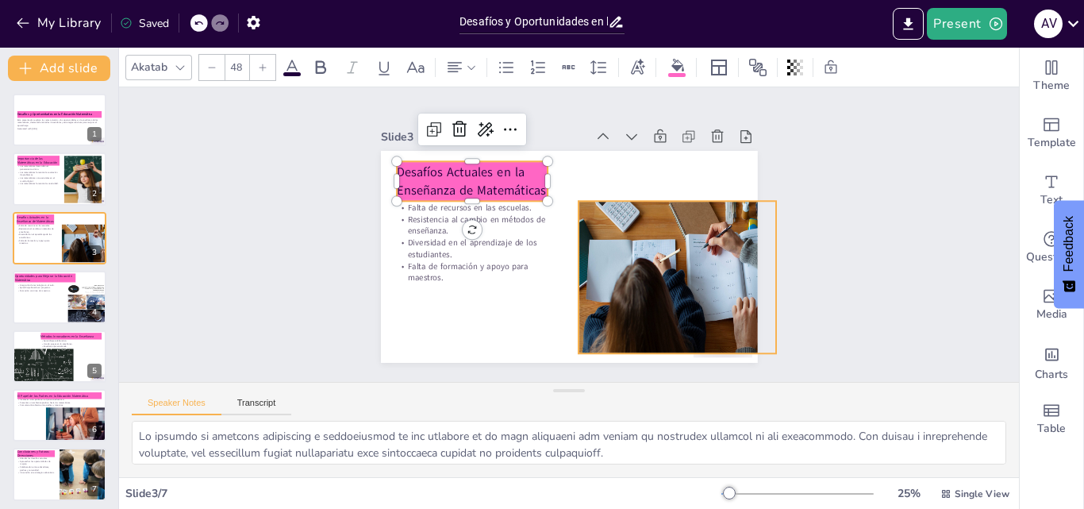
click at [667, 269] on div at bounding box center [546, 359] width 241 height 255
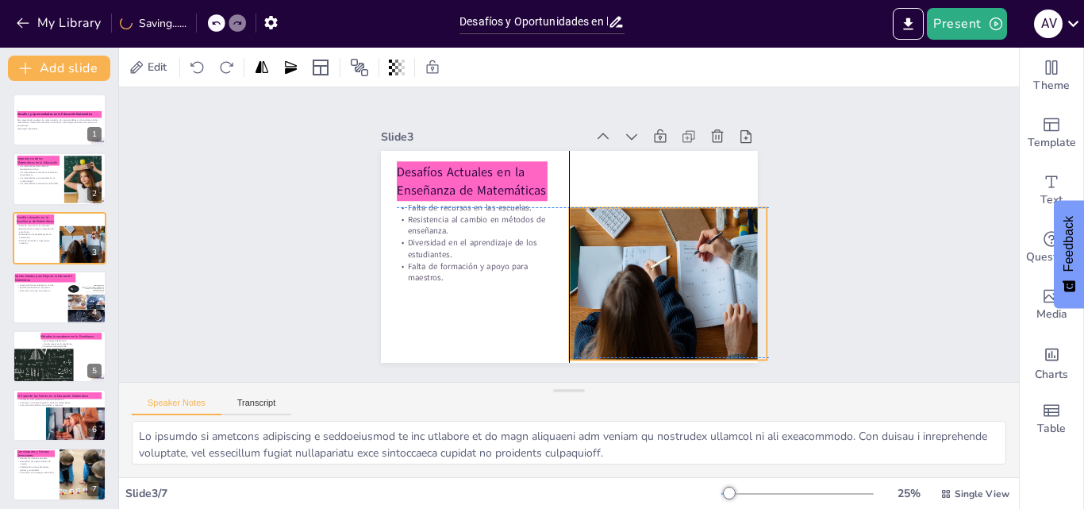
drag, startPoint x: 657, startPoint y: 292, endPoint x: 649, endPoint y: 294, distance: 8.3
click at [649, 251] on div at bounding box center [561, 113] width 273 height 278
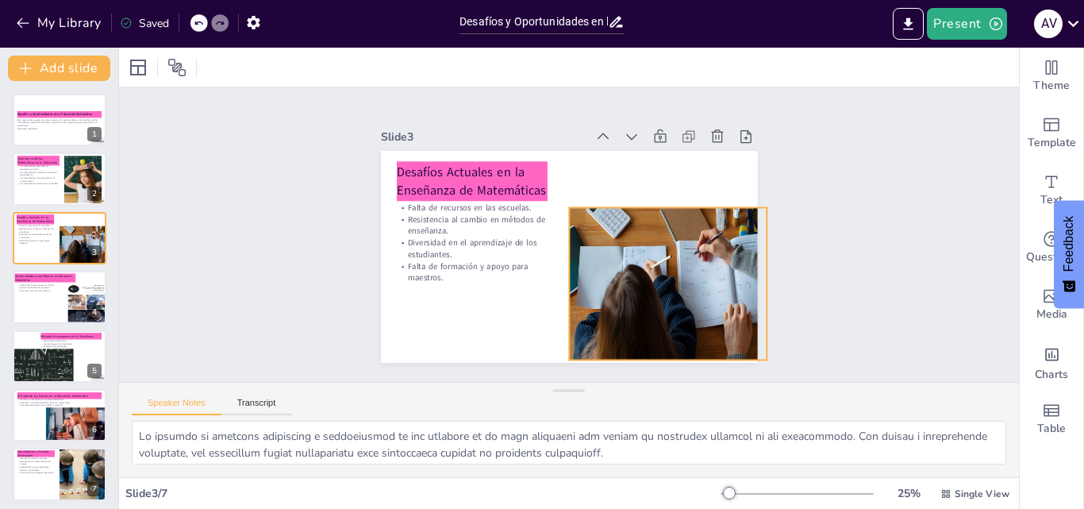
click at [677, 246] on div at bounding box center [576, 356] width 273 height 278
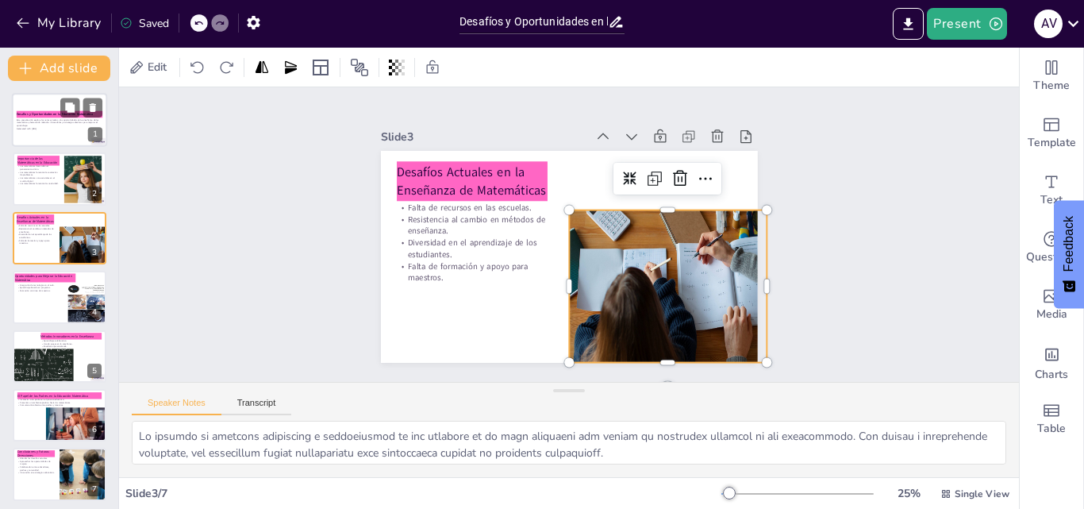
click at [53, 122] on p "Esta presentación explora los retos actuales y las oportunidades en la enseñanz…" at bounding box center [60, 122] width 86 height 9
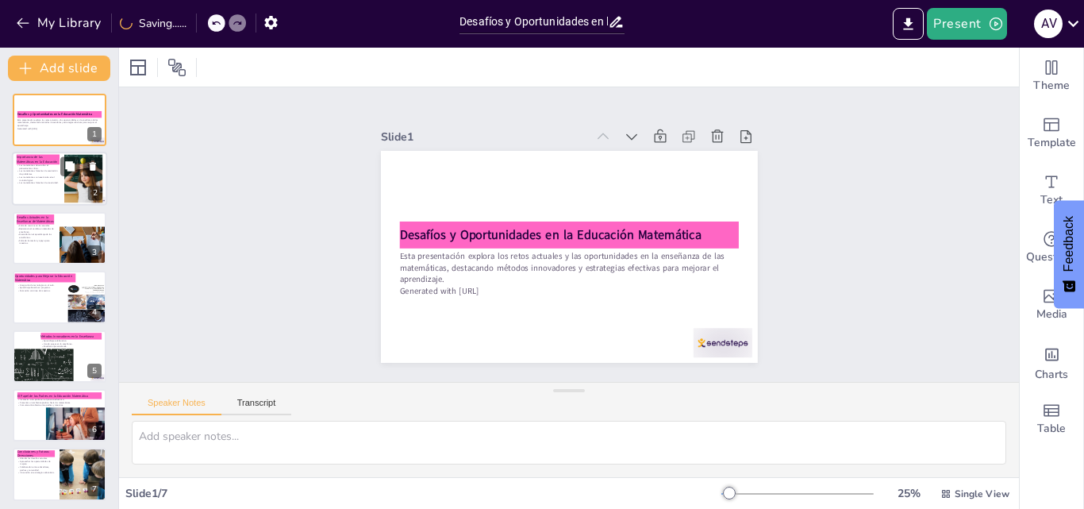
click at [40, 182] on p "Las matemáticas fomentan la creatividad." at bounding box center [38, 183] width 43 height 3
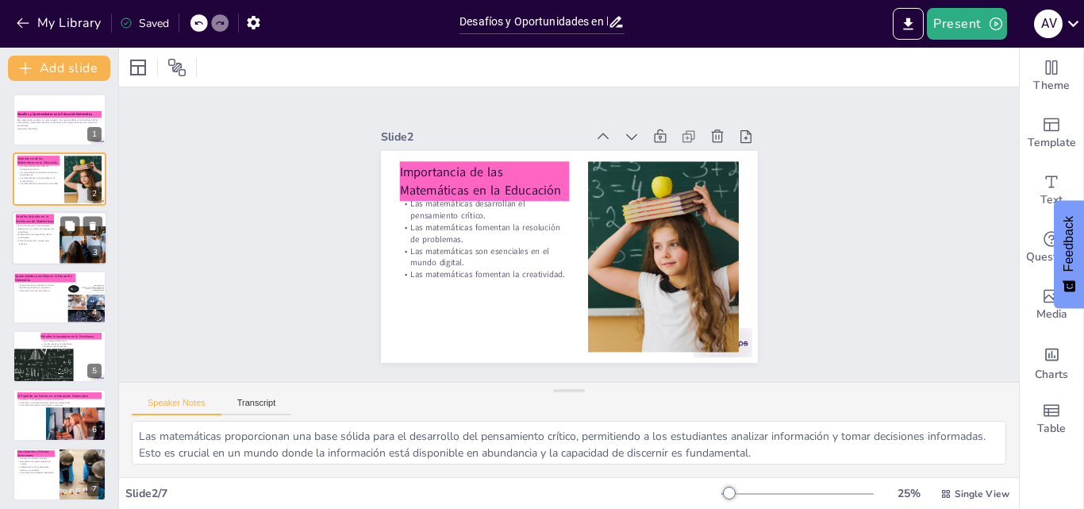
click at [40, 248] on div at bounding box center [59, 238] width 95 height 54
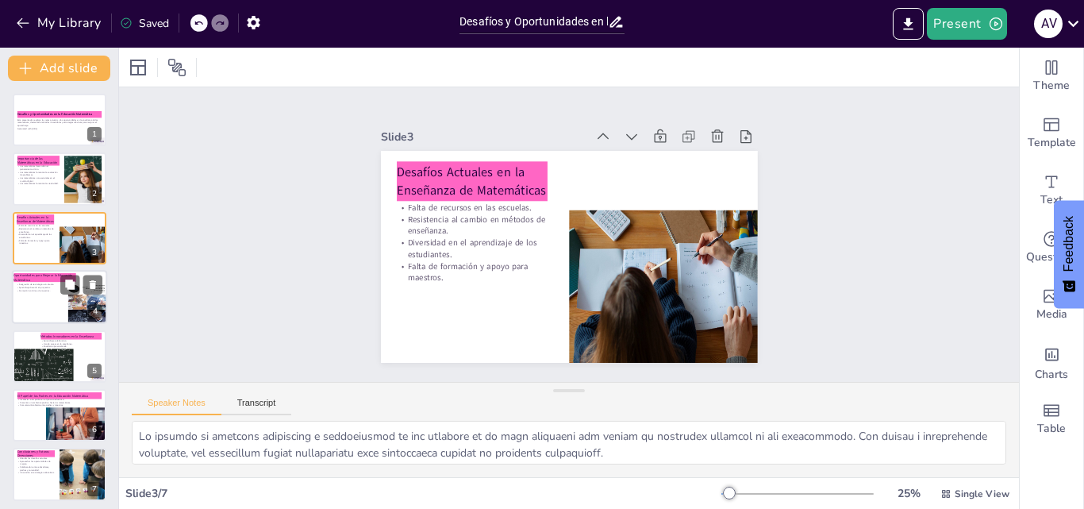
click at [47, 283] on p "Integración de tecnologías en el aula." at bounding box center [47, 284] width 62 height 3
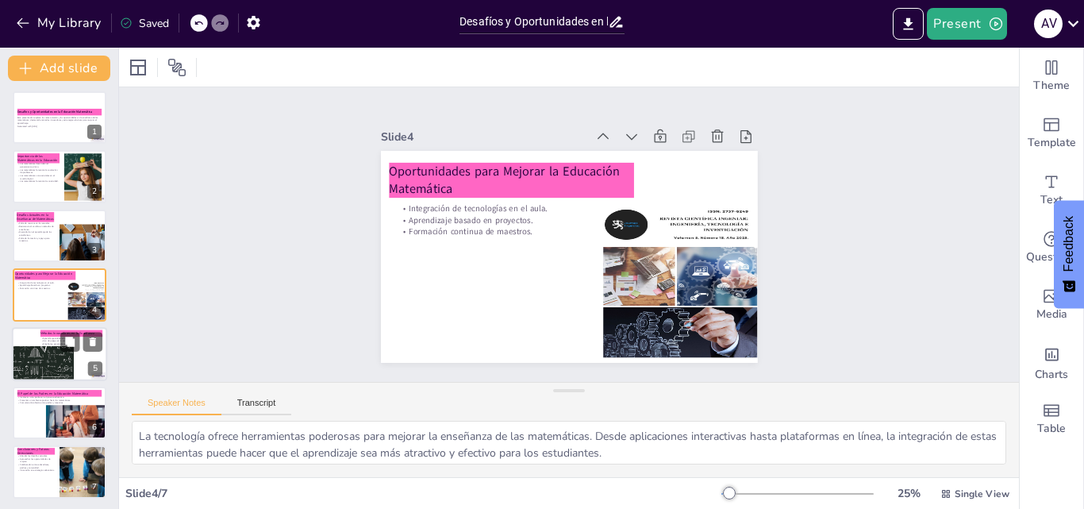
click at [44, 347] on div at bounding box center [38, 372] width 72 height 52
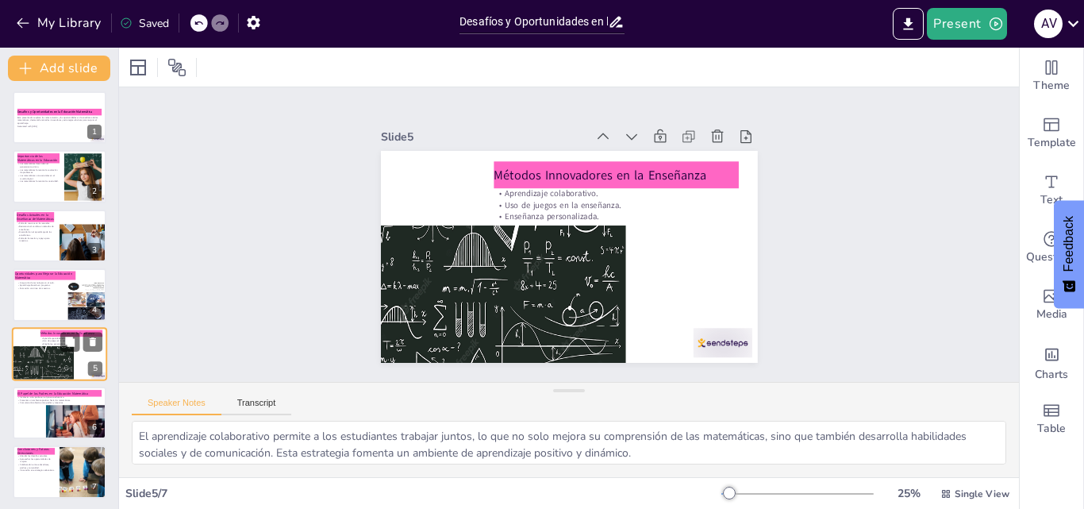
scroll to position [5, 0]
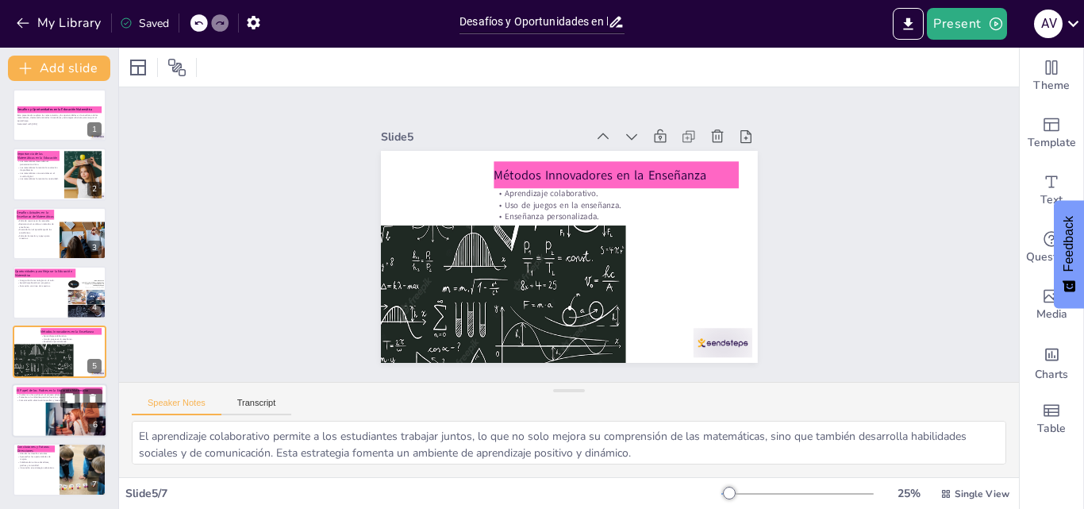
click at [51, 397] on p "Fomentar un ambiente positivo hacia las matemáticas." at bounding box center [60, 397] width 86 height 3
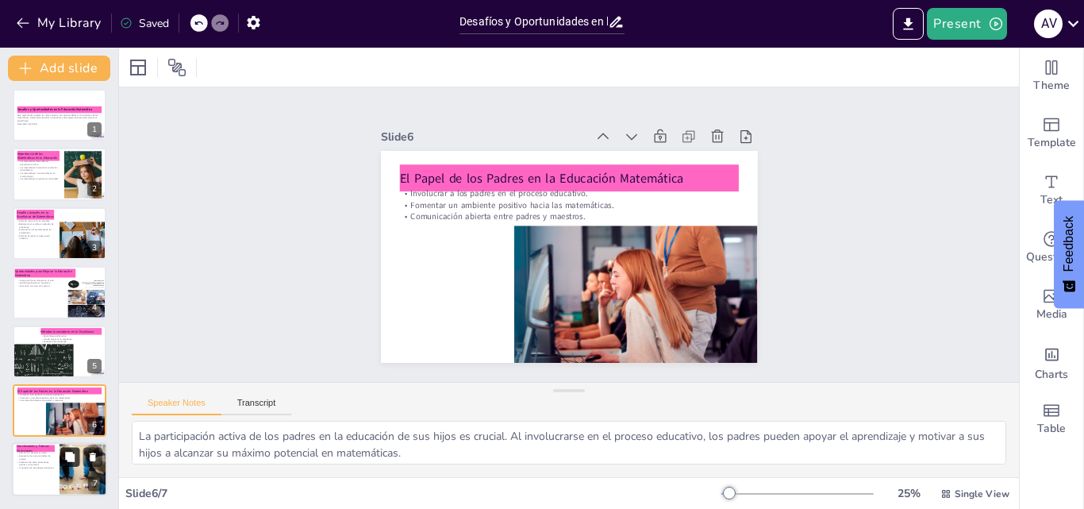
click at [67, 460] on icon at bounding box center [70, 456] width 10 height 10
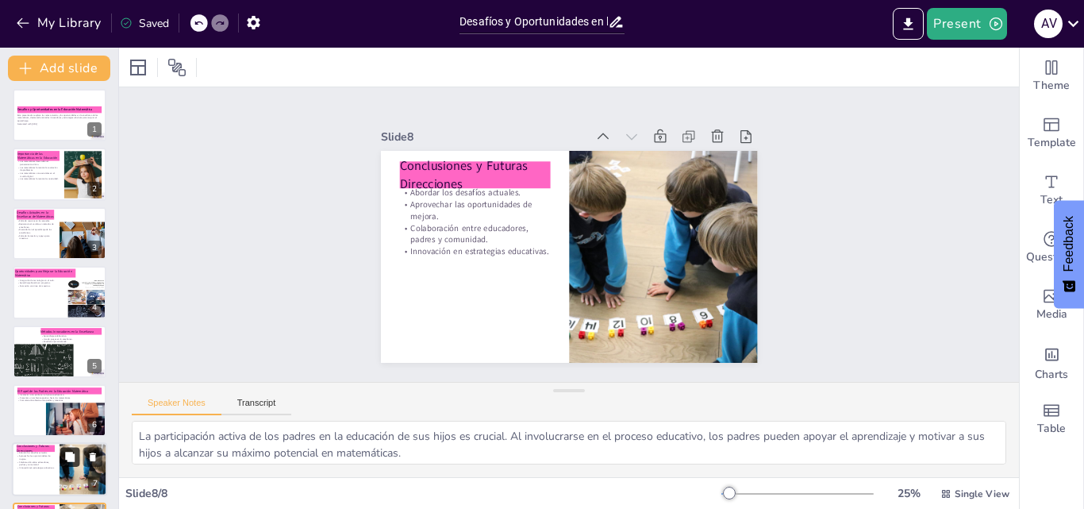
type textarea "Es fundamental que los educadores y responsables de políticas aborden los desaf…"
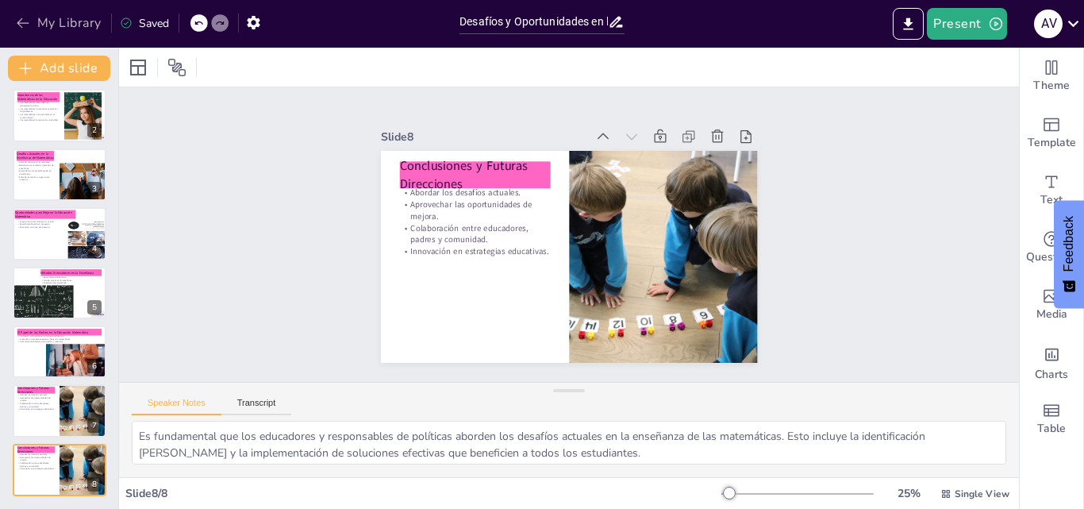
click at [30, 23] on icon "button" at bounding box center [23, 23] width 16 height 16
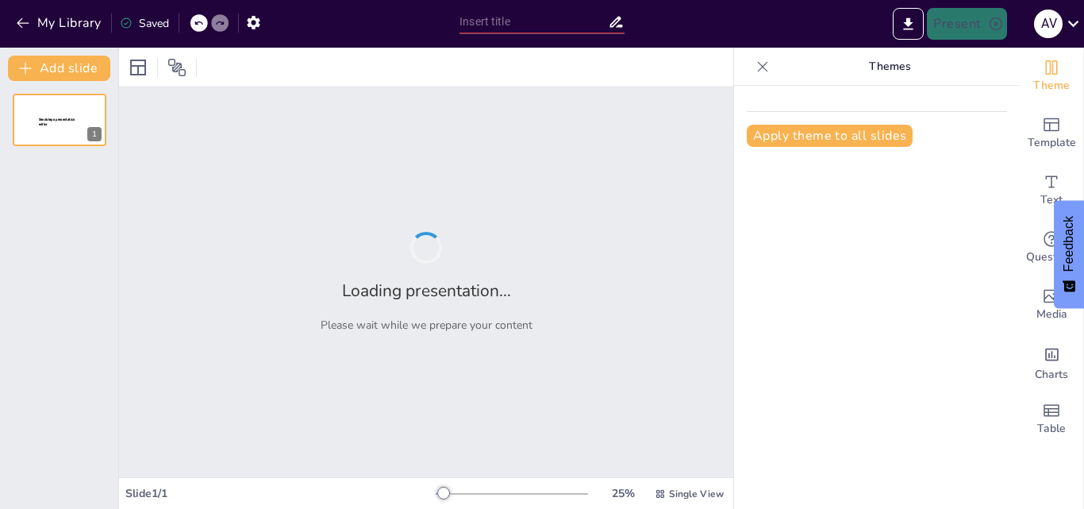
type input "Clasificación de los animales invertebrados: grupos y ejemplos"
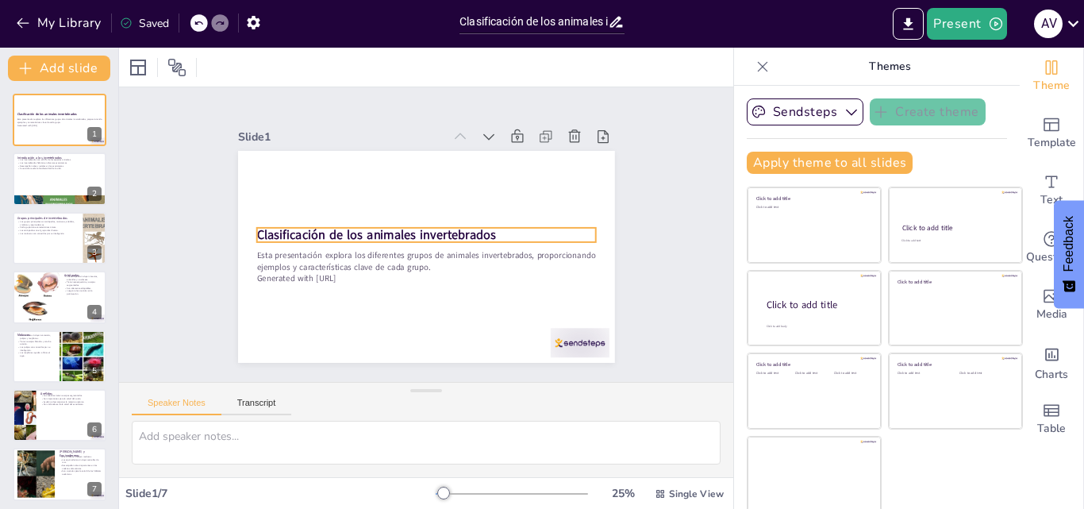
click at [401, 221] on div "Clasificación de los animales invertebrados Esta presentación explora los difer…" at bounding box center [428, 257] width 397 height 250
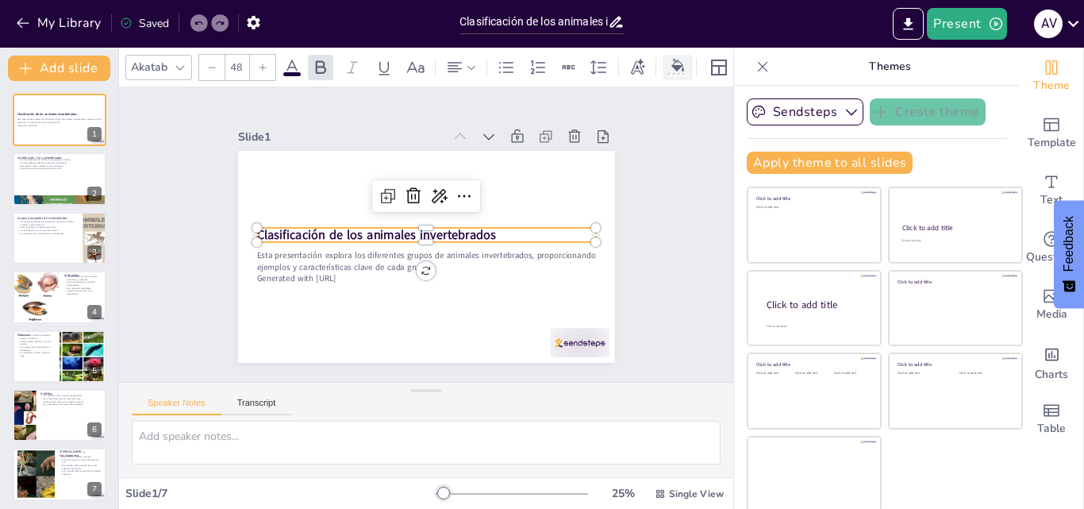
click at [685, 62] on div at bounding box center [678, 67] width 24 height 17
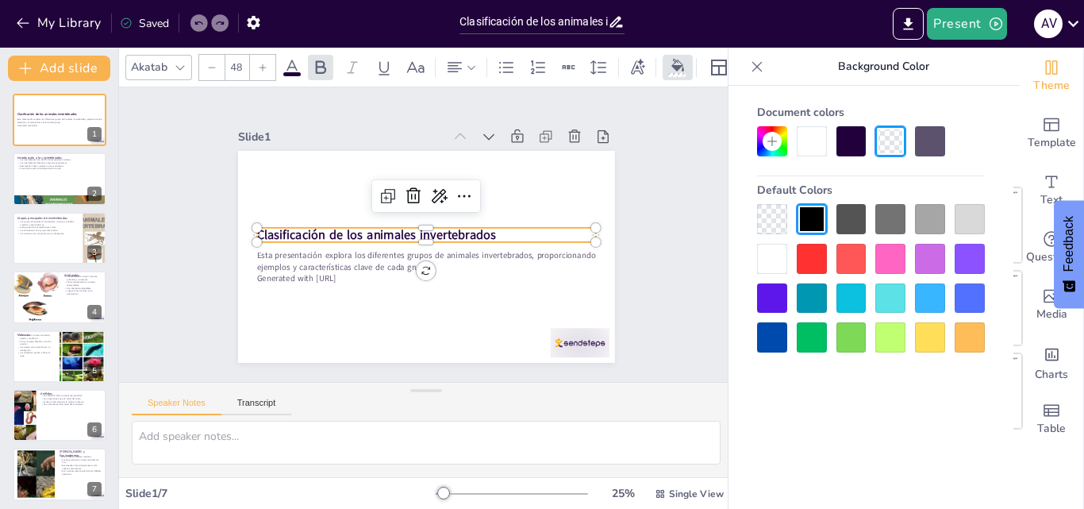
click at [964, 254] on div at bounding box center [969, 259] width 30 height 30
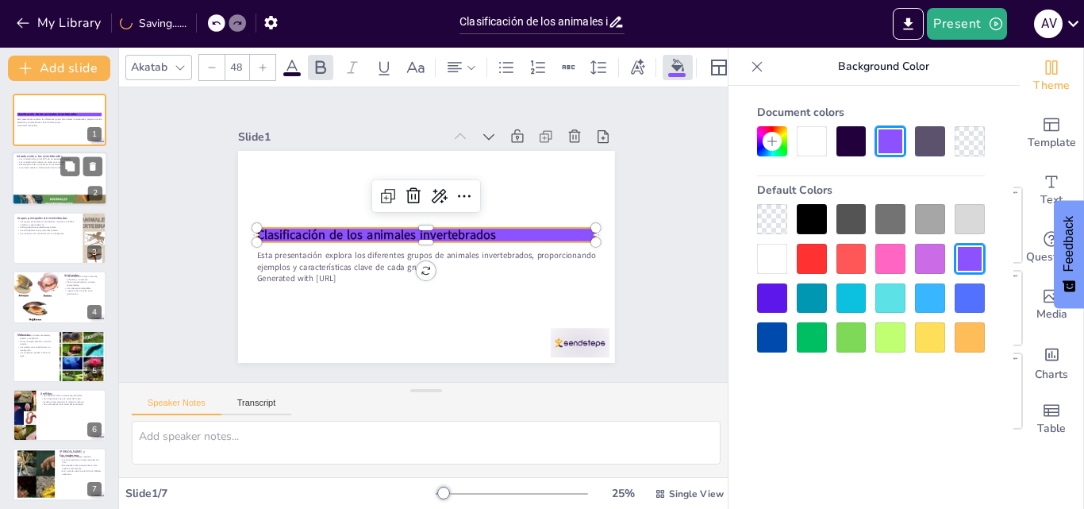
click at [43, 168] on p "Su estudio revela la biodiversidad de la vida." at bounding box center [60, 168] width 86 height 3
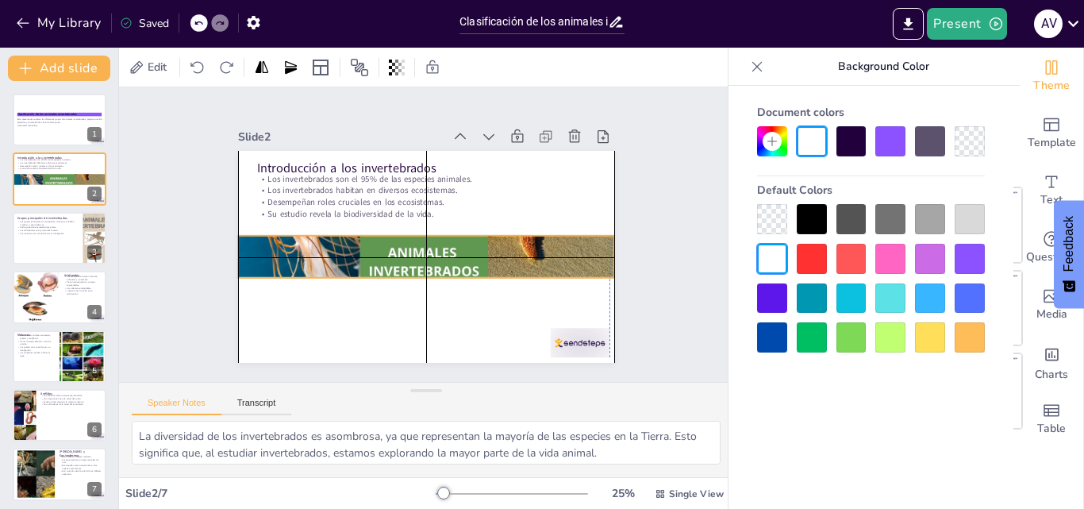
drag, startPoint x: 416, startPoint y: 340, endPoint x: 416, endPoint y: 259, distance: 81.7
click at [416, 259] on div at bounding box center [403, 232] width 289 height 401
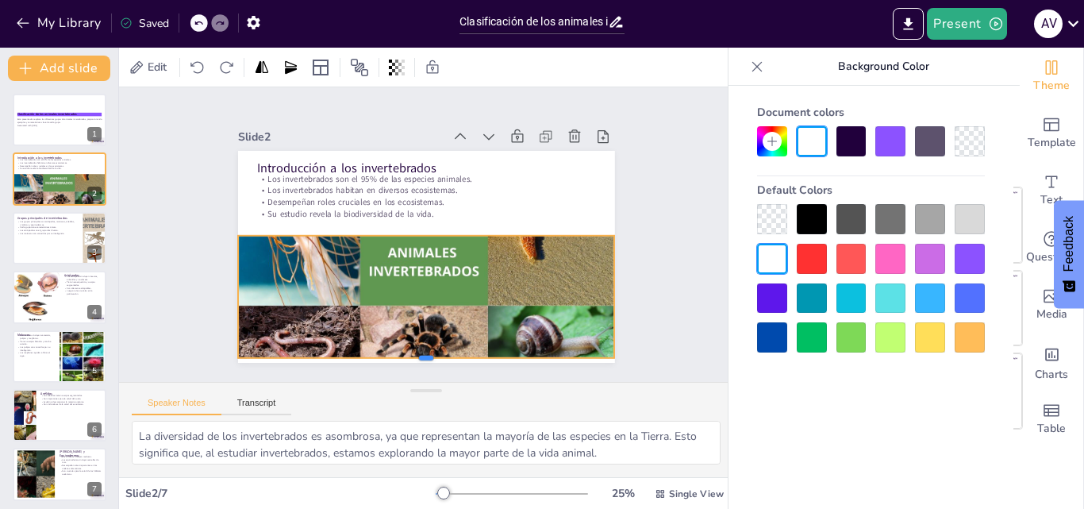
drag, startPoint x: 407, startPoint y: 271, endPoint x: 401, endPoint y: 342, distance: 70.8
click at [404, 353] on div at bounding box center [413, 364] width 376 height 52
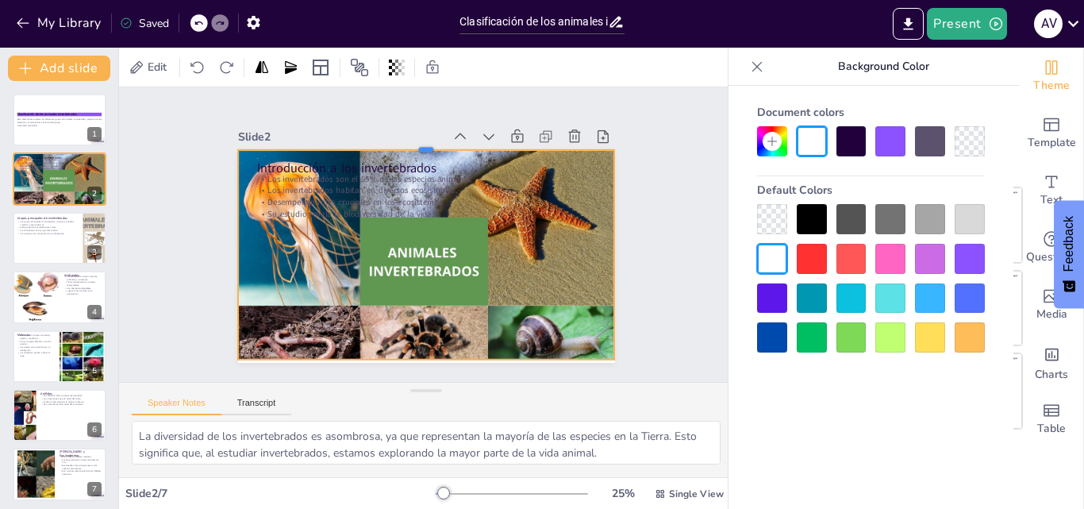
drag, startPoint x: 406, startPoint y: 226, endPoint x: 413, endPoint y: 140, distance: 85.9
click at [427, 140] on div at bounding box center [509, 271] width 165 height 349
click at [66, 248] on div at bounding box center [59, 238] width 95 height 54
type textarea "La clasificación de los invertebrados en estos grupos permite a los científicos…"
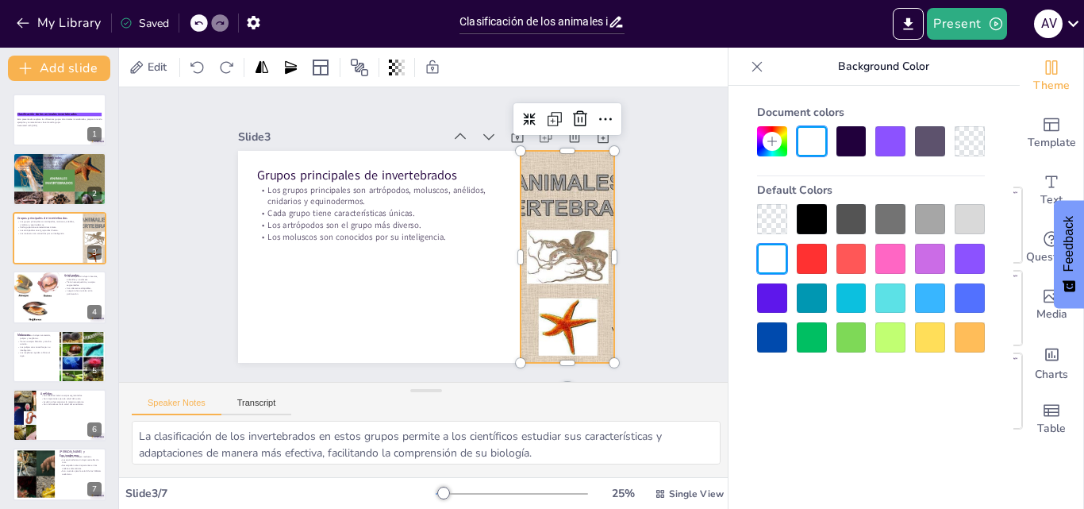
click at [505, 264] on div at bounding box center [361, 362] width 289 height 334
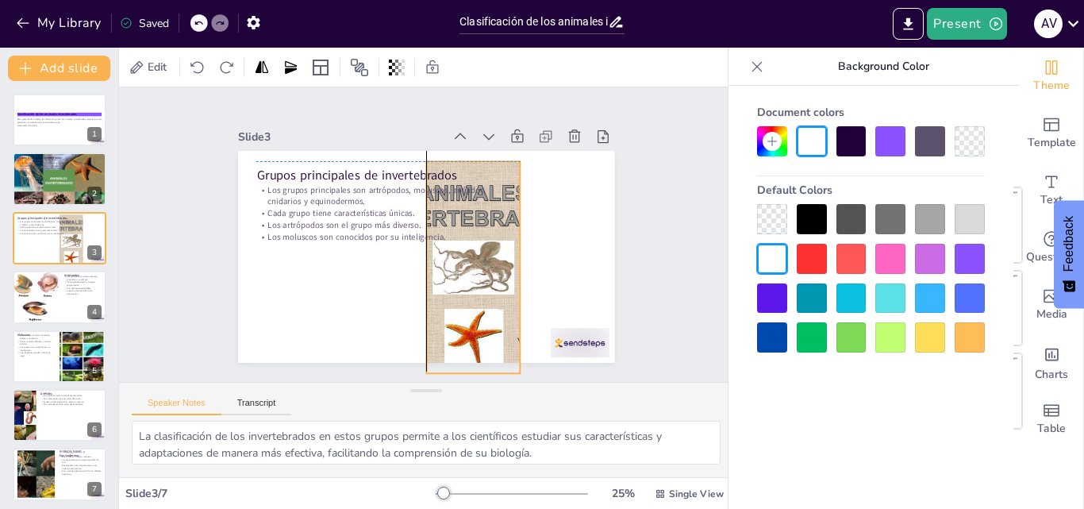
drag, startPoint x: 503, startPoint y: 258, endPoint x: 409, endPoint y: 267, distance: 94.0
click at [409, 267] on div at bounding box center [370, 246] width 347 height 351
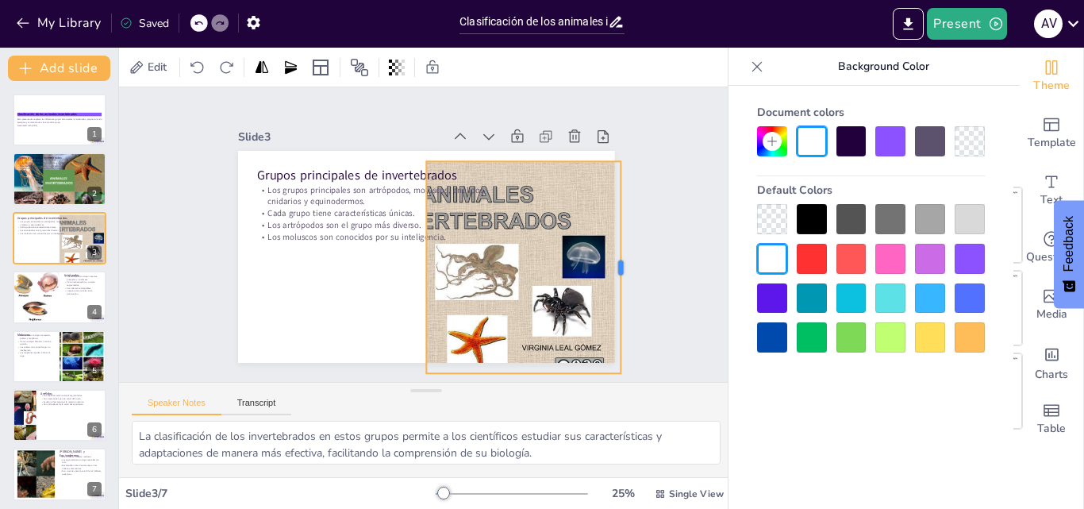
drag, startPoint x: 503, startPoint y: 263, endPoint x: 604, endPoint y: 259, distance: 100.8
click at [541, 410] on div at bounding box center [436, 438] width 210 height 56
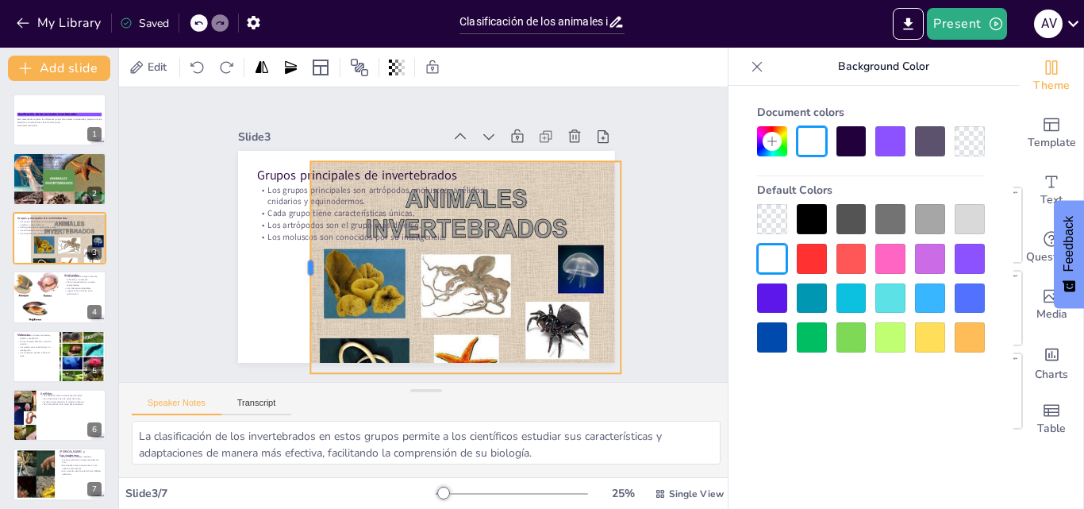
drag, startPoint x: 405, startPoint y: 259, endPoint x: 308, endPoint y: 211, distance: 108.9
click at [298, 159] on div "Grupos principales de invertebrados Los grupos principales son artrópodos, molu…" at bounding box center [405, 241] width 318 height 424
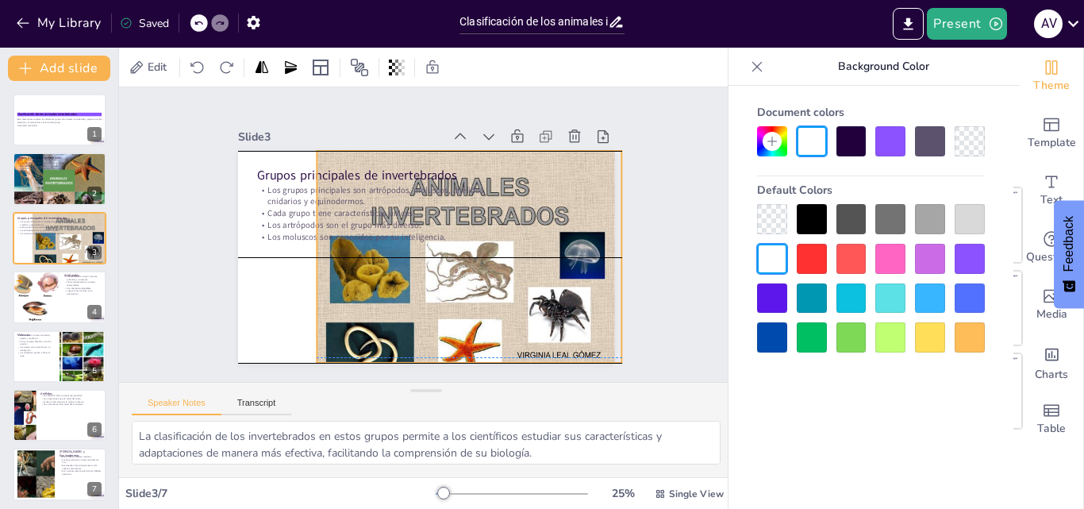
drag, startPoint x: 340, startPoint y: 267, endPoint x: 341, endPoint y: 257, distance: 9.6
click at [341, 257] on div at bounding box center [442, 179] width 345 height 377
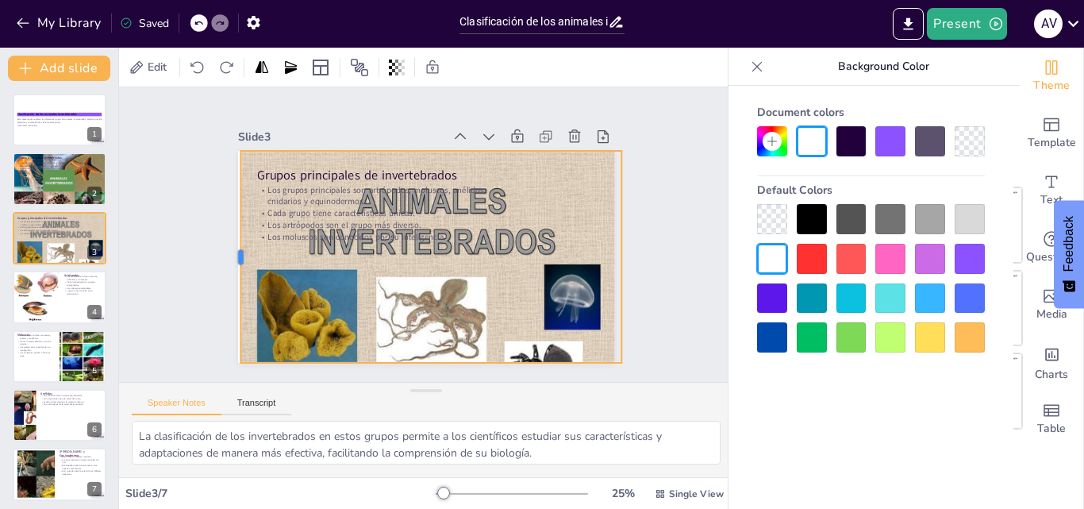
drag, startPoint x: 297, startPoint y: 248, endPoint x: 221, endPoint y: 183, distance: 99.6
click at [342, 420] on div at bounding box center [448, 426] width 212 height 13
drag, startPoint x: 414, startPoint y: 359, endPoint x: 417, endPoint y: 410, distance: 50.9
click at [417, 410] on div "Slide 1 Clasificación de los animales invertebrados Esta presentación explora l…" at bounding box center [426, 282] width 614 height 390
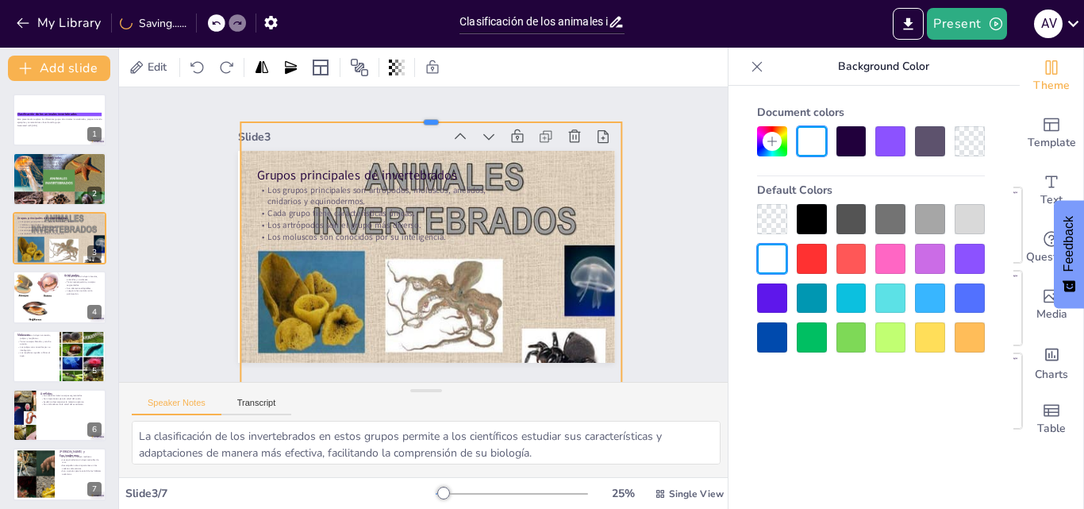
drag, startPoint x: 415, startPoint y: 144, endPoint x: 371, endPoint y: 116, distance: 51.7
click at [371, 257] on div at bounding box center [374, 340] width 354 height 167
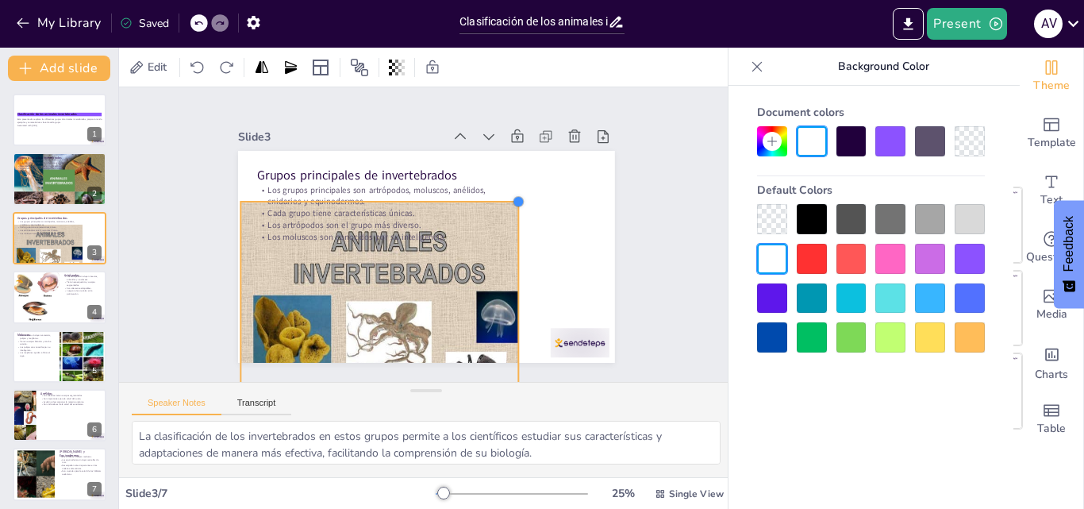
drag, startPoint x: 603, startPoint y: 122, endPoint x: 497, endPoint y: 278, distance: 189.0
click at [497, 278] on div "Grupos principales de invertebrados Los grupos principales son artrópodos, molu…" at bounding box center [426, 212] width 377 height 212
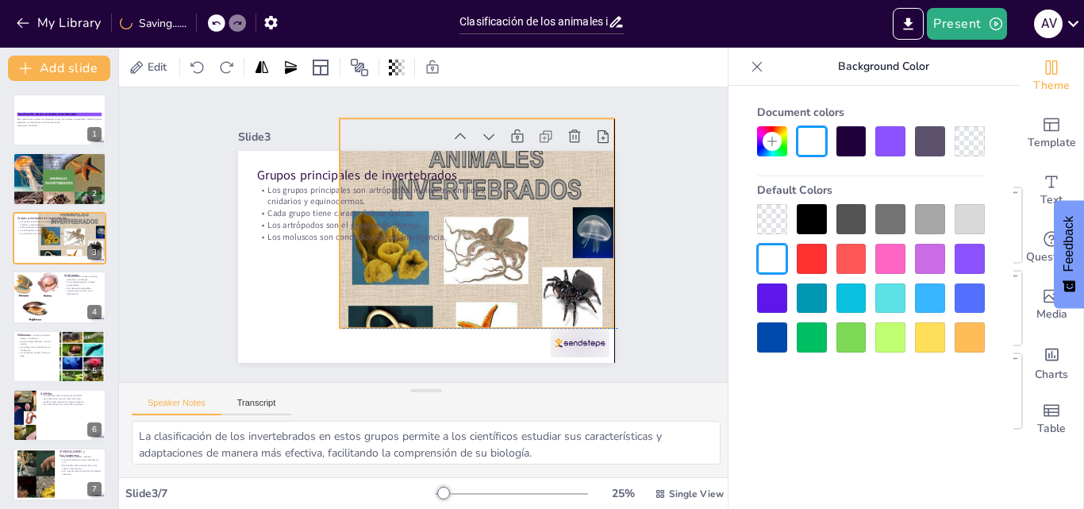
drag, startPoint x: 462, startPoint y: 293, endPoint x: 536, endPoint y: 234, distance: 94.3
click at [558, 211] on div at bounding box center [486, 218] width 386 height 374
click at [459, 318] on div at bounding box center [368, 212] width 319 height 293
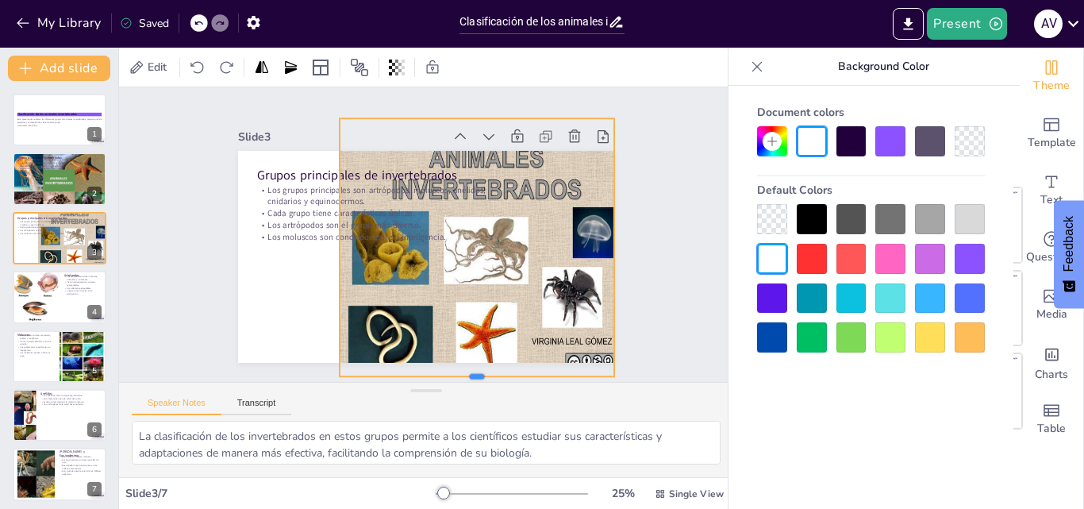
drag, startPoint x: 459, startPoint y: 322, endPoint x: 473, endPoint y: 370, distance: 50.2
click at [473, 370] on div "Slide 1 Clasificación de los animales invertebrados Esta presentación explora l…" at bounding box center [426, 235] width 357 height 642
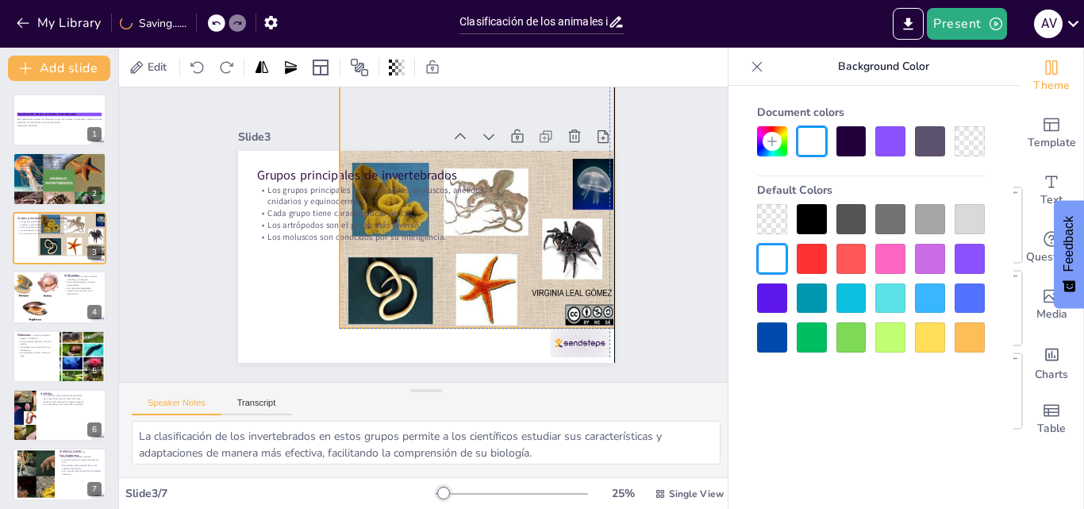
drag, startPoint x: 480, startPoint y: 310, endPoint x: 480, endPoint y: 259, distance: 51.6
click at [480, 259] on div at bounding box center [359, 246] width 360 height 341
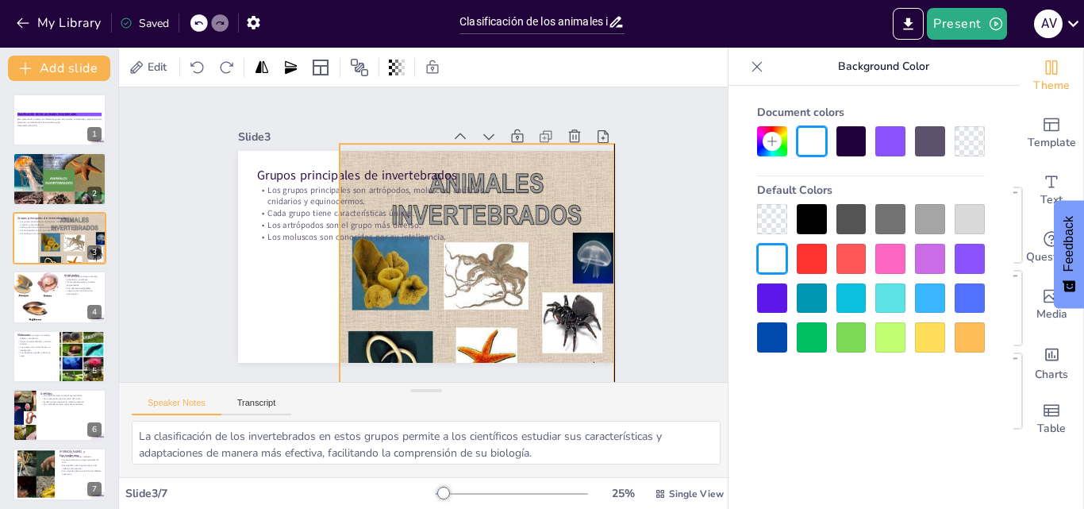
drag, startPoint x: 531, startPoint y: 159, endPoint x: 532, endPoint y: 232, distance: 73.8
click at [532, 232] on div at bounding box center [479, 184] width 319 height 341
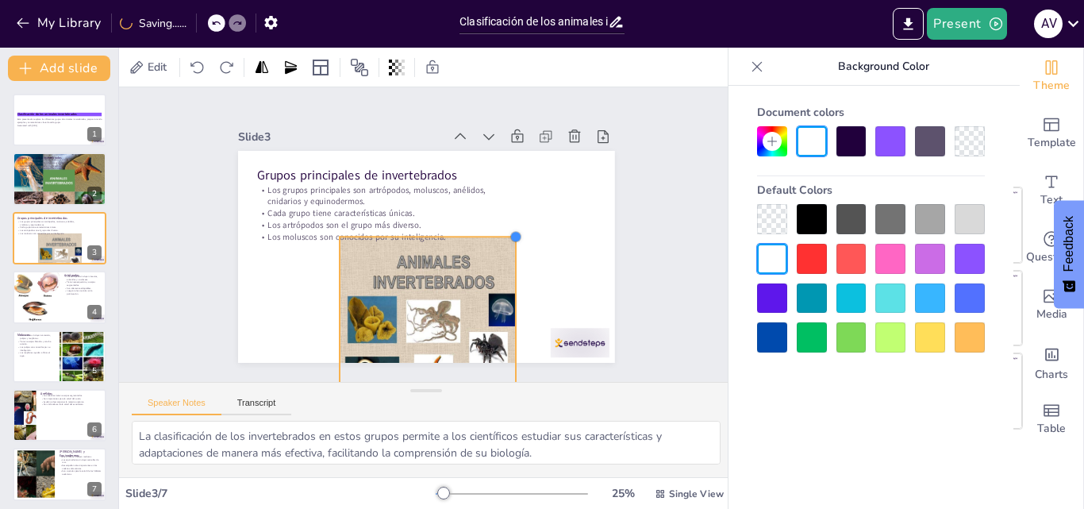
drag, startPoint x: 594, startPoint y: 143, endPoint x: 440, endPoint y: 236, distance: 180.4
click at [440, 236] on div "Grupos principales de invertebrados Los grupos principales son artrópodos, molu…" at bounding box center [408, 247] width 393 height 429
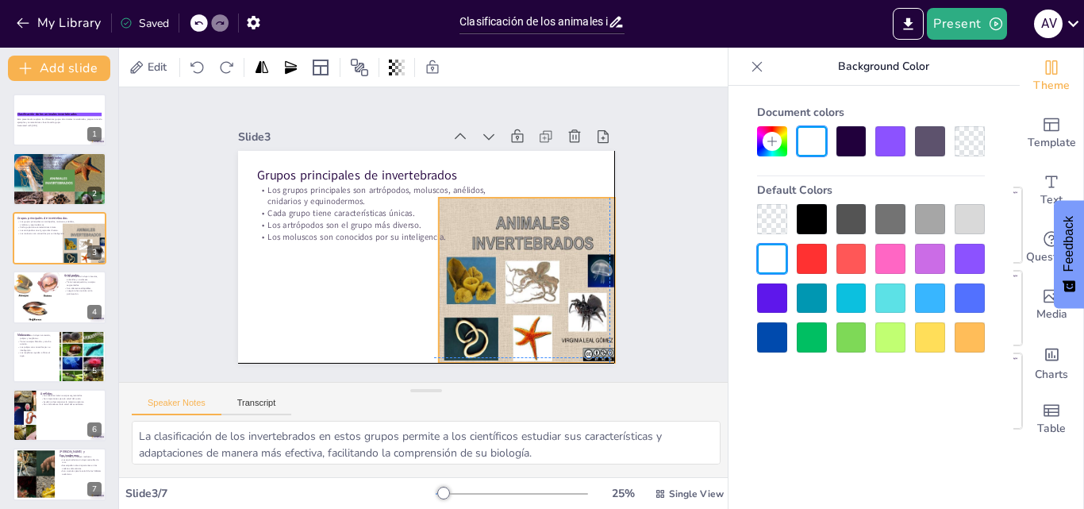
drag, startPoint x: 443, startPoint y: 273, endPoint x: 538, endPoint y: 234, distance: 102.1
click at [461, 234] on div at bounding box center [367, 335] width 187 height 204
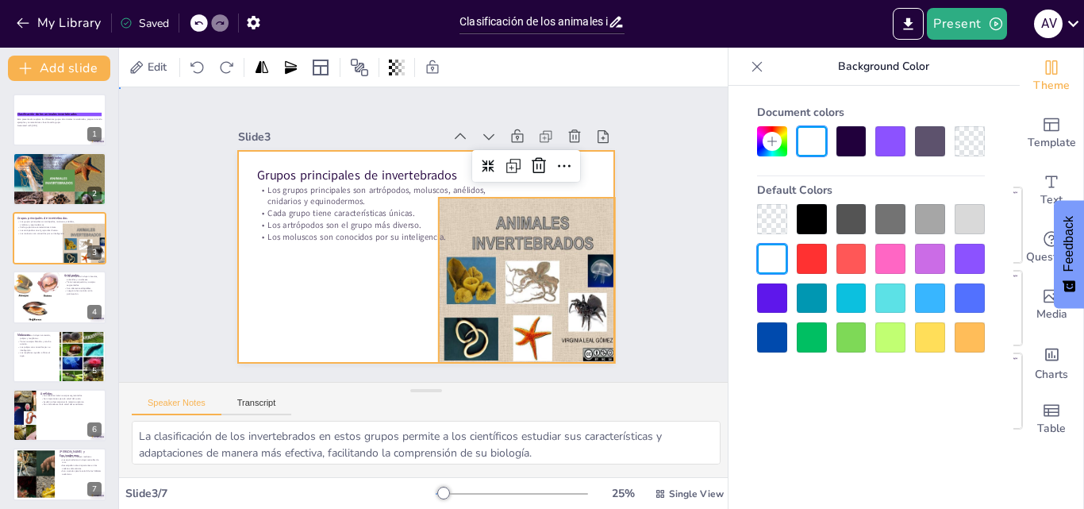
click at [347, 279] on div at bounding box center [435, 213] width 430 height 347
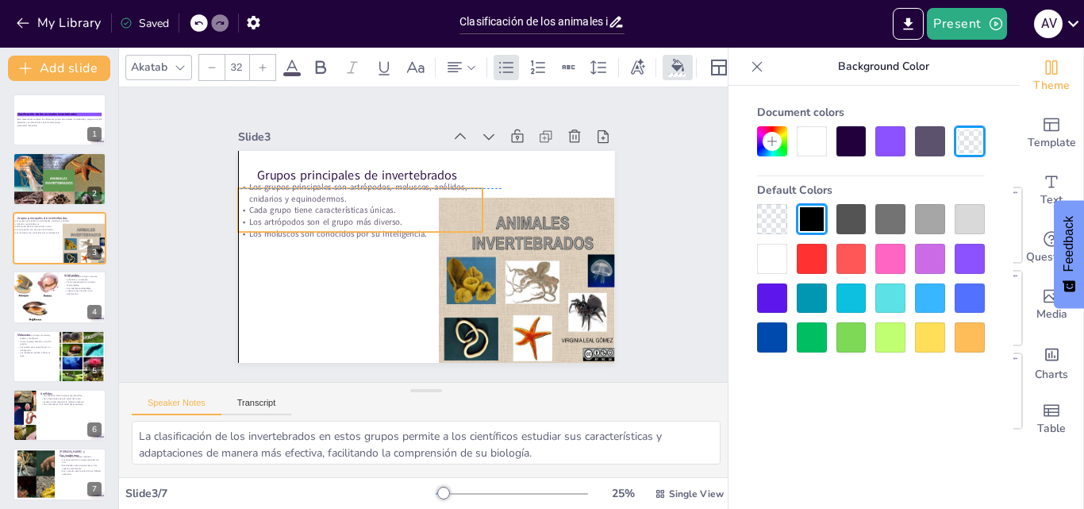
drag, startPoint x: 353, startPoint y: 218, endPoint x: 337, endPoint y: 215, distance: 16.2
click at [338, 215] on p "Los artrópodos son el grupo más diverso." at bounding box center [404, 171] width 132 height 218
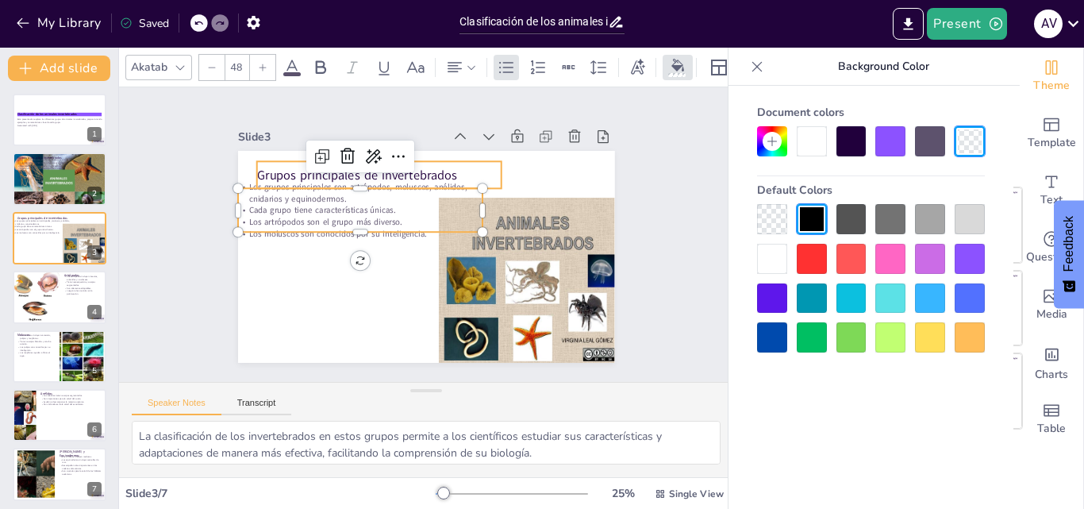
click at [428, 168] on p "Grupos principales de invertebrados" at bounding box center [350, 237] width 158 height 209
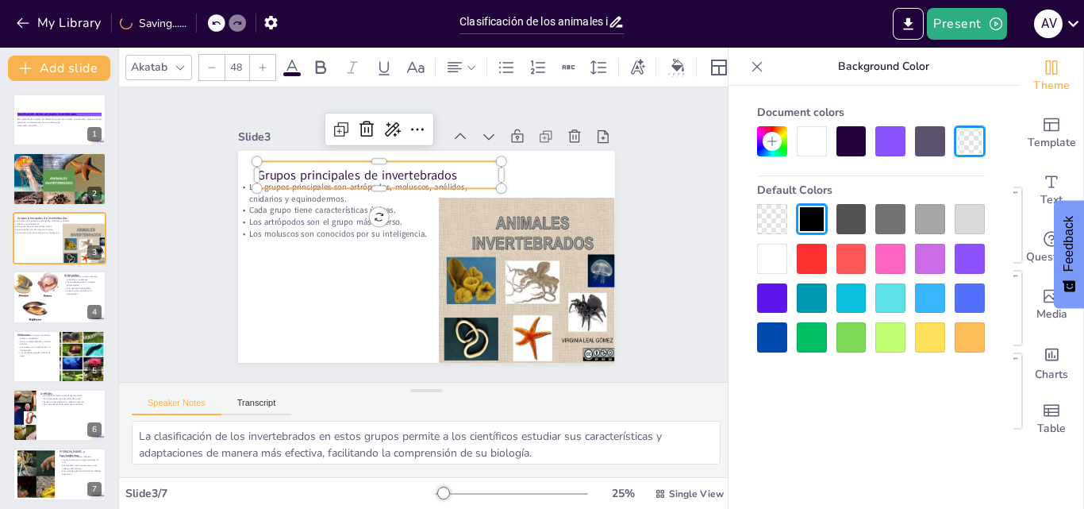
click at [891, 143] on div at bounding box center [890, 141] width 30 height 30
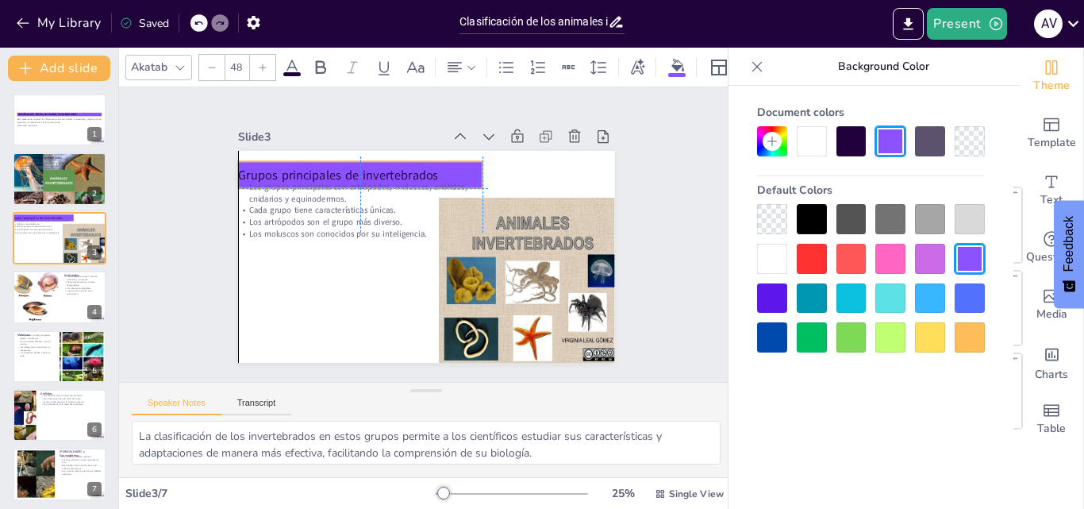
drag, startPoint x: 458, startPoint y: 167, endPoint x: 444, endPoint y: 163, distance: 14.3
click at [444, 163] on p "Grupos principales de invertebrados" at bounding box center [366, 168] width 245 height 43
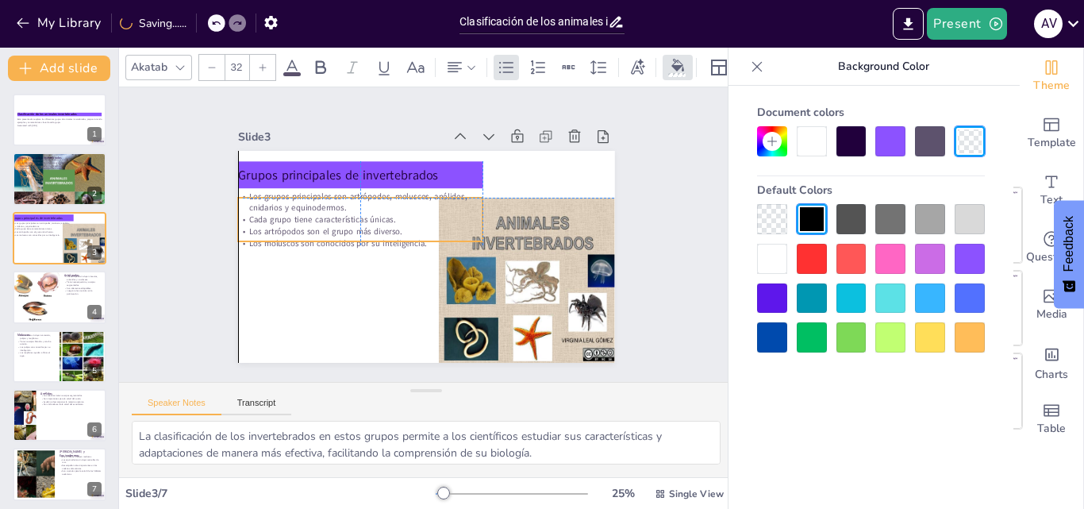
drag, startPoint x: 383, startPoint y: 211, endPoint x: 388, endPoint y: 224, distance: 13.6
click at [388, 224] on p "Los artrópodos son el grupo más diverso." at bounding box center [472, 188] width 172 height 190
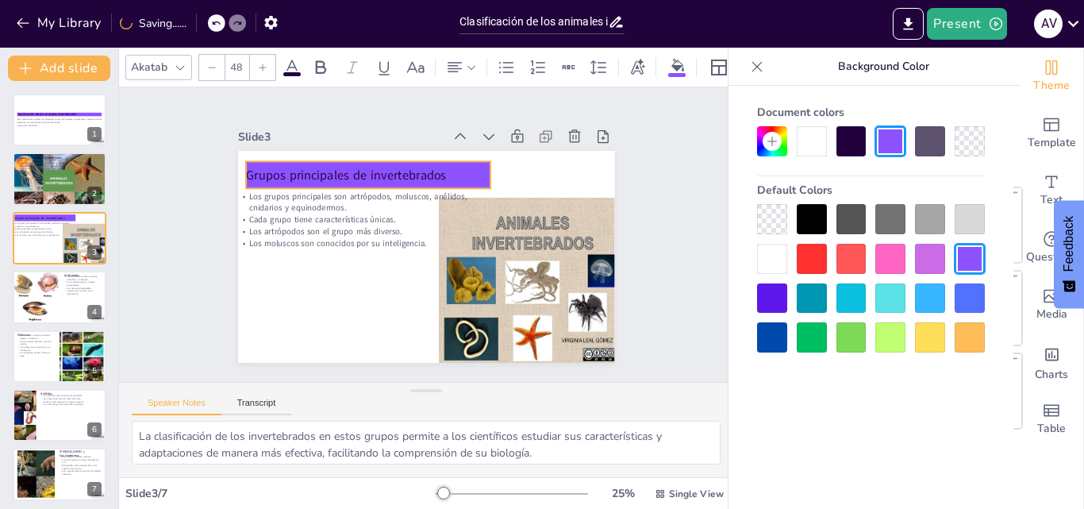
click at [435, 171] on p "Grupos principales de invertebrados" at bounding box center [510, 240] width 194 height 177
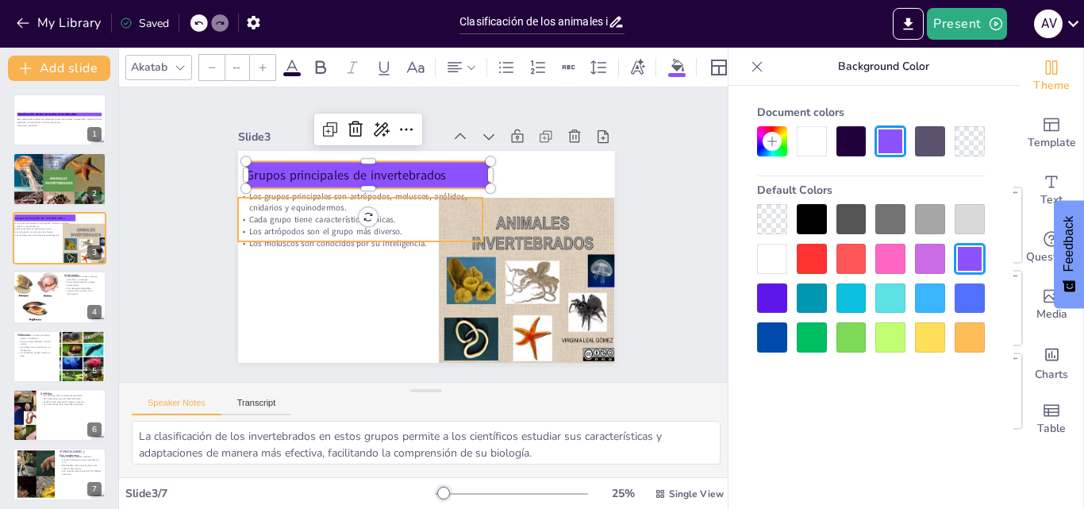
type input "32"
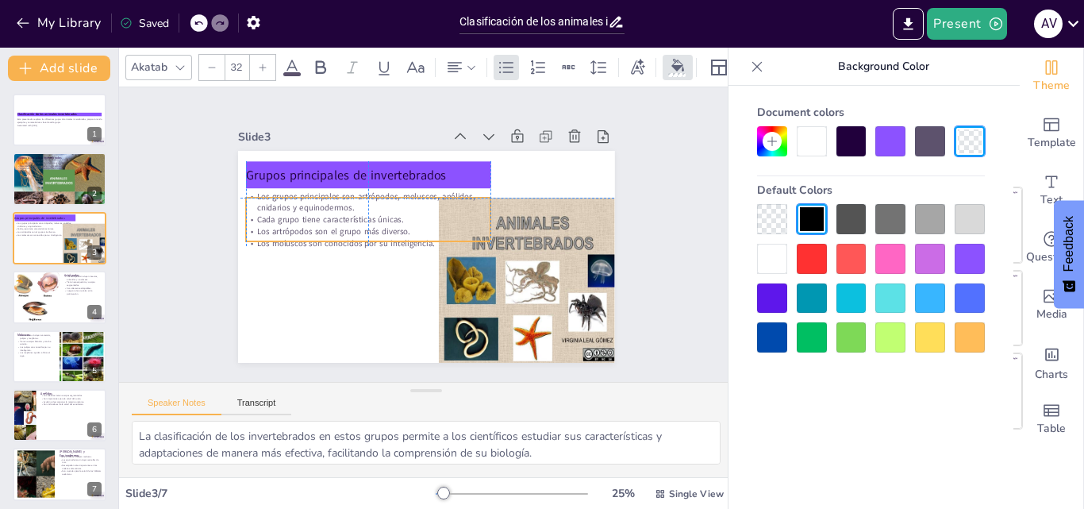
click at [362, 227] on p "Los artrópodos son el grupo más diverso." at bounding box center [405, 289] width 86 height 236
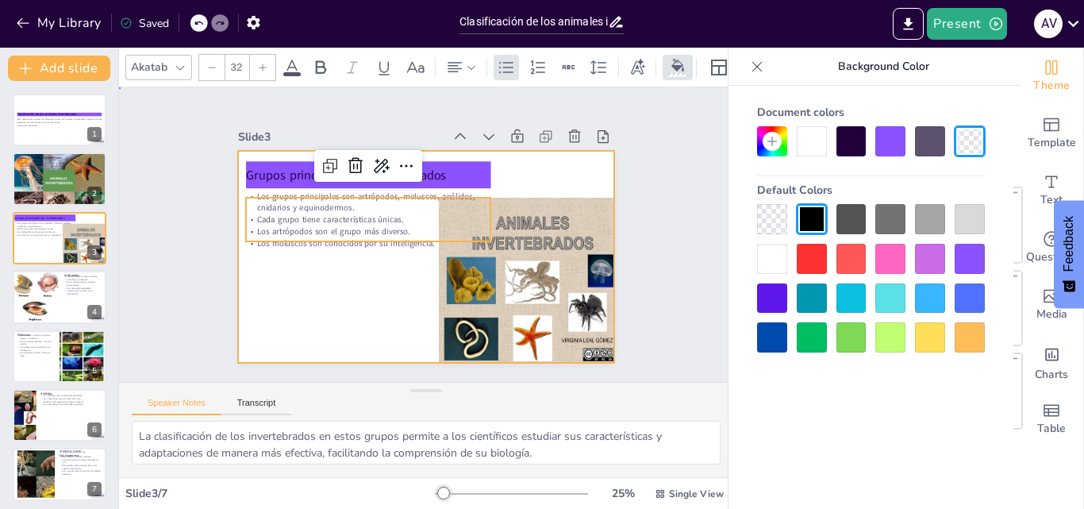
click at [301, 280] on div at bounding box center [446, 244] width 347 height 430
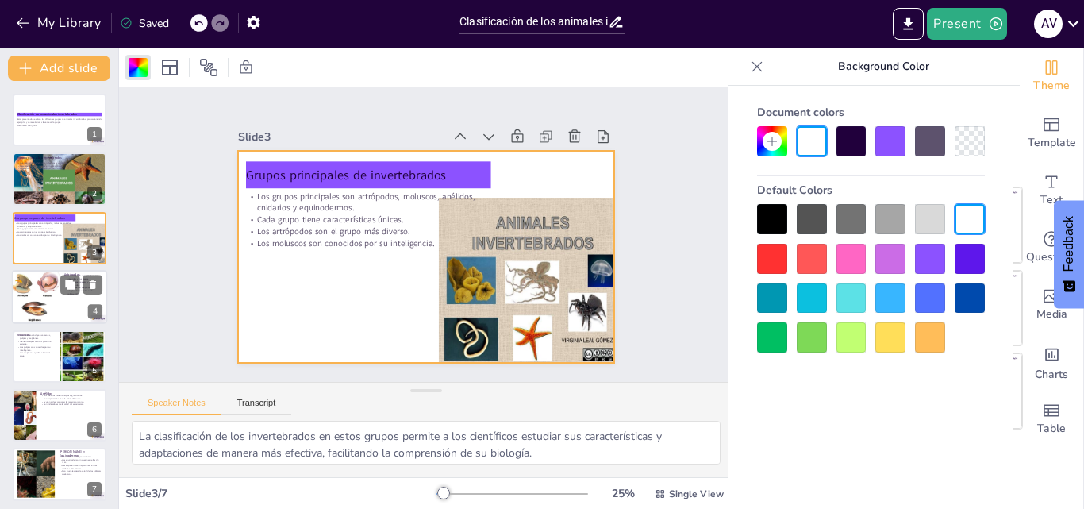
click at [29, 302] on div at bounding box center [35, 297] width 53 height 54
type textarea "La clasificación de los artrópodos en estos subgrupos permite a los investigado…"
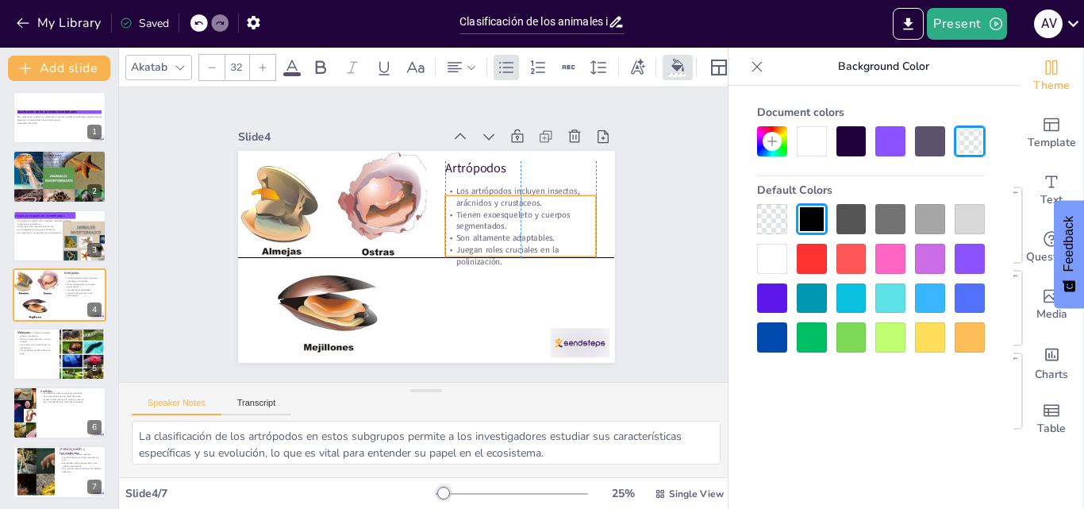
drag, startPoint x: 484, startPoint y: 185, endPoint x: 484, endPoint y: 203, distance: 18.2
click at [484, 203] on div "Los artrópodos incluyen insectos, arácnidos y crustáceos. Tienen exoesqueleto y…" at bounding box center [511, 274] width 171 height 146
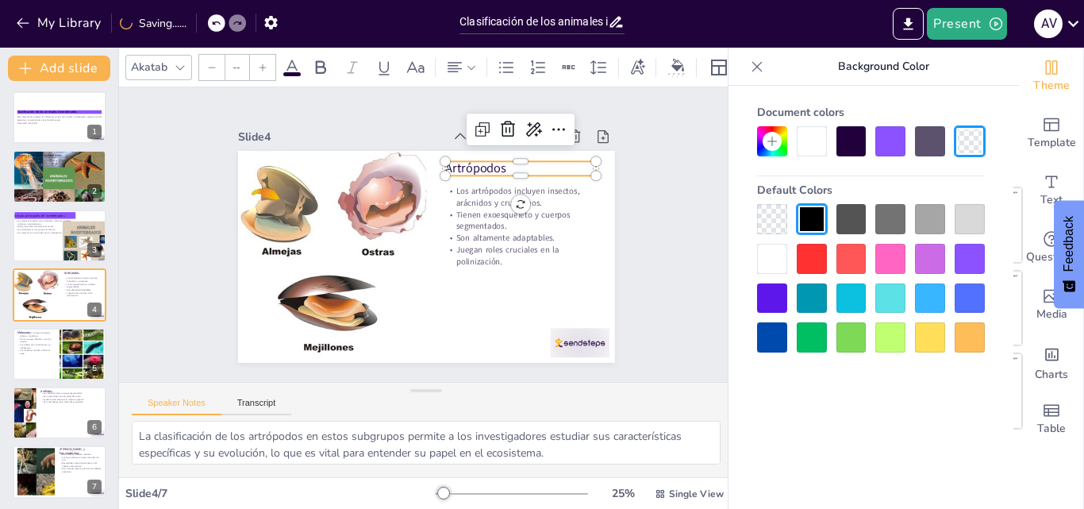
type input "48"
click at [428, 163] on div "Artrópodos Los artrópodos incluyen insectos, arácnidos y crustáceos. Tienen exo…" at bounding box center [440, 217] width 421 height 409
click at [892, 140] on div at bounding box center [890, 141] width 30 height 30
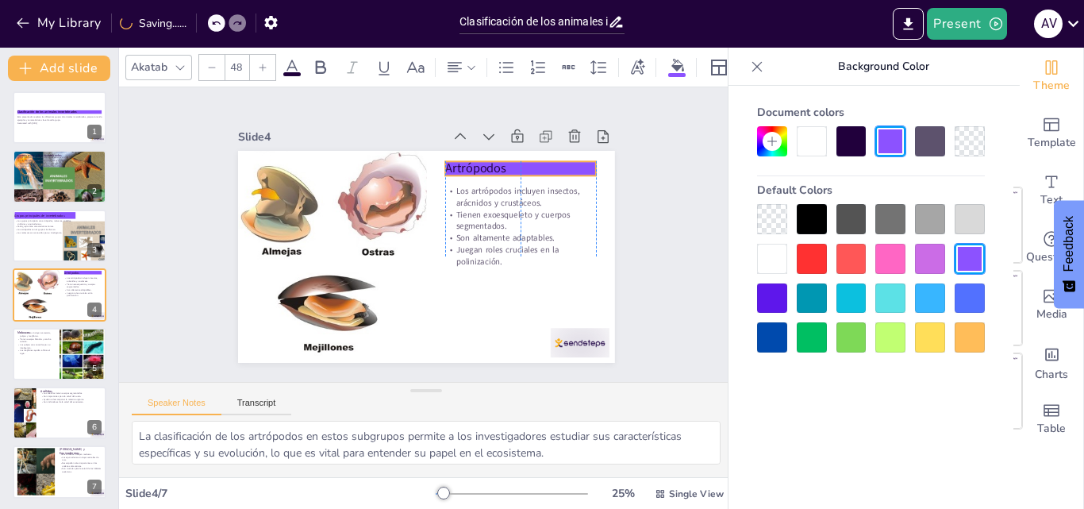
click at [369, 166] on p "Artrópodos" at bounding box center [317, 197] width 103 height 132
click at [48, 340] on p "Tienen cuerpos blandos y concha externa." at bounding box center [36, 339] width 38 height 6
type textarea "La clasificación de los moluscos en estos subgrupos permite a los científicos i…"
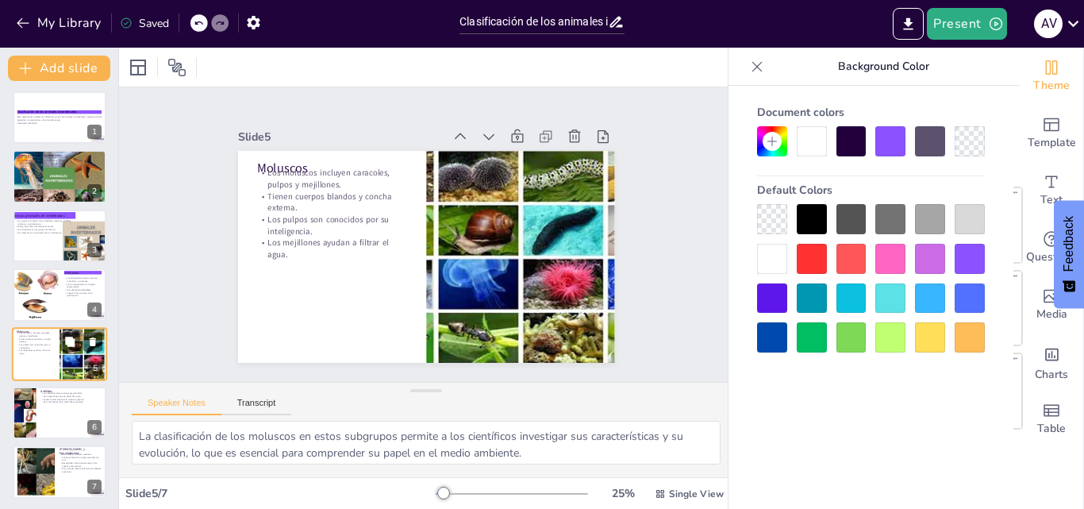
scroll to position [5, 0]
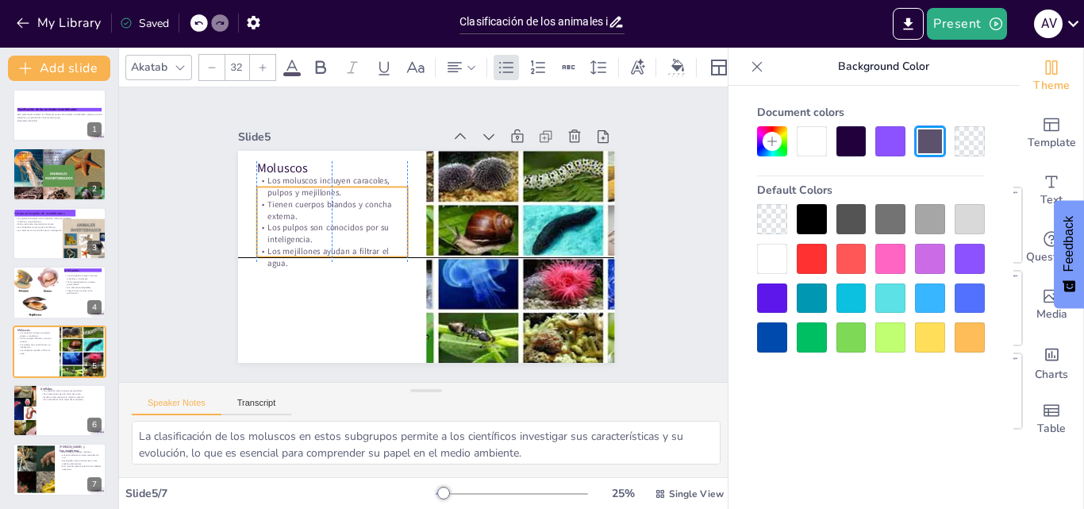
drag, startPoint x: 303, startPoint y: 202, endPoint x: 299, endPoint y: 216, distance: 14.1
click at [299, 216] on div "Los moluscos incluyen caracoles, pulpos y mejillones. Tienen cuerpos blandos y …" at bounding box center [353, 296] width 171 height 175
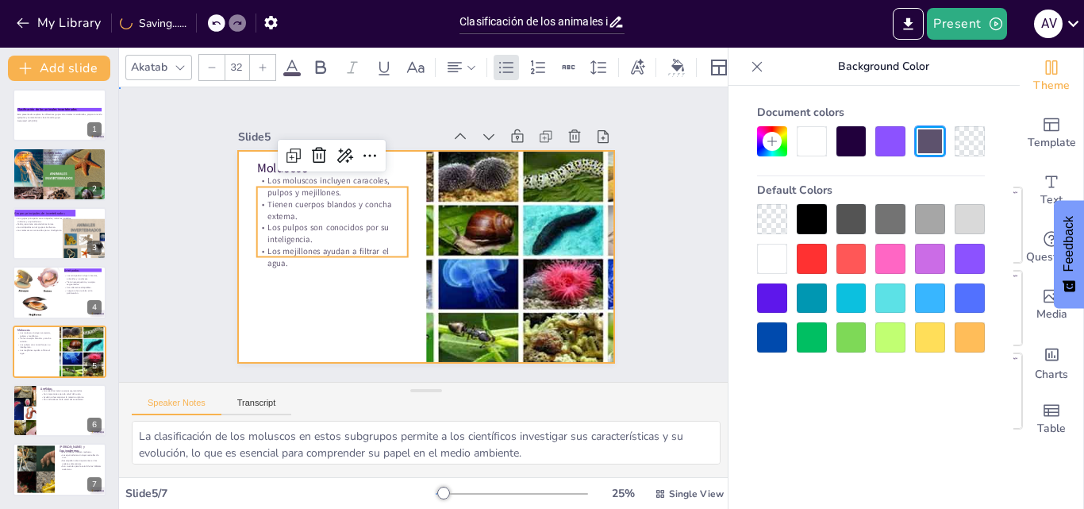
drag, startPoint x: 240, startPoint y: 152, endPoint x: 251, endPoint y: 168, distance: 19.8
click at [273, 159] on div "Moluscos Los moluscos incluyen caracoles, pulpos y mejillones. Tienen cuerpos b…" at bounding box center [349, 201] width 153 height 344
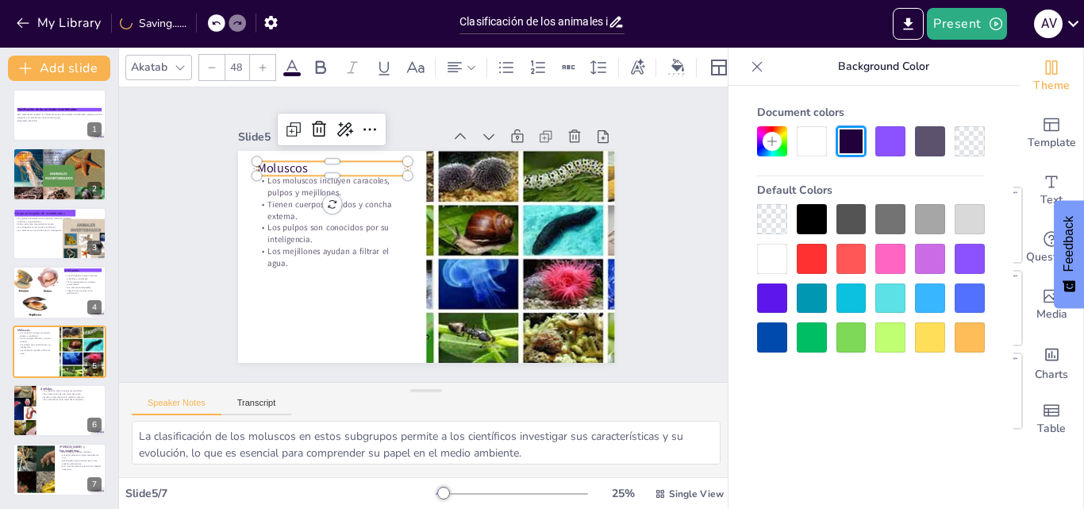
click at [475, 181] on p "Moluscos" at bounding box center [541, 232] width 132 height 103
drag, startPoint x: 884, startPoint y: 144, endPoint x: 873, endPoint y: 141, distance: 10.8
click at [885, 144] on div at bounding box center [890, 141] width 30 height 30
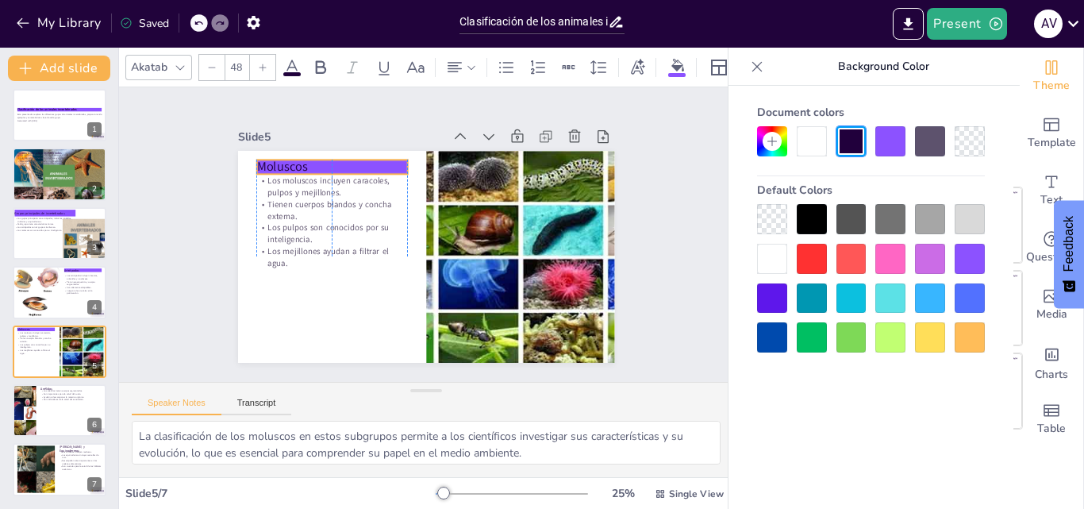
click at [318, 172] on p "Moluscos" at bounding box center [312, 211] width 144 height 78
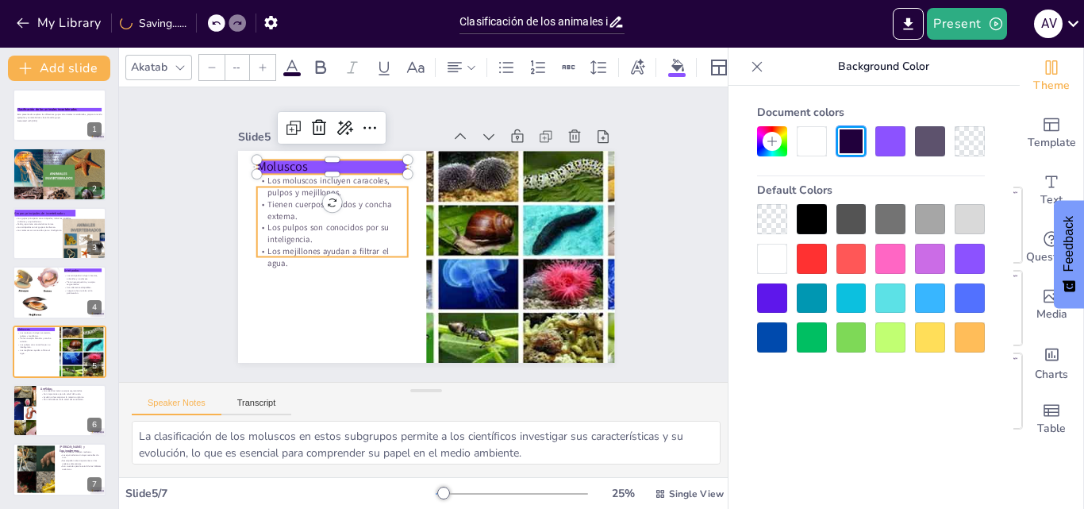
type input "32"
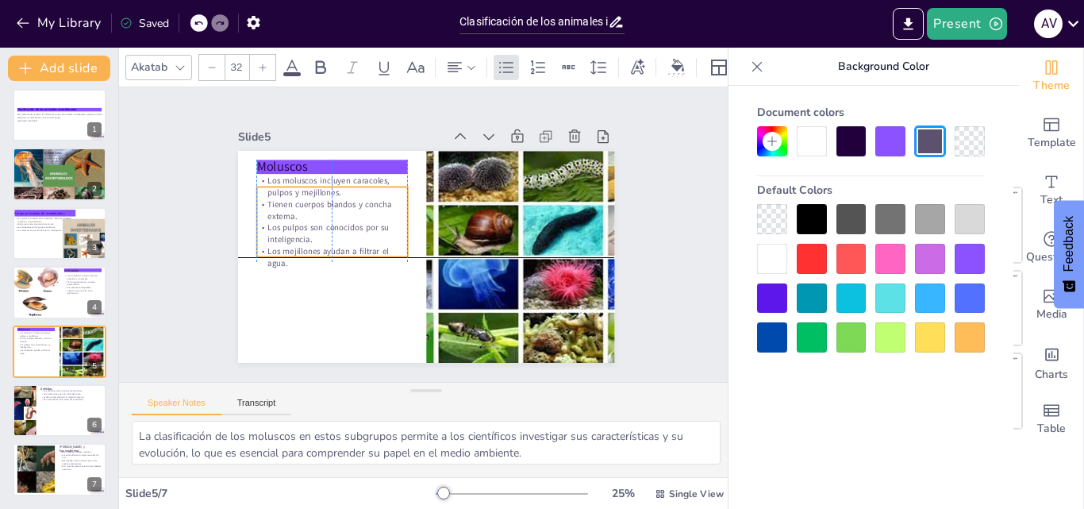
click at [424, 222] on p "Los pulpos son conocidos por su inteligencia." at bounding box center [465, 148] width 83 height 147
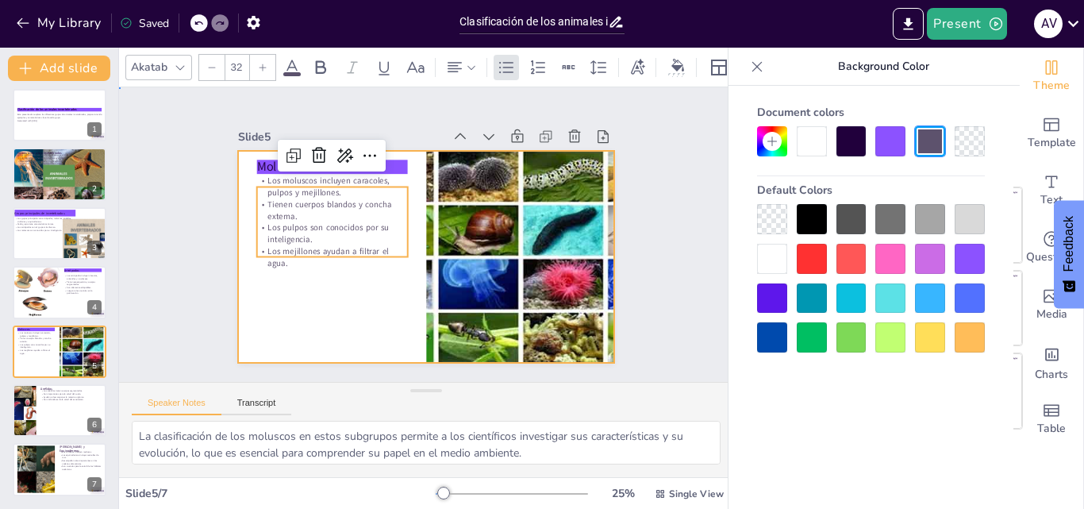
drag, startPoint x: 324, startPoint y: 305, endPoint x: 335, endPoint y: 308, distance: 10.8
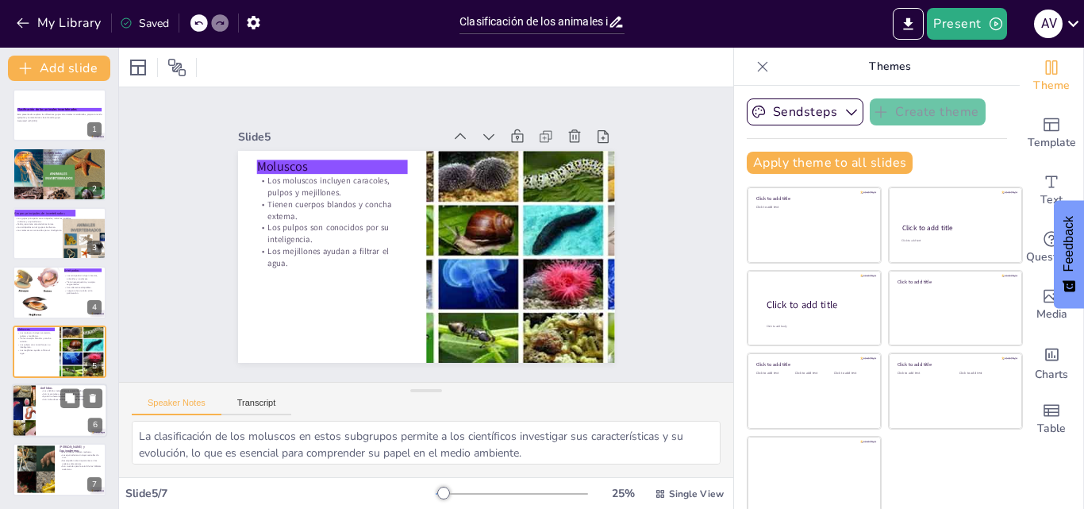
click at [48, 405] on div at bounding box center [59, 410] width 95 height 54
type textarea "La segmentación de los anélidos les permite moverse de manera eficiente en el s…"
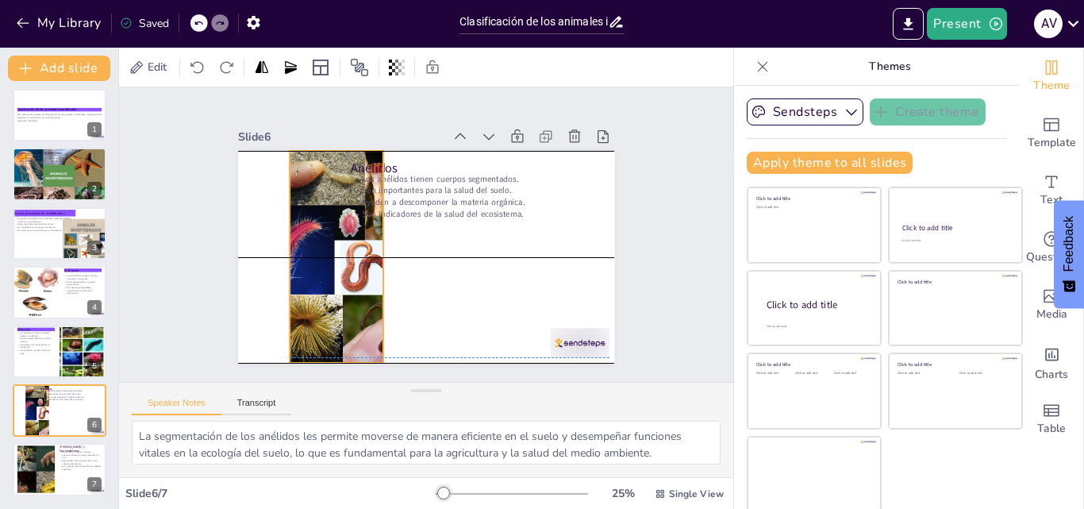
drag, startPoint x: 291, startPoint y: 244, endPoint x: 344, endPoint y: 232, distance: 54.5
click at [385, 232] on div at bounding box center [512, 269] width 254 height 266
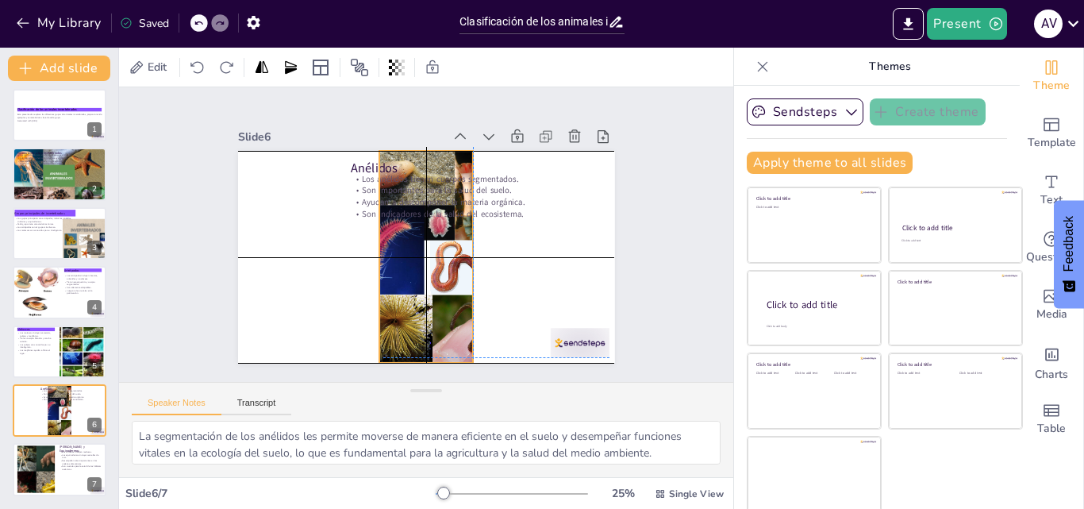
drag, startPoint x: 404, startPoint y: 248, endPoint x: 458, endPoint y: 245, distance: 54.0
click at [383, 245] on div "Anélidos Los anélidos tienen cuerpos segmentados. Son importantes para la salud…" at bounding box center [344, 217] width 78 height 368
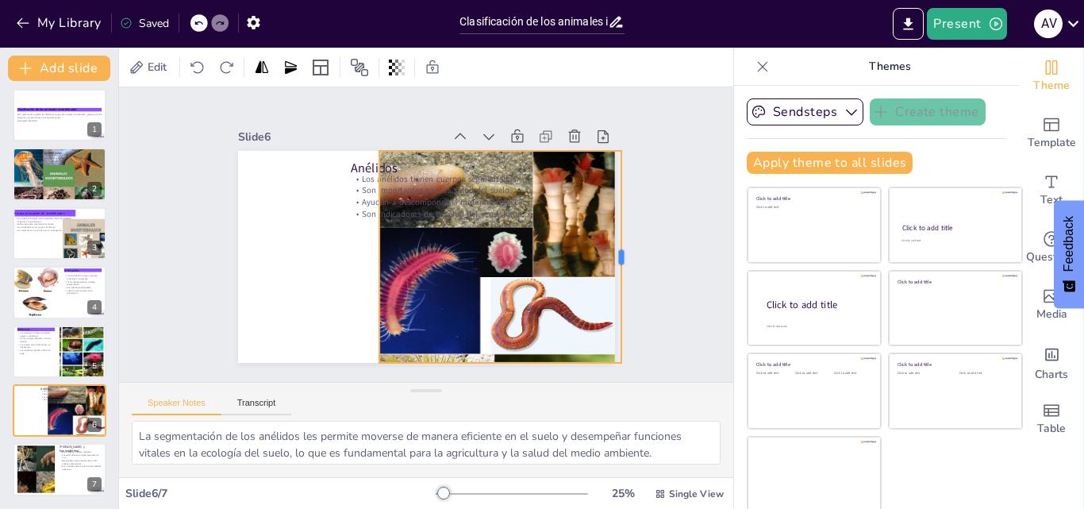
drag, startPoint x: 457, startPoint y: 225, endPoint x: 557, endPoint y: 227, distance: 100.0
click at [600, 230] on div "Slide 1 Clasificación de los animales invertebrados Esta presentación explora l…" at bounding box center [426, 234] width 532 height 455
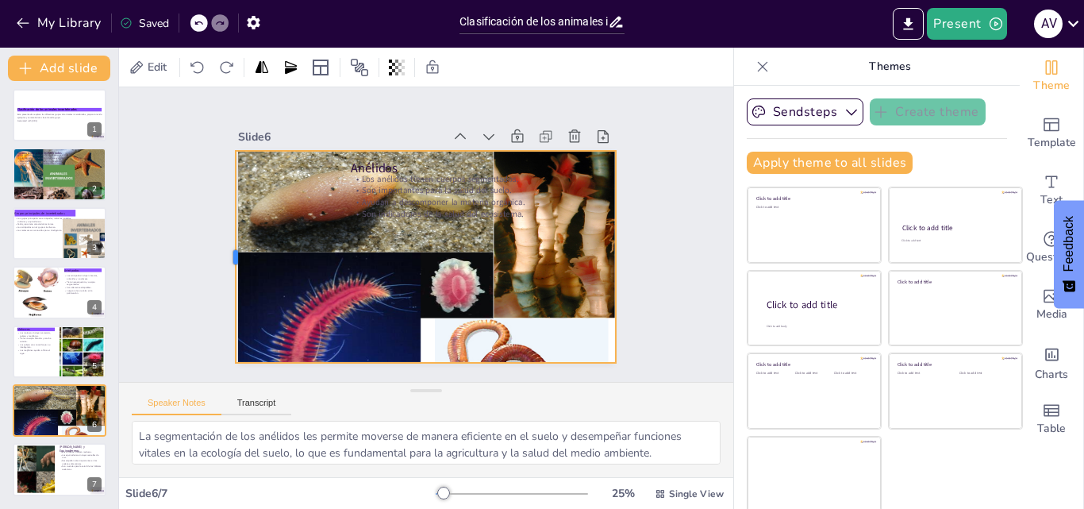
drag, startPoint x: 358, startPoint y: 249, endPoint x: 332, endPoint y: 277, distance: 37.6
click at [217, 251] on div at bounding box center [232, 194] width 78 height 205
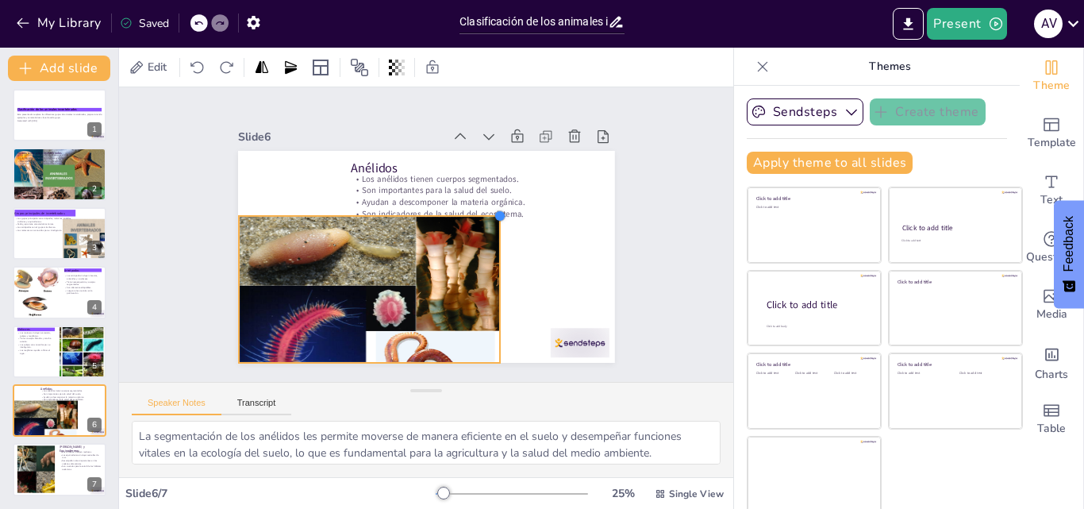
drag, startPoint x: 602, startPoint y: 143, endPoint x: 408, endPoint y: 208, distance: 205.0
click at [408, 208] on div "Anélidos Los anélidos tienen cuerpos segmentados. Son importantes para la salud…" at bounding box center [433, 213] width 424 height 317
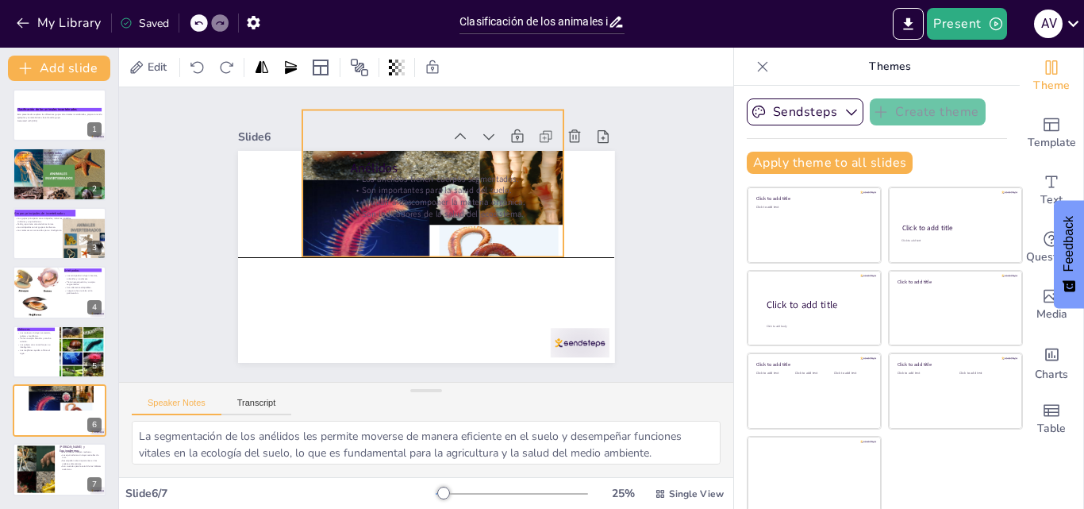
drag, startPoint x: 424, startPoint y: 263, endPoint x: 493, endPoint y: 152, distance: 131.4
click at [493, 152] on div at bounding box center [414, 241] width 273 height 262
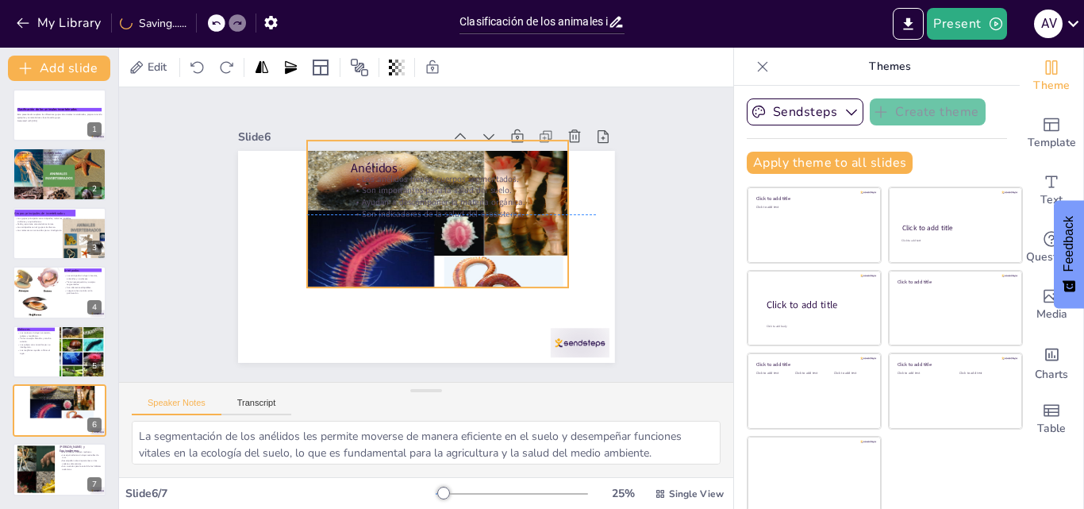
drag, startPoint x: 420, startPoint y: 249, endPoint x: 420, endPoint y: 274, distance: 24.6
click at [420, 274] on div at bounding box center [437, 192] width 363 height 367
click at [420, 280] on div at bounding box center [395, 265] width 367 height 363
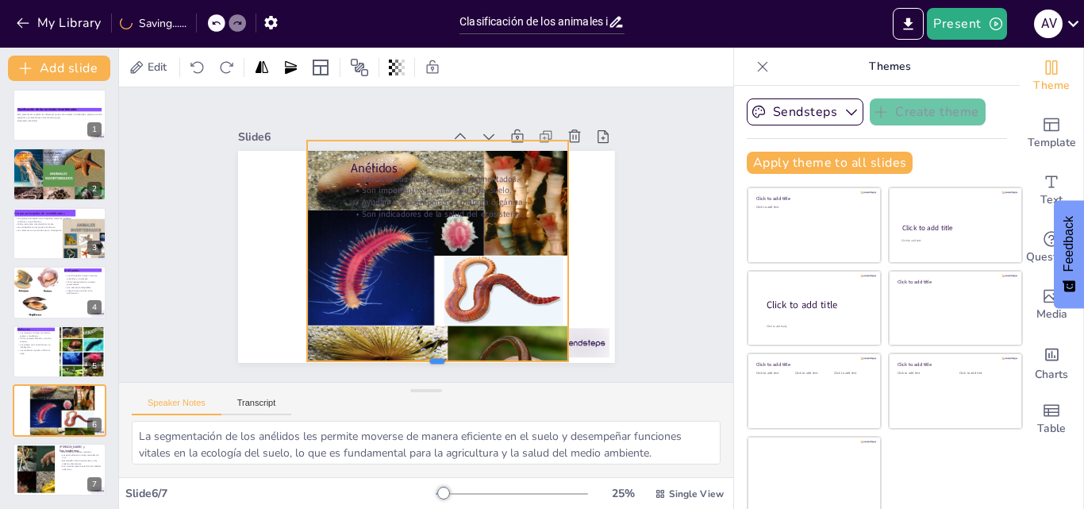
drag, startPoint x: 420, startPoint y: 282, endPoint x: 416, endPoint y: 355, distance: 73.9
click at [376, 295] on div at bounding box center [305, 178] width 142 height 233
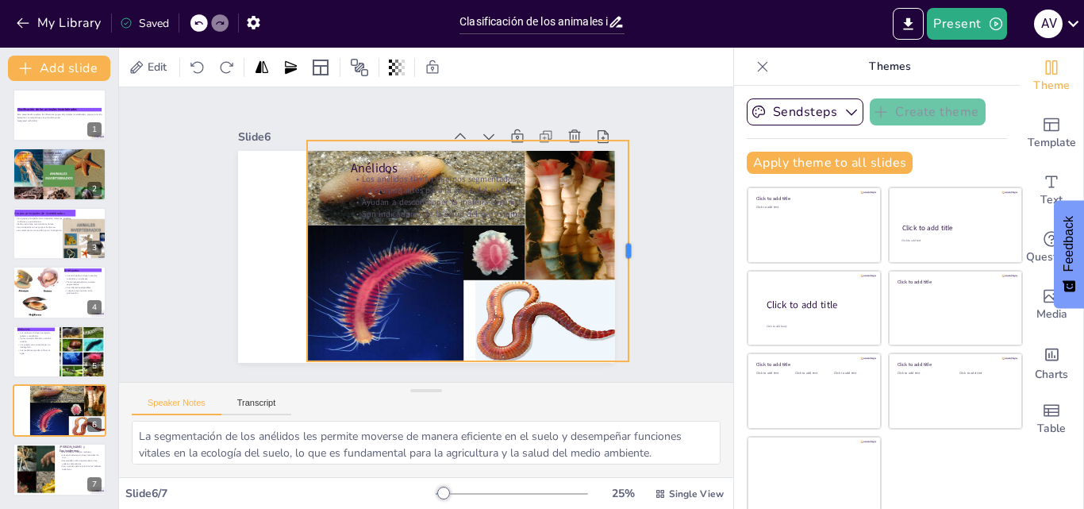
drag, startPoint x: 554, startPoint y: 248, endPoint x: 612, endPoint y: 244, distance: 58.8
click at [612, 243] on div at bounding box center [615, 144] width 121 height 198
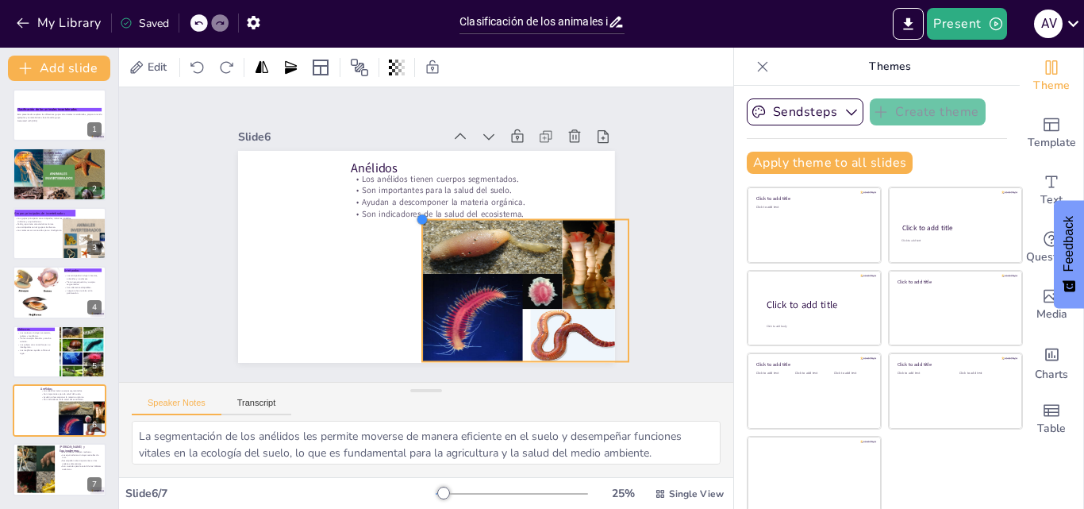
drag, startPoint x: 289, startPoint y: 133, endPoint x: 404, endPoint y: 263, distance: 173.7
click at [404, 263] on div "Anélidos Los anélidos tienen cuerpos segmentados. Son importantes para la salud…" at bounding box center [435, 213] width 430 height 347
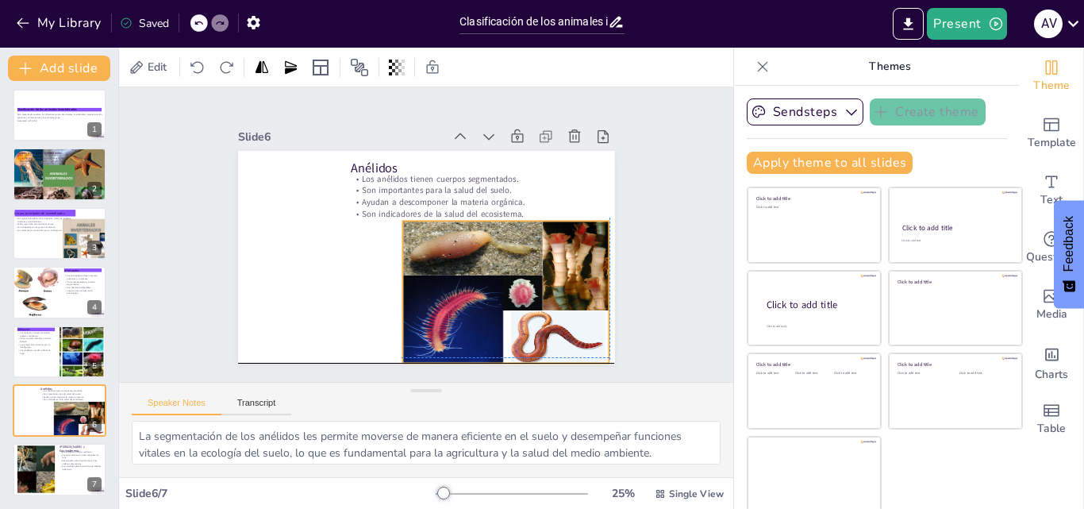
drag, startPoint x: 458, startPoint y: 313, endPoint x: 437, endPoint y: 311, distance: 20.7
click at [437, 267] on div at bounding box center [337, 150] width 228 height 232
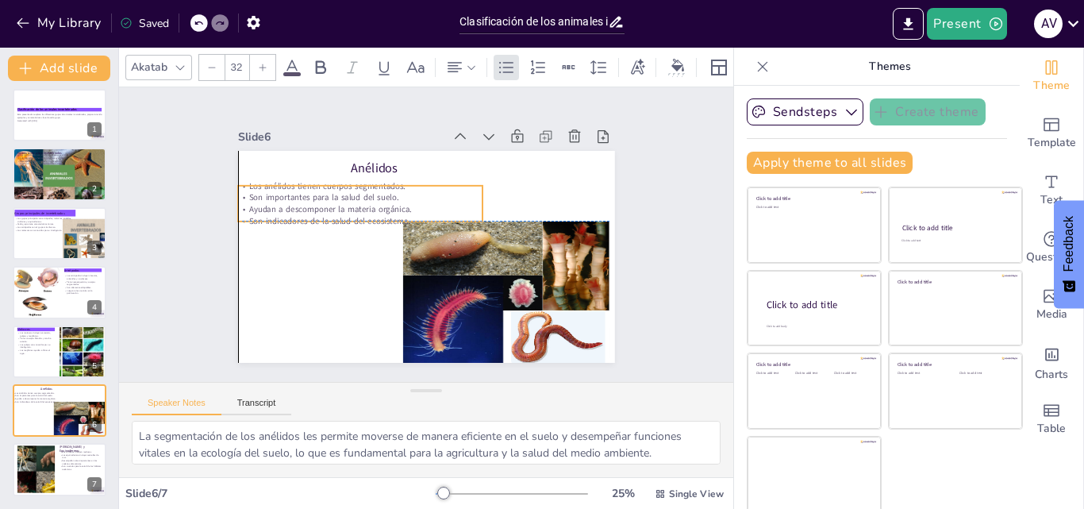
drag, startPoint x: 384, startPoint y: 197, endPoint x: 275, endPoint y: 204, distance: 108.9
click at [375, 204] on p "Ayudan a descomponer la materia orgánica." at bounding box center [393, 297] width 37 height 244
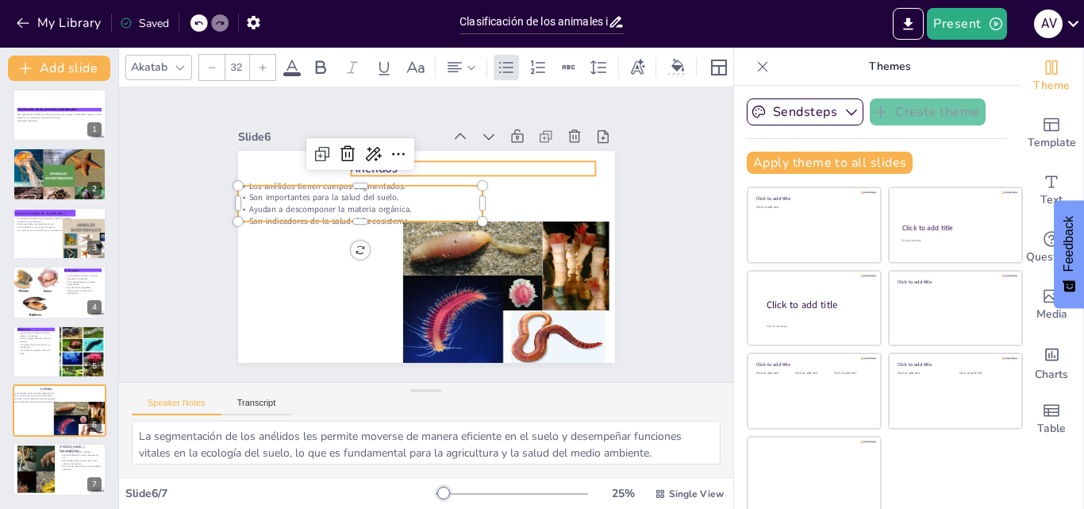
type input "48"
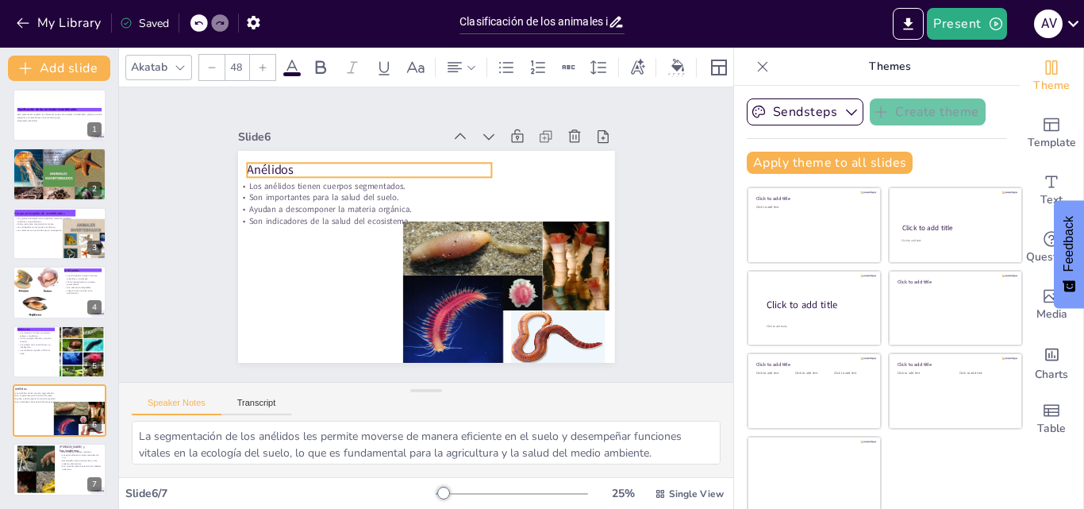
drag, startPoint x: 347, startPoint y: 167, endPoint x: 243, endPoint y: 168, distance: 103.9
click at [347, 168] on p "Anélidos" at bounding box center [435, 149] width 177 height 194
click at [328, 223] on p "Anélidos" at bounding box center [416, 320] width 177 height 194
drag, startPoint x: 669, startPoint y: 60, endPoint x: 679, endPoint y: 65, distance: 11.7
click at [673, 61] on div at bounding box center [678, 67] width 24 height 17
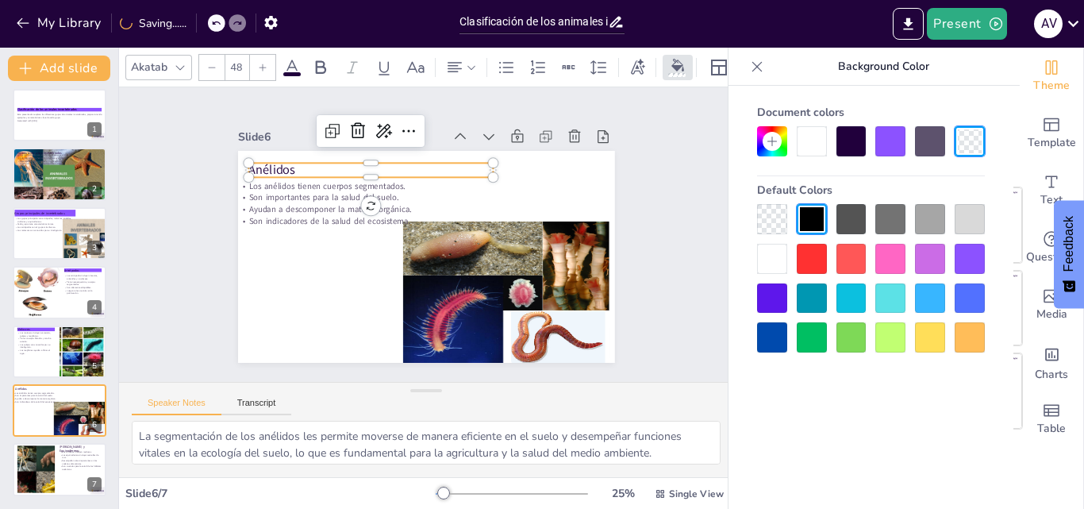
click at [901, 148] on div at bounding box center [890, 141] width 30 height 30
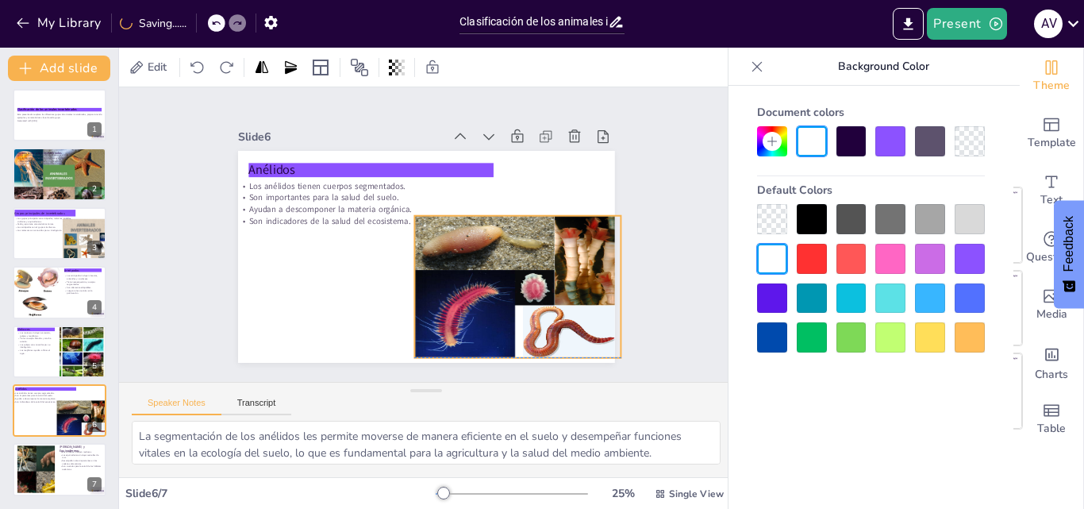
drag, startPoint x: 547, startPoint y: 240, endPoint x: 559, endPoint y: 232, distance: 13.9
click at [559, 232] on div at bounding box center [497, 338] width 246 height 251
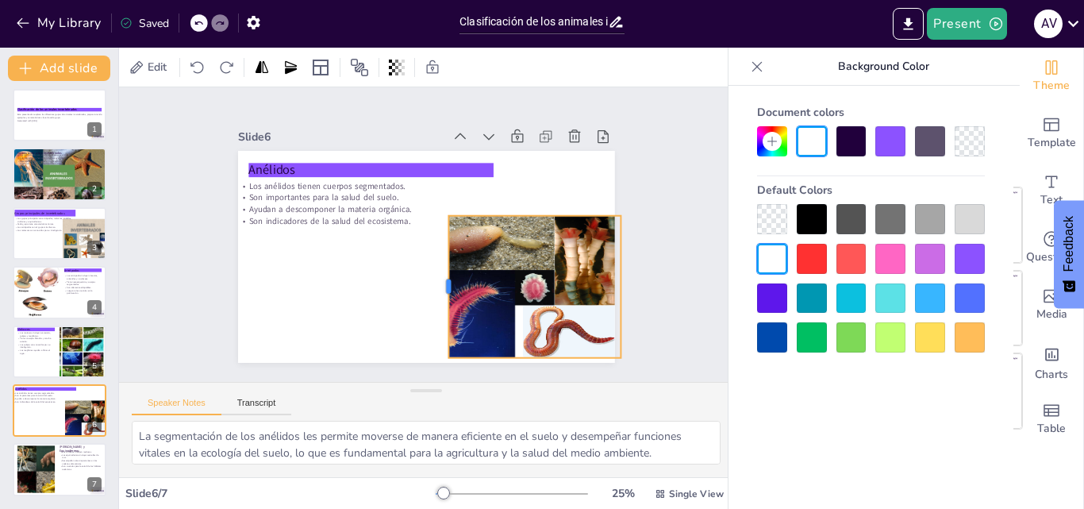
drag, startPoint x: 397, startPoint y: 277, endPoint x: 428, endPoint y: 274, distance: 31.1
click at [428, 263] on div at bounding box center [480, 235] width 139 height 56
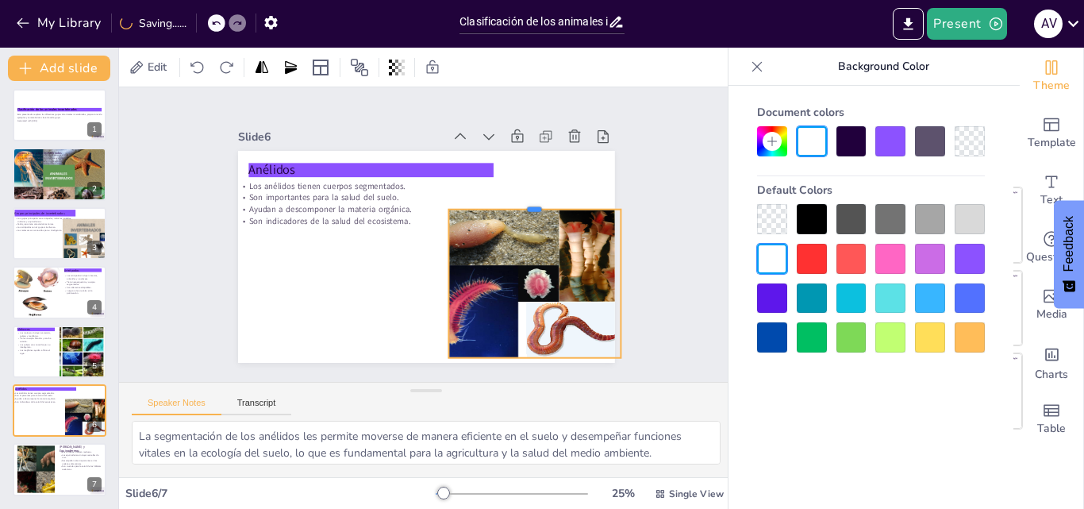
drag, startPoint x: 511, startPoint y: 208, endPoint x: 482, endPoint y: 202, distance: 30.0
click at [398, 202] on div at bounding box center [382, 130] width 31 height 173
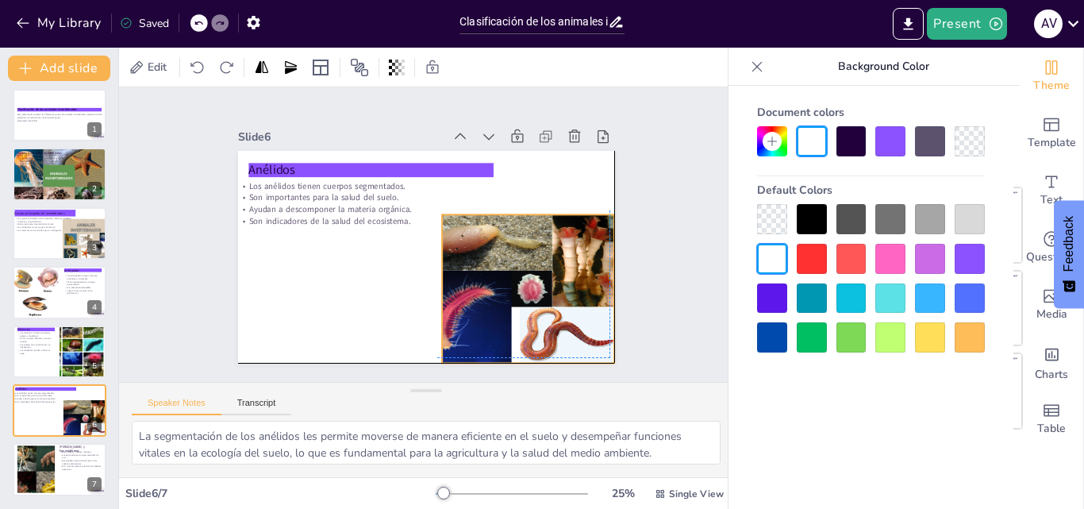
drag, startPoint x: 512, startPoint y: 240, endPoint x: 501, endPoint y: 240, distance: 11.1
click at [486, 240] on div at bounding box center [359, 129] width 254 height 258
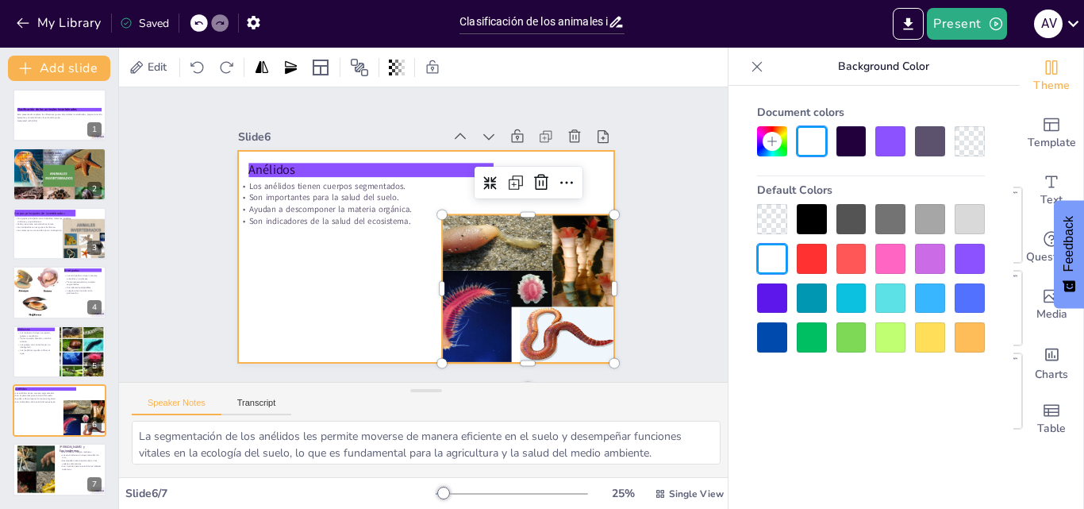
click at [355, 244] on div at bounding box center [442, 249] width 409 height 421
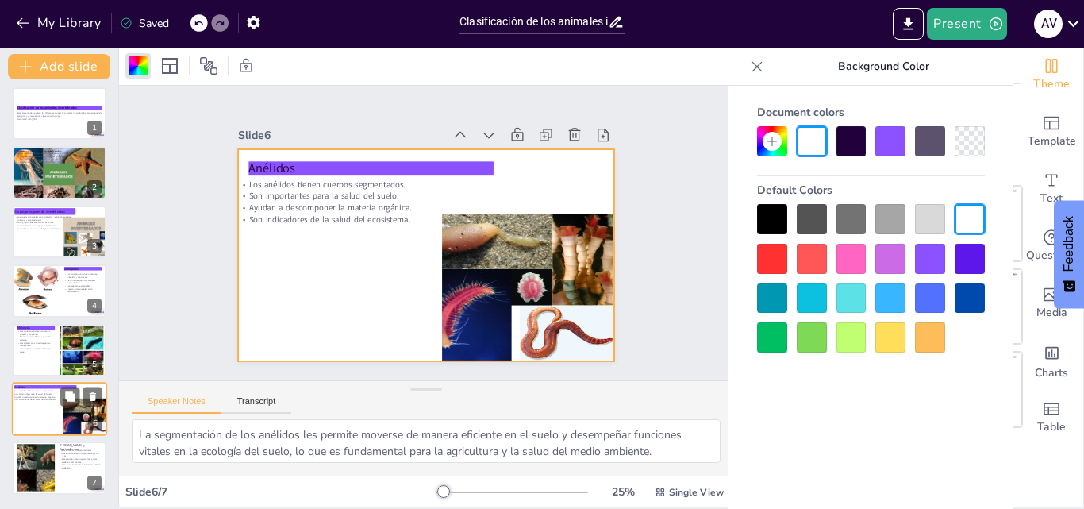
scroll to position [3, 0]
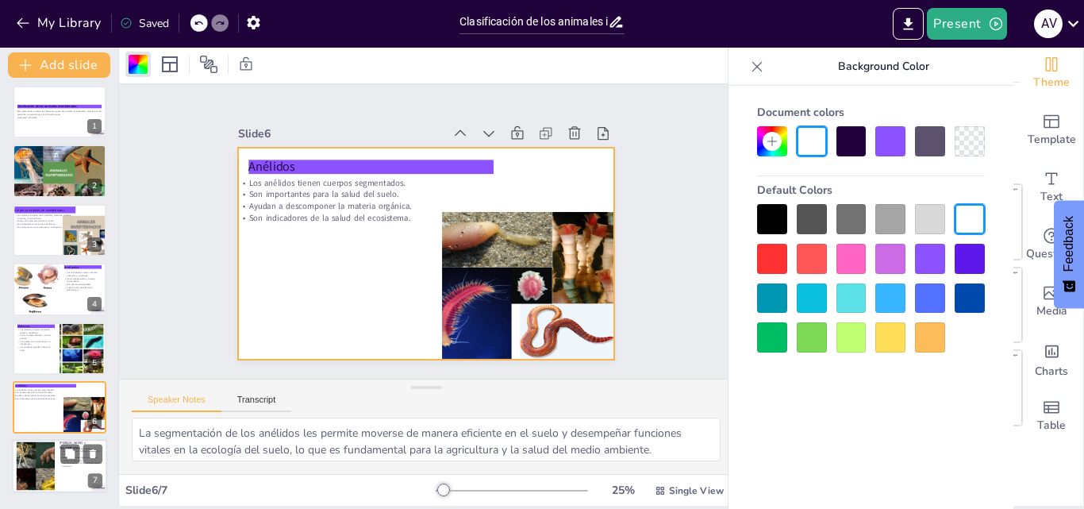
click at [37, 467] on div at bounding box center [35, 466] width 97 height 48
type textarea "La clasificación de los cnidarios es importante para entender su biología y su …"
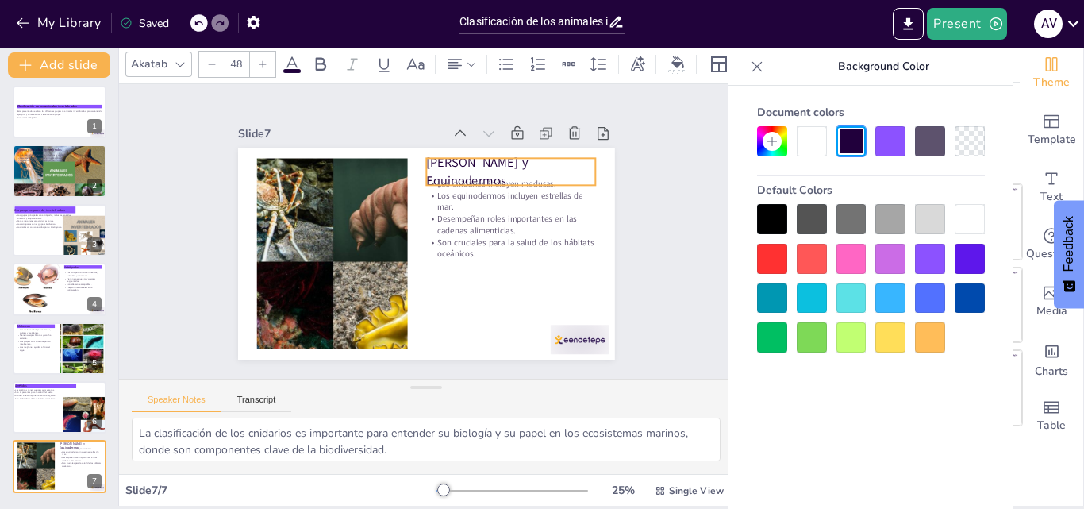
click at [509, 179] on p "Cnidarios y Equinodermos" at bounding box center [527, 253] width 140 height 149
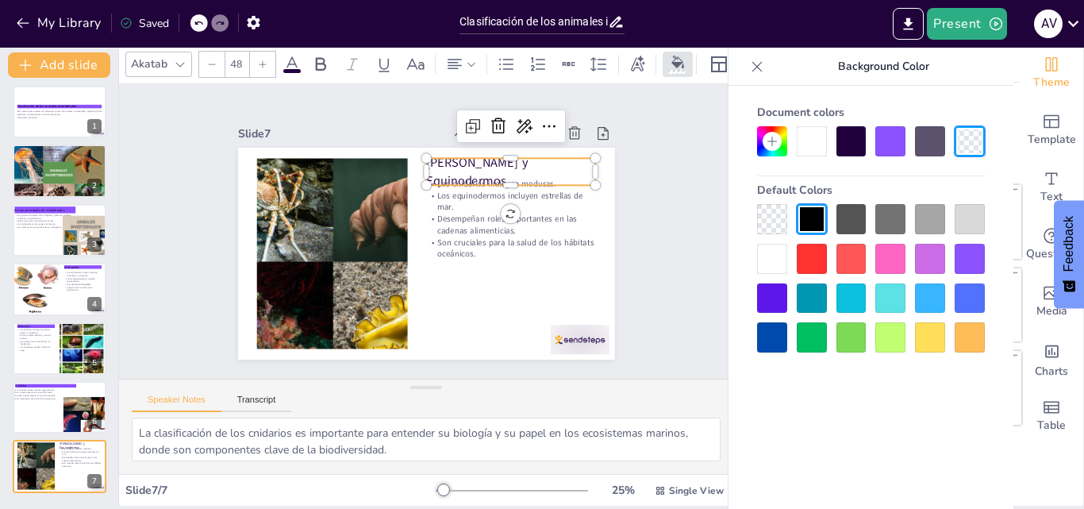
click at [881, 136] on div at bounding box center [890, 141] width 30 height 30
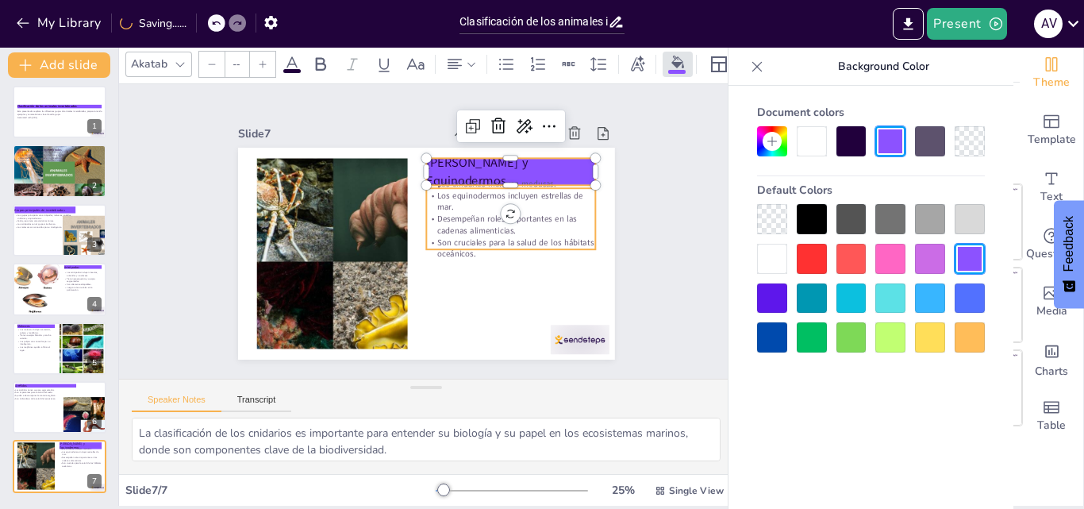
type input "32"
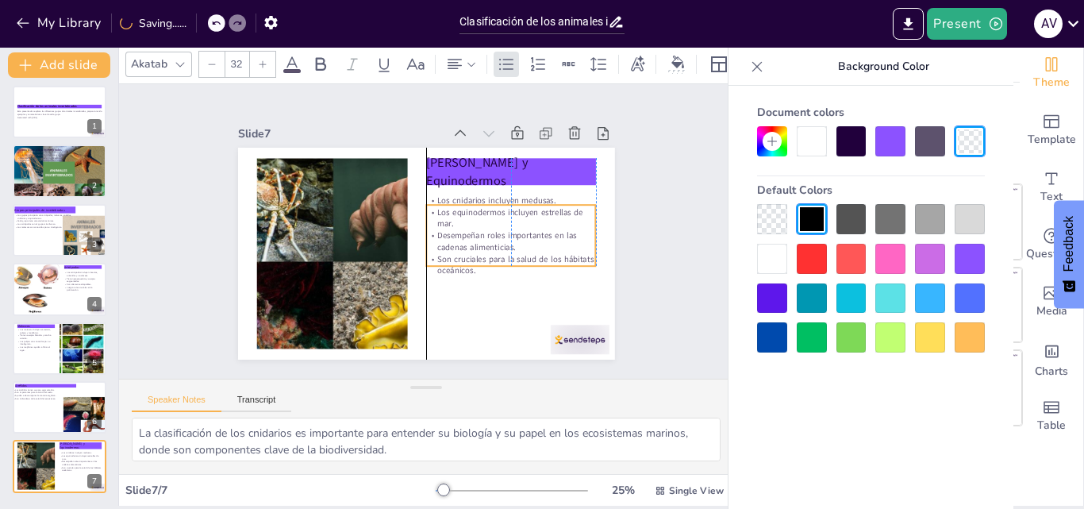
drag, startPoint x: 473, startPoint y: 234, endPoint x: 471, endPoint y: 251, distance: 16.7
click at [471, 251] on p "Son cruciales para la salud de los hábitats oceánicos." at bounding box center [430, 322] width 90 height 164
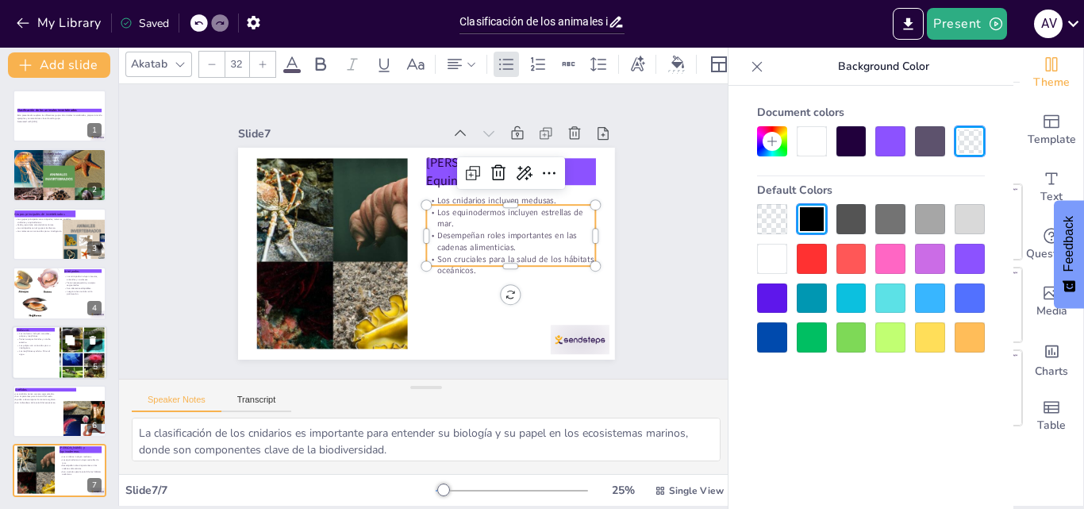
scroll to position [5, 0]
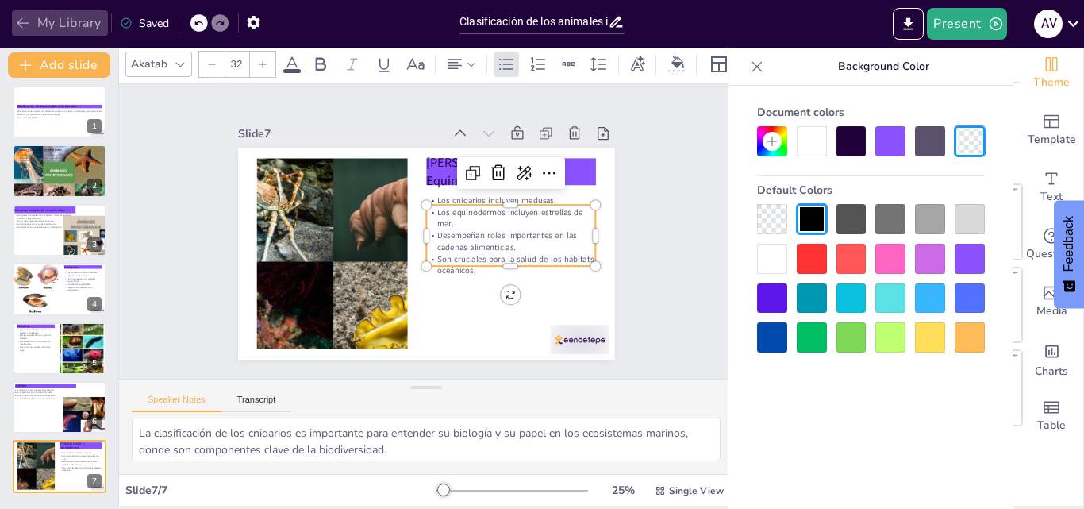
click at [60, 20] on button "My Library" at bounding box center [60, 22] width 96 height 25
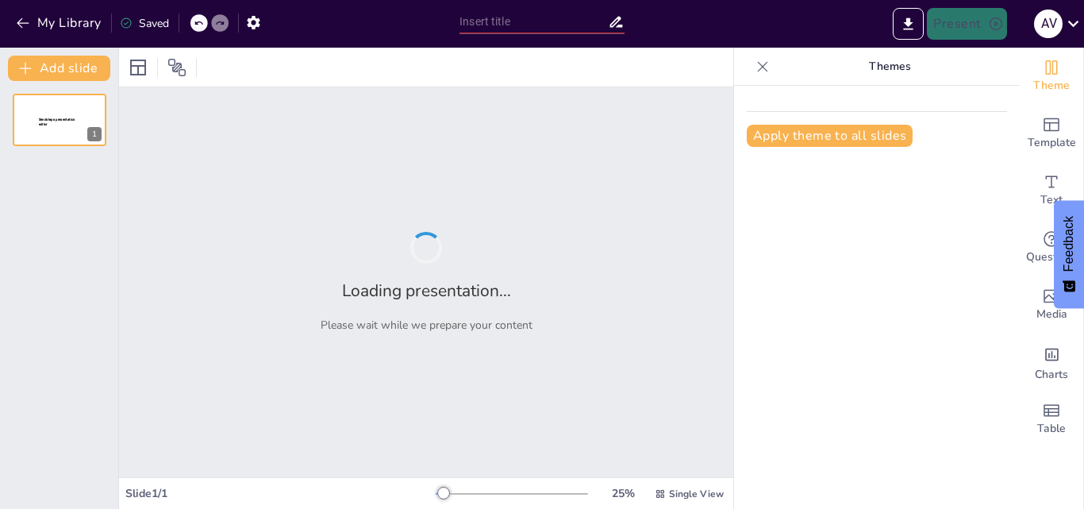
type input "Evolución de los Mamíferos: Historia y Desarrollo a lo Largo del Tiempo"
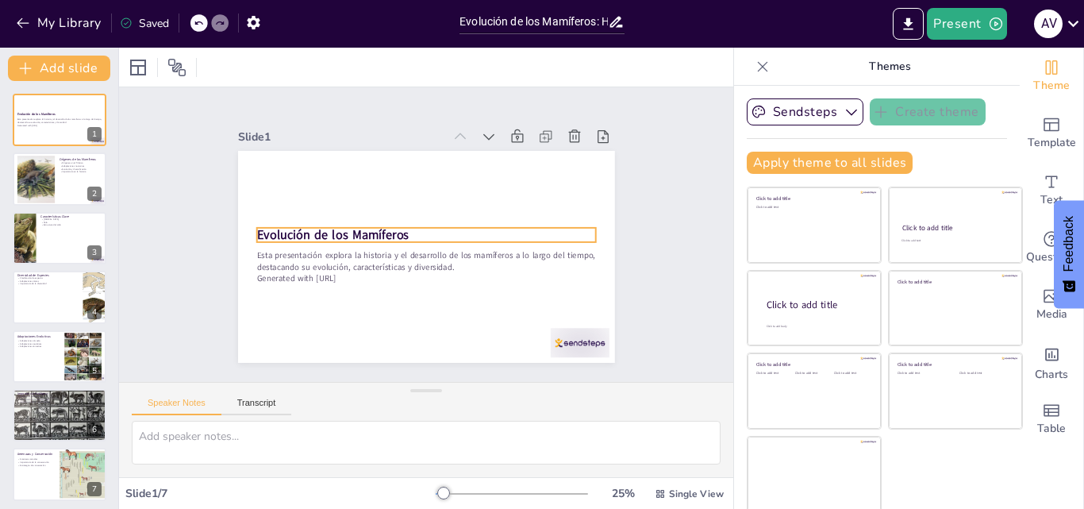
click at [383, 250] on strong "Evolución de los Mamíferos" at bounding box center [407, 326] width 48 height 152
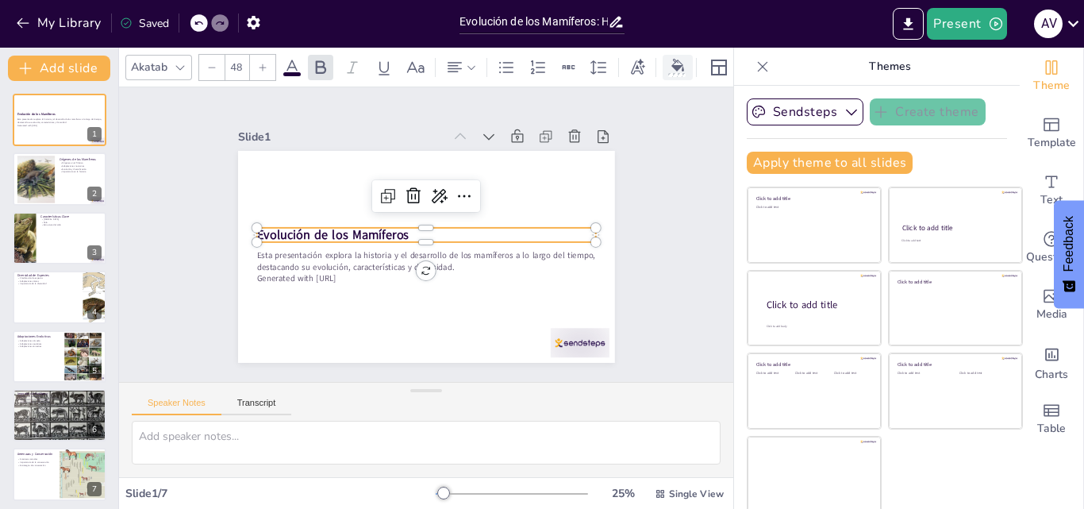
click at [668, 63] on div at bounding box center [678, 67] width 24 height 17
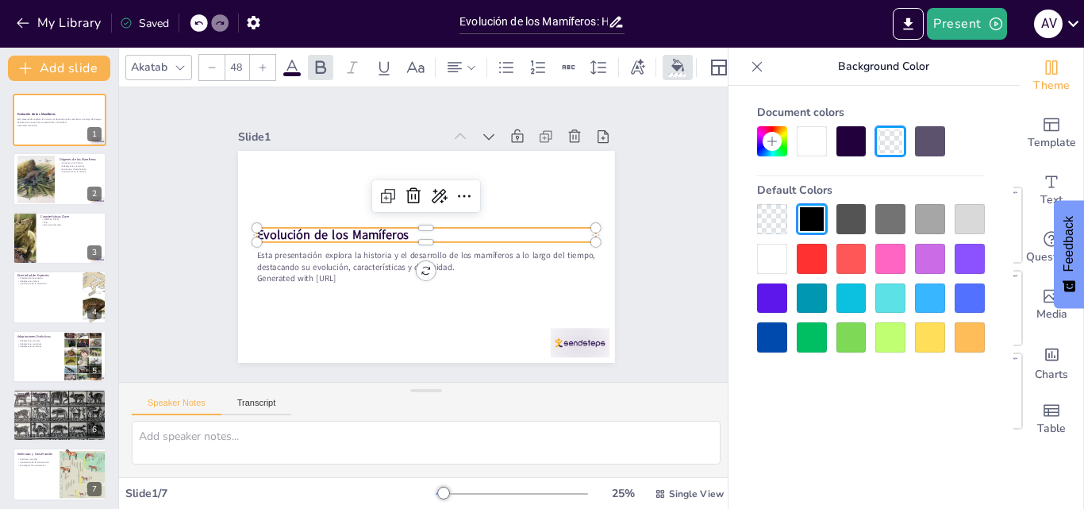
click at [885, 328] on div at bounding box center [890, 337] width 30 height 30
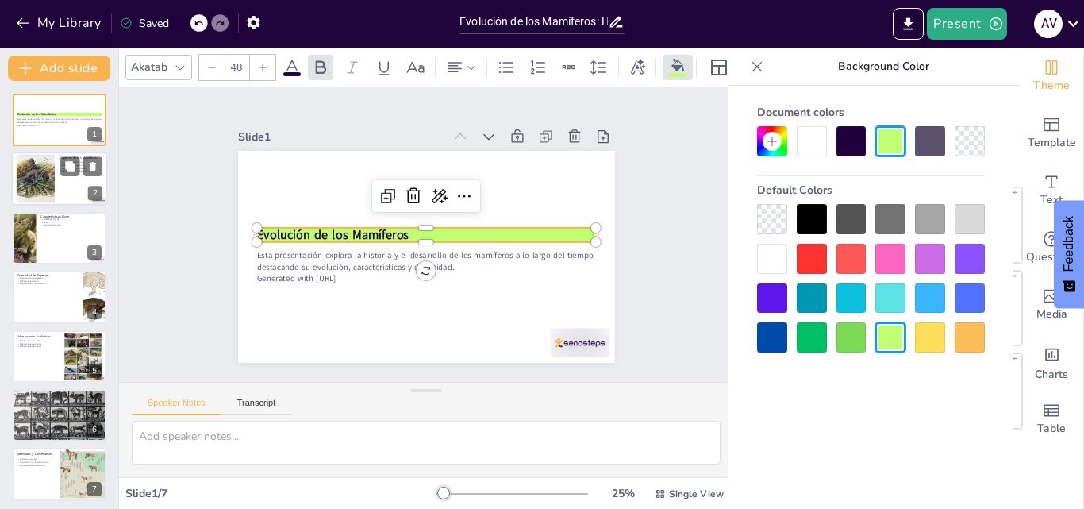
click at [45, 200] on div at bounding box center [35, 179] width 63 height 48
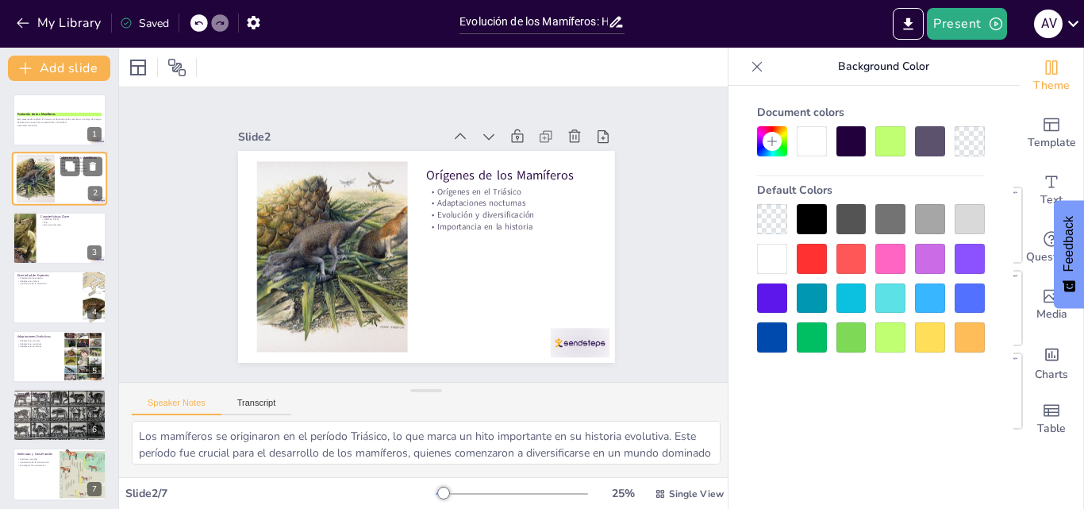
type textarea "Los mamíferos se originaron en el período Triásico, lo que marca un hito import…"
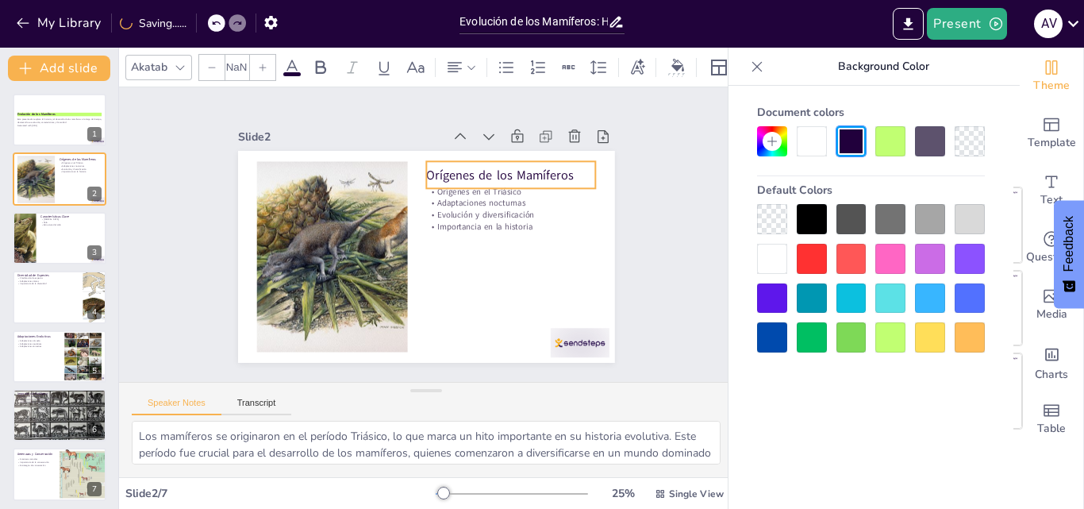
drag, startPoint x: 443, startPoint y: 173, endPoint x: 454, endPoint y: 171, distance: 11.2
click at [379, 173] on p "Orígenes de los Mamíferos" at bounding box center [336, 182] width 85 height 162
click at [885, 340] on div at bounding box center [890, 337] width 30 height 30
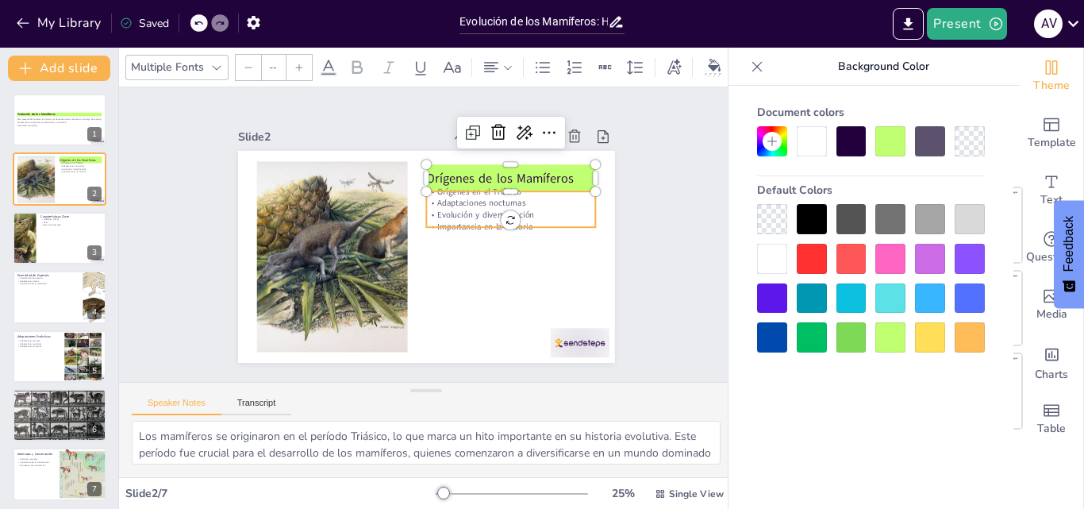
type input "32"
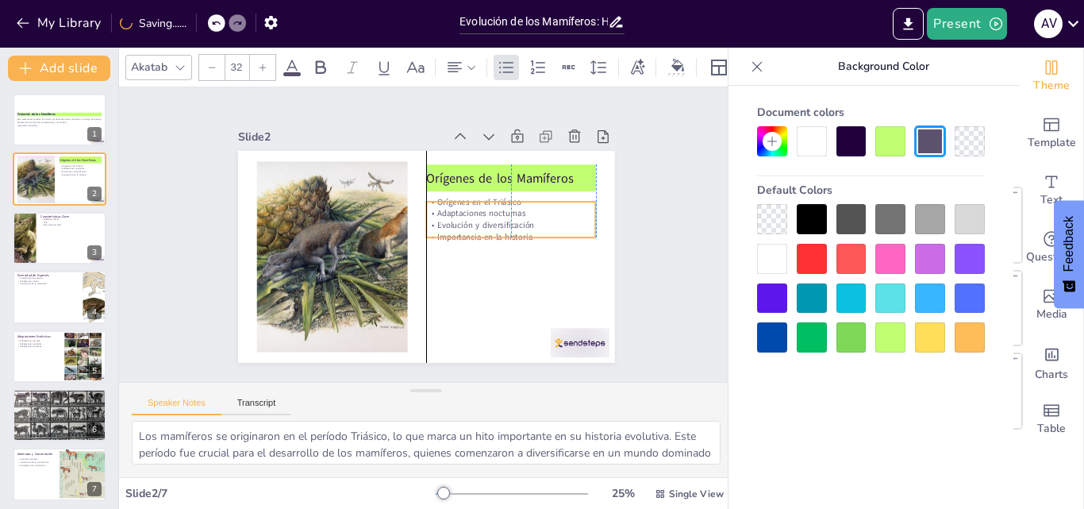
drag, startPoint x: 435, startPoint y: 211, endPoint x: 438, endPoint y: 221, distance: 10.8
click at [438, 221] on p "Evolución y diversificación" at bounding box center [468, 160] width 109 height 144
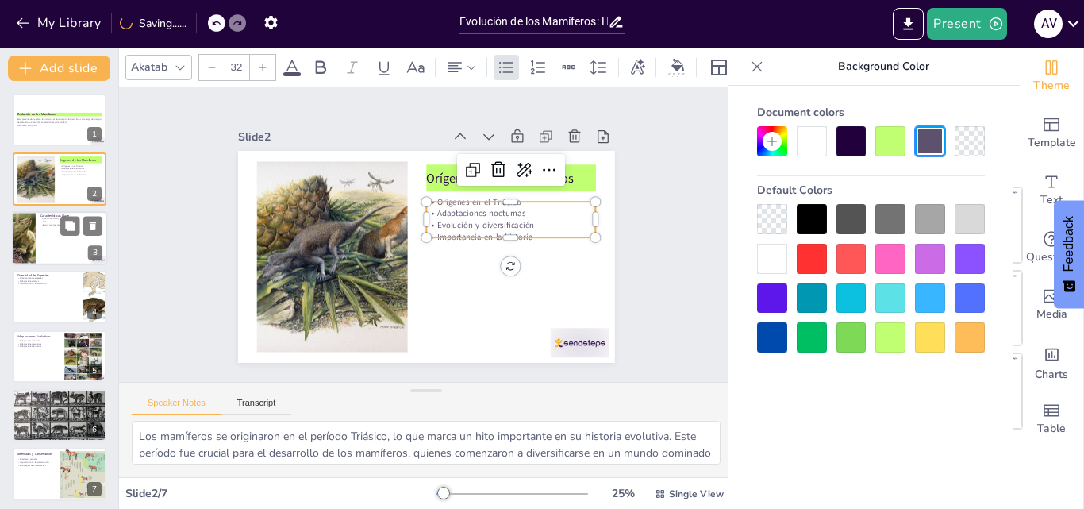
click at [53, 243] on div at bounding box center [59, 238] width 95 height 54
type textarea "Las [MEDICAL_DATA] son una de las características más distintivas de los mamífe…"
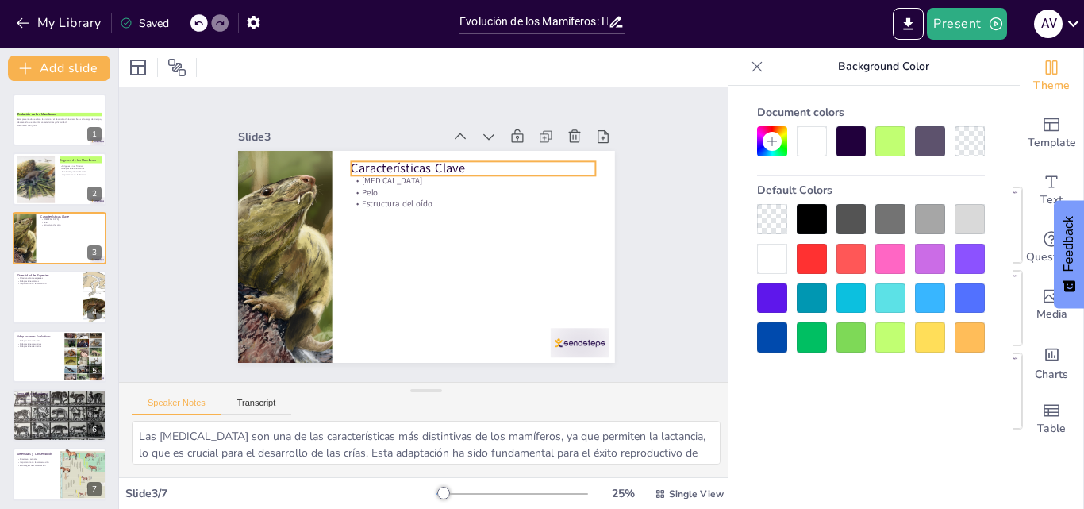
click at [359, 246] on p "Características Clave" at bounding box center [418, 315] width 221 height 138
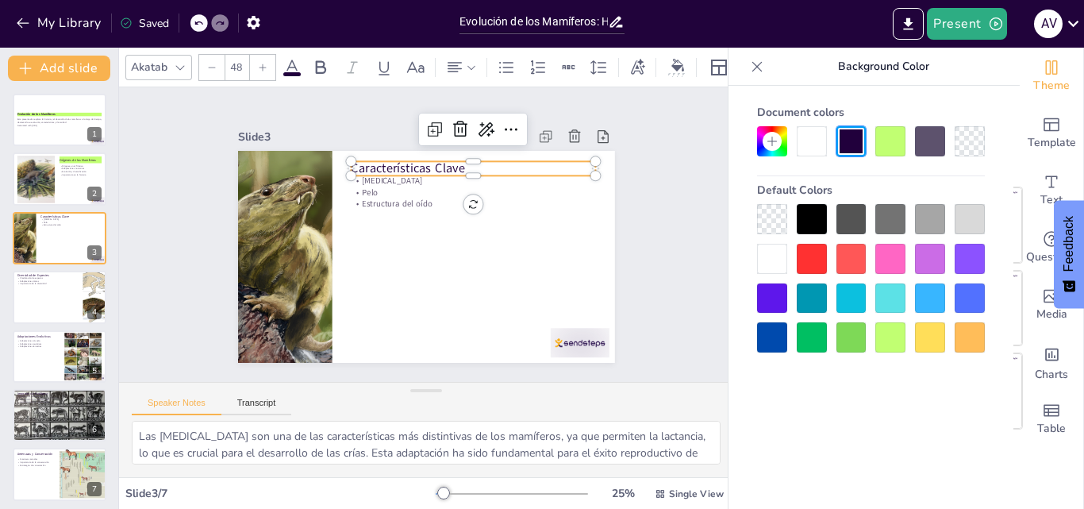
click at [891, 332] on div at bounding box center [890, 337] width 30 height 30
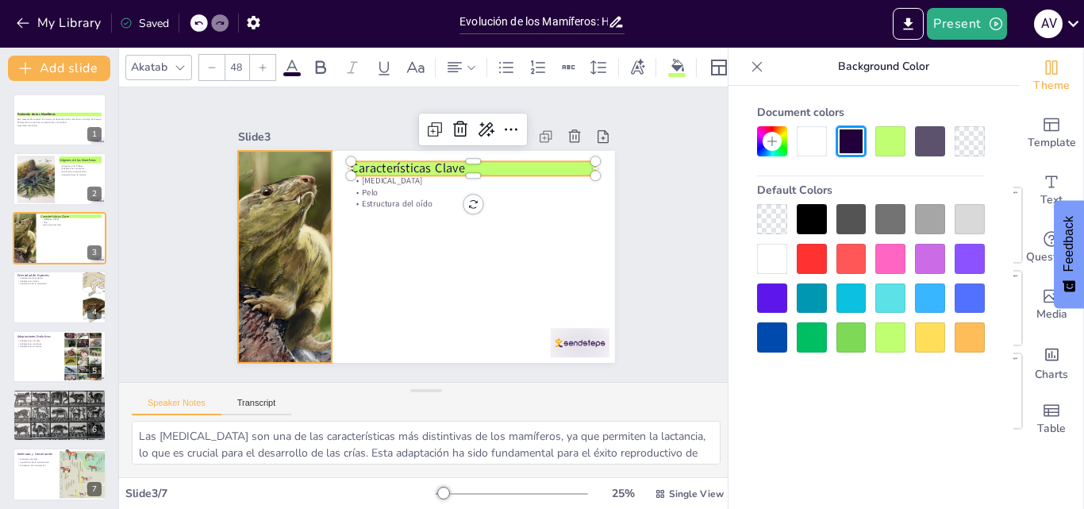
click at [298, 243] on div at bounding box center [418, 91] width 240 height 303
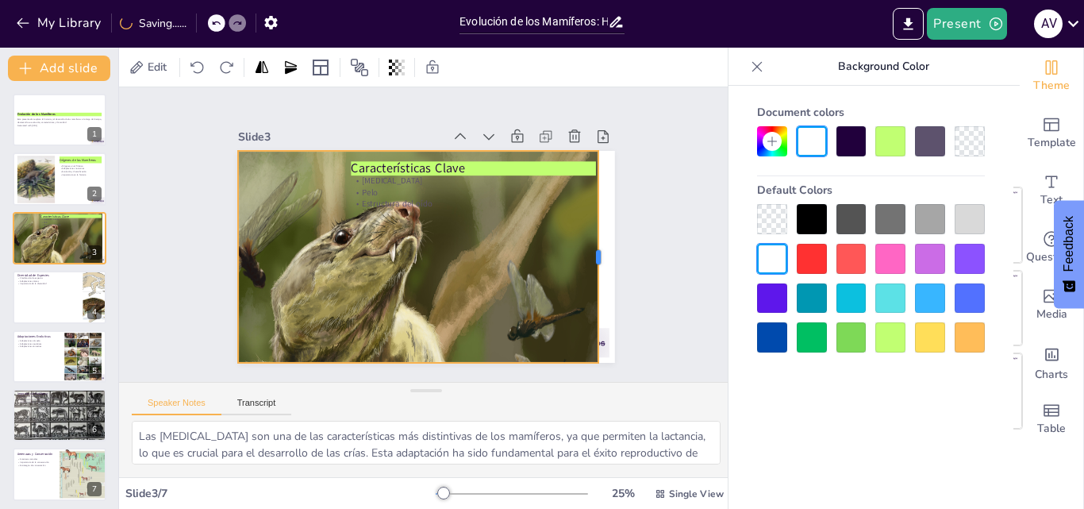
drag, startPoint x: 317, startPoint y: 245, endPoint x: 583, endPoint y: 223, distance: 267.5
click at [598, 223] on div at bounding box center [604, 257] width 13 height 212
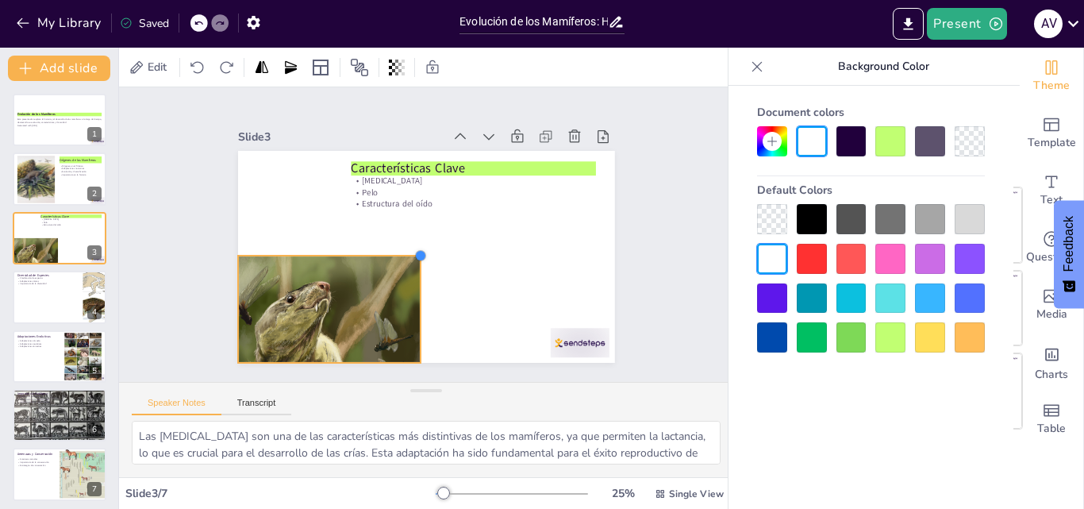
drag, startPoint x: 585, startPoint y: 146, endPoint x: 373, endPoint y: 251, distance: 236.3
click at [373, 251] on div "Características Clave [MEDICAL_DATA] Pelo Estructura del oído" at bounding box center [412, 216] width 429 height 393
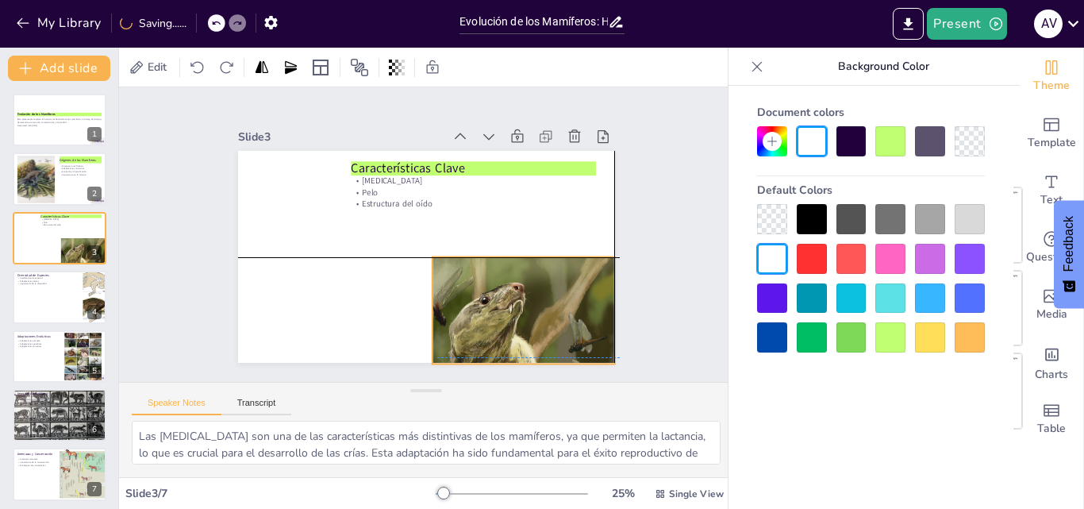
drag, startPoint x: 326, startPoint y: 289, endPoint x: 465, endPoint y: 274, distance: 139.6
click at [404, 285] on div at bounding box center [292, 308] width 224 height 230
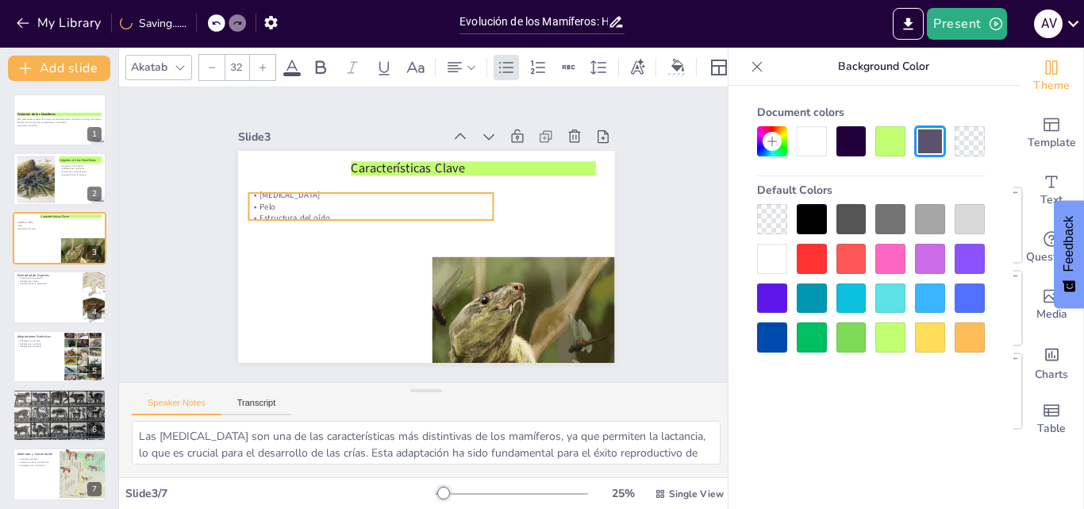
drag, startPoint x: 368, startPoint y: 198, endPoint x: 266, endPoint y: 212, distance: 103.3
click at [355, 224] on p "Estructura del oído" at bounding box center [473, 267] width 236 height 86
type input "48"
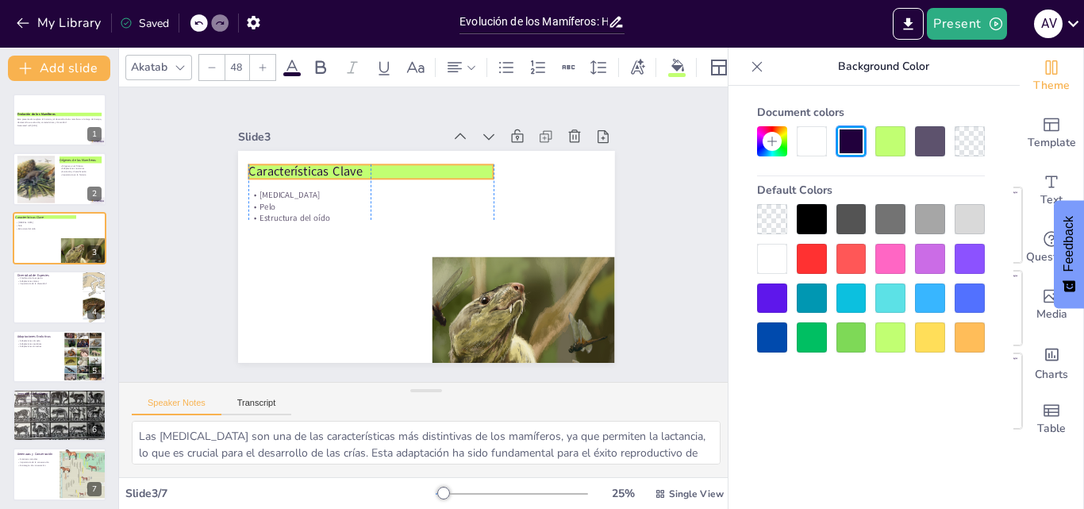
drag, startPoint x: 455, startPoint y: 161, endPoint x: 350, endPoint y: 164, distance: 105.6
click at [448, 164] on p "Características Clave" at bounding box center [505, 209] width 115 height 231
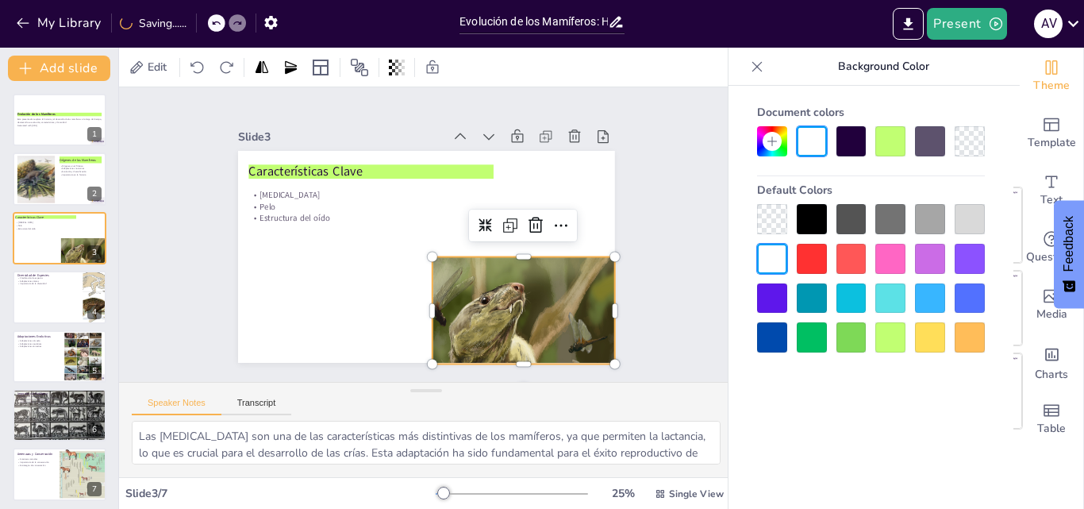
click at [511, 226] on div at bounding box center [397, 84] width 287 height 283
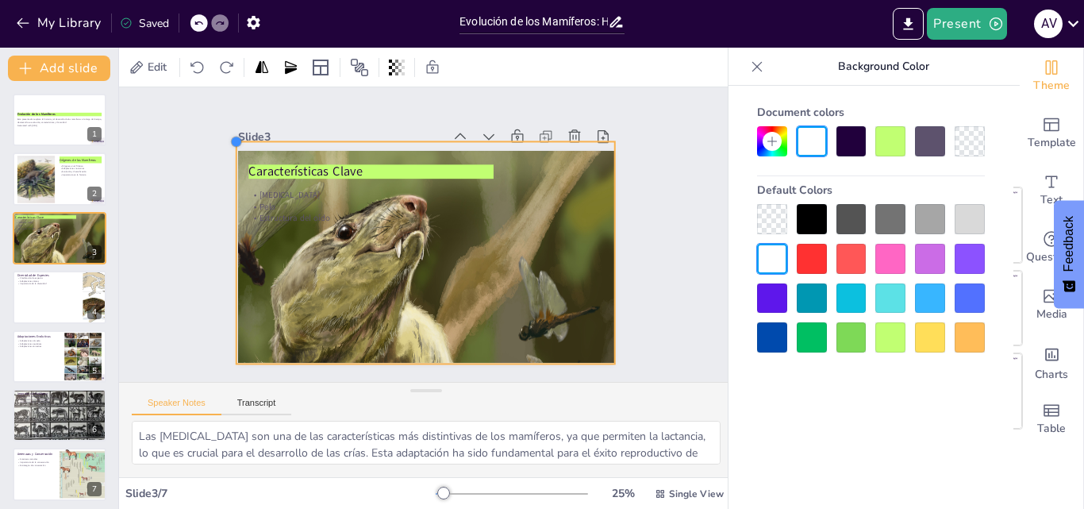
drag, startPoint x: 412, startPoint y: 250, endPoint x: 216, endPoint y: 152, distance: 218.9
click at [232, 152] on div "Slide 1 Evolución de los Mamíferos Esta presentación explora la historia y el d…" at bounding box center [426, 235] width 388 height 522
click at [58, 313] on div at bounding box center [59, 297] width 95 height 54
type textarea "La clasificación de los mamíferos en monotremas, marsupiales y placentarios es …"
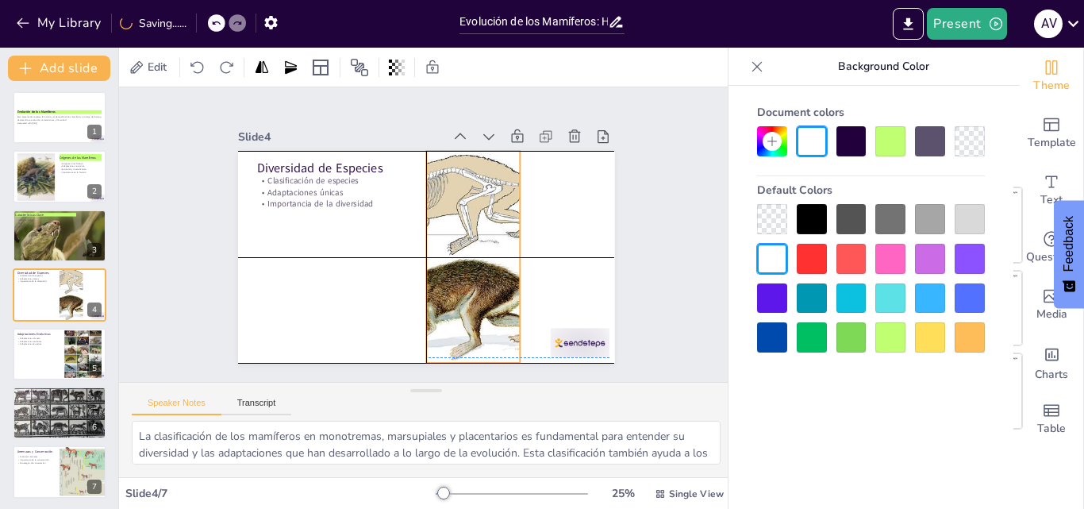
drag, startPoint x: 536, startPoint y: 246, endPoint x: 444, endPoint y: 246, distance: 92.0
click at [444, 246] on div at bounding box center [395, 276] width 264 height 313
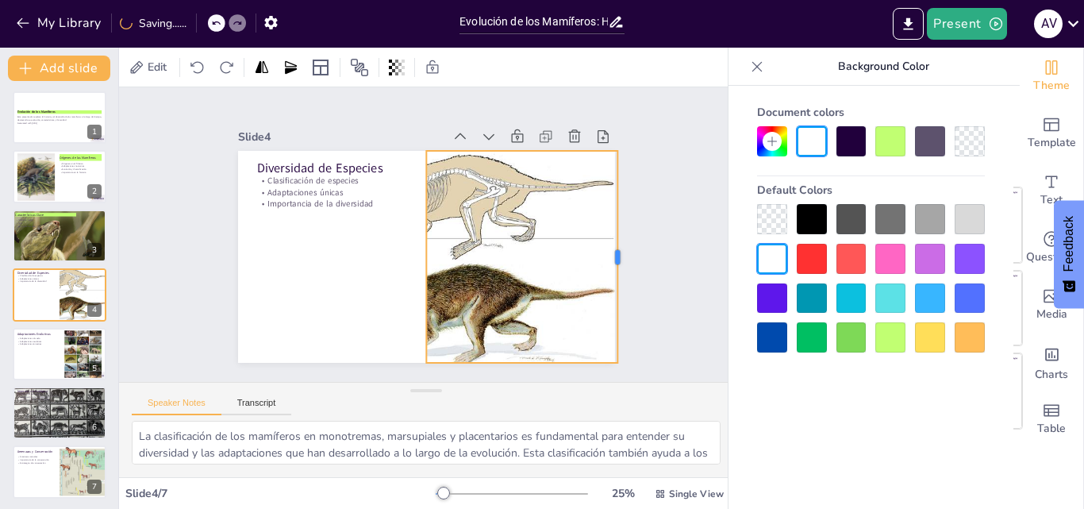
drag, startPoint x: 503, startPoint y: 251, endPoint x: 587, endPoint y: 244, distance: 84.4
click at [550, 405] on div at bounding box center [444, 433] width 209 height 56
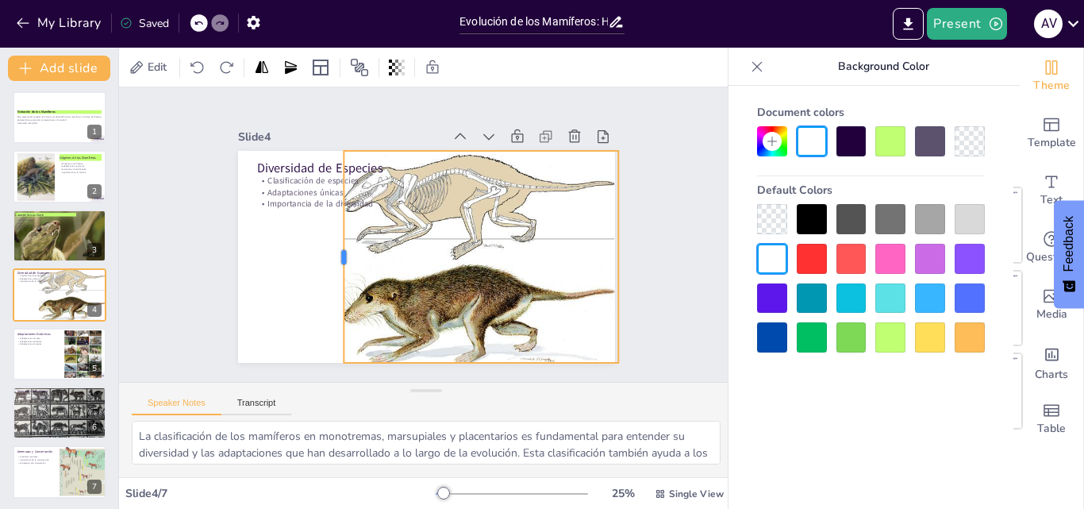
drag, startPoint x: 402, startPoint y: 254, endPoint x: 320, endPoint y: 229, distance: 86.1
click at [455, 229] on div at bounding box center [513, 260] width 117 height 190
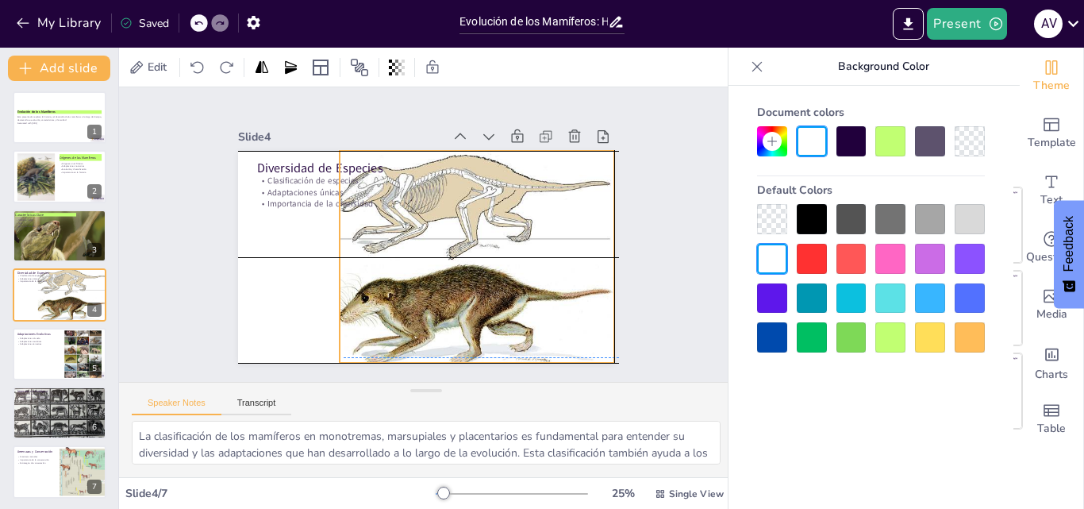
click at [365, 216] on div at bounding box center [382, 202] width 305 height 251
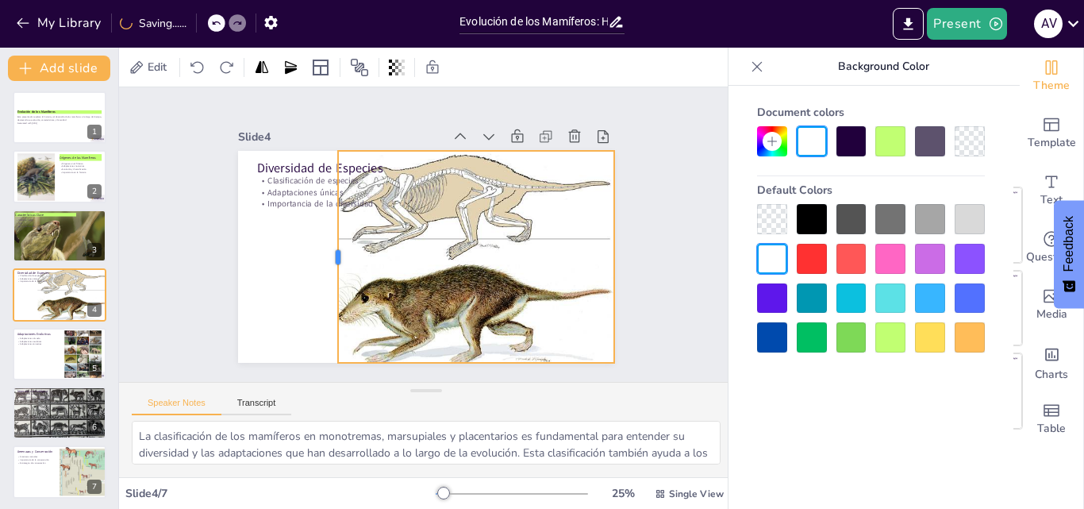
drag, startPoint x: 320, startPoint y: 248, endPoint x: 319, endPoint y: 237, distance: 10.3
click at [473, 237] on div at bounding box center [522, 252] width 98 height 199
drag, startPoint x: 319, startPoint y: 237, endPoint x: 313, endPoint y: 226, distance: 12.4
click at [362, 195] on div at bounding box center [457, 137] width 190 height 117
click at [463, 248] on div at bounding box center [458, 190] width 251 height 305
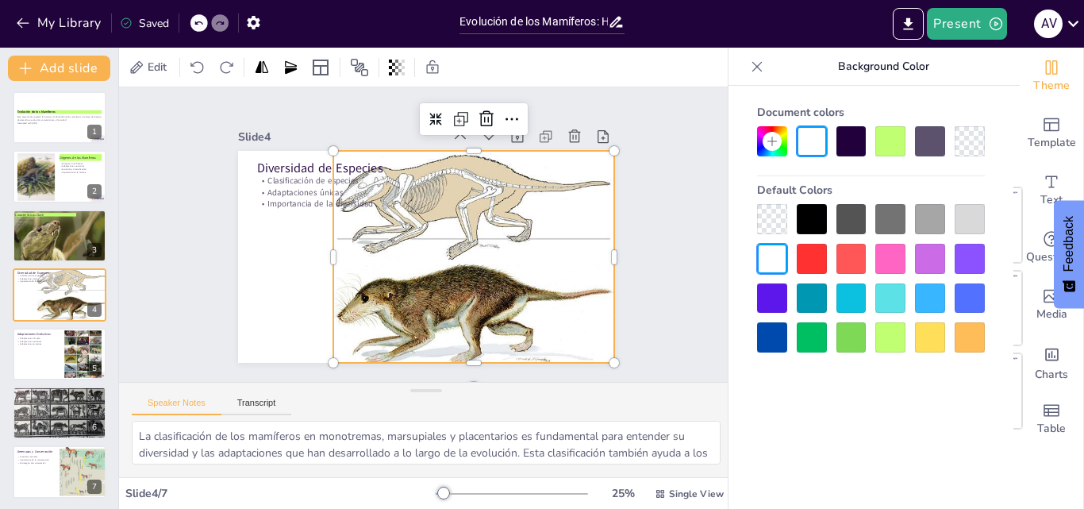
click at [364, 249] on div at bounding box center [475, 256] width 305 height 251
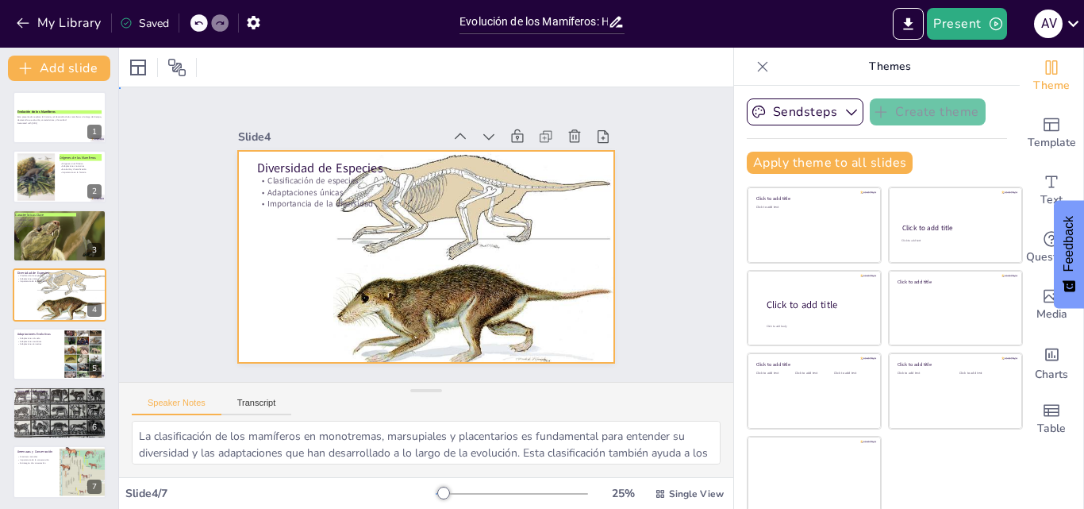
drag, startPoint x: 313, startPoint y: 246, endPoint x: 369, endPoint y: 246, distance: 56.3
click at [328, 255] on div "Diversidad de Especies Clasificación de especies Adaptaciones únicas Importanci…" at bounding box center [452, 313] width 358 height 117
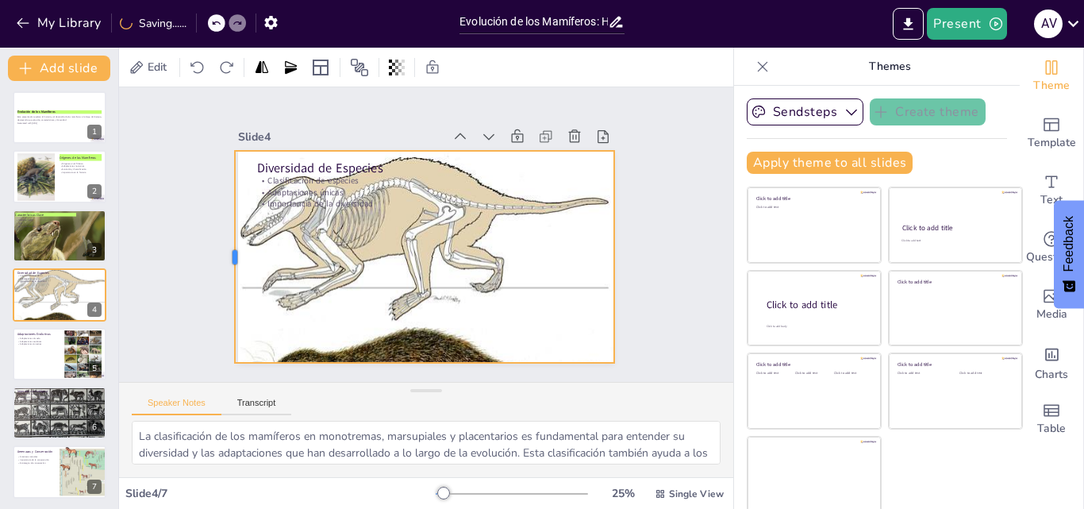
drag, startPoint x: 314, startPoint y: 251, endPoint x: 216, endPoint y: 240, distance: 98.9
click at [567, 240] on div at bounding box center [616, 294] width 98 height 199
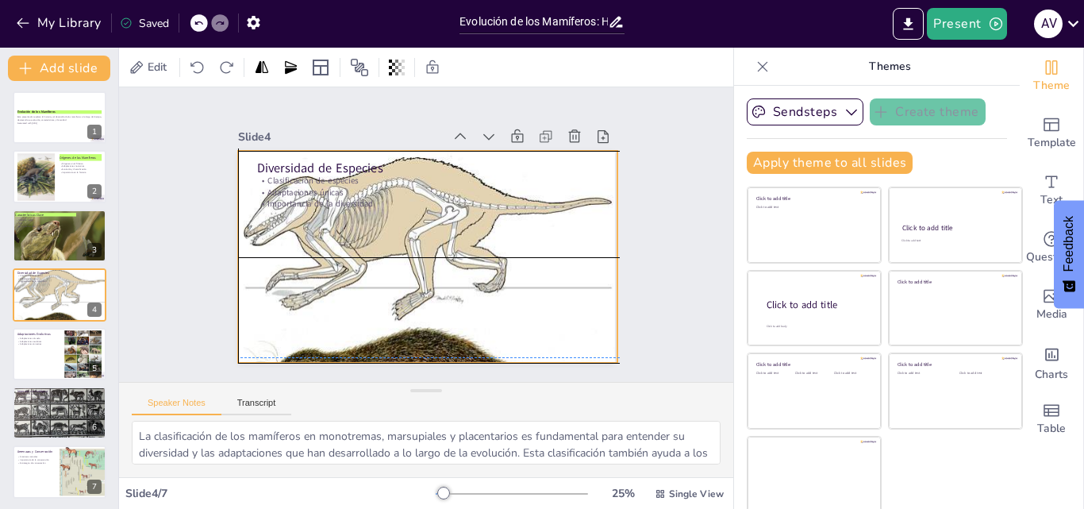
click at [409, 350] on div at bounding box center [506, 196] width 470 height 487
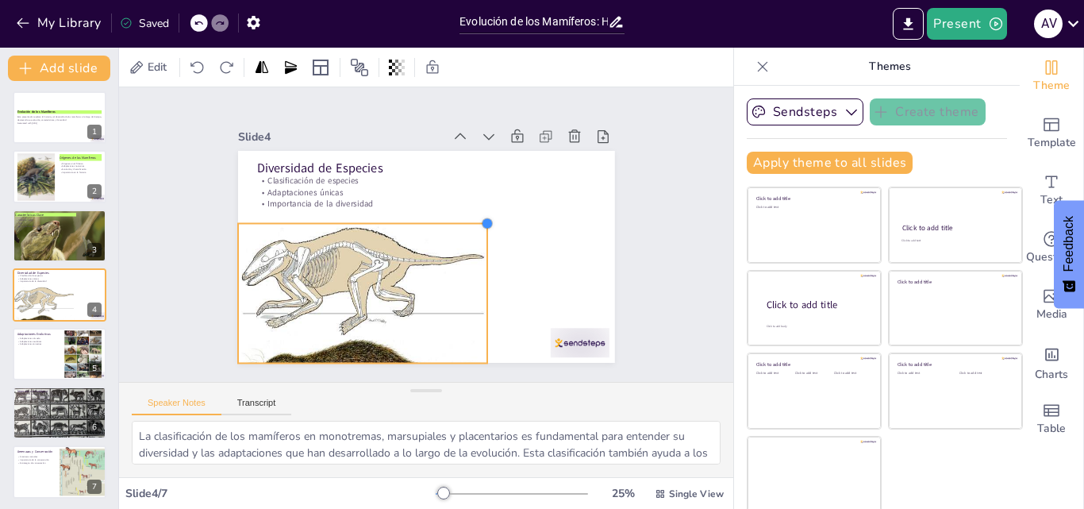
drag, startPoint x: 567, startPoint y: 161, endPoint x: 467, endPoint y: 225, distance: 118.8
click at [467, 225] on div "Diversidad de Especies Clasificación de especies Adaptaciones únicas Importanci…" at bounding box center [444, 221] width 393 height 429
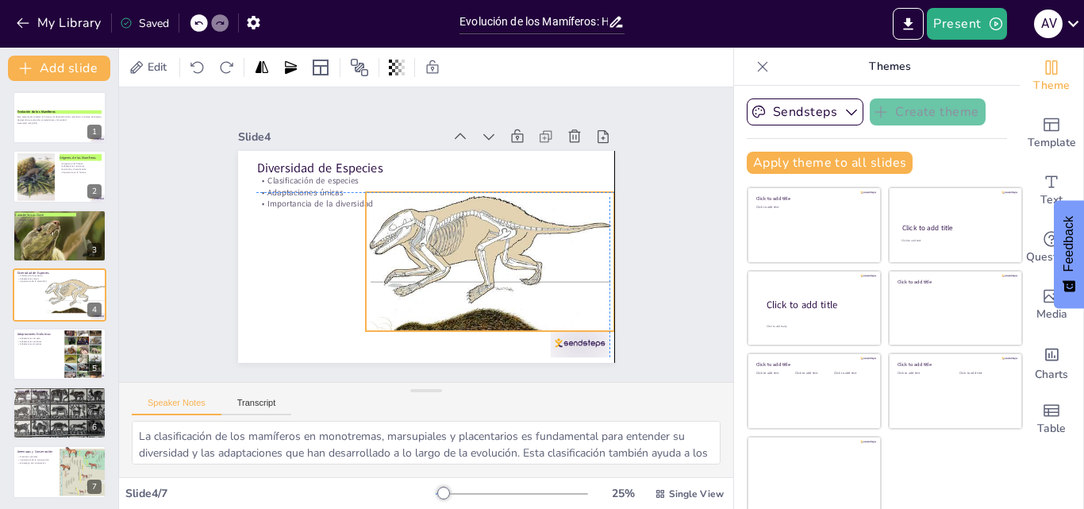
drag, startPoint x: 395, startPoint y: 259, endPoint x: 524, endPoint y: 232, distance: 131.3
click at [524, 232] on div at bounding box center [435, 139] width 335 height 336
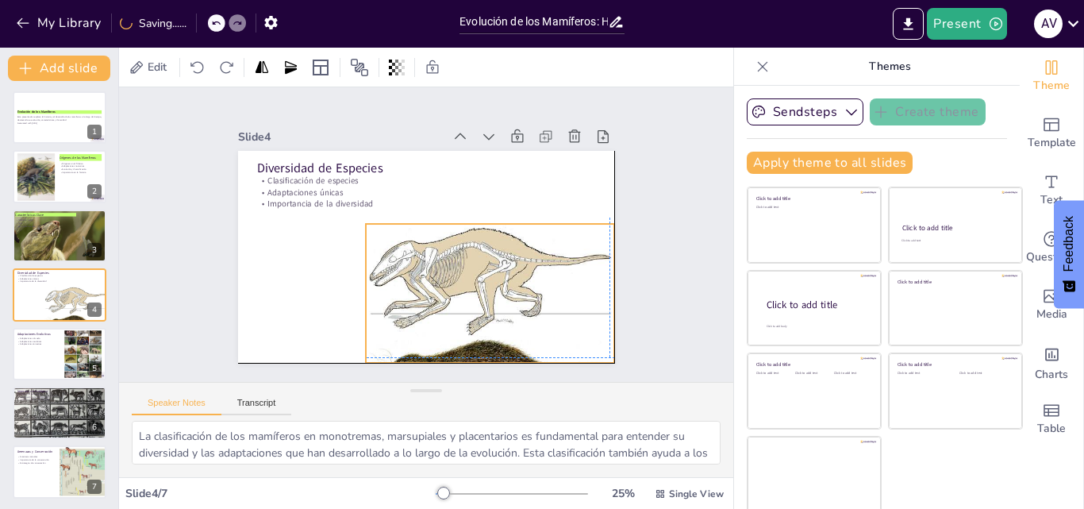
drag, startPoint x: 471, startPoint y: 318, endPoint x: 472, endPoint y: 344, distance: 25.4
click at [472, 338] on div at bounding box center [319, 177] width 328 height 321
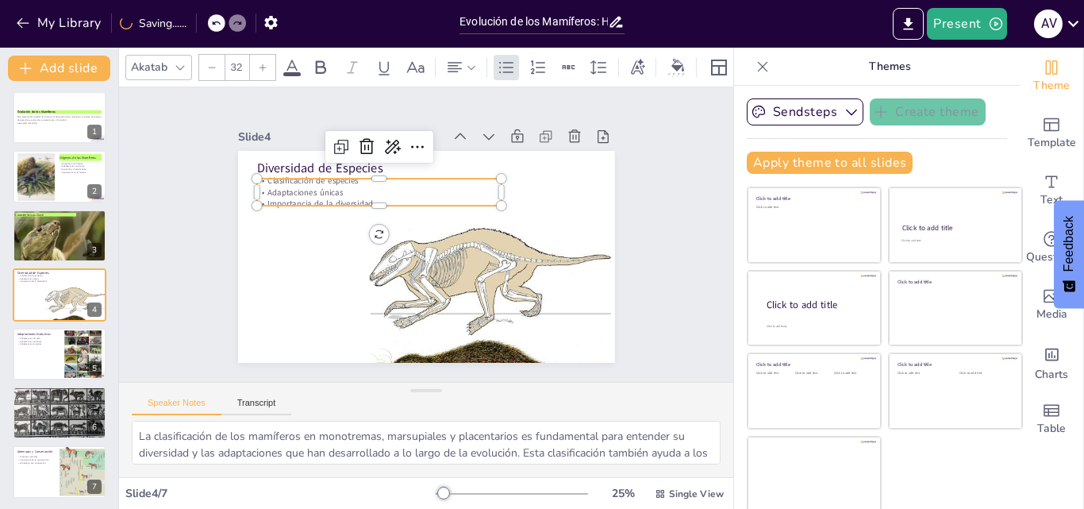
click at [292, 200] on div "Diversidad de Especies Clasificación de especies Adaptaciones únicas Importanci…" at bounding box center [447, 241] width 317 height 424
click at [351, 291] on p "Diversidad de Especies" at bounding box center [473, 300] width 245 height 18
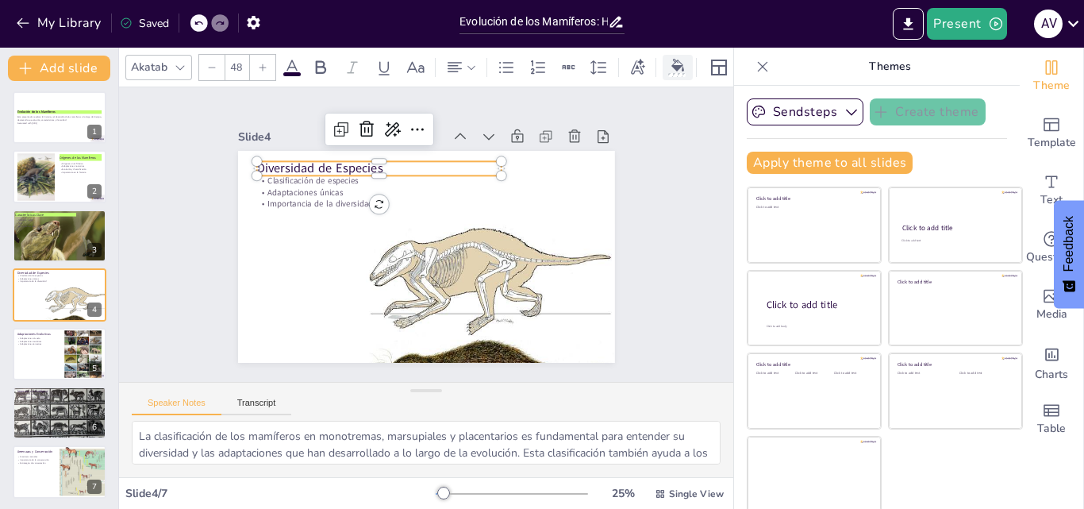
click at [674, 64] on icon at bounding box center [677, 65] width 13 height 13
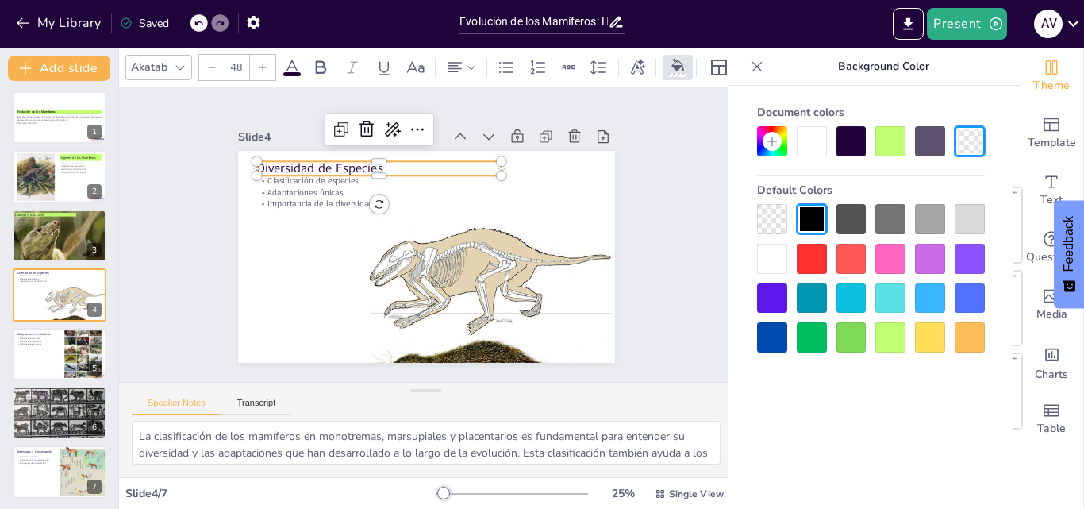
click at [889, 347] on div at bounding box center [890, 337] width 30 height 30
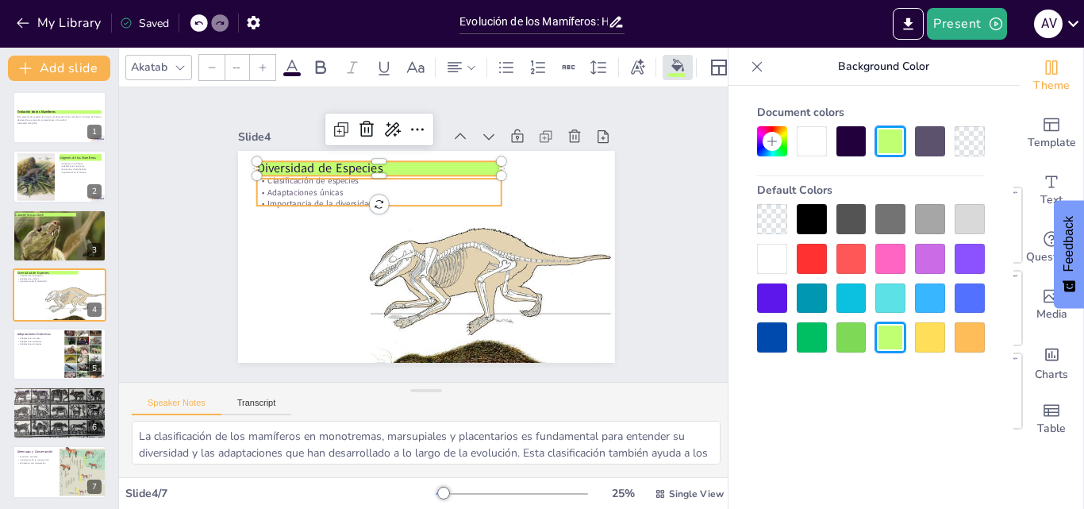
type input "32"
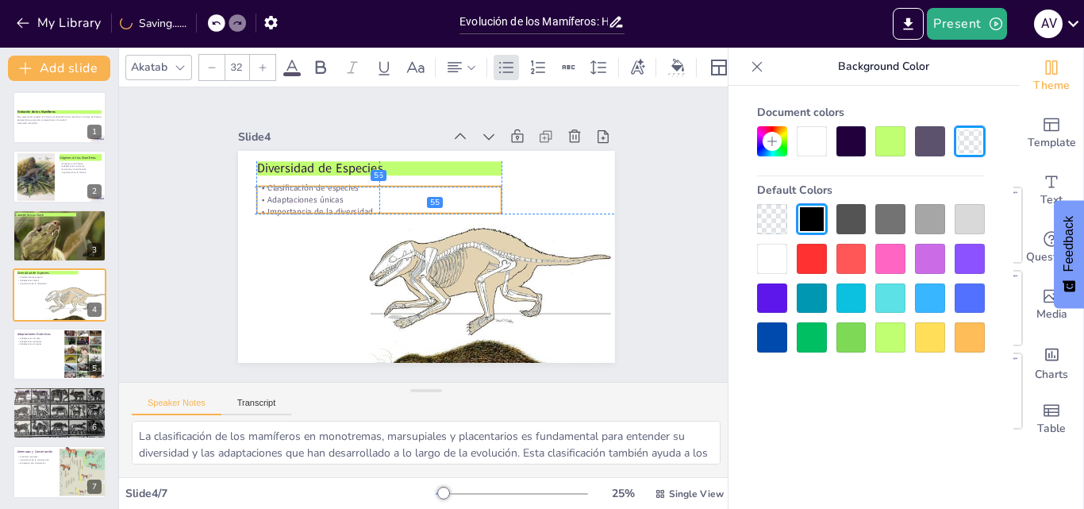
drag, startPoint x: 280, startPoint y: 190, endPoint x: 278, endPoint y: 198, distance: 8.1
click at [437, 198] on p "Adaptaciones únicas" at bounding box center [456, 184] width 38 height 244
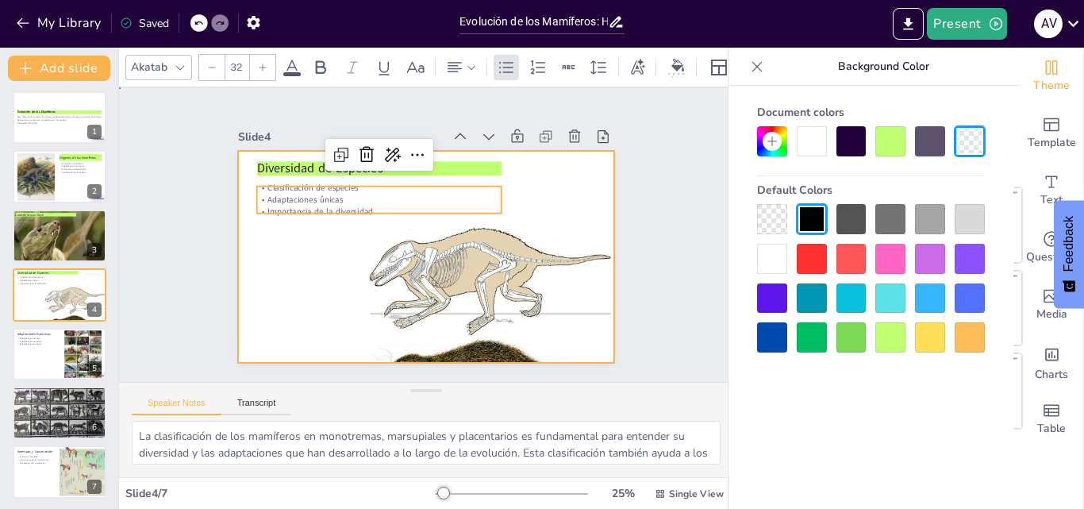
click at [249, 247] on div at bounding box center [431, 212] width 413 height 285
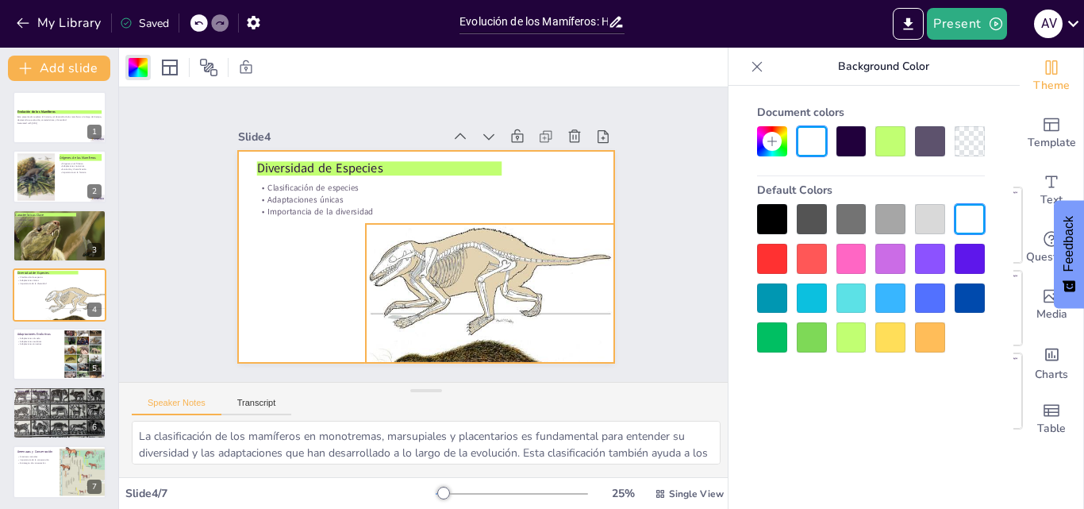
click at [460, 308] on div at bounding box center [305, 239] width 321 height 328
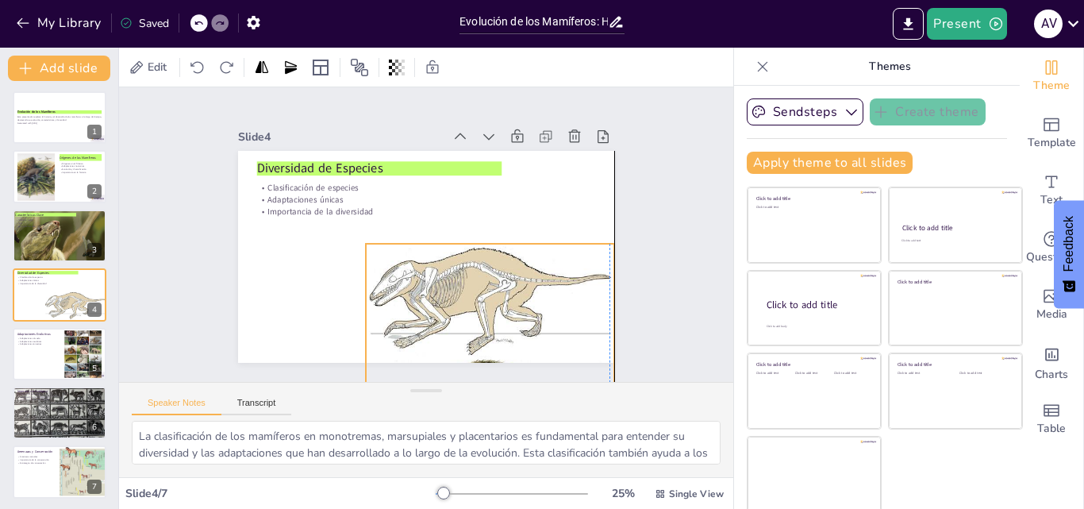
drag, startPoint x: 472, startPoint y: 361, endPoint x: 473, endPoint y: 370, distance: 9.6
click at [473, 370] on div "Slide 1 Evolución de los Mamíferos Esta presentación explora la historia y el d…" at bounding box center [426, 234] width 416 height 662
click at [470, 351] on div at bounding box center [562, 270] width 335 height 336
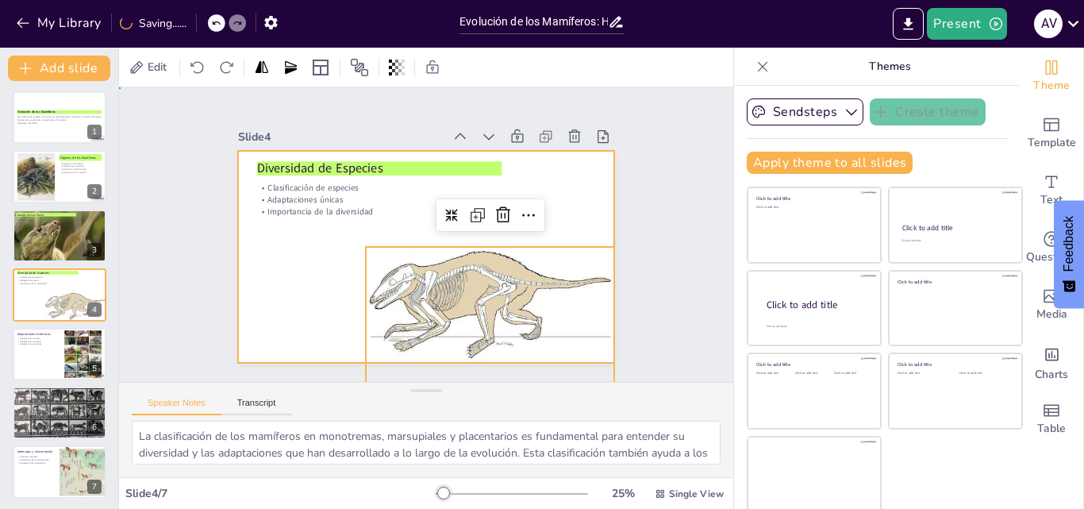
click at [314, 321] on div at bounding box center [405, 239] width 286 height 413
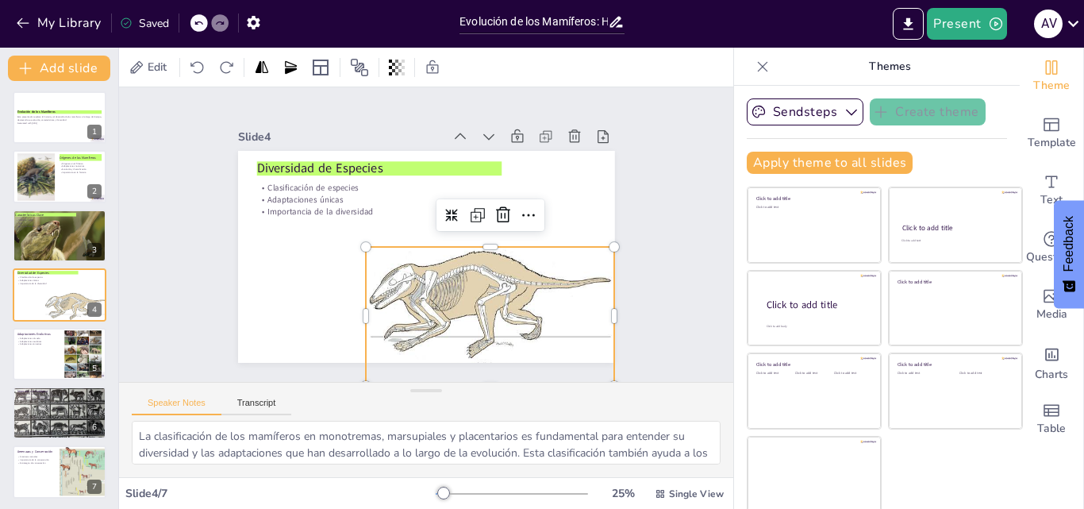
click at [399, 248] on div at bounding box center [535, 146] width 273 height 290
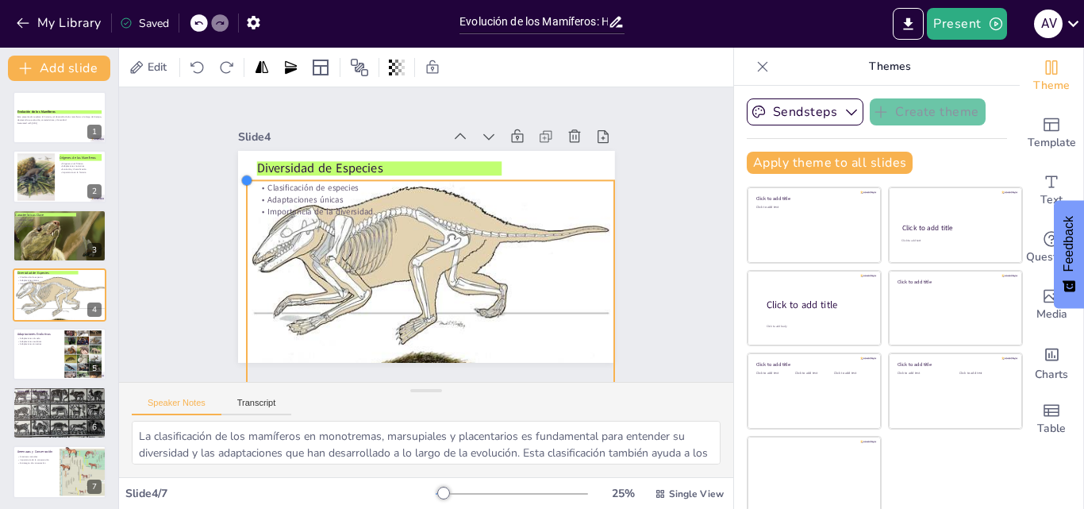
drag, startPoint x: 347, startPoint y: 236, endPoint x: 229, endPoint y: 179, distance: 131.6
click at [240, 287] on div at bounding box center [248, 295] width 17 height 17
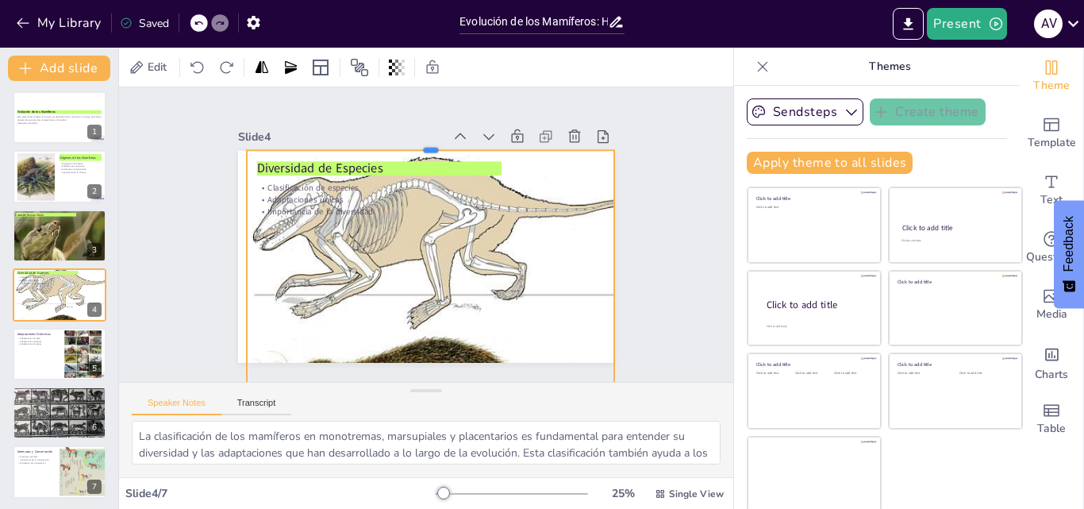
drag, startPoint x: 413, startPoint y: 168, endPoint x: 390, endPoint y: 138, distance: 37.9
click at [390, 138] on div at bounding box center [340, 202] width 125 height 354
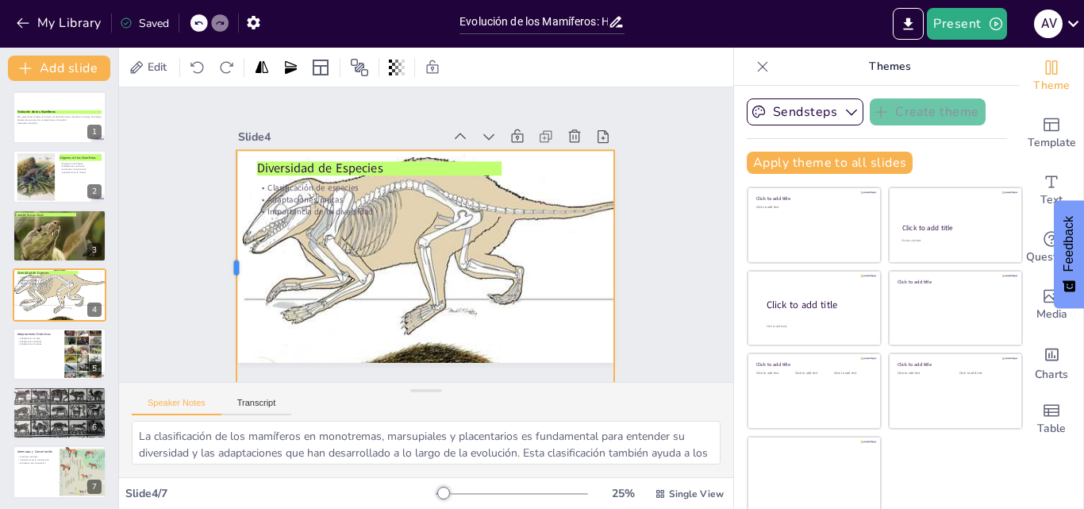
drag, startPoint x: 226, startPoint y: 259, endPoint x: 217, endPoint y: 263, distance: 10.6
click at [490, 190] on div at bounding box center [564, 92] width 149 height 198
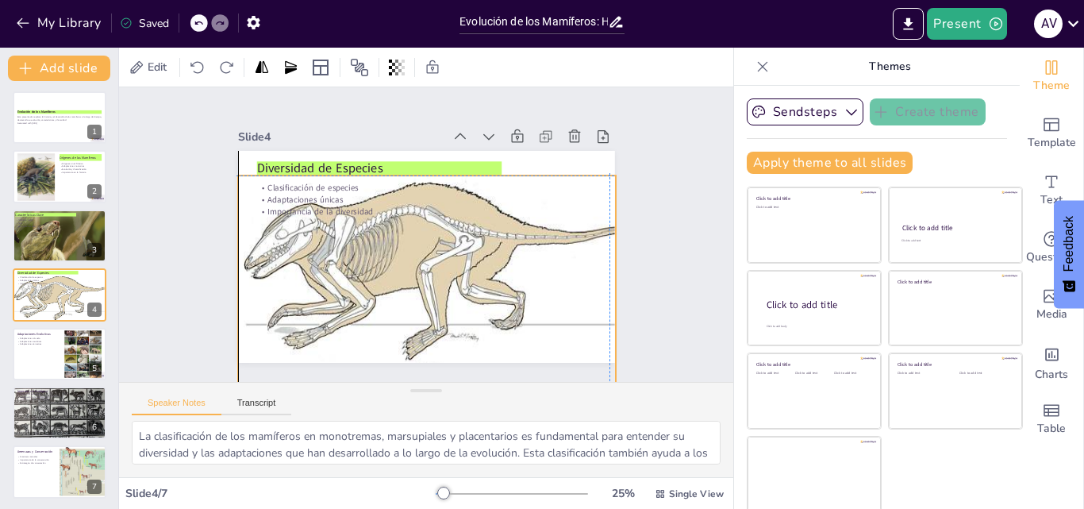
drag, startPoint x: 412, startPoint y: 347, endPoint x: 412, endPoint y: 370, distance: 23.0
click at [412, 370] on div "Slide 1 Evolución de los Mamíferos Esta presentación explora la historia y el d…" at bounding box center [425, 234] width 295 height 614
click at [53, 356] on div at bounding box center [59, 354] width 95 height 54
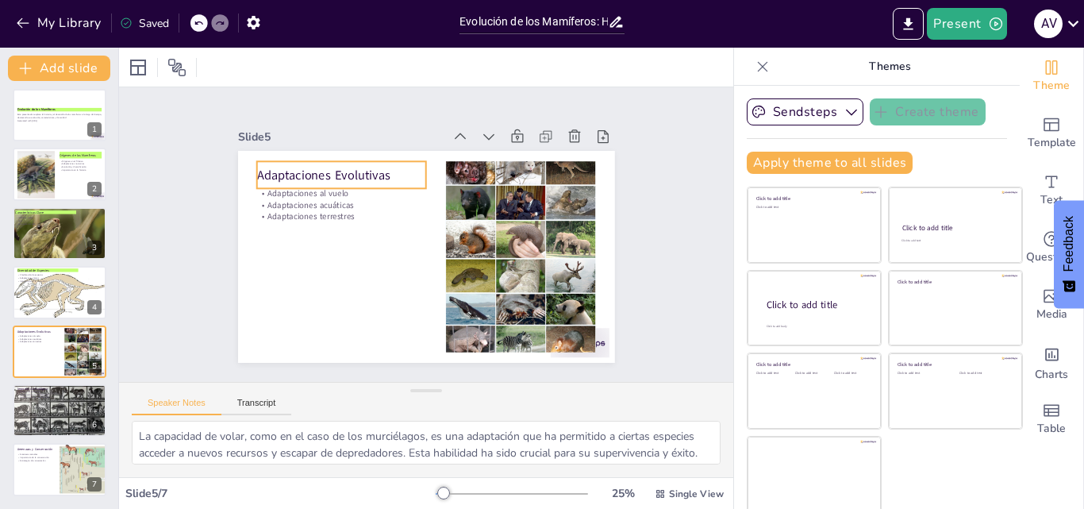
click at [386, 170] on p "Adaptaciones Evolutivas" at bounding box center [436, 130] width 100 height 155
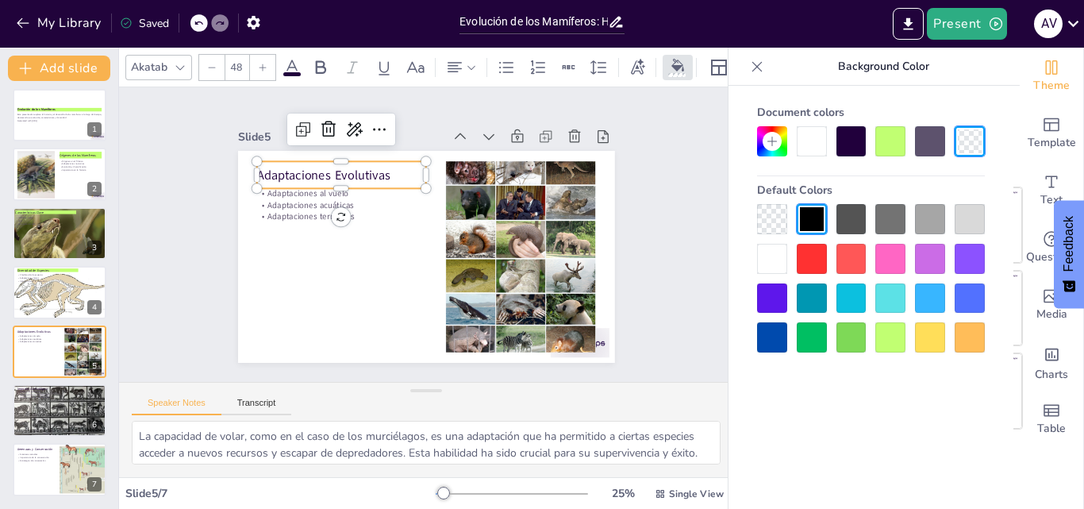
click at [891, 144] on div at bounding box center [890, 141] width 30 height 30
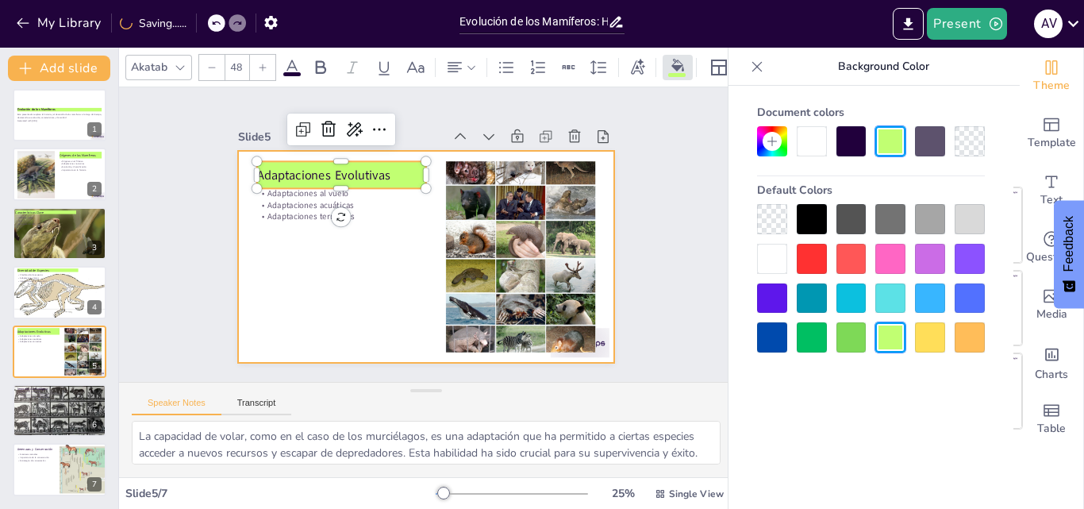
click at [273, 250] on div at bounding box center [446, 225] width 347 height 430
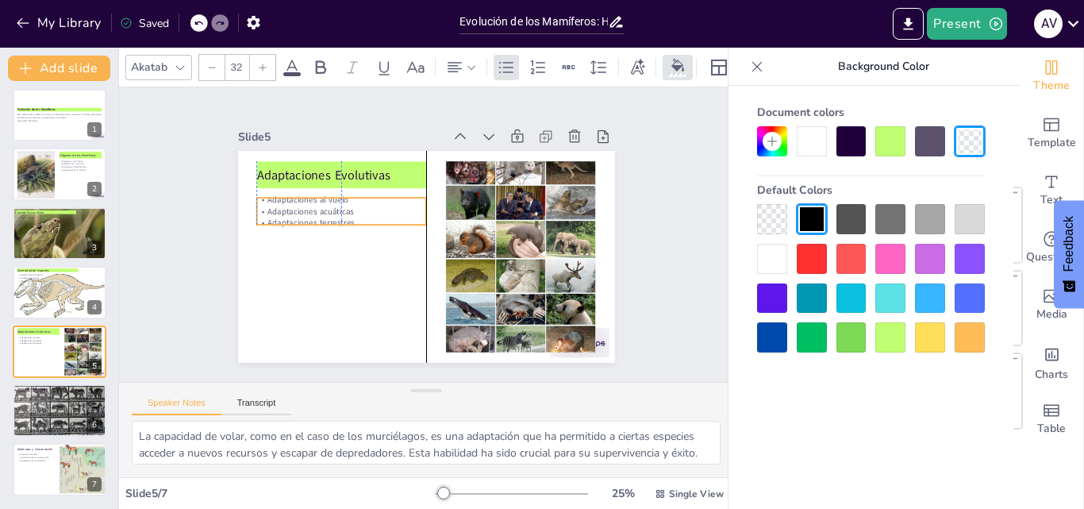
click at [406, 248] on p "Adaptaciones acuáticas" at bounding box center [473, 309] width 134 height 122
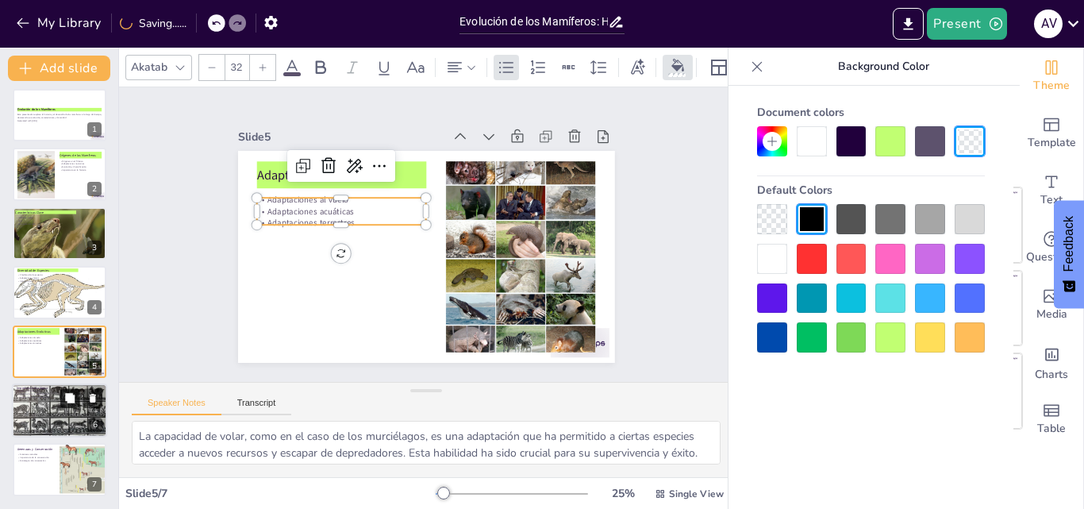
click at [62, 399] on button at bounding box center [69, 397] width 19 height 19
type textarea "Los mamíferos desempeñan diversos roles en sus ecosistemas, desde polinizadores…"
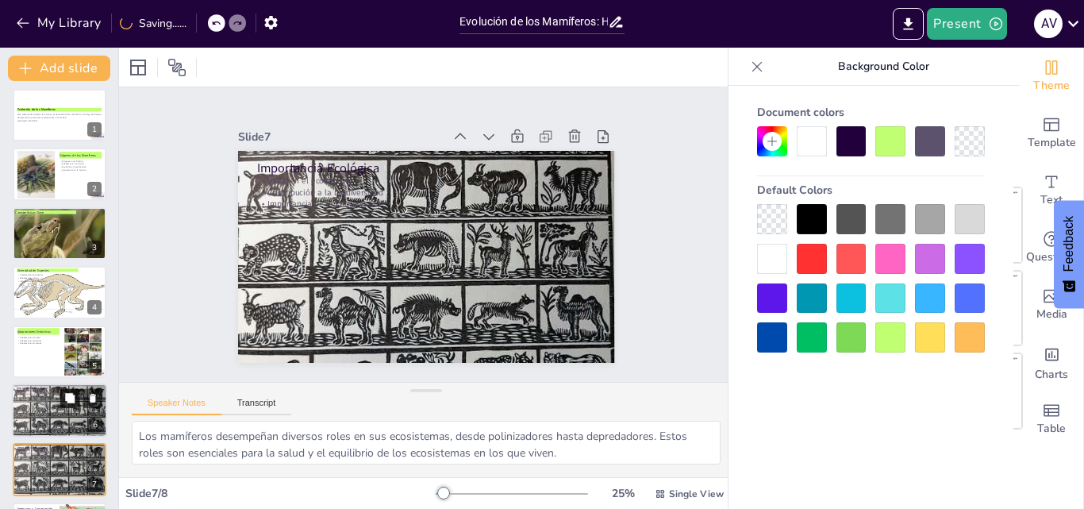
scroll to position [63, 0]
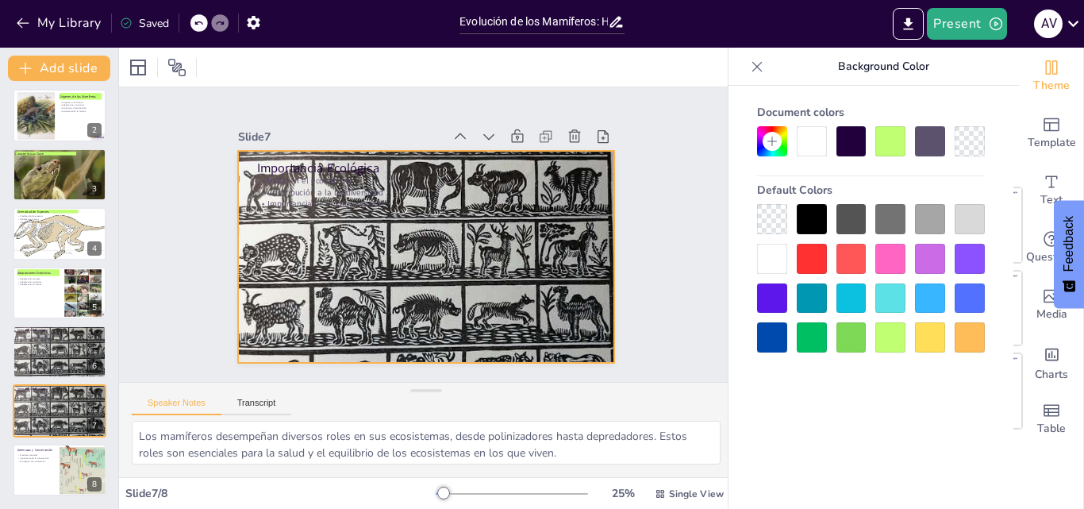
click at [386, 221] on div at bounding box center [440, 251] width 491 height 486
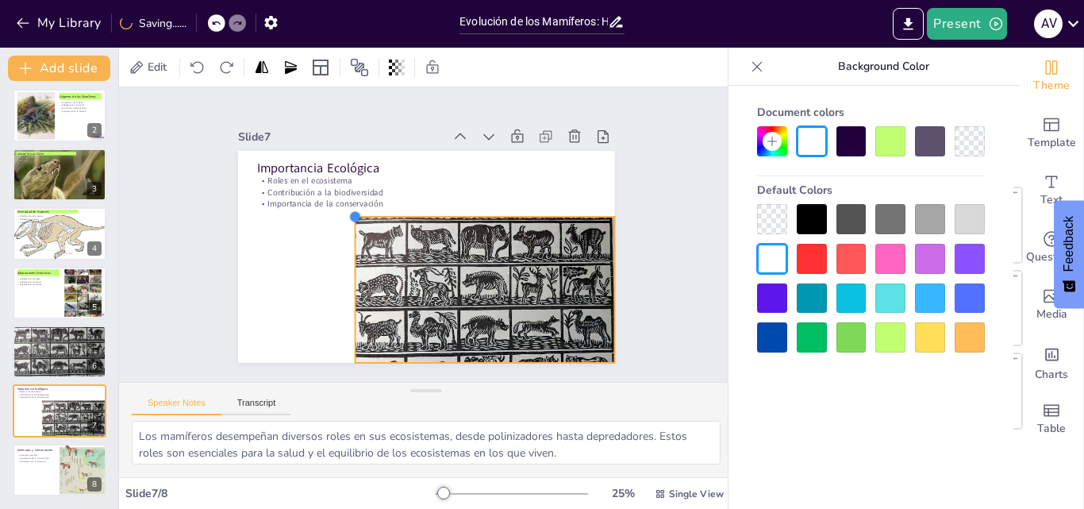
drag, startPoint x: 218, startPoint y: 145, endPoint x: 363, endPoint y: 213, distance: 160.1
click at [363, 213] on div "Importancia Ecológica Roles en el ecosistema Contribución a la biodiversidad Im…" at bounding box center [411, 217] width 421 height 409
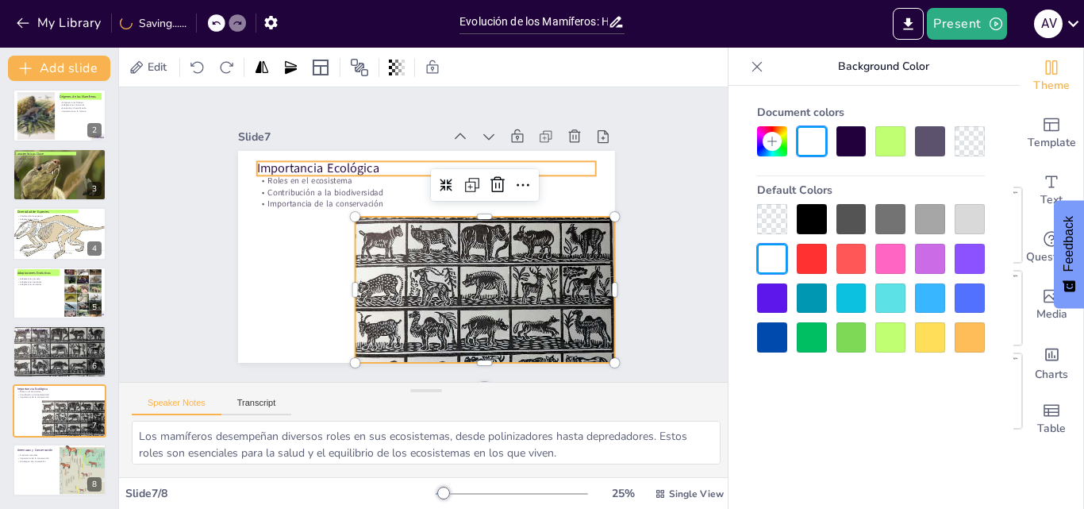
click at [323, 181] on p "Importancia Ecológica" at bounding box center [465, 287] width 285 height 213
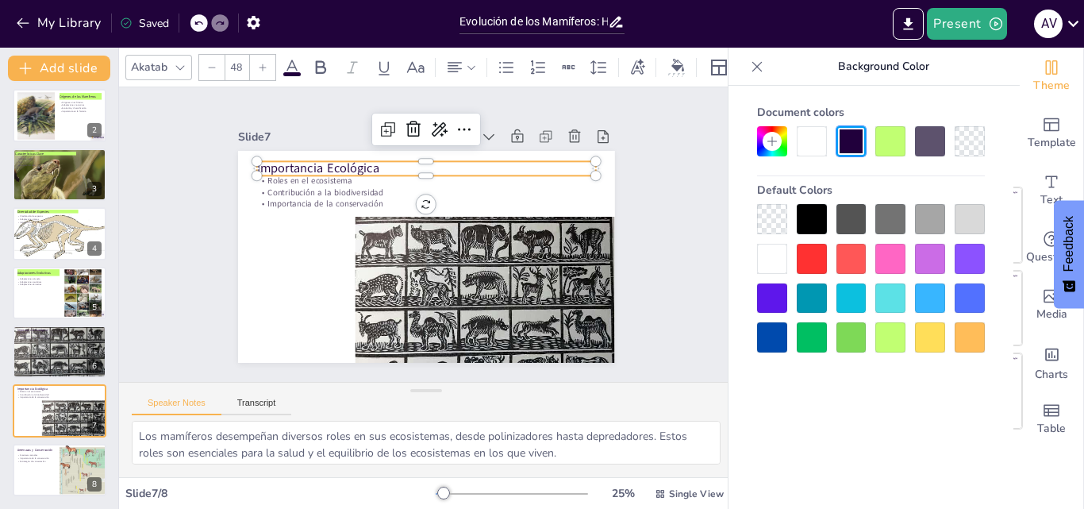
click at [885, 139] on div at bounding box center [890, 141] width 30 height 30
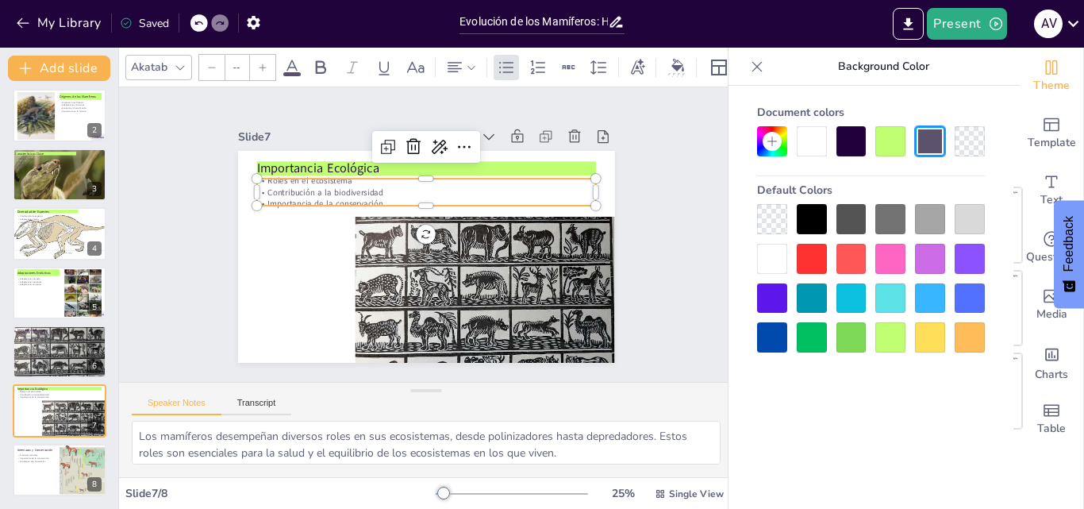
type input "32"
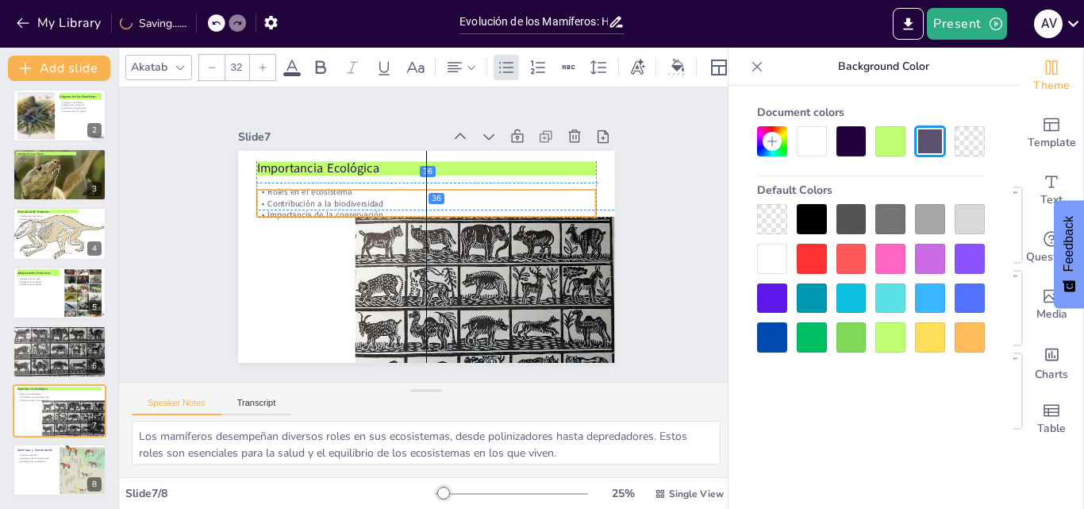
drag, startPoint x: 279, startPoint y: 192, endPoint x: 282, endPoint y: 201, distance: 9.0
click at [377, 201] on div "Roles en el ecosistema Contribución a la biodiversidad Importancia de la conser…" at bounding box center [395, 234] width 36 height 339
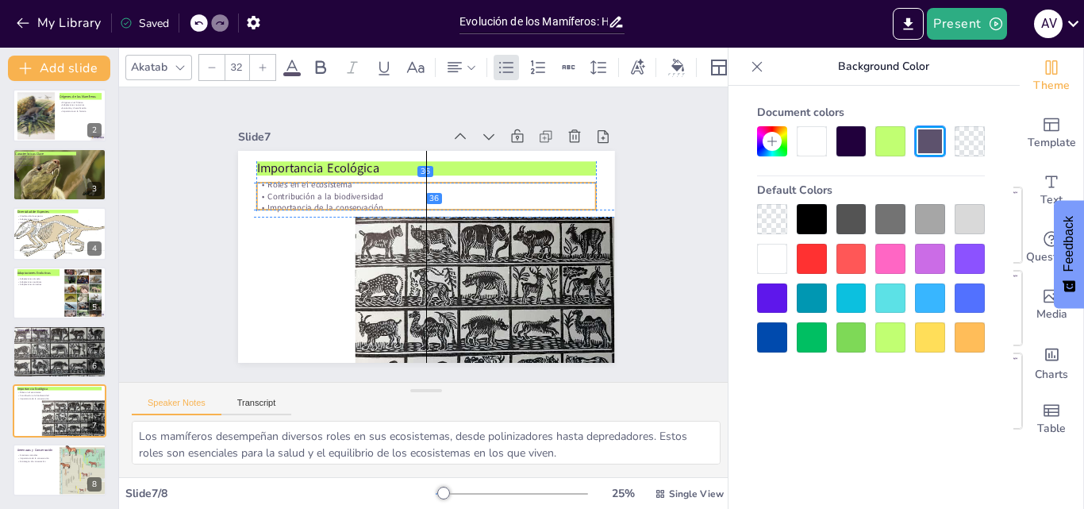
click at [327, 198] on p "Importancia de la conservación" at bounding box center [402, 246] width 150 height 314
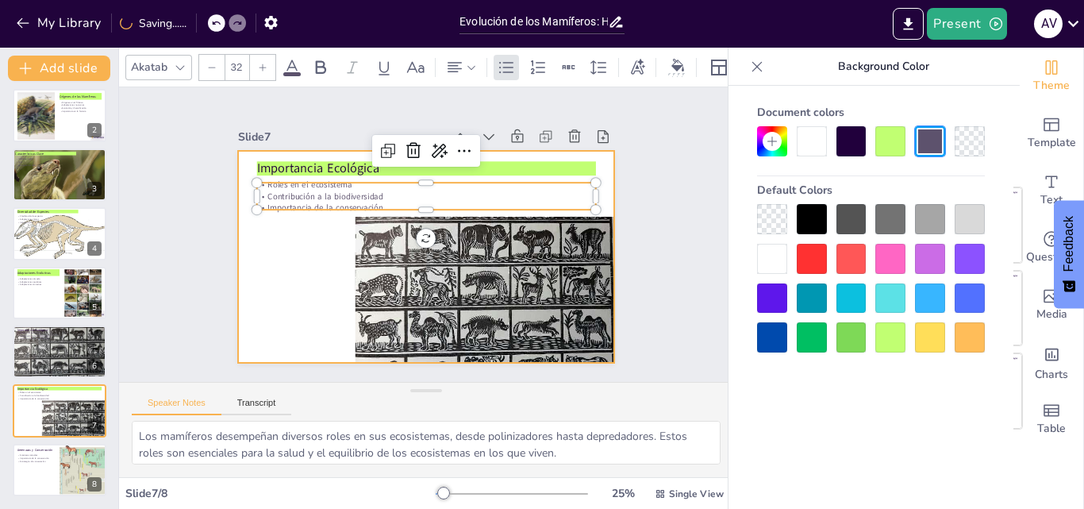
click at [263, 244] on div at bounding box center [439, 252] width 429 height 393
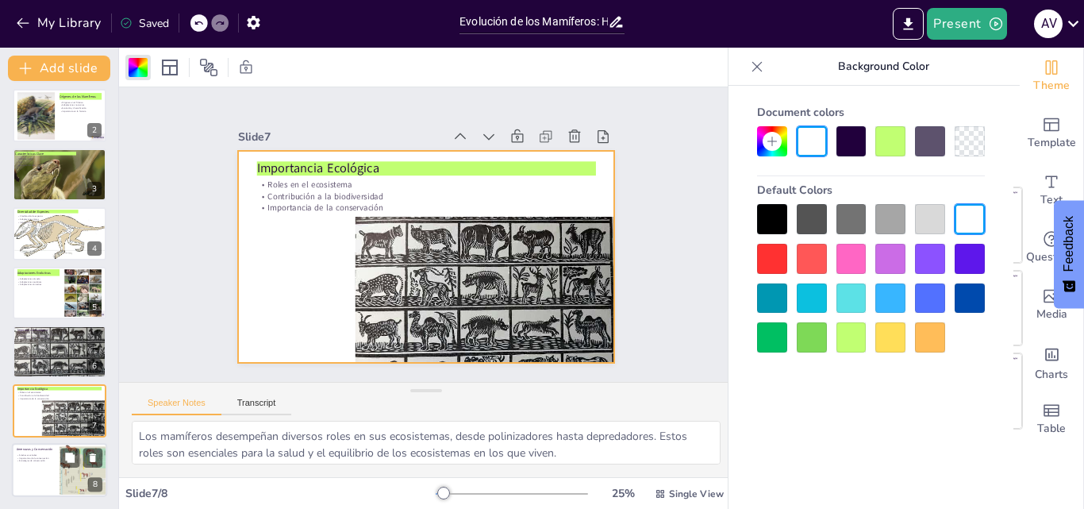
click at [40, 478] on div at bounding box center [59, 470] width 95 height 54
type textarea "Las amenazas que enfrentan los mamíferos, como la pérdida de hábitat y el cambi…"
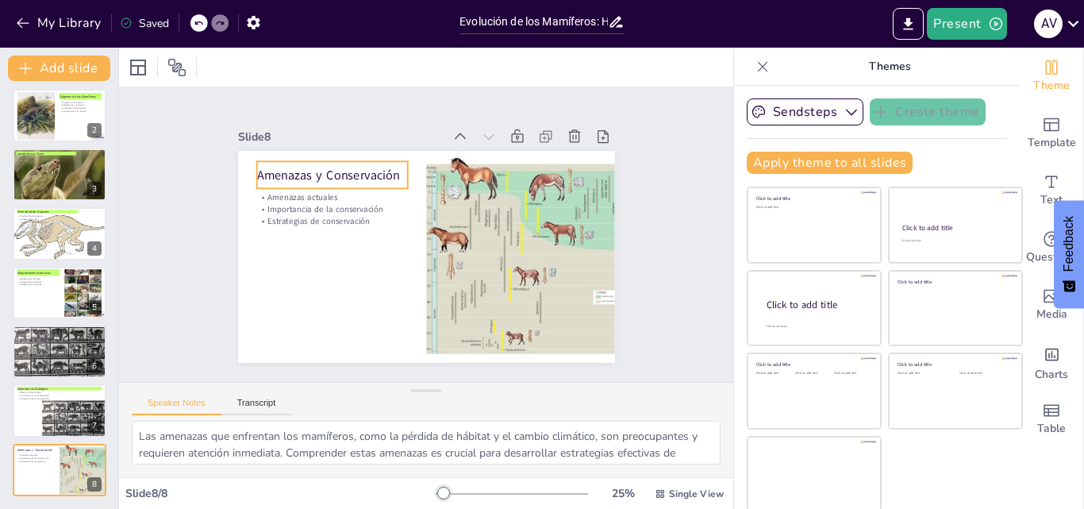
click at [478, 173] on p "Amenazas y Conservación" at bounding box center [494, 147] width 33 height 152
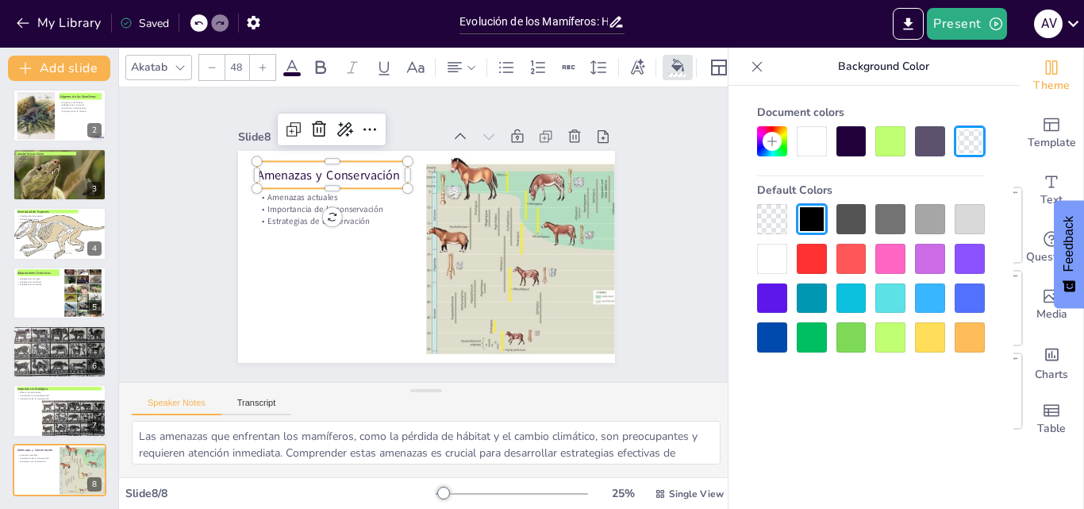
click at [890, 136] on div at bounding box center [890, 141] width 30 height 30
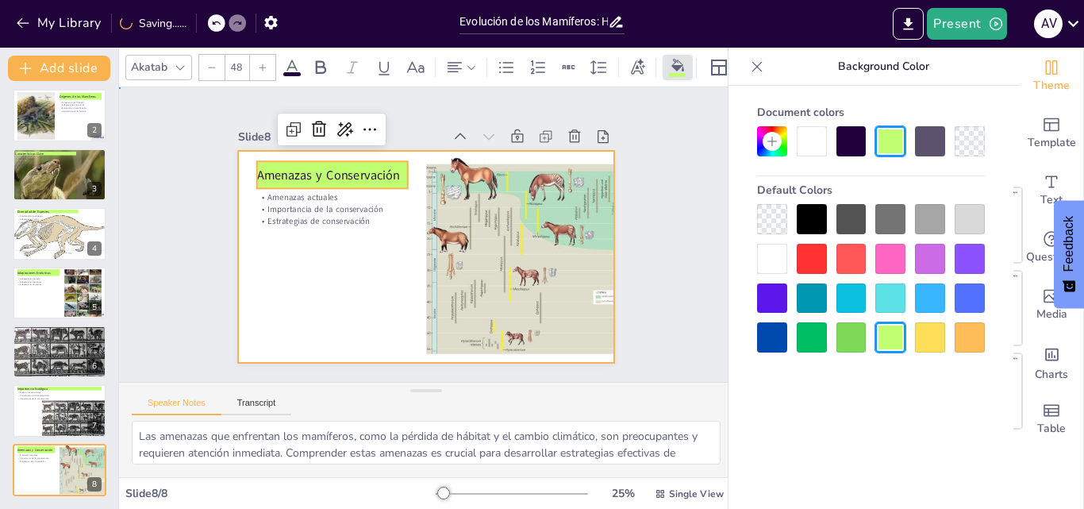
click at [343, 263] on div at bounding box center [417, 213] width 430 height 347
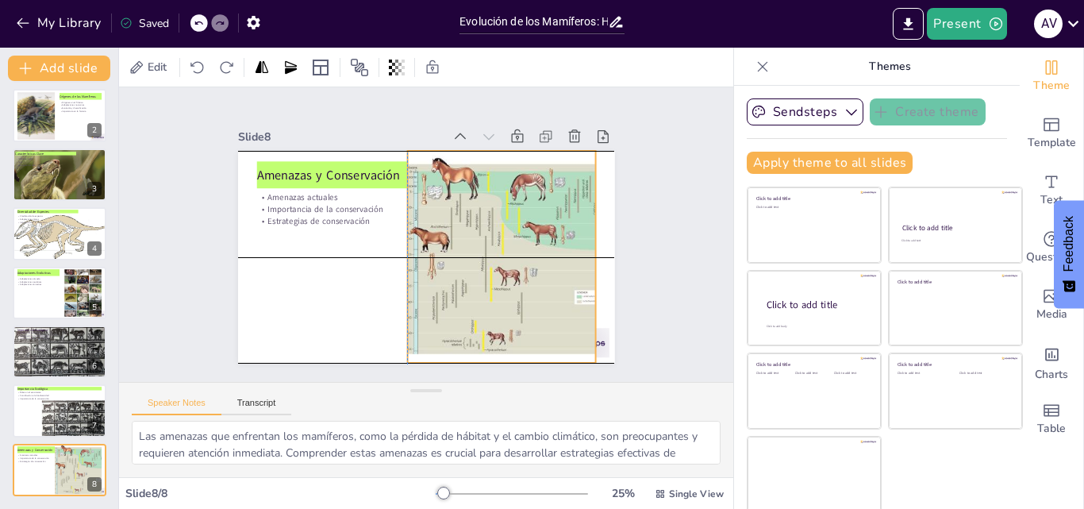
drag, startPoint x: 544, startPoint y: 282, endPoint x: 523, endPoint y: 284, distance: 21.5
click at [523, 284] on div at bounding box center [385, 168] width 378 height 370
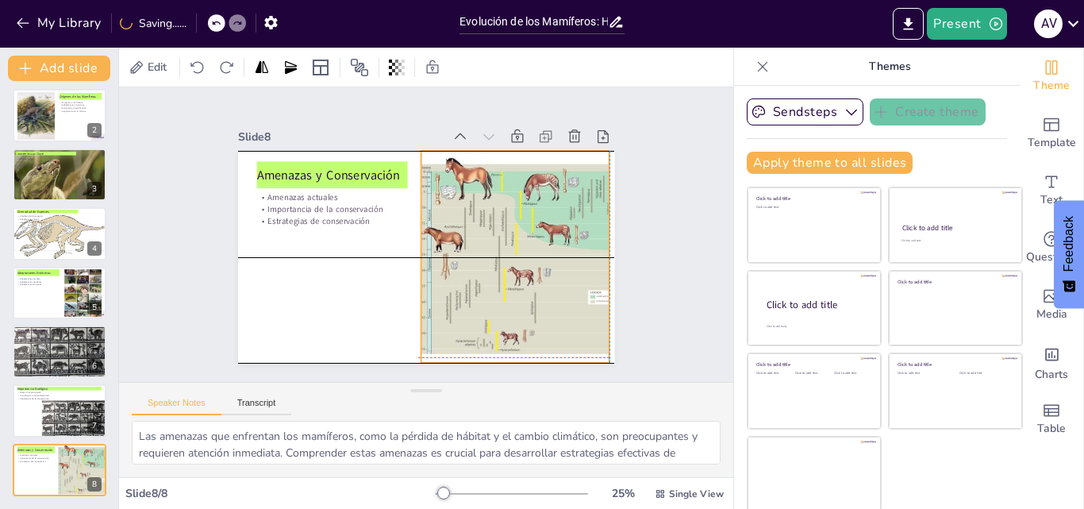
drag, startPoint x: 528, startPoint y: 285, endPoint x: 539, endPoint y: 285, distance: 11.1
click at [539, 285] on div at bounding box center [490, 168] width 342 height 381
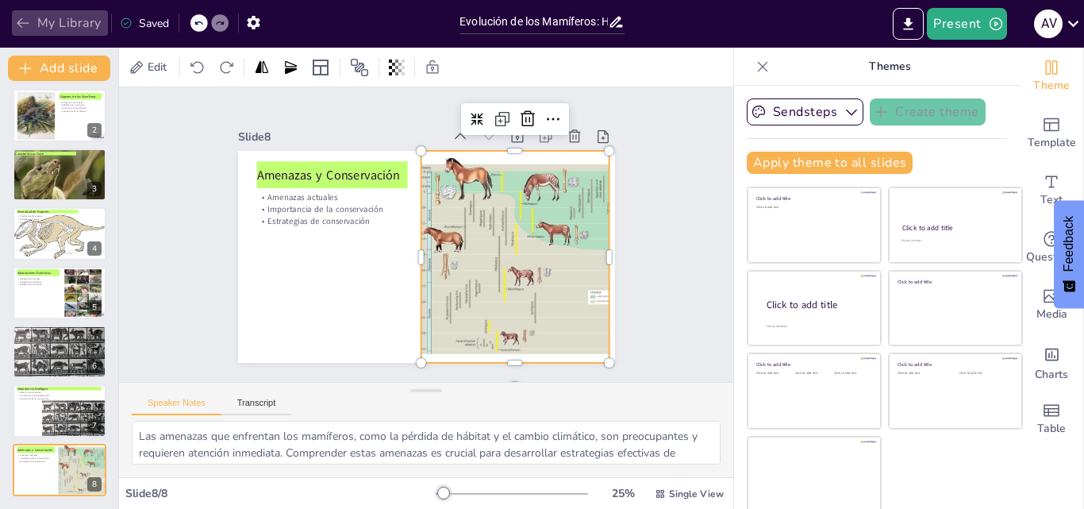
click at [48, 18] on button "My Library" at bounding box center [60, 22] width 96 height 25
